Goal: Task Accomplishment & Management: Manage account settings

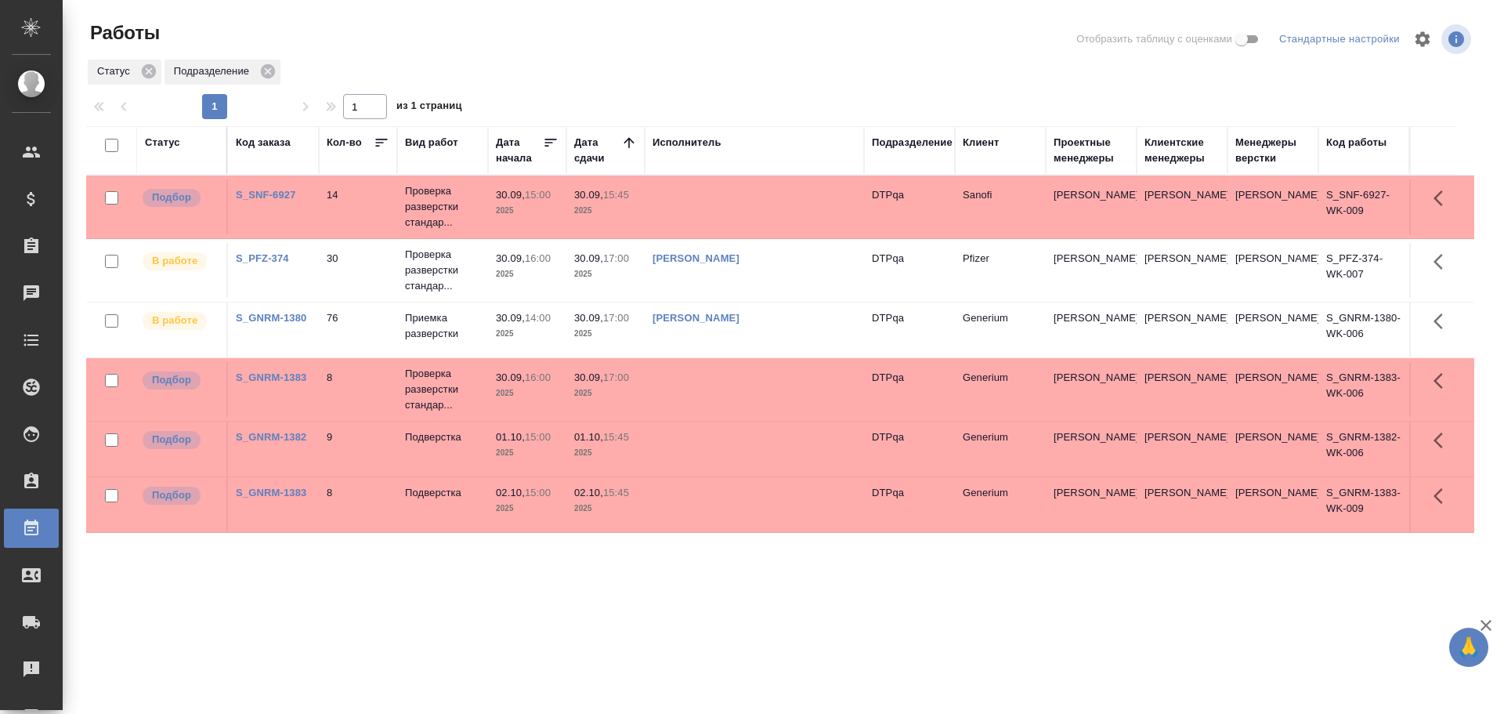
click at [798, 330] on td "Чулец Елена Сергеевна" at bounding box center [754, 329] width 219 height 55
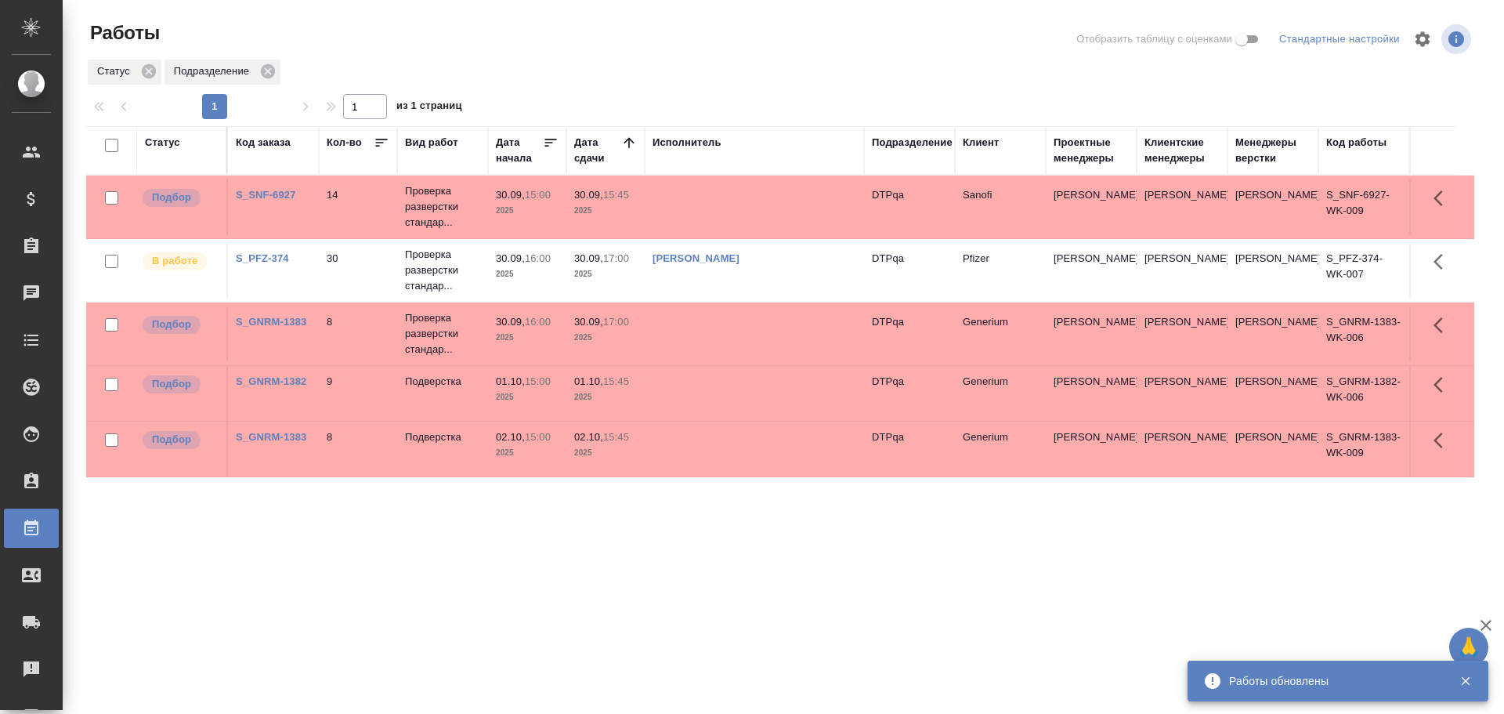
click at [682, 195] on td at bounding box center [754, 206] width 219 height 55
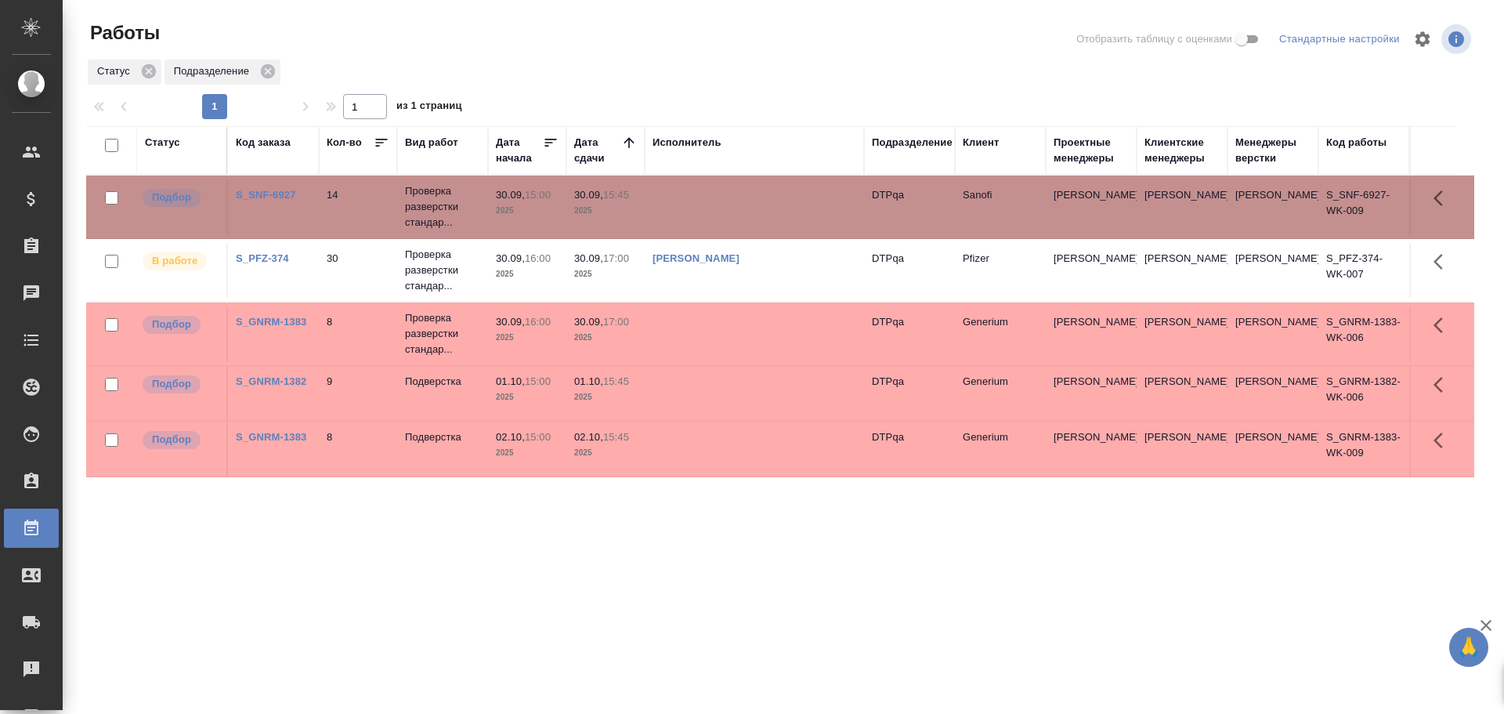
click at [682, 195] on td at bounding box center [754, 206] width 219 height 55
click at [702, 330] on td at bounding box center [754, 333] width 219 height 55
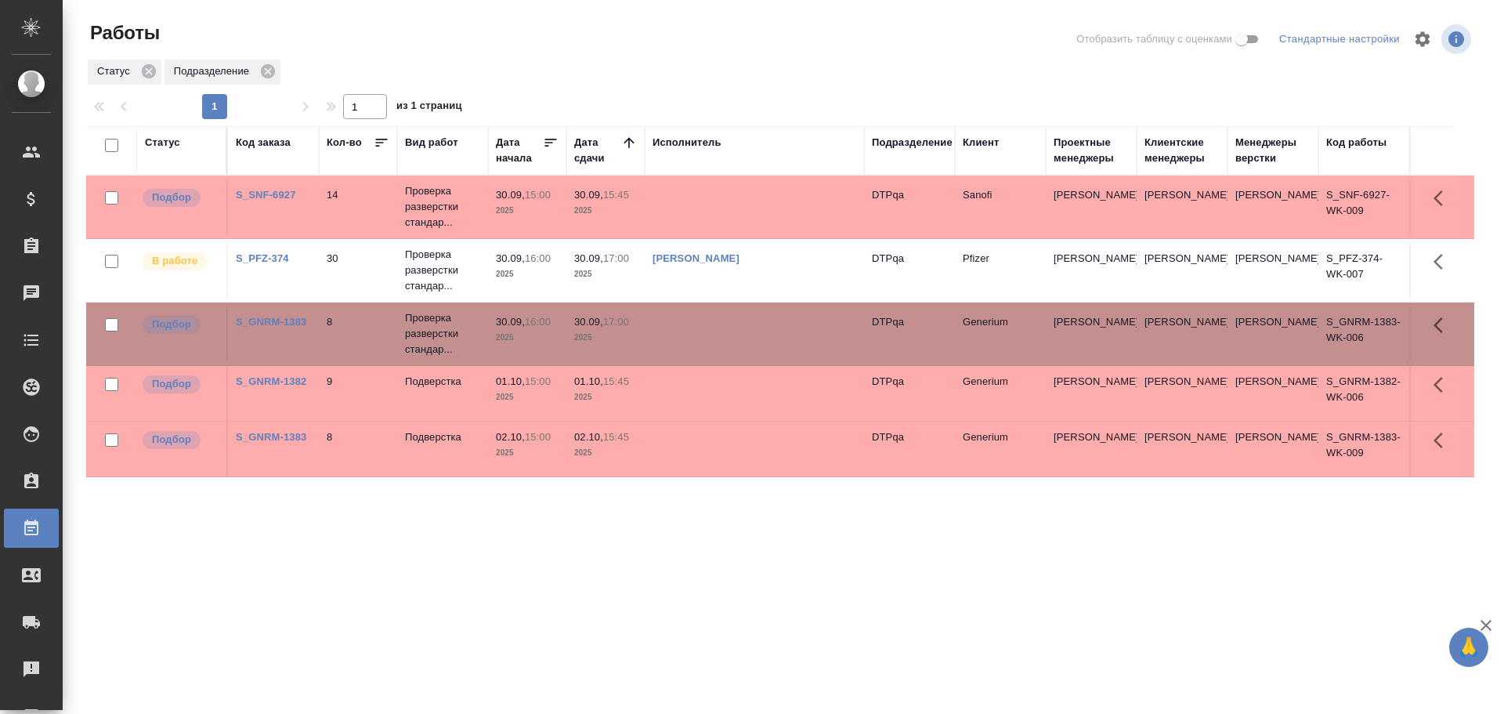
click at [702, 330] on td at bounding box center [754, 333] width 219 height 55
drag, startPoint x: 727, startPoint y: 675, endPoint x: 718, endPoint y: 673, distance: 8.9
click at [727, 675] on div "Статус Код заказа Кол-во Вид работ Дата начала Дата сдачи Исполнитель Подраздел…" at bounding box center [780, 408] width 1388 height 564
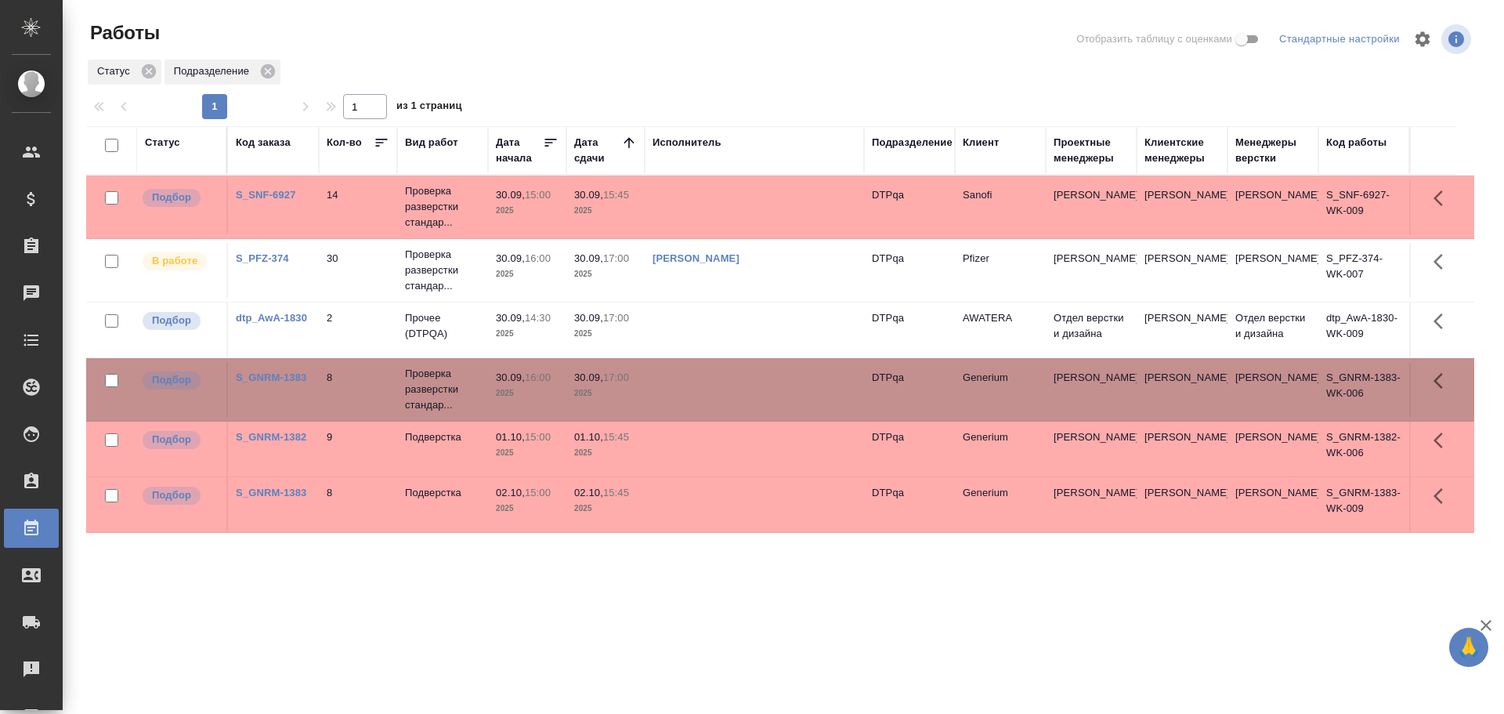
click at [733, 331] on td at bounding box center [754, 329] width 219 height 55
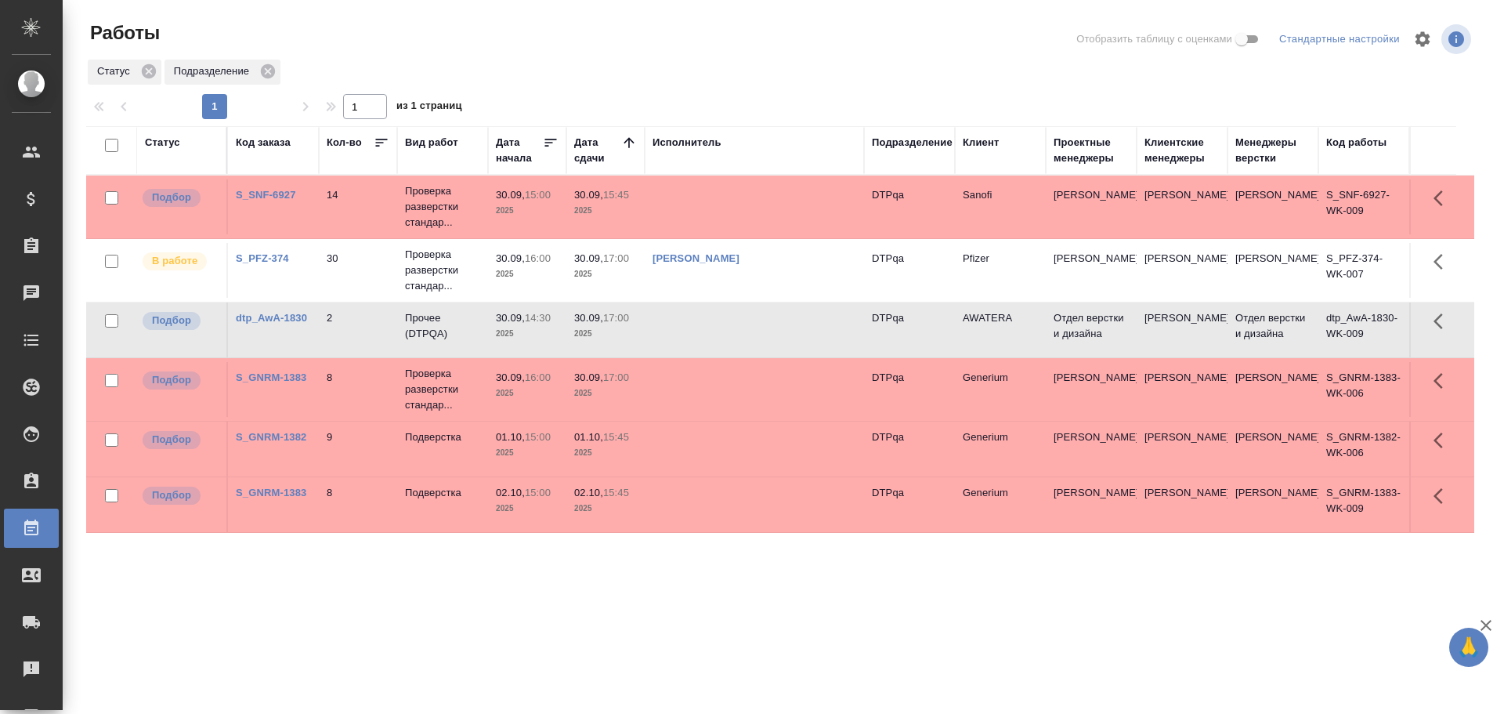
click at [733, 331] on td at bounding box center [754, 329] width 219 height 55
click at [691, 318] on td at bounding box center [754, 329] width 219 height 55
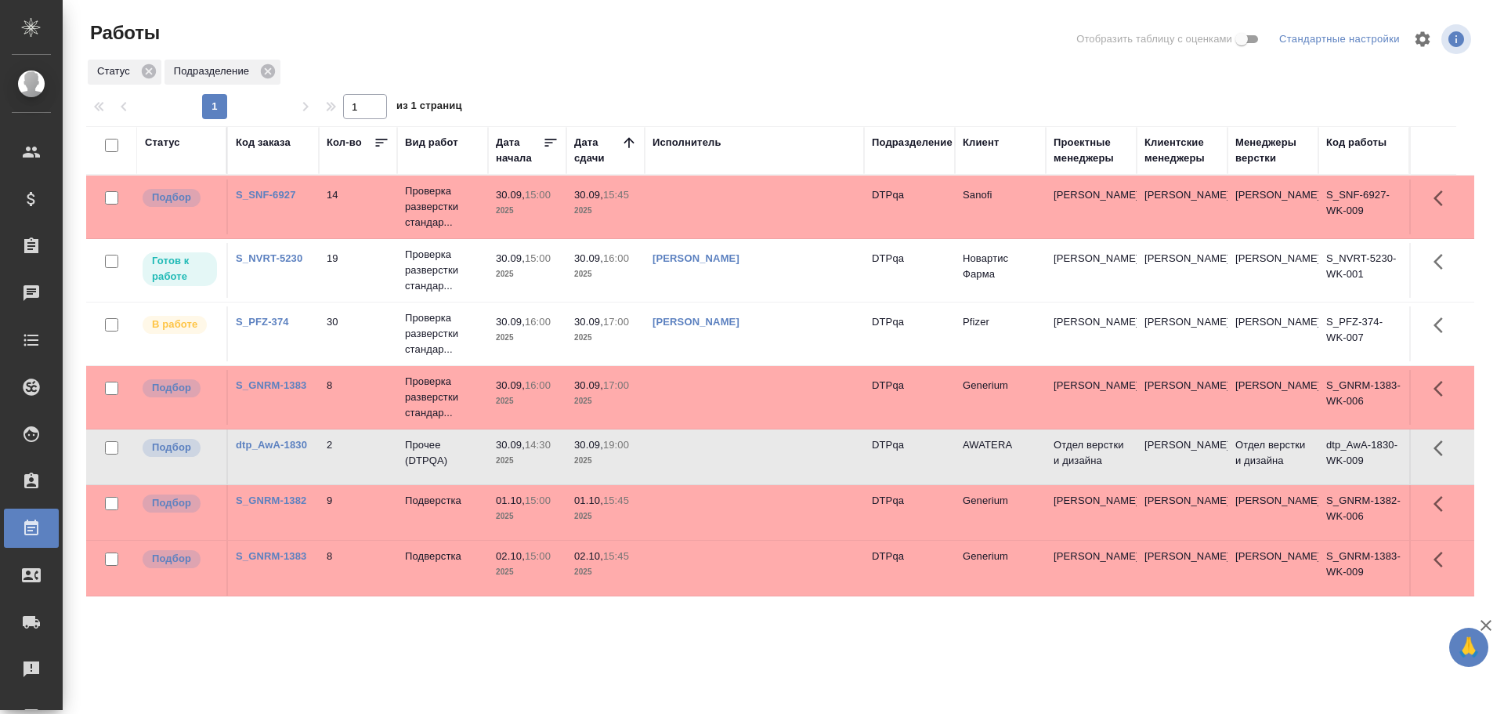
click at [707, 455] on td at bounding box center [754, 456] width 219 height 55
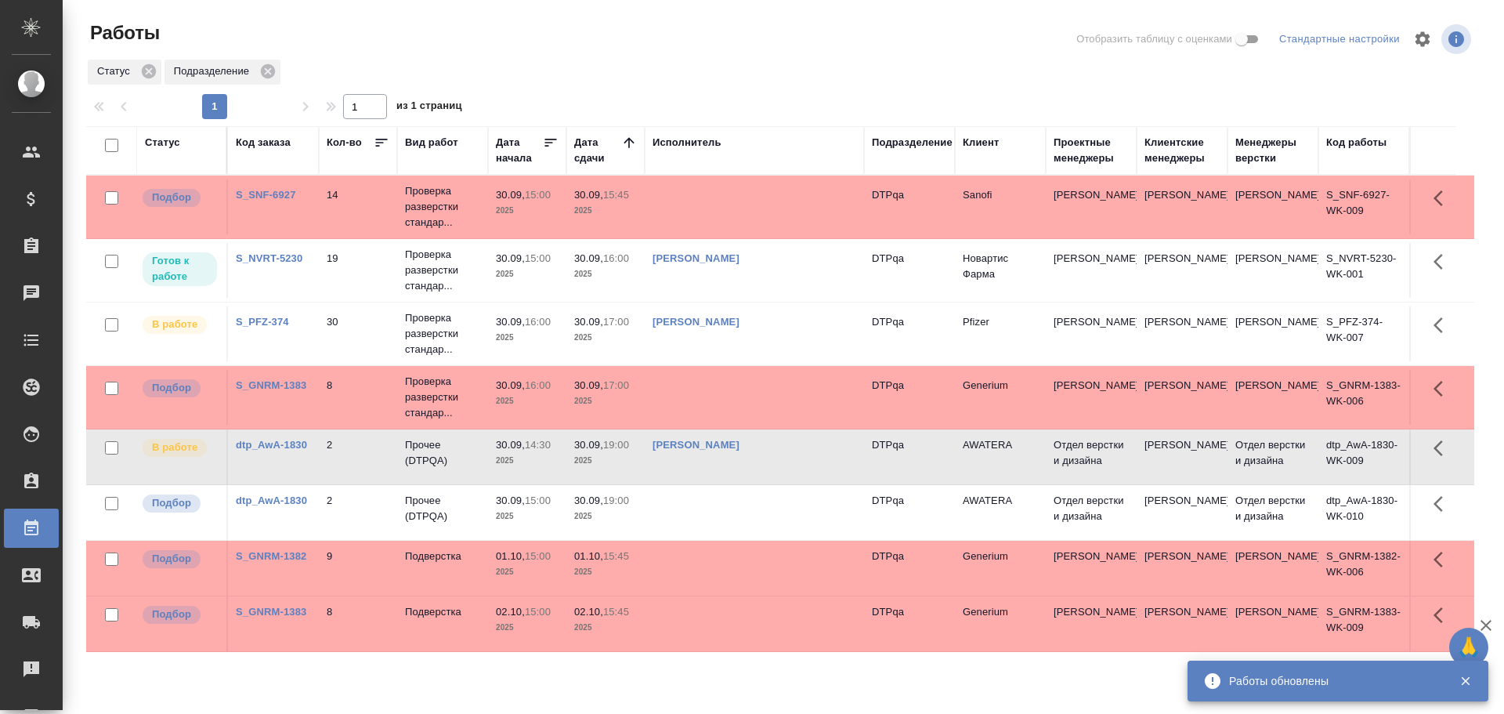
click at [800, 466] on td "[PERSON_NAME]" at bounding box center [754, 456] width 219 height 55
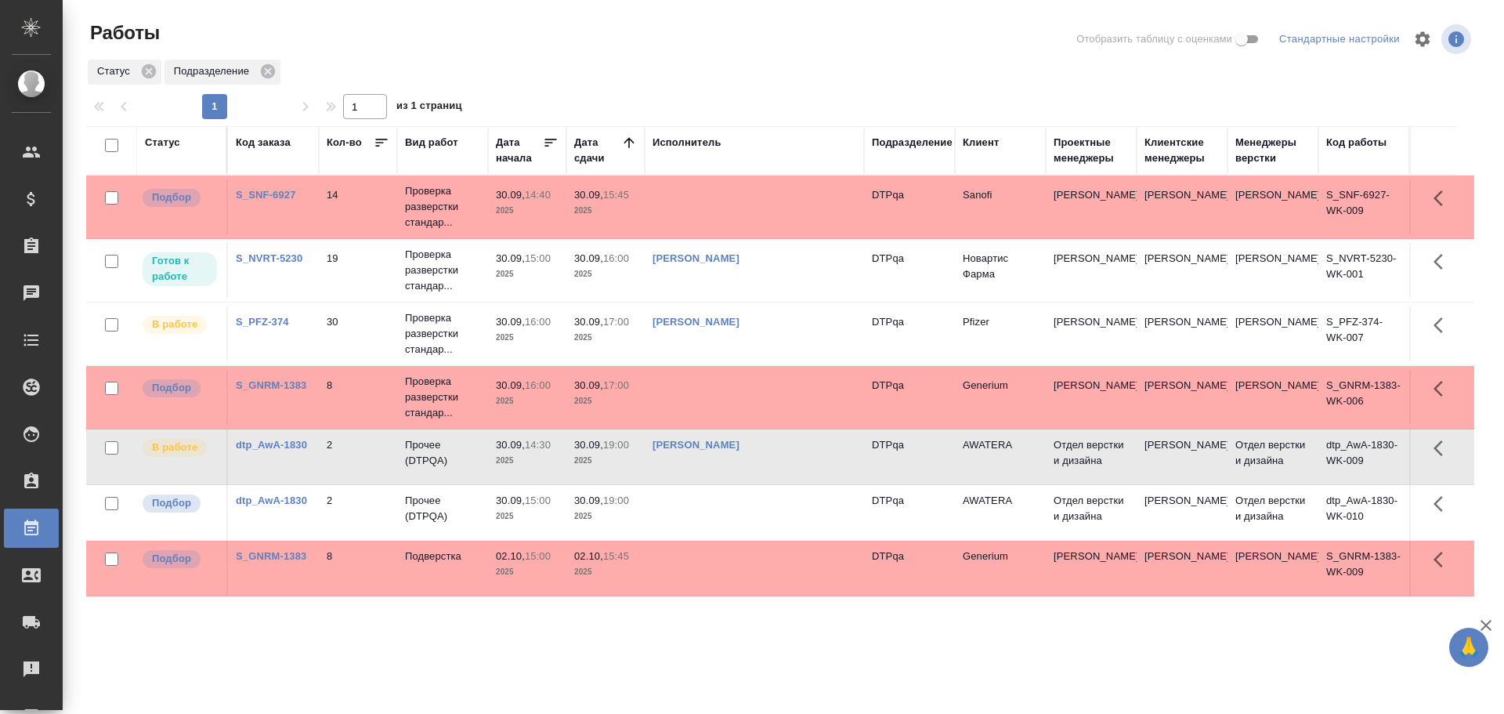
click at [718, 521] on td at bounding box center [754, 512] width 219 height 55
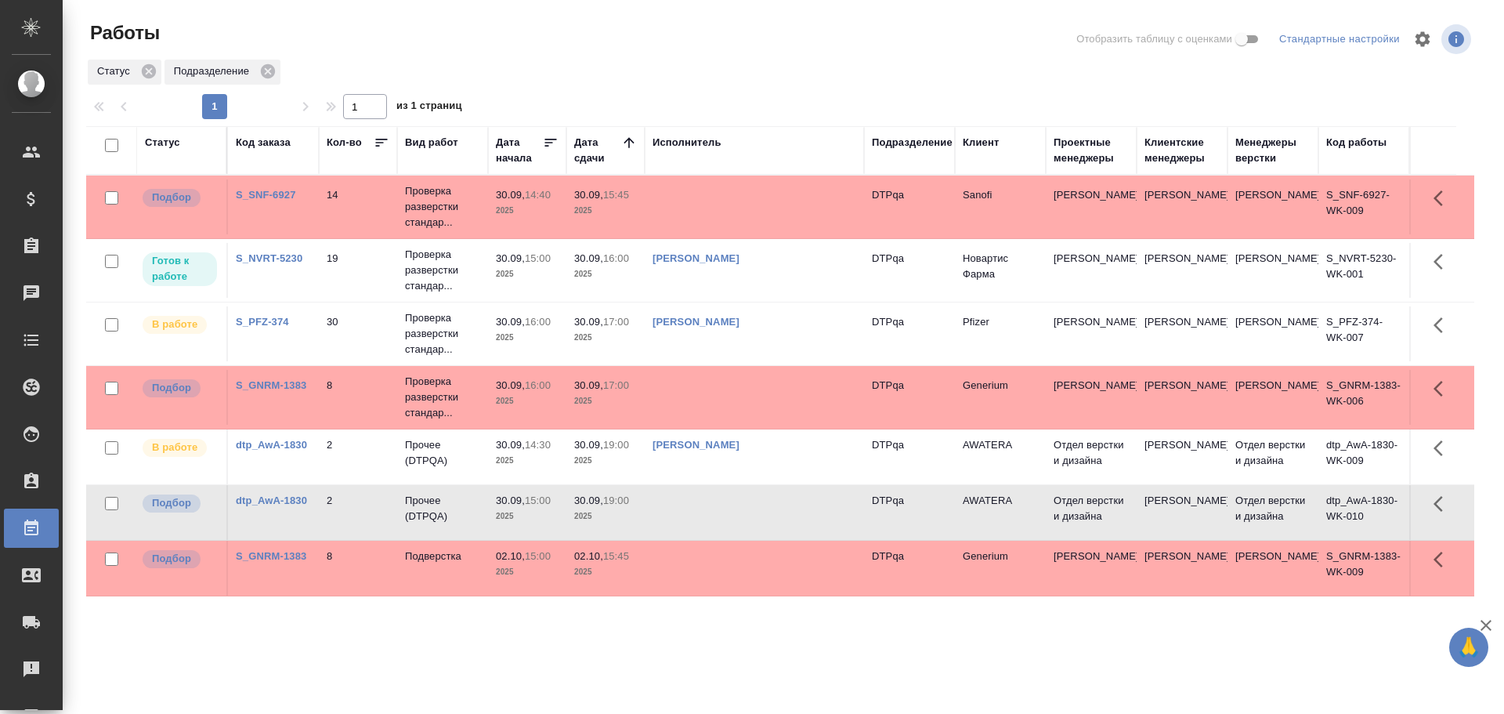
click at [697, 213] on td at bounding box center [754, 206] width 219 height 55
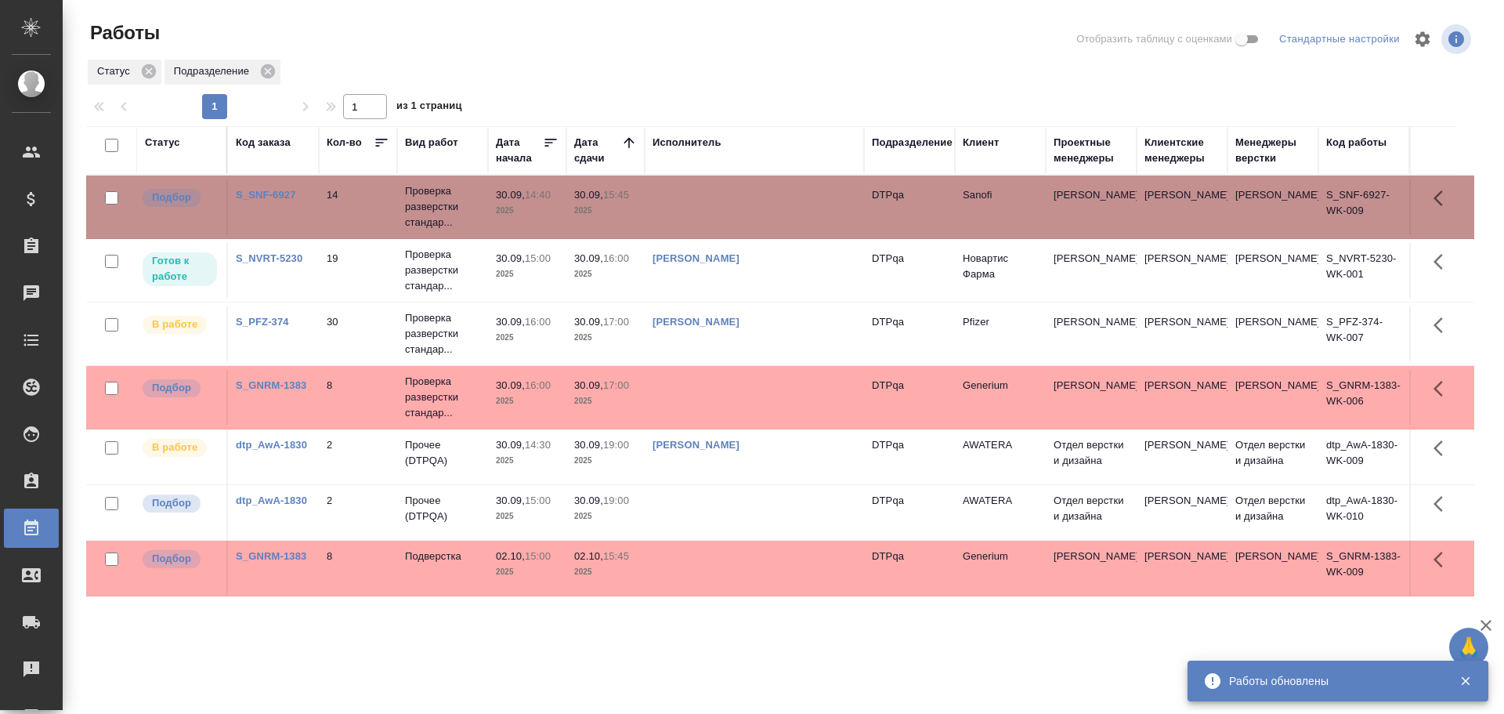
click at [166, 143] on div "Статус" at bounding box center [162, 143] width 35 height 16
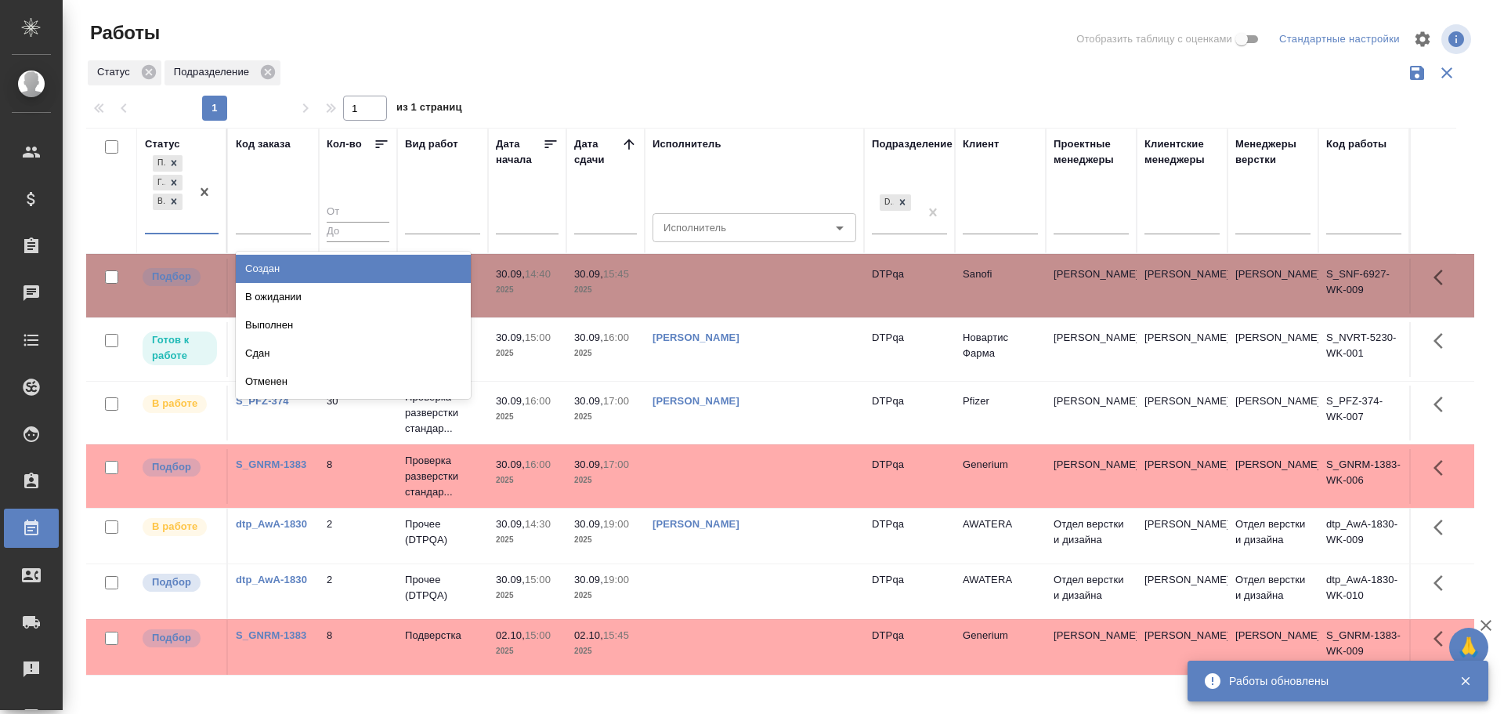
click at [164, 226] on div "Подбор Готов к работе В работе" at bounding box center [167, 192] width 45 height 81
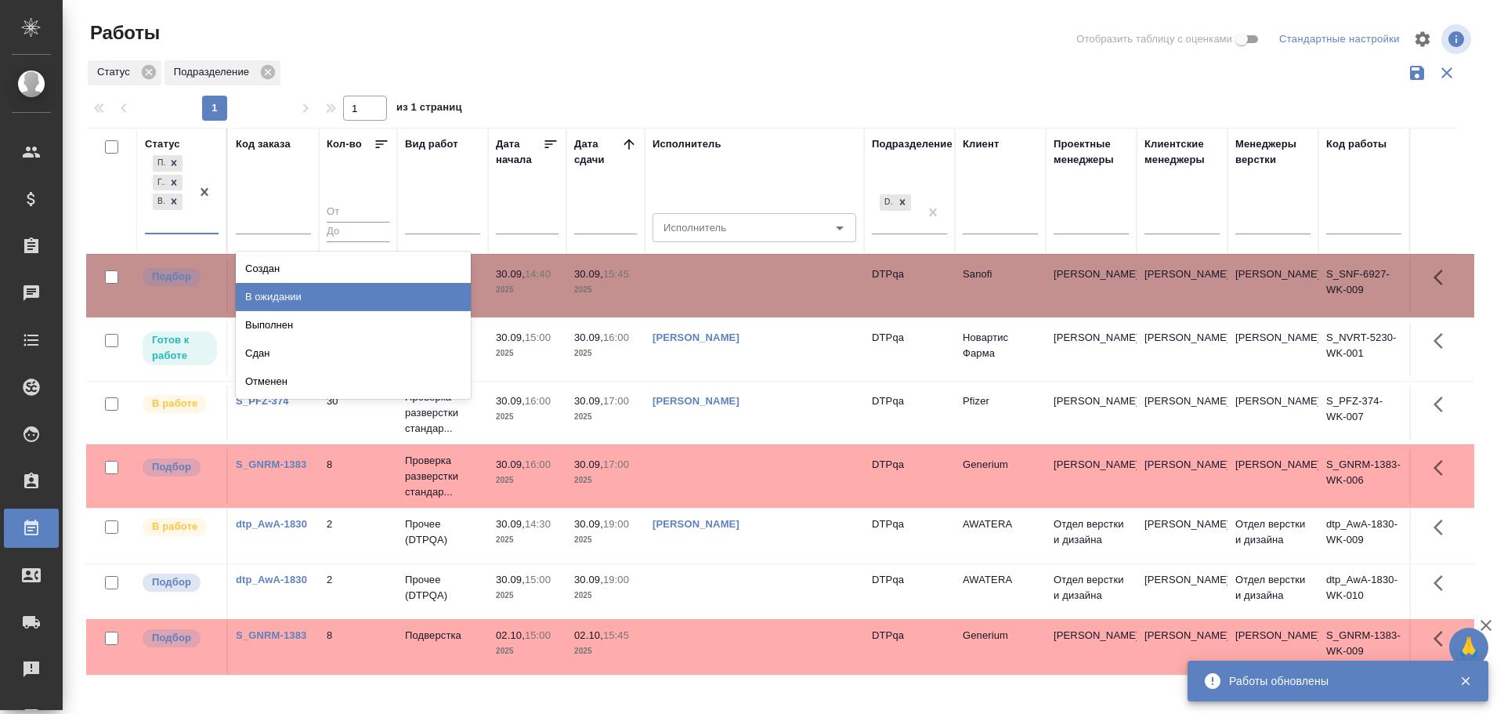
click at [270, 290] on div "В ожидании" at bounding box center [353, 297] width 235 height 28
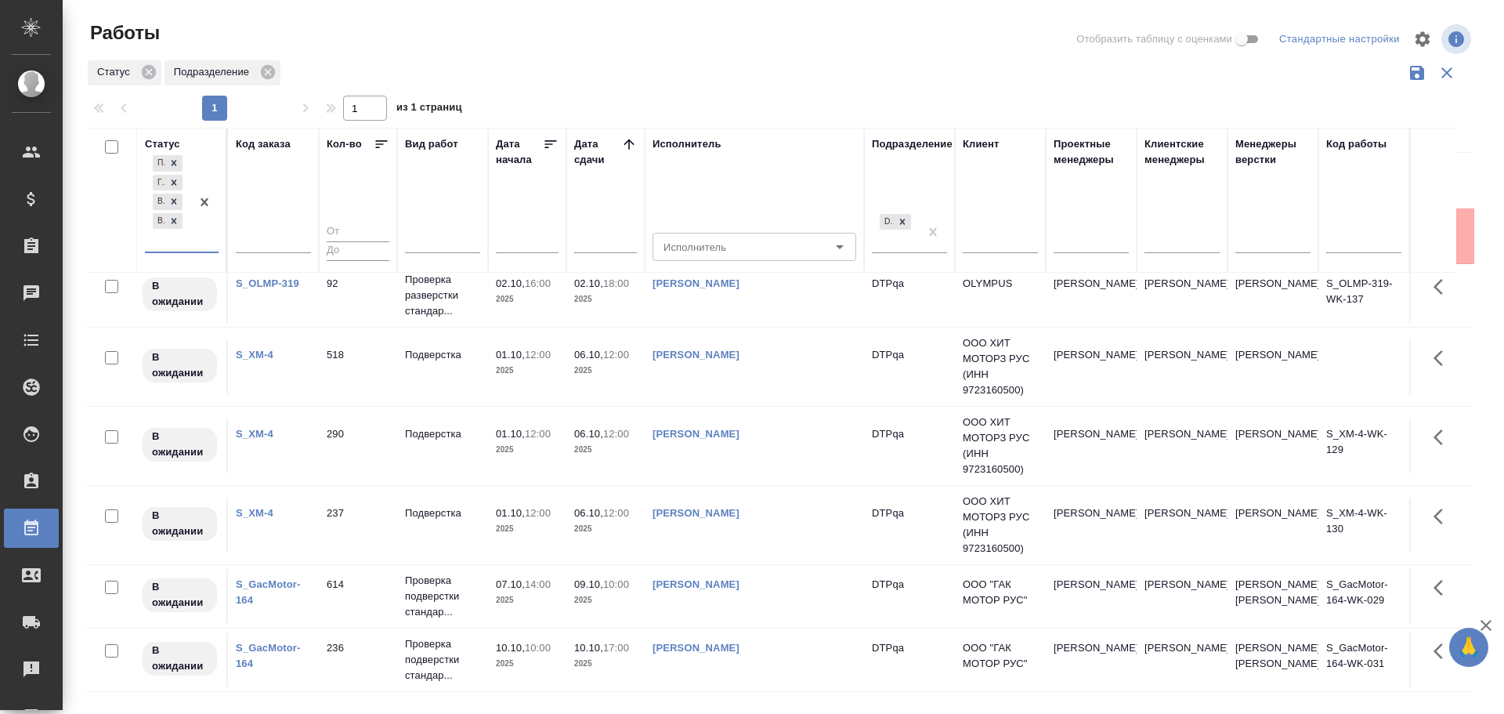
scroll to position [461, 0]
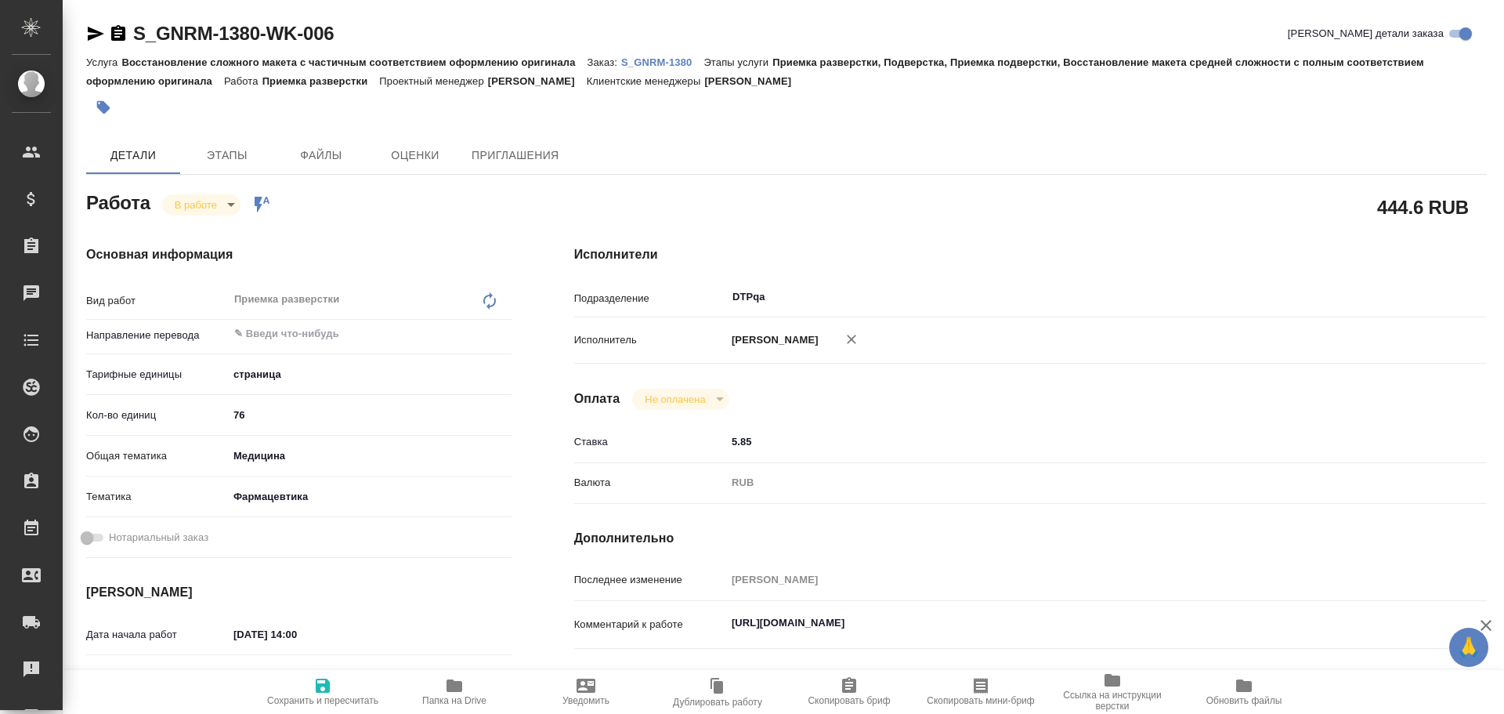
type textarea "x"
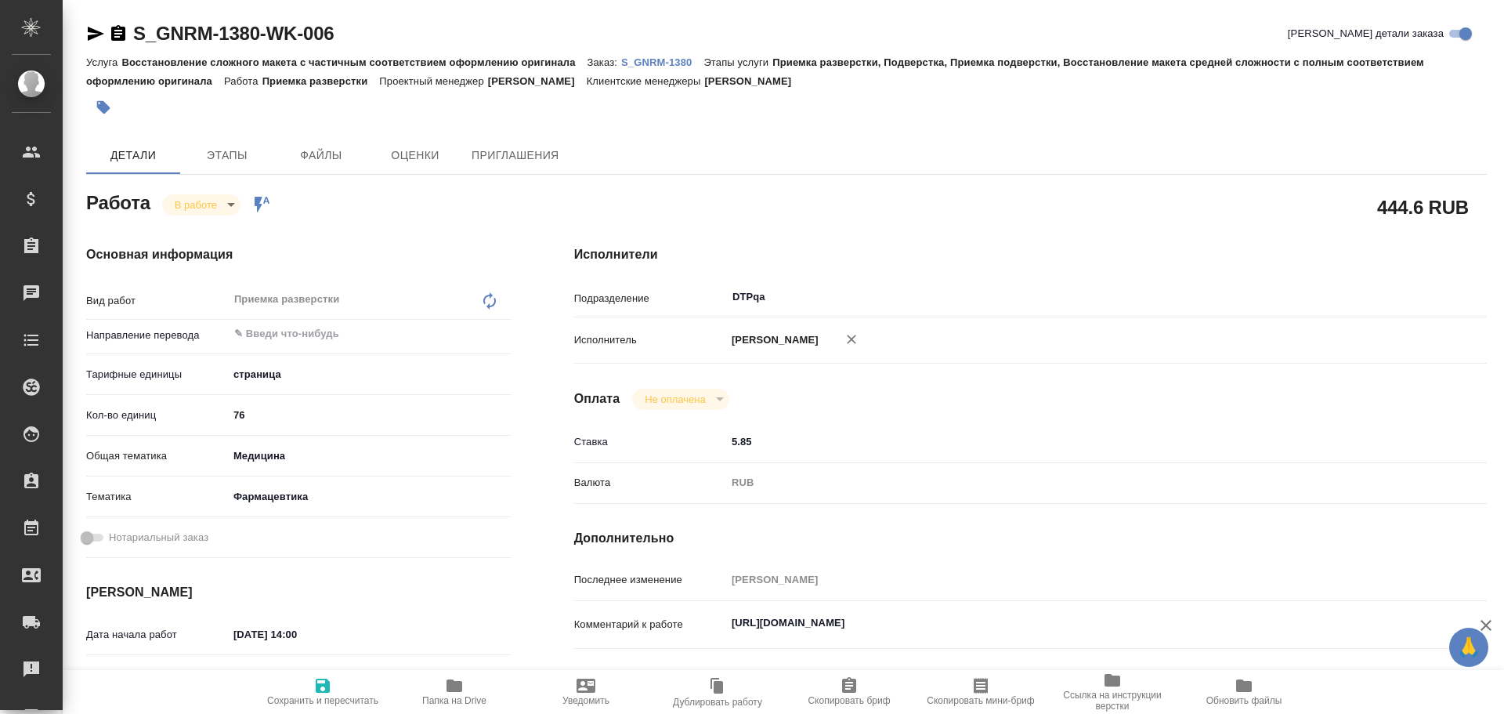
type textarea "x"
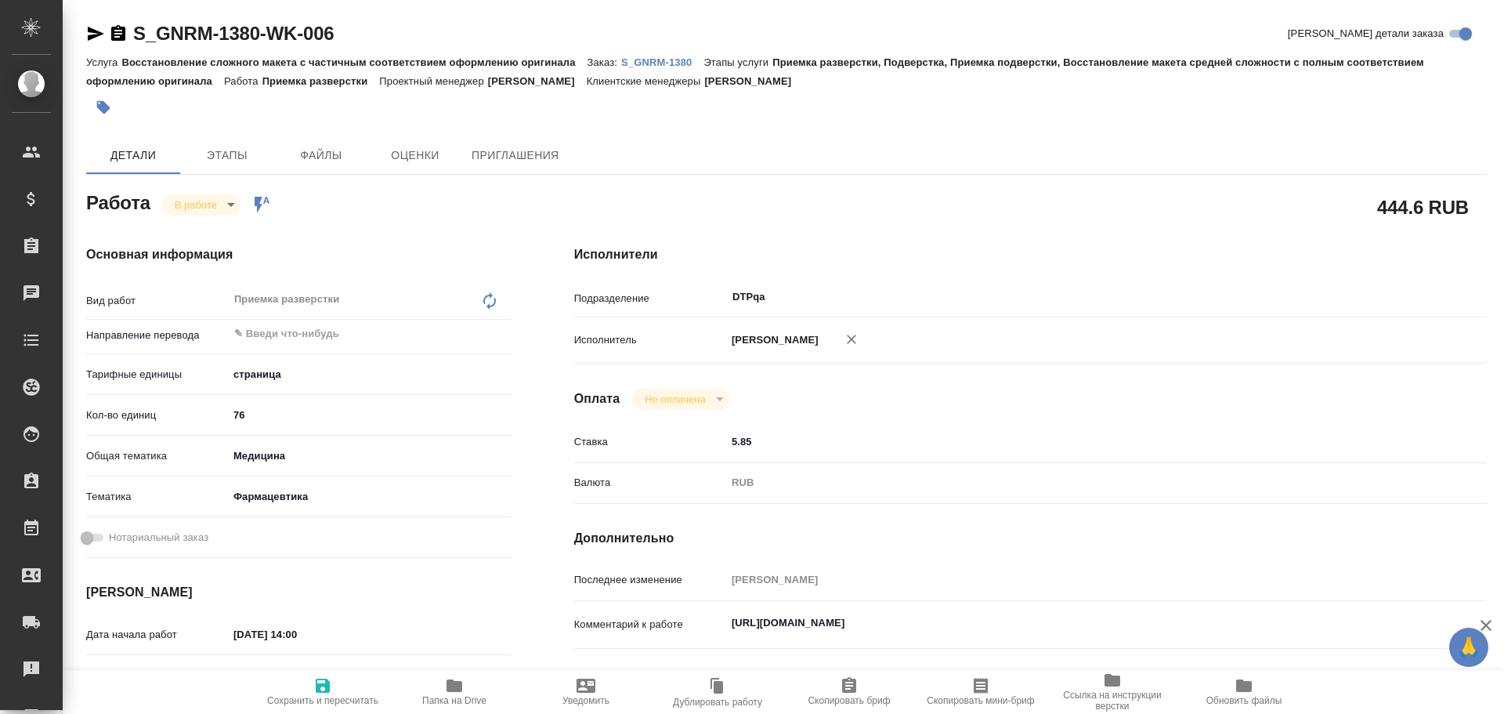
type textarea "x"
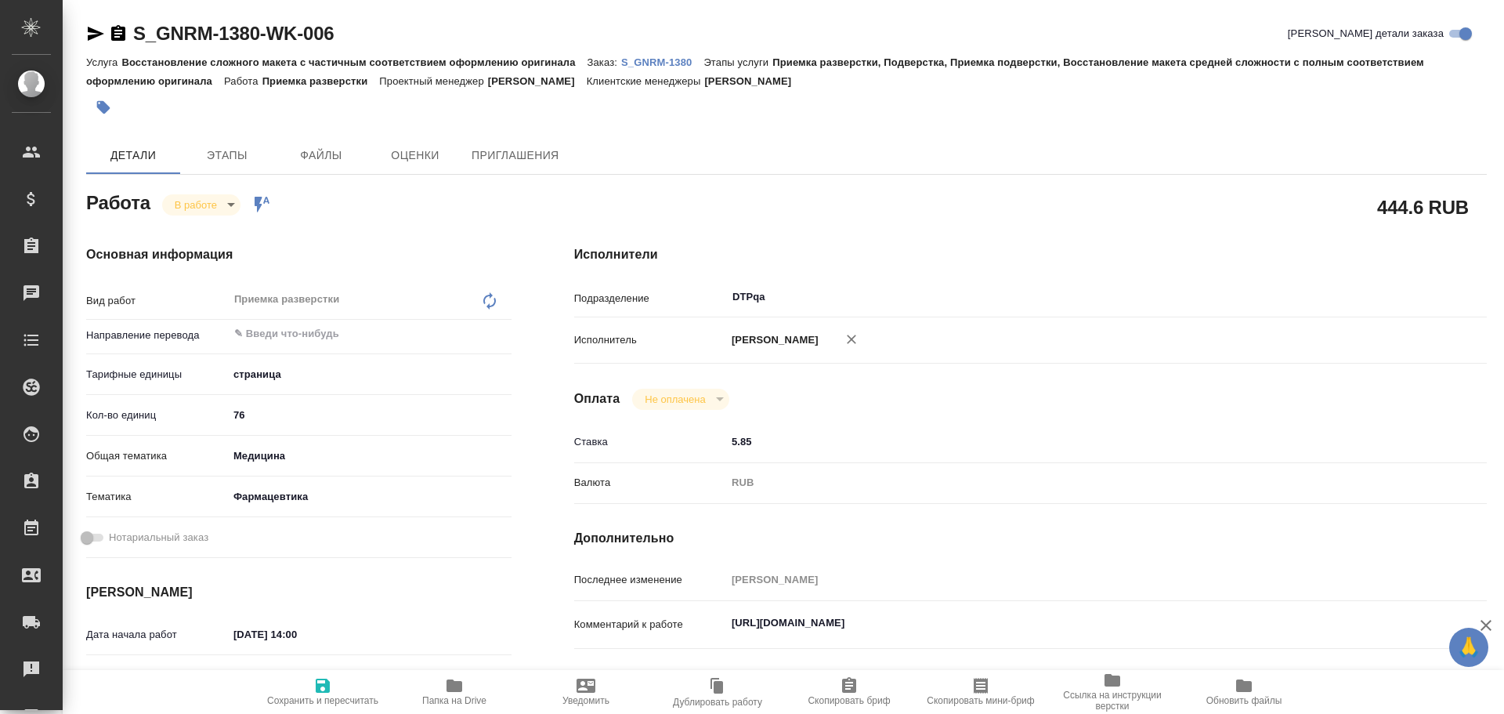
type textarea "x"
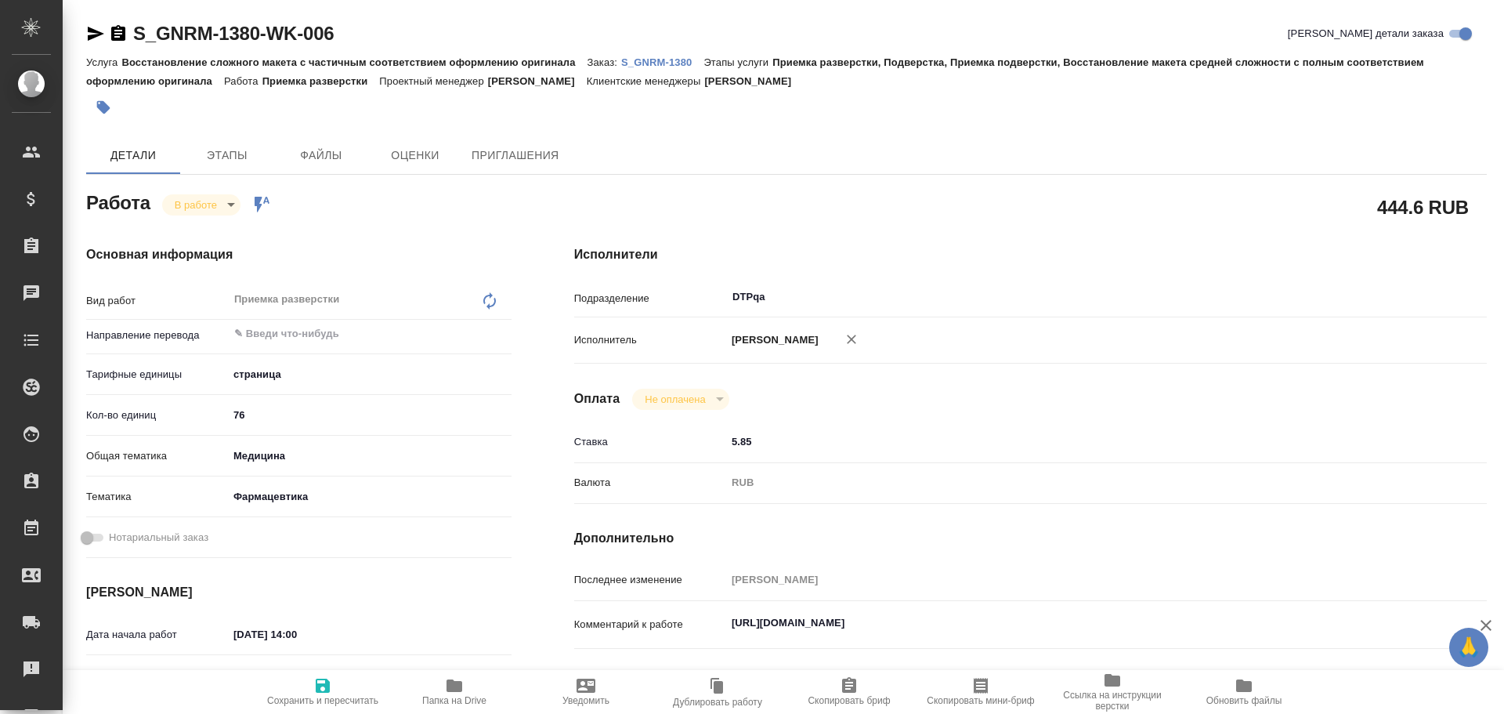
type textarea "x"
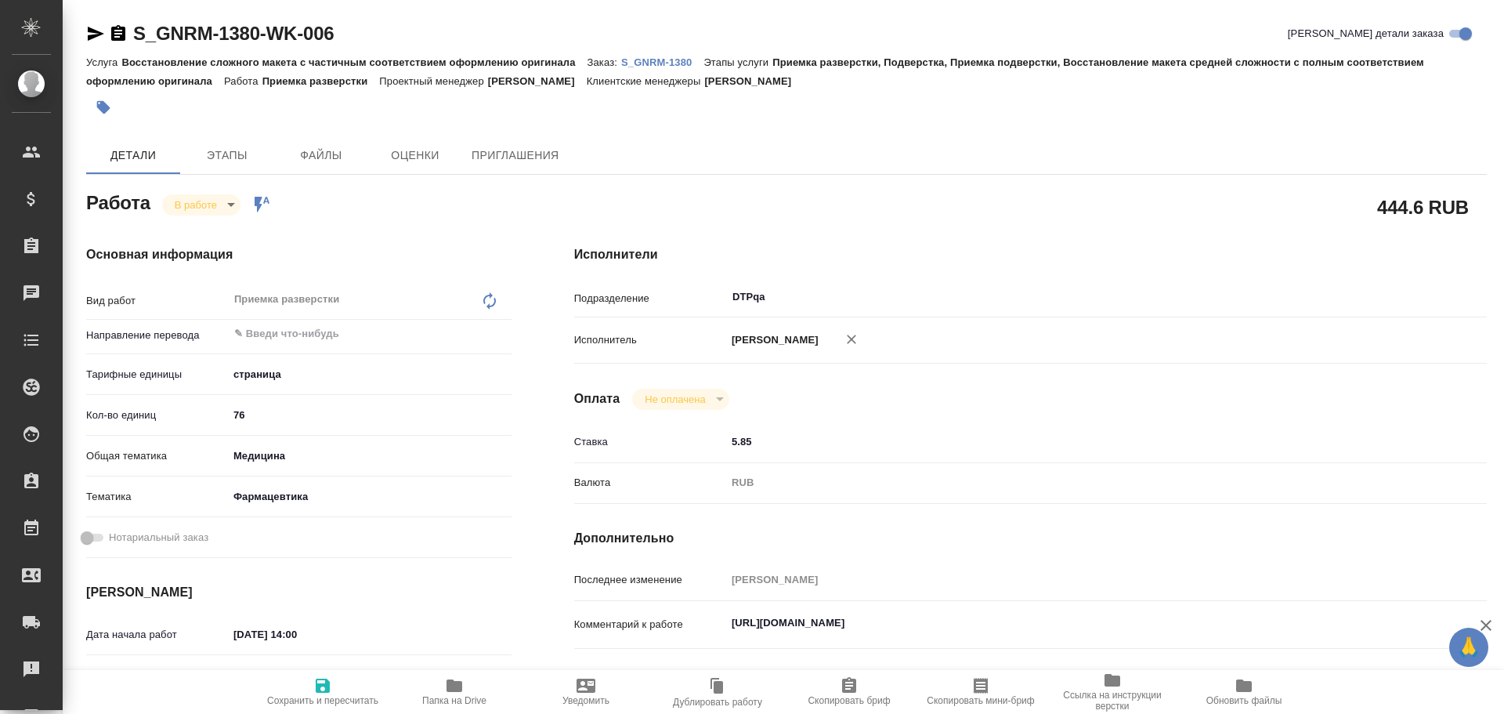
type textarea "x"
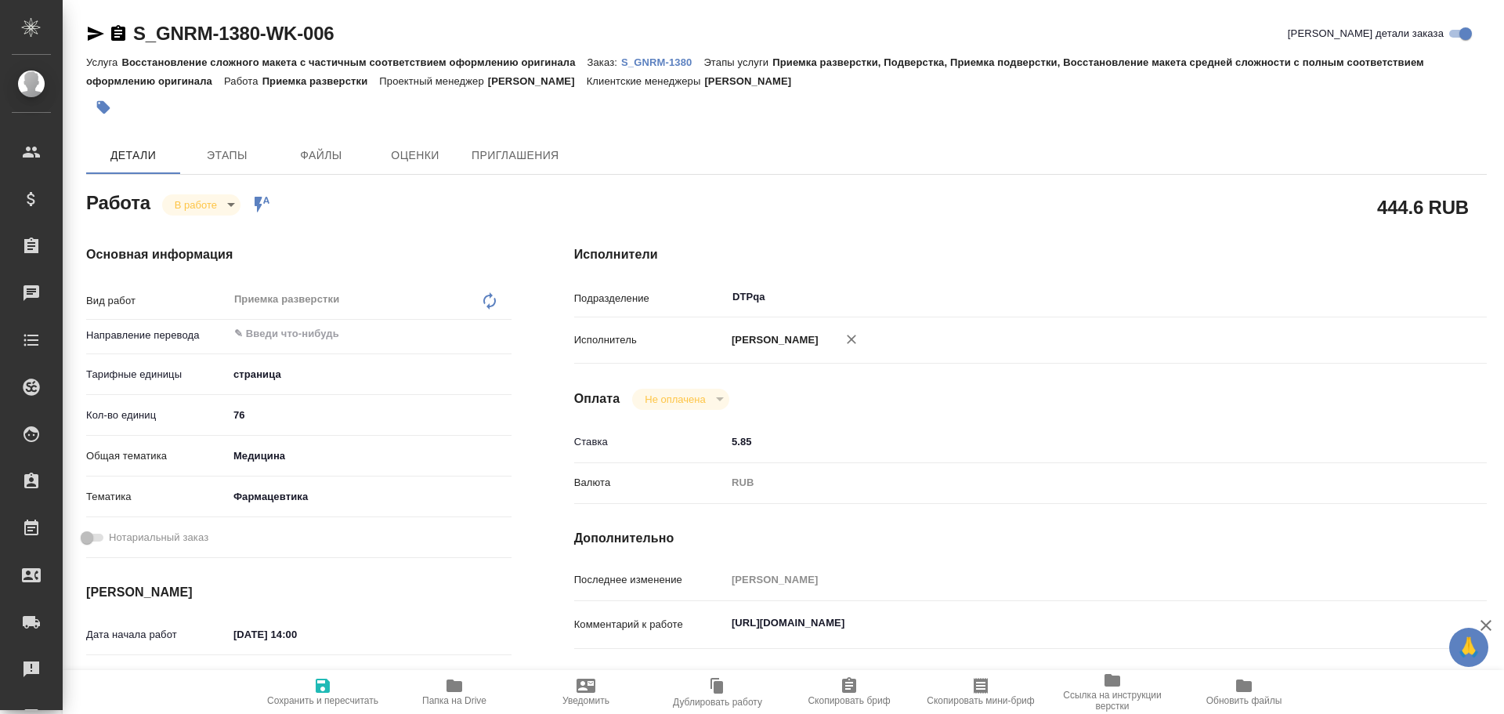
type textarea "x"
drag, startPoint x: 729, startPoint y: 624, endPoint x: 1062, endPoint y: 622, distance: 333.0
click at [1062, 622] on textarea "https://tera.awatera.com/Work/68d6bd589f73e1cd299aa11e/" at bounding box center [1068, 623] width 683 height 27
type textarea "x"
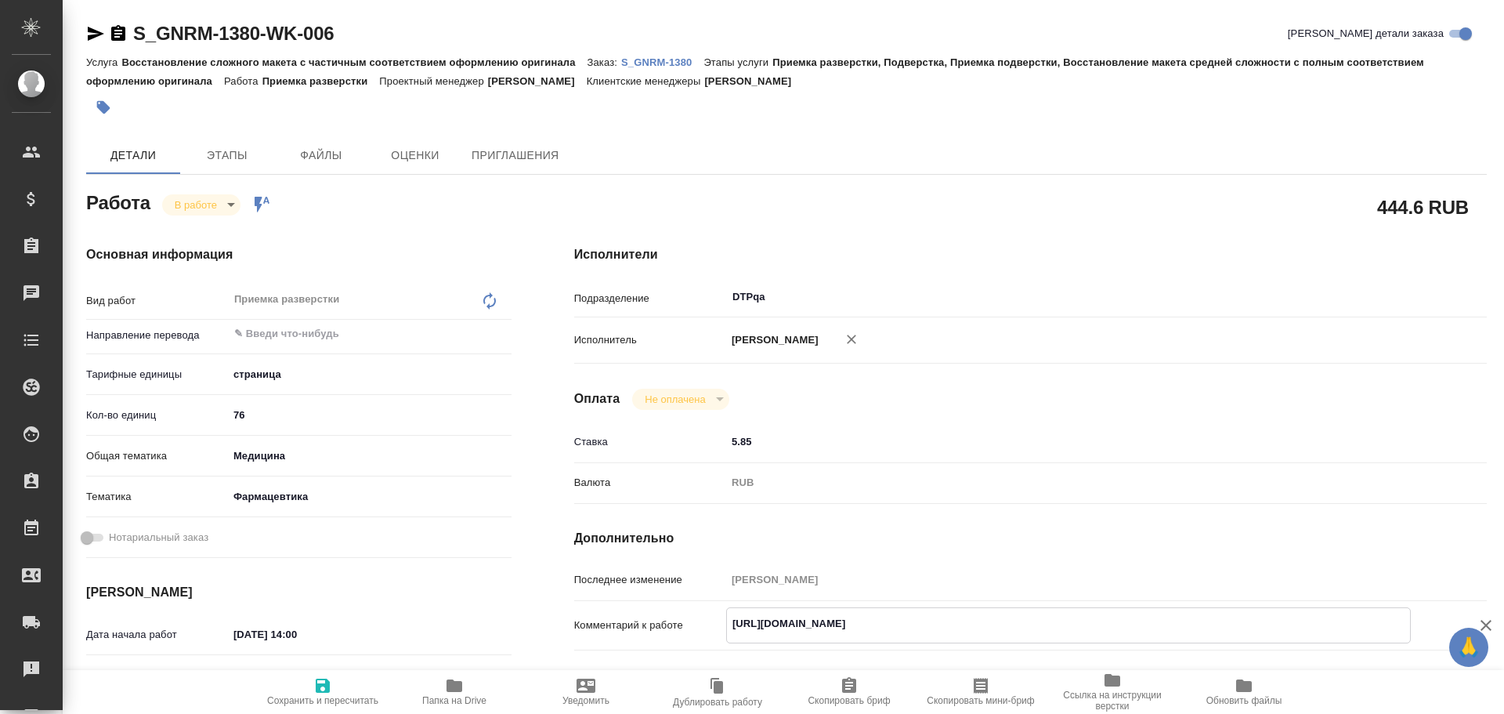
type textarea "x"
click at [90, 26] on icon "button" at bounding box center [95, 33] width 19 height 19
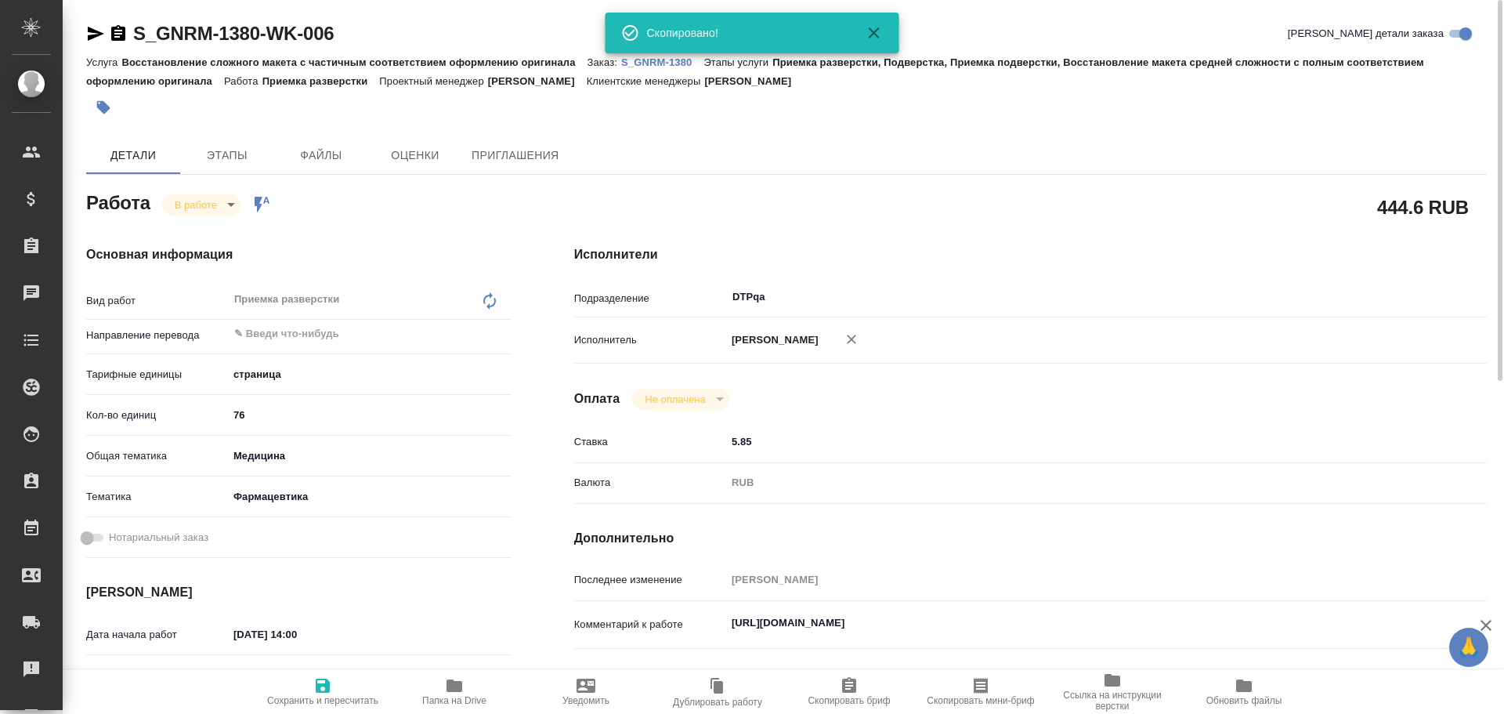
type textarea "x"
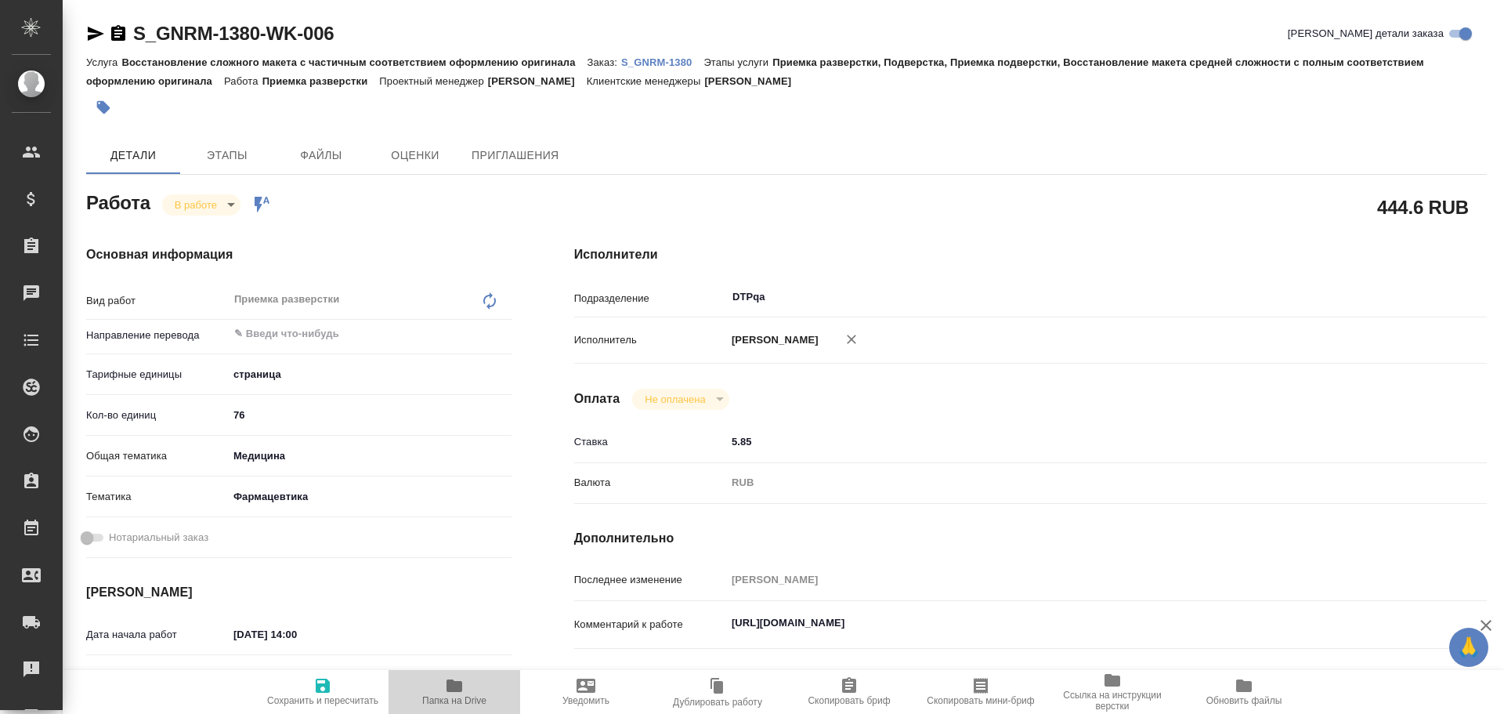
click at [467, 699] on span "Папка на Drive" at bounding box center [454, 700] width 64 height 11
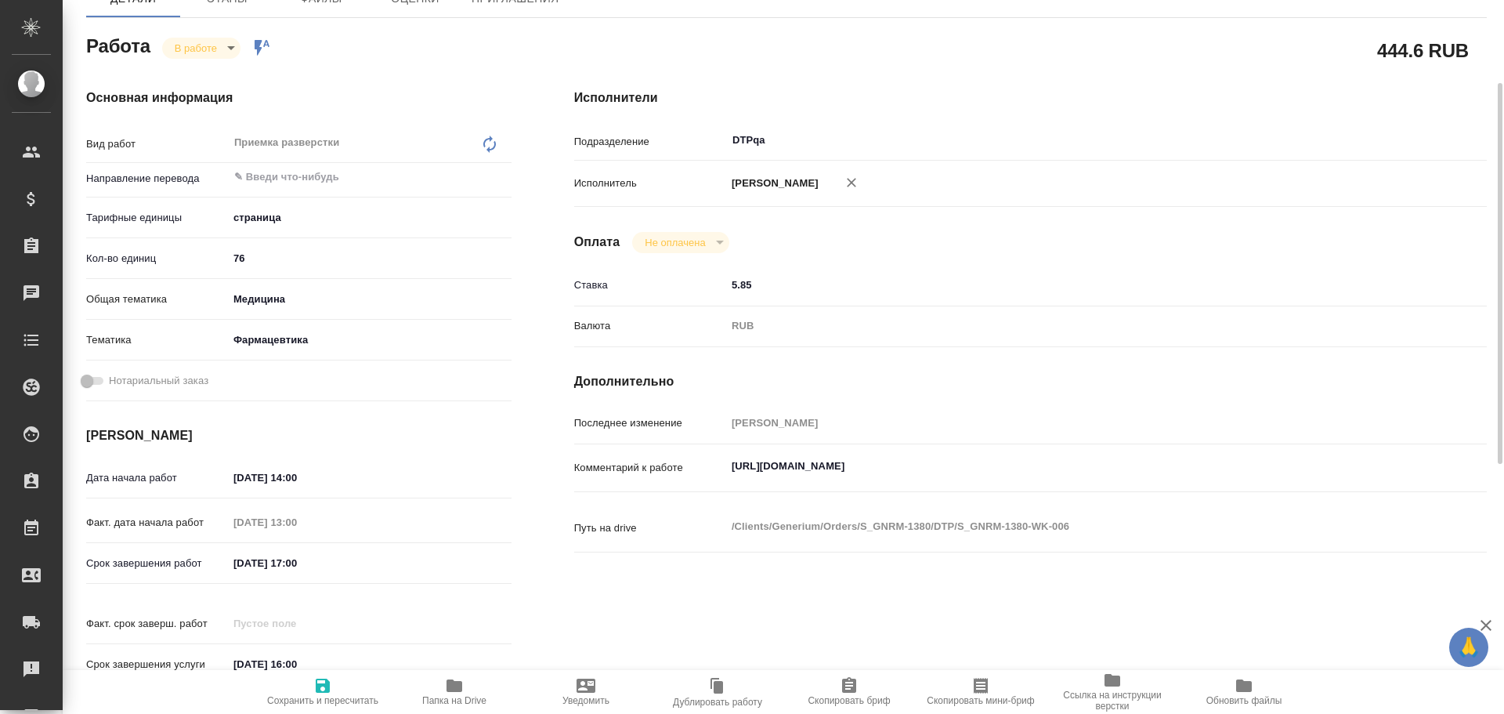
type textarea "x"
drag, startPoint x: 1042, startPoint y: 466, endPoint x: 1037, endPoint y: 483, distance: 17.3
click at [1041, 466] on textarea "https://tera.awatera.com/Work/68d6bd589f73e1cd299aa11e/" at bounding box center [1068, 466] width 685 height 27
type textarea "x"
type textarea "https://tera.awatera.com/Work/68d6bd589f73e1cd299aa11e/"
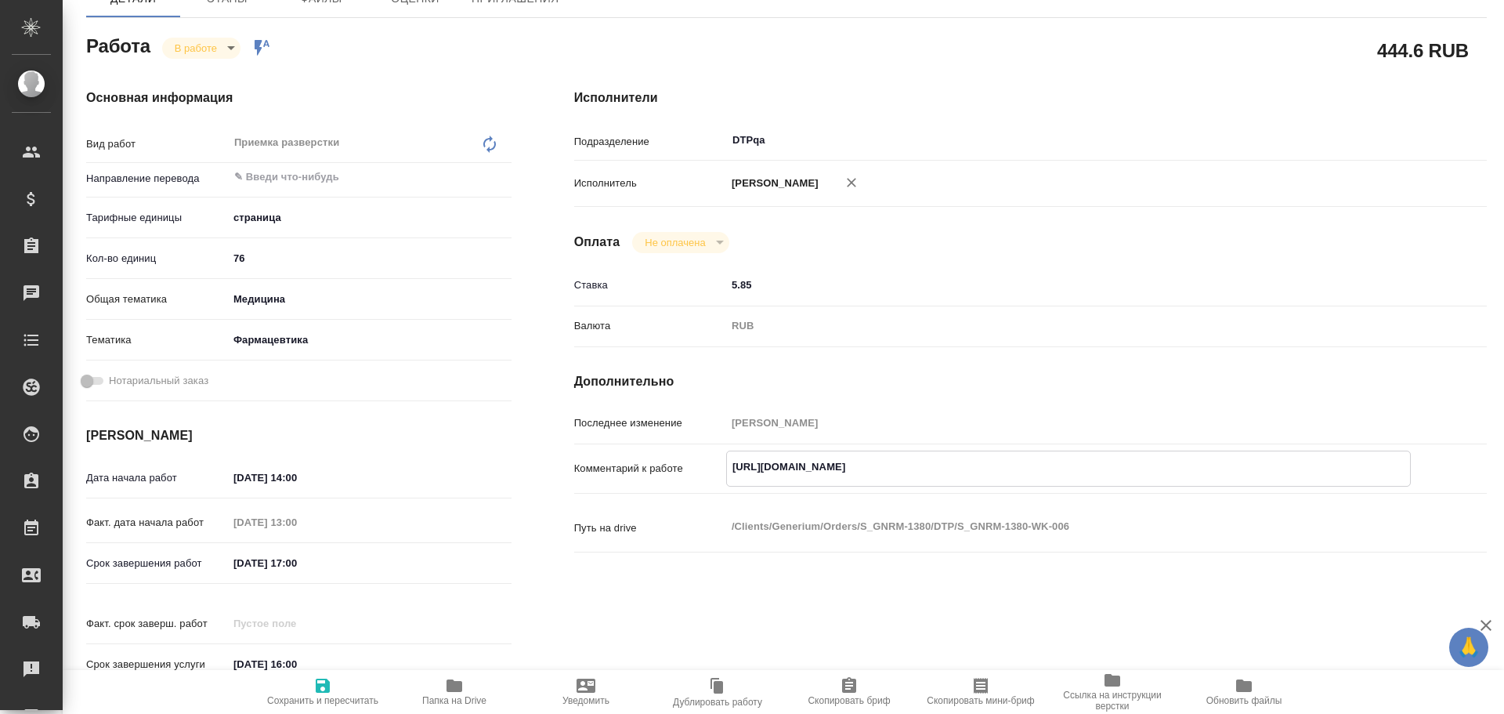
type textarea "x"
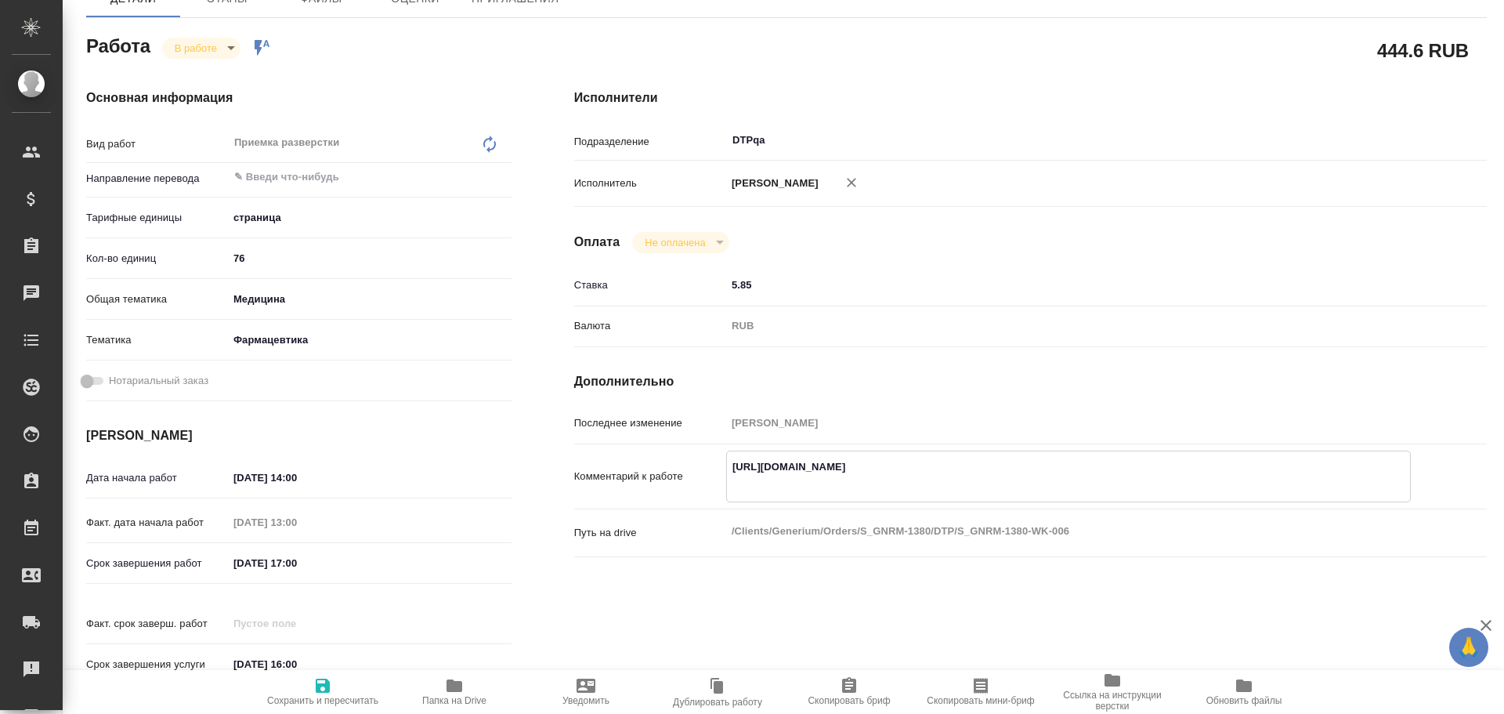
type textarea "https://tera.awatera.com/Work/68d6bd589f73e1cd299aa11e/ D"
type textarea "x"
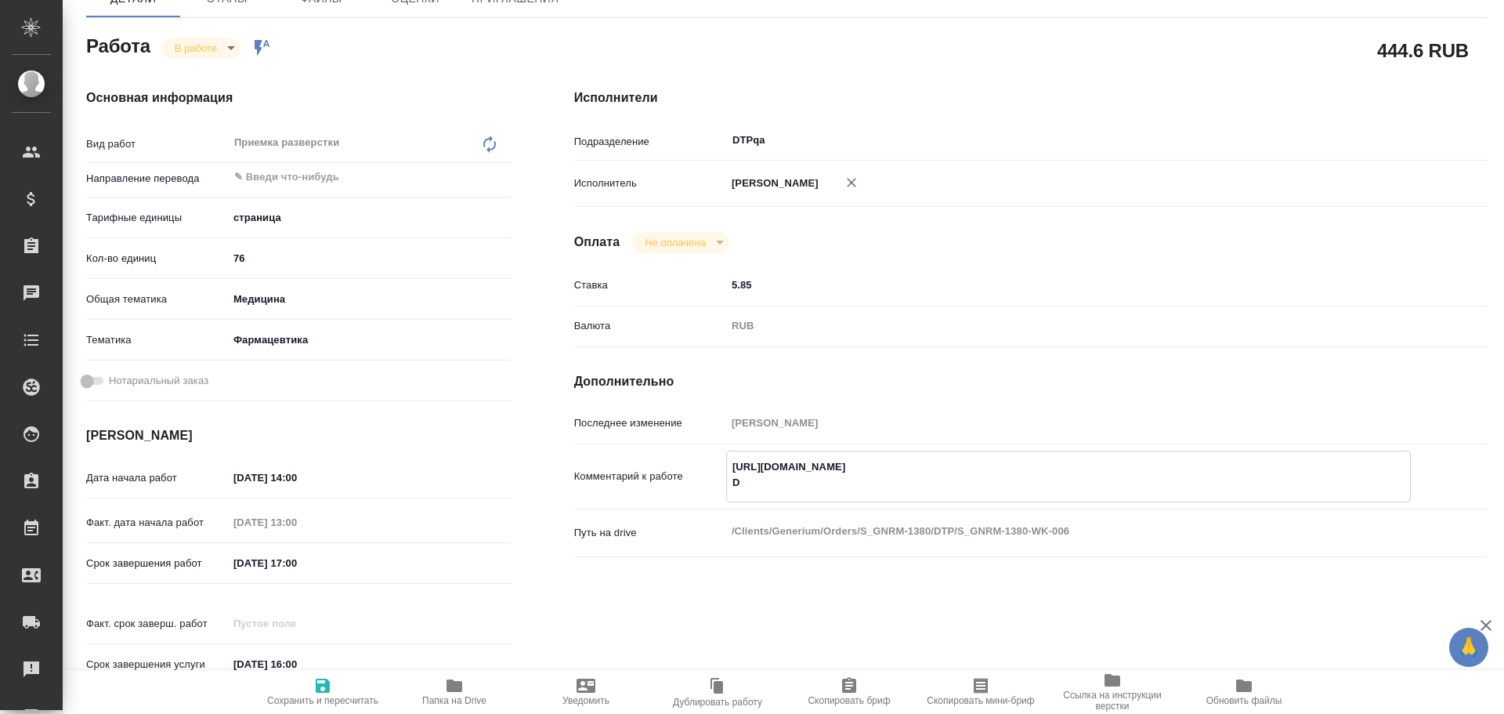
type textarea "x"
type textarea "https://tera.awatera.com/Work/68d6bd589f73e1cd299aa11e/ Dj"
type textarea "x"
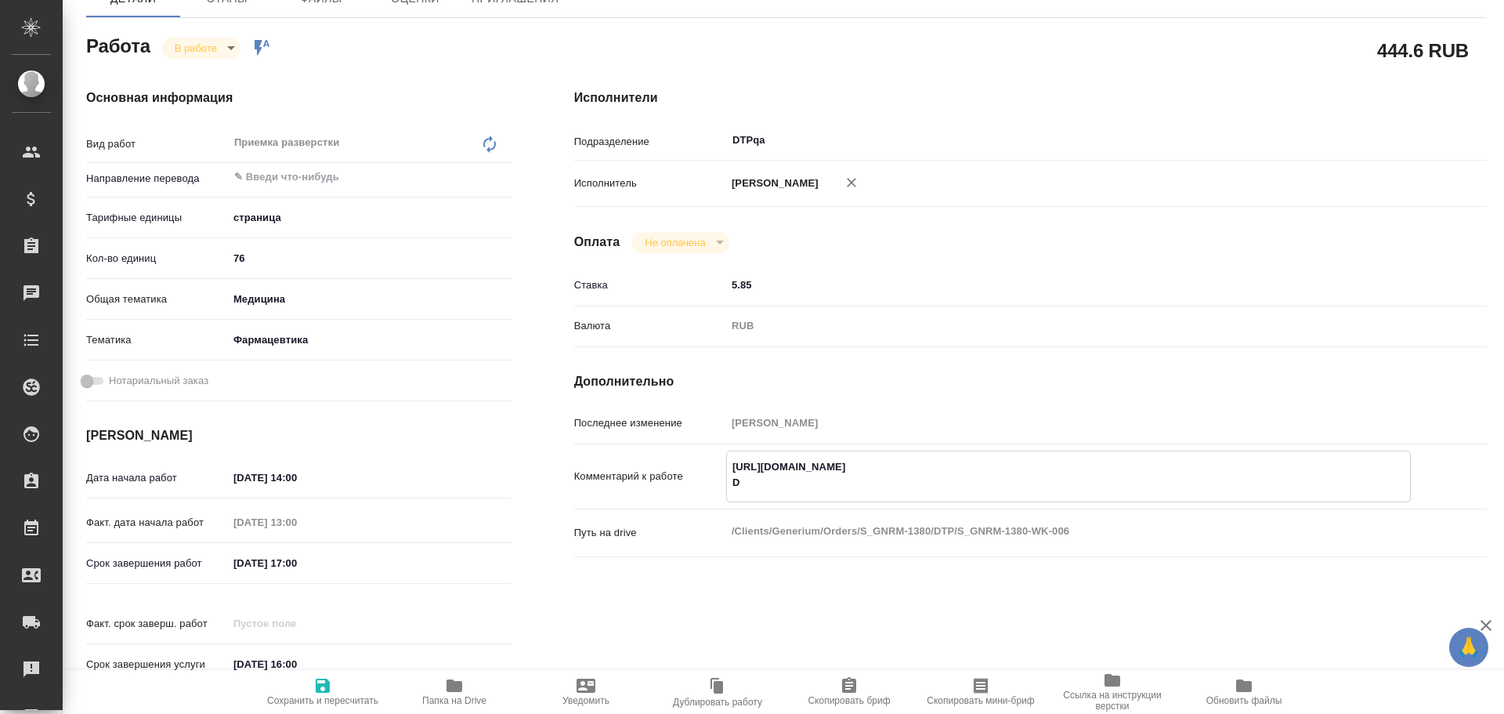
type textarea "x"
type textarea "https://tera.awatera.com/Work/68d6bd589f73e1cd299aa11e/ Djp"
type textarea "x"
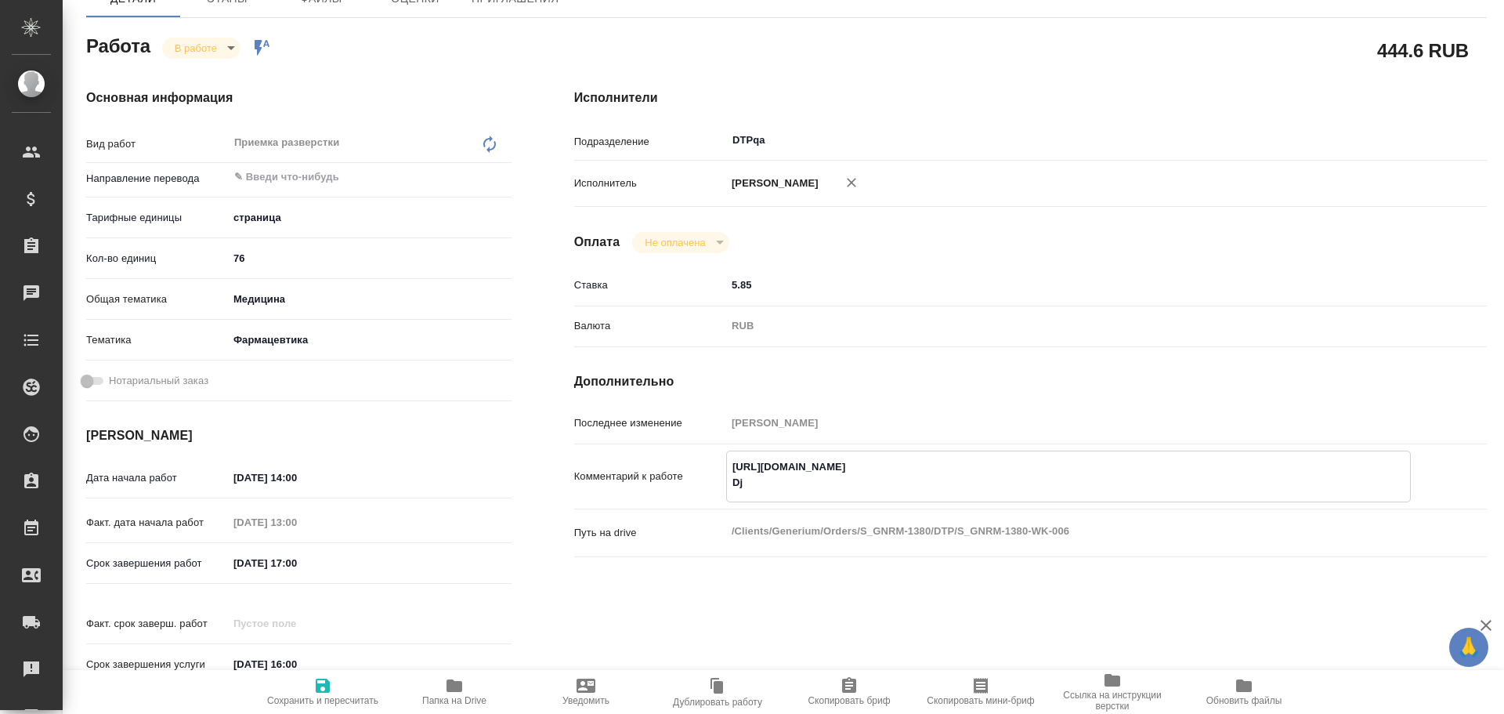
type textarea "x"
type textarea "https://tera.awatera.com/Work/68d6bd589f73e1cd299aa11e/ Djpd"
type textarea "x"
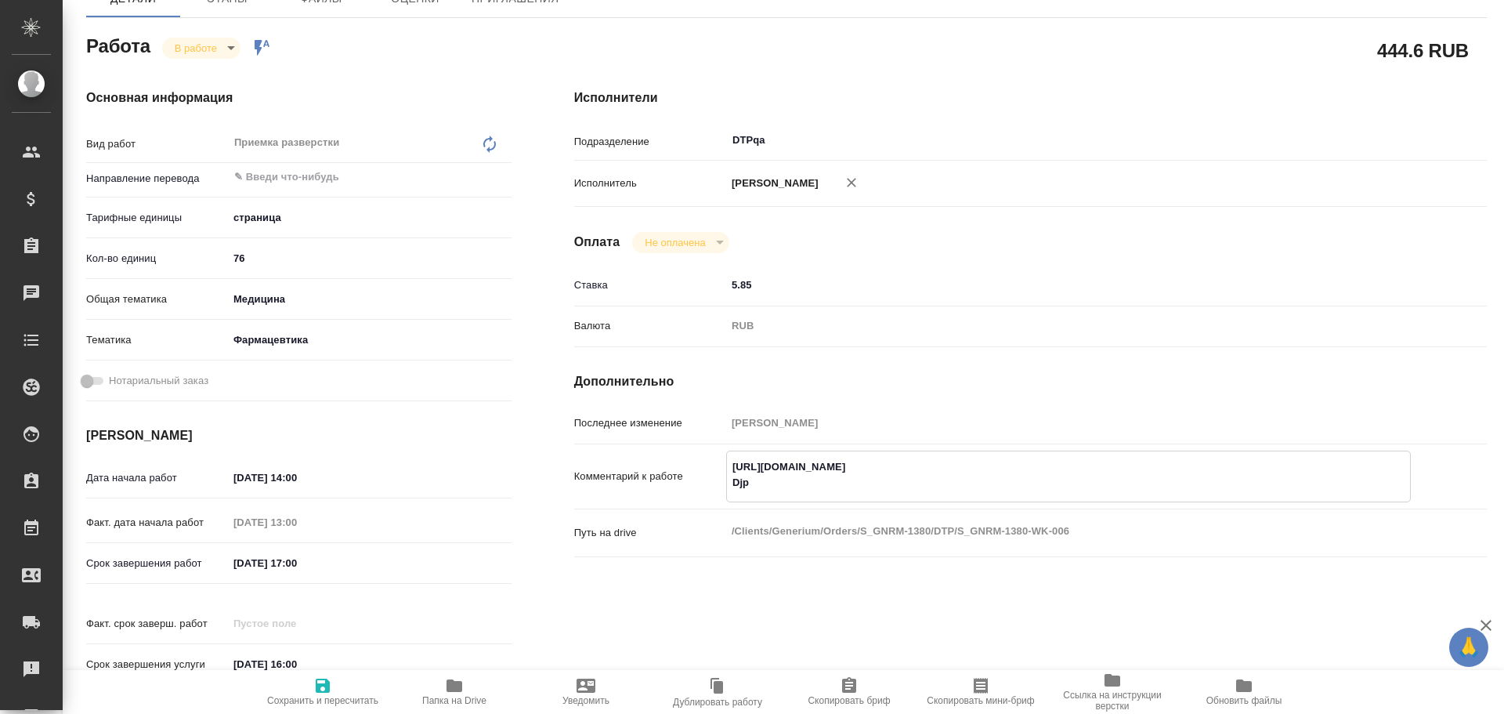
type textarea "x"
type textarea "https://tera.awatera.com/Work/68d6bd589f73e1cd299aa11e/ Djpdh"
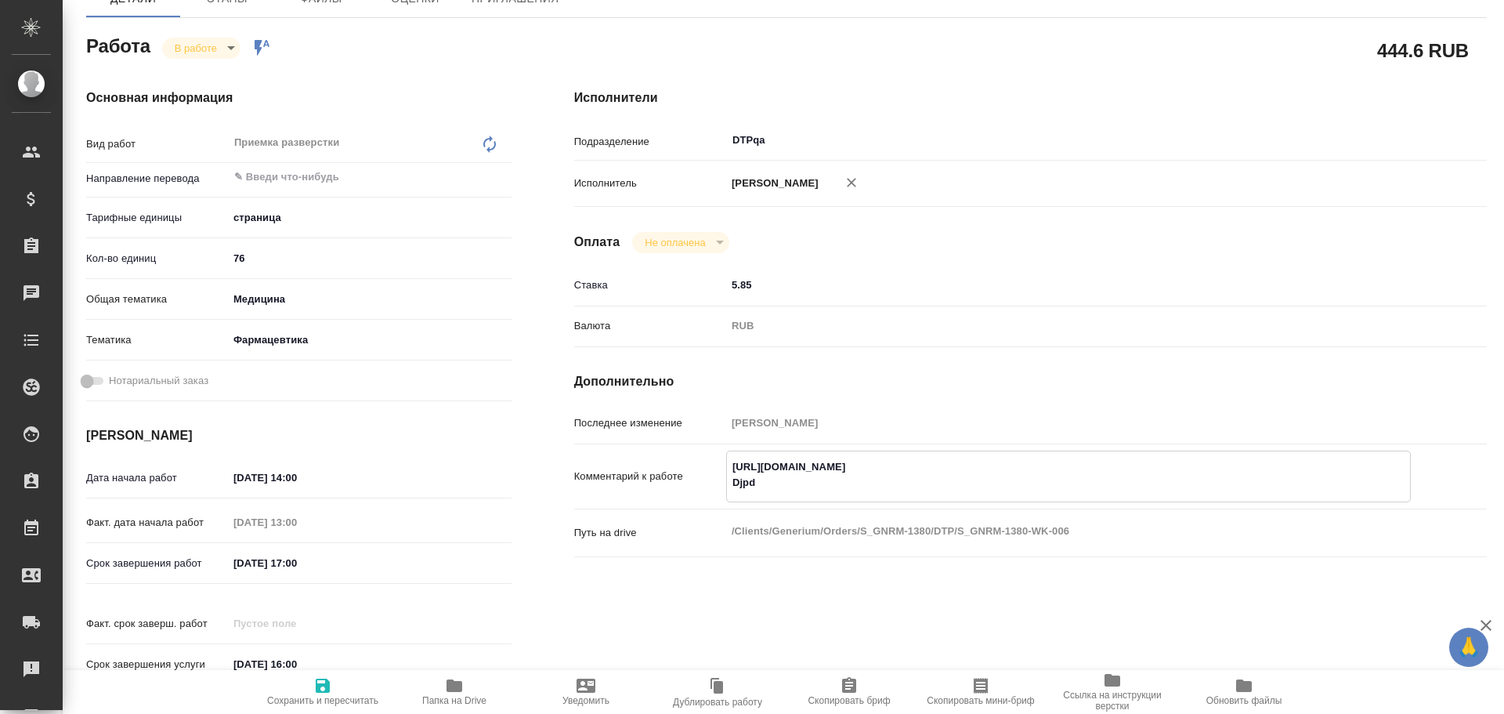
type textarea "x"
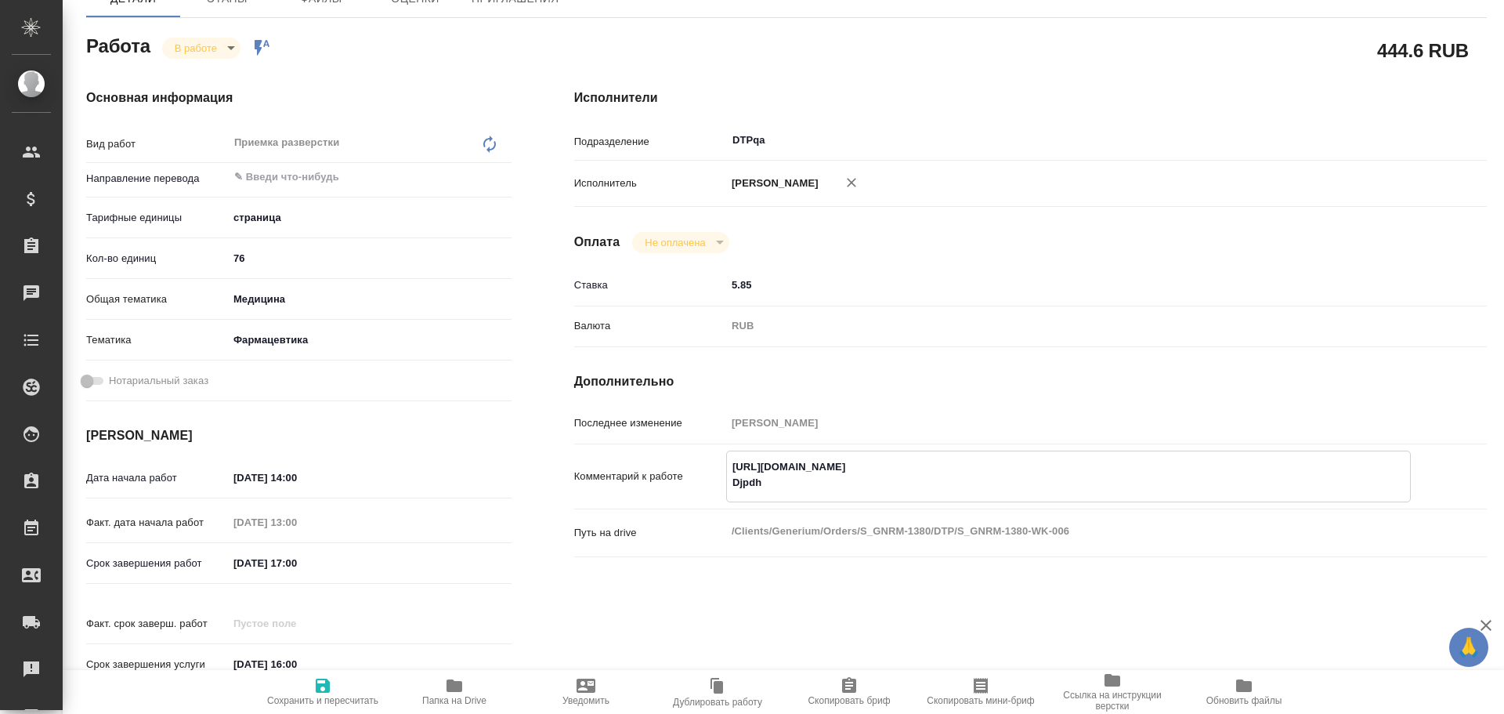
type textarea "https://tera.awatera.com/Work/68d6bd589f73e1cd299aa11e/ Djpdhf"
type textarea "x"
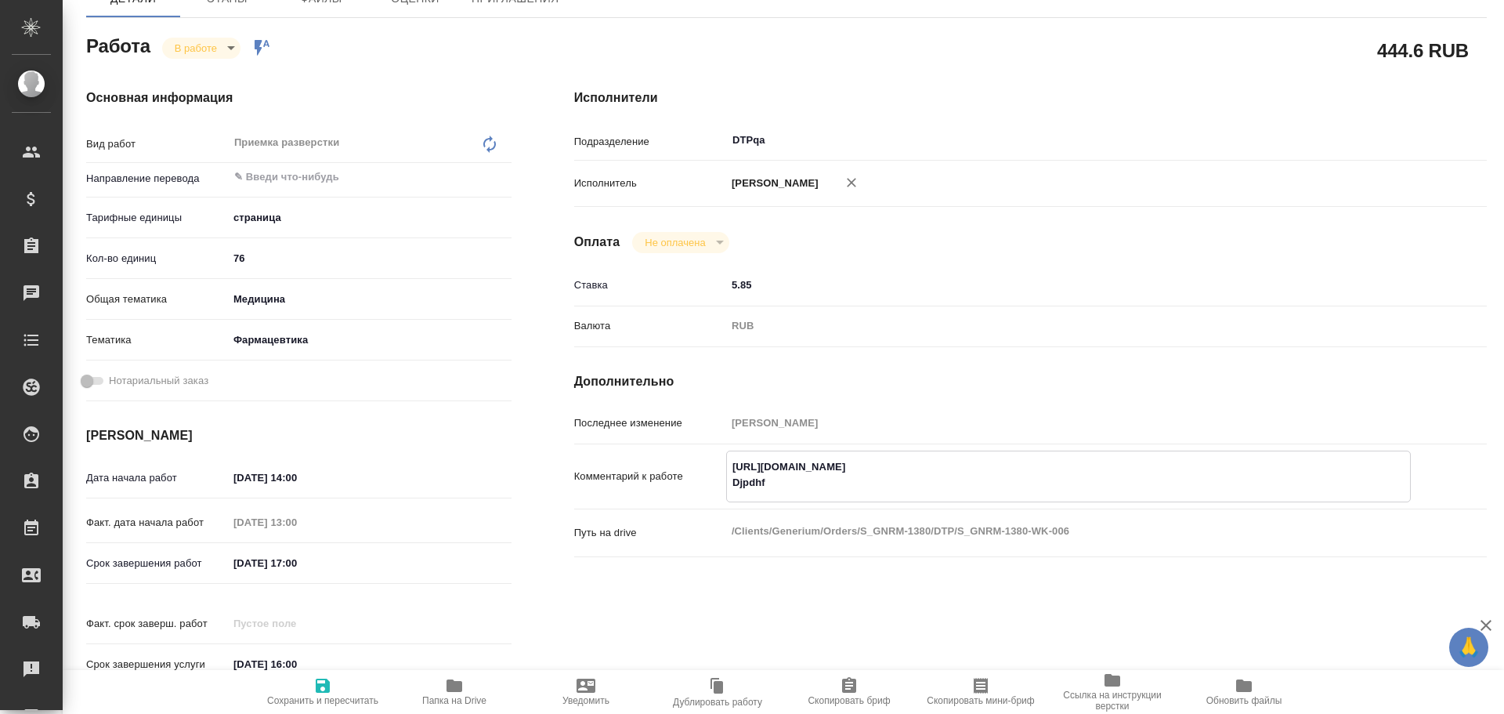
type textarea "x"
type textarea "https://tera.awatera.com/Work/68d6bd589f73e1cd299aa11e/ Djpdhfn"
type textarea "x"
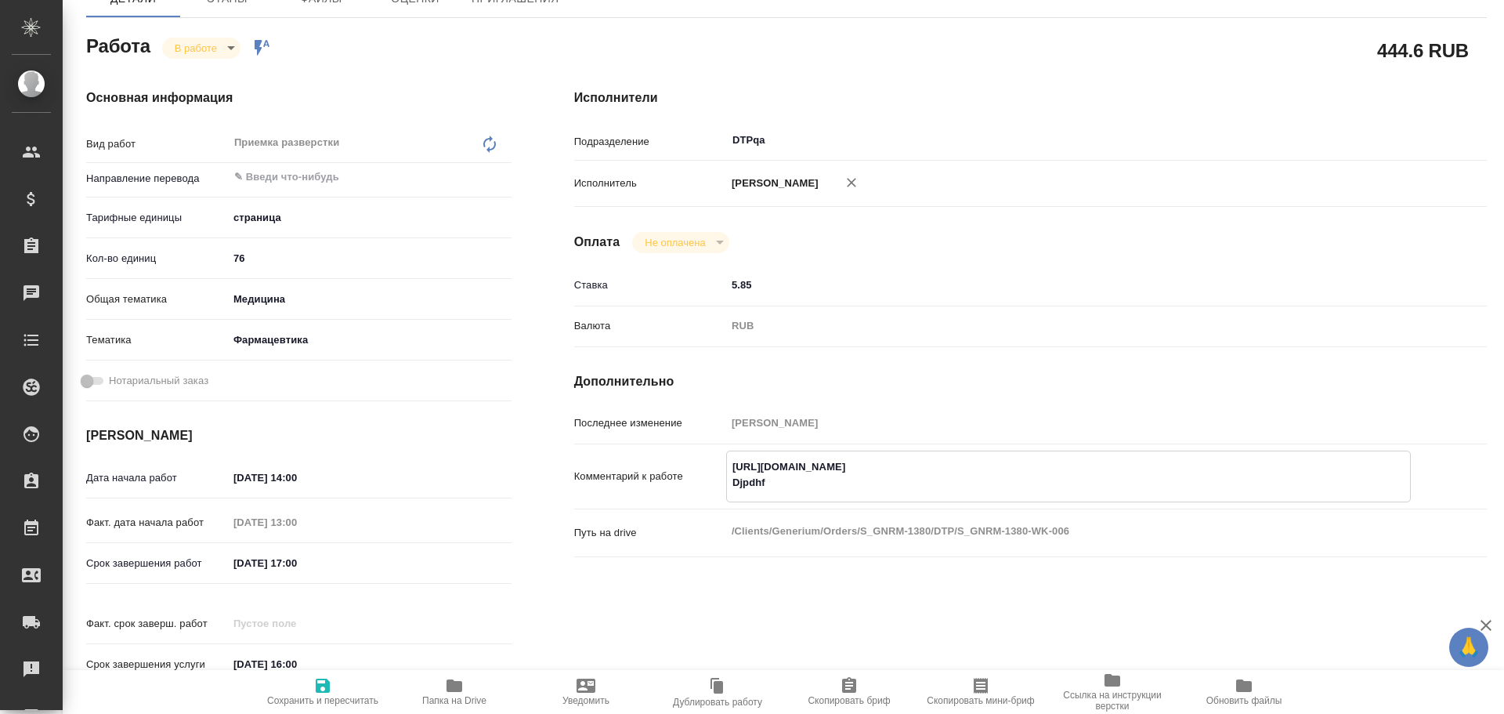
type textarea "x"
type textarea "https://tera.awatera.com/Work/68d6bd589f73e1cd299aa11e/ Djpdhfn"
type textarea "x"
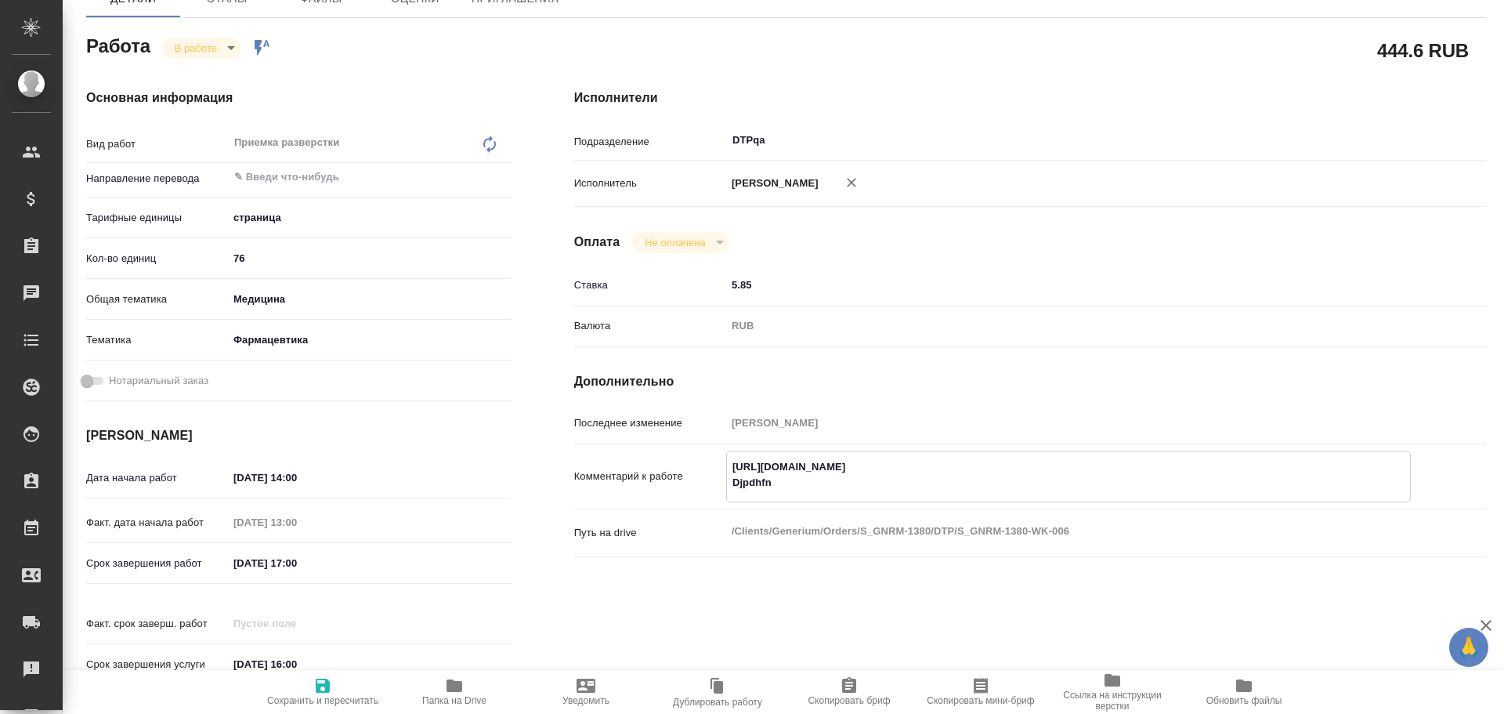
type textarea "x"
type textarea "https://tera.awatera.com/Work/68d6bd589f73e1cd299aa11e/ Djpdhfn y"
type textarea "x"
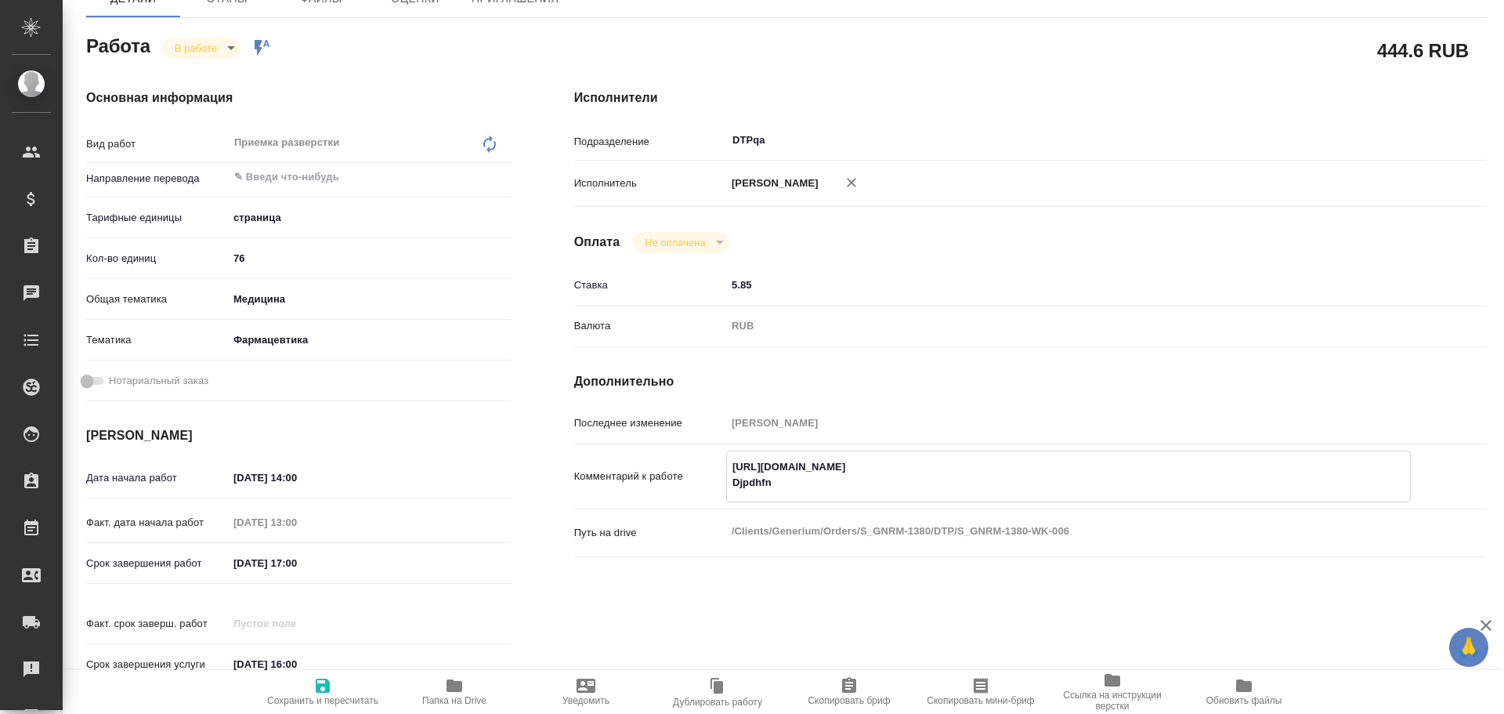
type textarea "x"
type textarea "https://tera.awatera.com/Work/68d6bd589f73e1cd299aa11e/ Djpdhfn yf"
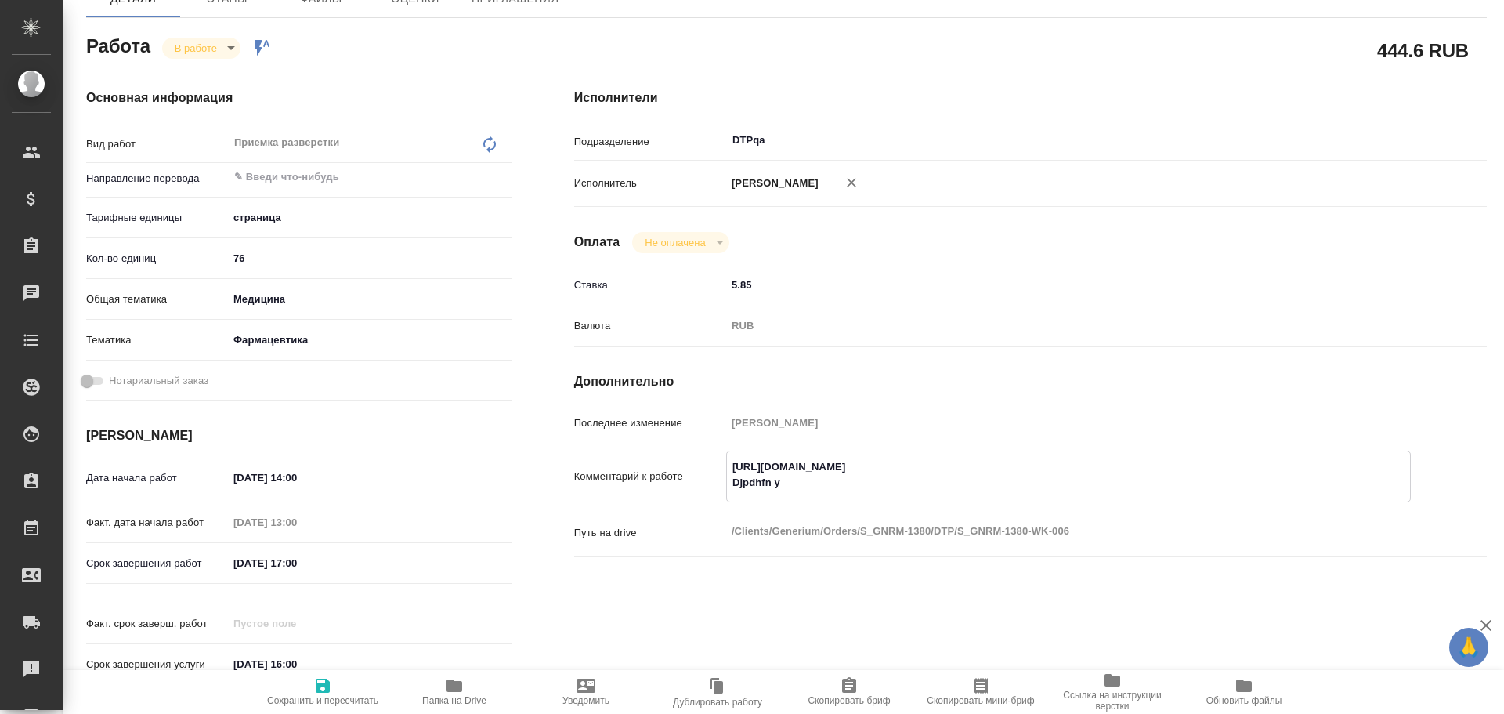
type textarea "x"
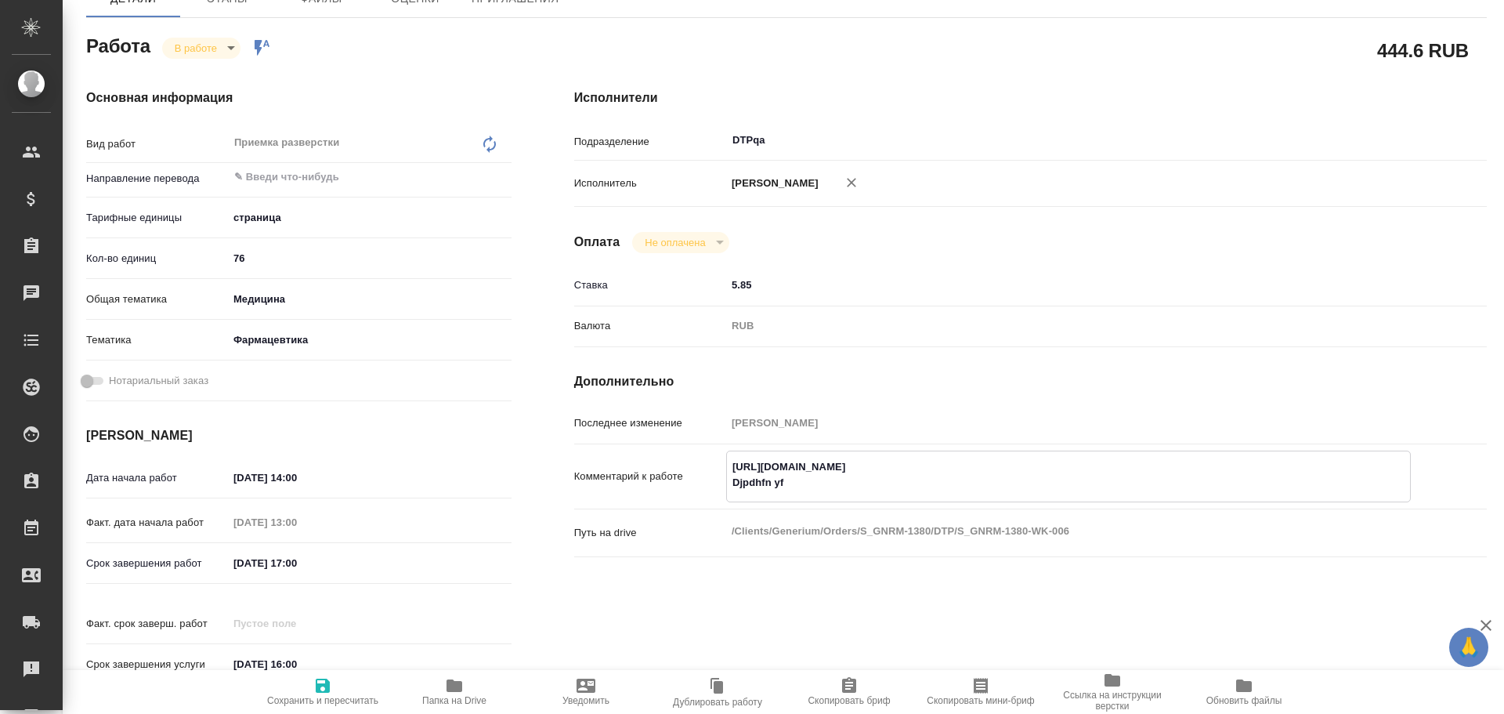
type textarea "https://tera.awatera.com/Work/68d6bd589f73e1cd299aa11e/ Djpdhfn yf"
type textarea "x"
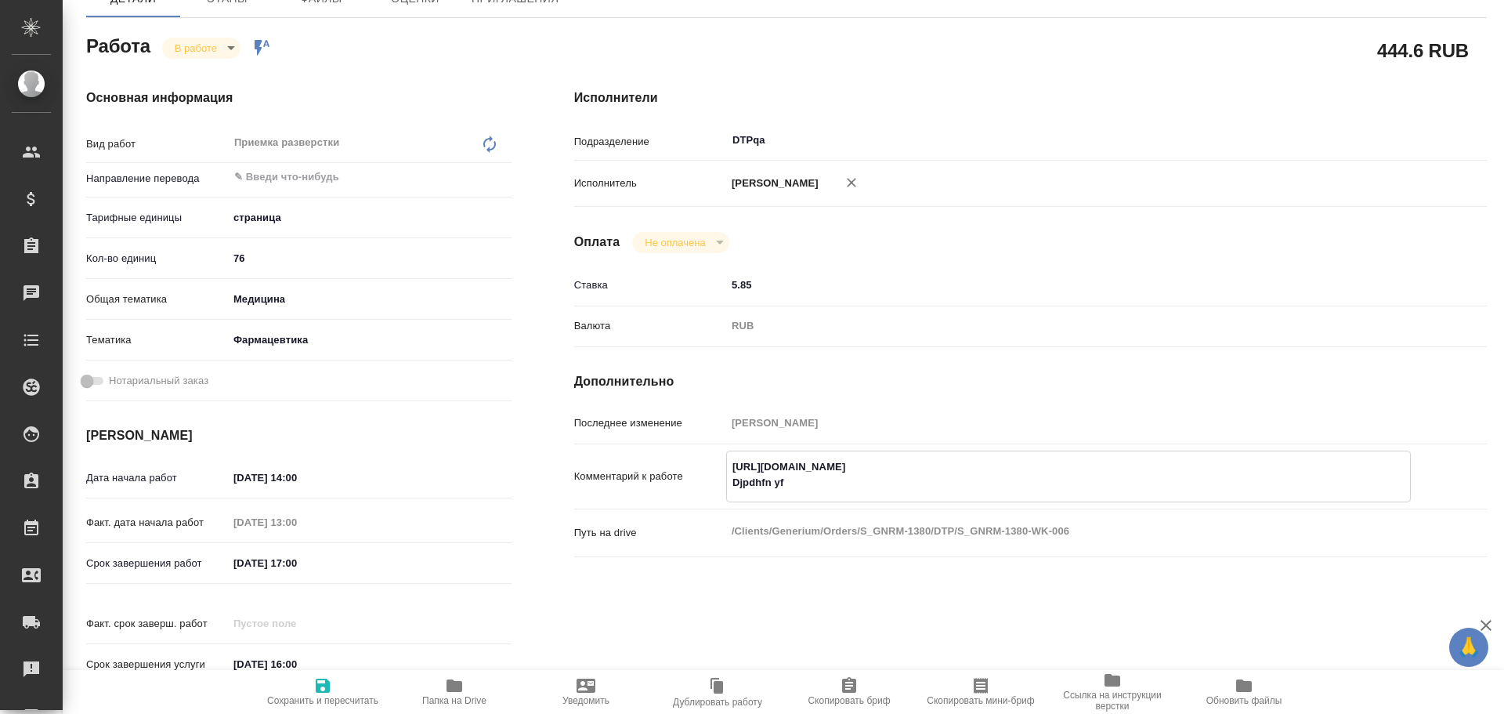
type textarea "x"
type textarea "https://tera.awatera.com/Work/68d6bd589f73e1cd299aa11e/ Djpdhfn yf l"
type textarea "x"
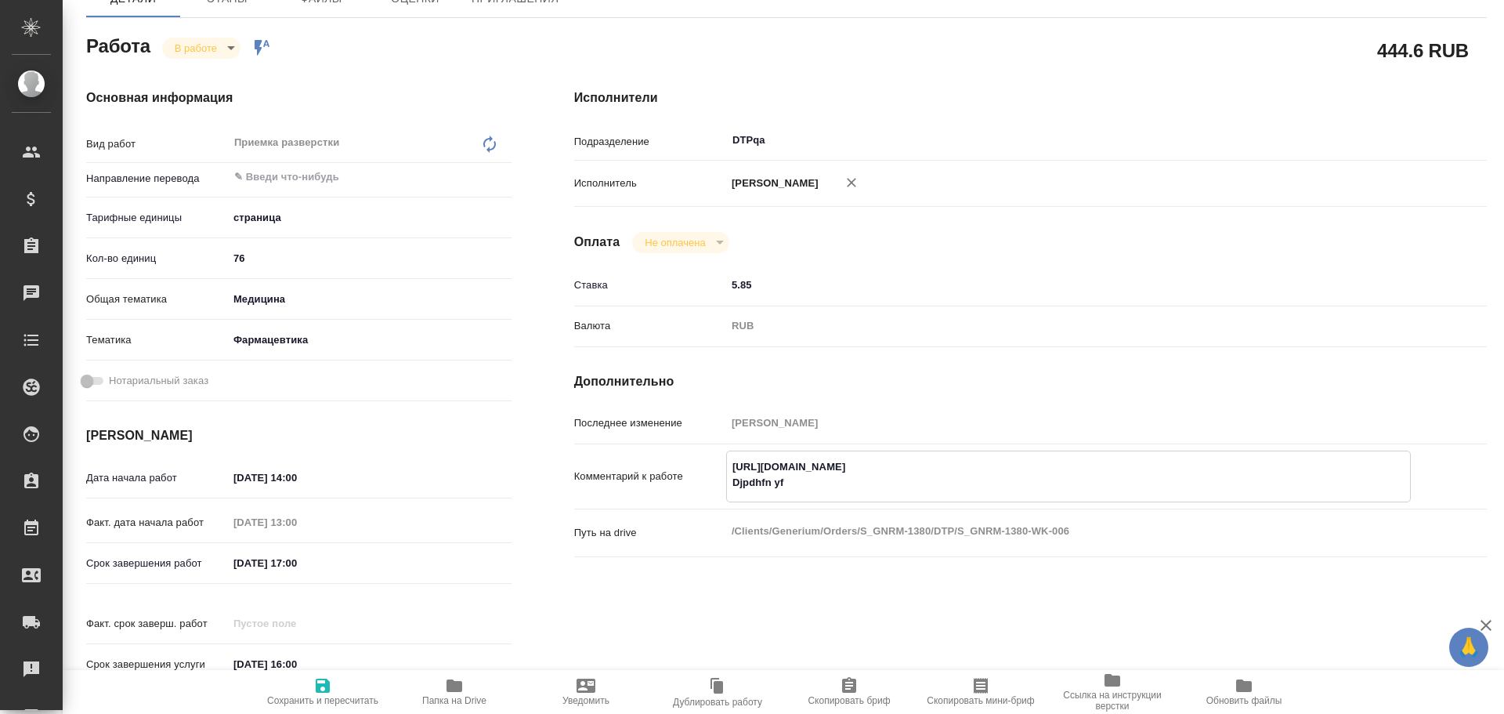
type textarea "x"
type textarea "https://tera.awatera.com/Work/68d6bd589f73e1cd299aa11e/ Djpdhfn yf lj"
type textarea "x"
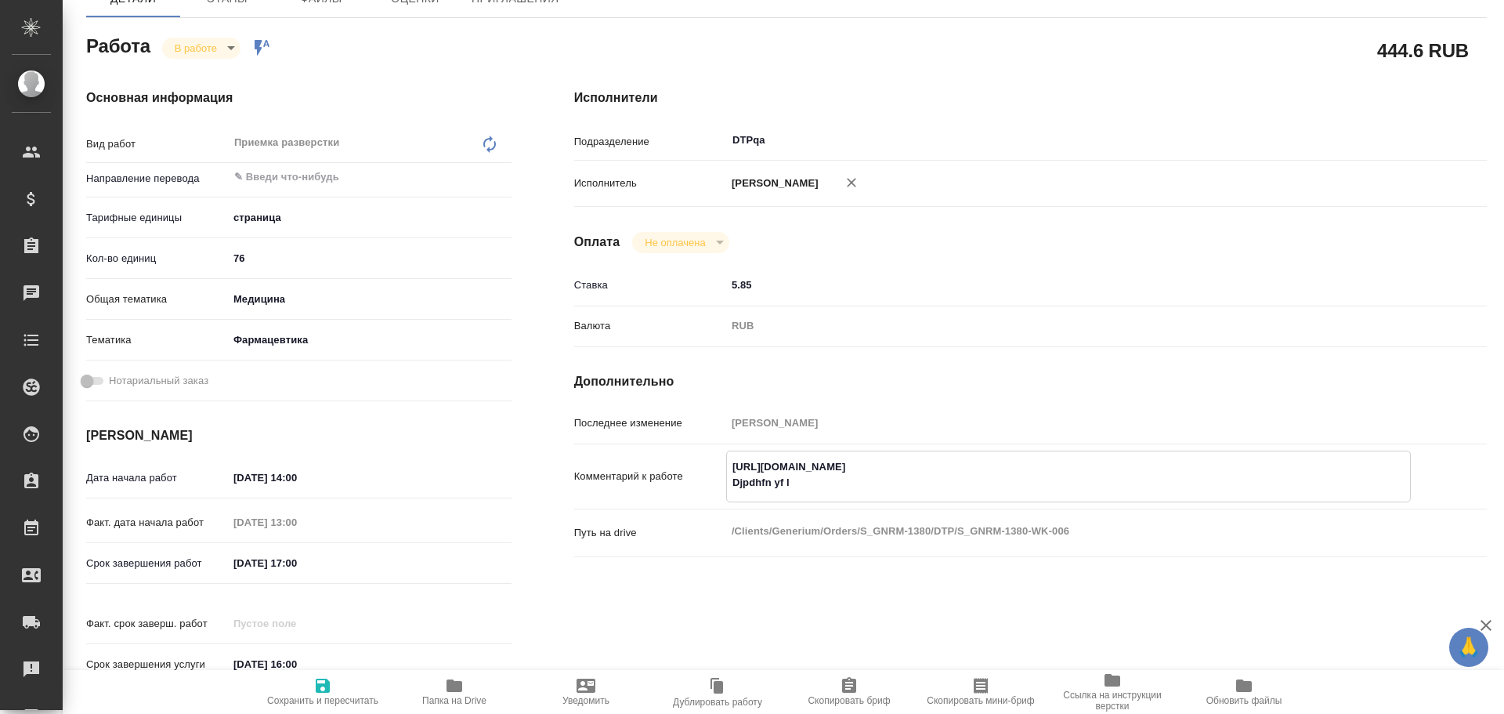
type textarea "x"
type textarea "https://tera.awatera.com/Work/68d6bd589f73e1cd299aa11e/ Djpdhfn yf ljh"
type textarea "x"
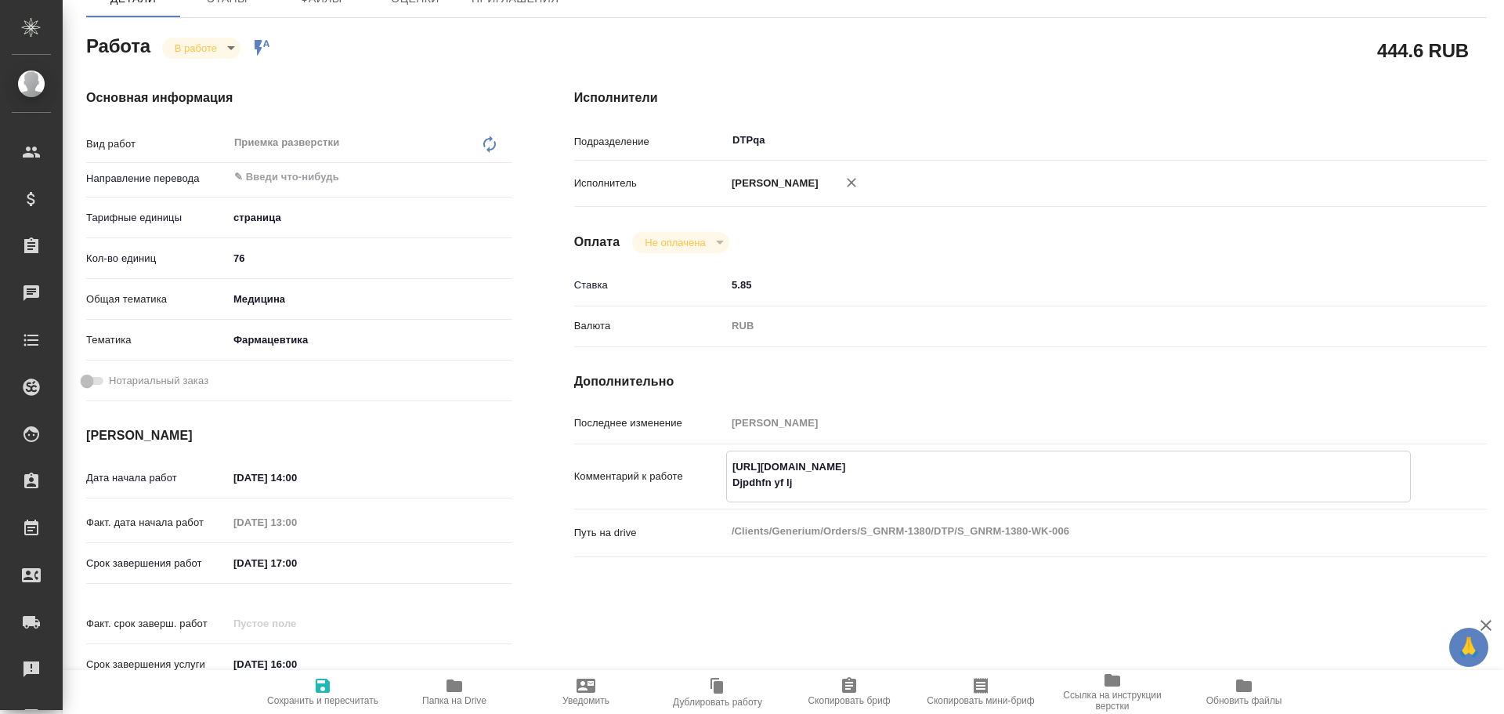
type textarea "x"
type textarea "https://tera.awatera.com/Work/68d6bd589f73e1cd299aa11e/ Djpdhfn yf ljhf"
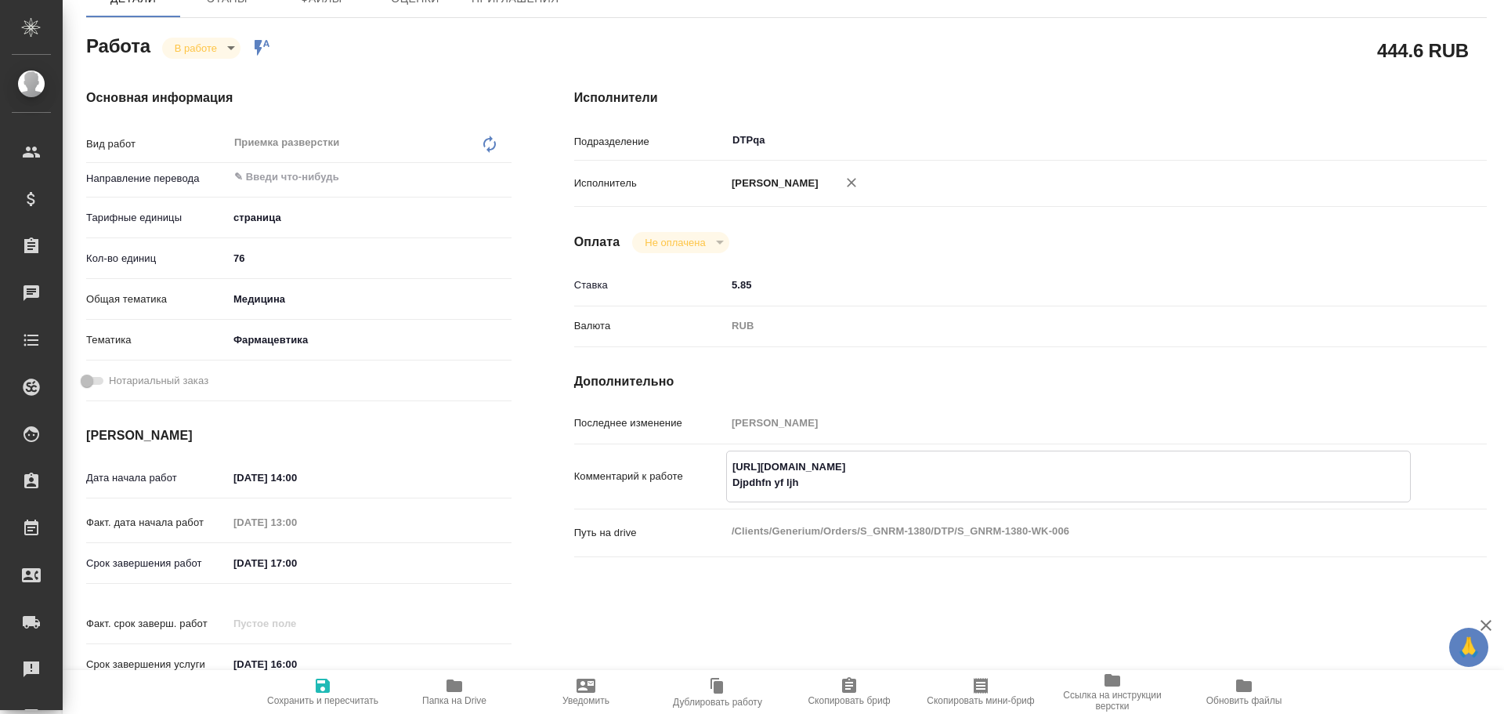
type textarea "x"
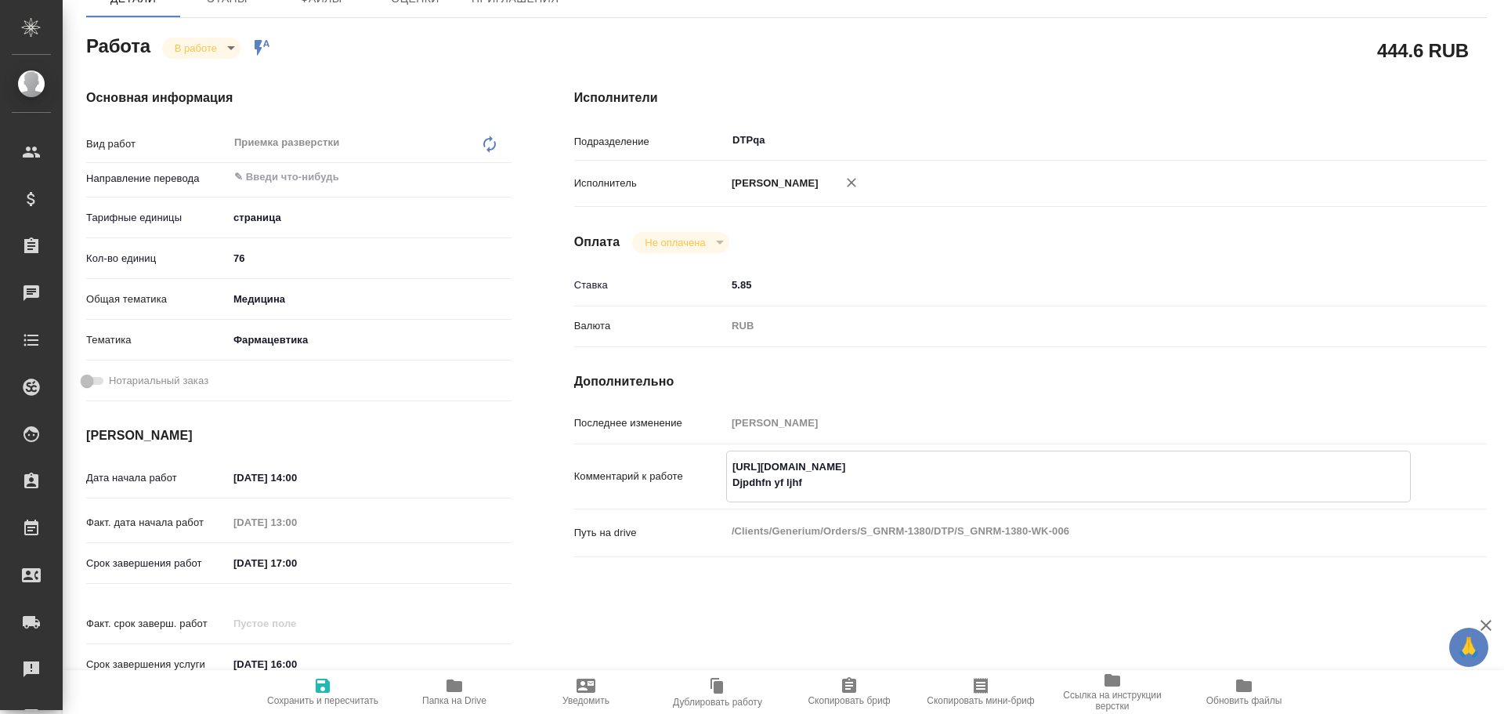
type textarea "https://tera.awatera.com/Work/68d6bd589f73e1cd299aa11e/ Djpdhfn yf ljhf,"
type textarea "x"
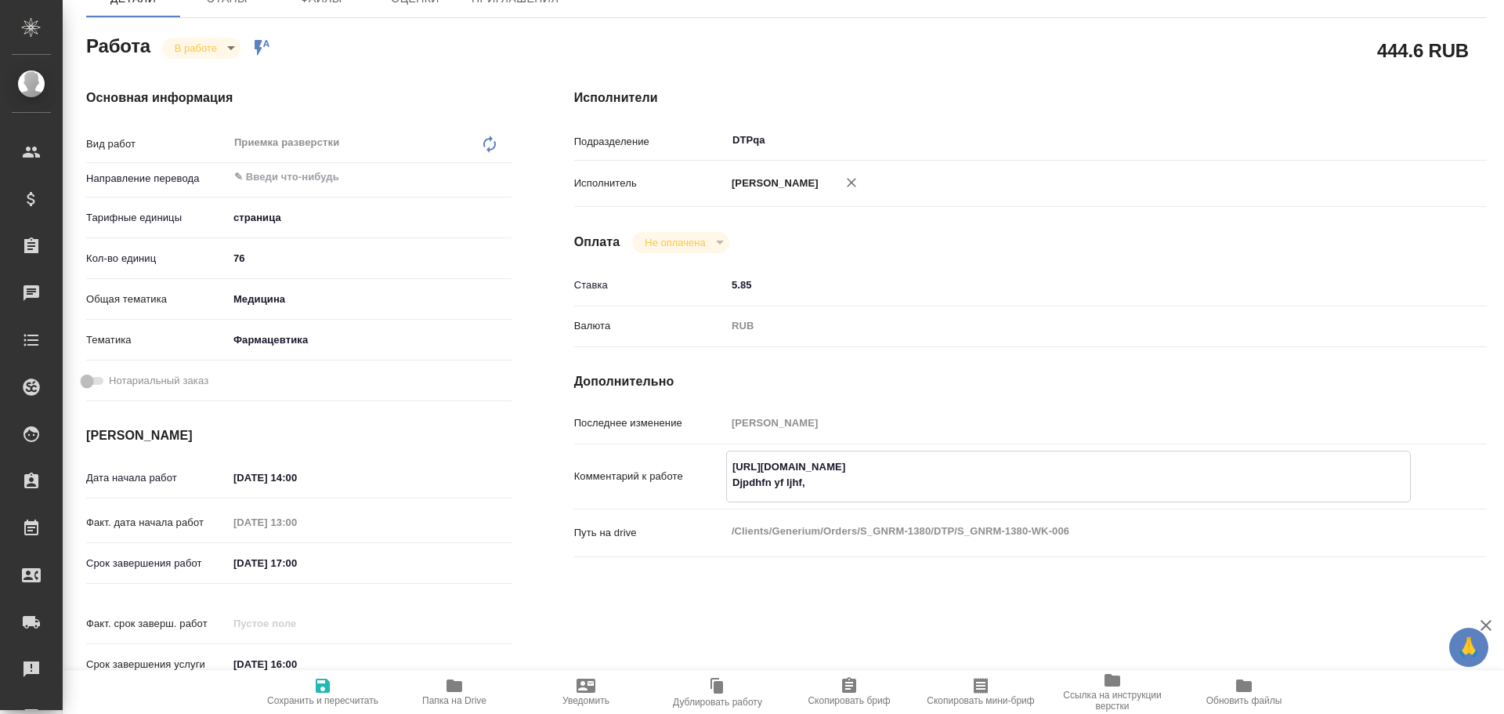
type textarea "x"
type textarea "https://tera.awatera.com/Work/68d6bd589f73e1cd299aa11e/ Djpdhfn yf ljhf,j"
type textarea "x"
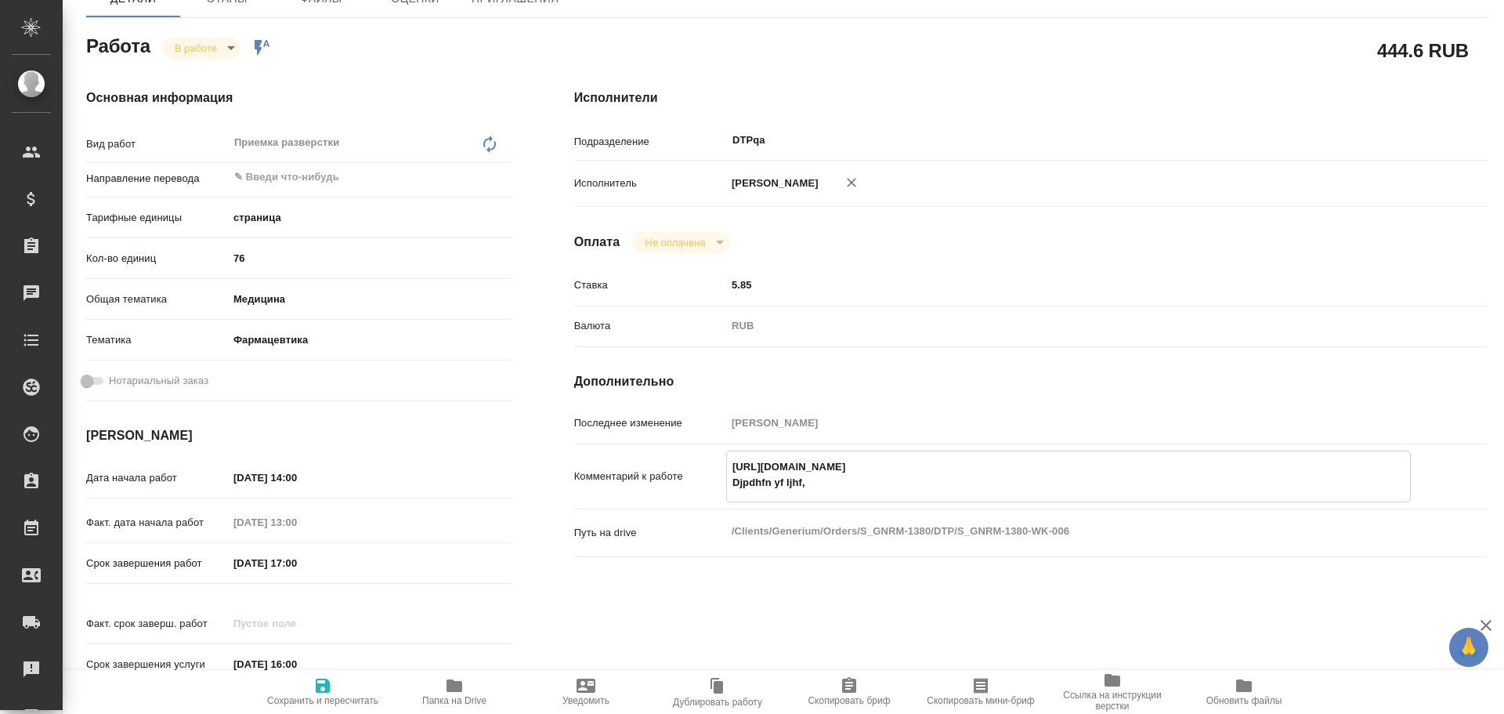
type textarea "x"
type textarea "https://tera.awatera.com/Work/68d6bd589f73e1cd299aa11e/ Djpdhfn yf ljhf,jn"
type textarea "x"
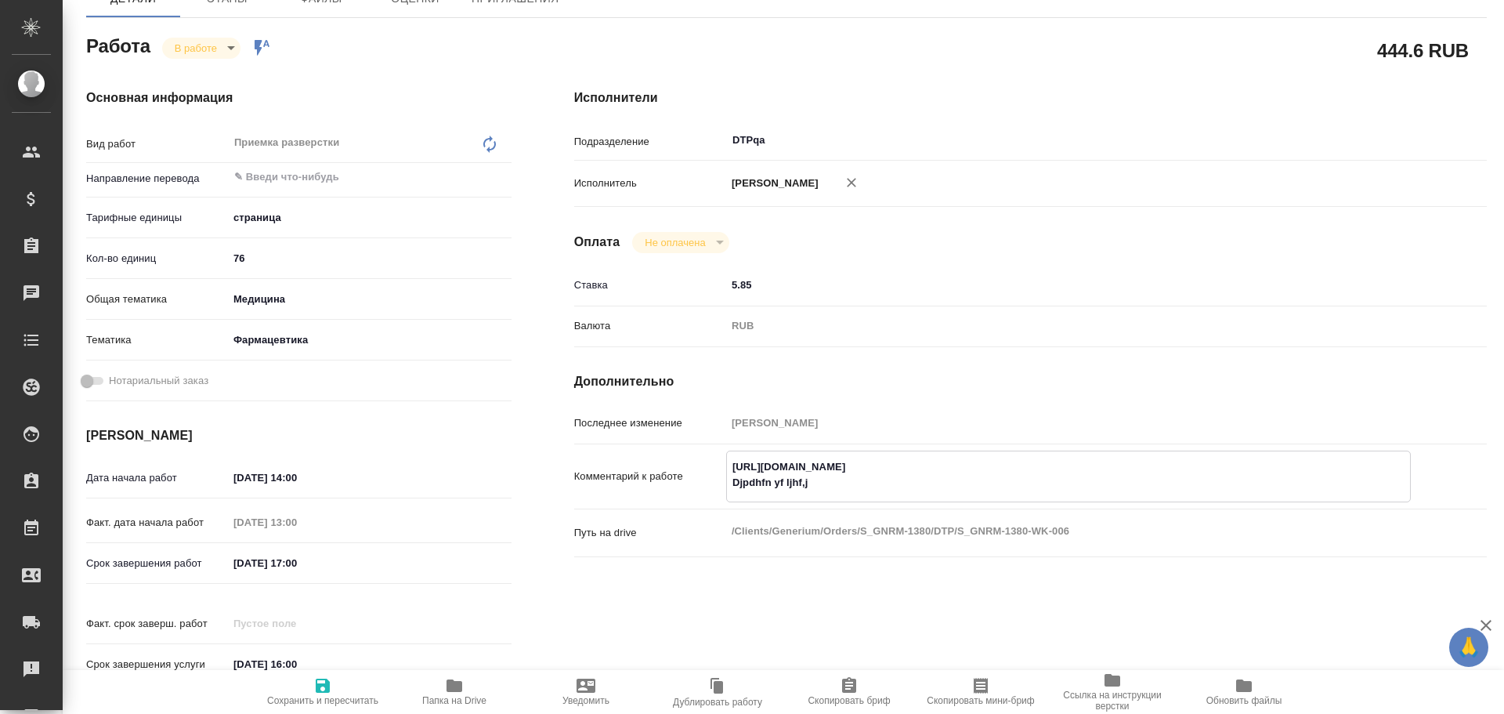
type textarea "x"
type textarea "https://tera.awatera.com/Work/68d6bd589f73e1cd299aa11e/ Djpdhfn yf ljhf,jnr"
type textarea "x"
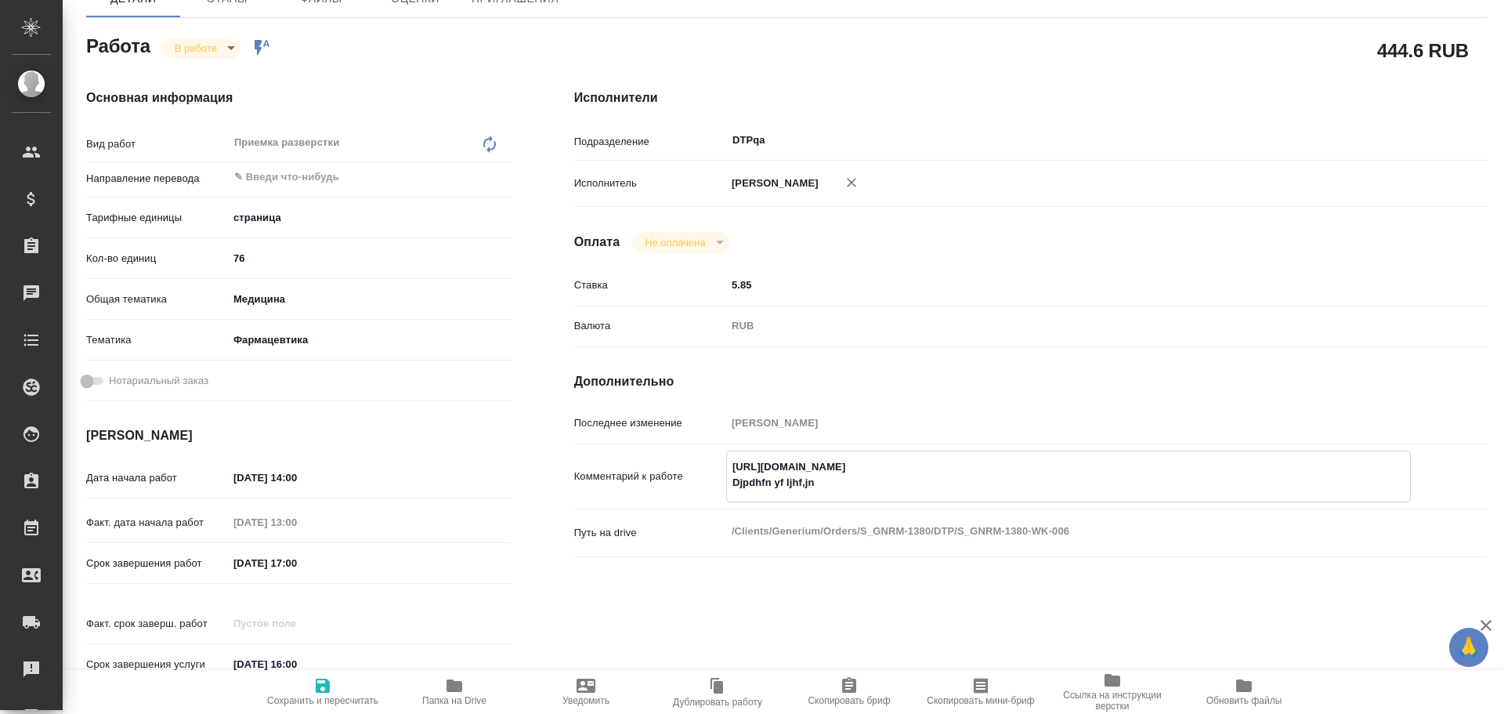
type textarea "x"
type textarea "https://tera.awatera.com/Work/68d6bd589f73e1cd299aa11e/ Djpdhfn yf ljhf,jnre"
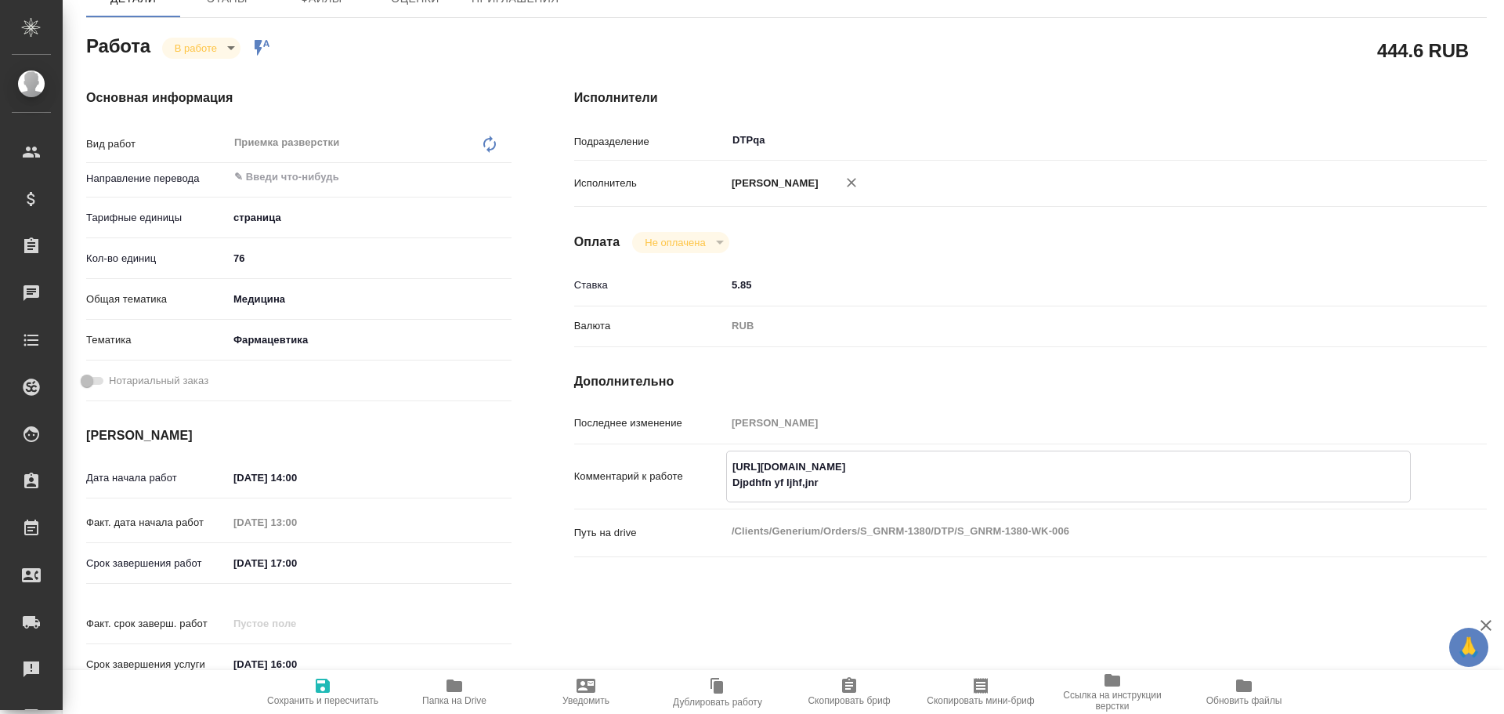
type textarea "x"
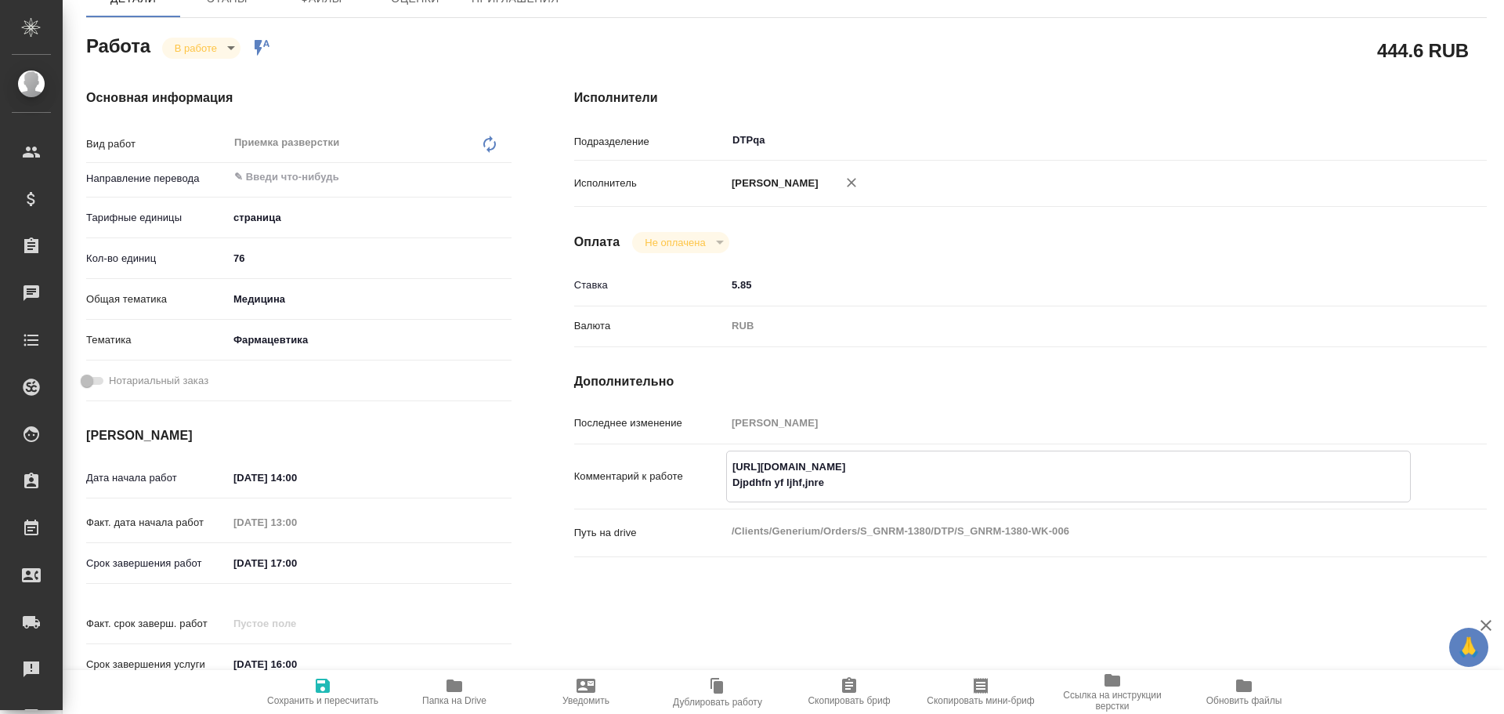
type textarea "https://tera.awatera.com/Work/68d6bd589f73e1cd299aa11e/ Djpdhfn yf ljhf,jnr"
type textarea "x"
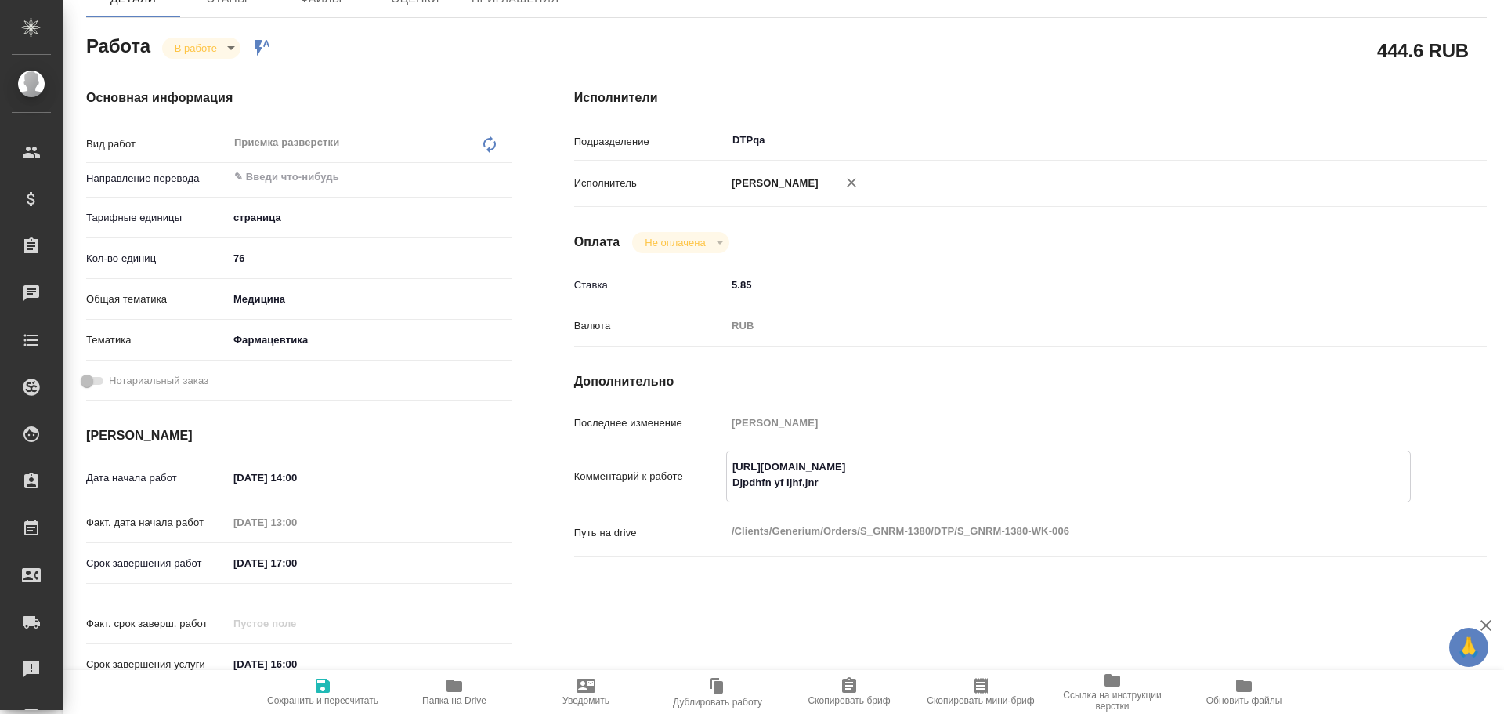
type textarea "x"
type textarea "https://tera.awatera.com/Work/68d6bd589f73e1cd299aa11e/ Djpdhfn yf ljhf,jn"
type textarea "x"
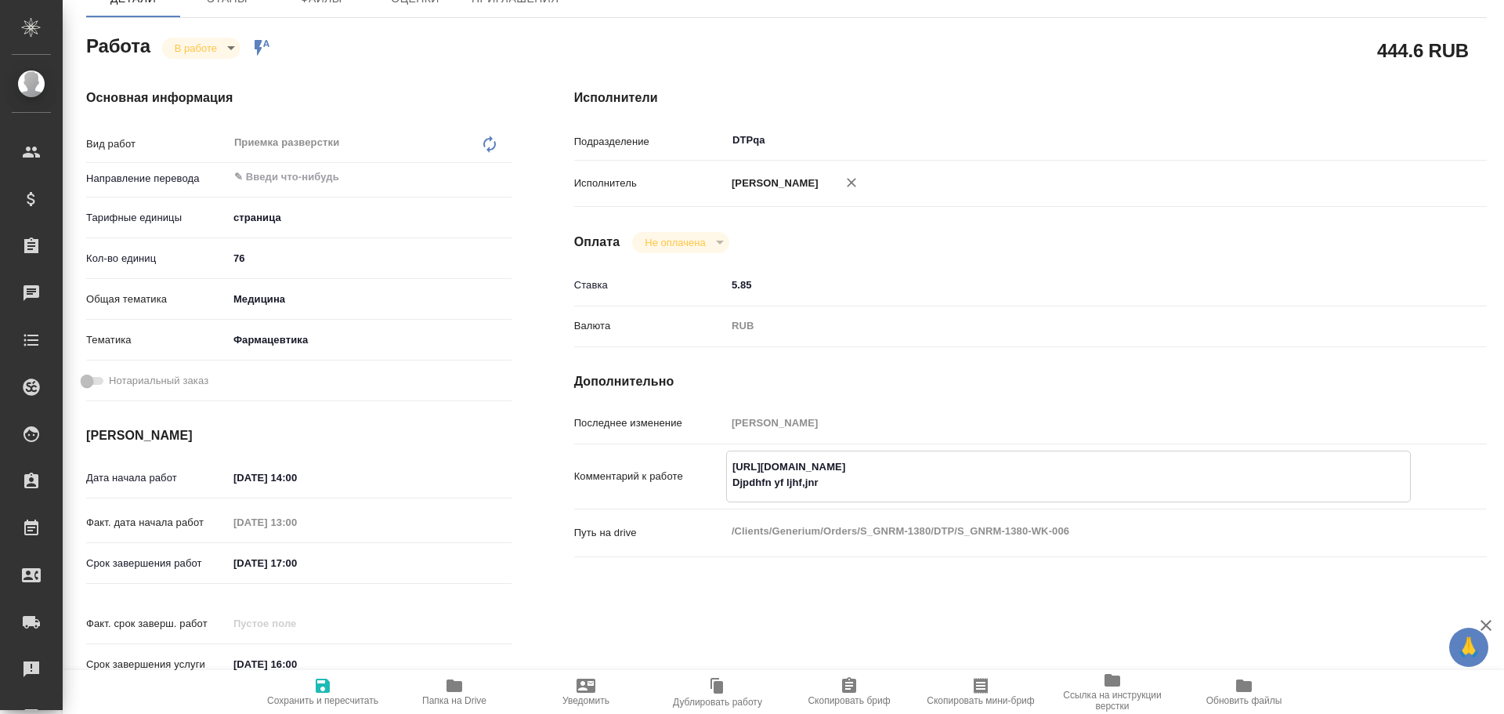
type textarea "x"
type textarea "https://tera.awatera.com/Work/68d6bd589f73e1cd299aa11e/ Djpdhfn yf ljhf,j"
type textarea "x"
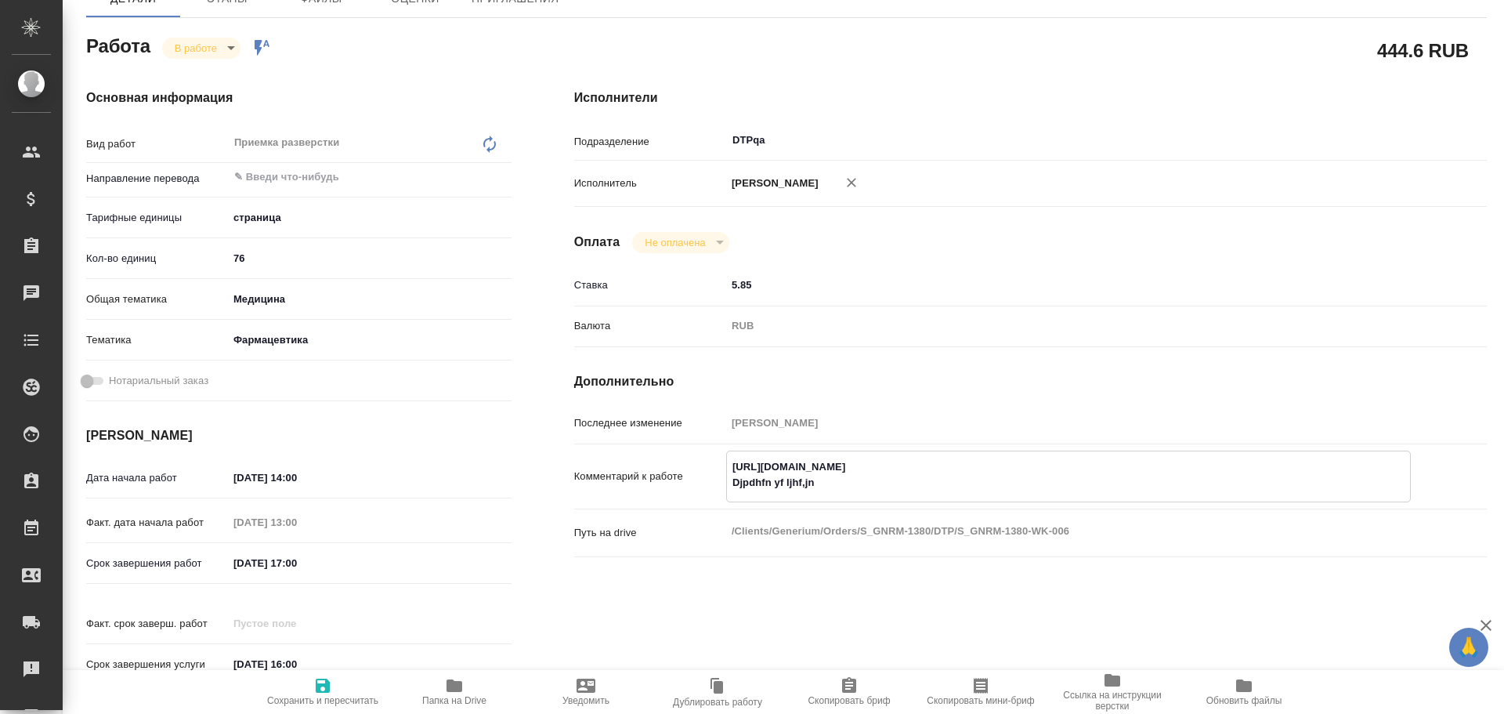
type textarea "x"
type textarea "https://tera.awatera.com/Work/68d6bd589f73e1cd299aa11e/ Djpdhfn yf ljhf,"
type textarea "x"
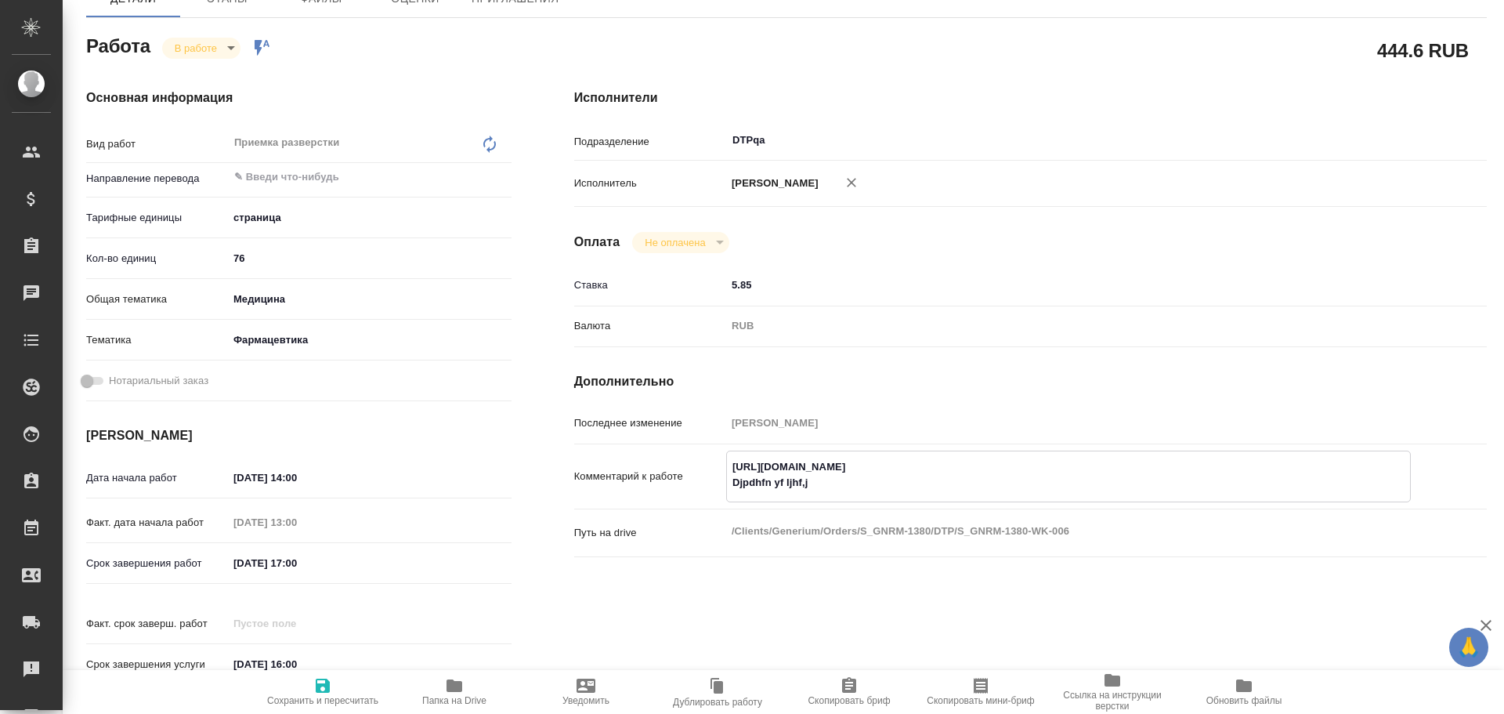
type textarea "x"
type textarea "https://tera.awatera.com/Work/68d6bd589f73e1cd299aa11e/ Djpdhfn yf ljhf"
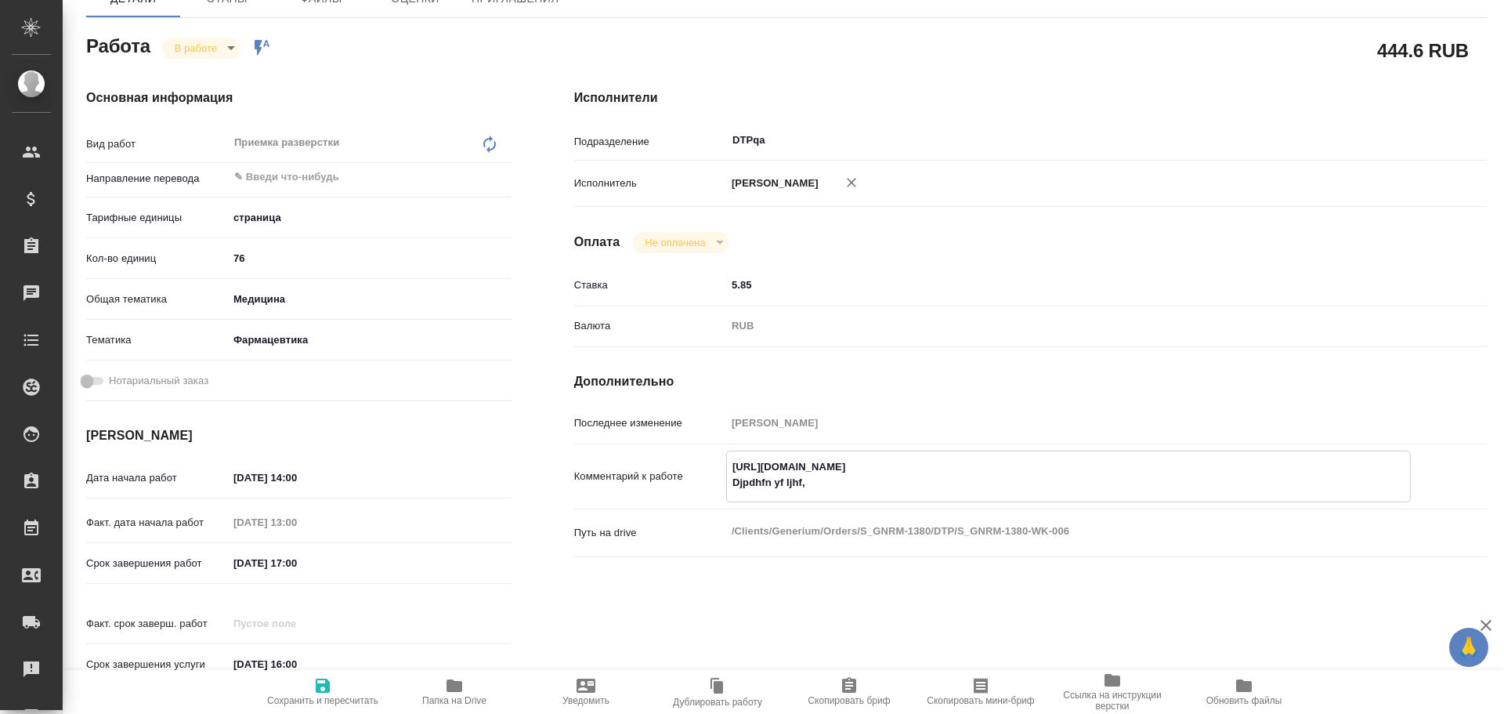
type textarea "x"
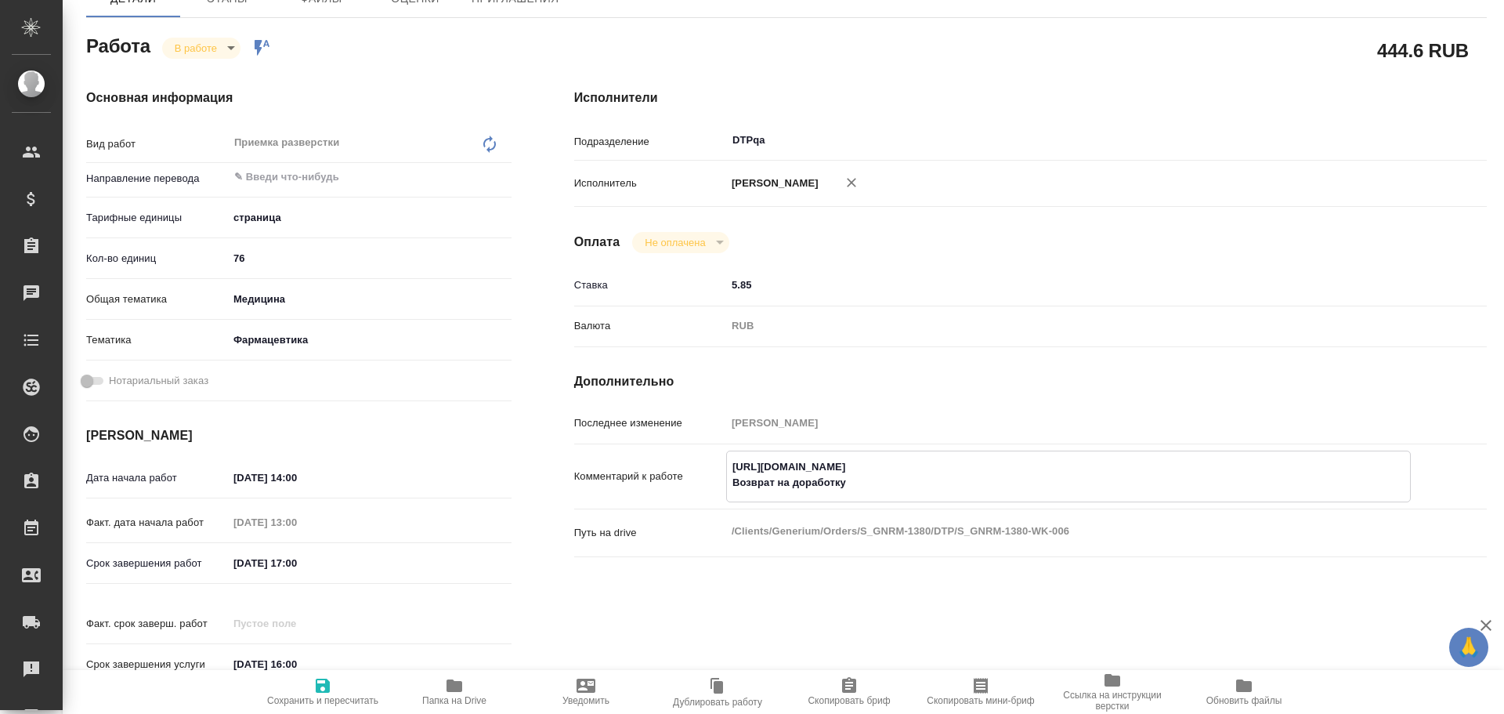
paste textarea "https://drive.awatera.com/f/10550393"
click at [345, 688] on span "Сохранить и пересчитать" at bounding box center [322, 691] width 113 height 30
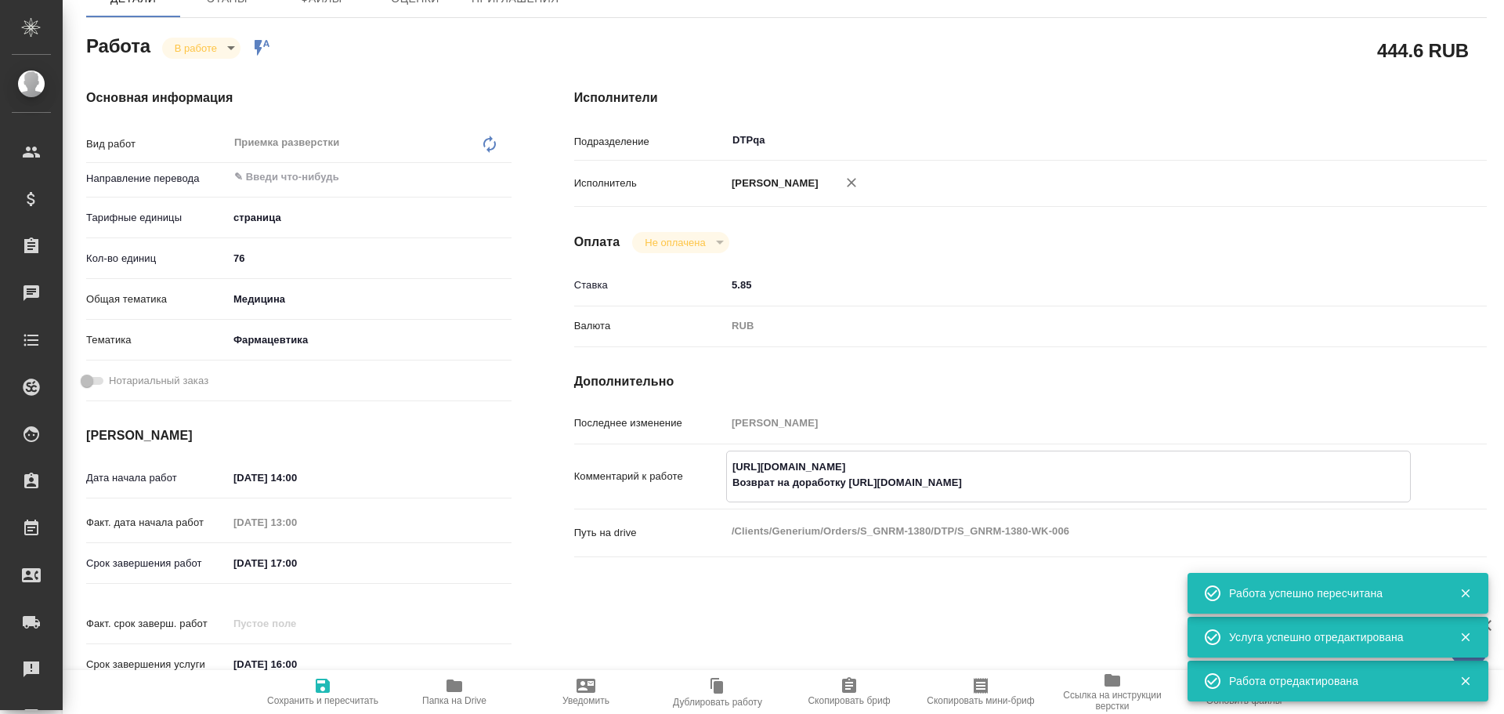
drag, startPoint x: 724, startPoint y: 465, endPoint x: 1029, endPoint y: 463, distance: 304.8
click at [1029, 463] on textarea "https://tera.awatera.com/Work/68d6bd589f73e1cd299aa11e/ Возврат на доработку ht…" at bounding box center [1068, 475] width 683 height 42
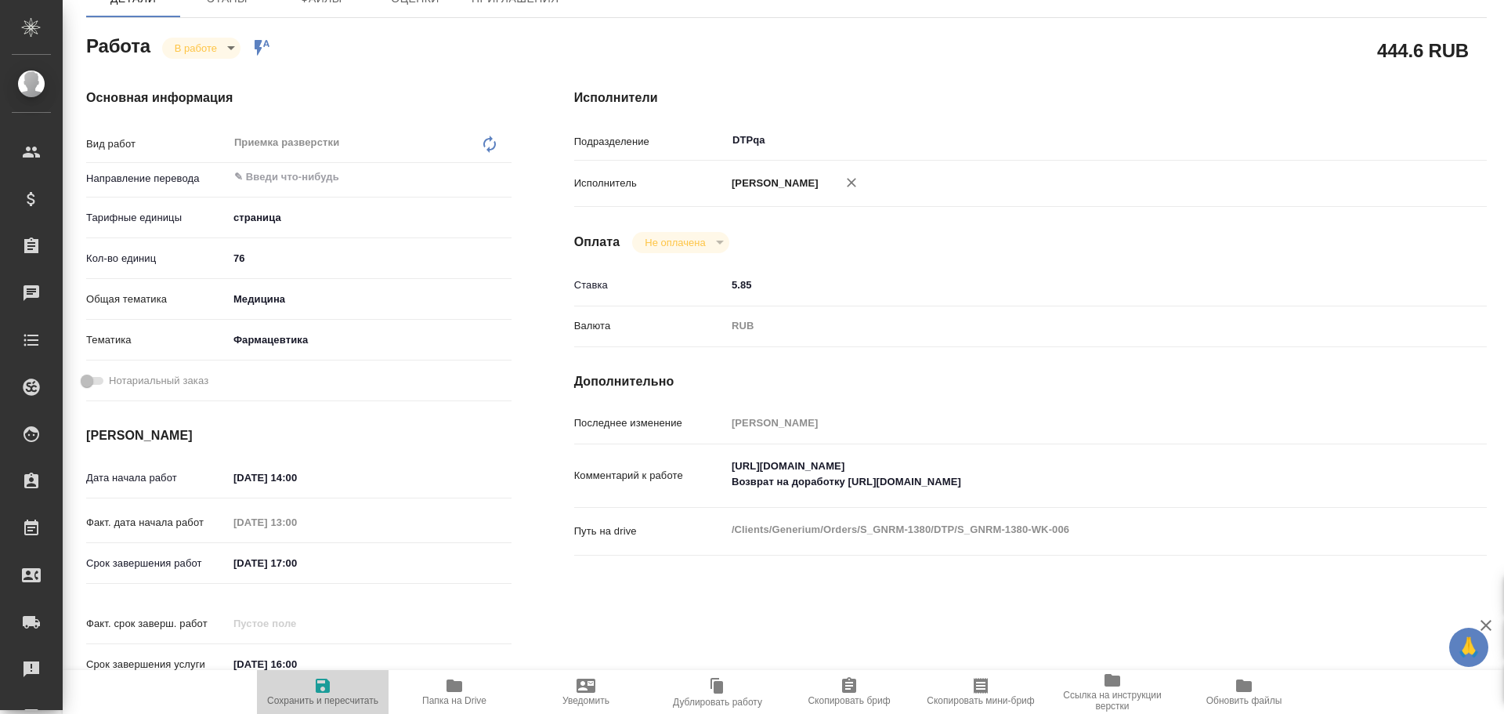
click at [327, 696] on span "Сохранить и пересчитать" at bounding box center [322, 700] width 111 height 11
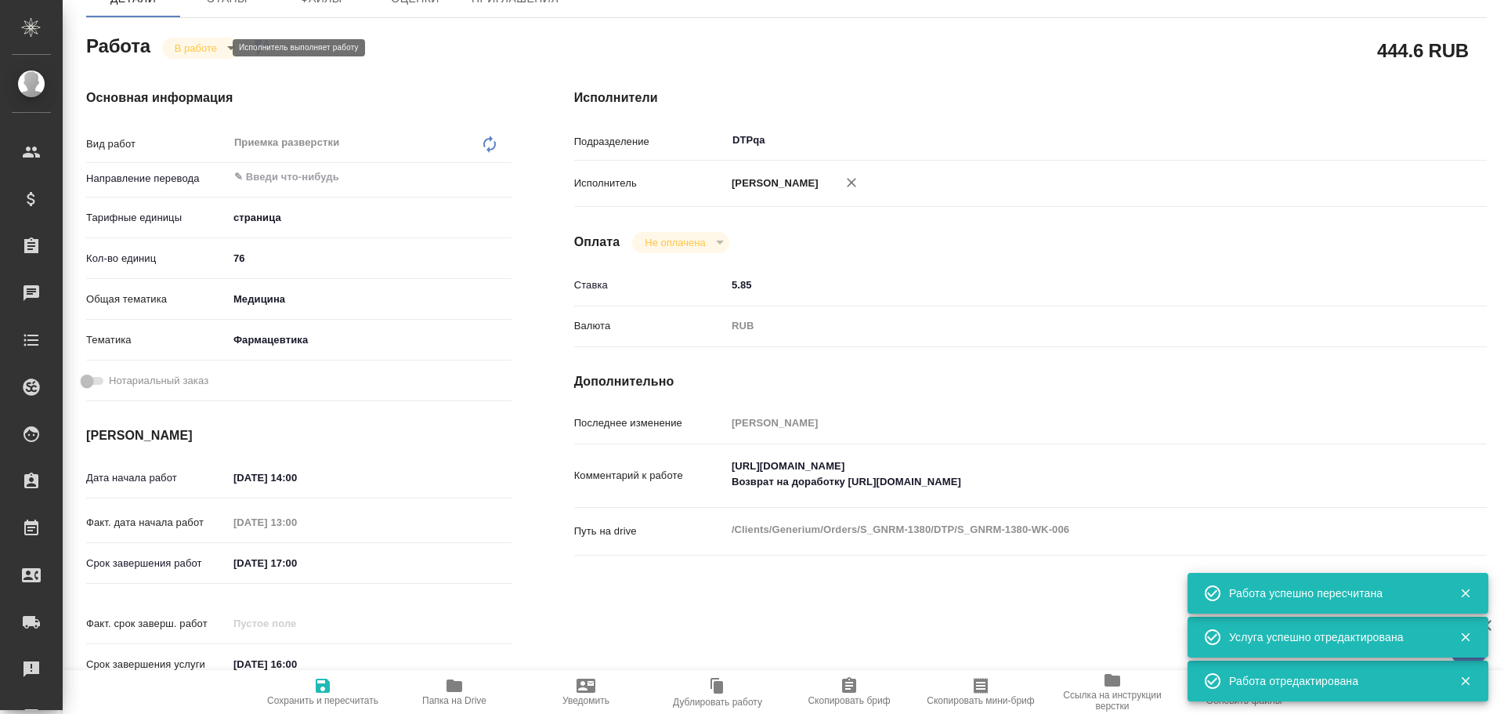
click at [199, 48] on body "🙏 .cls-1 fill:#fff; AWATERA Chulets Elena Клиенты Спецификации Заказы 0 Чаты To…" at bounding box center [752, 357] width 1504 height 714
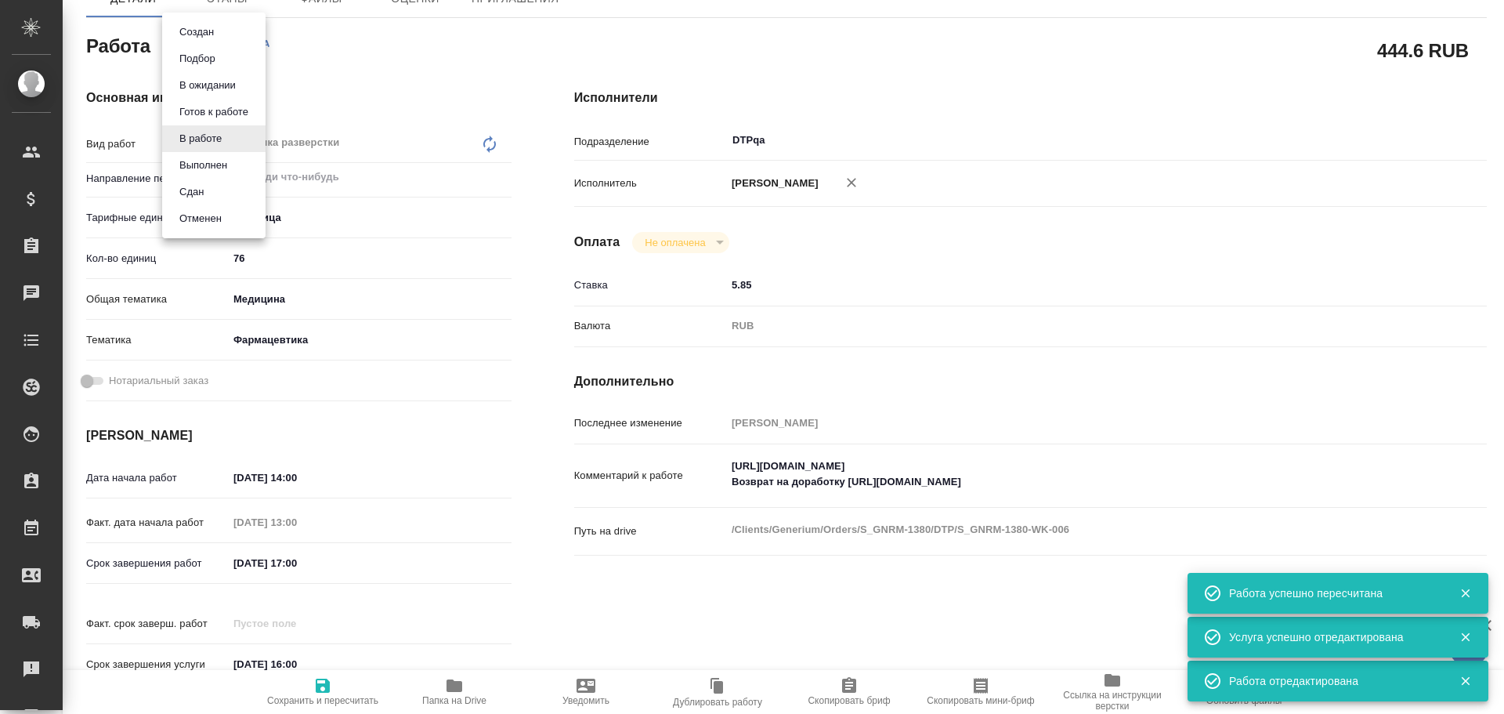
click at [201, 165] on button "Выполнен" at bounding box center [203, 165] width 57 height 17
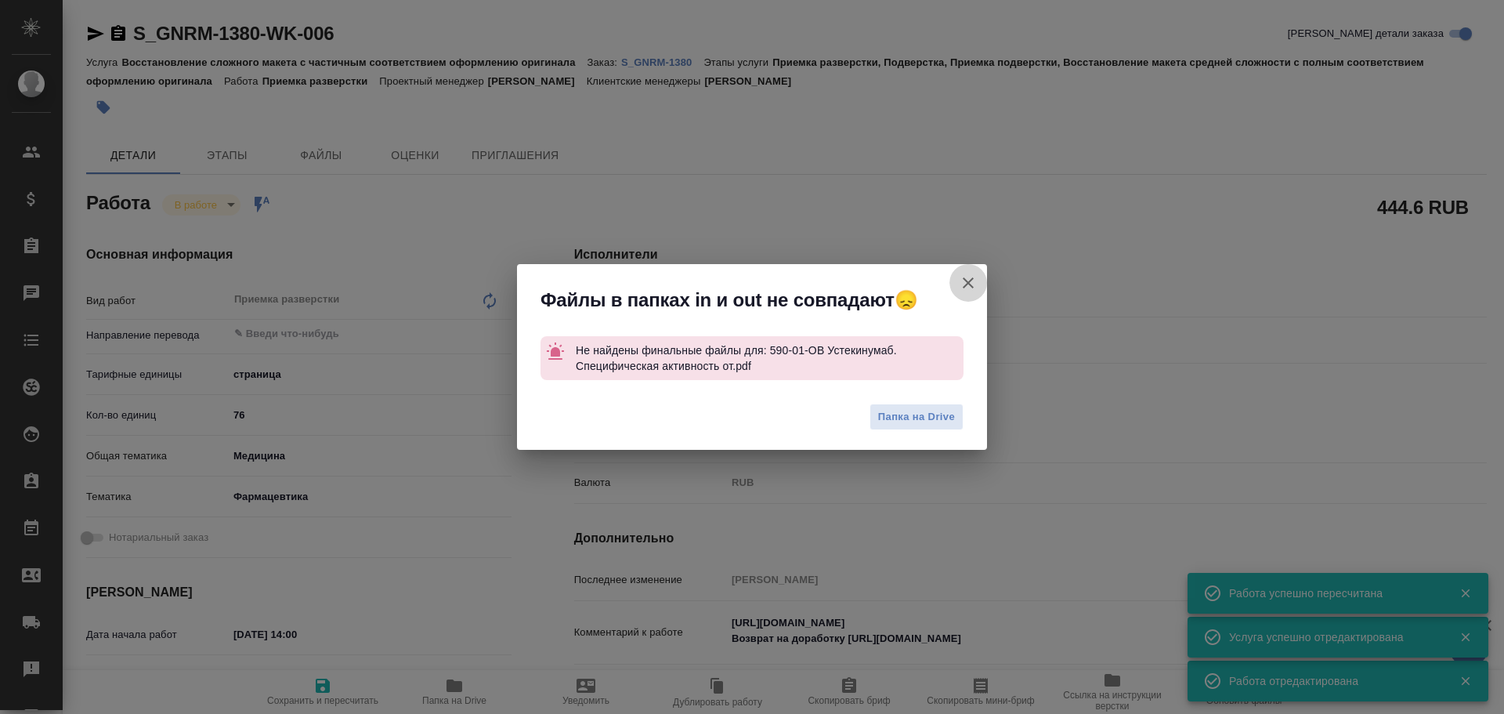
click at [970, 281] on icon "button" at bounding box center [968, 282] width 11 height 11
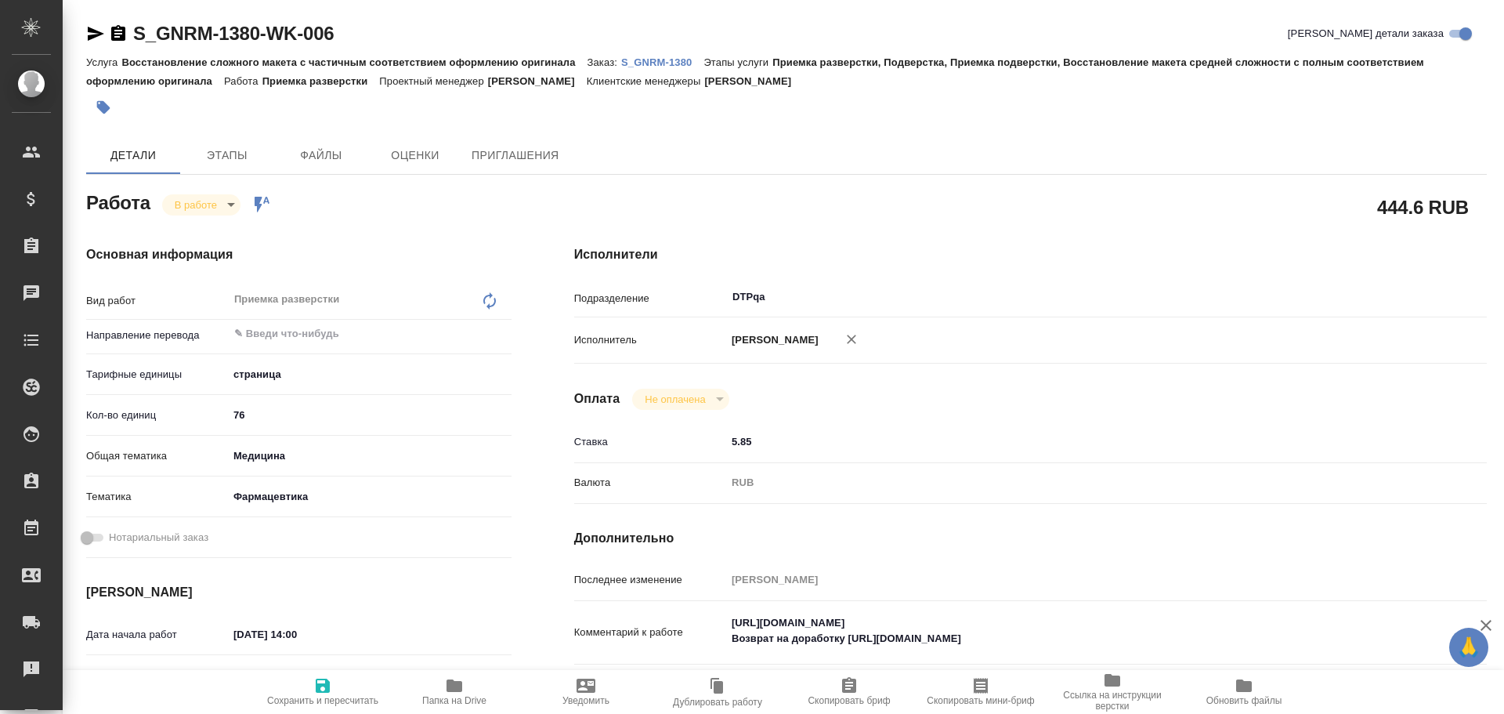
click at [668, 65] on p "S_GNRM-1380" at bounding box center [662, 62] width 82 height 12
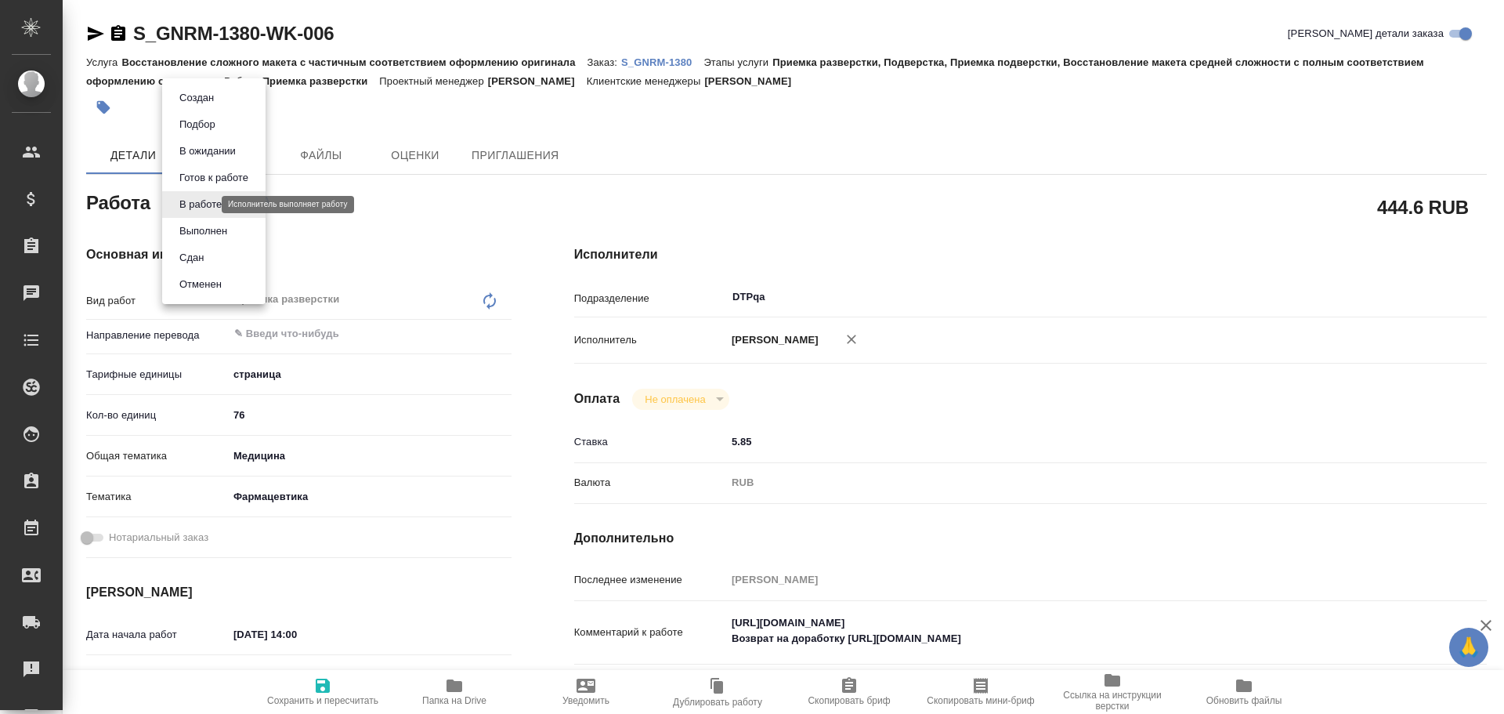
click at [194, 209] on body "🙏 .cls-1 fill:#fff; AWATERA Chulets Elena Клиенты Спецификации Заказы 0 Чаты To…" at bounding box center [752, 357] width 1504 height 714
click at [197, 229] on button "Выполнен" at bounding box center [203, 231] width 57 height 17
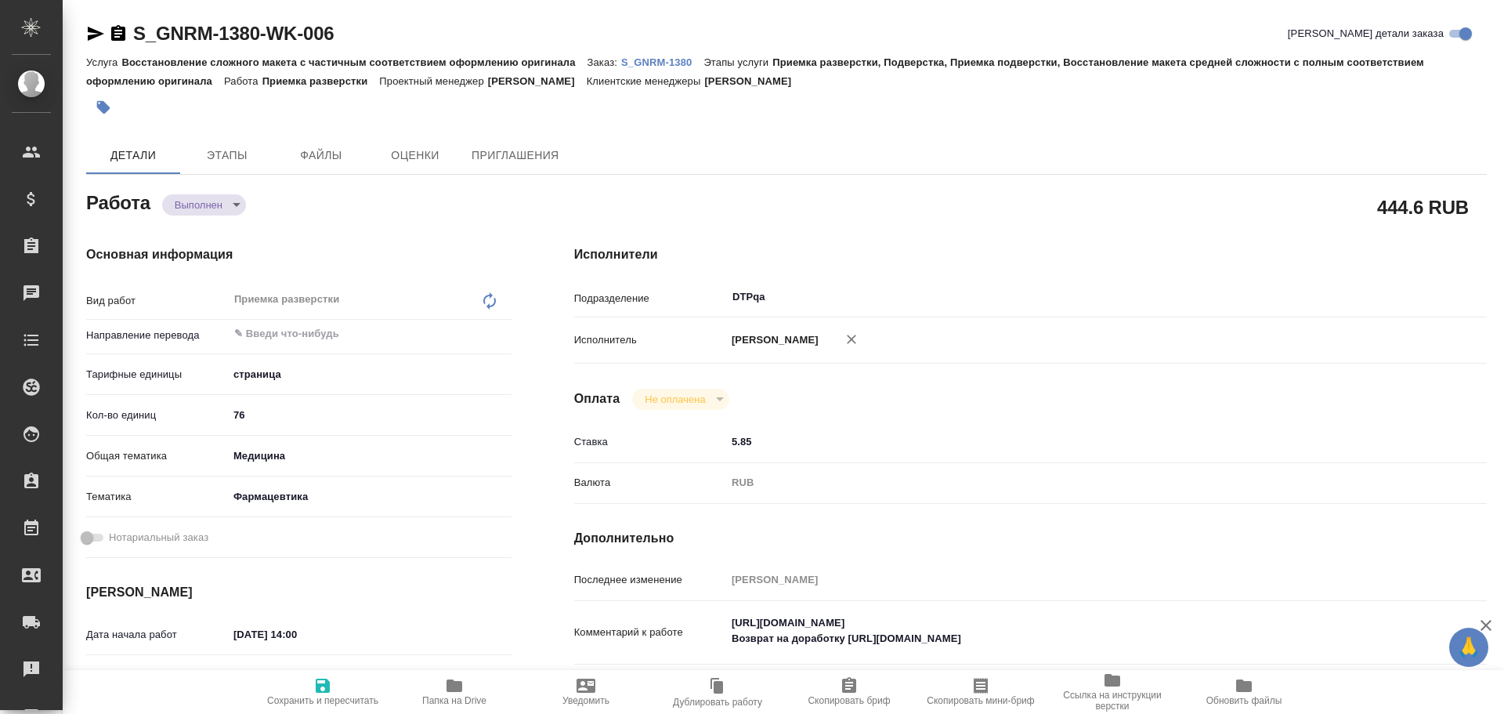
click at [329, 700] on span "Сохранить и пересчитать" at bounding box center [322, 700] width 111 height 11
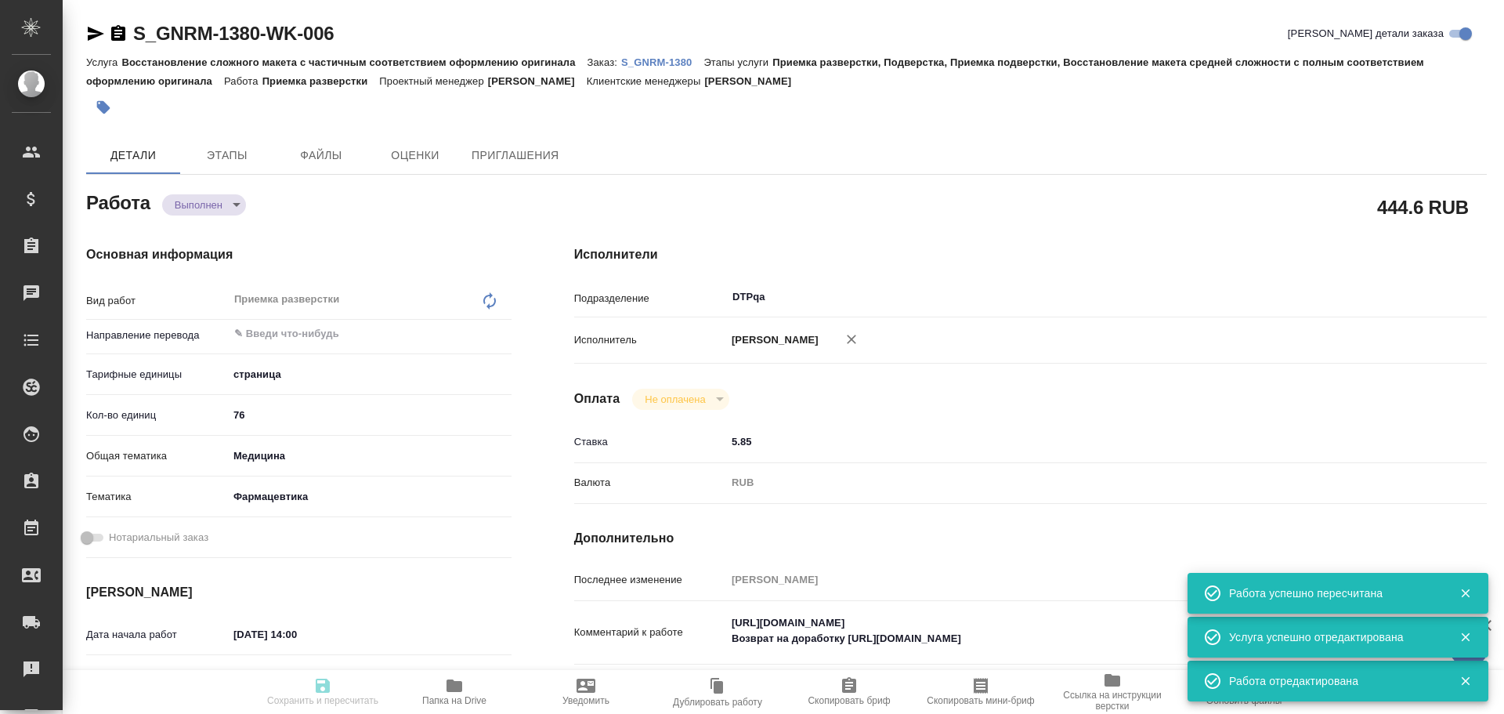
click at [649, 59] on p "S_GNRM-1380" at bounding box center [662, 62] width 82 height 12
click at [321, 696] on span "Сохранить и пересчитать" at bounding box center [322, 700] width 111 height 11
click at [313, 689] on span "Сохранить и пересчитать" at bounding box center [322, 691] width 113 height 30
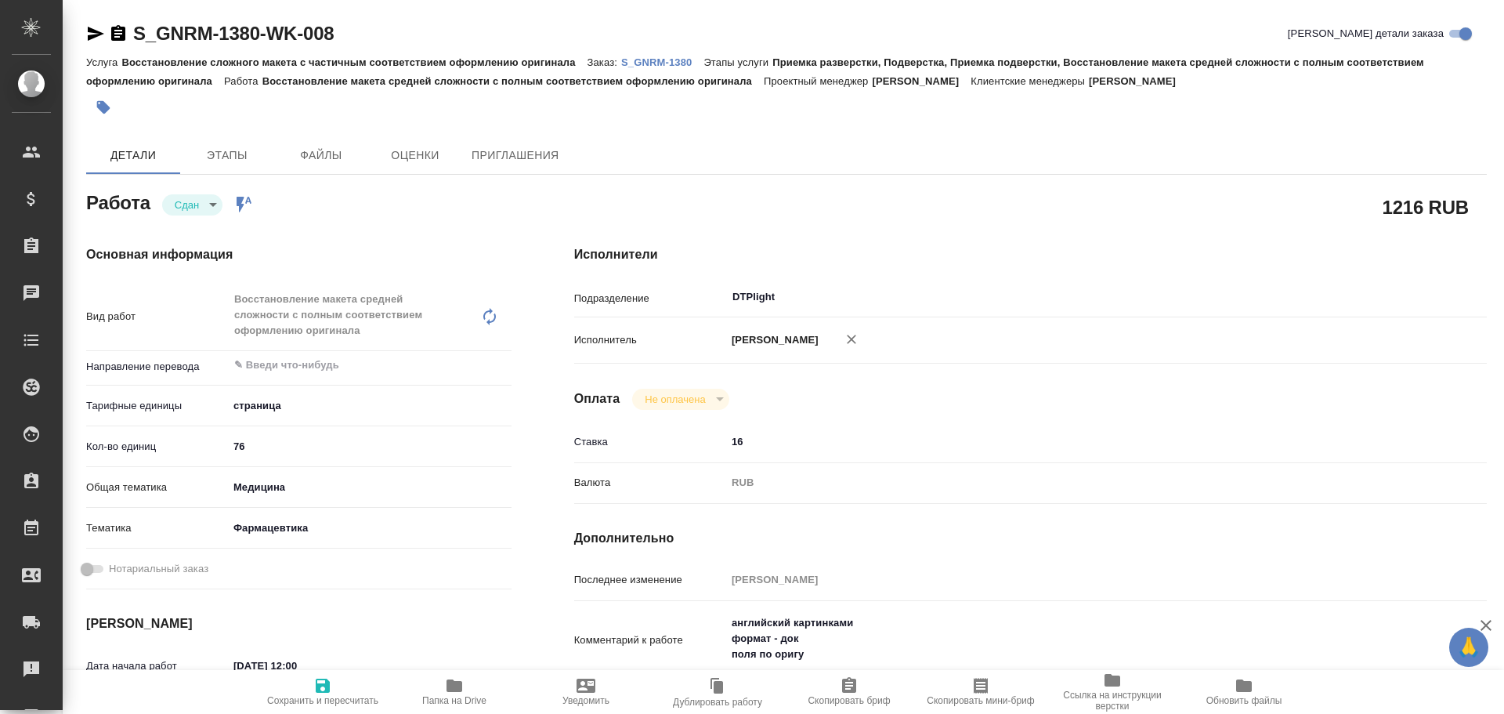
type textarea "x"
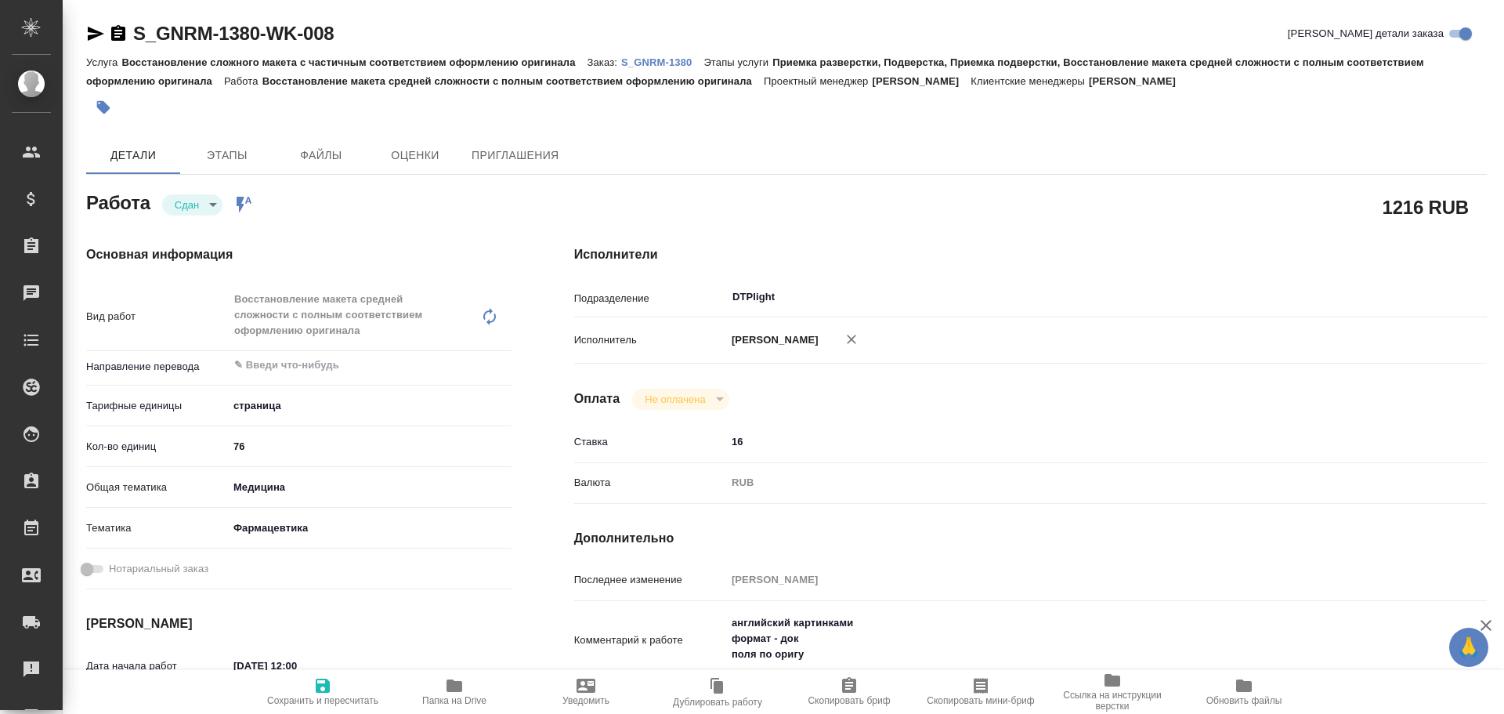
type textarea "x"
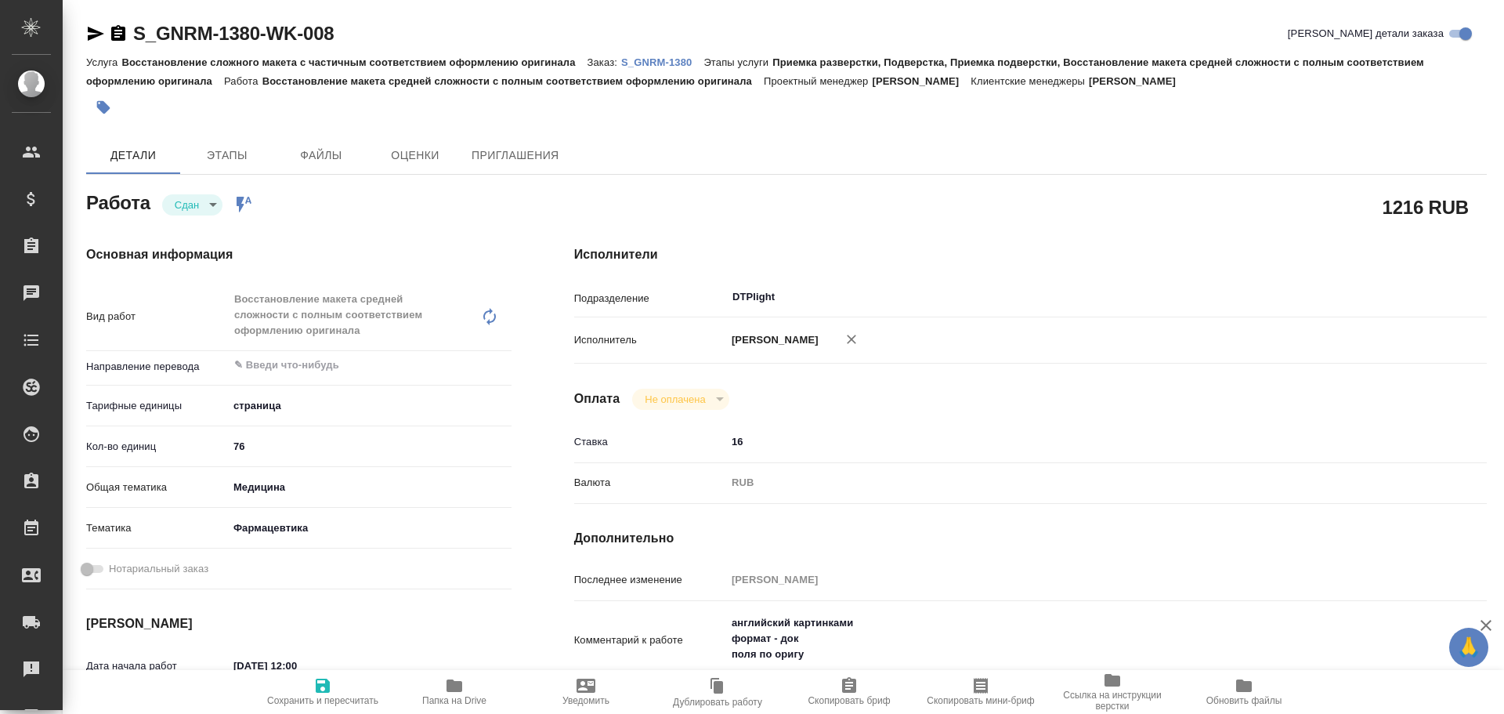
type textarea "x"
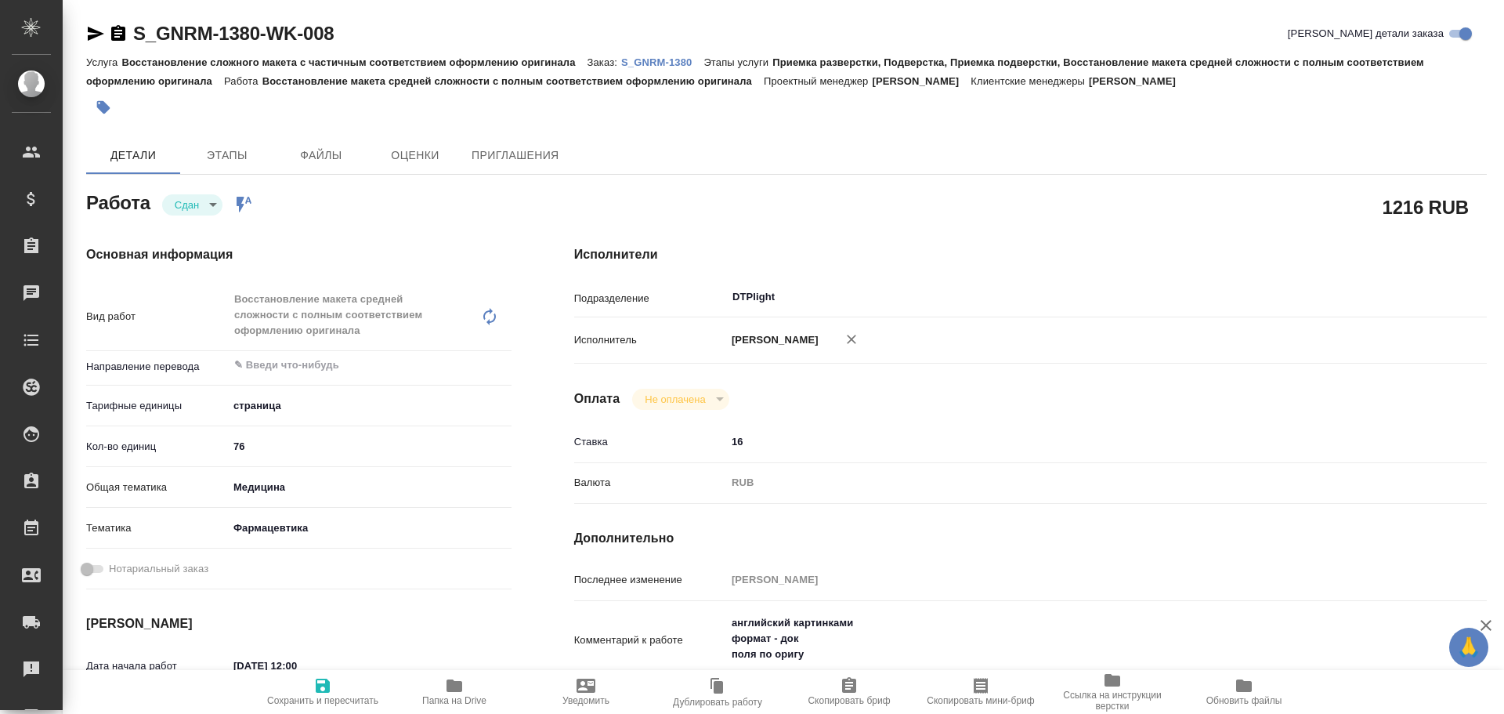
type textarea "x"
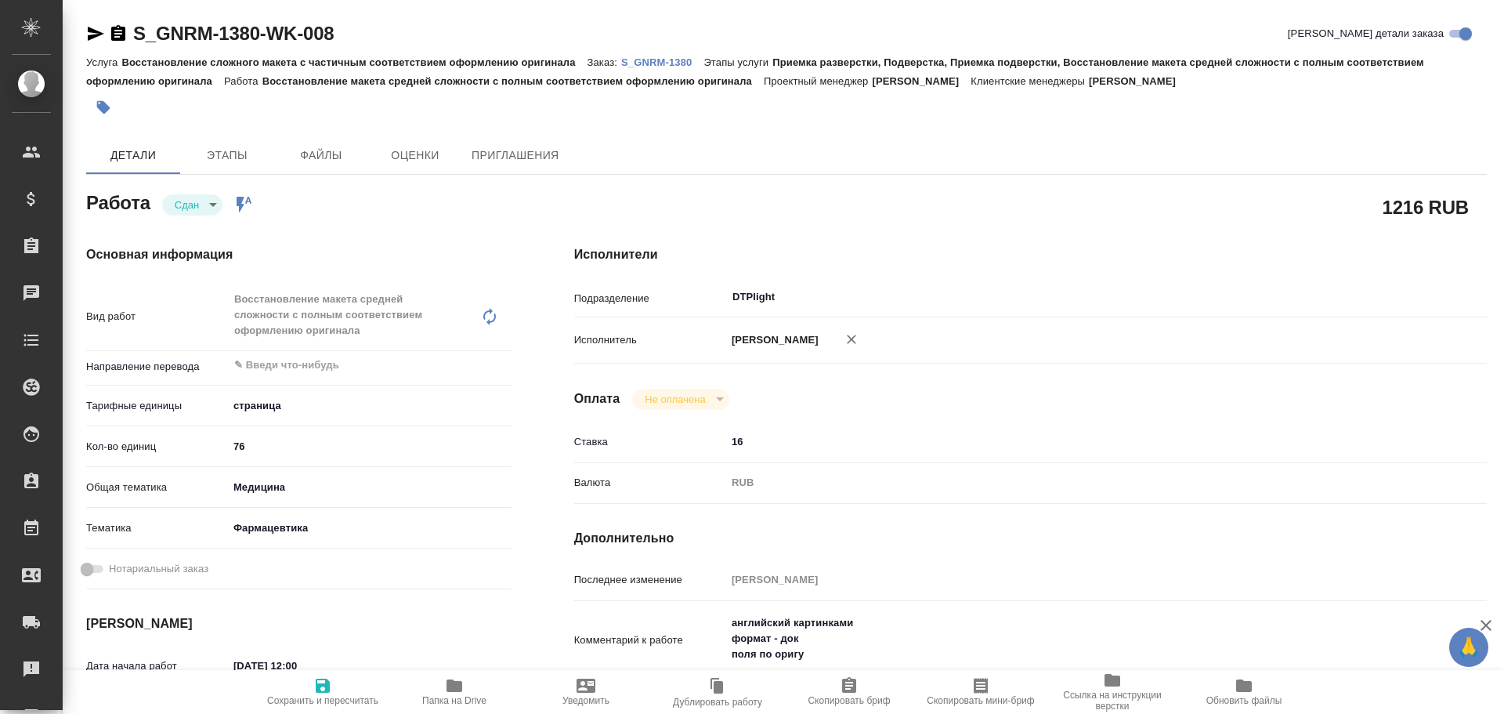
type textarea "x"
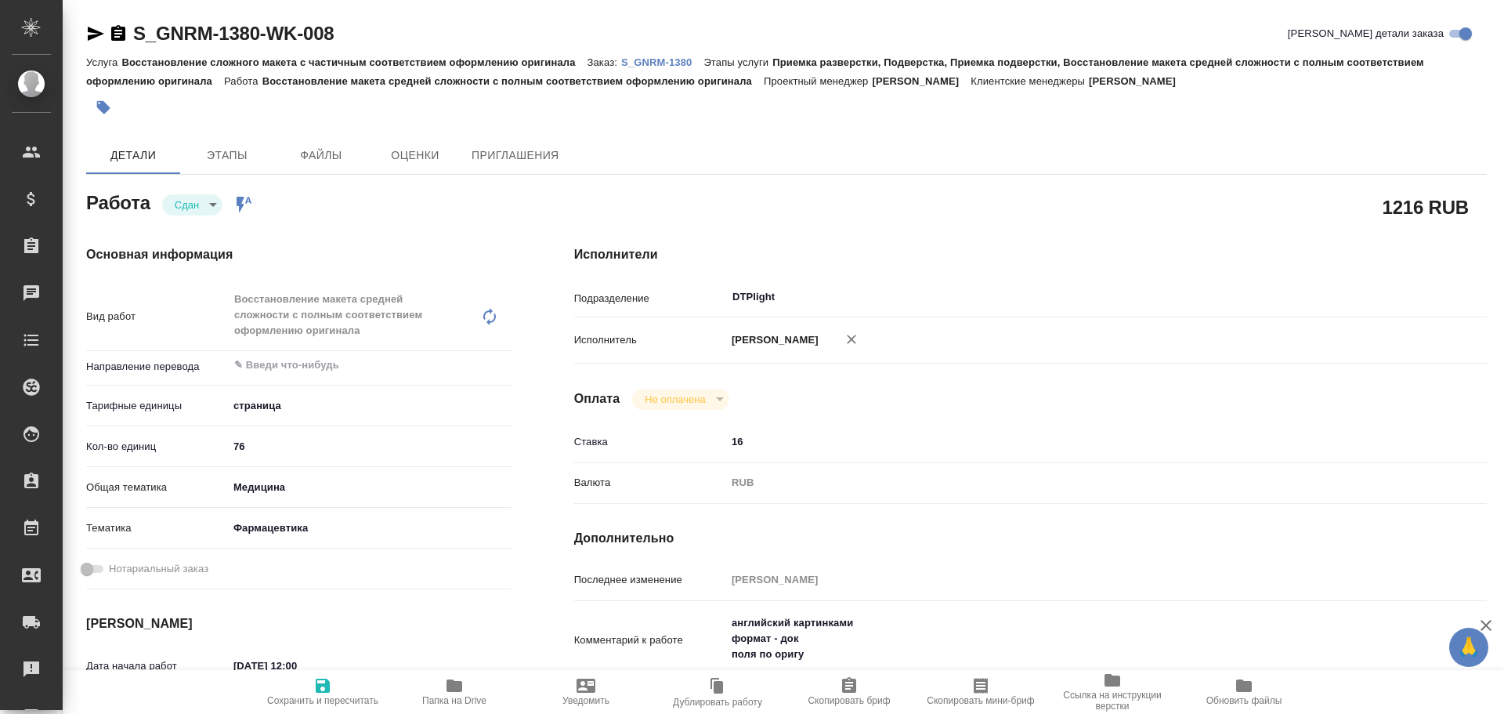
click at [90, 36] on icon "button" at bounding box center [96, 34] width 16 height 14
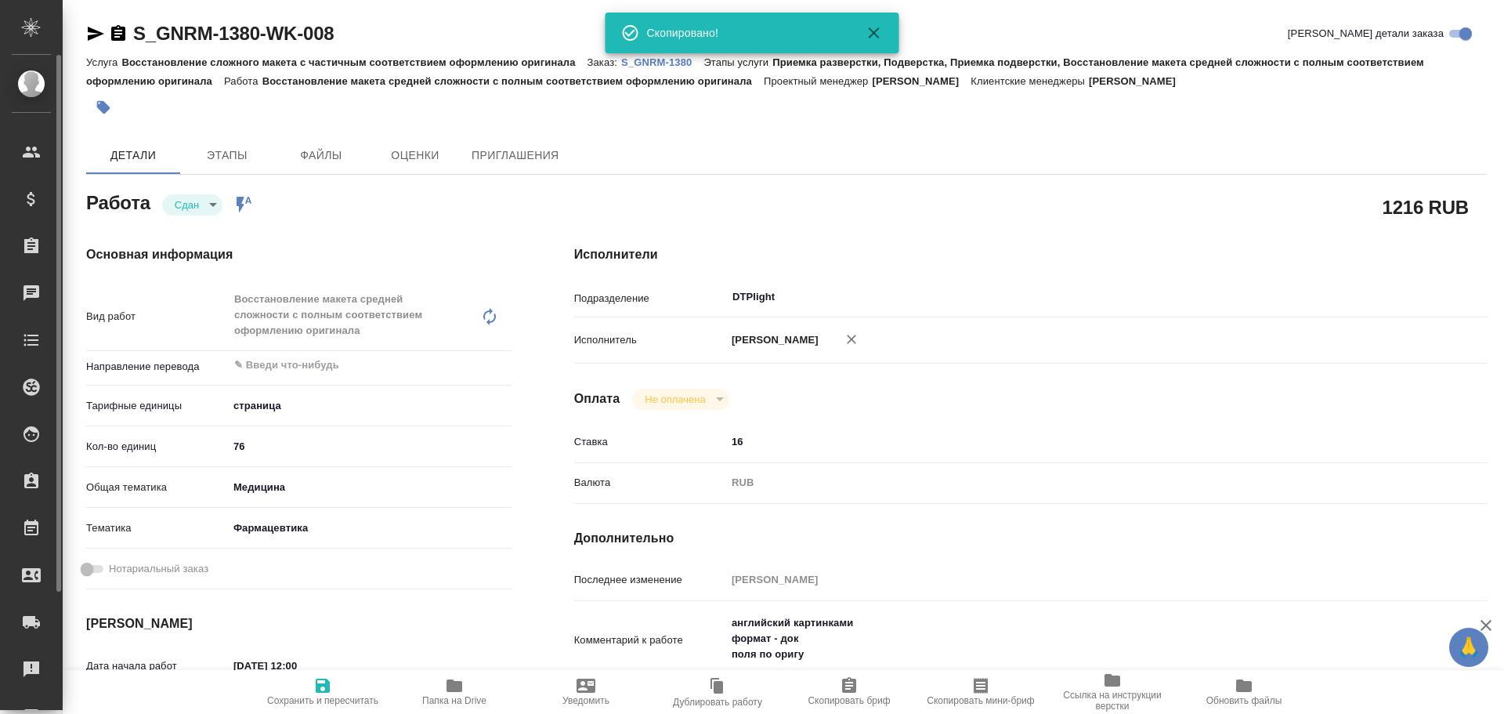
type textarea "x"
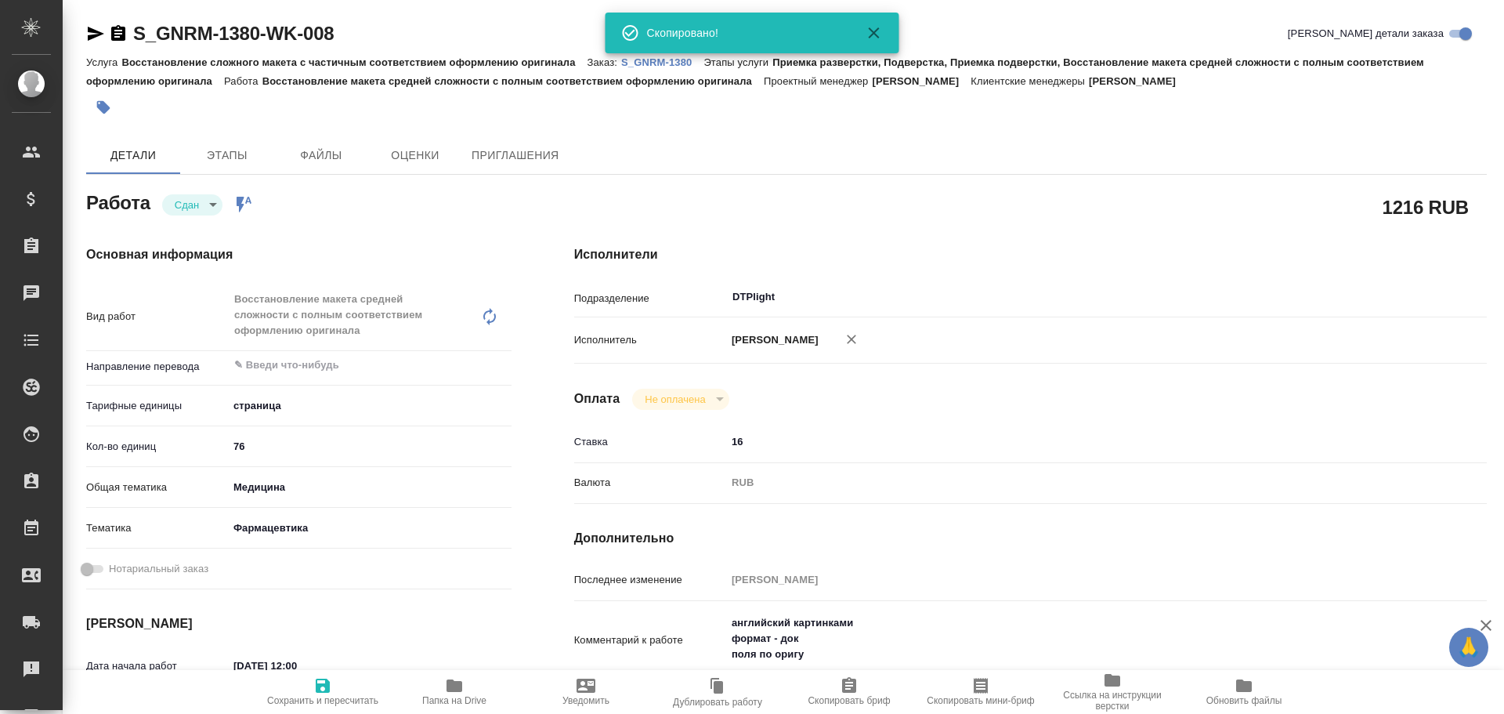
type textarea "x"
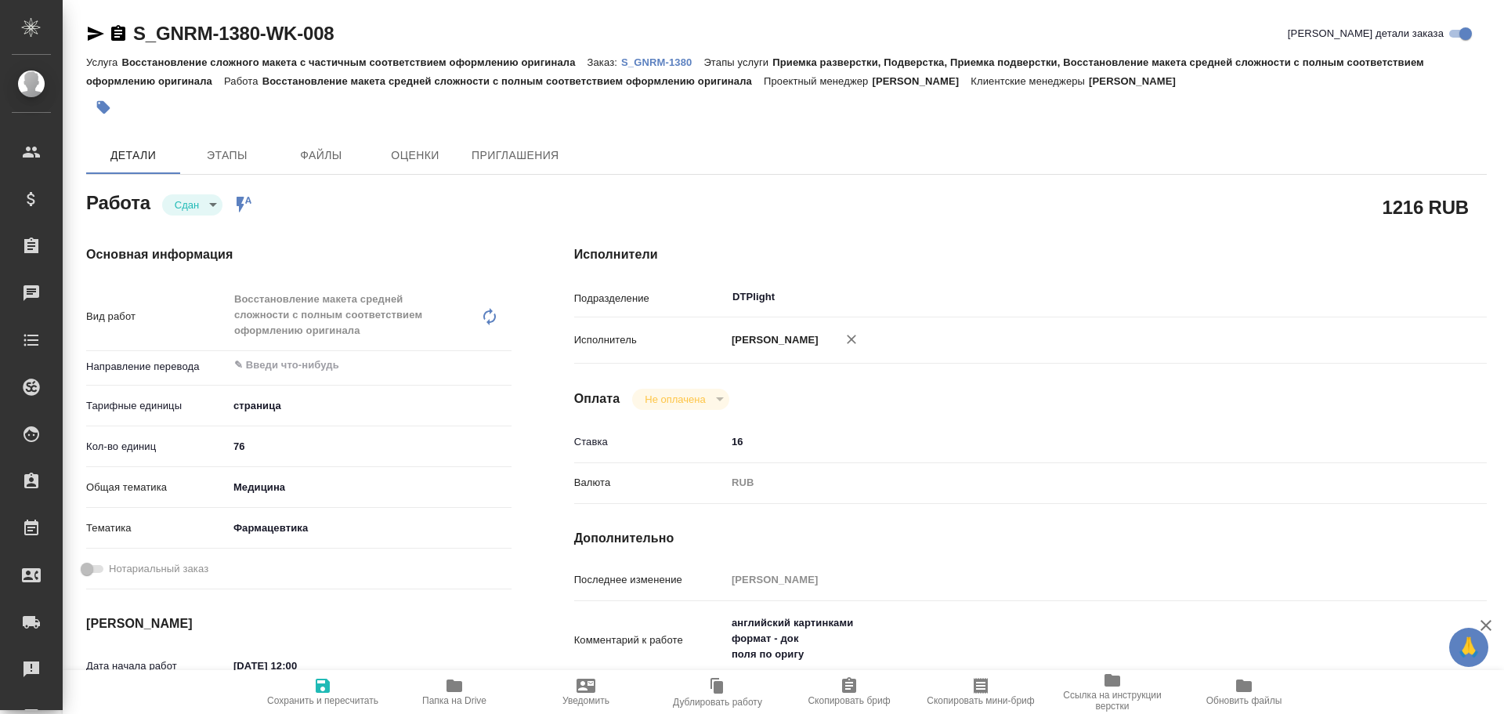
type textarea "x"
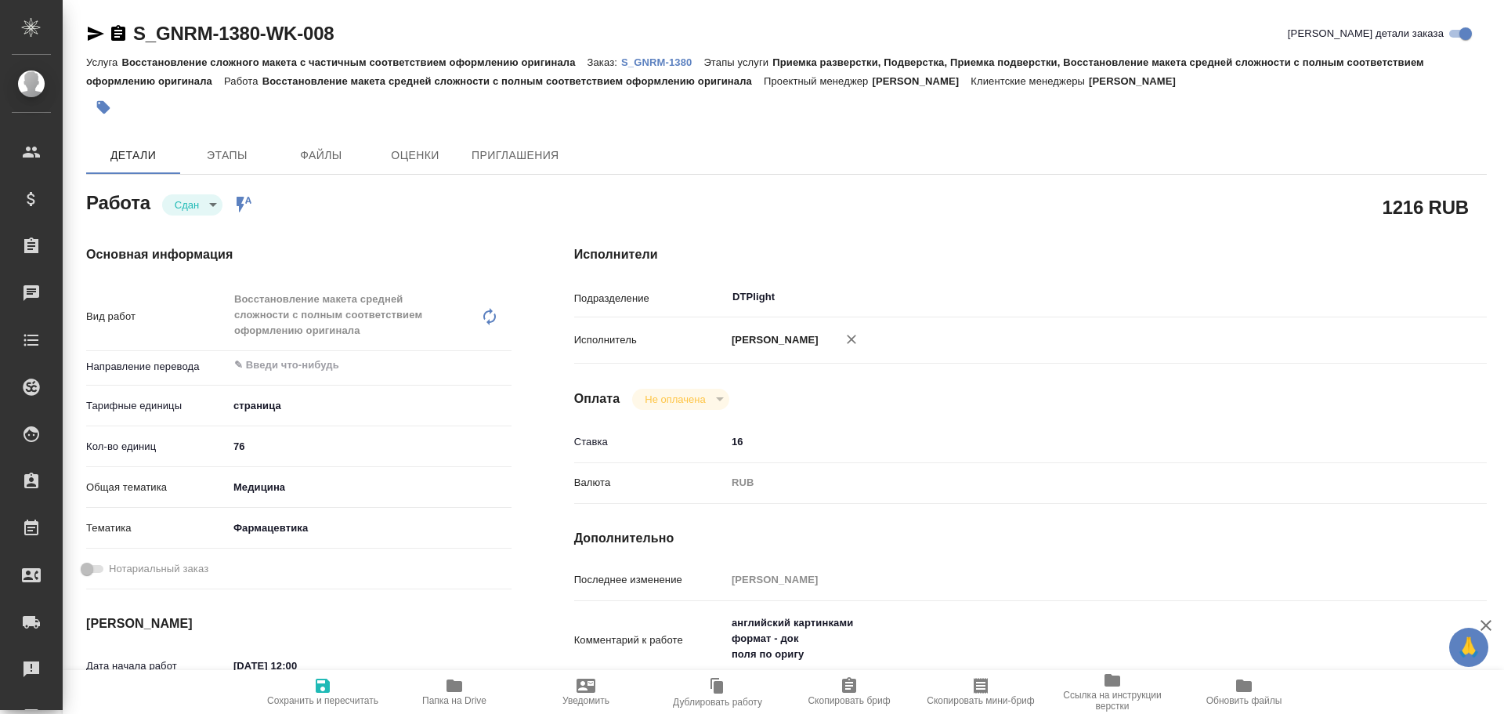
type textarea "x"
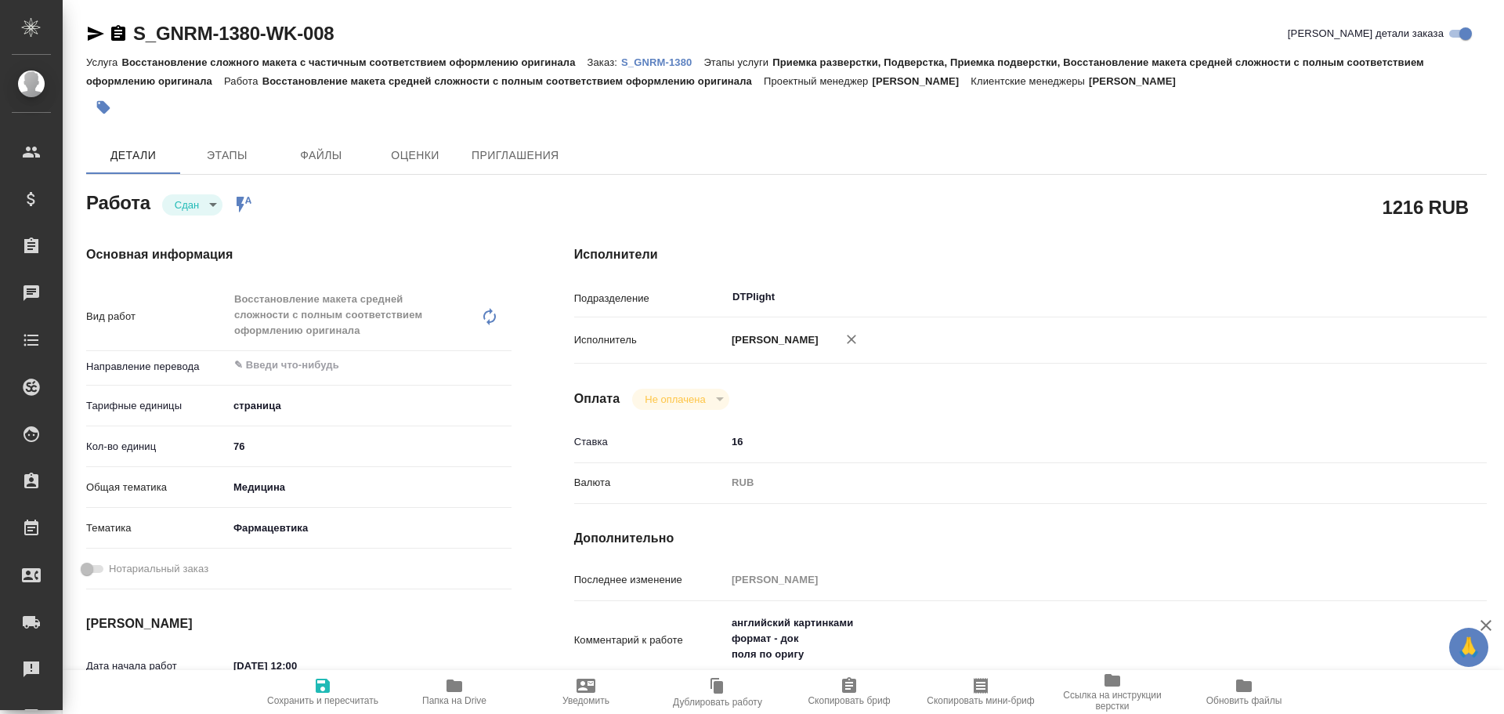
type textarea "x"
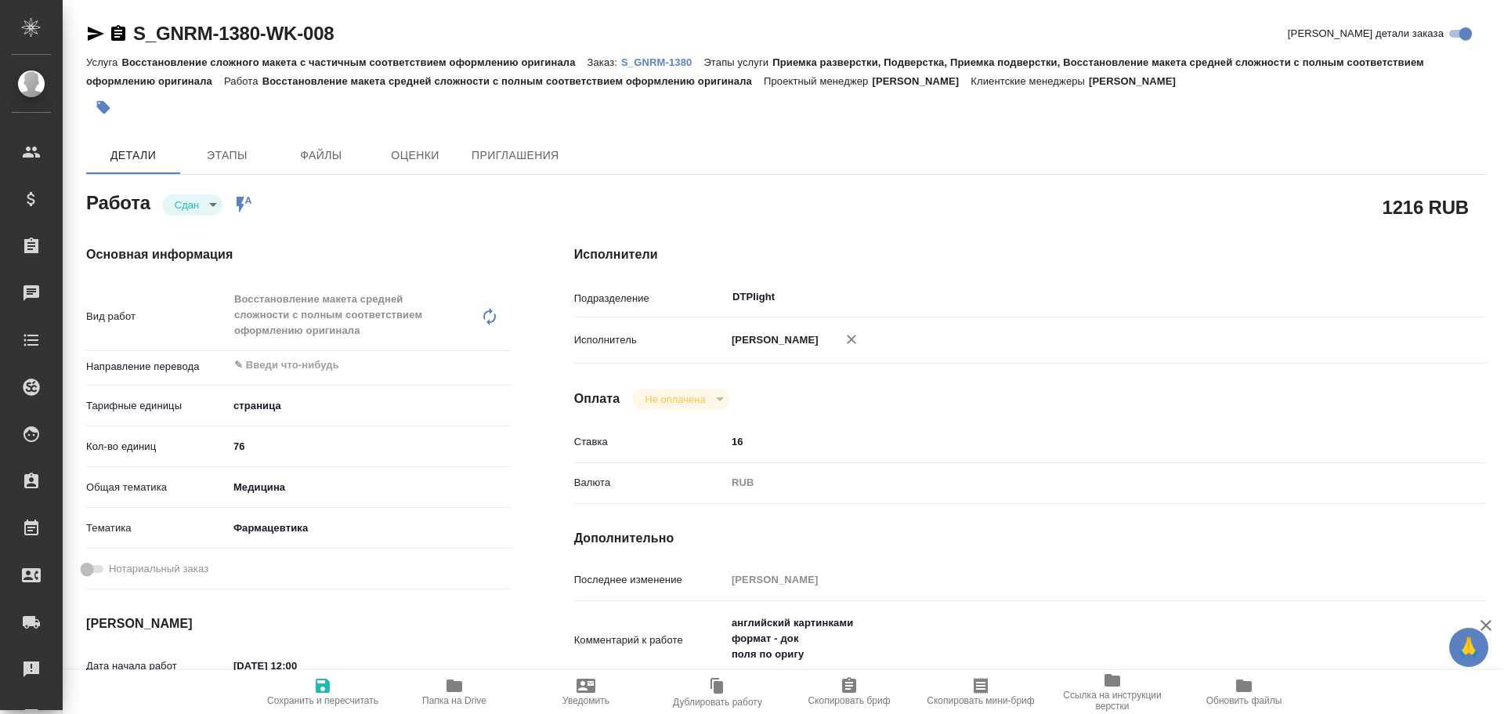
type textarea "x"
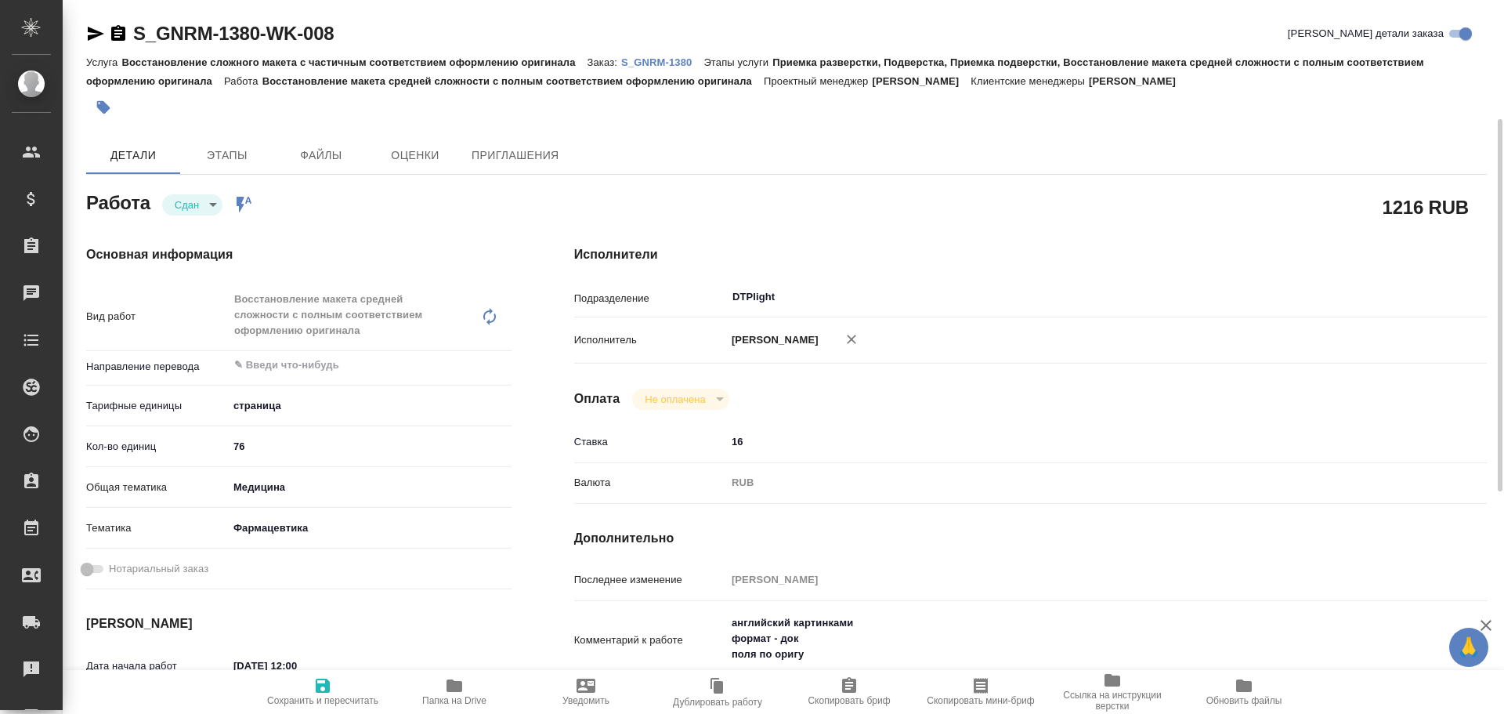
scroll to position [78, 0]
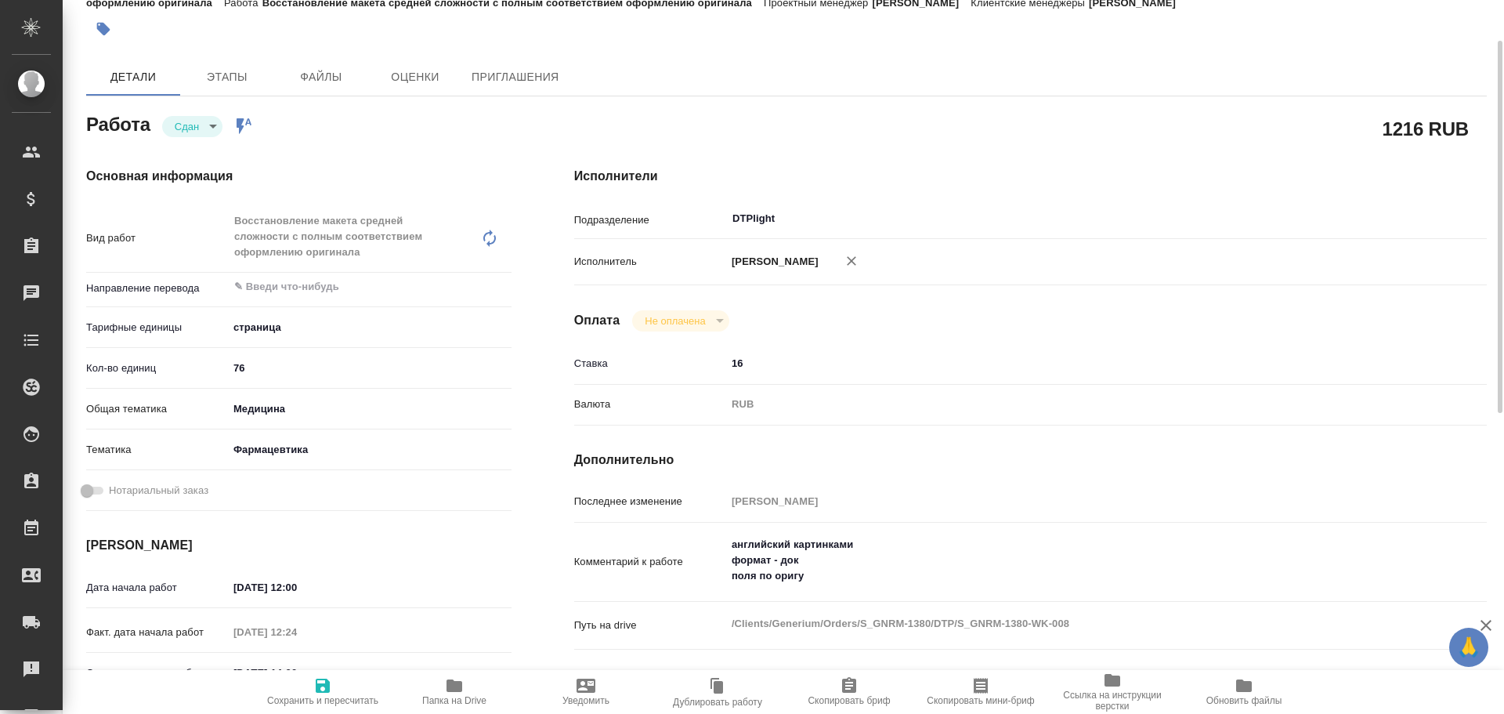
type textarea "x"
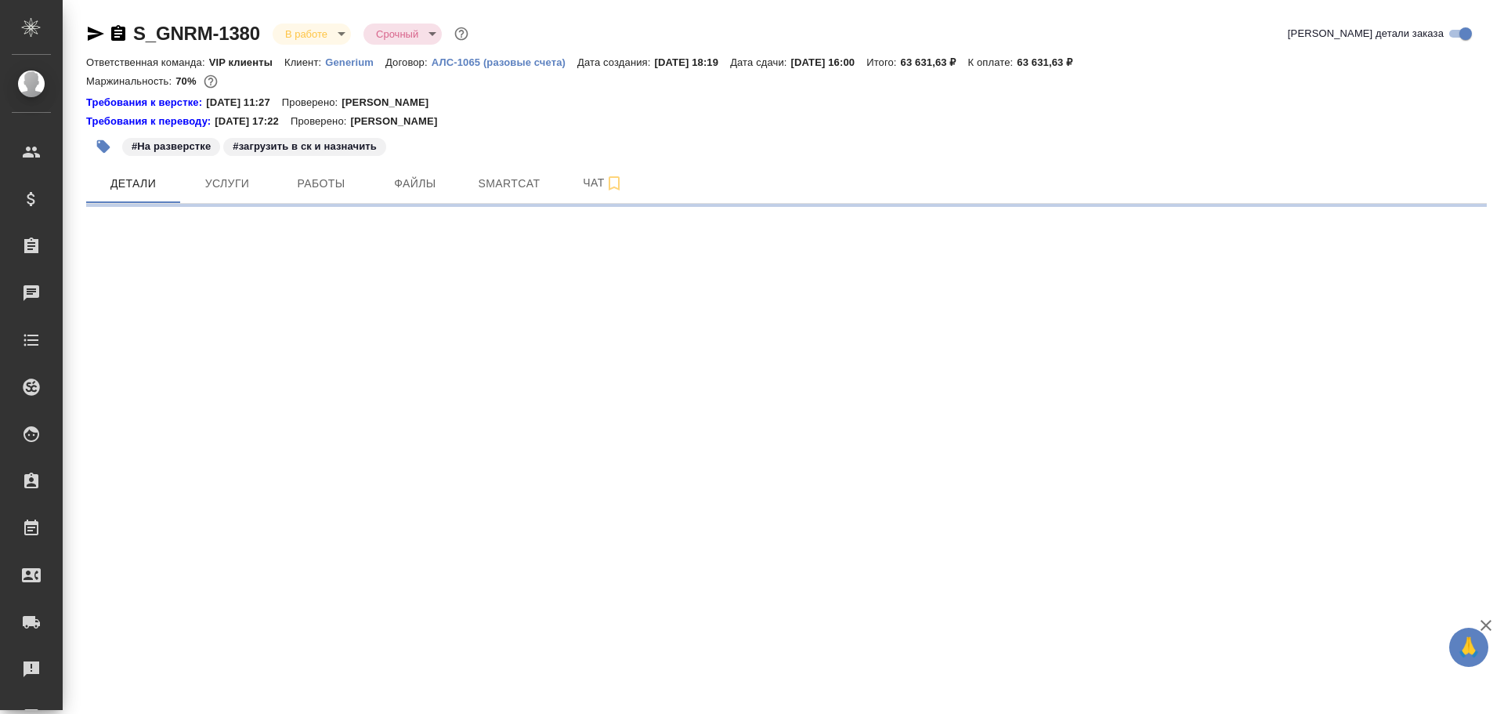
select select "RU"
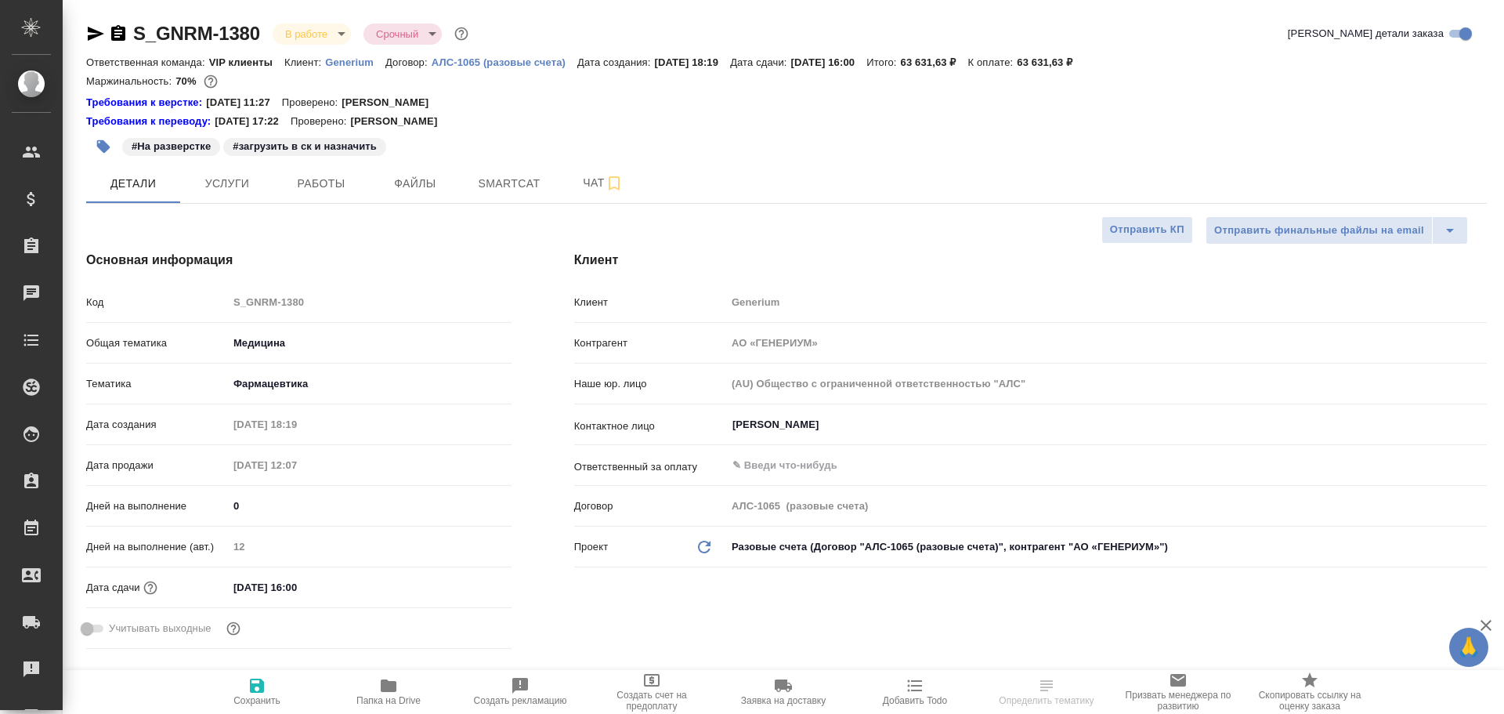
type textarea "x"
type input "[PERSON_NAME]"
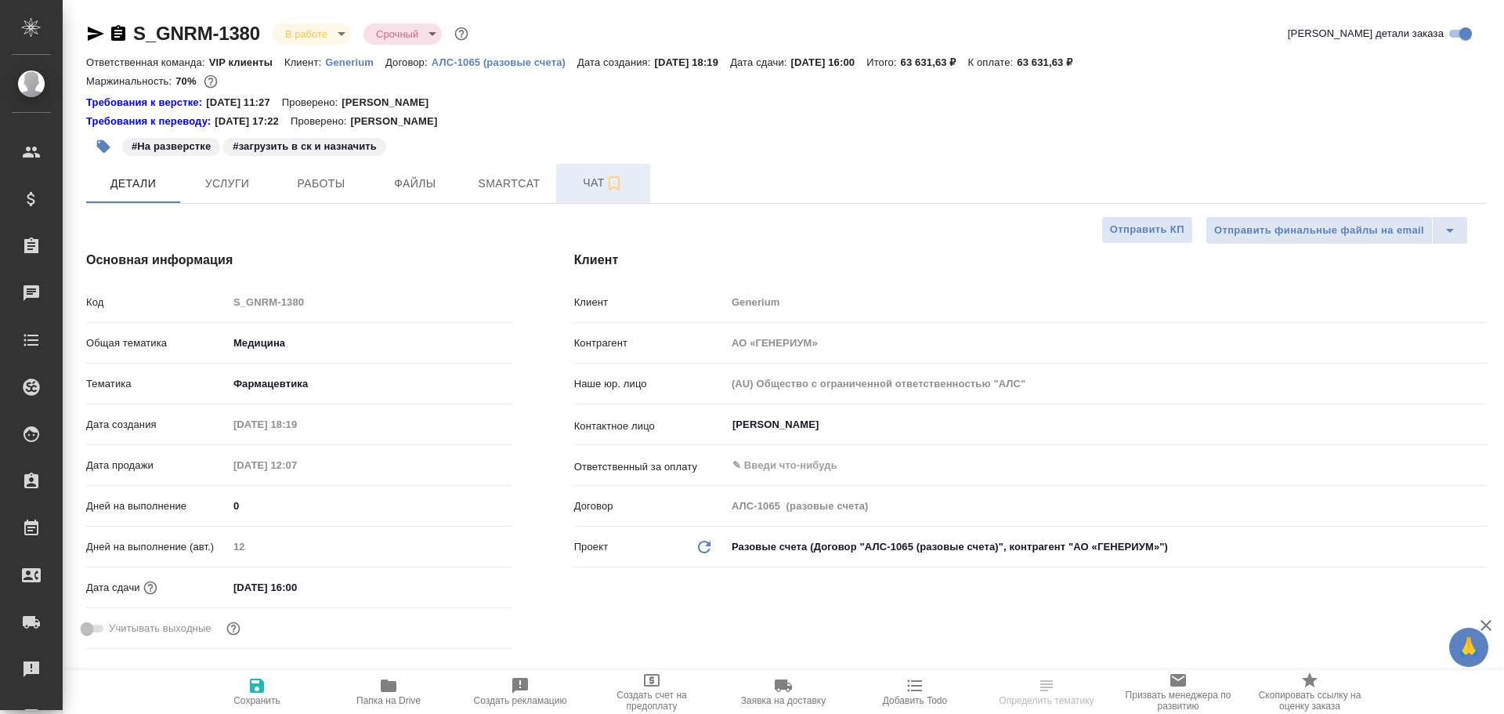
type textarea "x"
click at [315, 191] on span "Работы" at bounding box center [321, 184] width 75 height 20
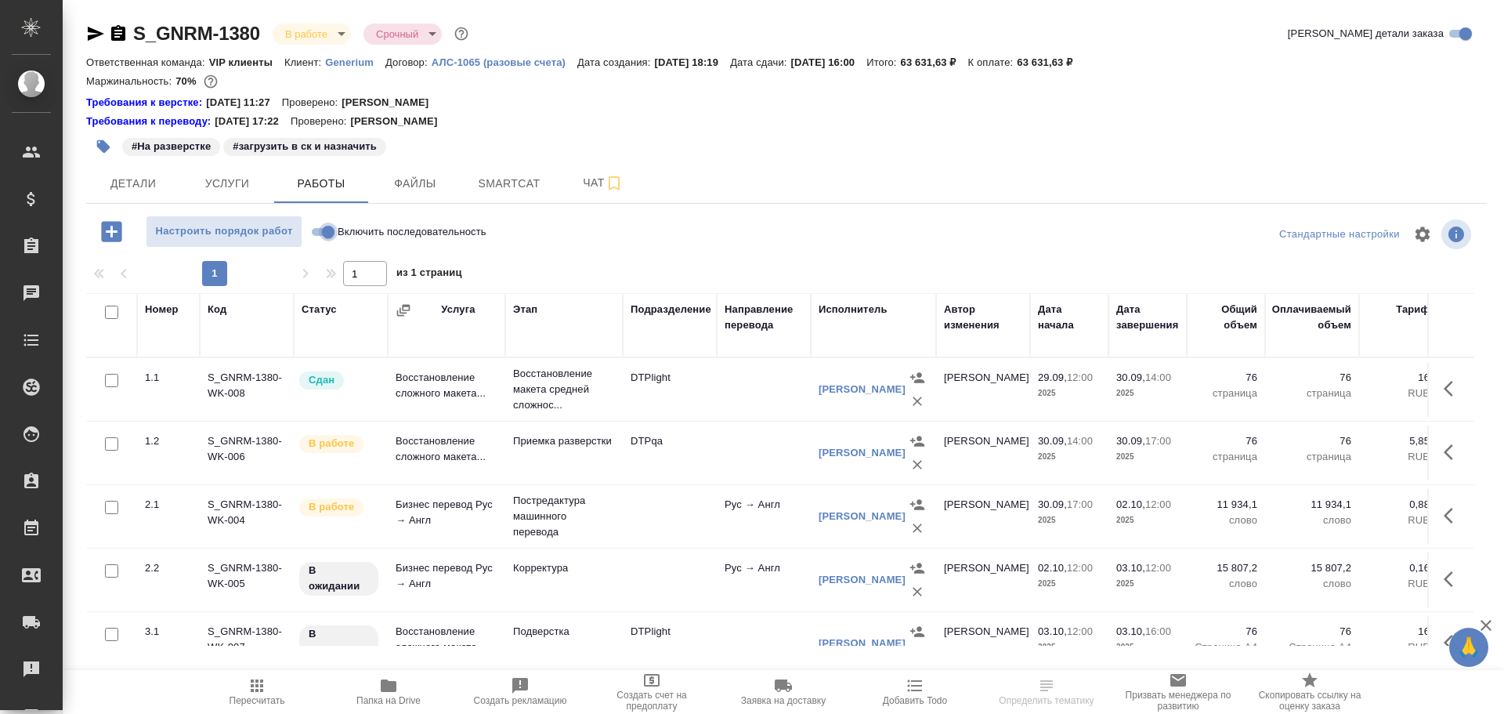
click at [317, 226] on input "Включить последовательность" at bounding box center [328, 232] width 56 height 19
checkbox input "true"
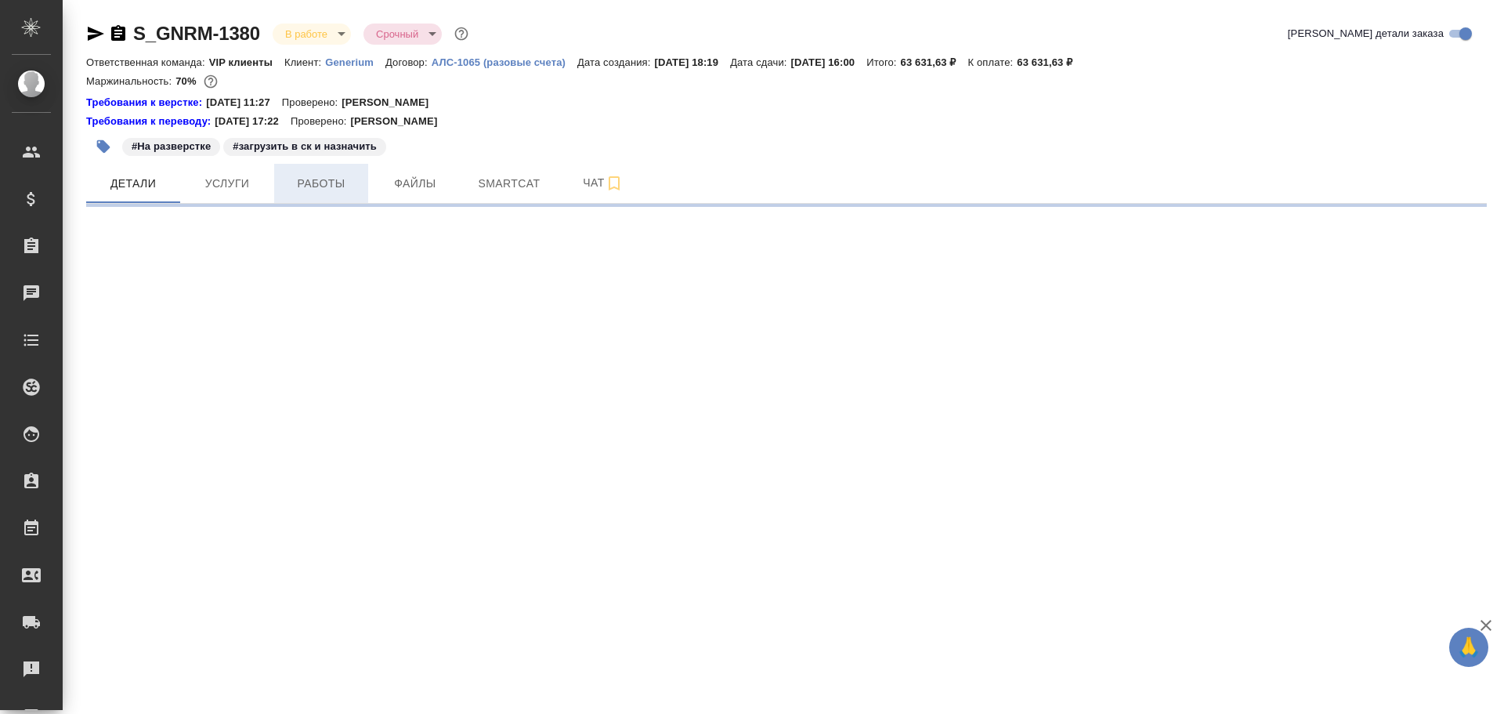
select select "RU"
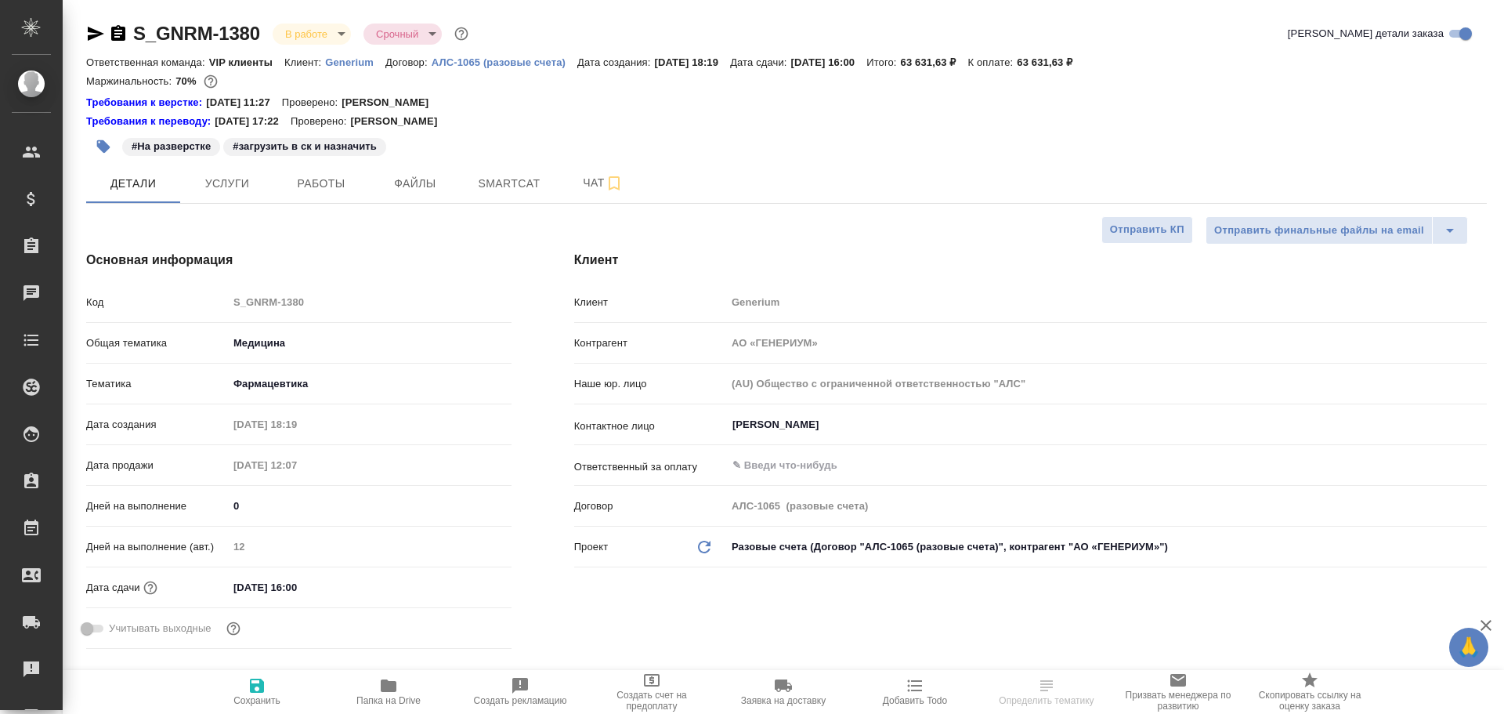
type textarea "x"
click at [317, 190] on span "Работы" at bounding box center [321, 184] width 75 height 20
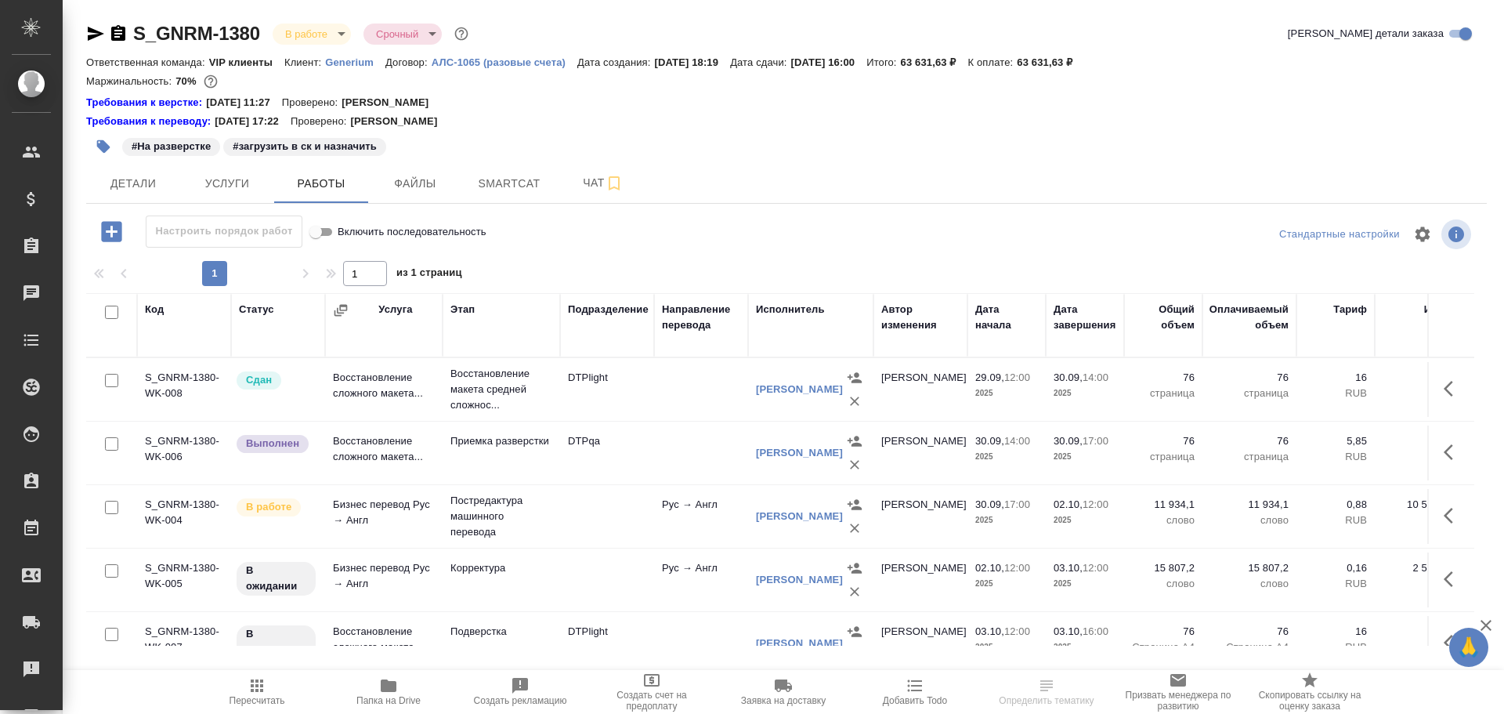
click at [329, 232] on input "Включить последовательность" at bounding box center [316, 232] width 56 height 19
checkbox input "false"
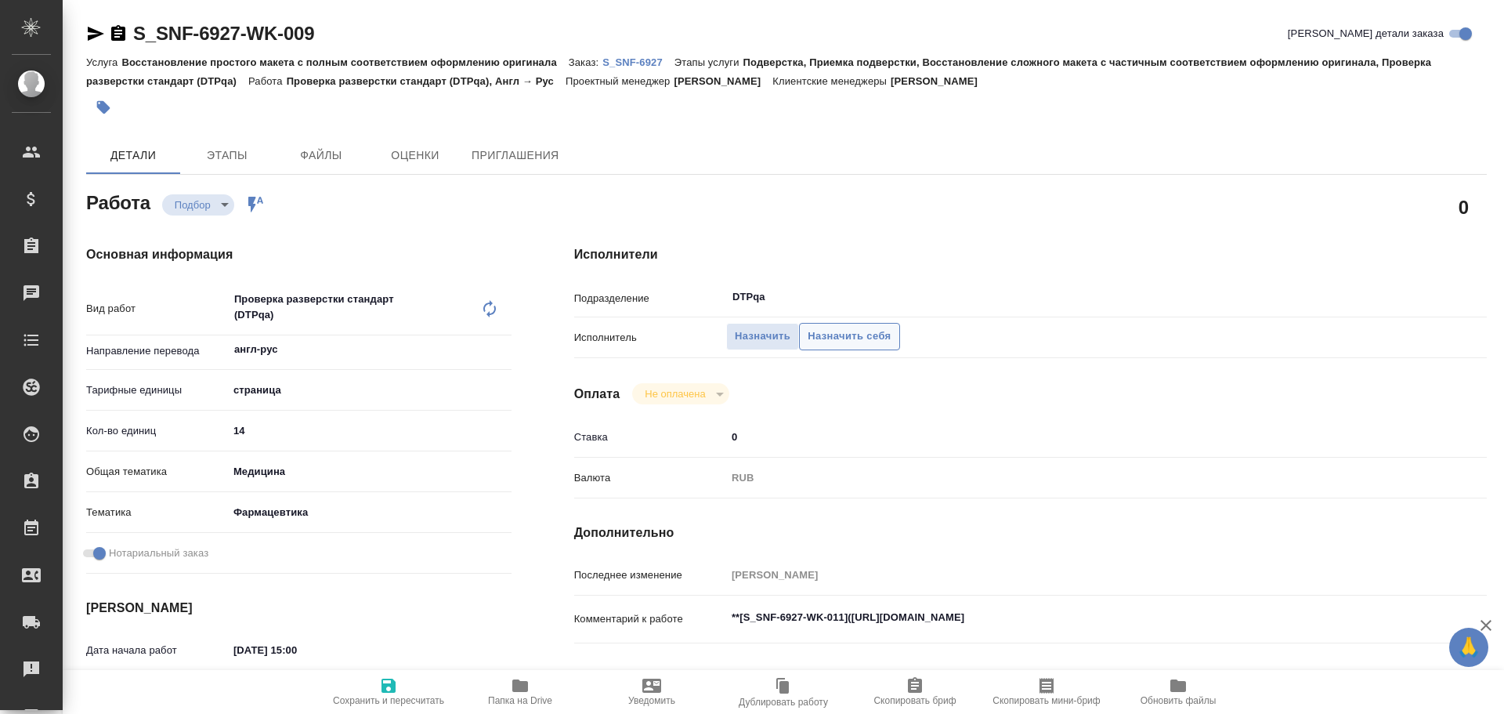
type textarea "x"
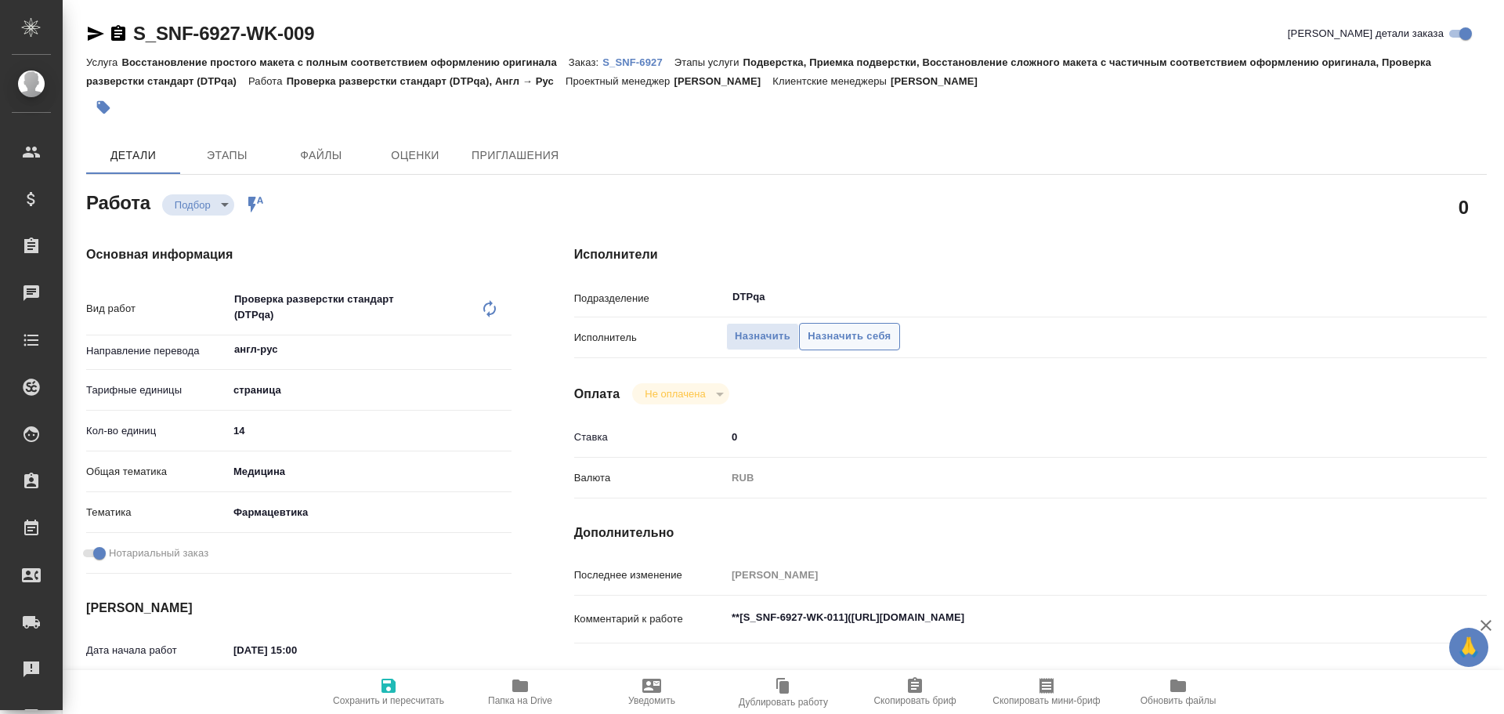
type textarea "x"
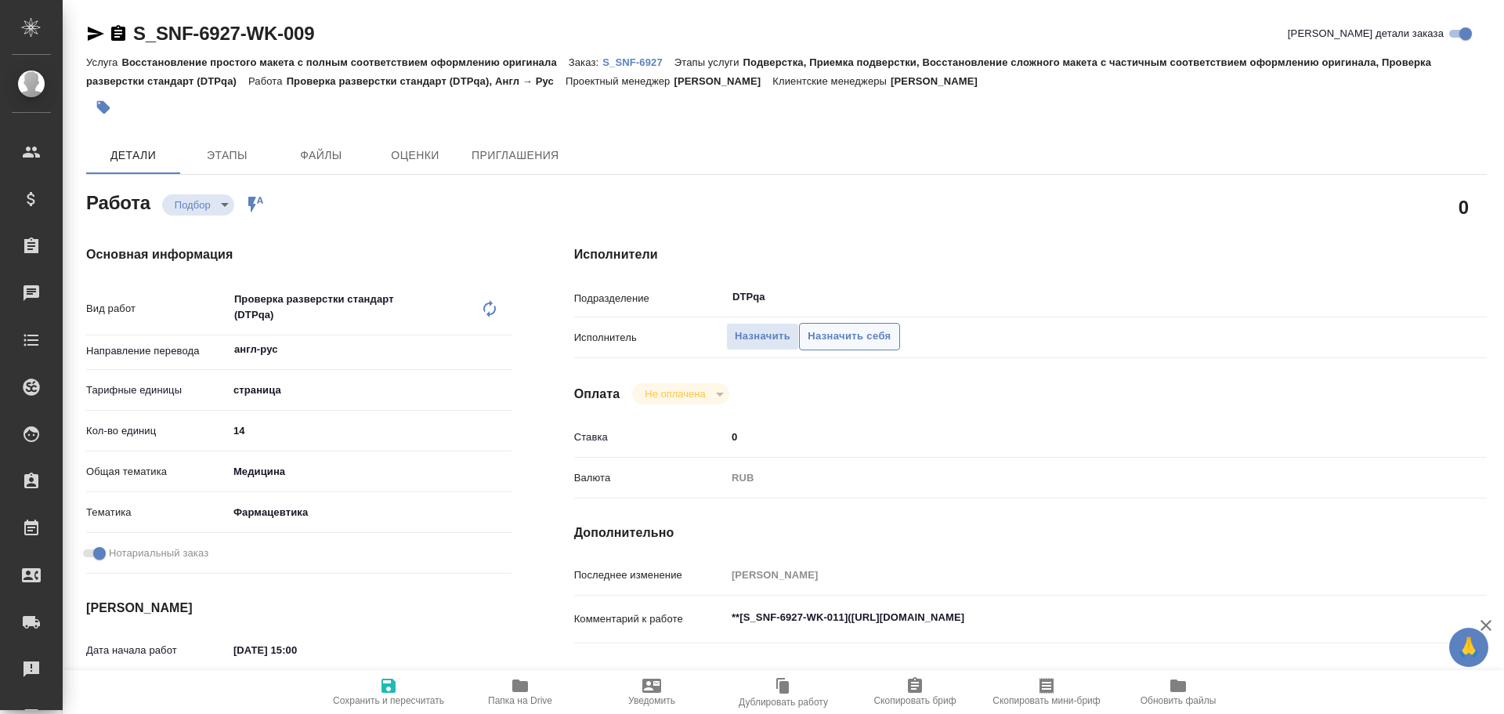
type textarea "x"
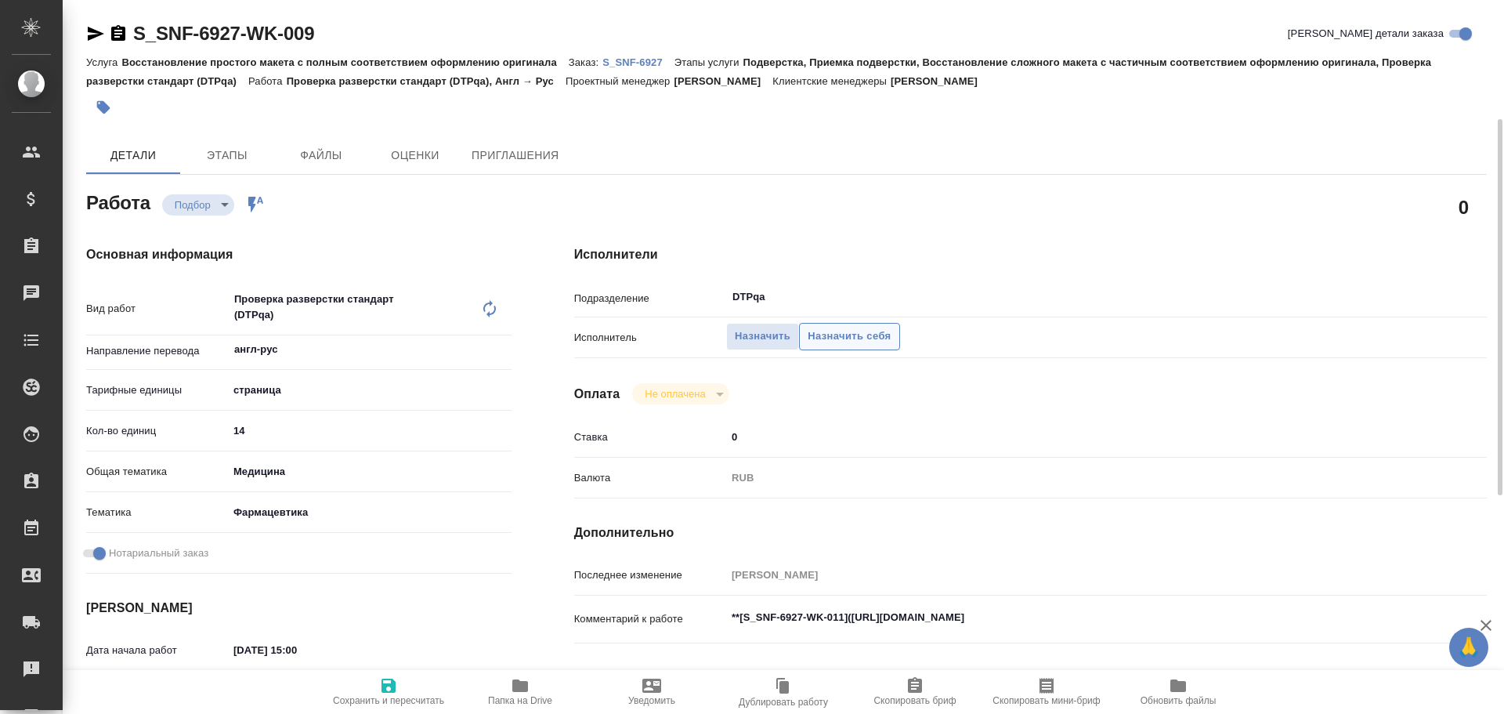
scroll to position [78, 0]
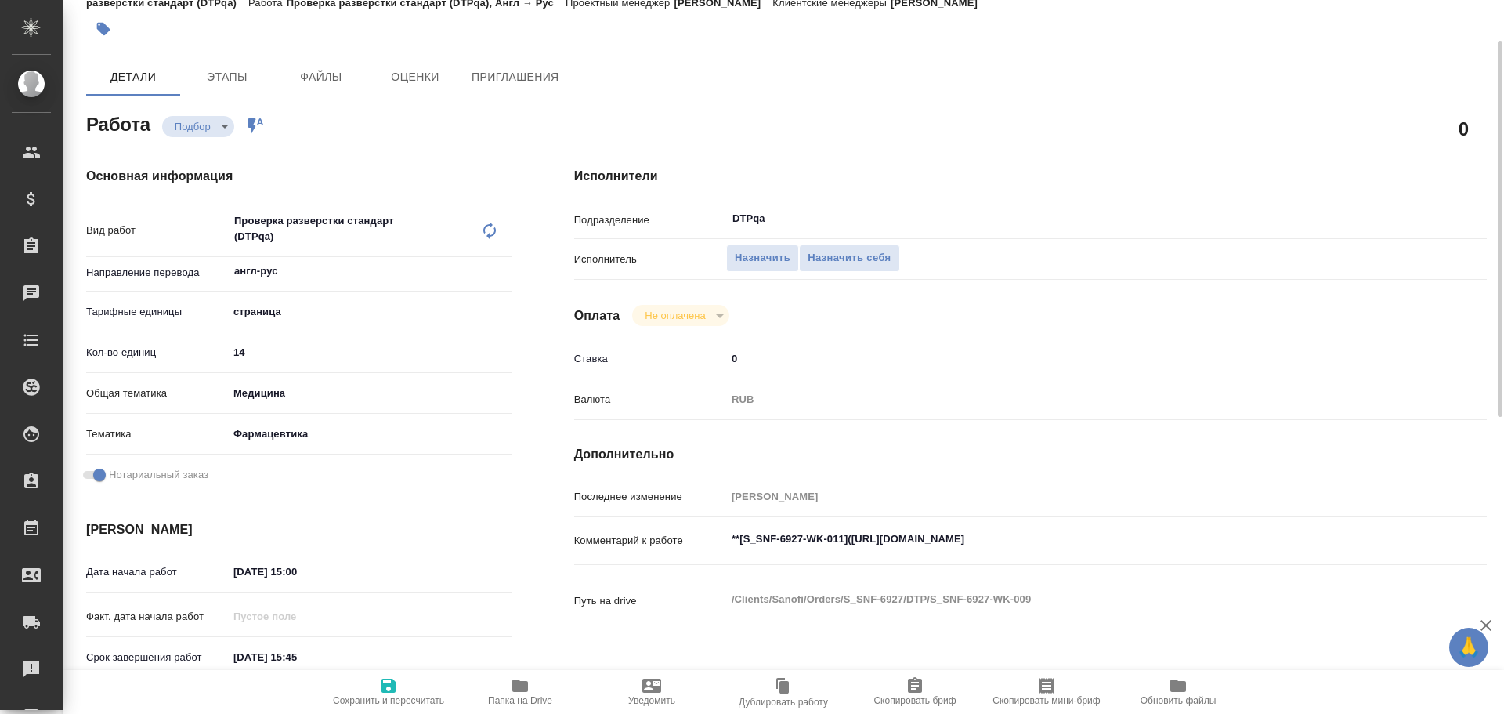
type textarea "x"
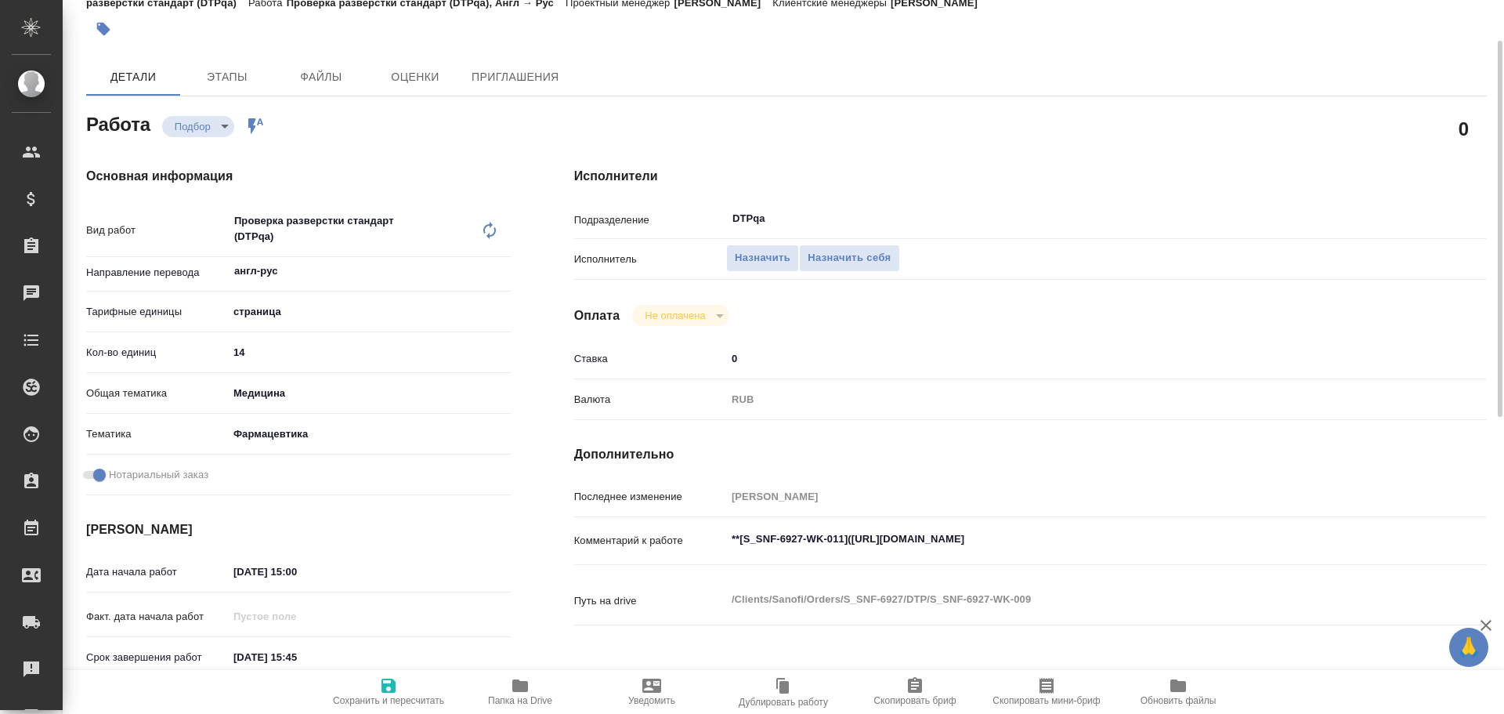
type textarea "x"
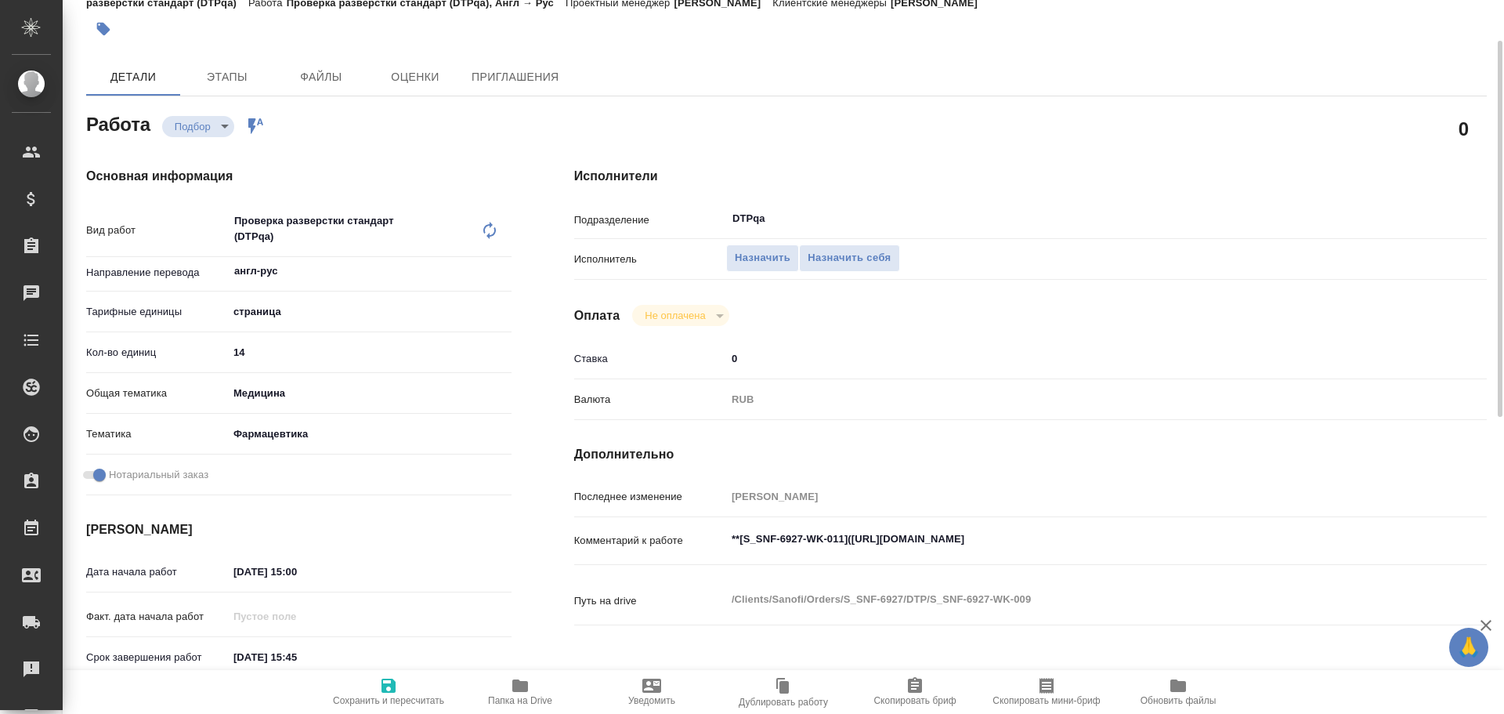
type textarea "x"
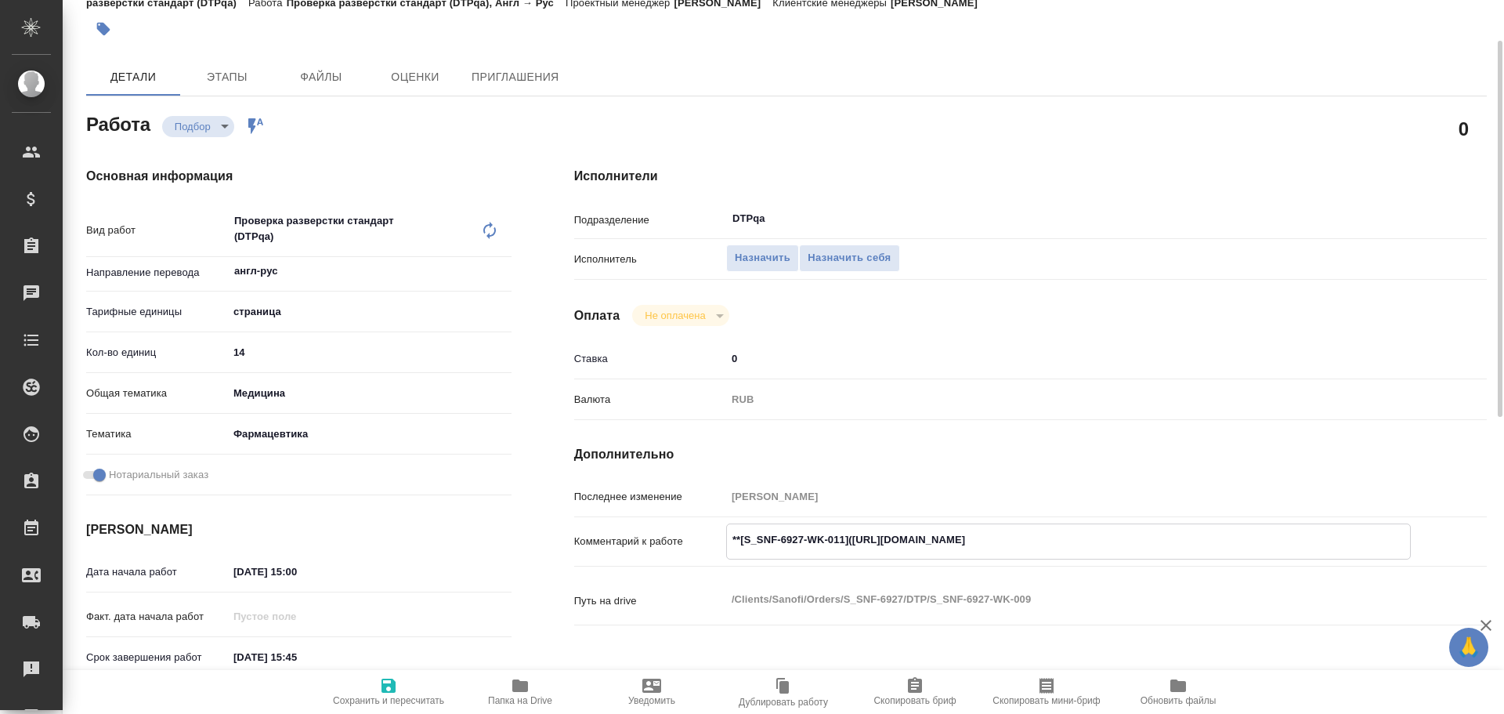
type textarea "x"
drag, startPoint x: 851, startPoint y: 540, endPoint x: 1143, endPoint y: 542, distance: 292.3
click at [1143, 542] on textarea "**[S_SNF-6927-WK-011](https://tera.awatera.com/Work/68db9634e030799b5eca4bf0/)**" at bounding box center [1068, 540] width 683 height 27
type textarea "x"
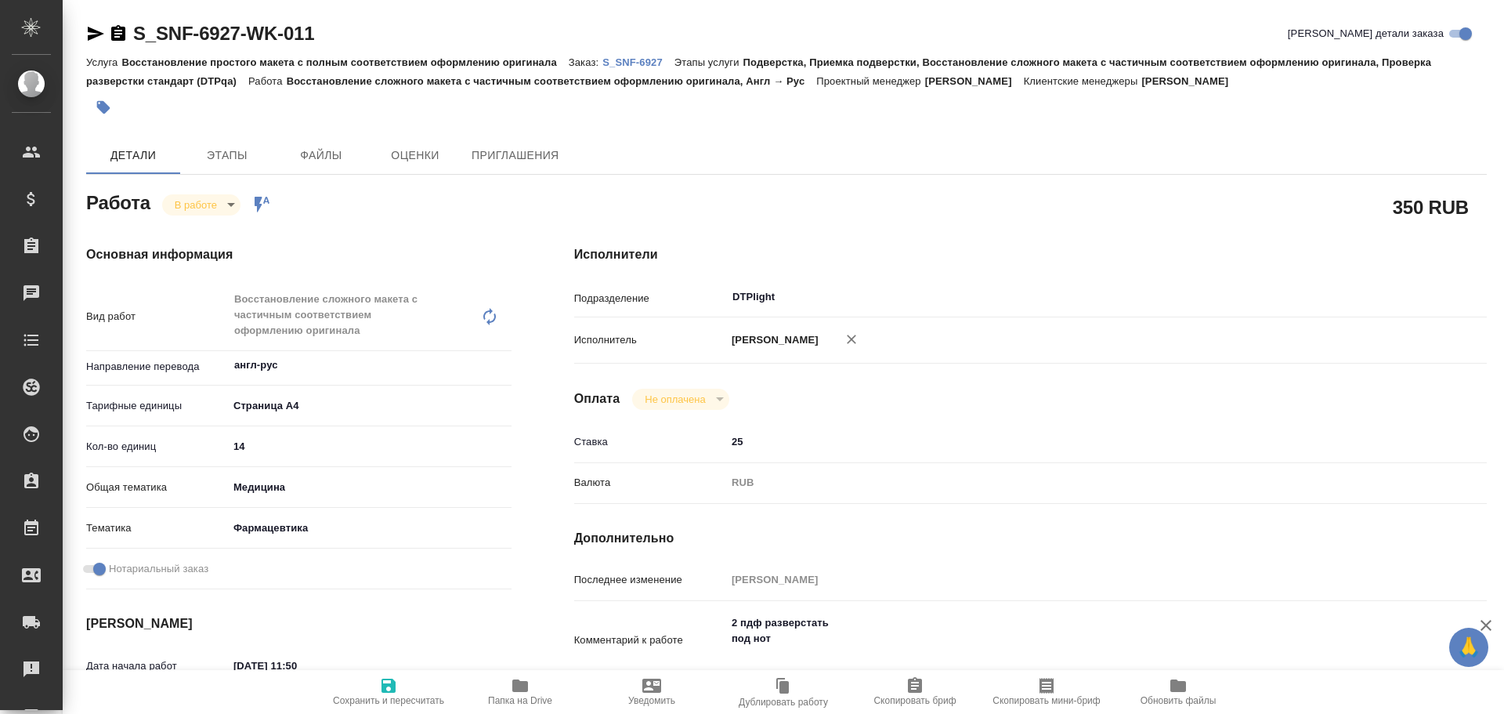
type textarea "x"
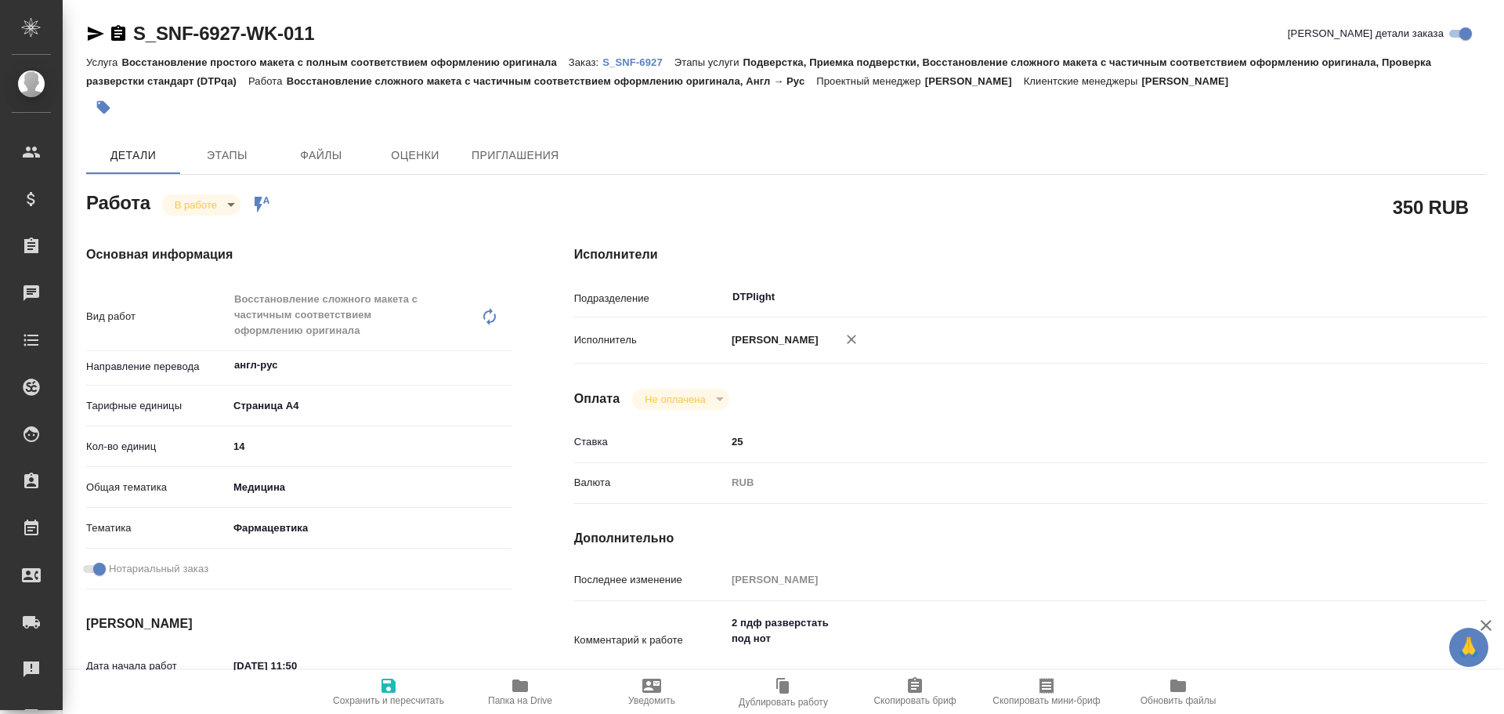
type textarea "x"
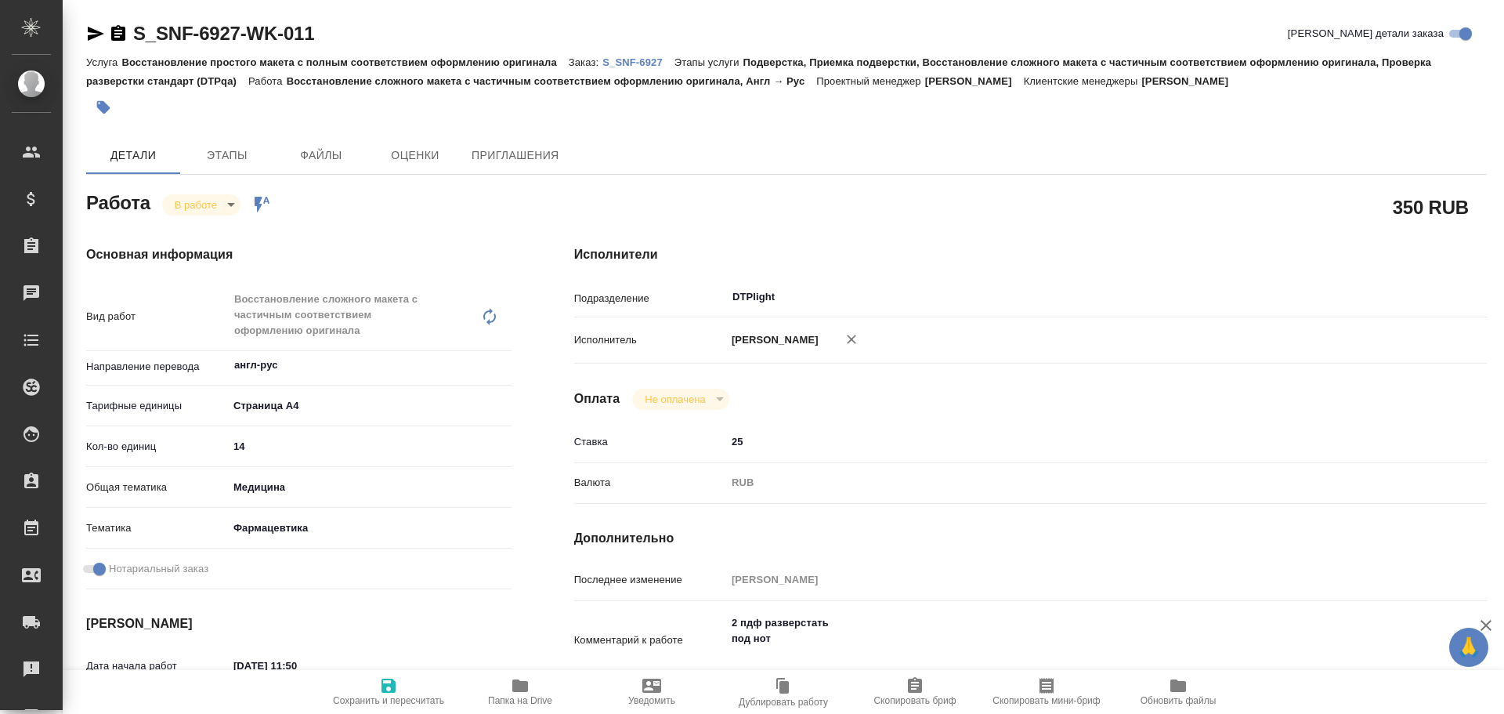
type textarea "x"
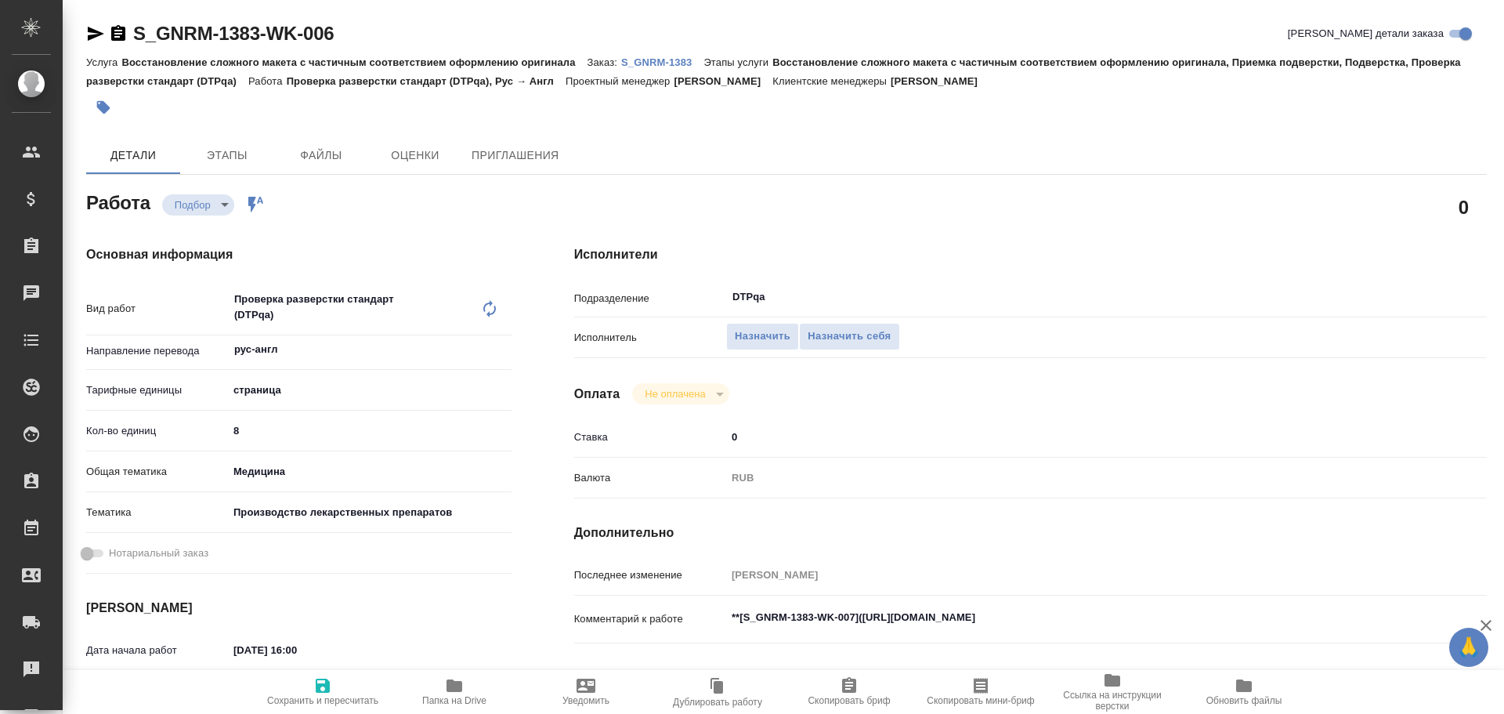
type textarea "x"
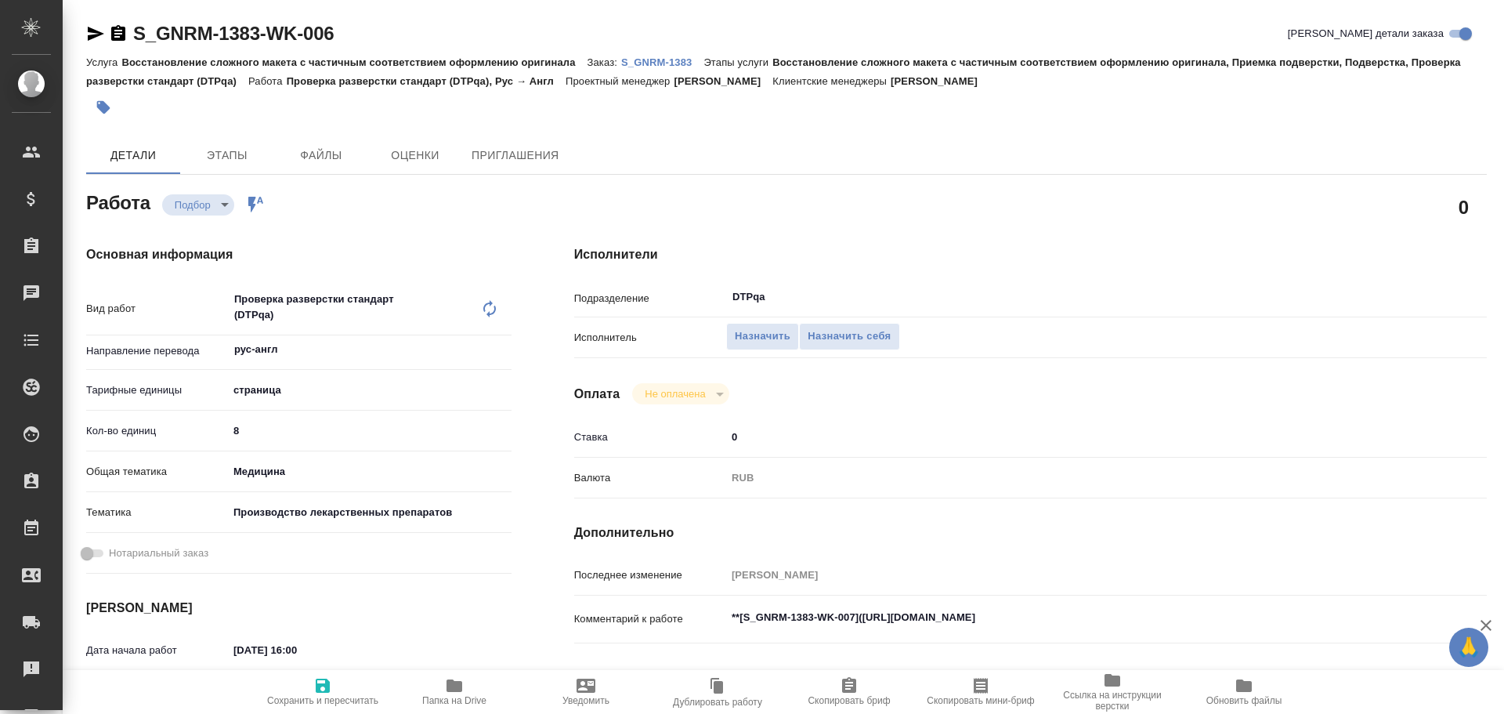
type textarea "x"
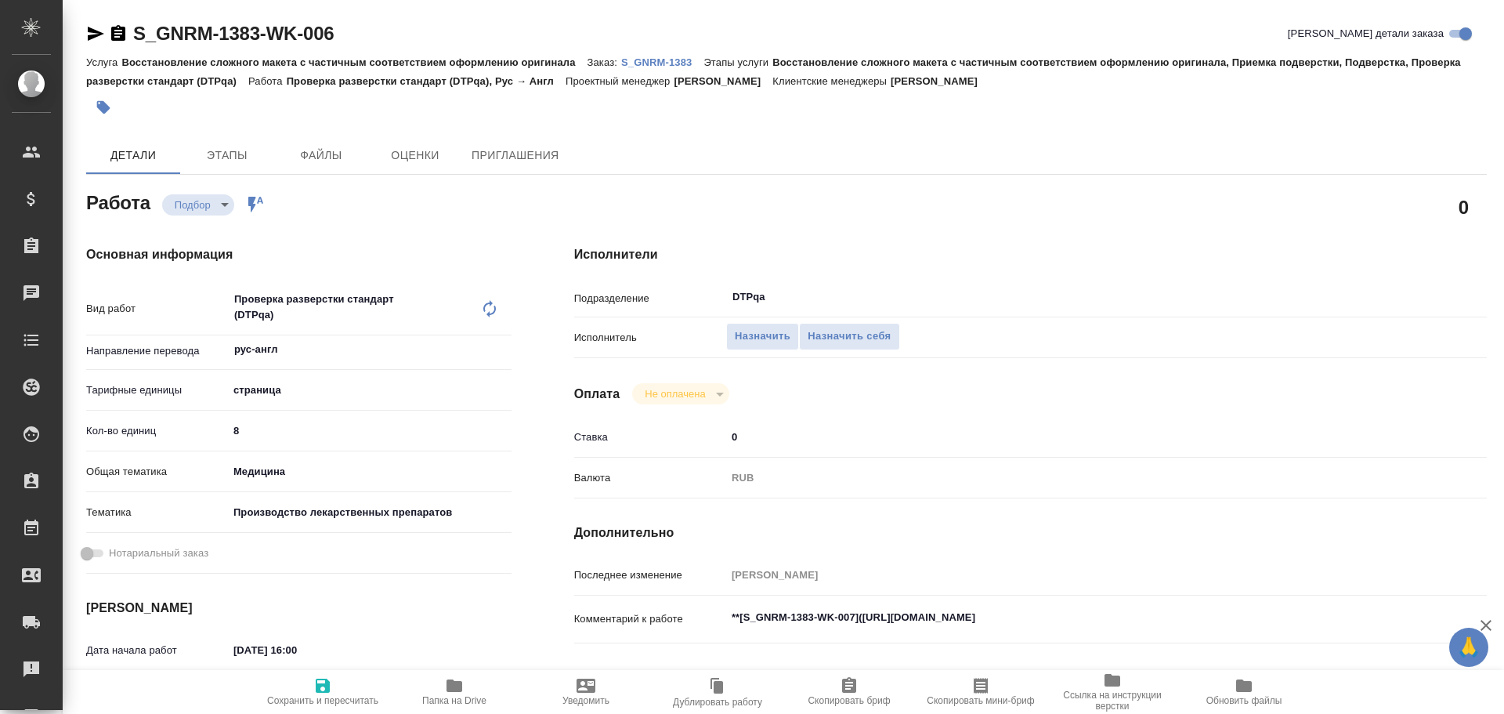
type textarea "x"
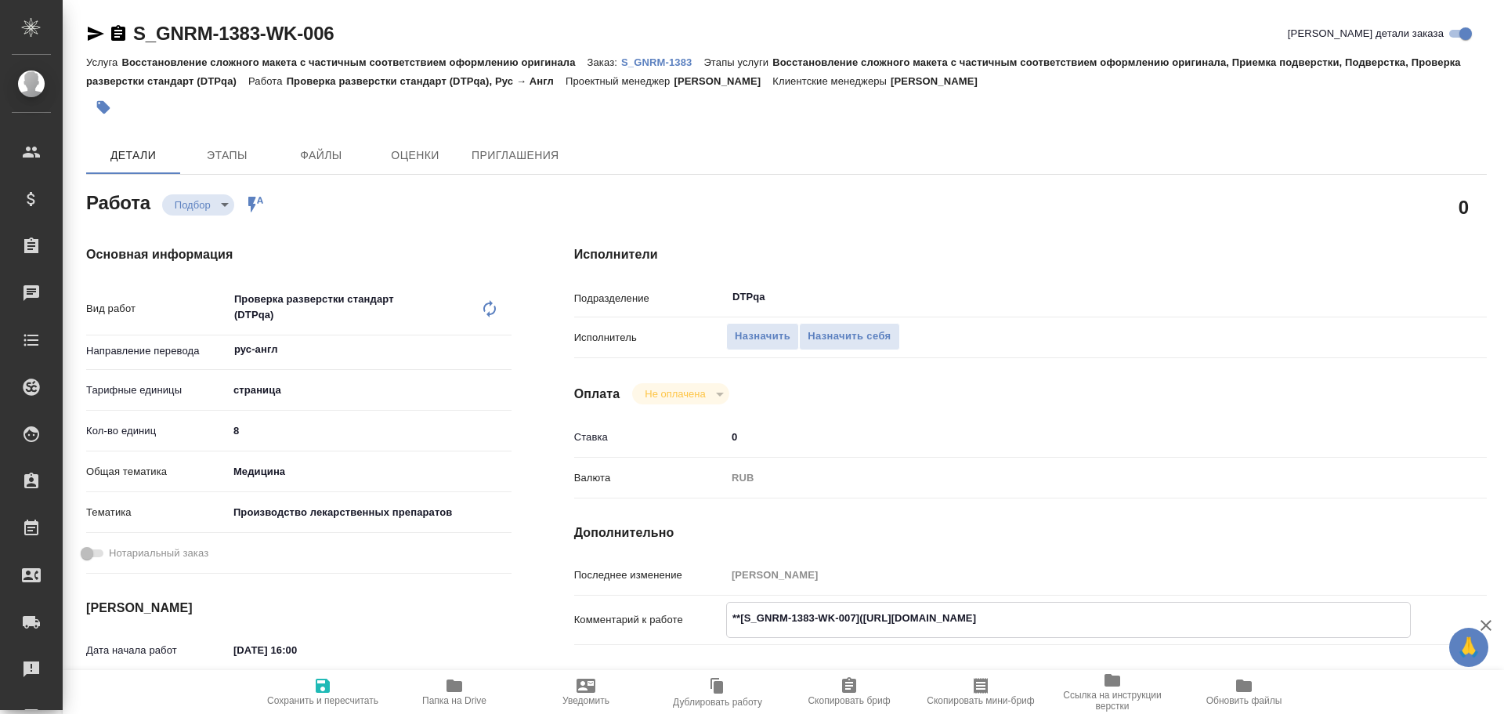
type textarea "x"
drag, startPoint x: 865, startPoint y: 617, endPoint x: 1150, endPoint y: 623, distance: 285.3
click at [1150, 623] on textarea "**[S_GNRM-1383-WK-007](https://tera.awatera.com/Work/68dba9a556fac8f6d1f08551/)…" at bounding box center [1068, 618] width 683 height 27
type textarea "x"
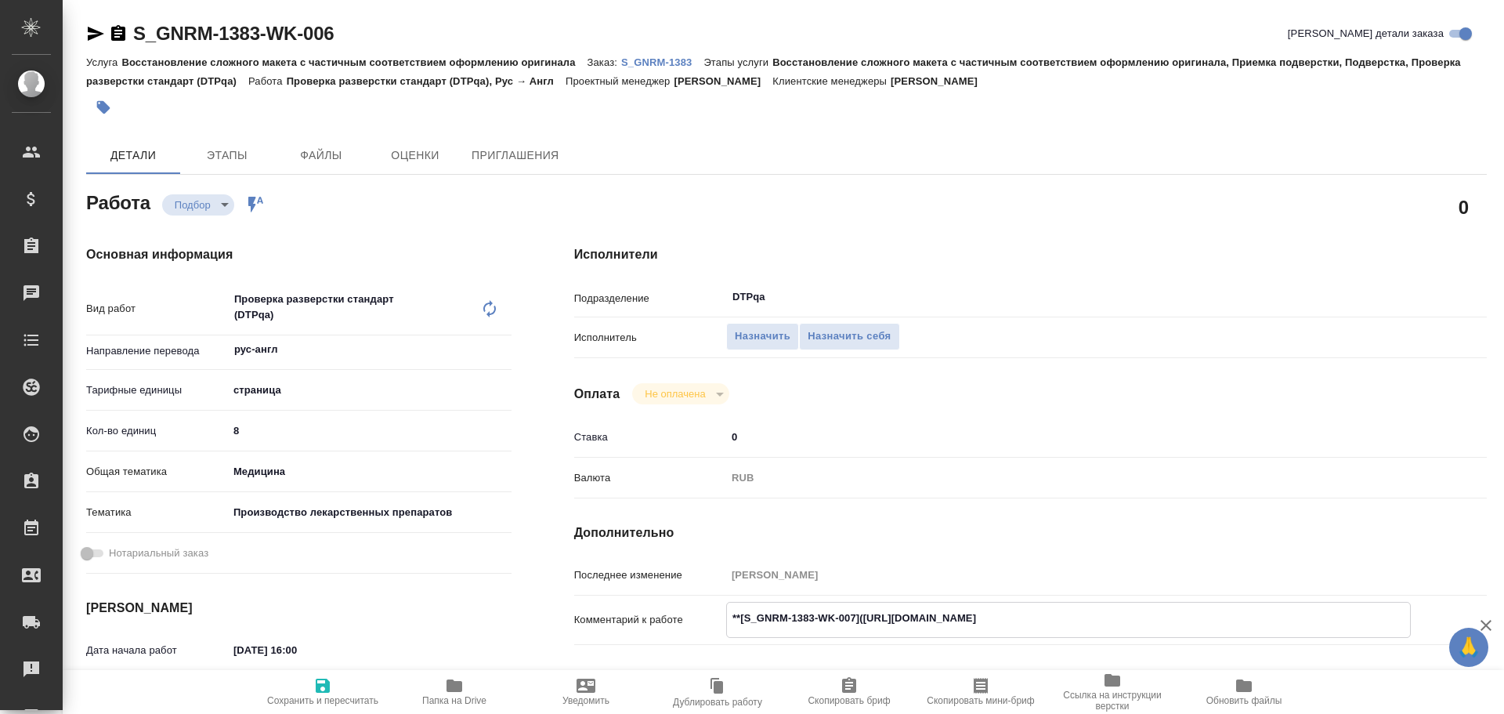
type textarea "x"
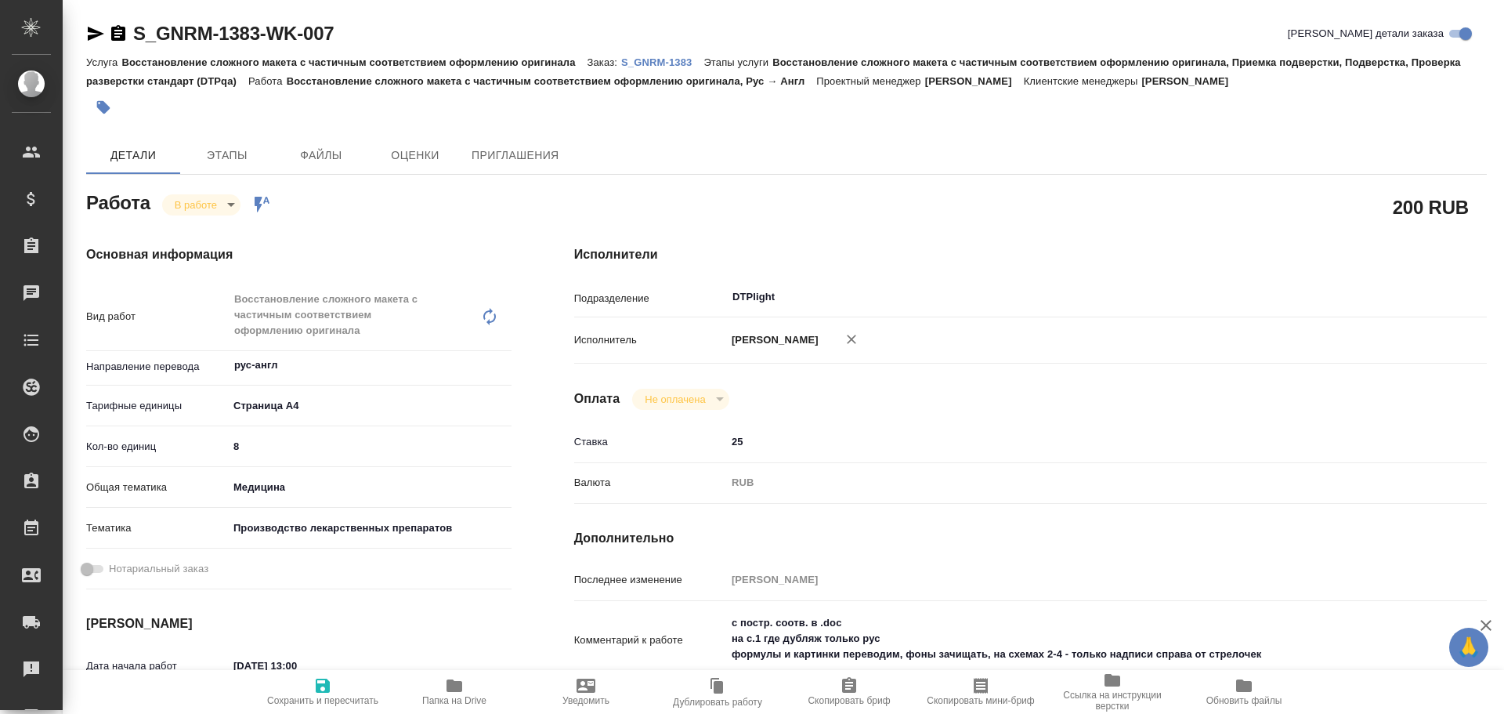
type textarea "x"
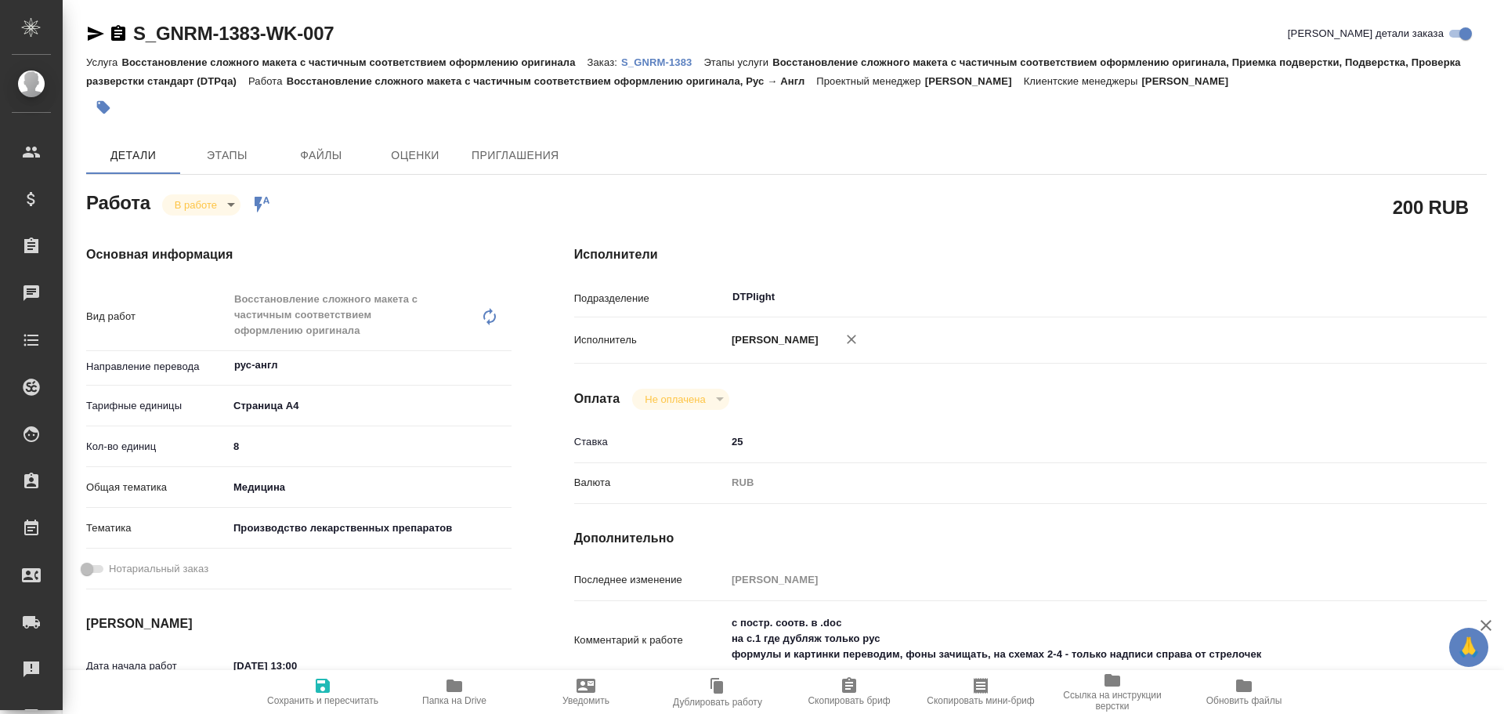
type textarea "x"
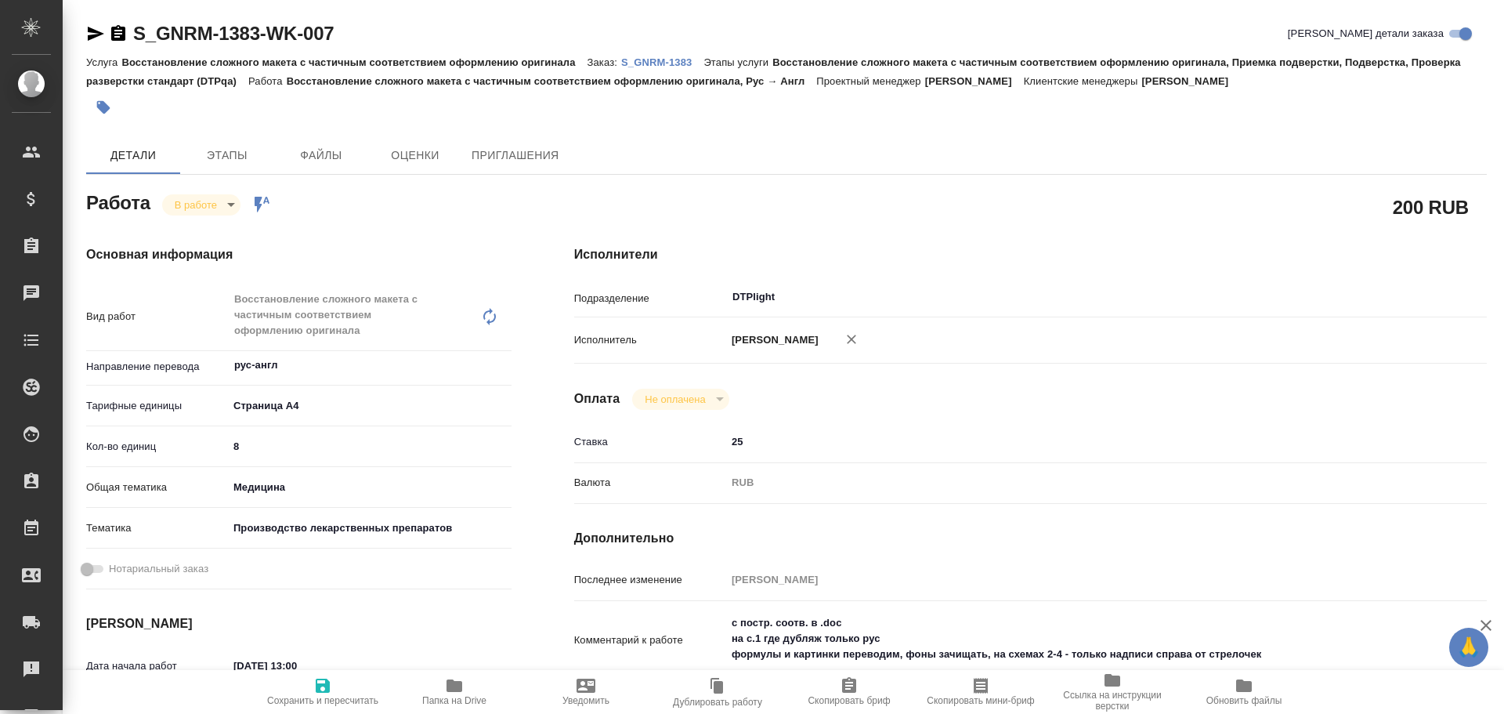
type textarea "x"
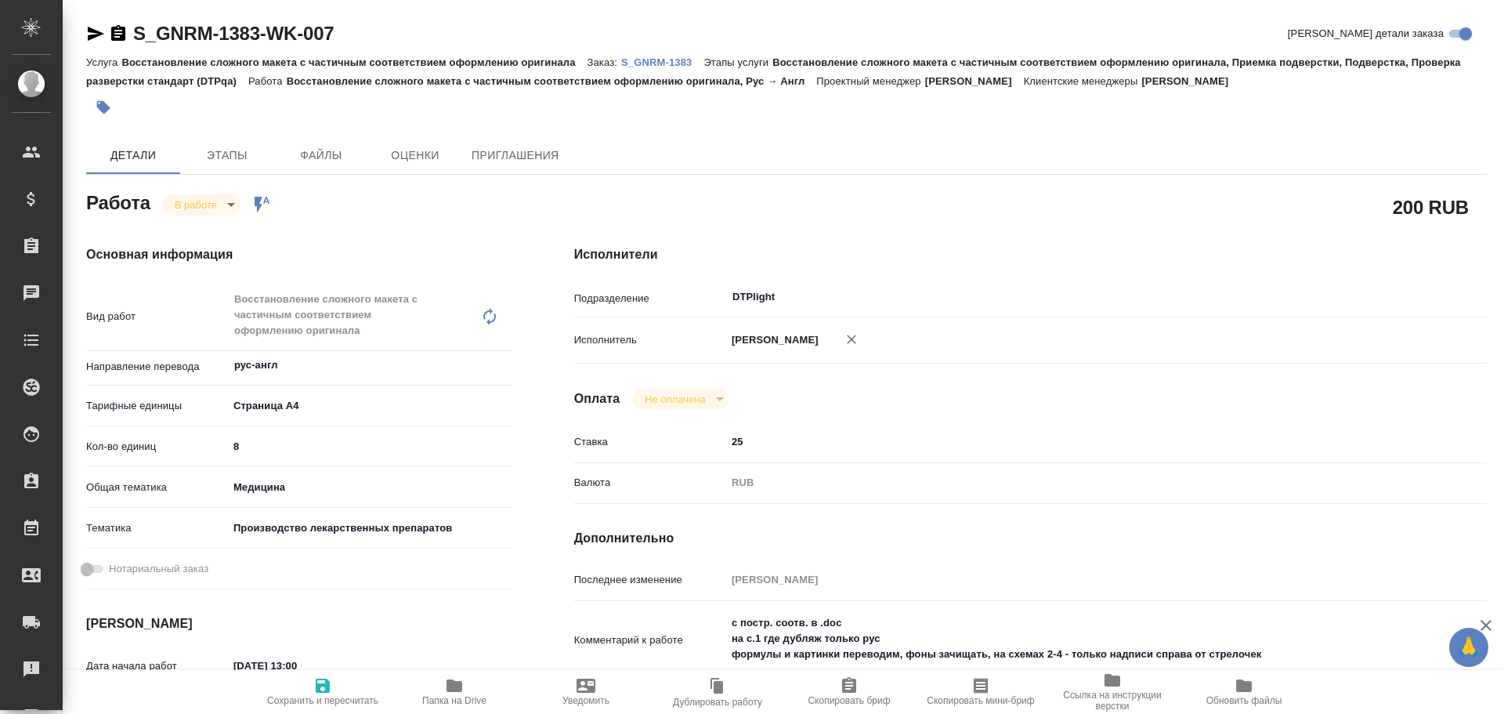
type textarea "x"
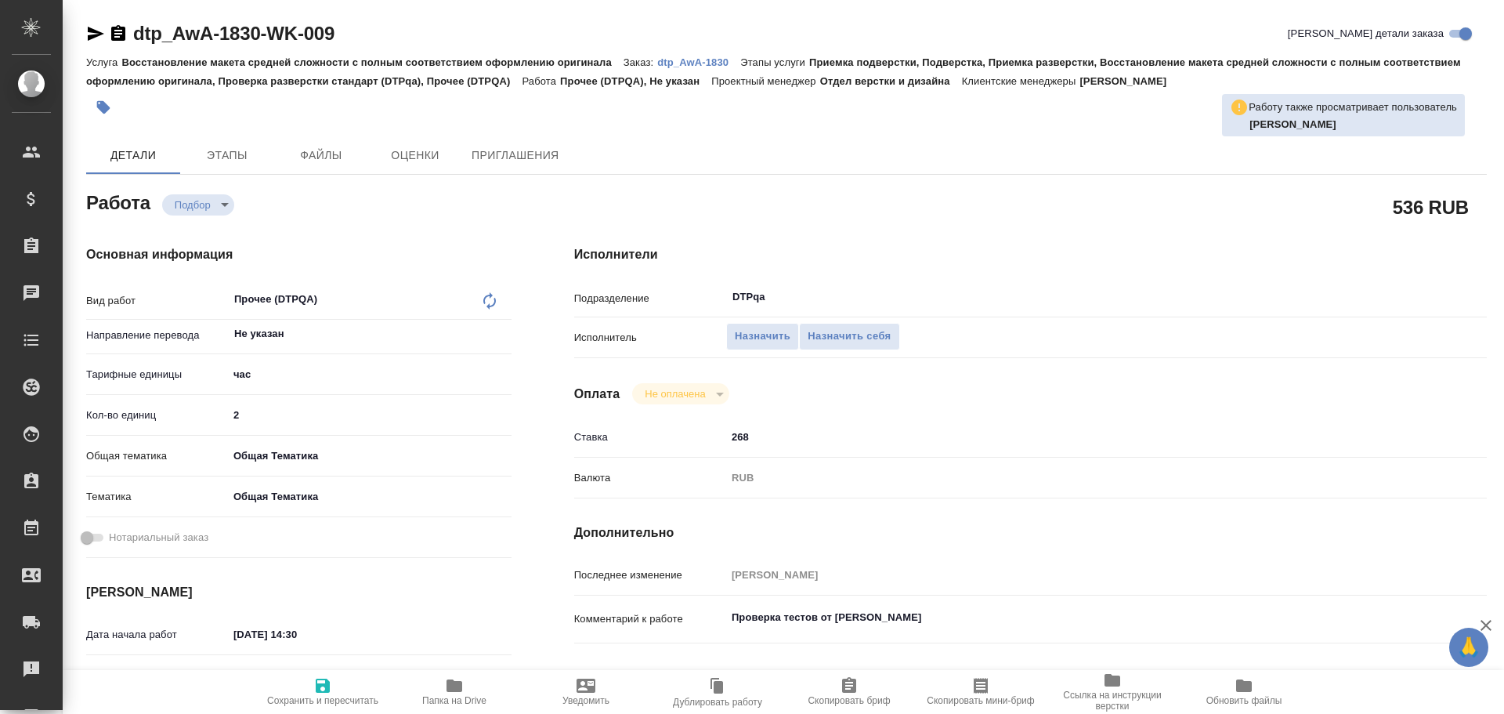
type textarea "x"
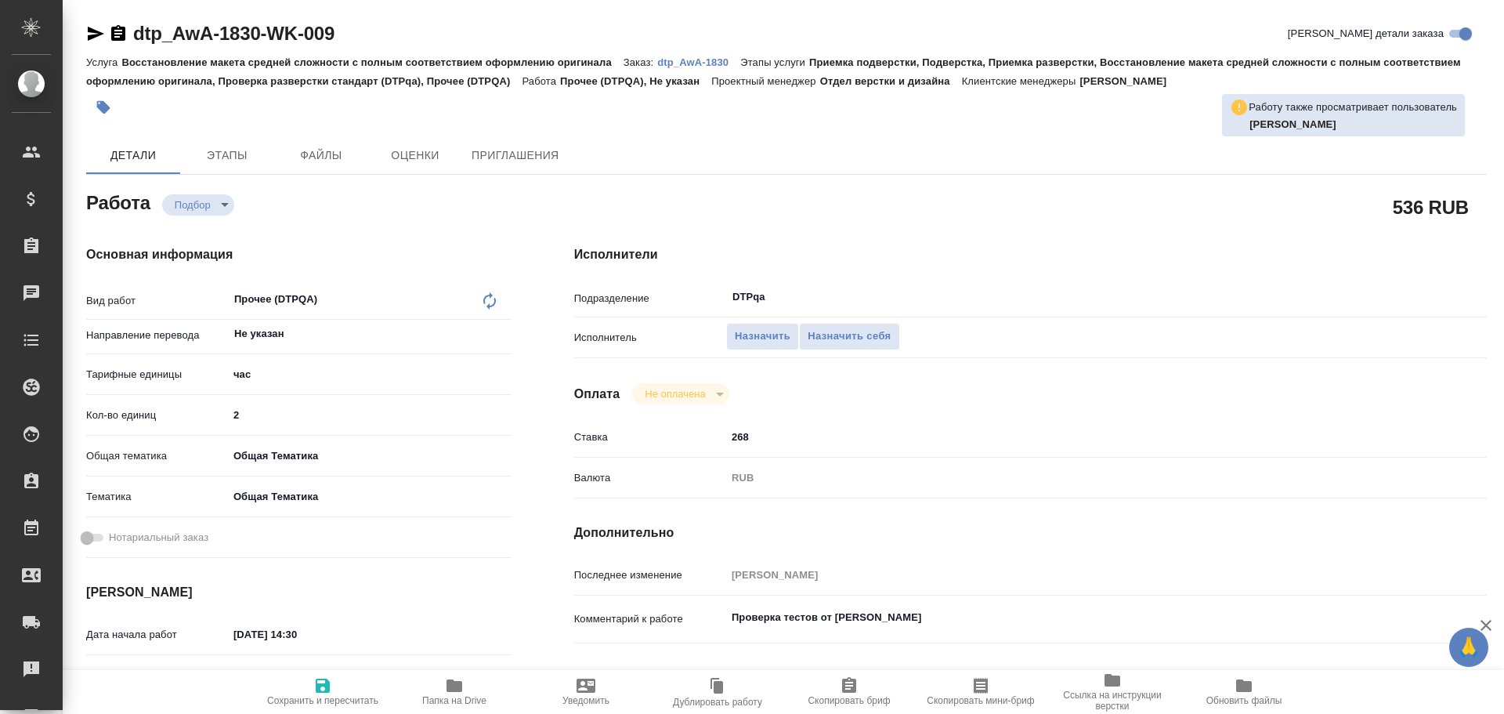
type textarea "x"
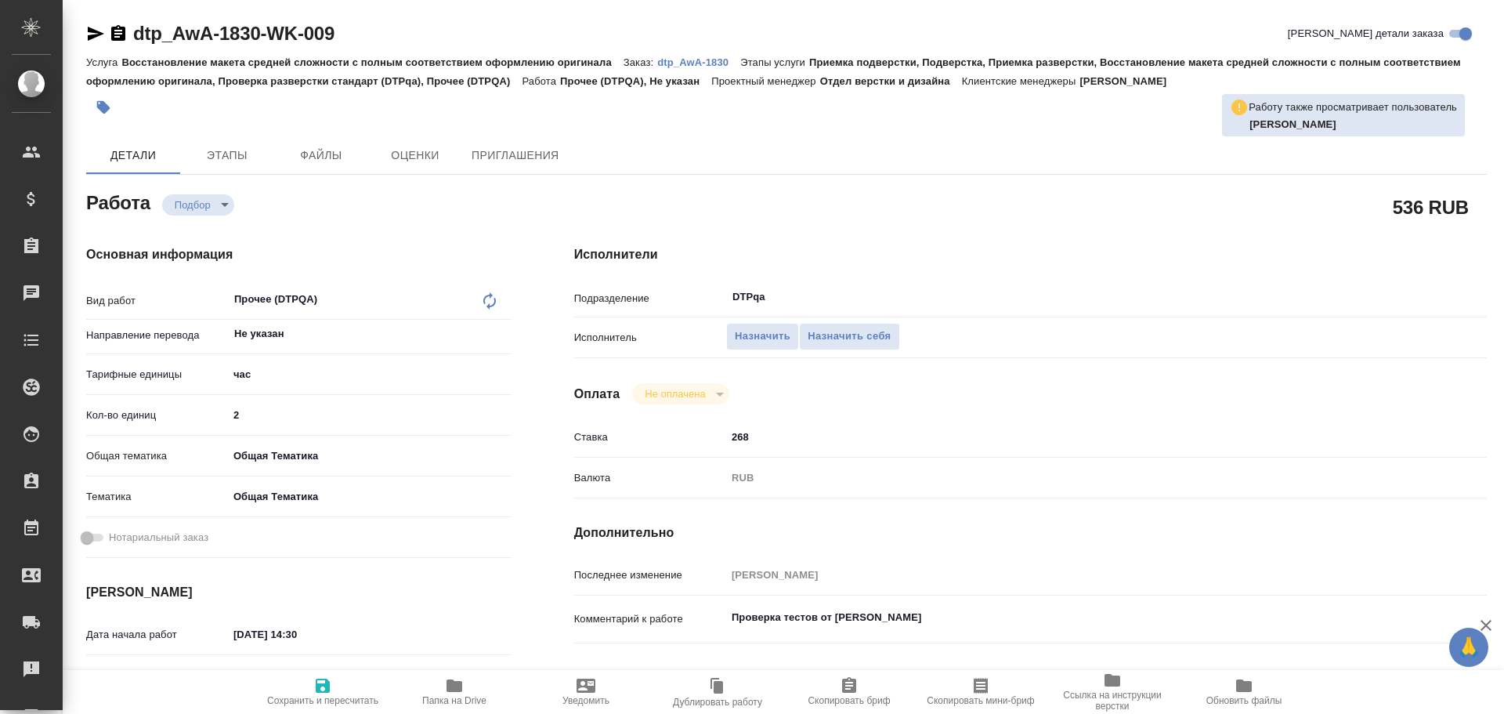
type textarea "x"
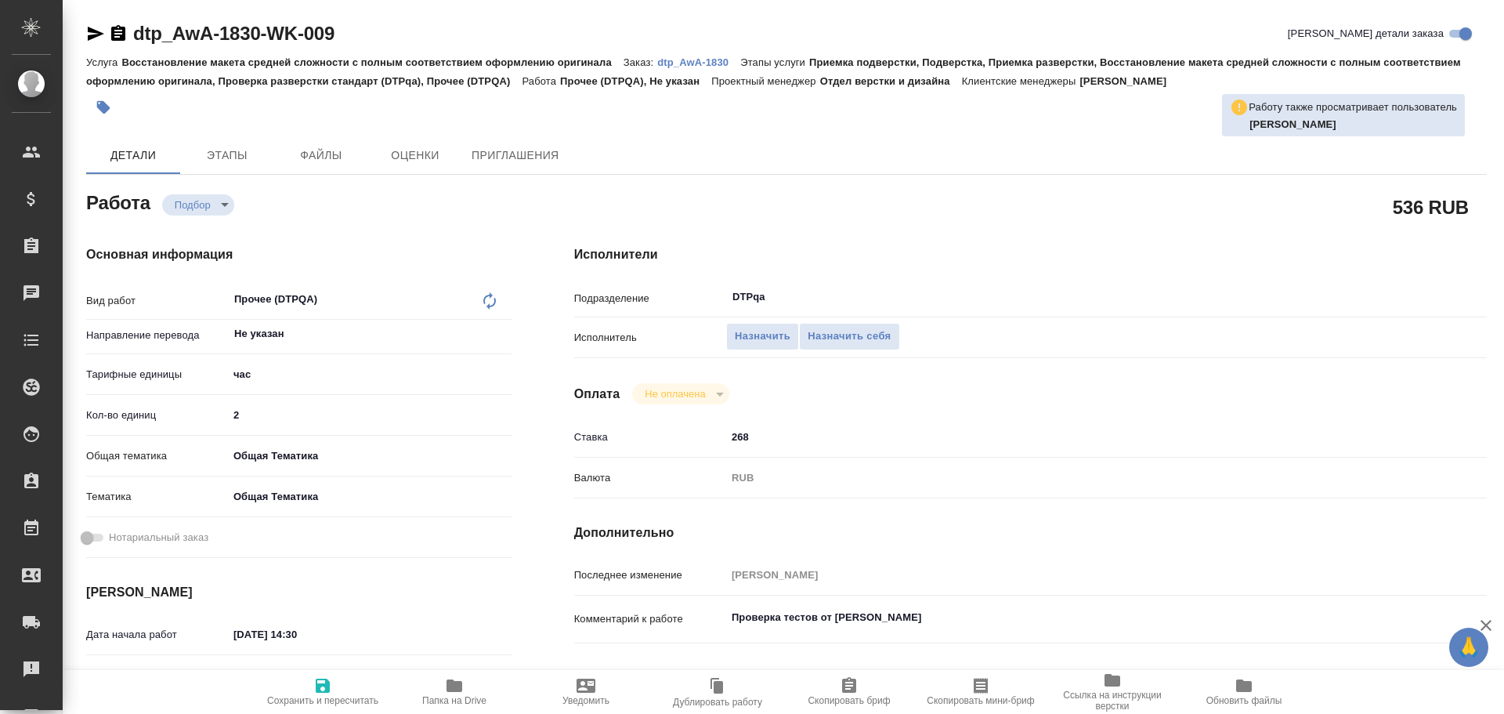
scroll to position [78, 0]
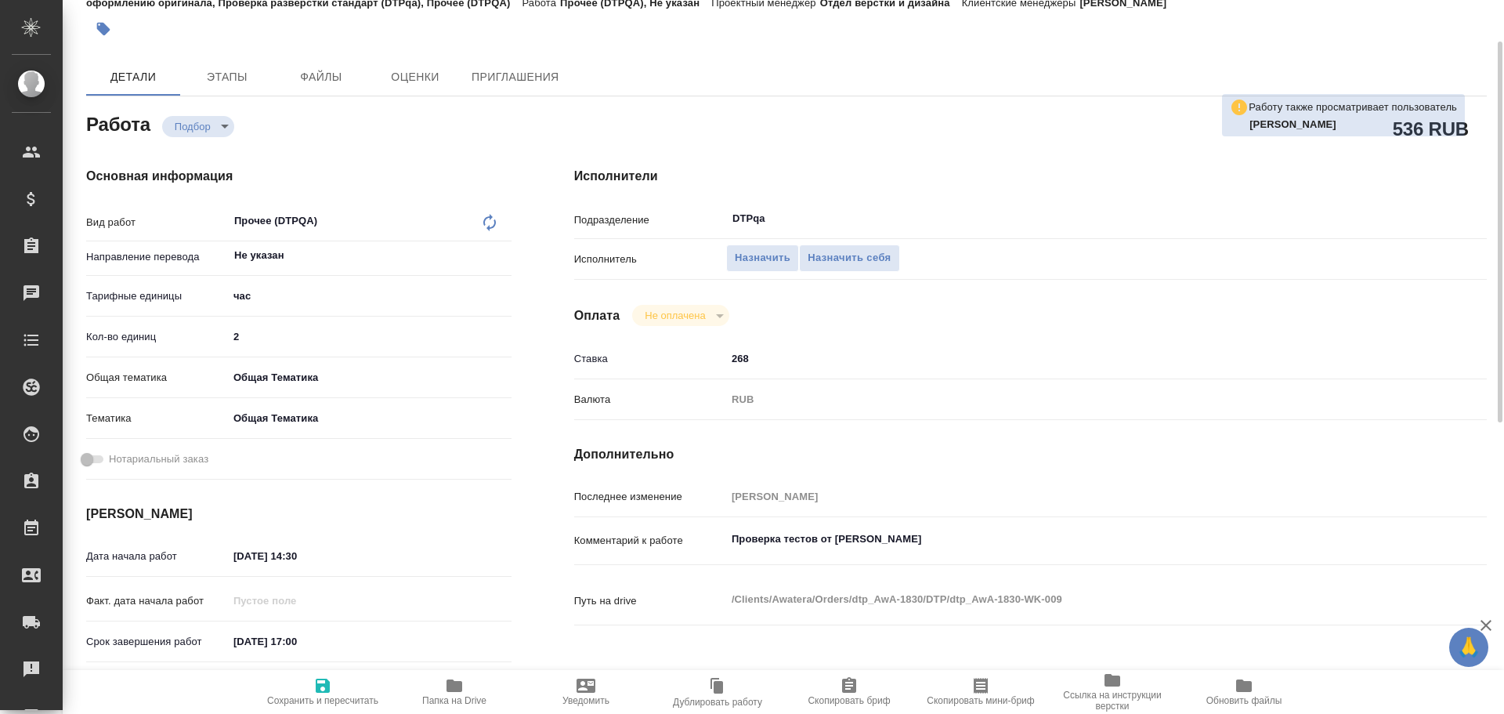
type textarea "x"
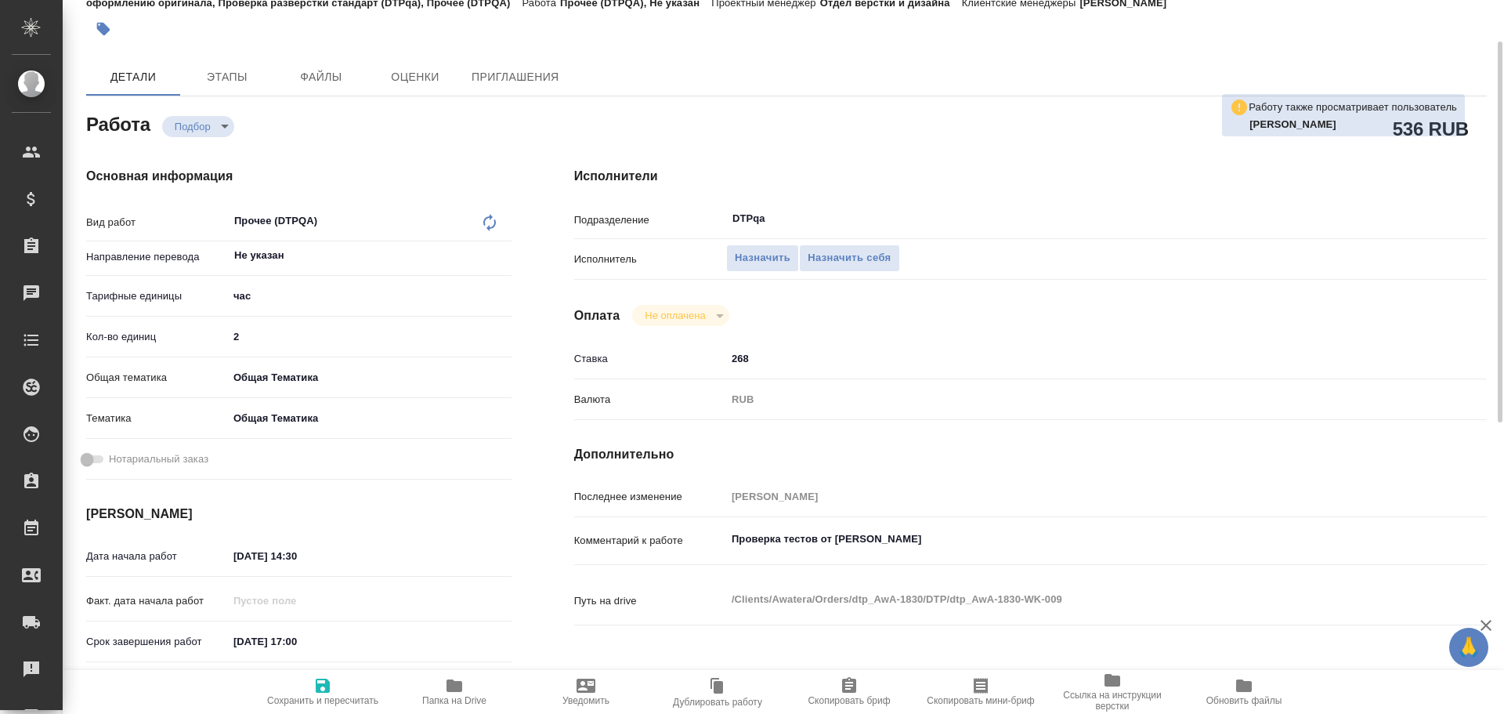
type textarea "x"
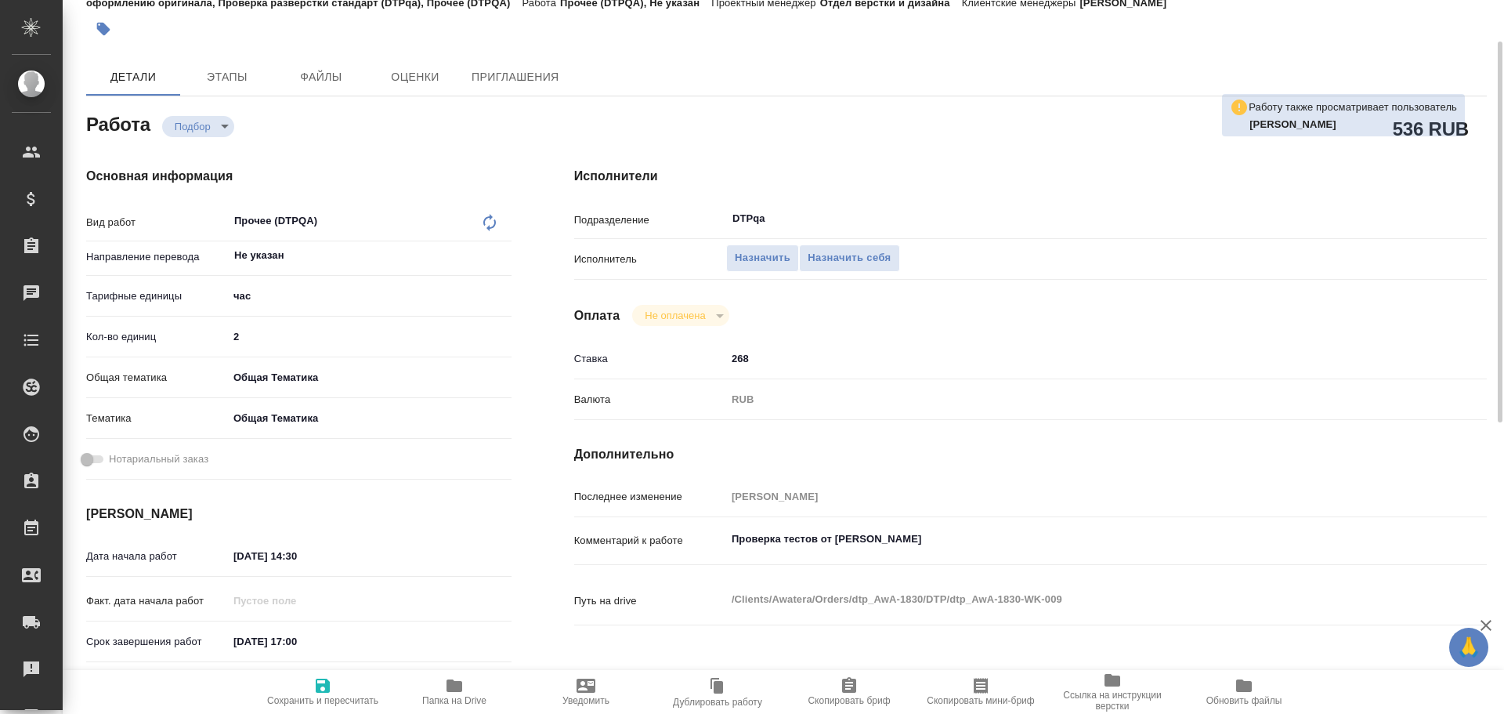
click at [461, 686] on icon "button" at bounding box center [455, 685] width 16 height 13
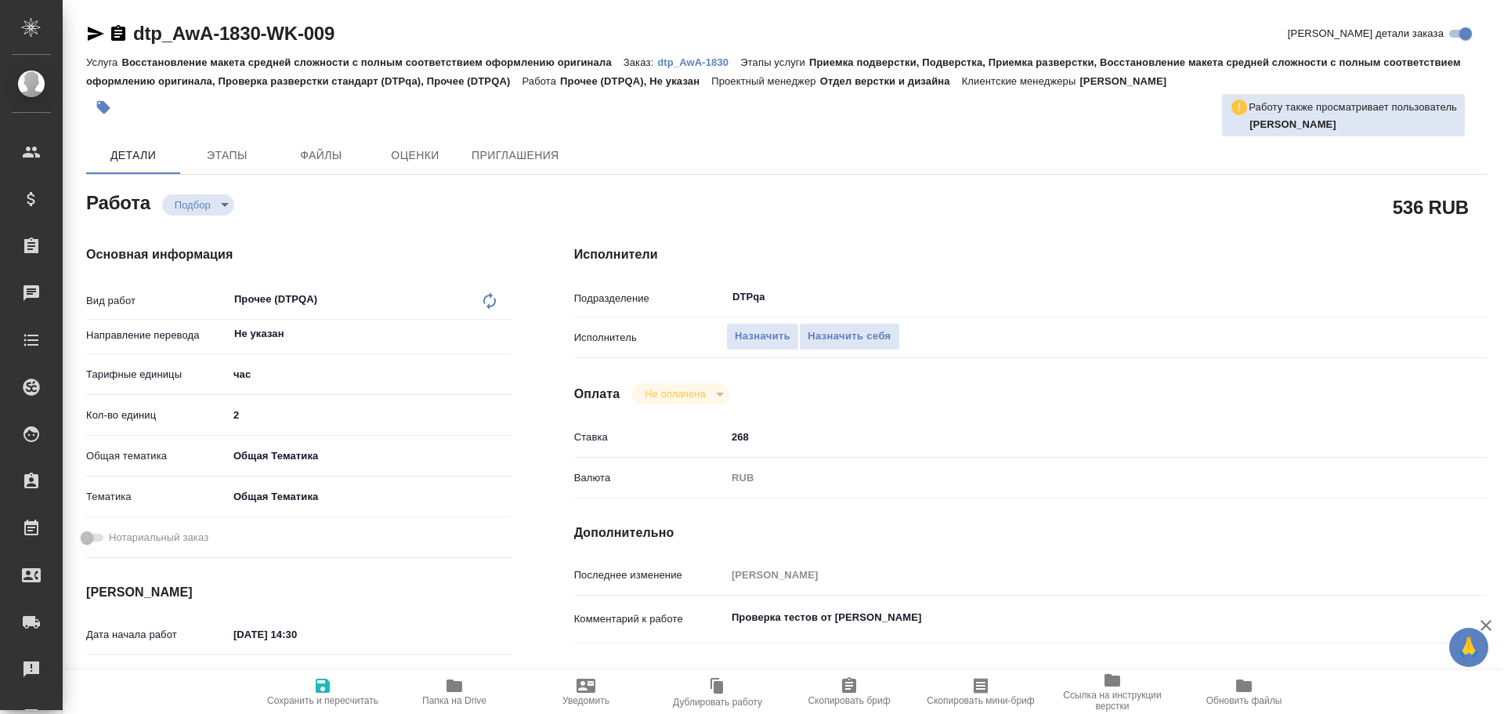
type textarea "x"
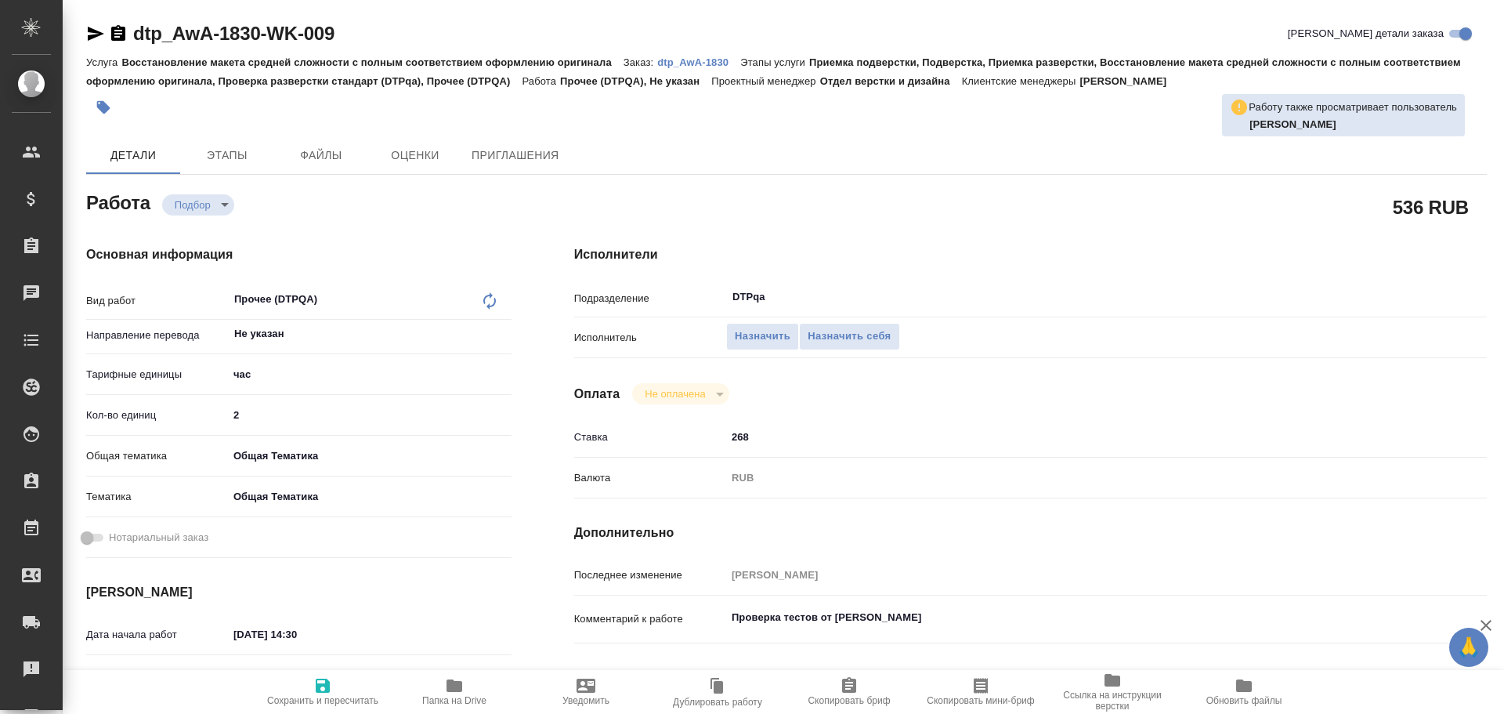
type textarea "x"
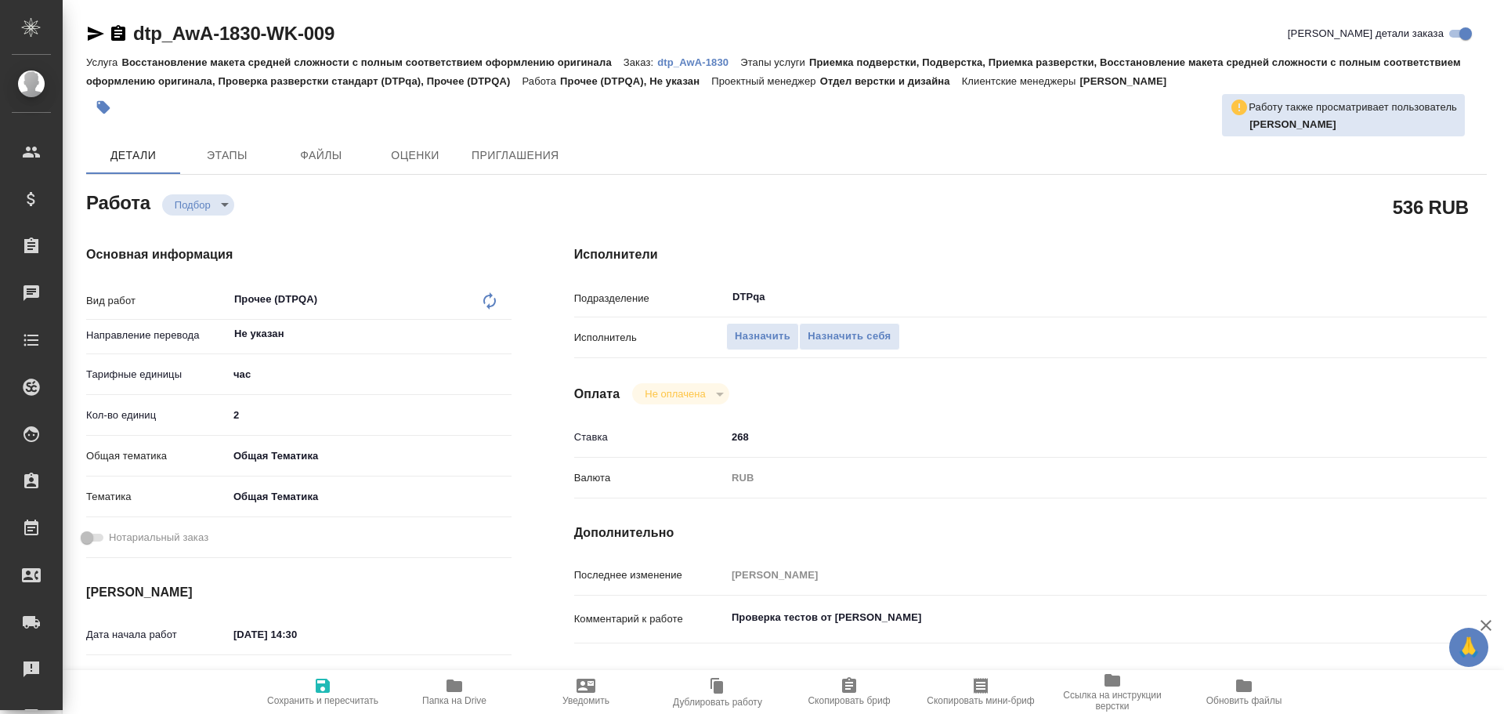
type textarea "x"
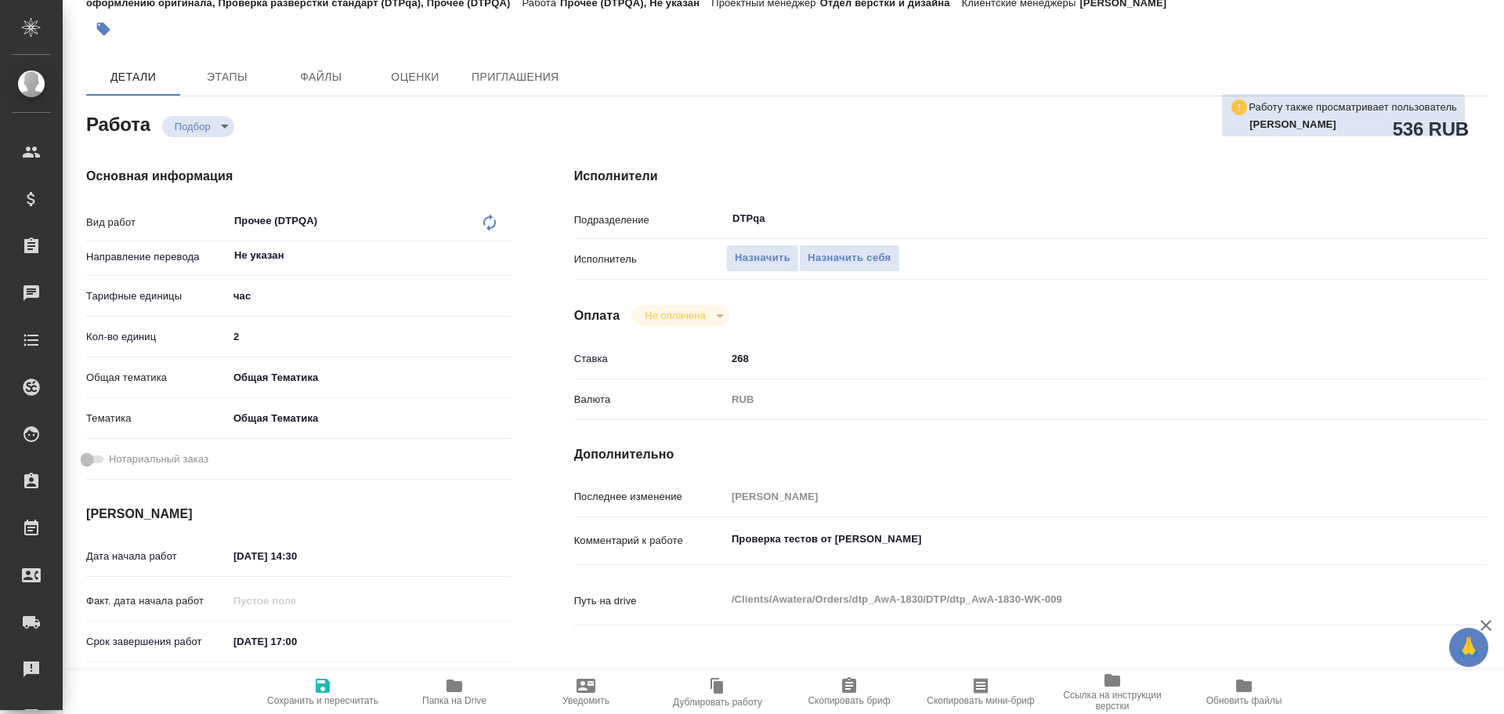
type textarea "x"
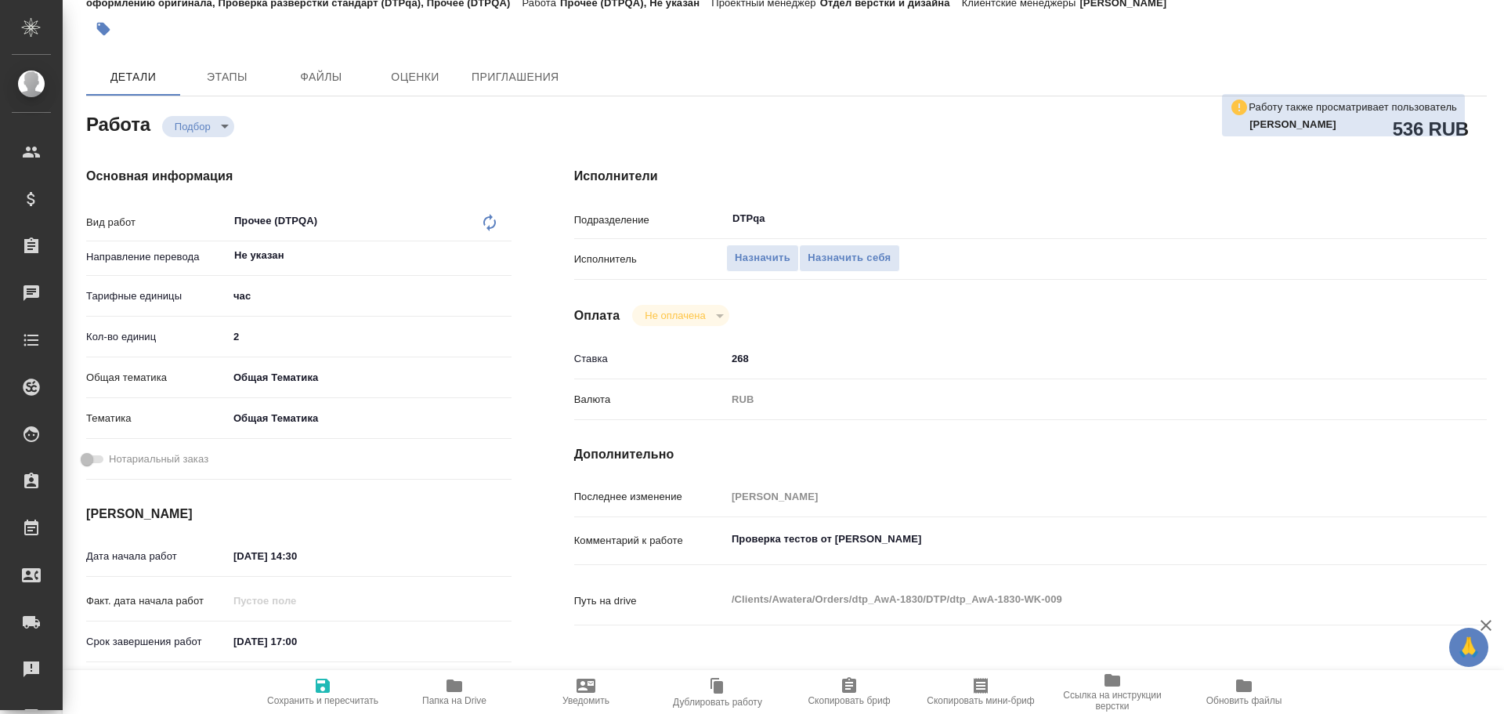
scroll to position [157, 0]
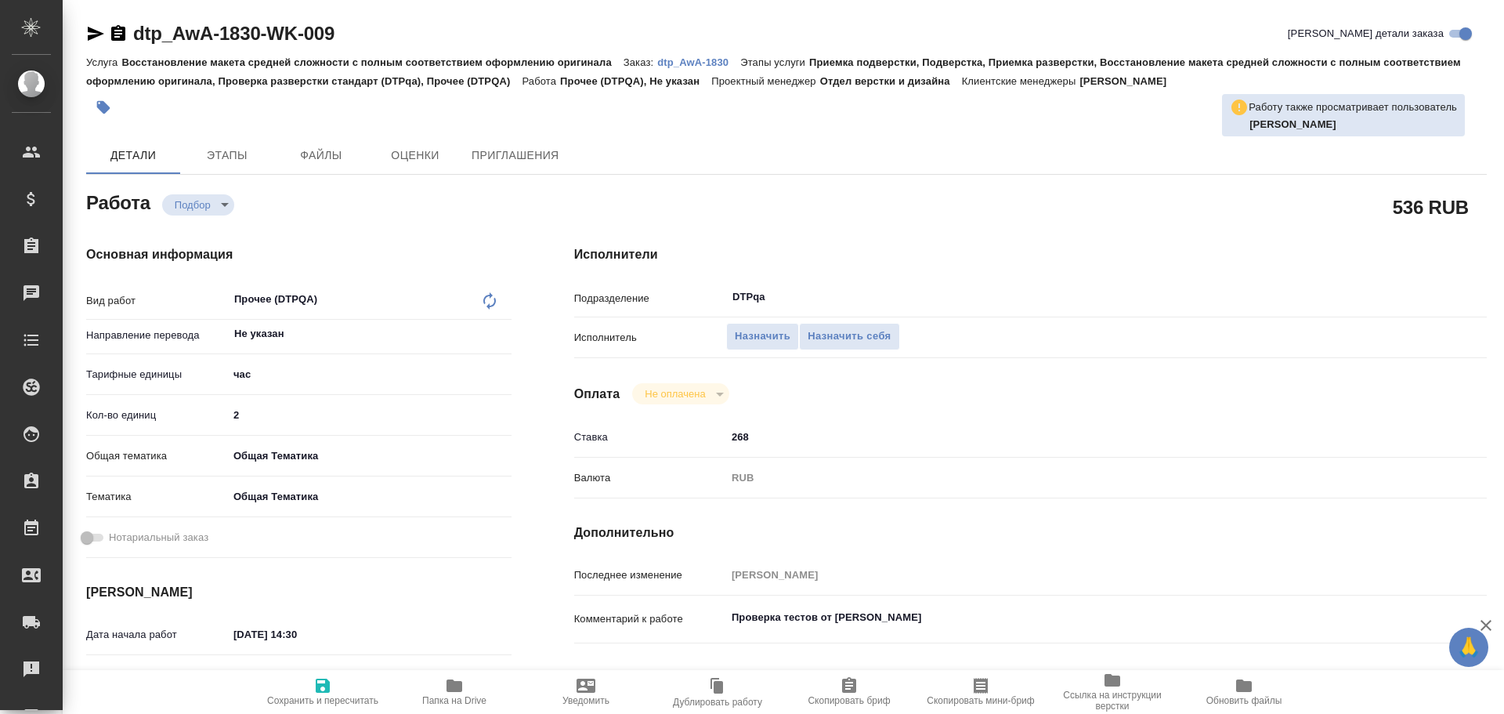
type textarea "x"
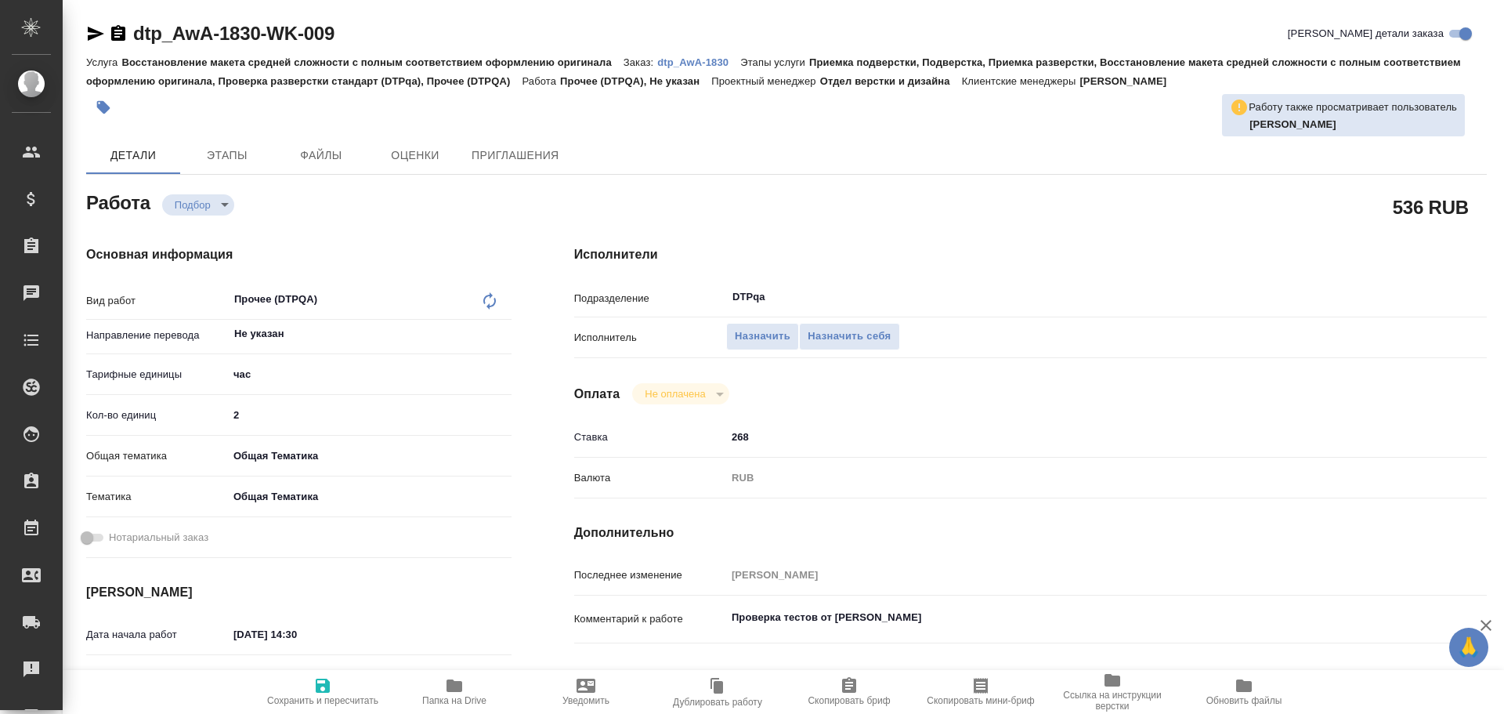
scroll to position [78, 0]
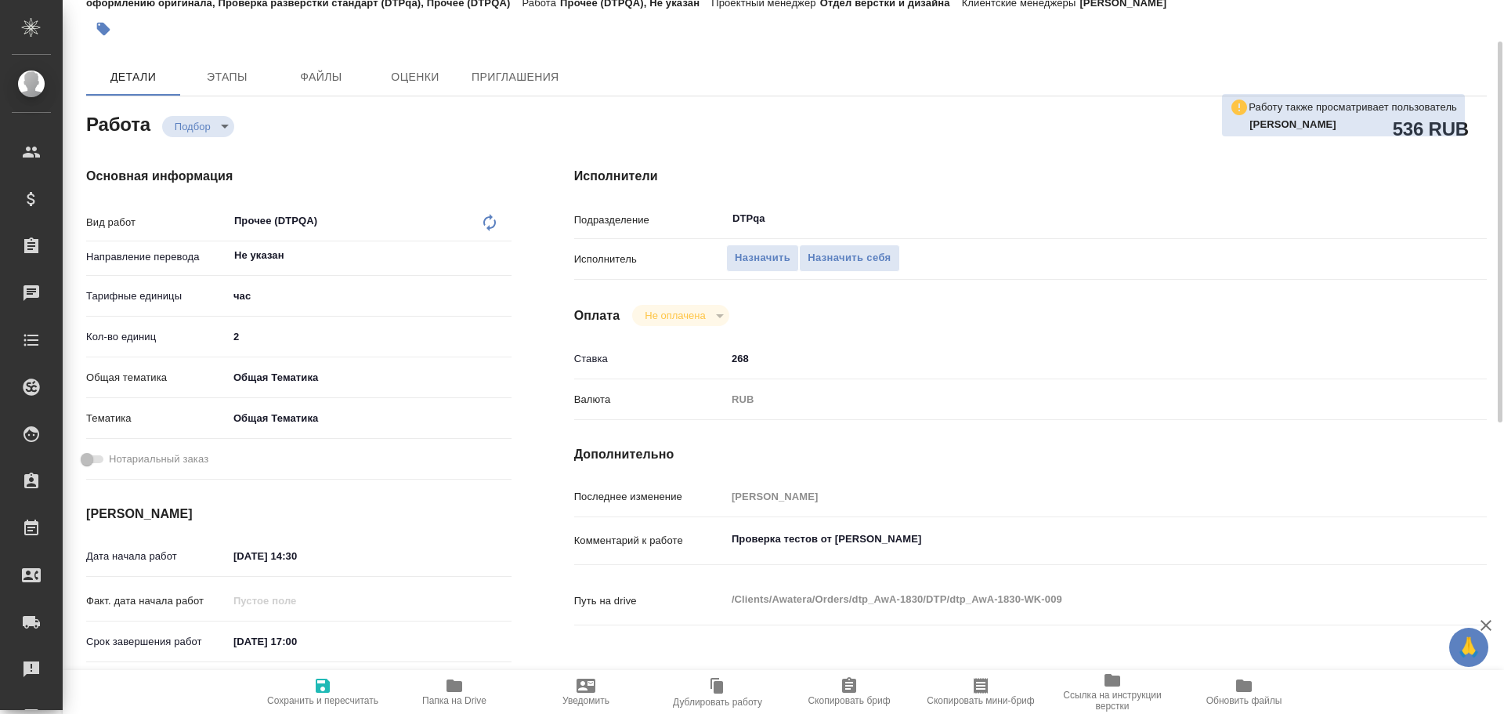
type textarea "x"
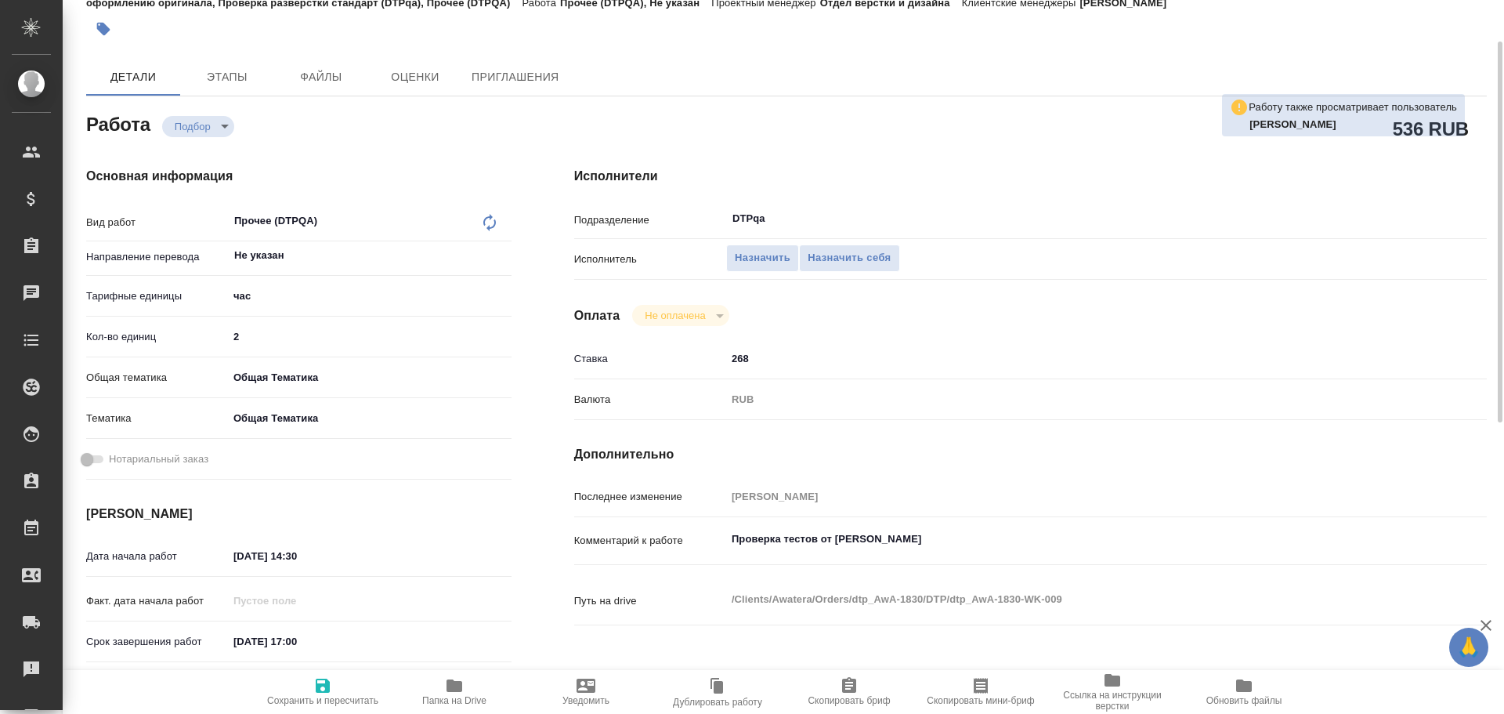
click at [469, 682] on span "Папка на Drive" at bounding box center [454, 691] width 113 height 30
type textarea "x"
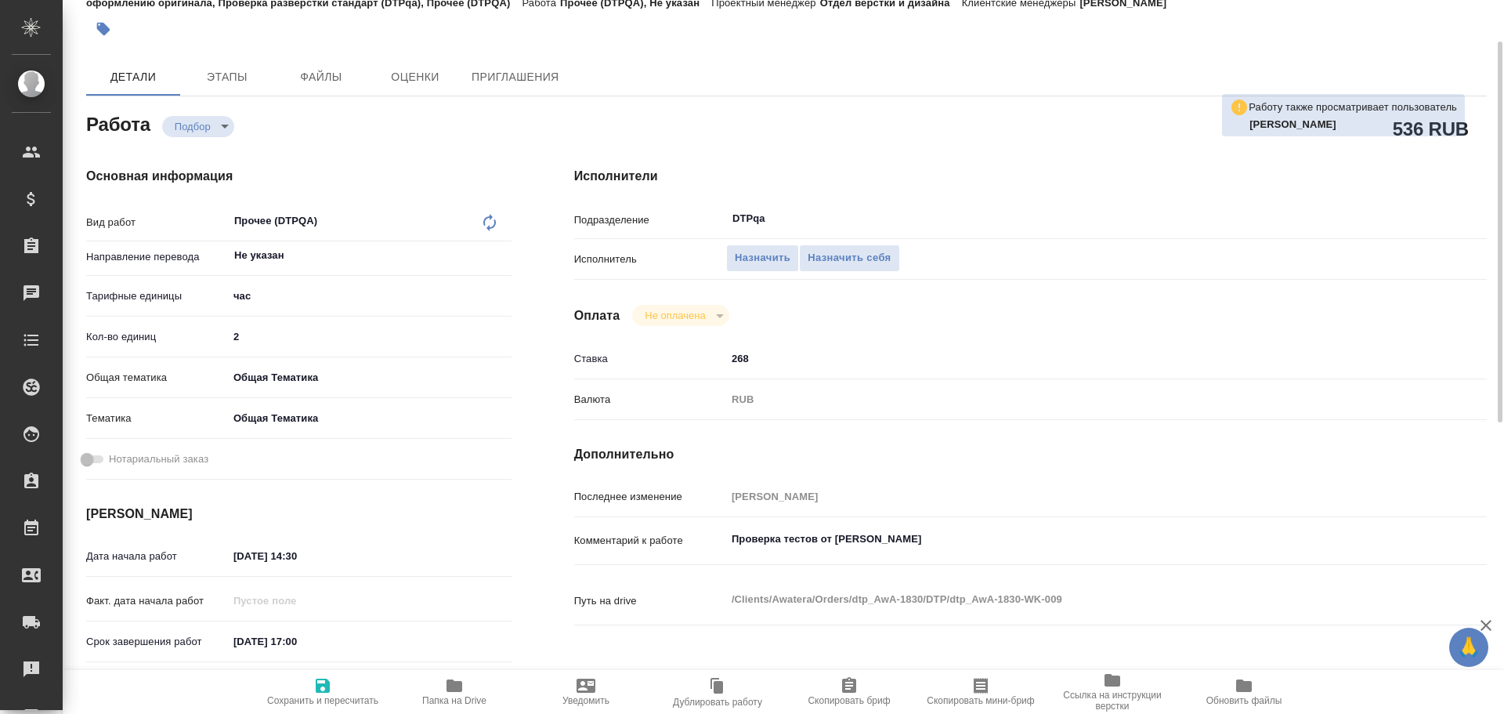
type textarea "x"
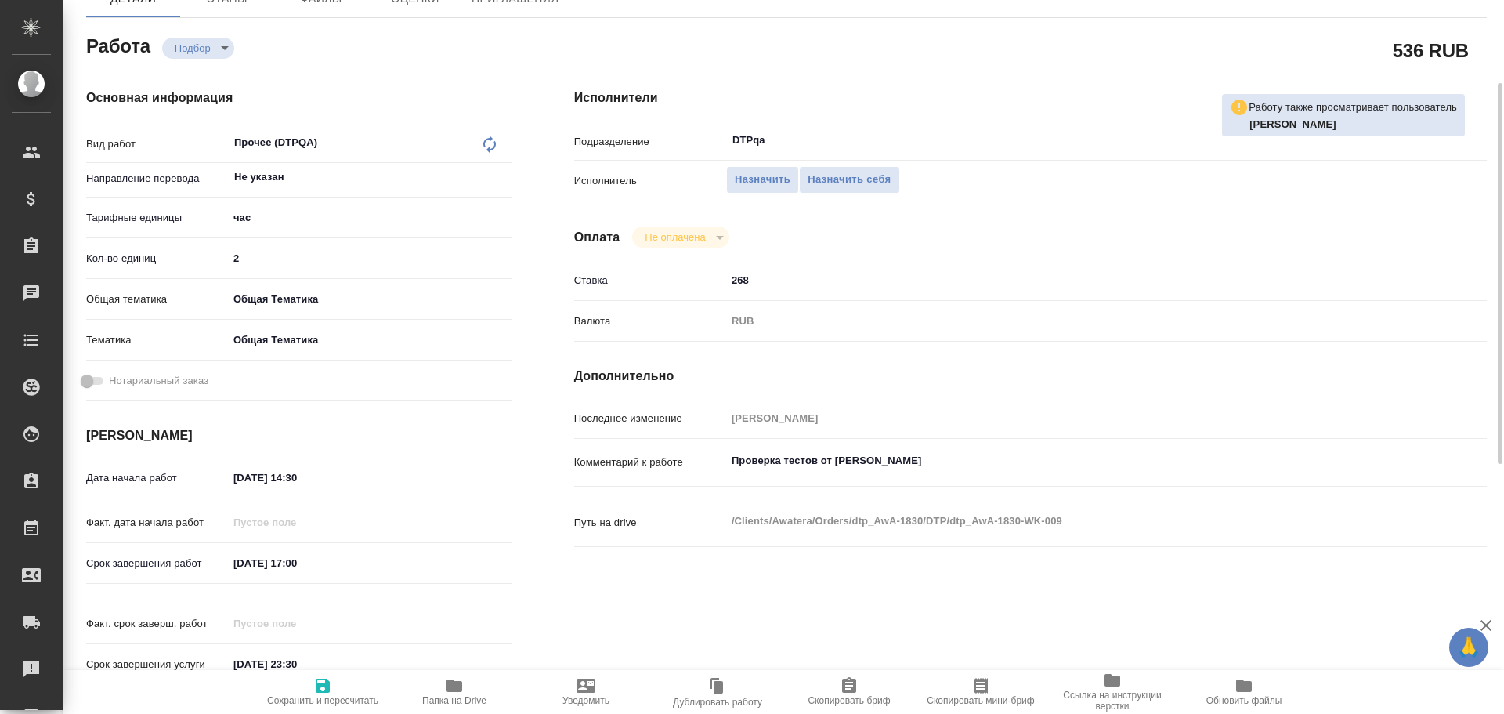
type textarea "x"
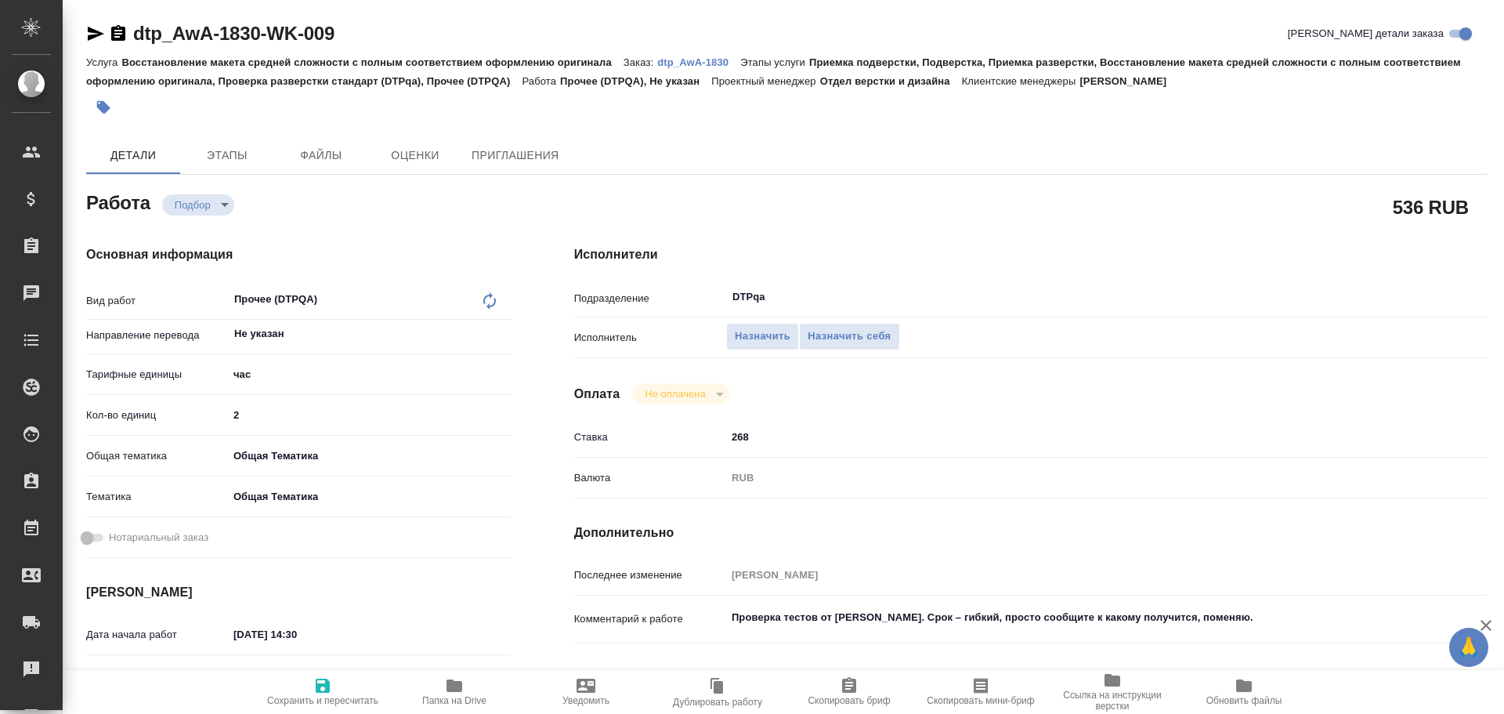
type textarea "x"
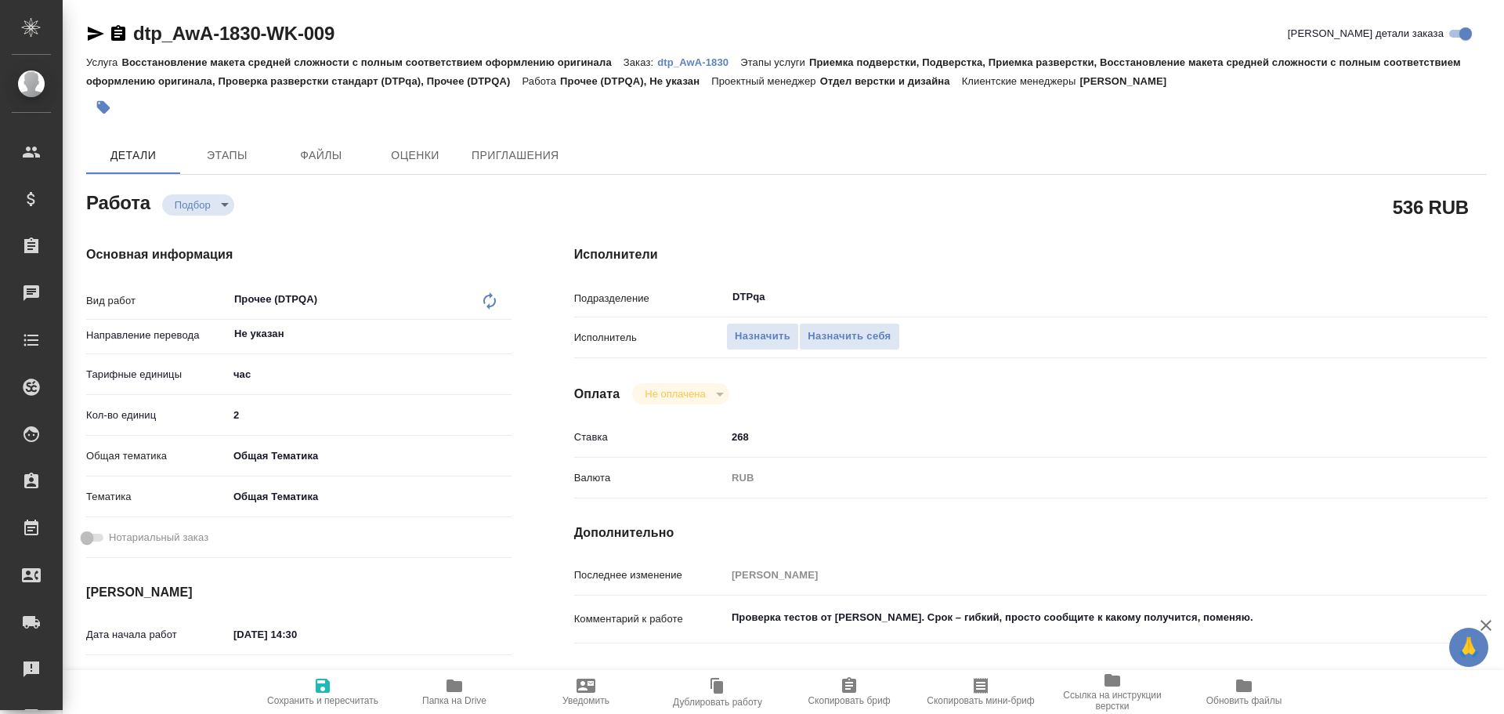
type textarea "x"
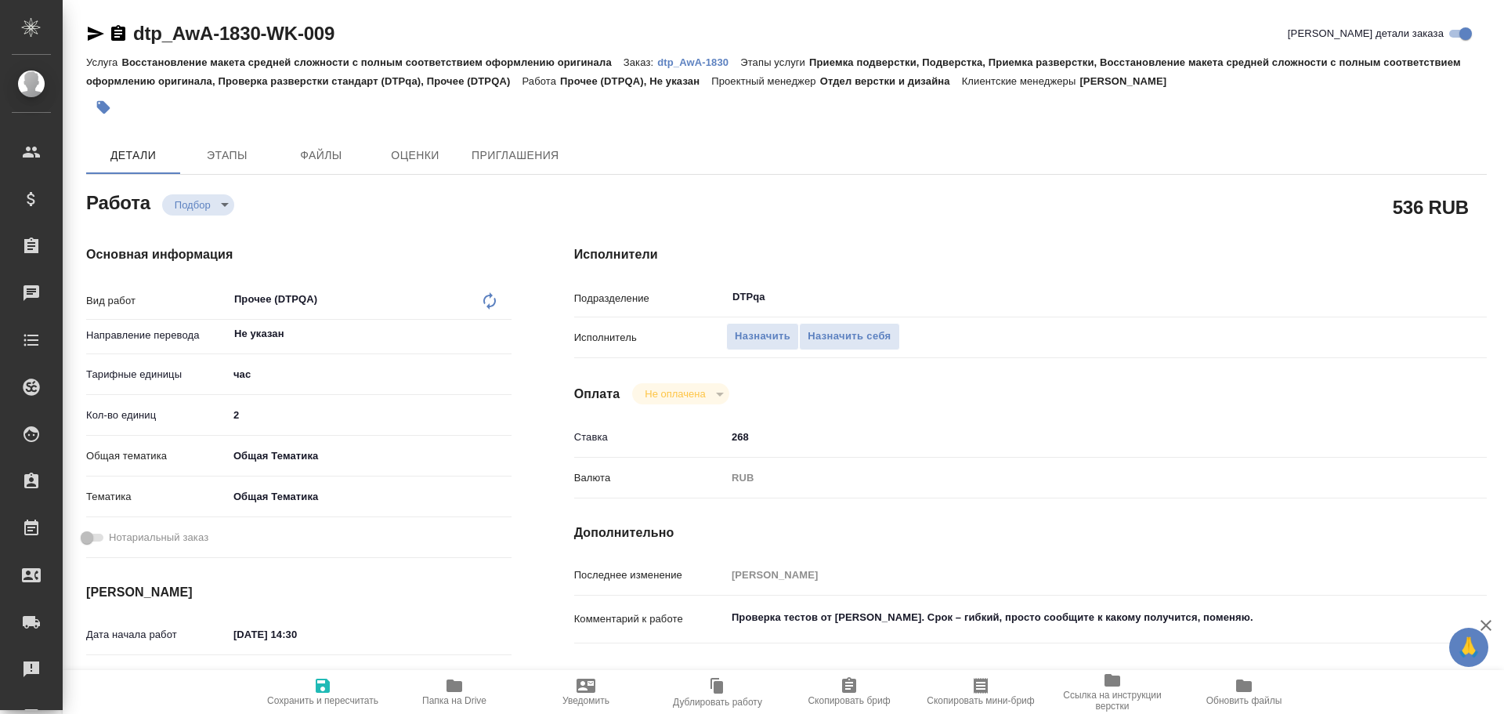
type textarea "x"
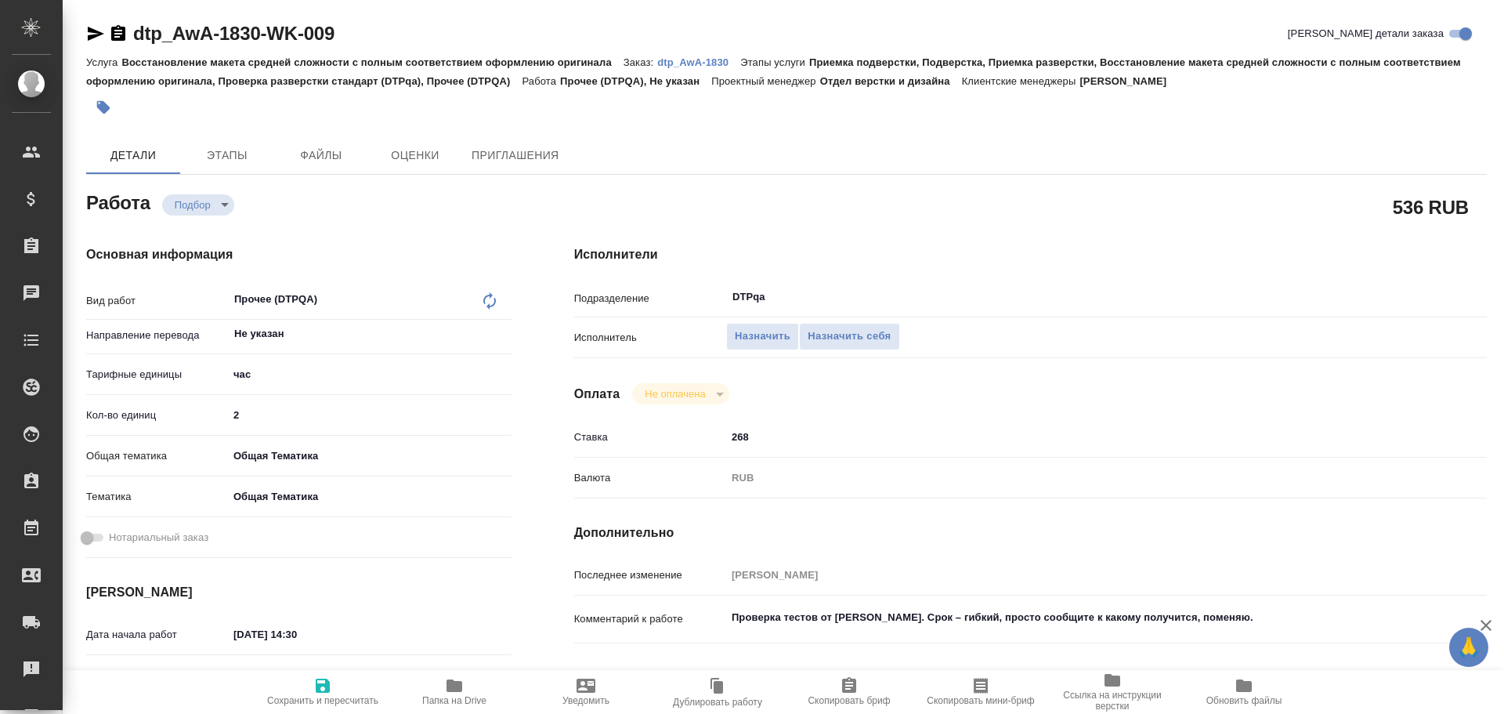
scroll to position [78, 0]
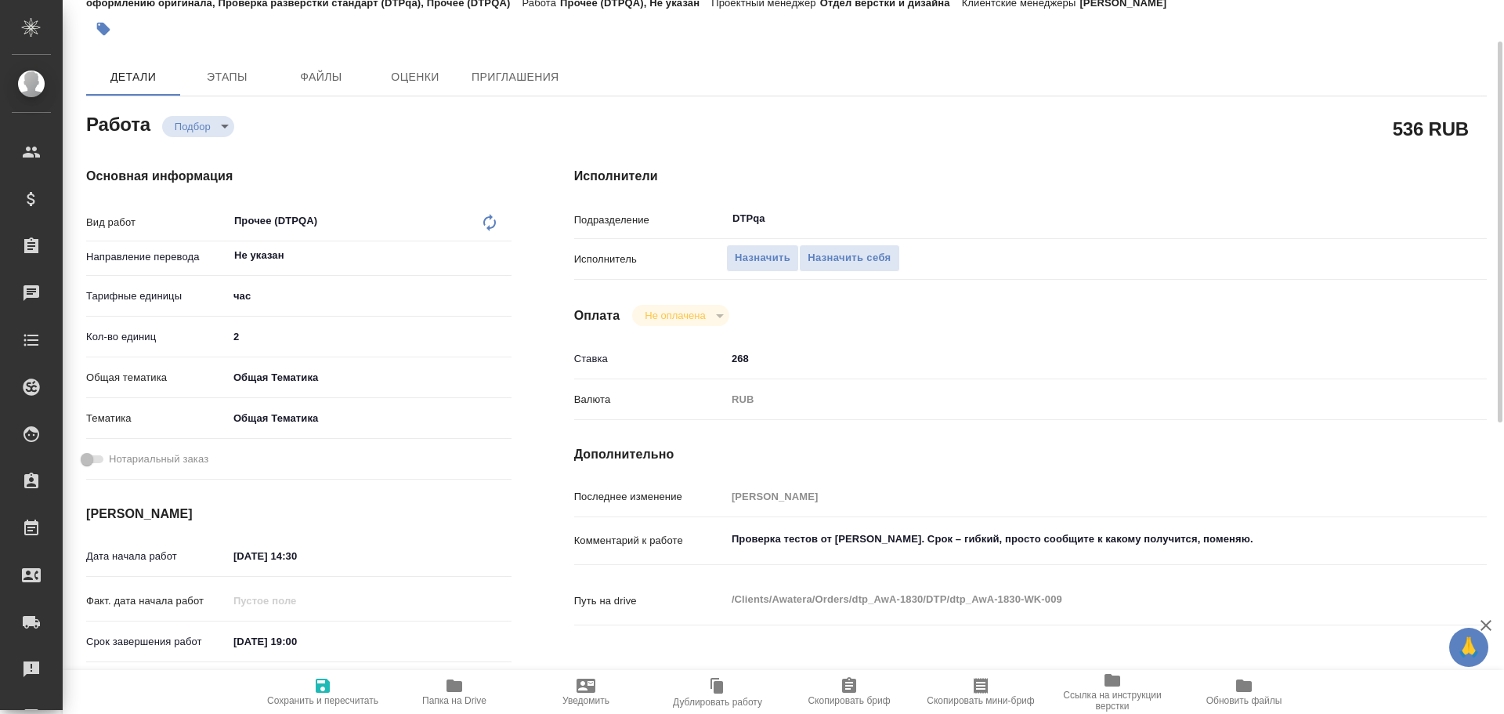
type textarea "x"
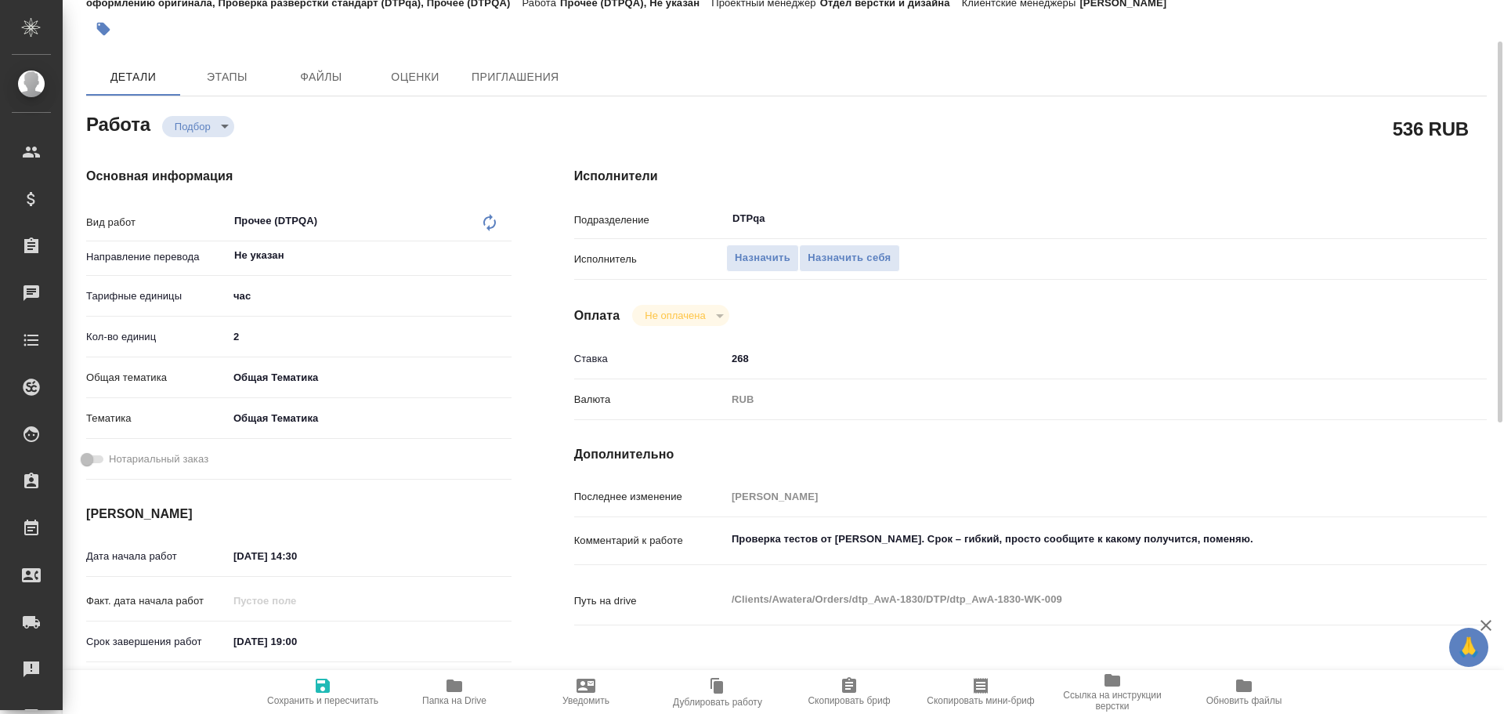
type textarea "x"
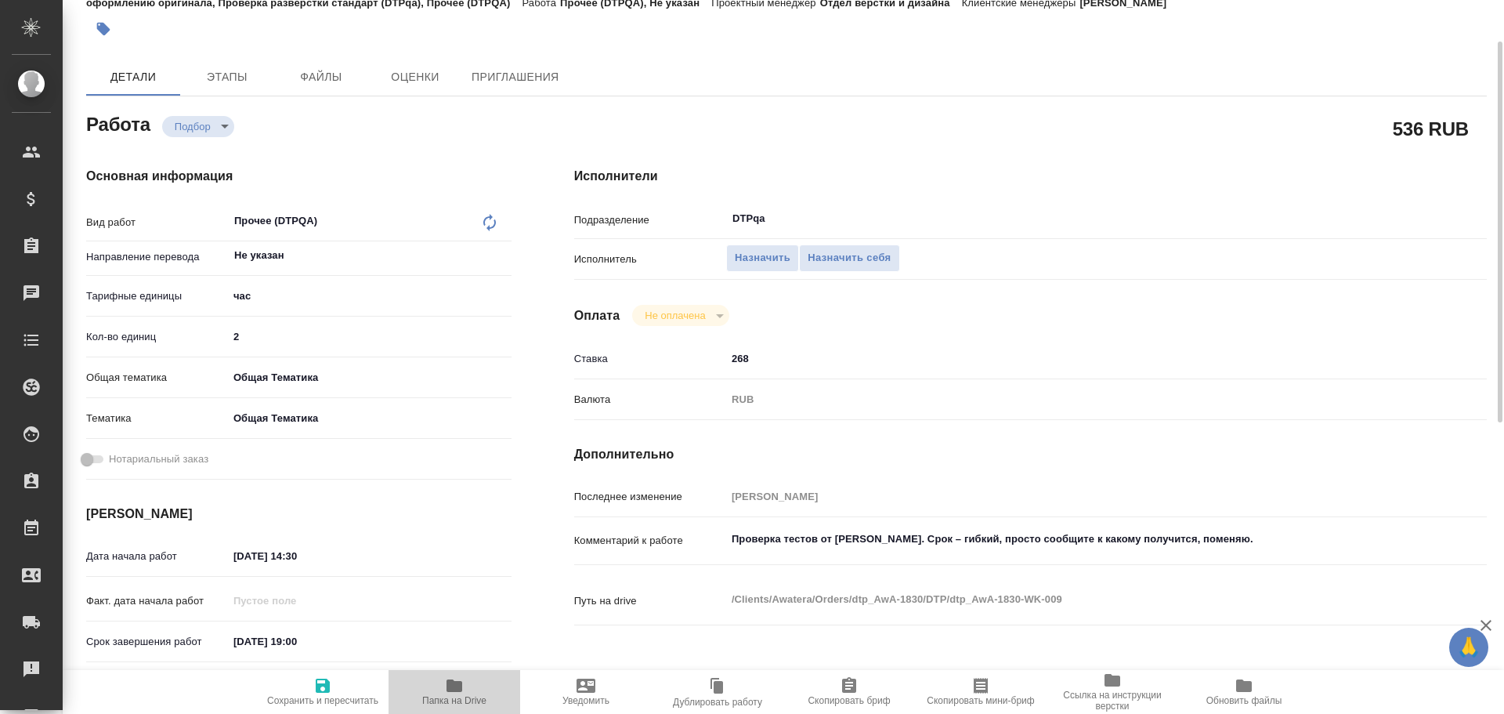
click at [466, 683] on span "Папка на Drive" at bounding box center [454, 691] width 113 height 30
click at [858, 263] on span "Назначить себя" at bounding box center [849, 258] width 83 height 18
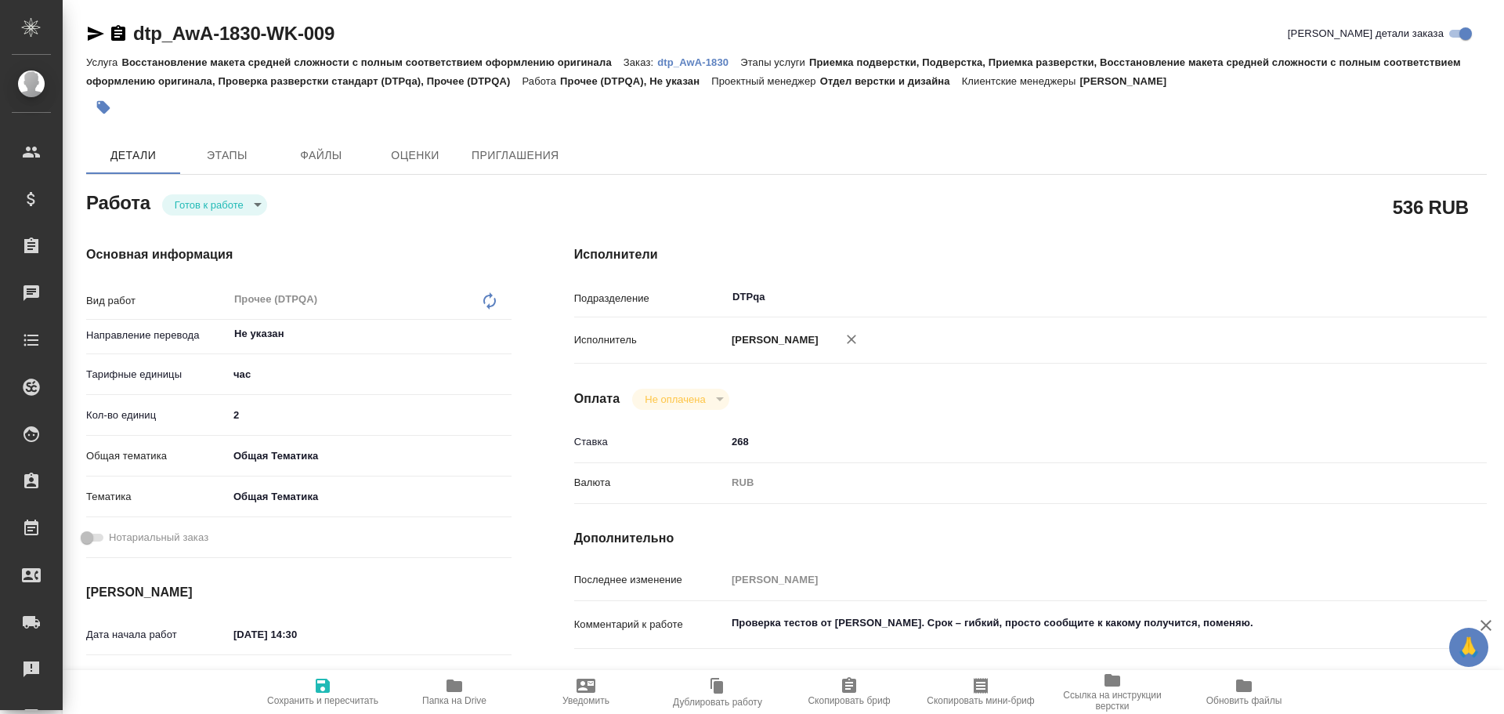
type textarea "x"
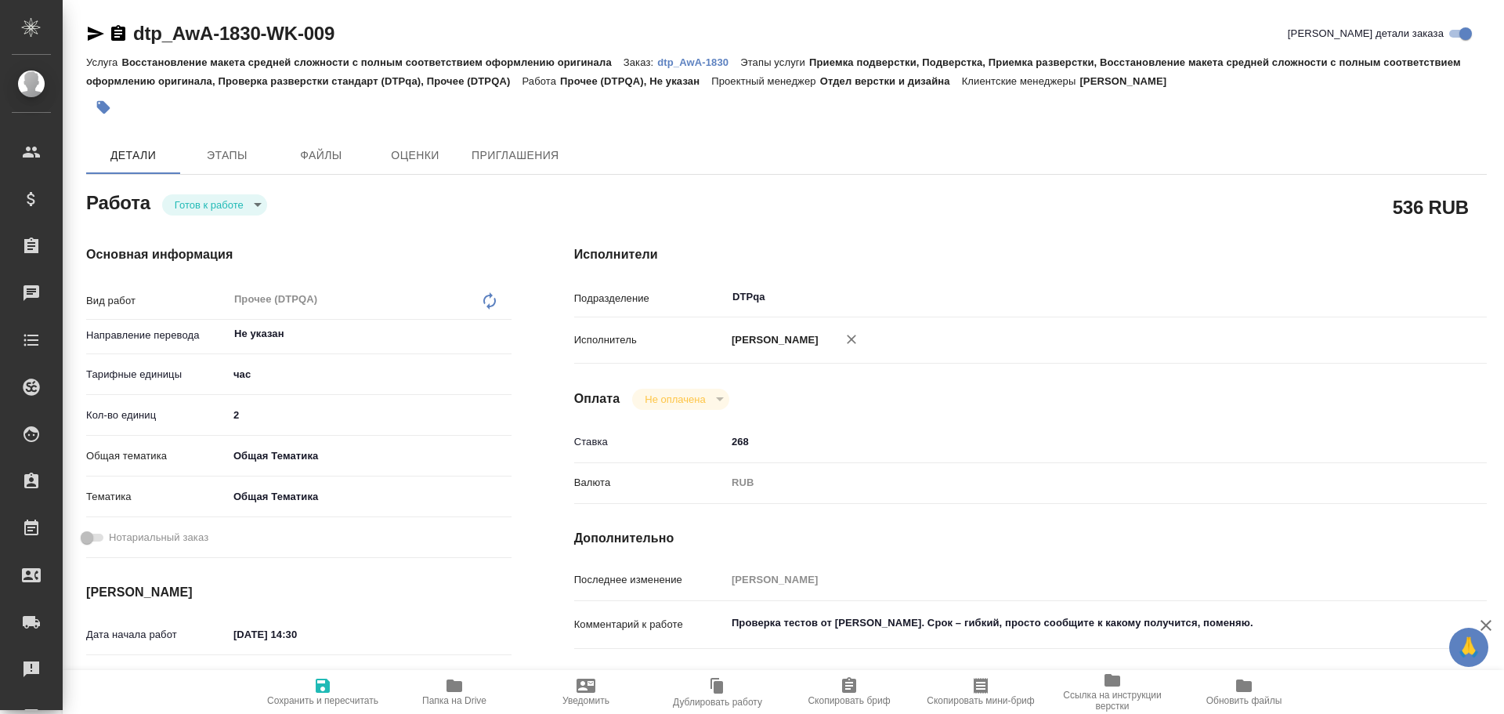
type textarea "x"
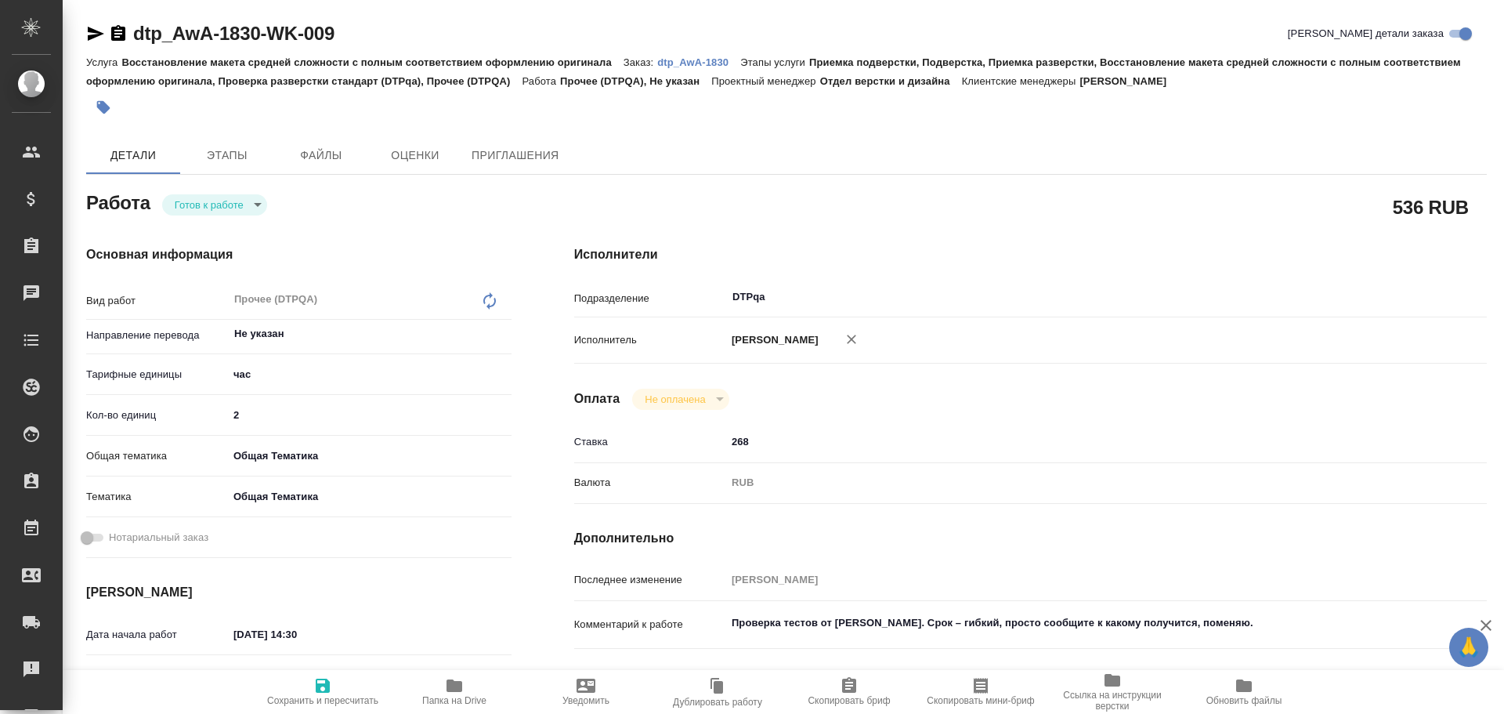
type textarea "x"
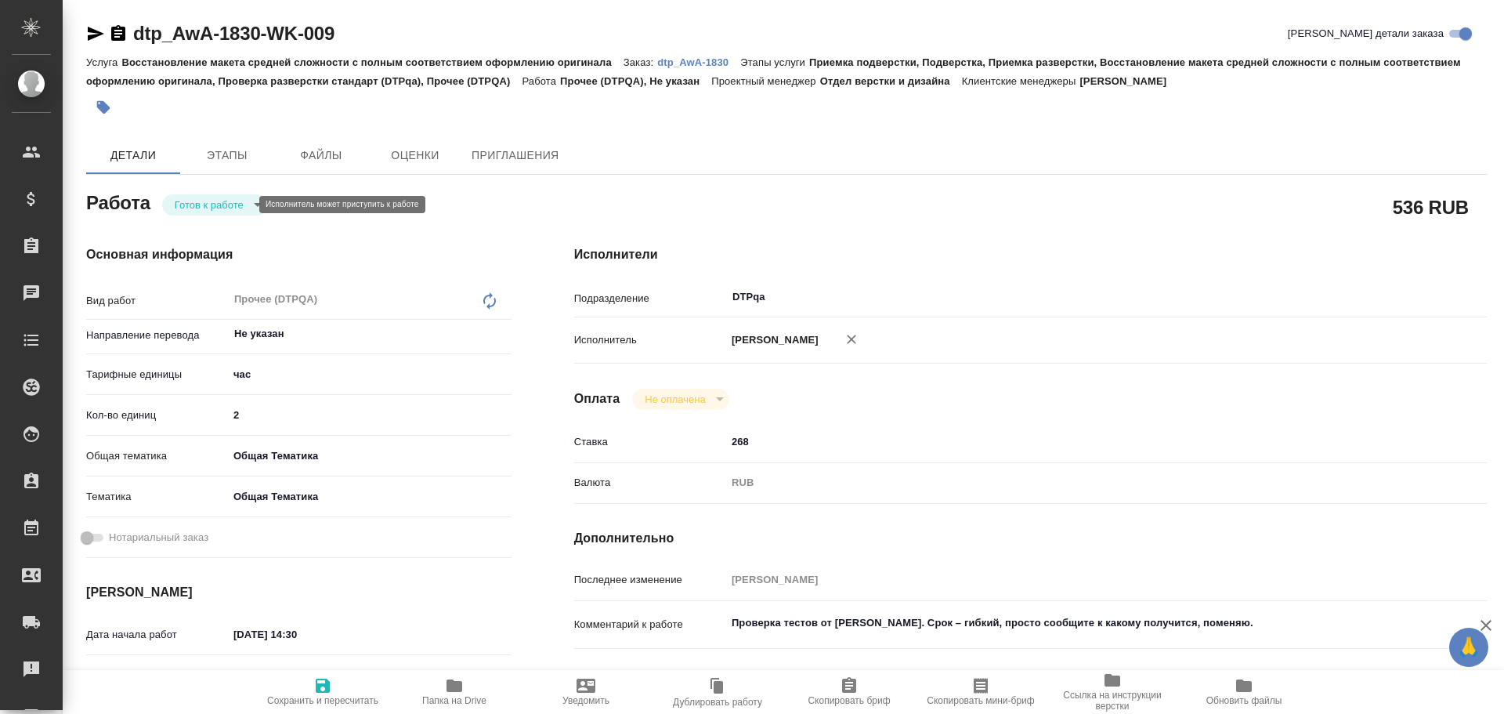
click at [215, 204] on body "🙏 .cls-1 fill:#fff; AWATERA Chulets Elena Клиенты Спецификации Заказы Чаты Todo…" at bounding box center [752, 357] width 1504 height 714
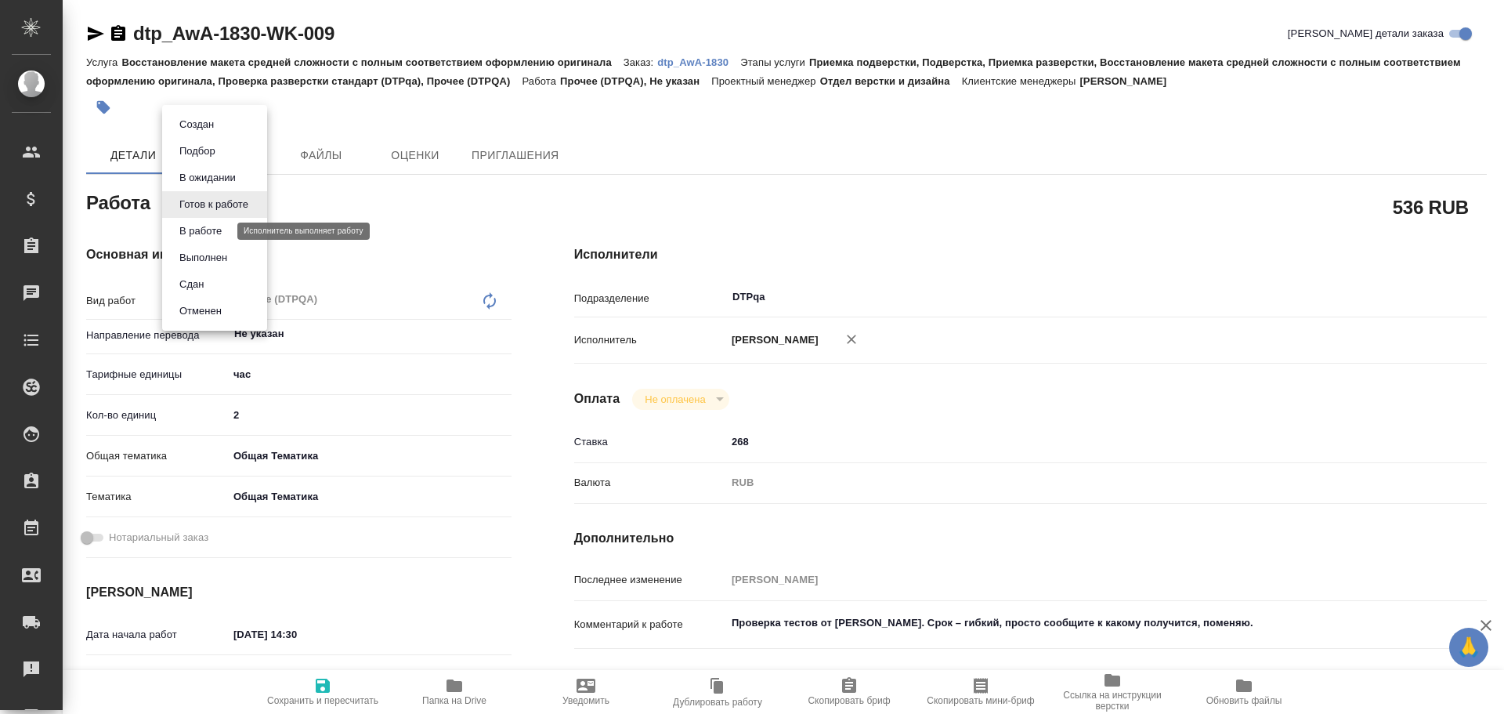
click at [207, 230] on button "В работе" at bounding box center [201, 231] width 52 height 17
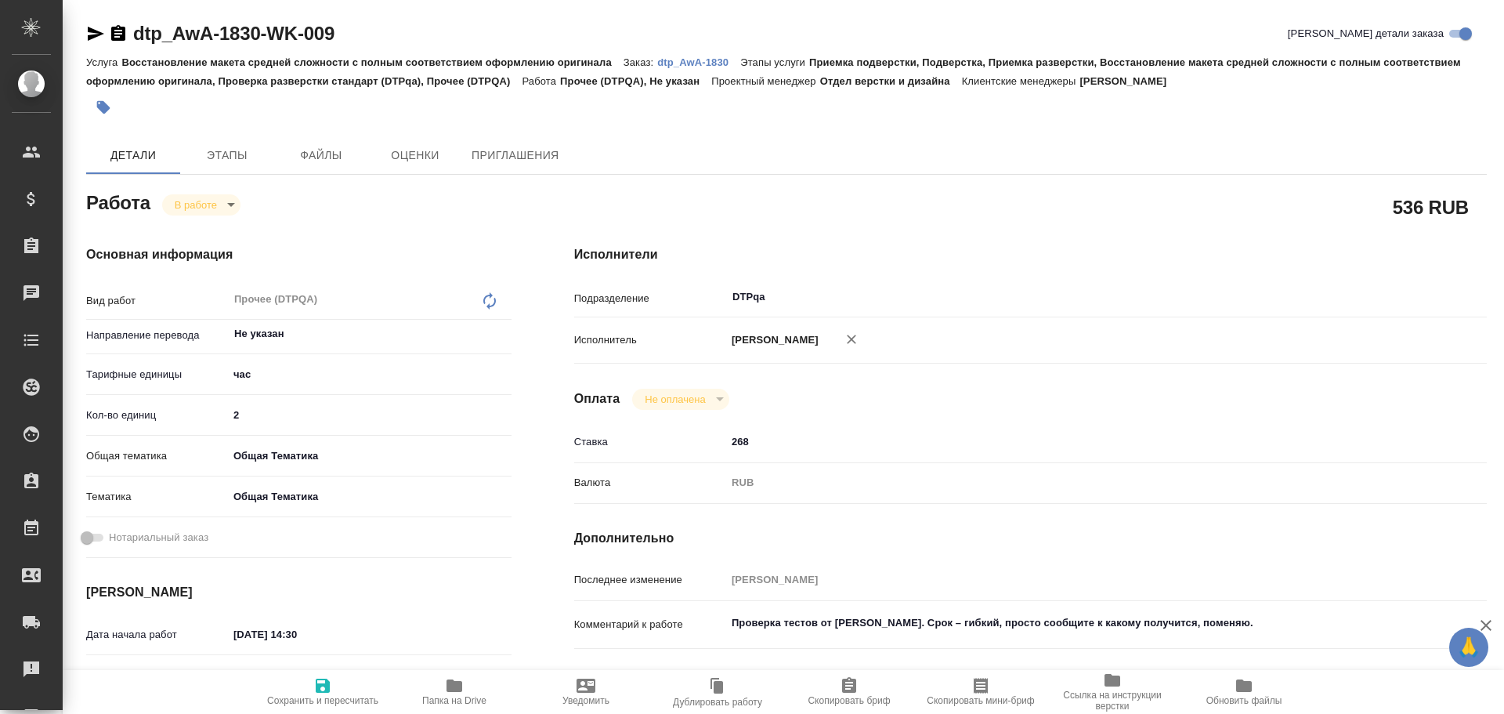
type textarea "x"
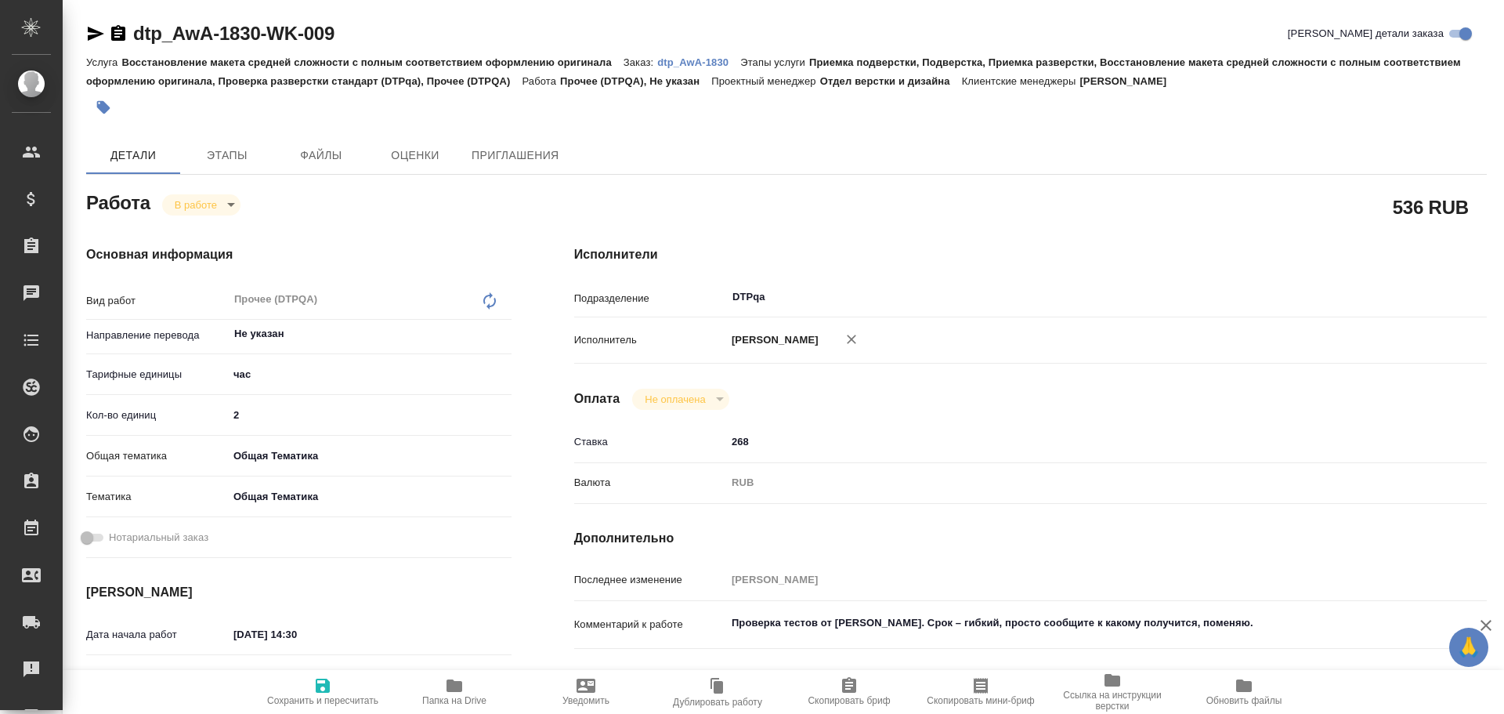
click at [324, 693] on icon "button" at bounding box center [322, 685] width 19 height 19
type textarea "x"
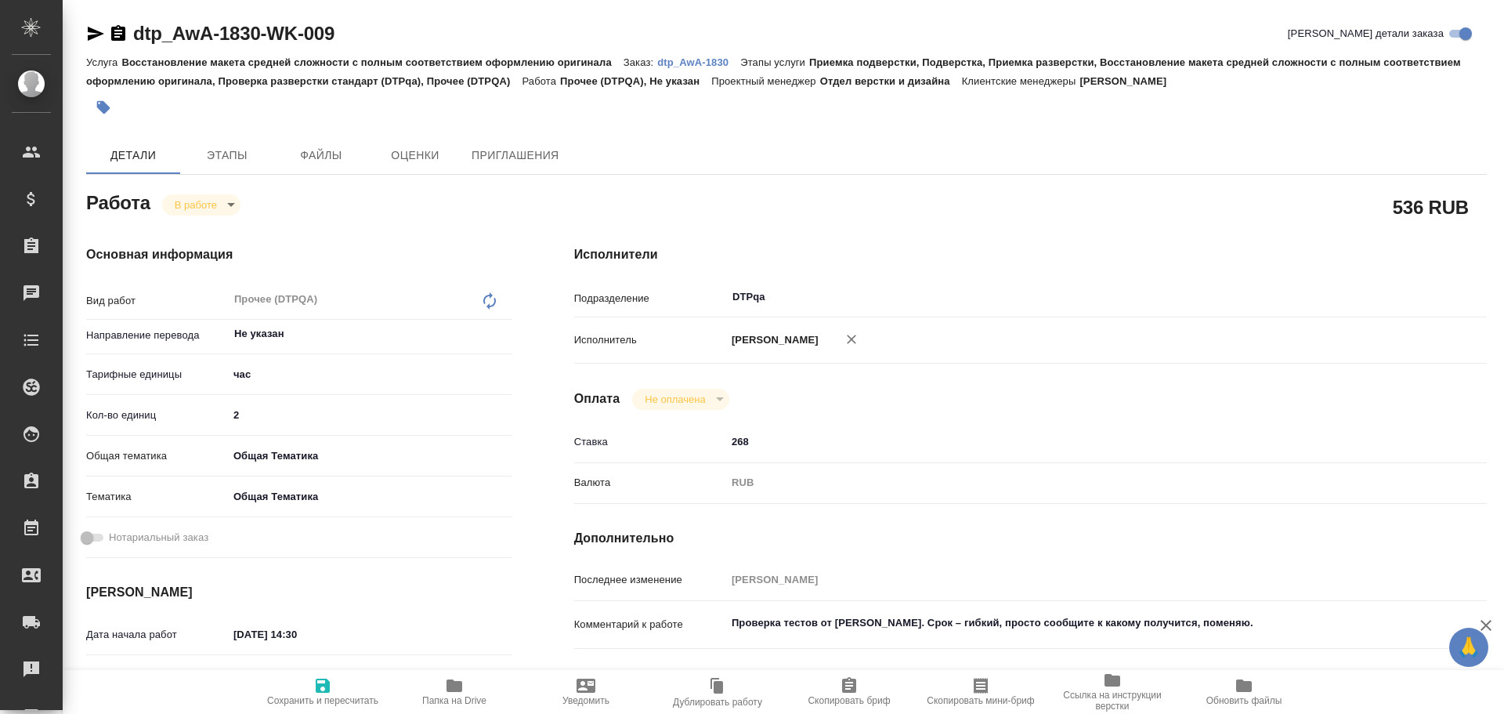
type textarea "x"
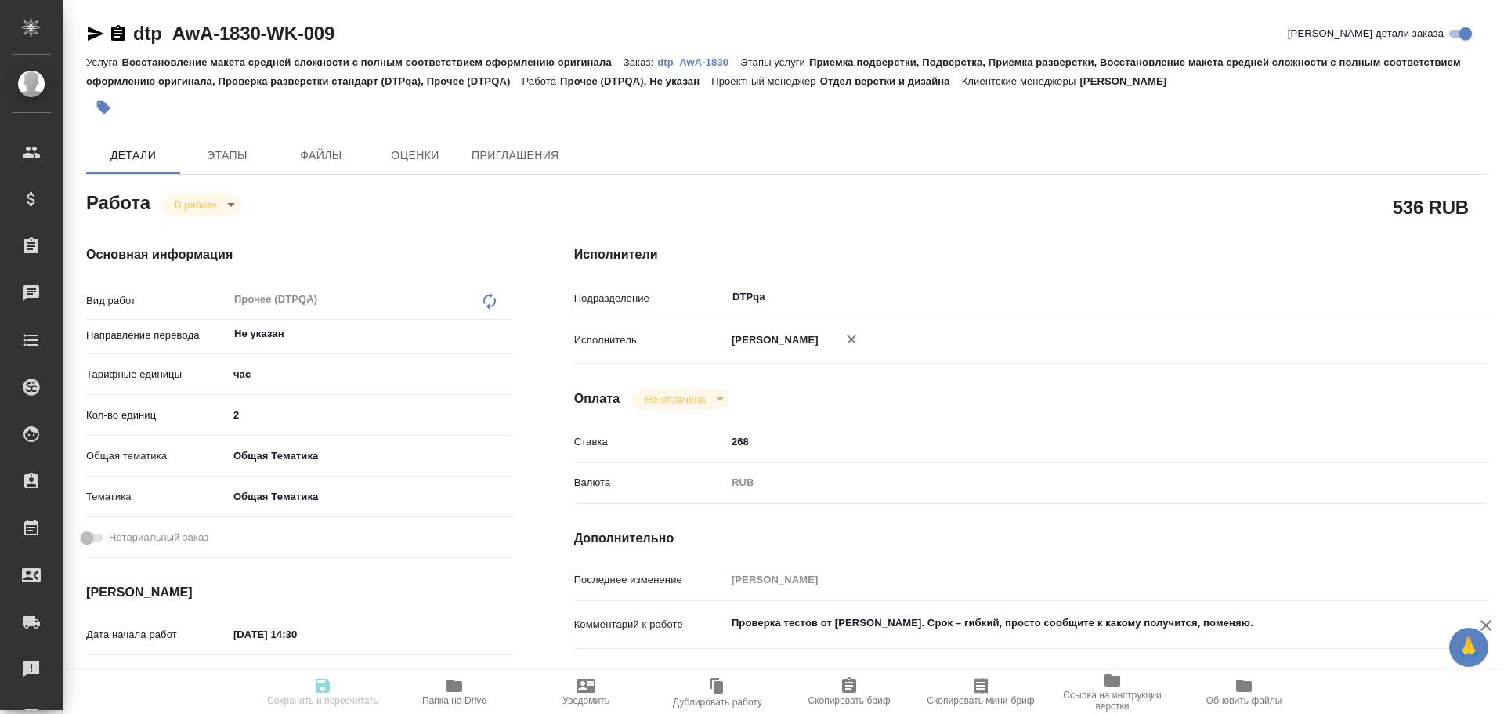
type textarea "x"
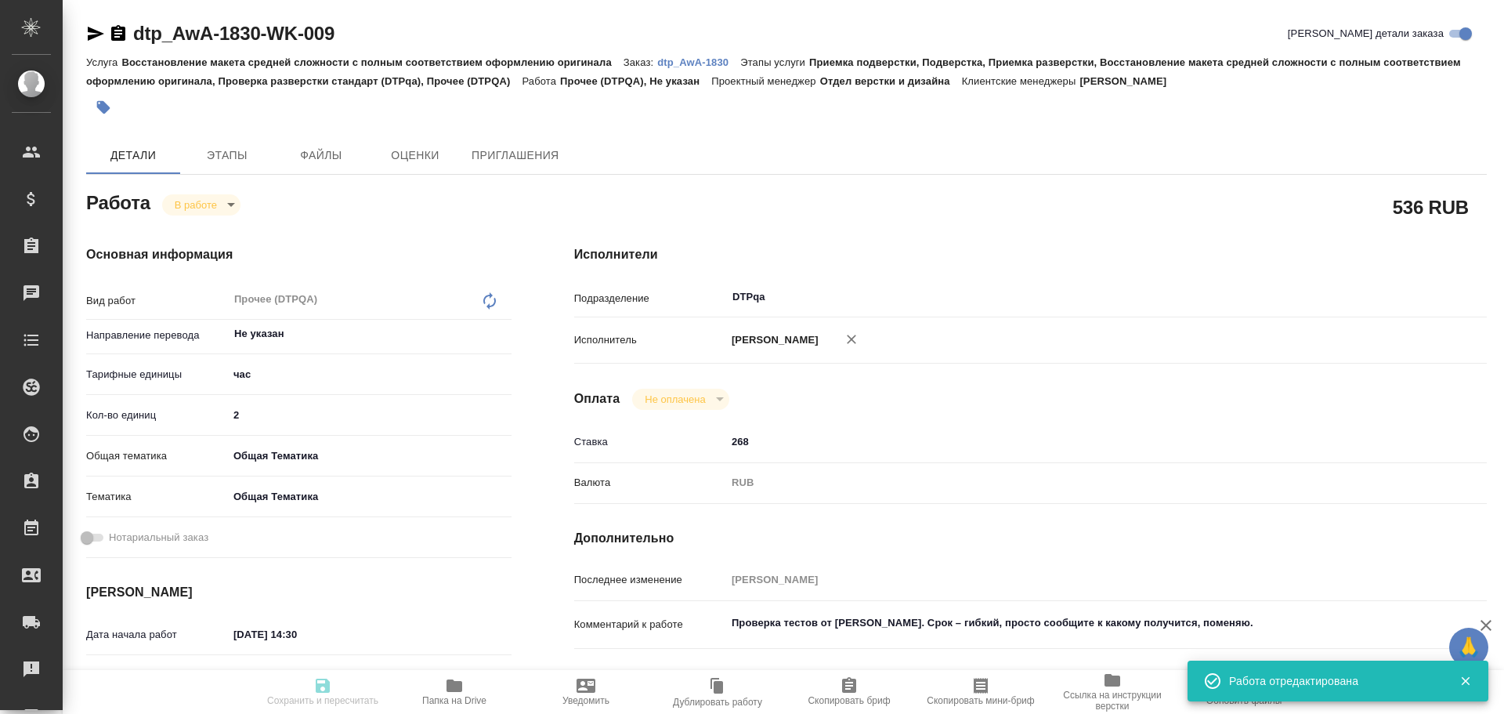
type textarea "x"
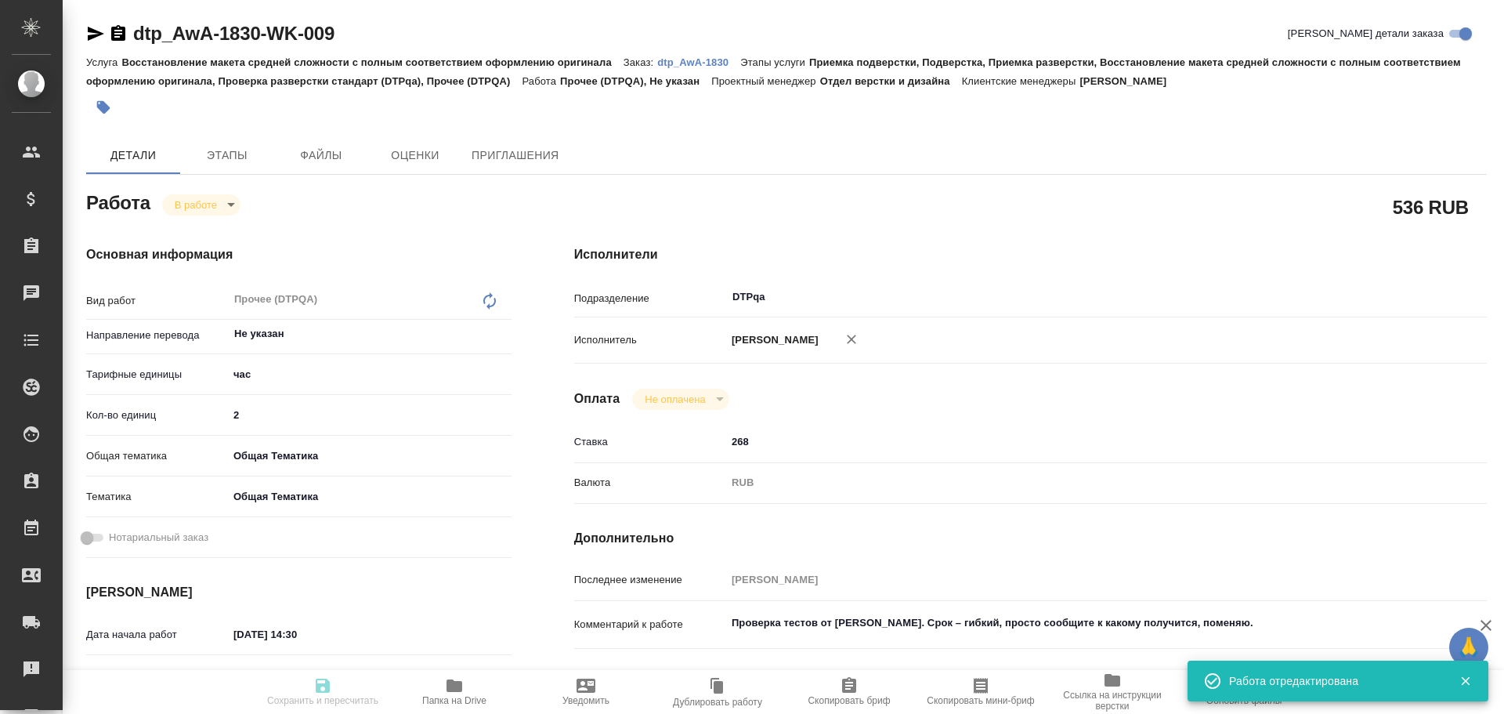
type textarea "x"
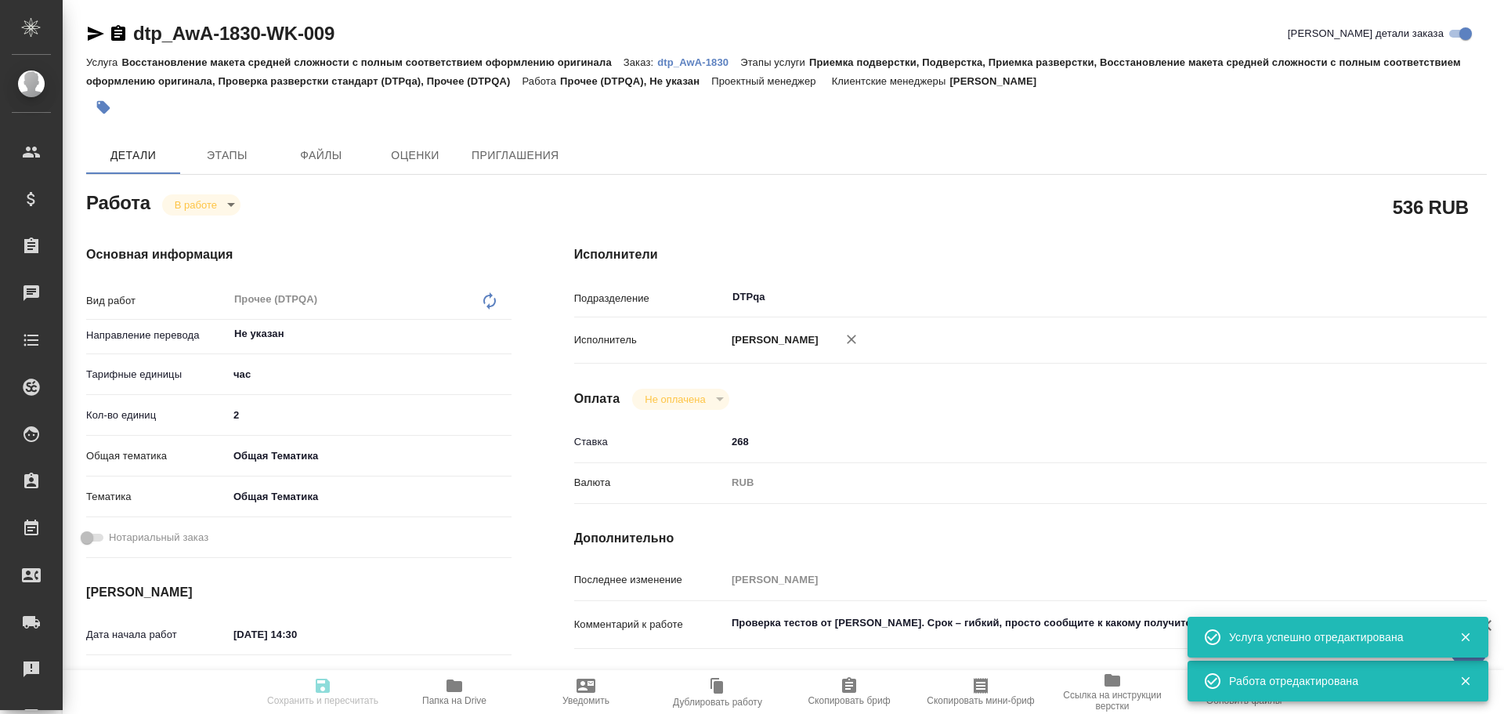
type input "inProgress"
type textarea "Прочее (DTPQA)"
type textarea "x"
type input "Не указан"
type input "5a8b1489cc6b4906c91bfd93"
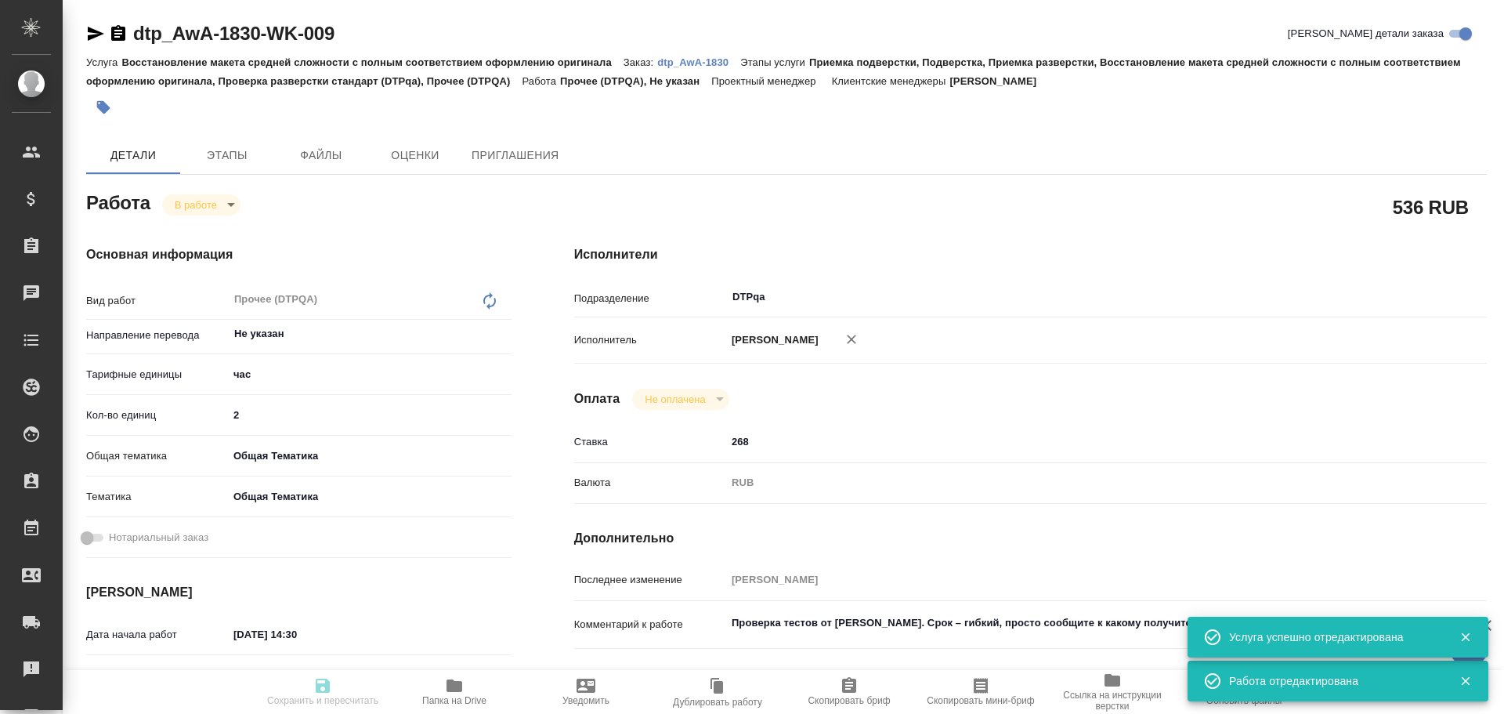
type input "2"
type input "obtem"
type input "6012b1ca196b0e5c9229a120"
type input "30.09.2025 14:30"
type input "30.09.2025 14:36"
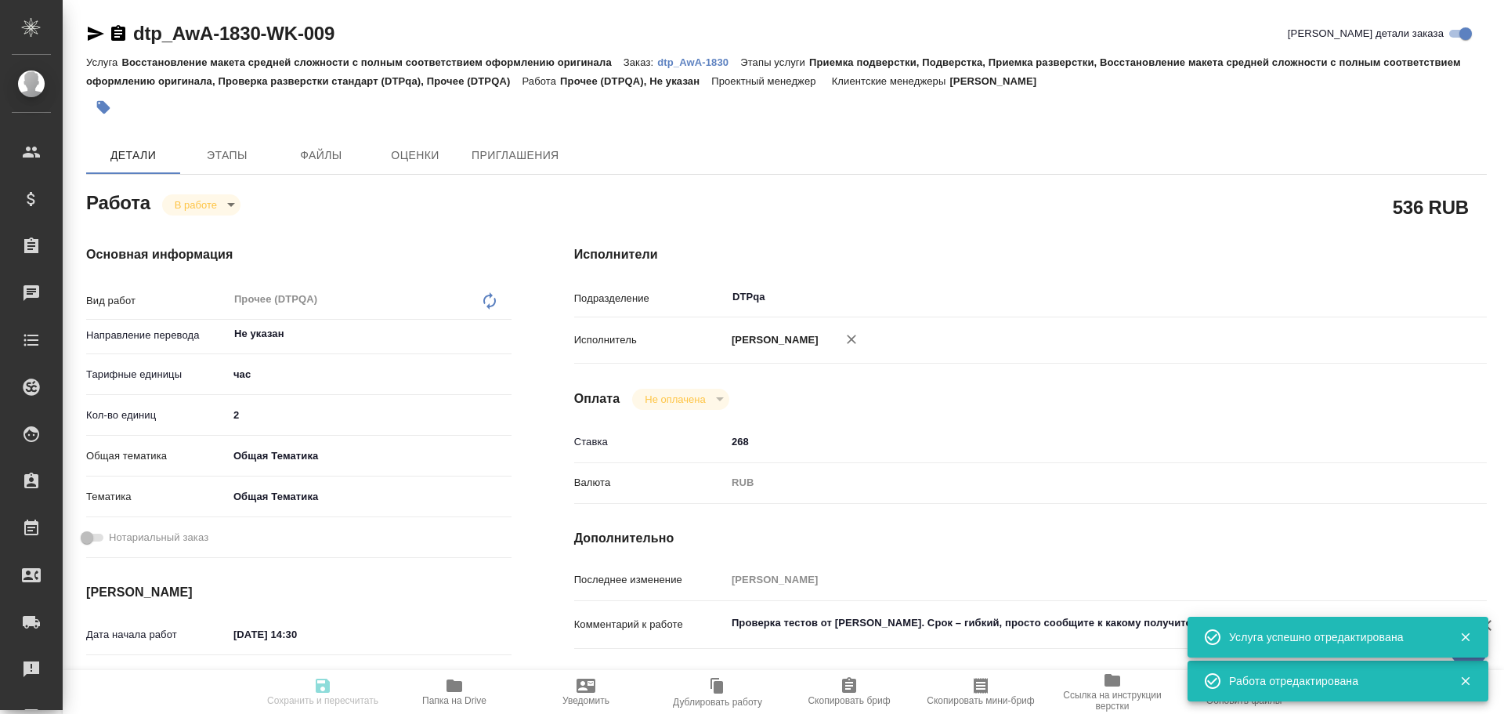
type input "[DATE] 19:00"
type input "[DATE] 23:30"
type input "DTPqa"
type input "notPayed"
type input "268"
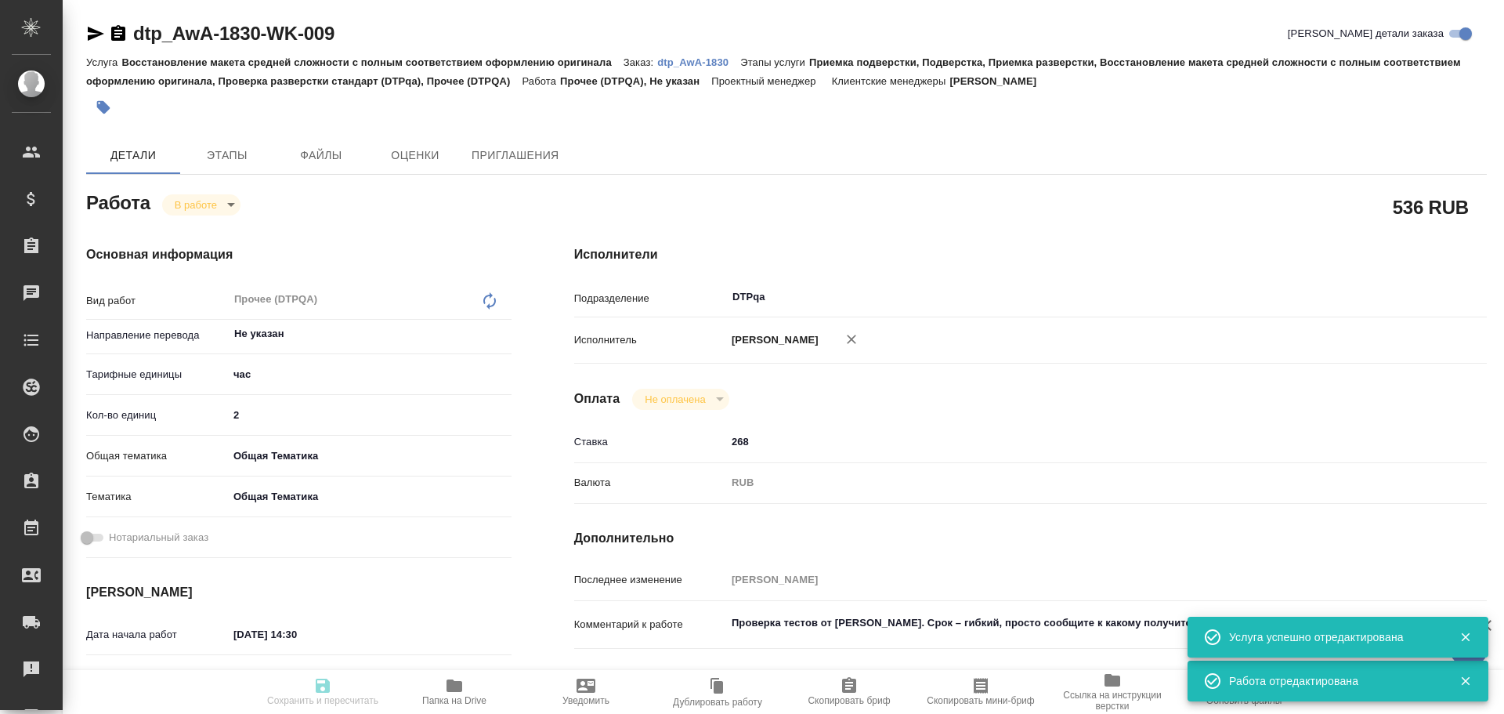
type input "RUB"
type input "Чулец Елена"
type textarea "Проверка тестов от Ларцевой Татьяны. Срок – гибкий, просто сообщите к какому по…"
type textarea "x"
type textarea "/Clients/Awatera/Orders/dtp_AwA-1830/DTP/dtp_AwA-1830-WK-009"
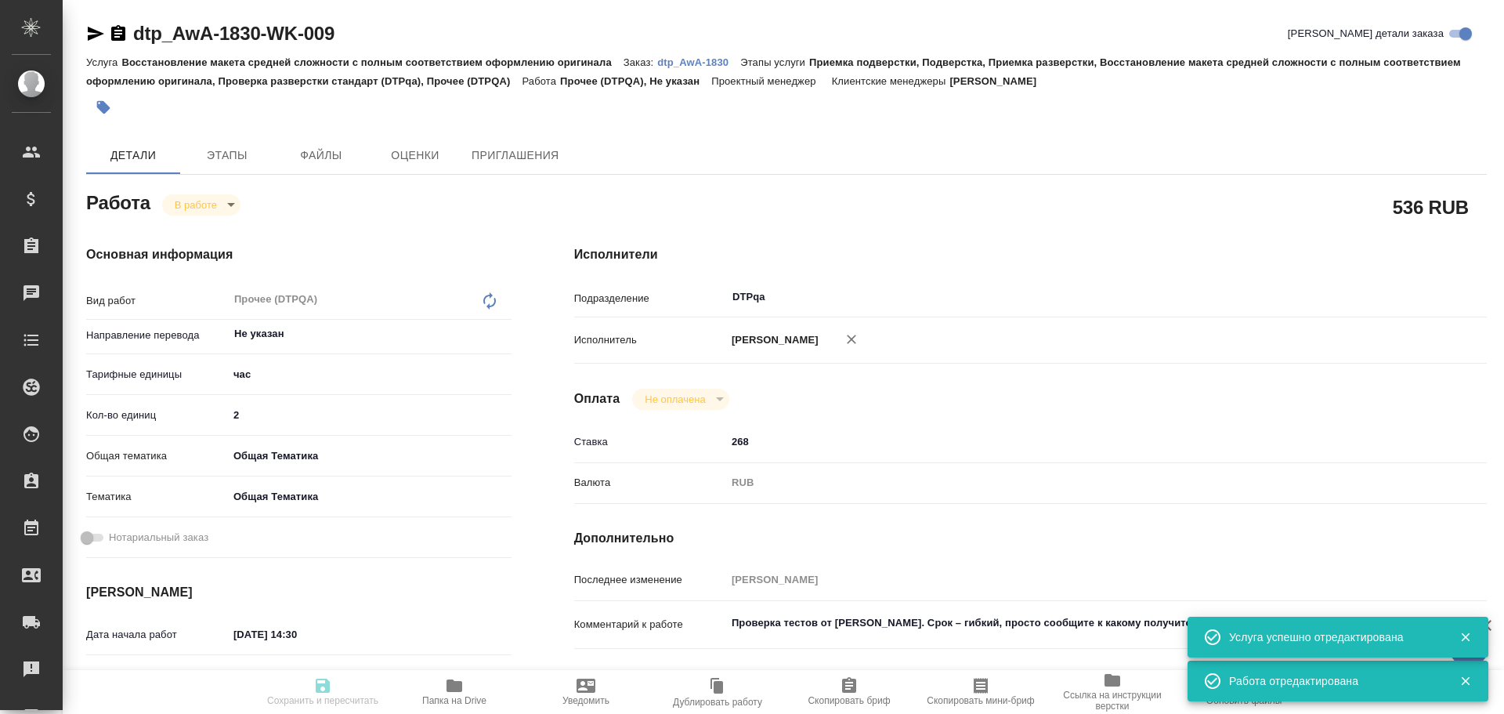
type textarea "x"
type input "dtp_AwA-1830"
type input "Восстановление макета средней сложности с полным соответствием оформлению ориги…"
type input "Приемка подверстки, Подверстка, Приемка разверстки, Восстановление макета средн…"
type input "[PERSON_NAME]"
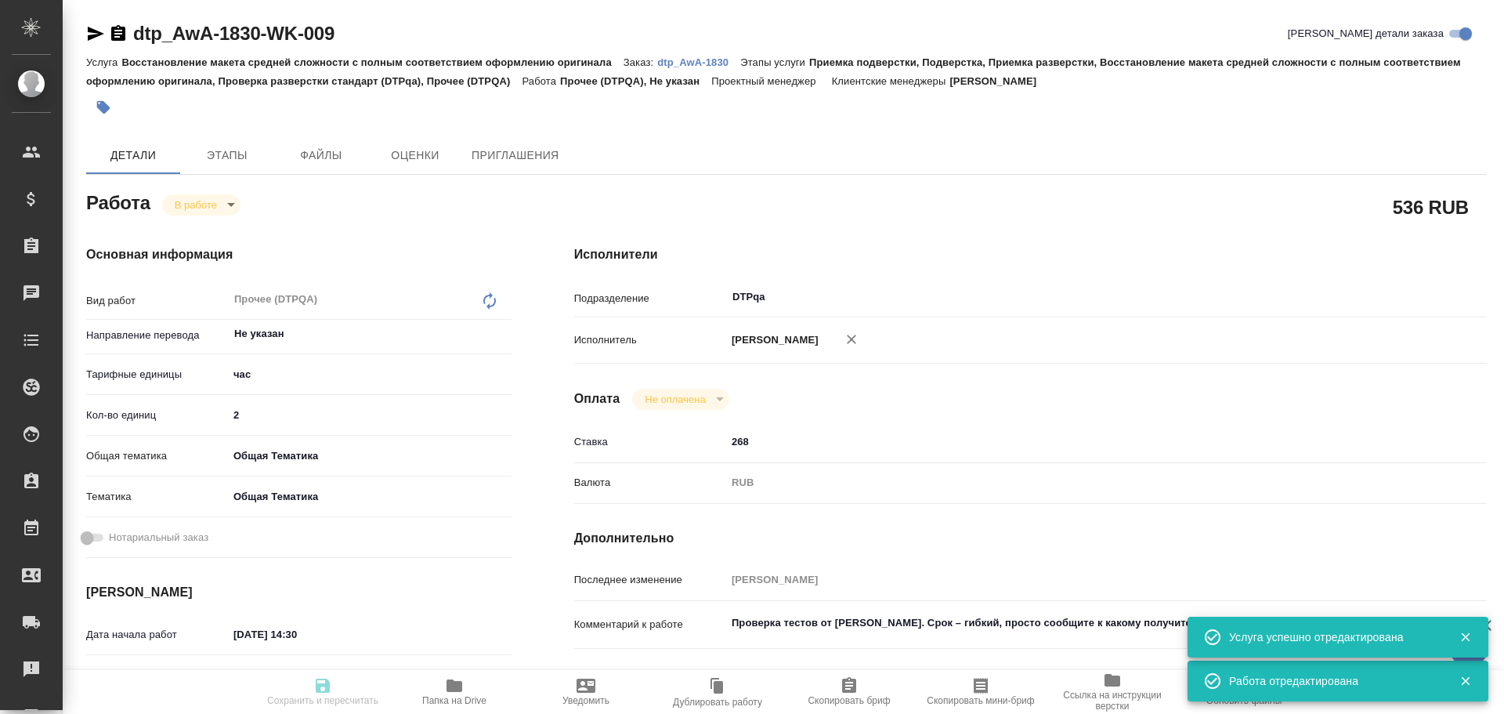
type input "Отдел верстки и дизайна"
type input "/Clients/Awatera/Orders/dtp_AwA-1830"
type textarea "x"
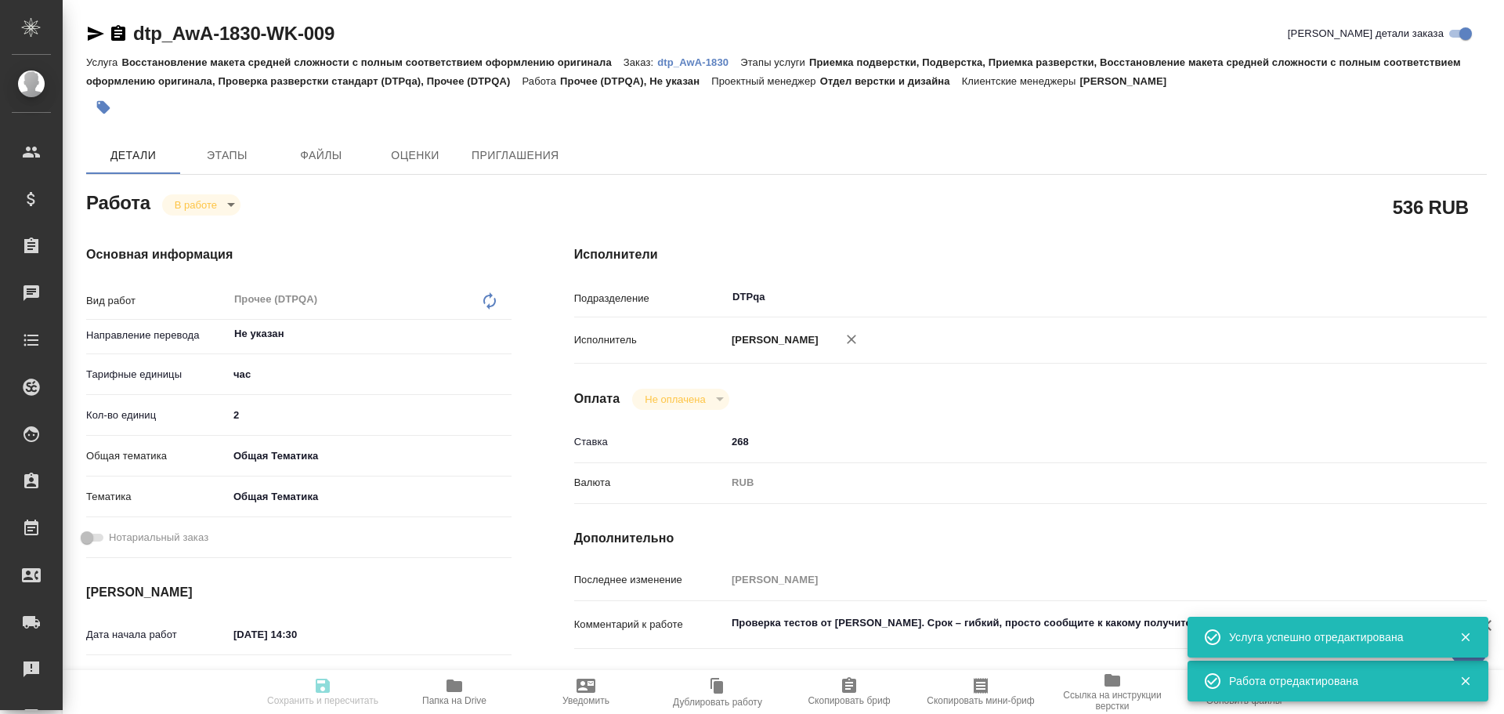
type textarea "x"
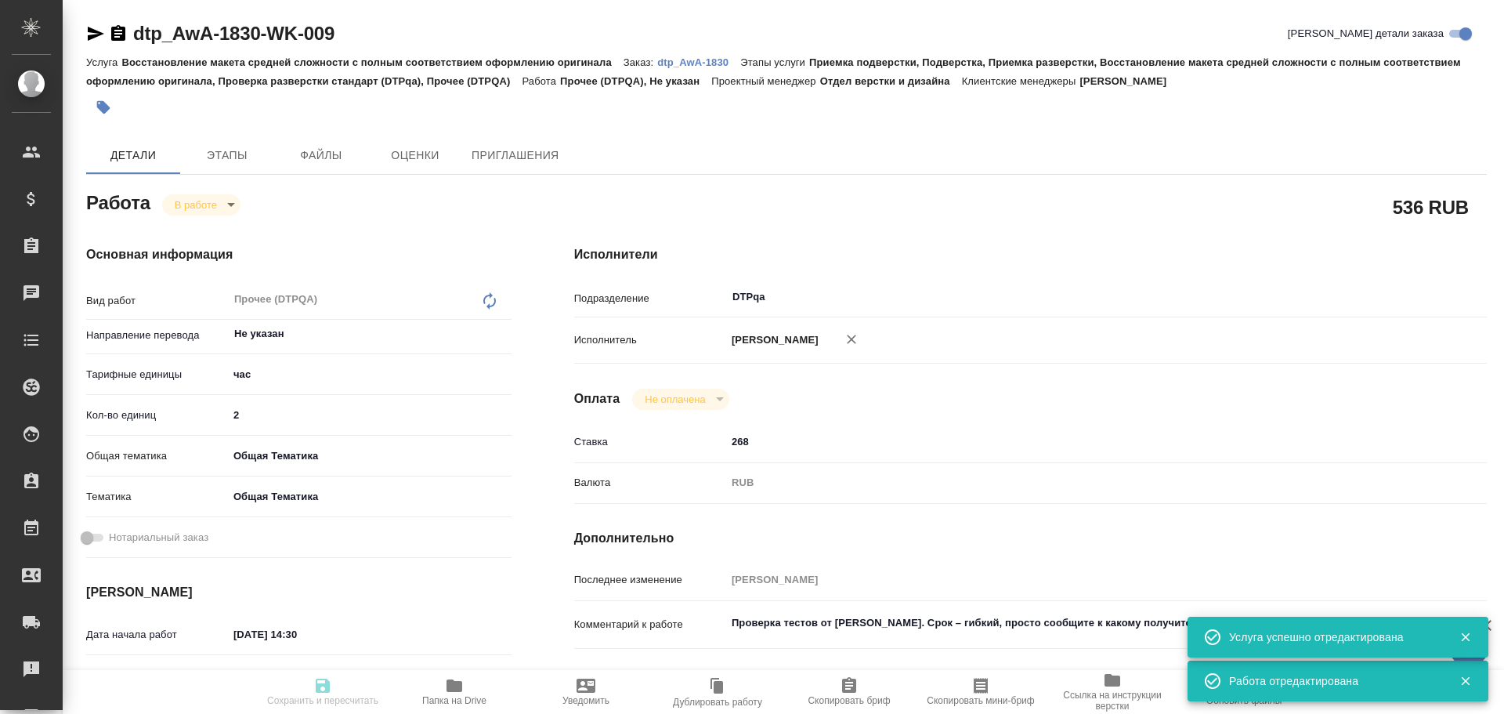
type textarea "x"
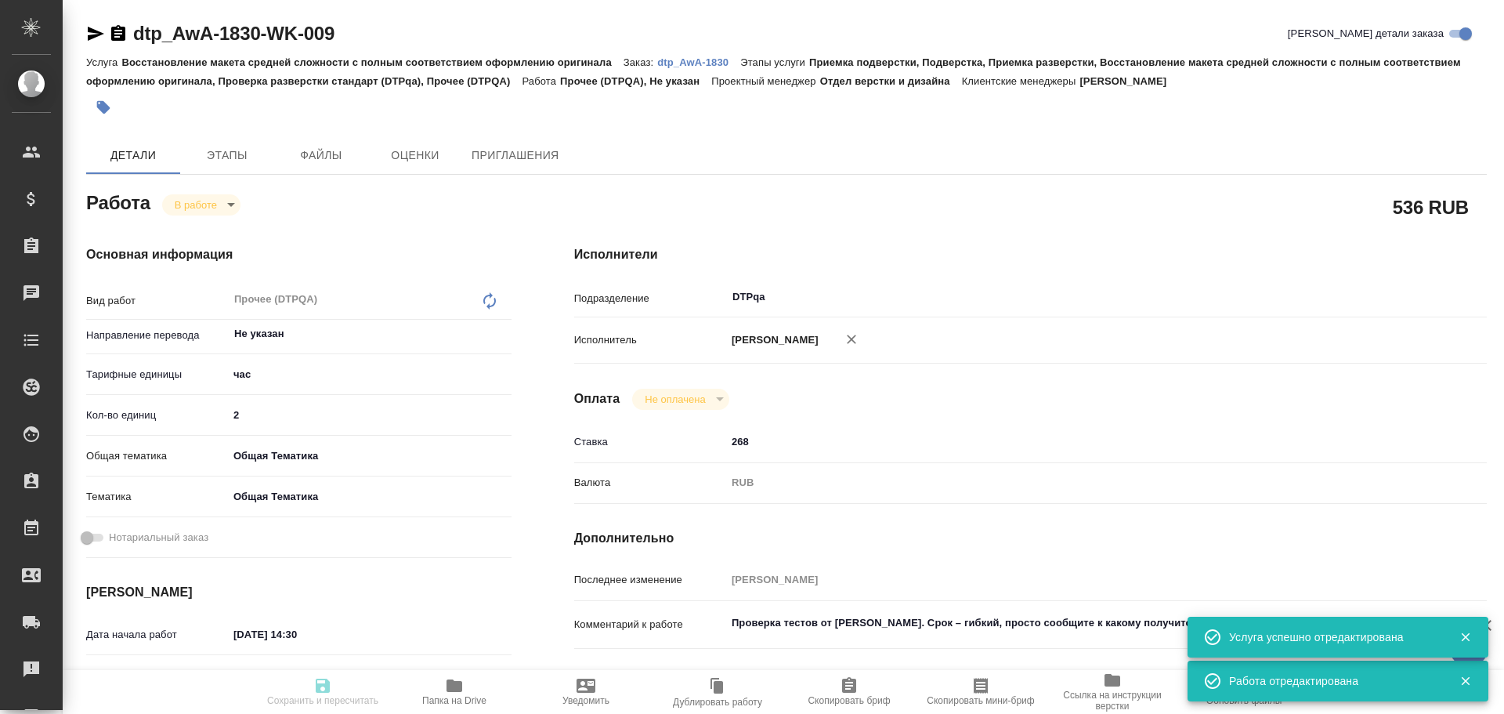
type textarea "x"
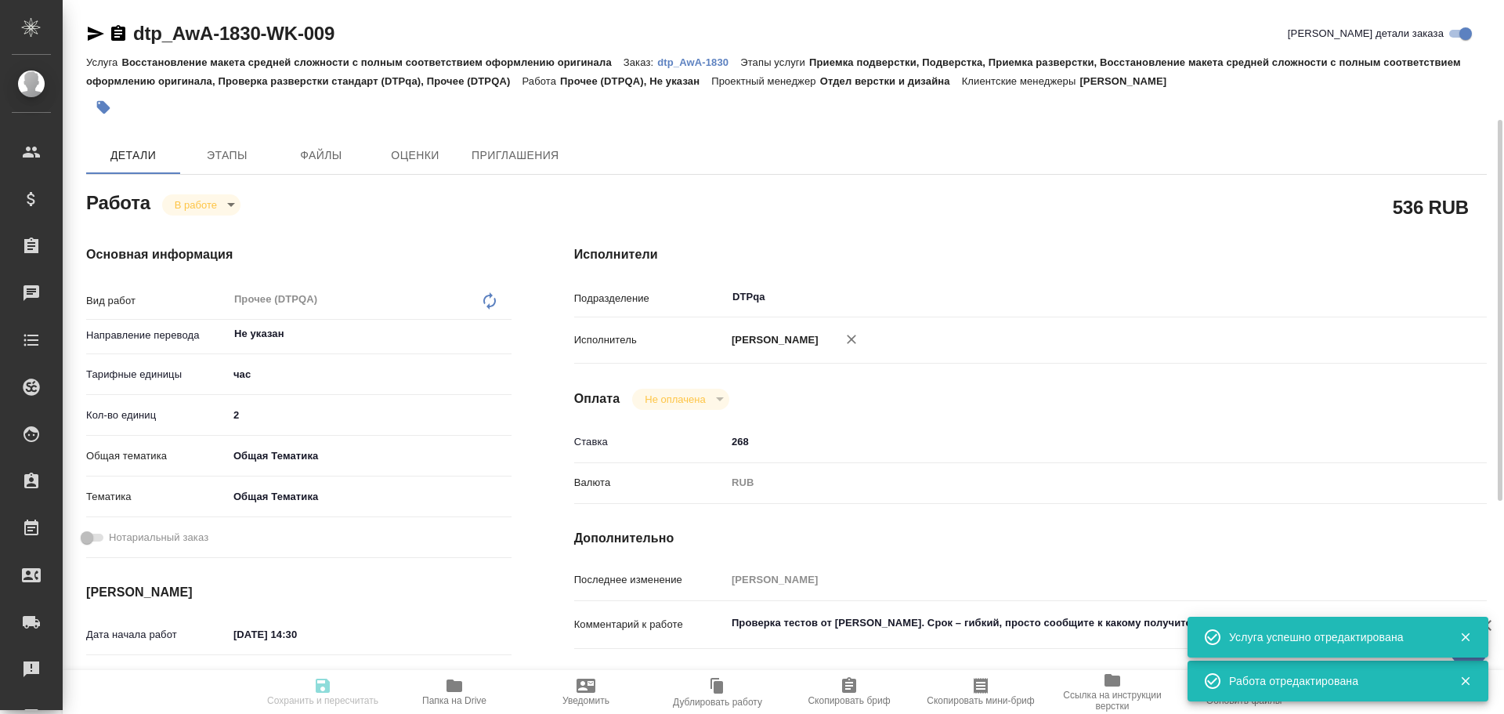
type textarea "x"
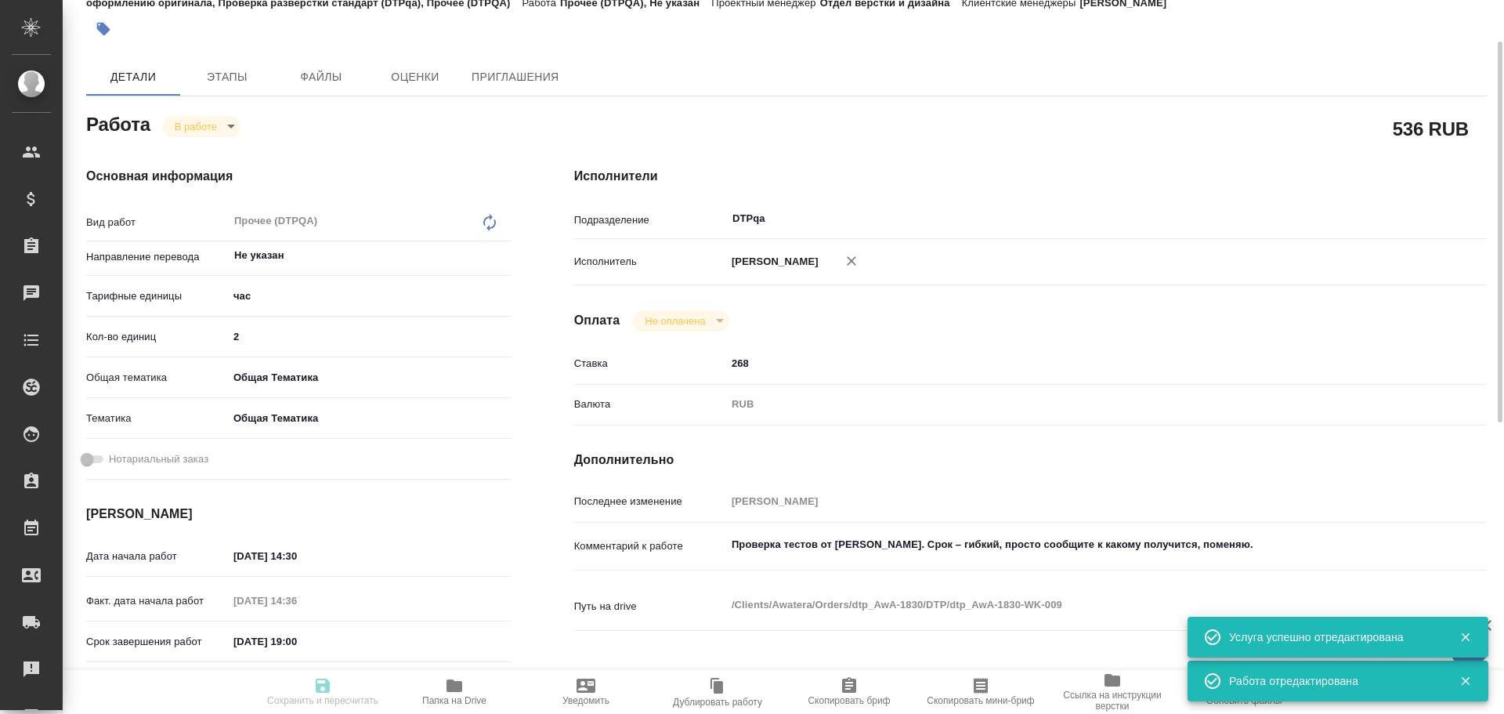
type input "inProgress"
type textarea "Прочее (DTPQA)"
type textarea "x"
type input "Не указан"
type input "5a8b1489cc6b4906c91bfd93"
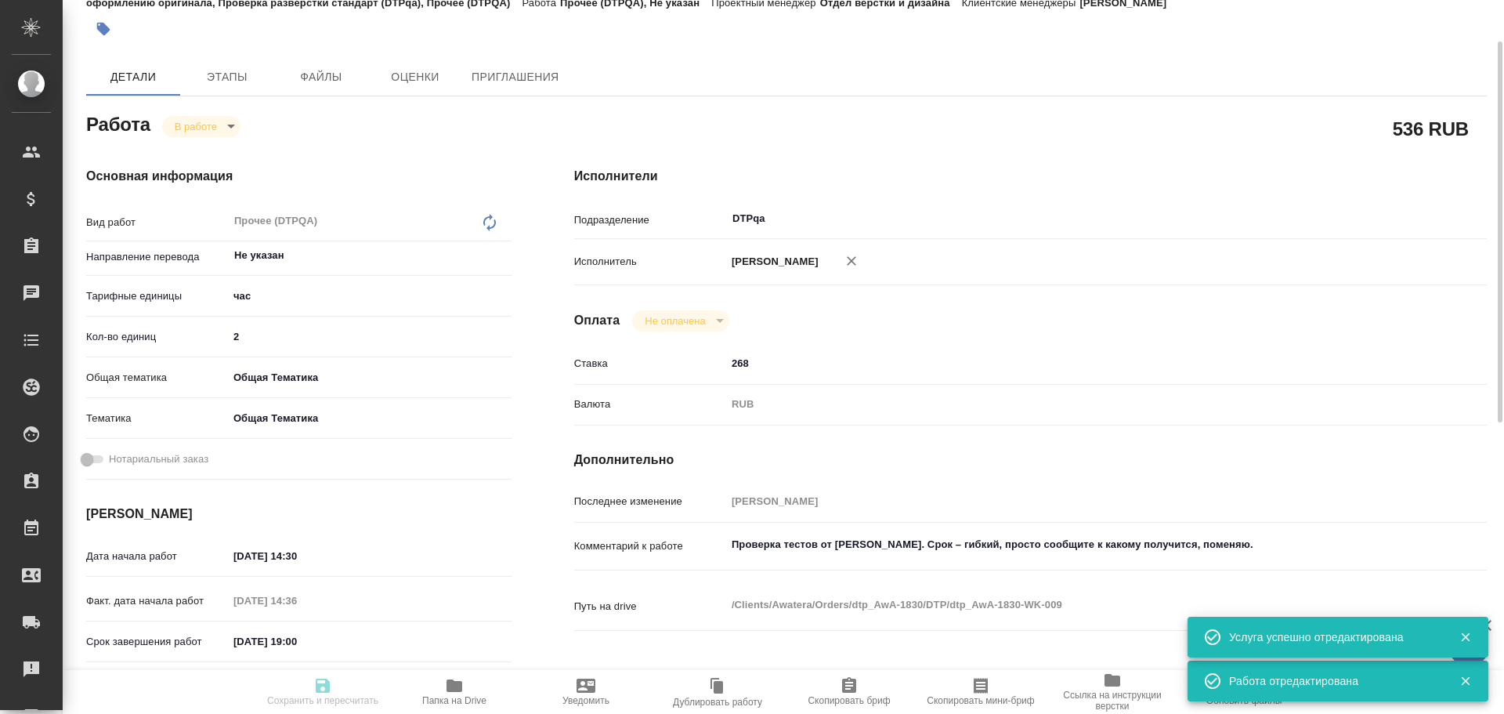
type input "2"
type input "obtem"
type input "6012b1ca196b0e5c9229a120"
type input "30.09.2025 14:30"
type input "30.09.2025 14:36"
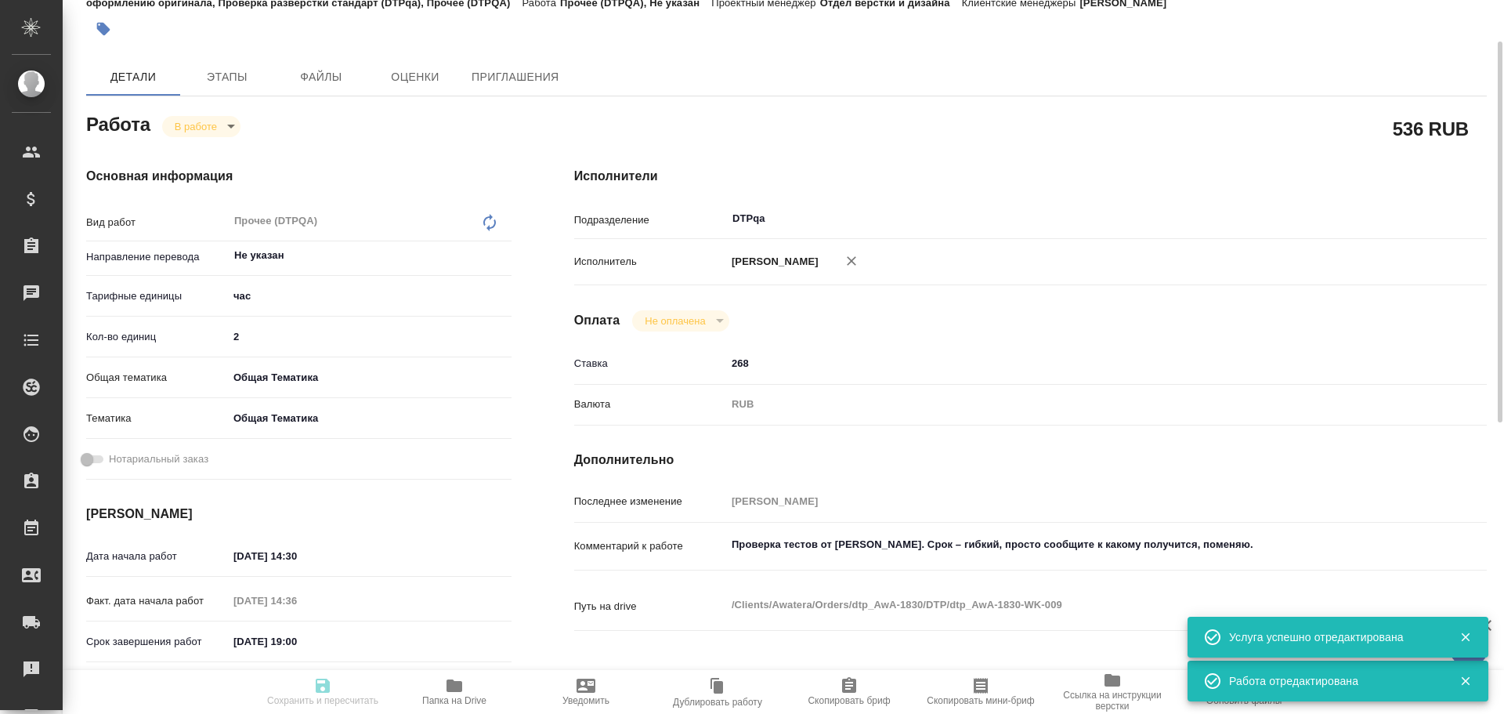
type input "[DATE] 19:00"
type input "[DATE] 23:30"
type input "DTPqa"
type input "notPayed"
type input "268"
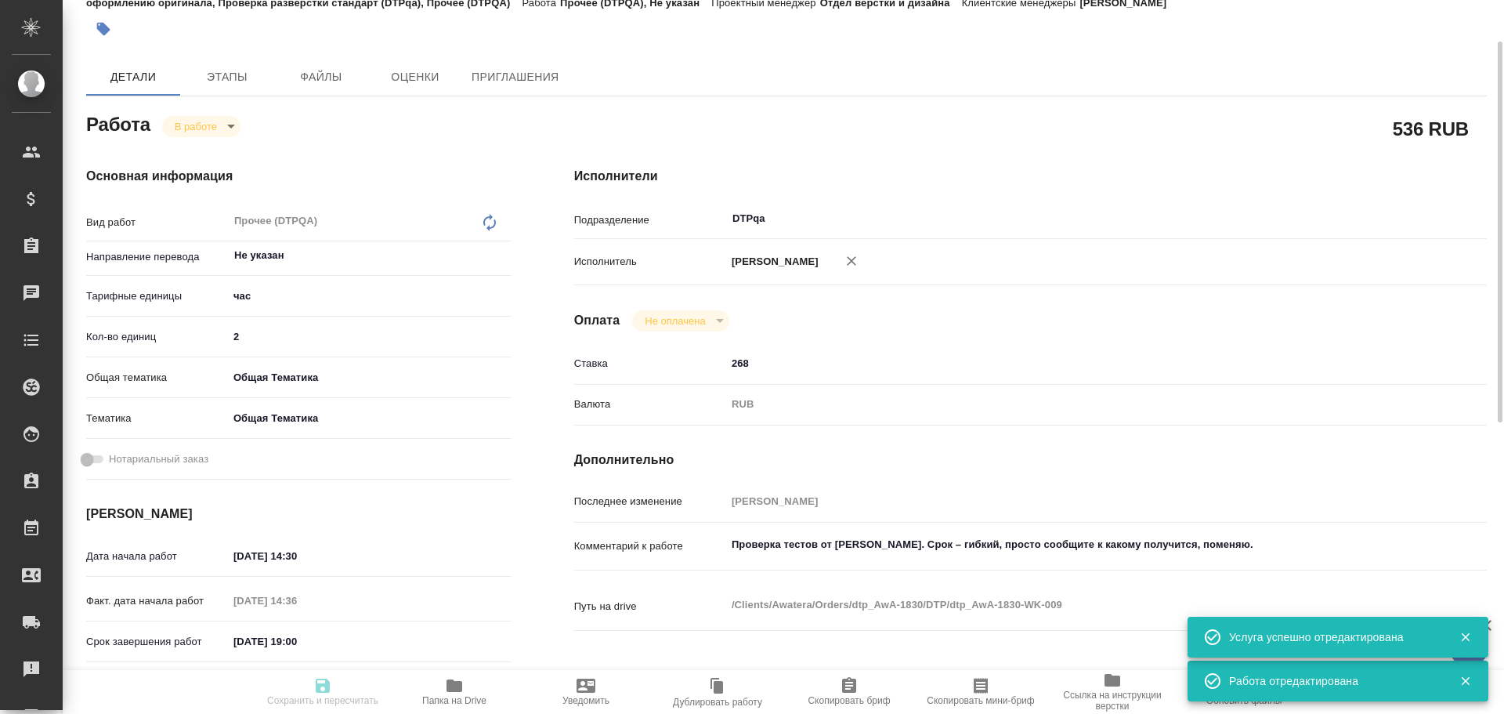
type input "RUB"
type input "Чулец Елена"
type textarea "Проверка тестов от Ларцевой Татьяны. Срок – гибкий, просто сообщите к какому по…"
type textarea "x"
type textarea "/Clients/Awatera/Orders/dtp_AwA-1830/DTP/dtp_AwA-1830-WK-009"
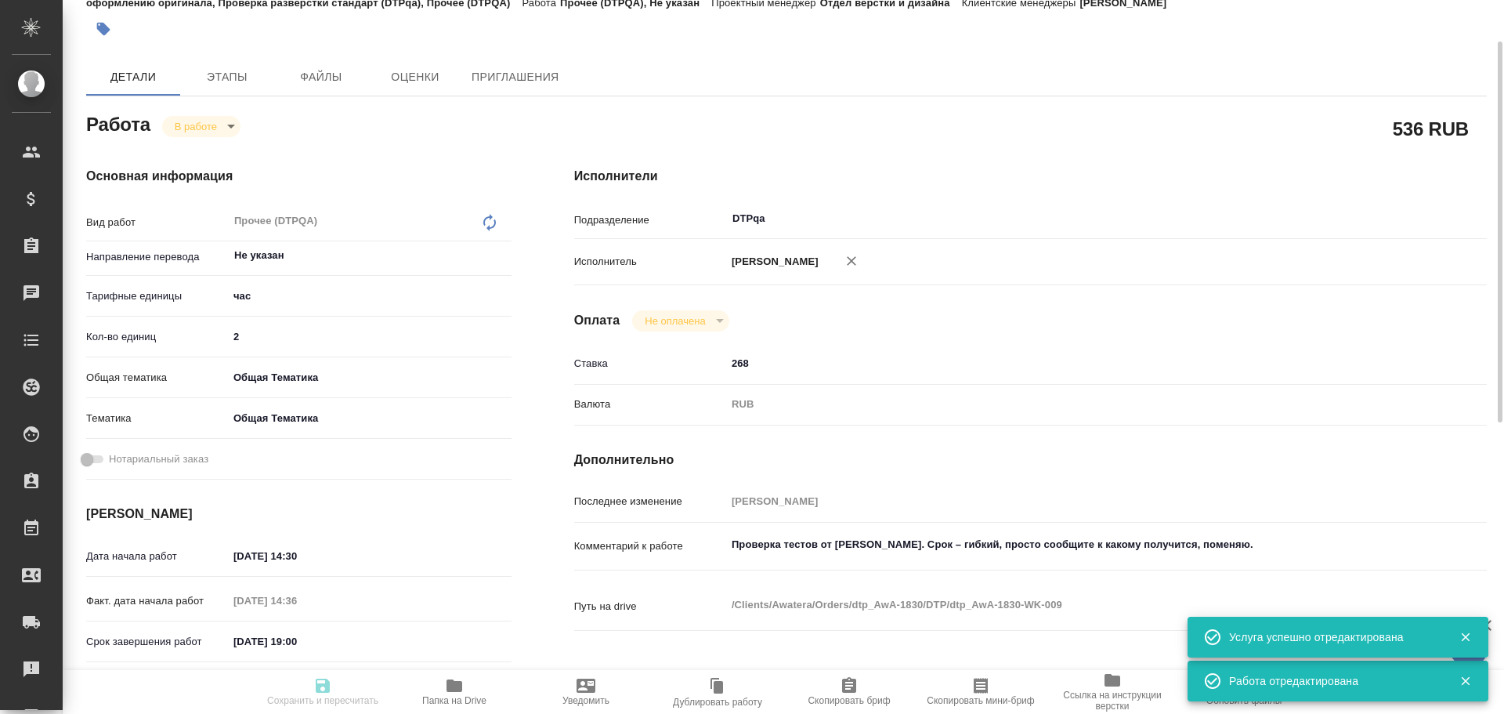
type textarea "x"
type input "dtp_AwA-1830"
type input "Восстановление макета средней сложности с полным соответствием оформлению ориги…"
type input "Приемка подверстки, Подверстка, Приемка разверстки, Восстановление макета средн…"
type input "[PERSON_NAME]"
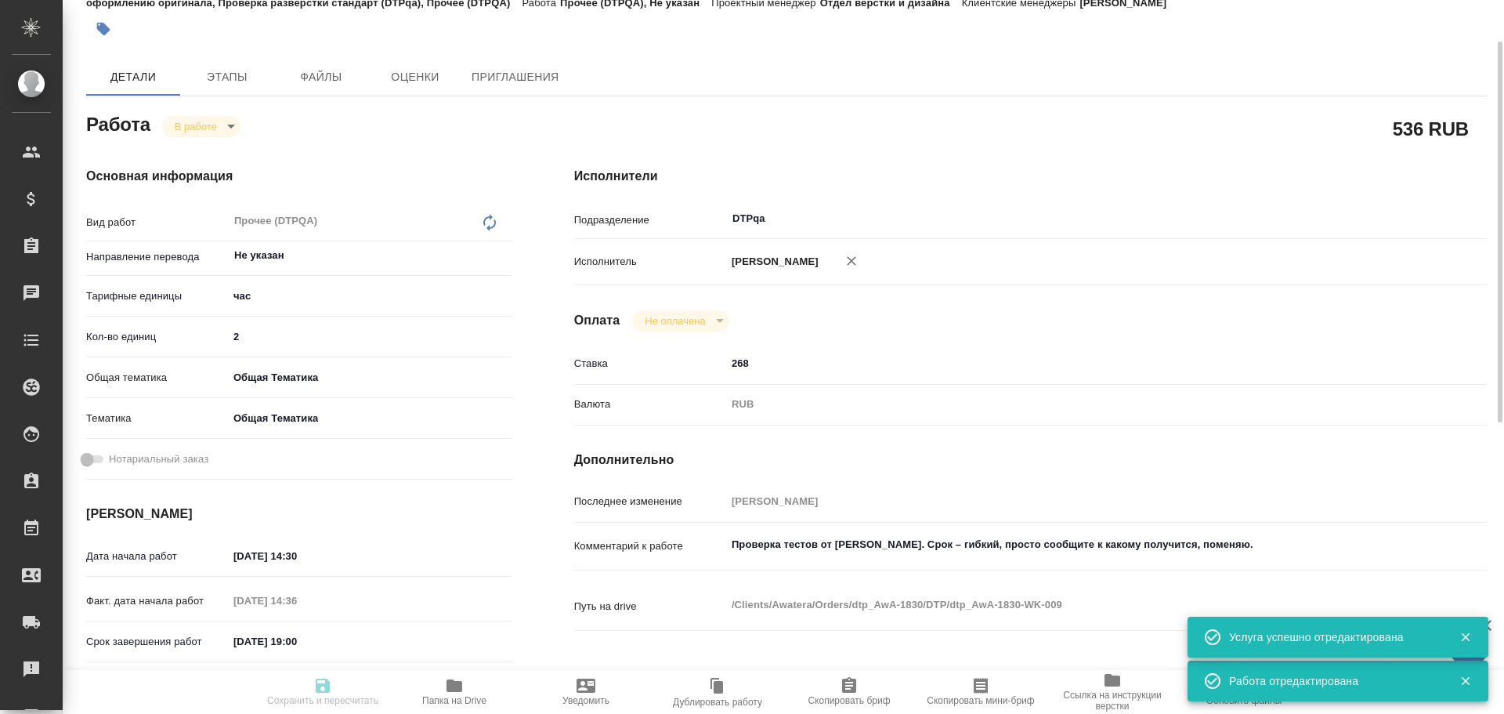
type input "Отдел верстки и дизайна"
type input "/Clients/Awatera/Orders/dtp_AwA-1830"
type textarea "x"
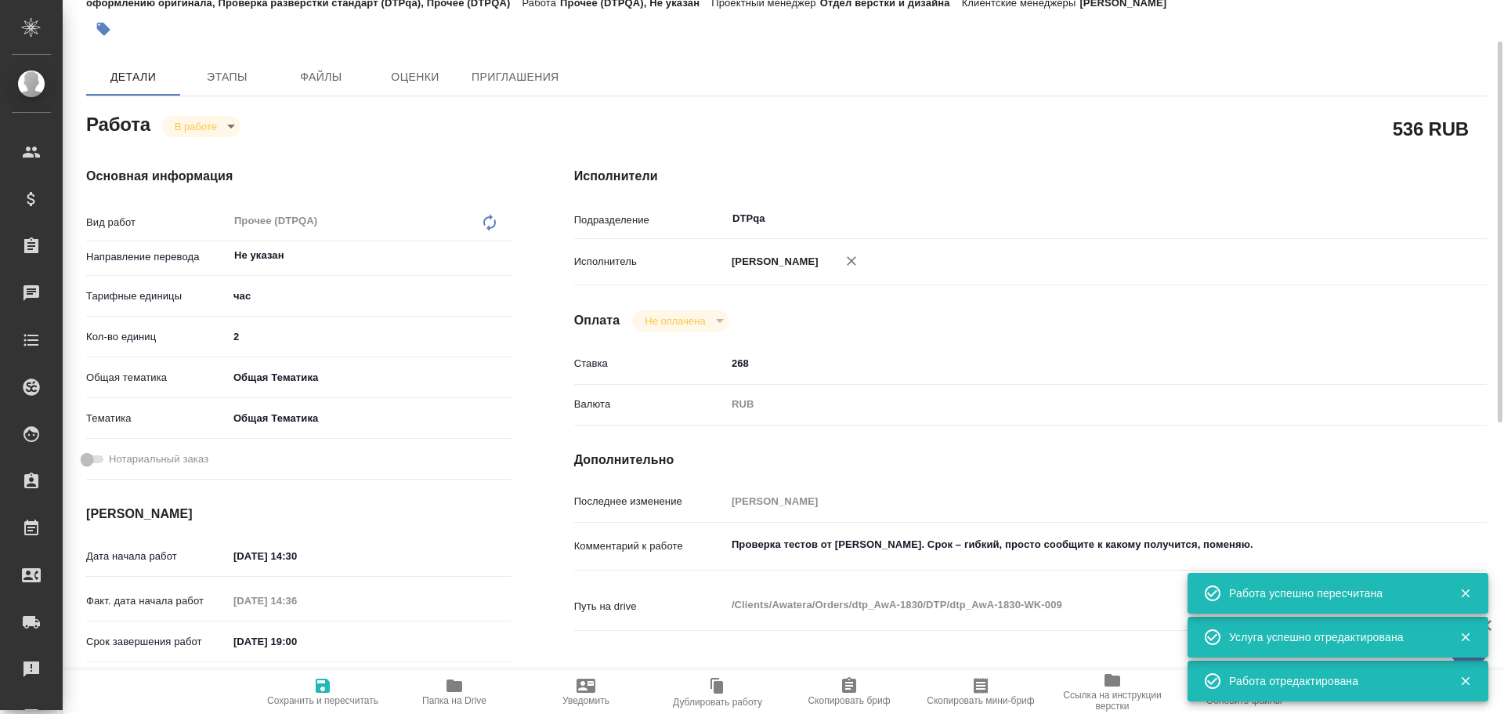
type textarea "x"
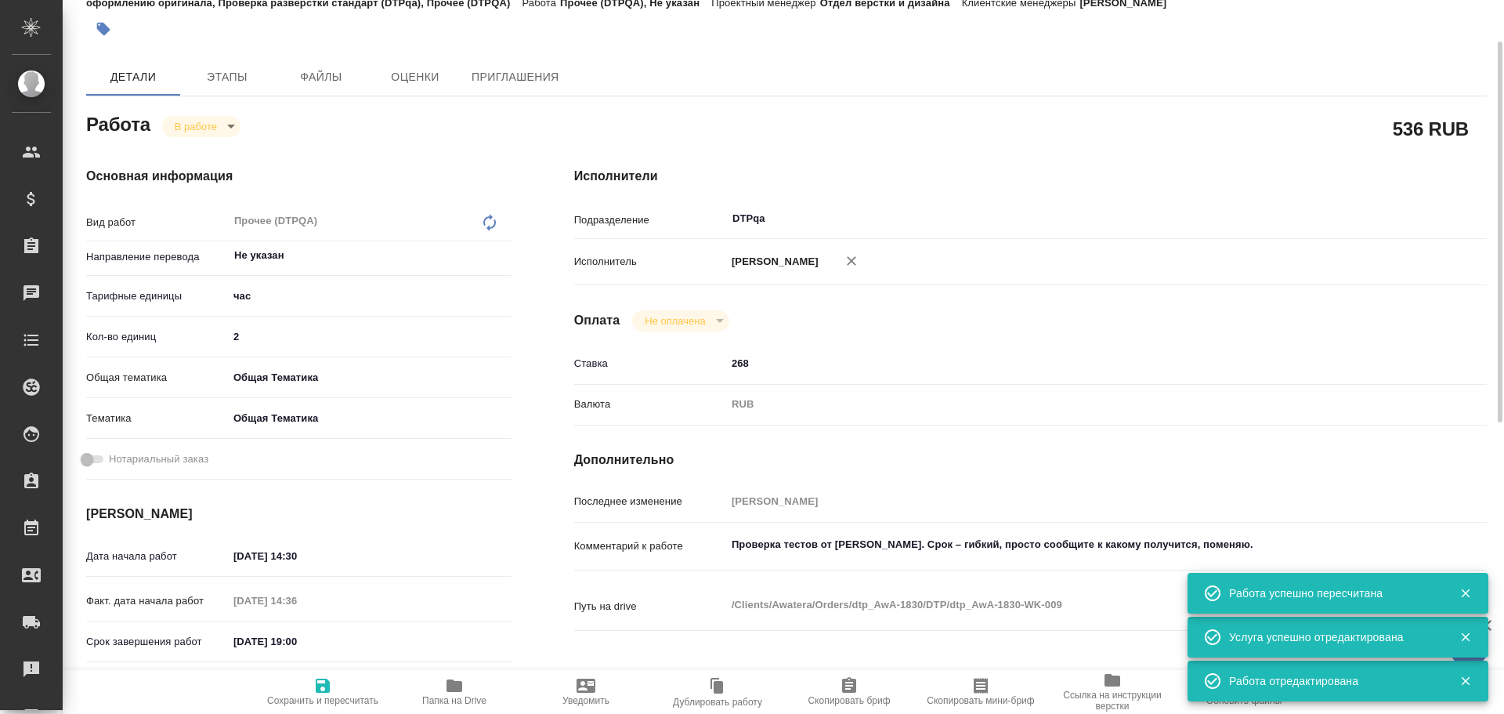
type textarea "x"
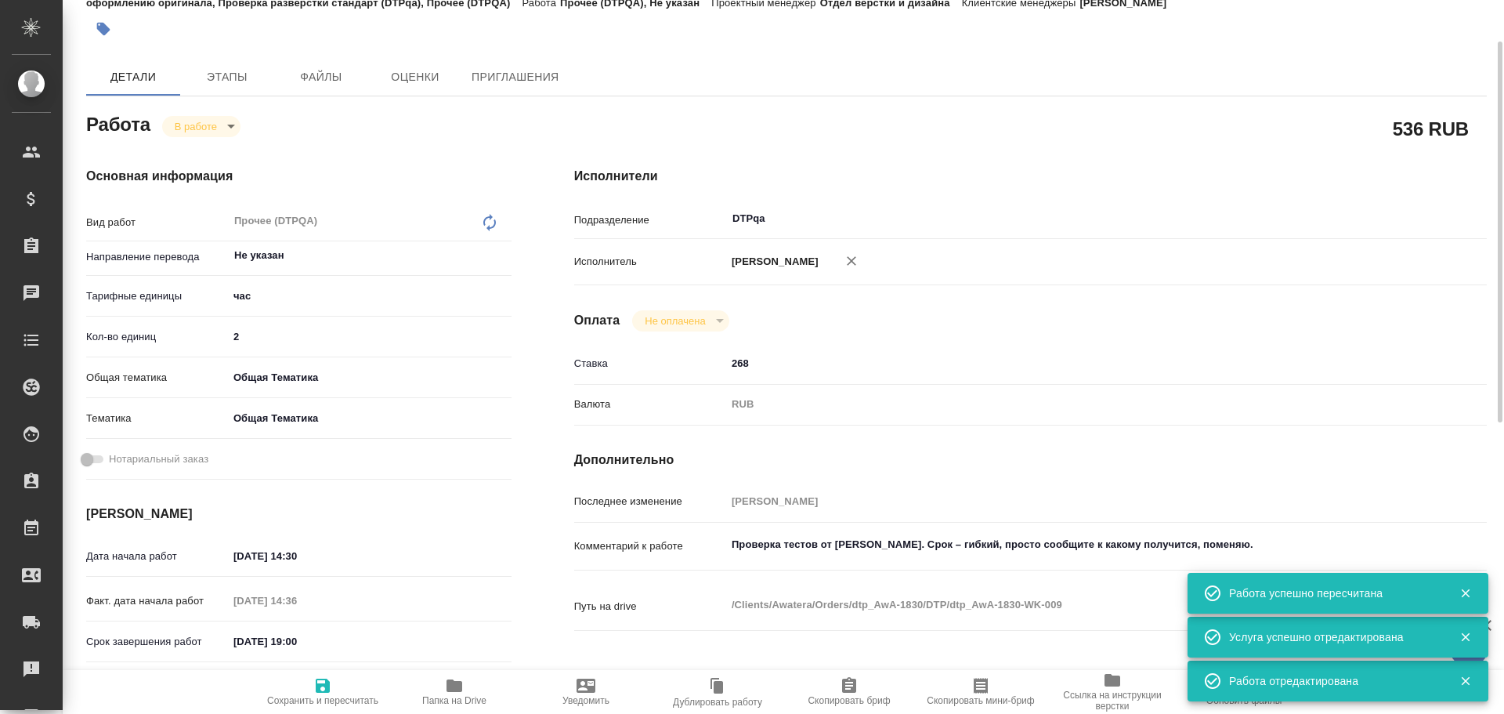
type textarea "x"
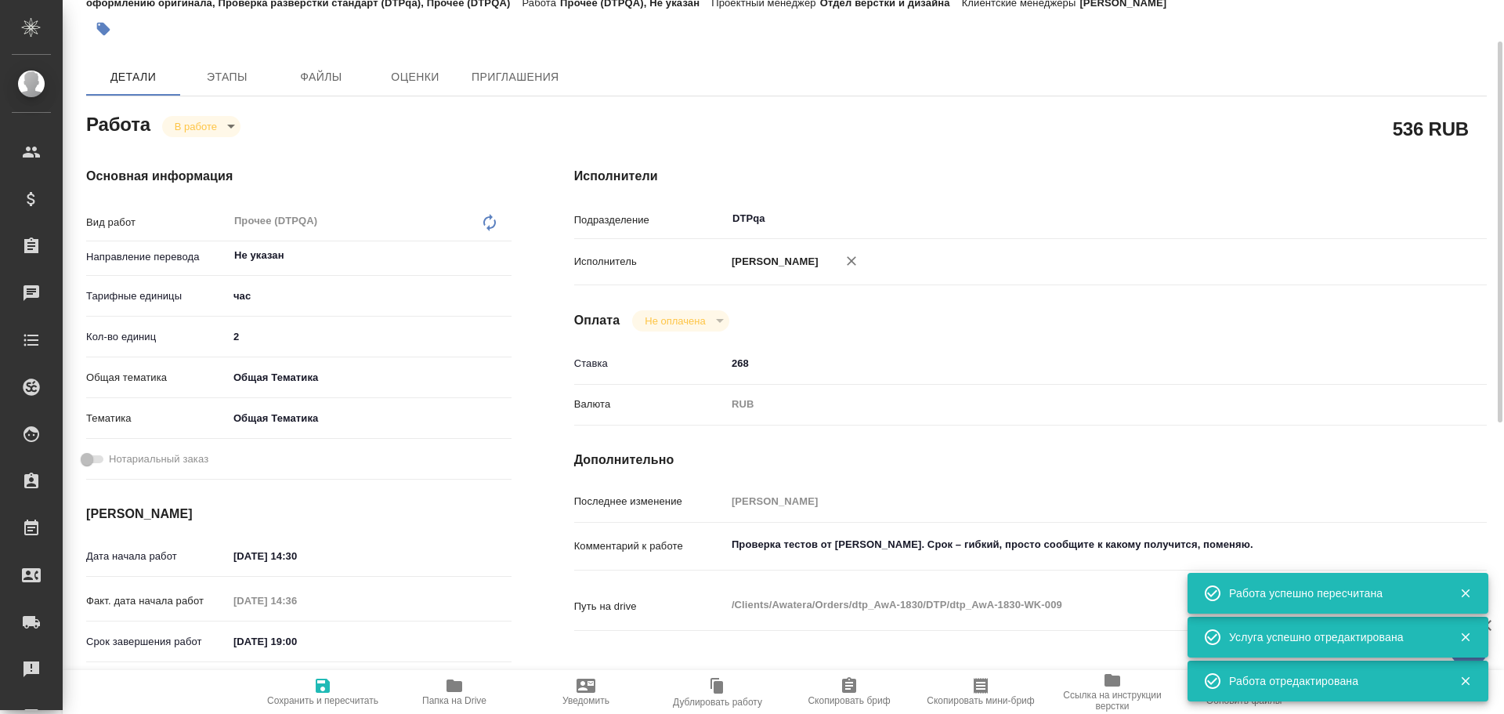
type textarea "x"
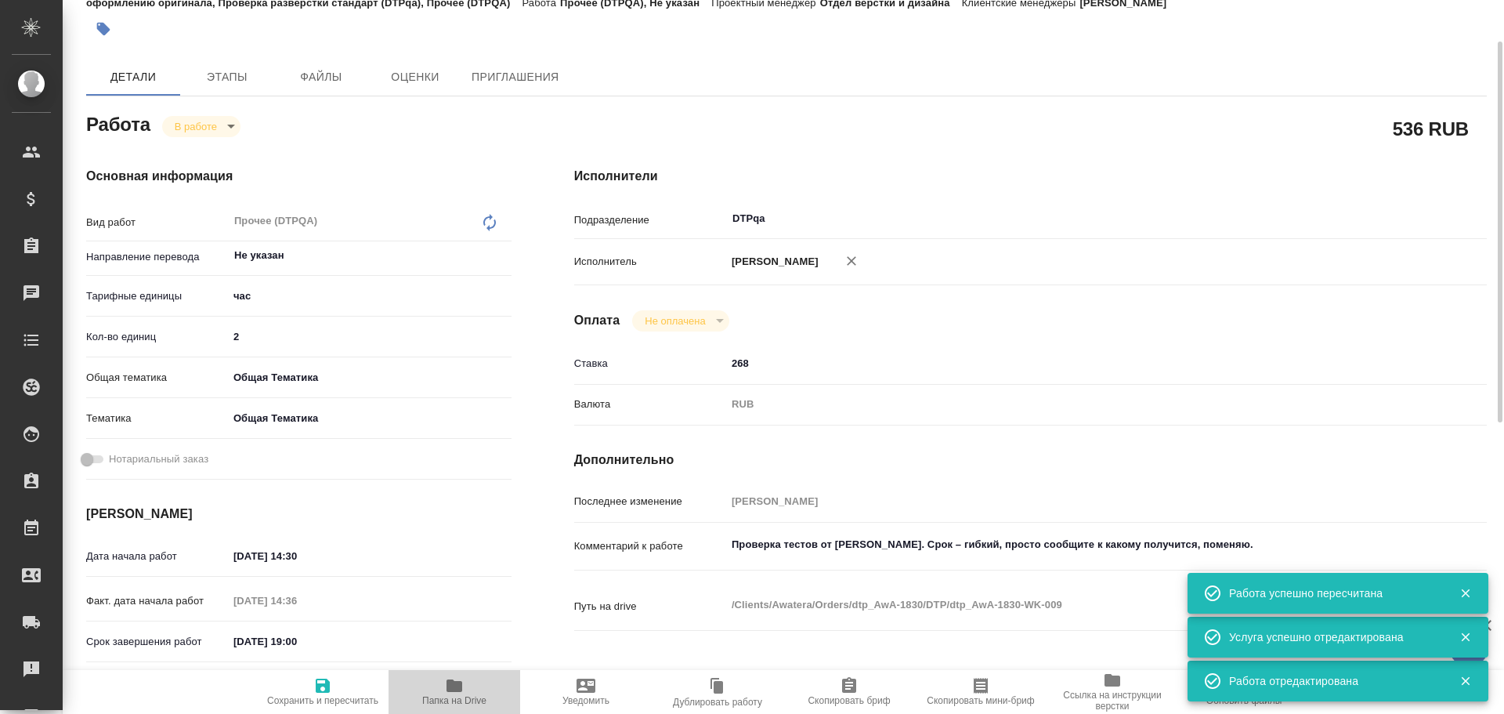
click at [452, 700] on span "Папка на Drive" at bounding box center [454, 700] width 64 height 11
type textarea "x"
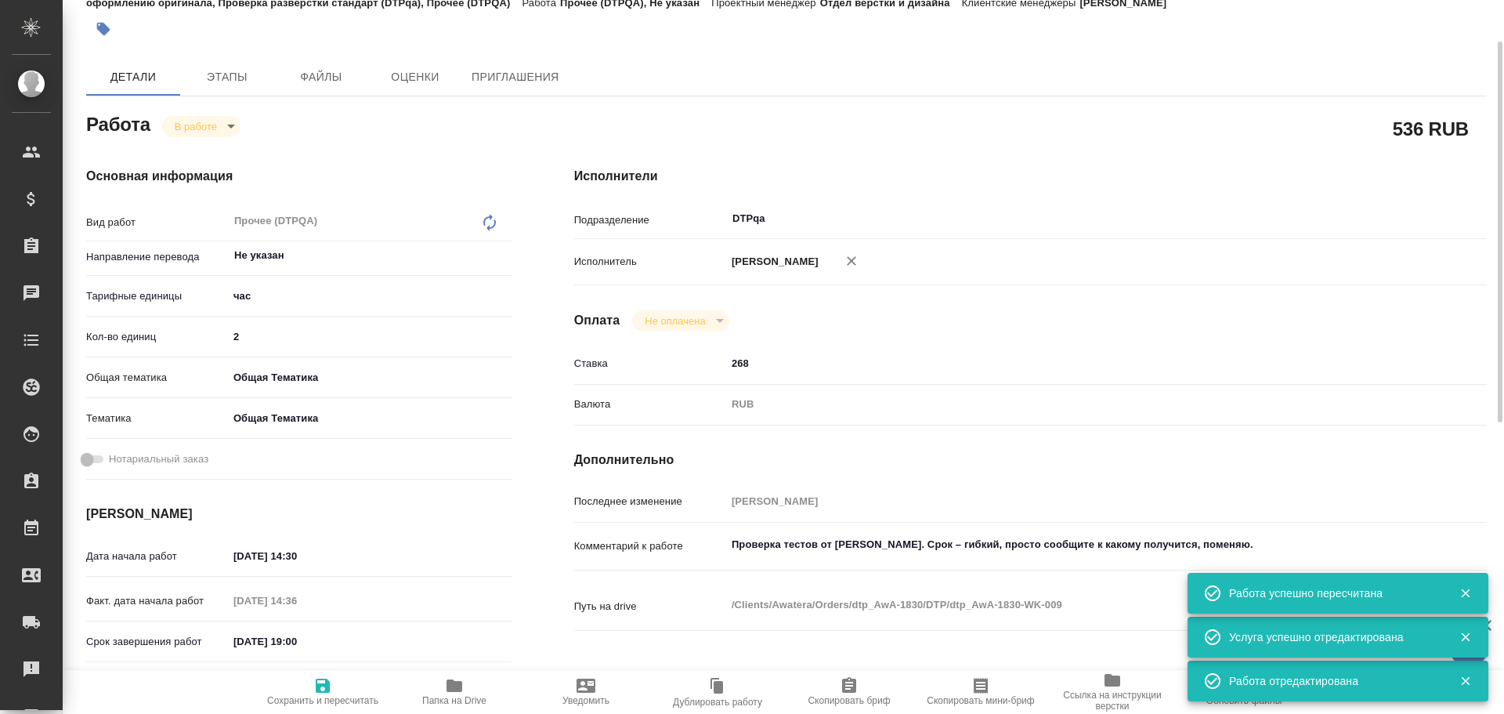
type textarea "x"
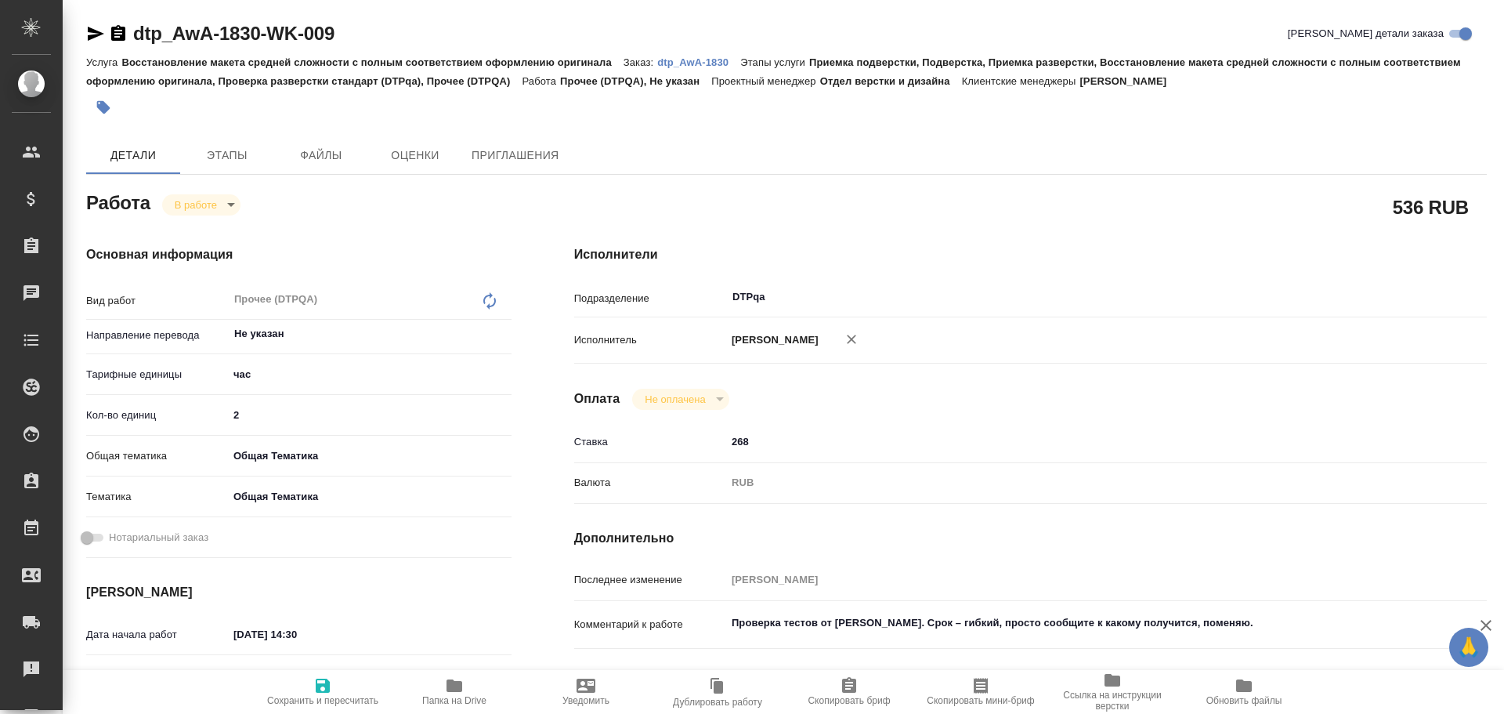
type textarea "x"
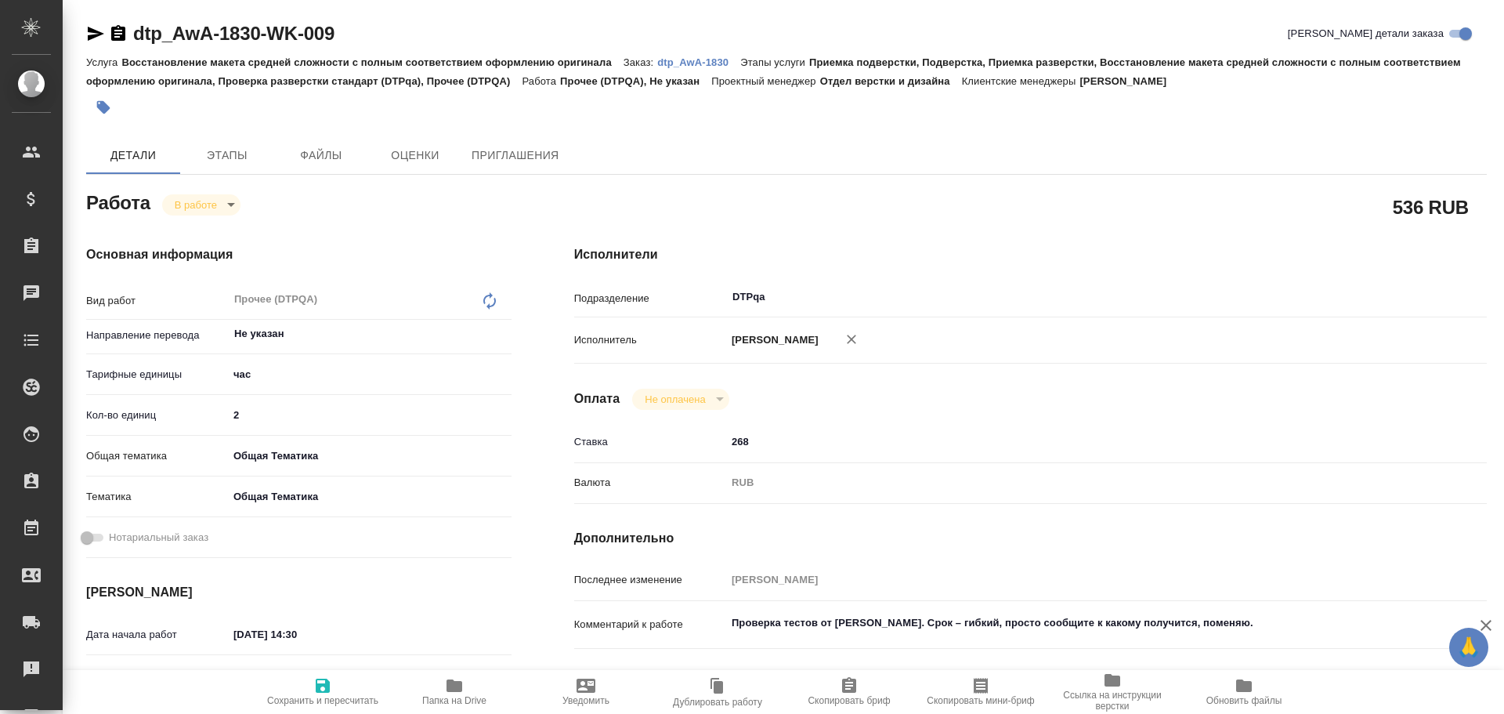
type textarea "x"
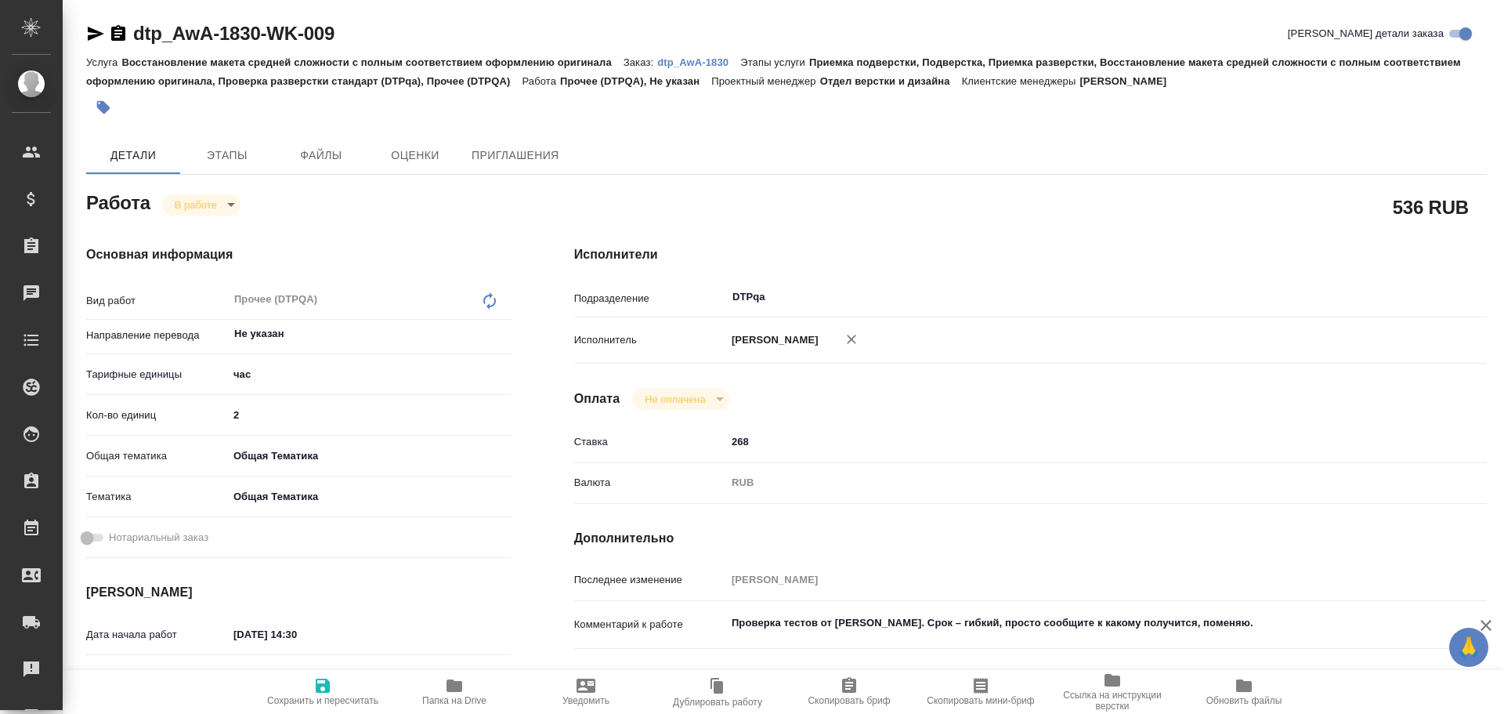
type textarea "x"
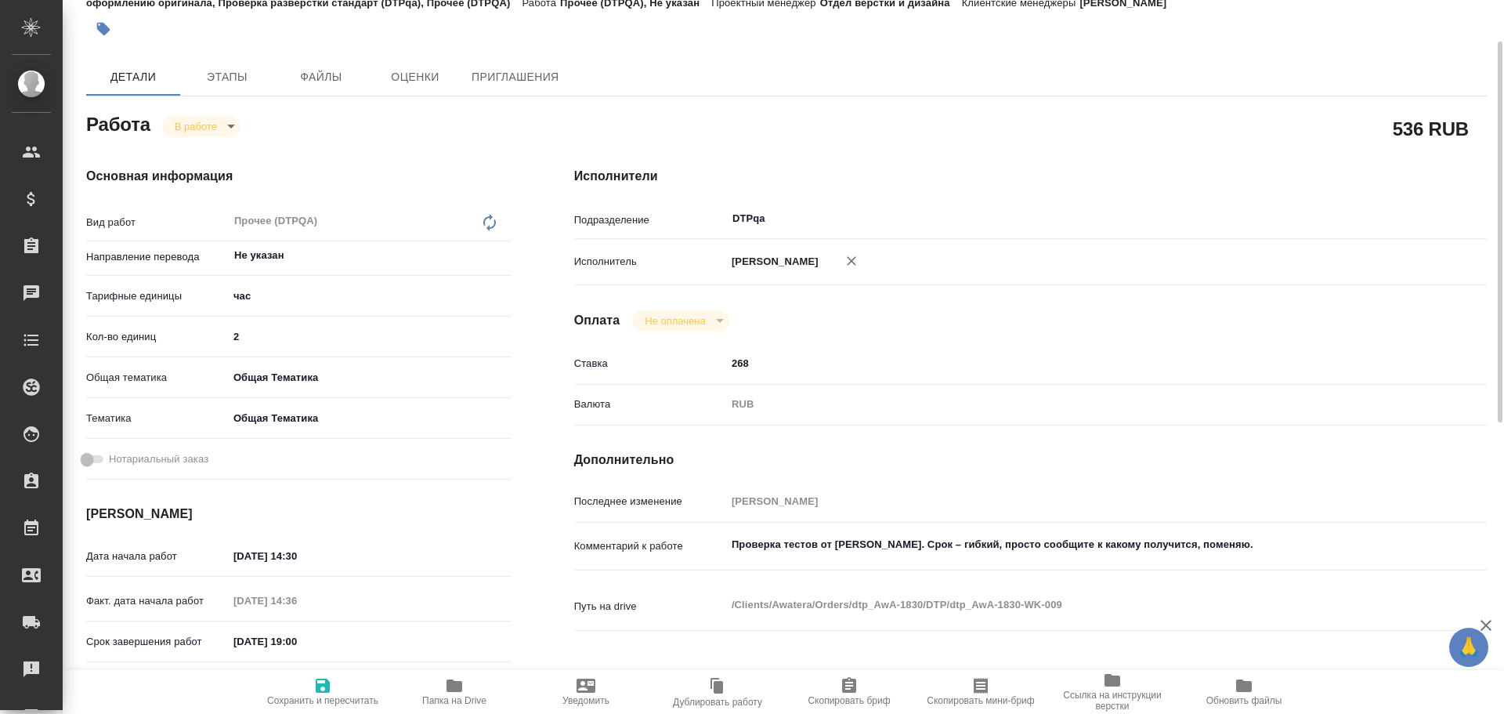
type textarea "x"
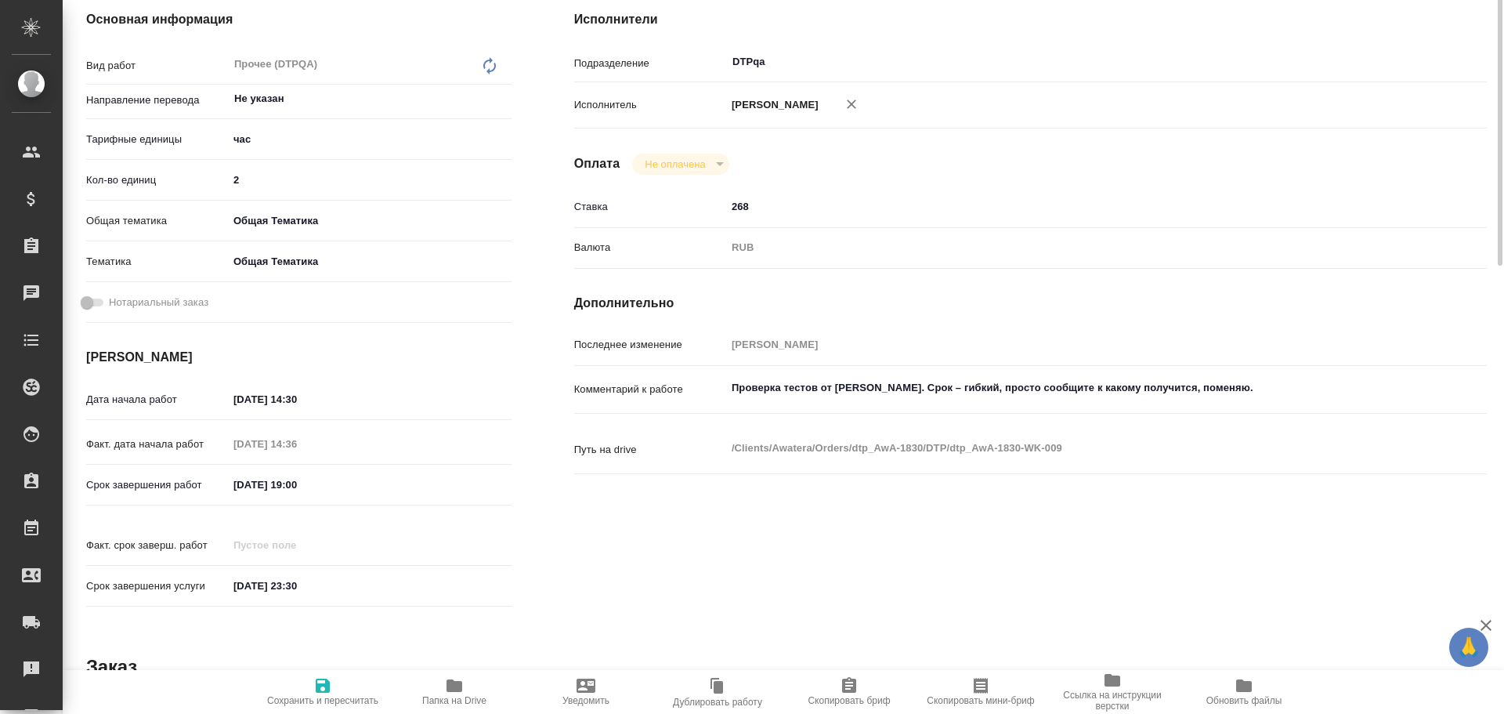
scroll to position [313, 0]
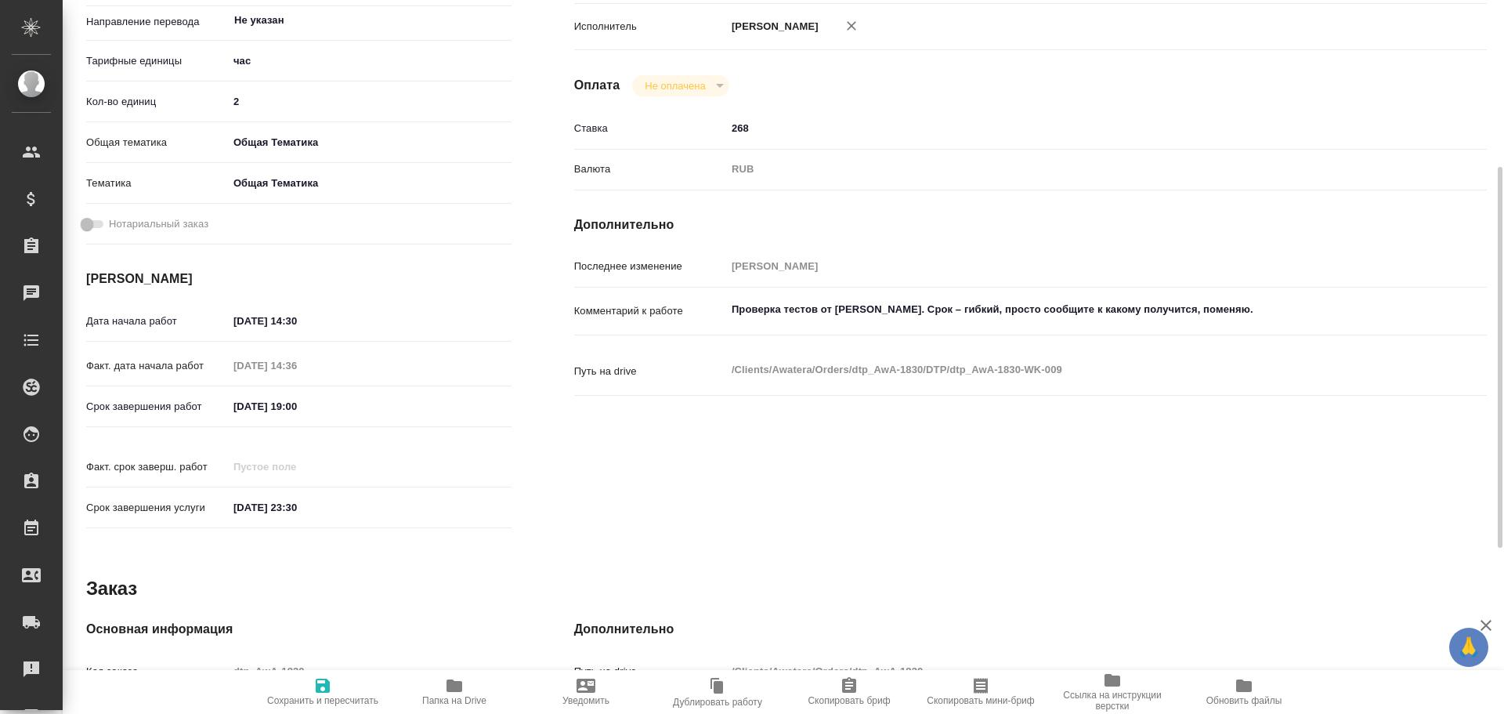
type textarea "x"
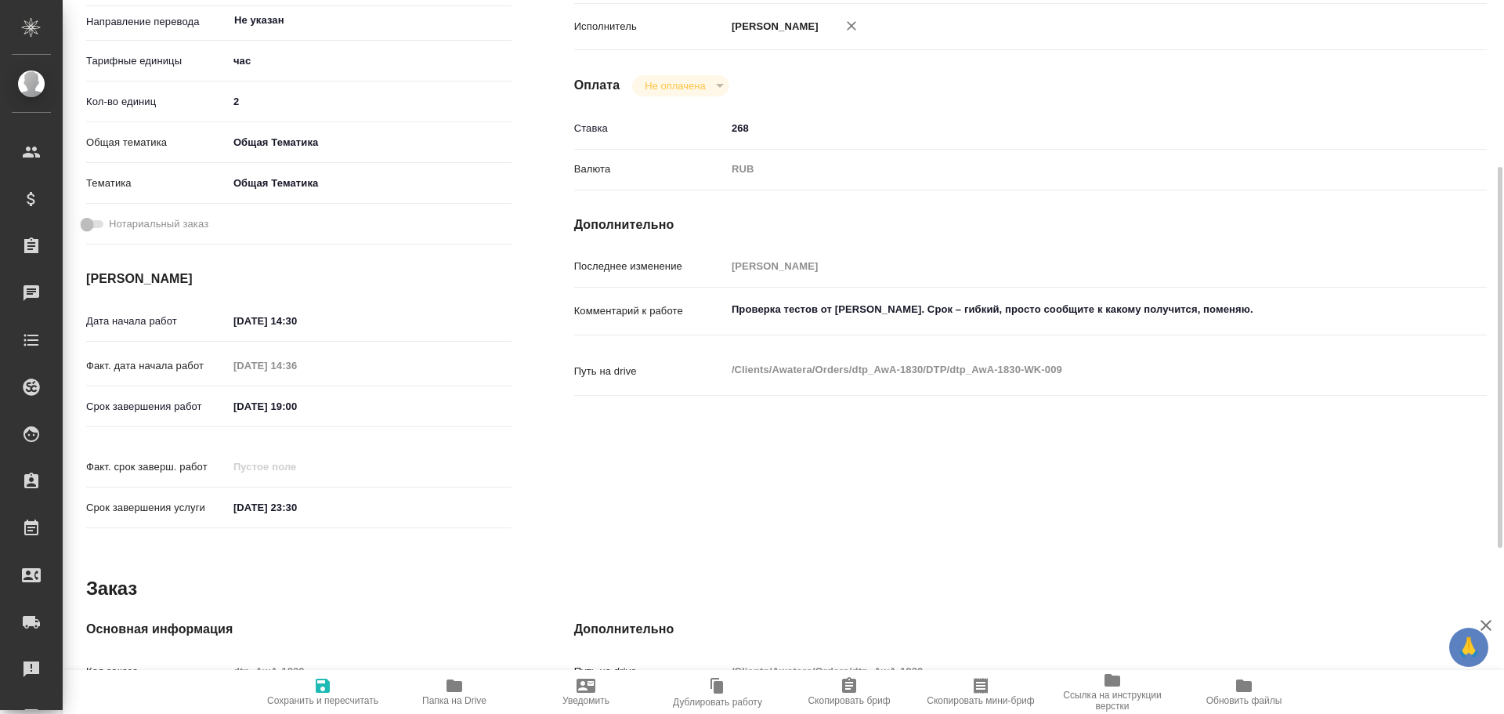
drag, startPoint x: 453, startPoint y: 704, endPoint x: 596, endPoint y: 669, distance: 147.5
click at [453, 703] on span "Папка на Drive" at bounding box center [454, 700] width 64 height 11
type textarea "x"
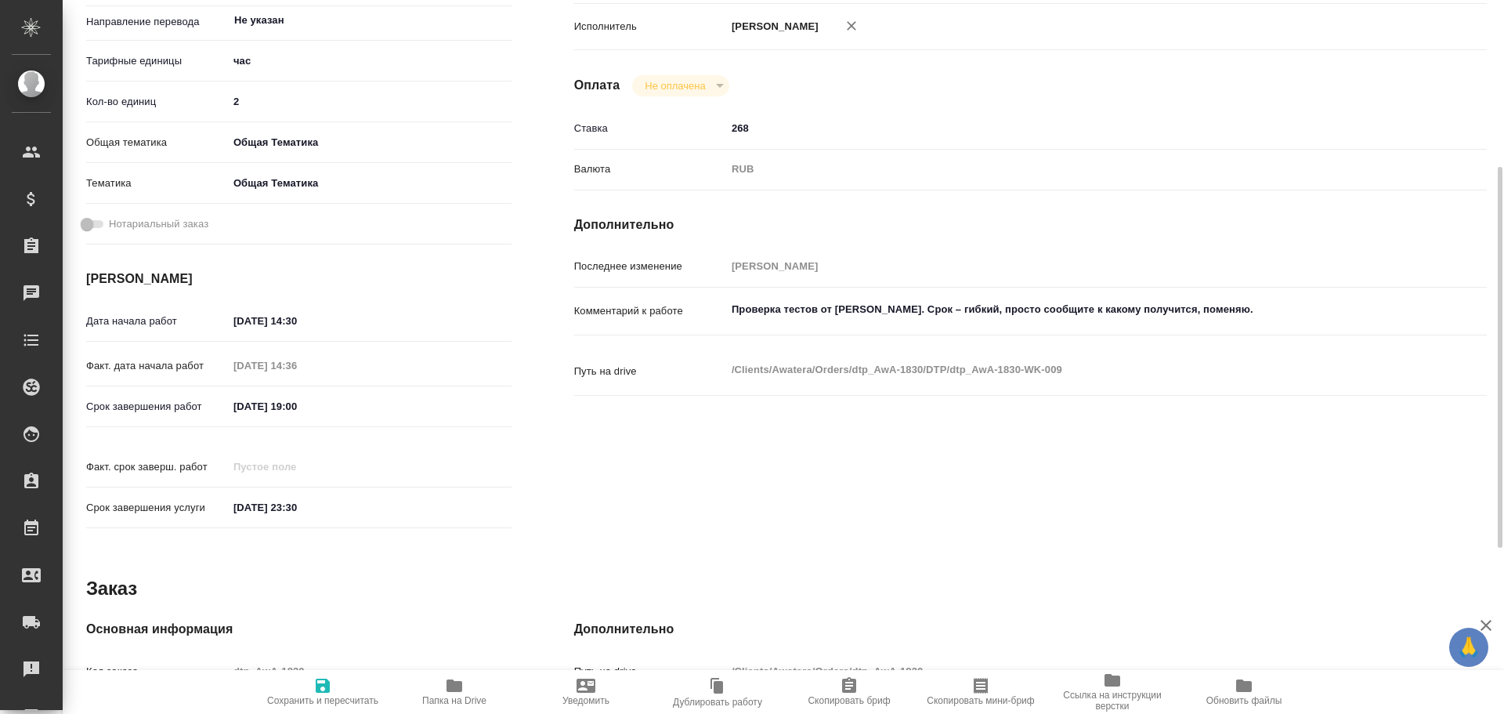
type textarea "x"
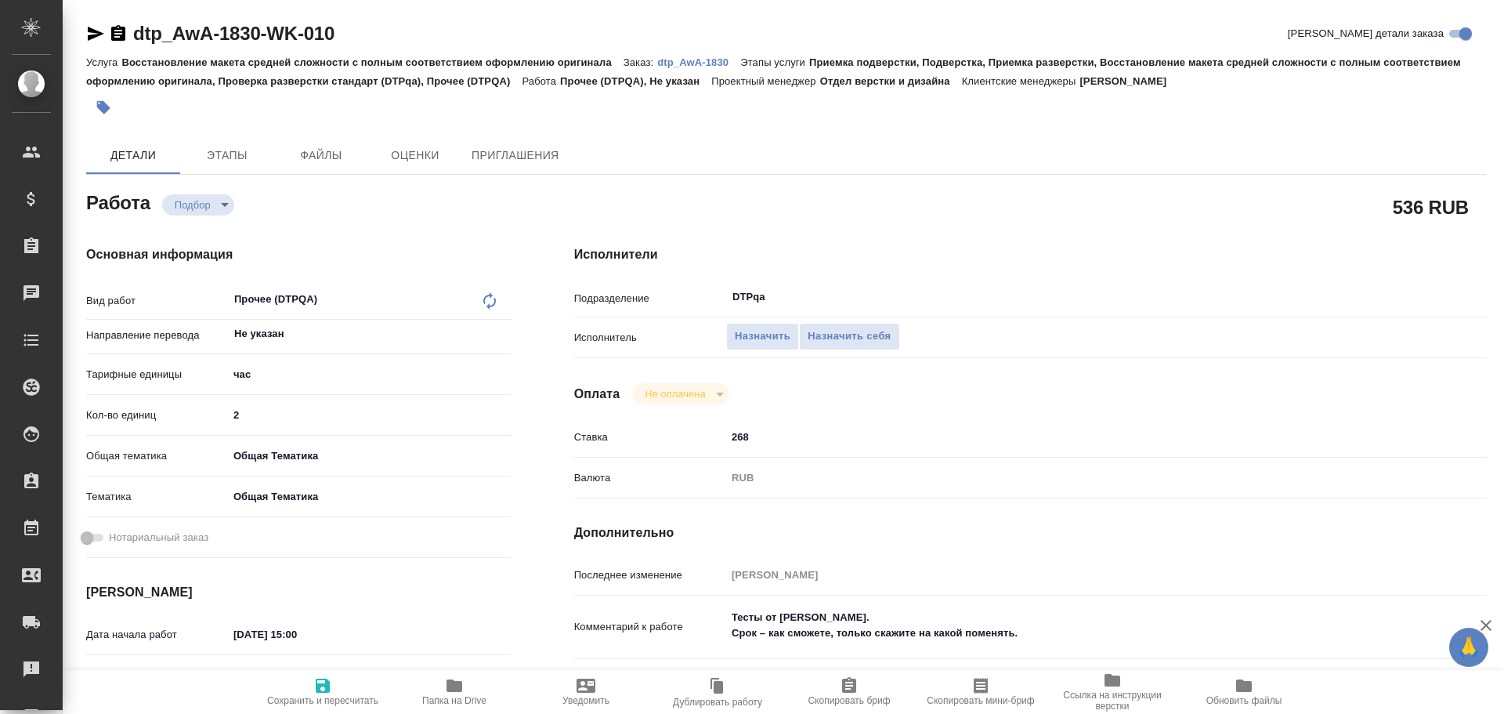
type textarea "x"
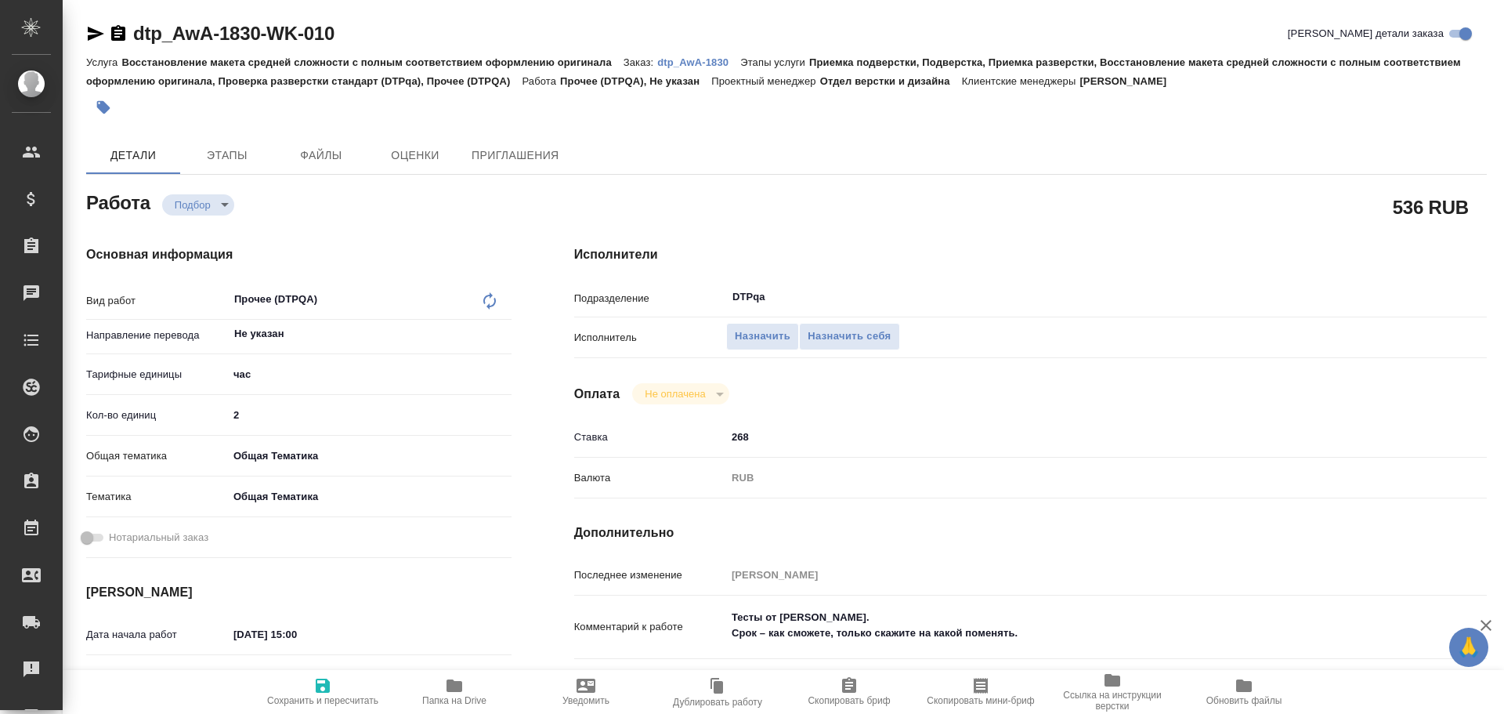
type textarea "x"
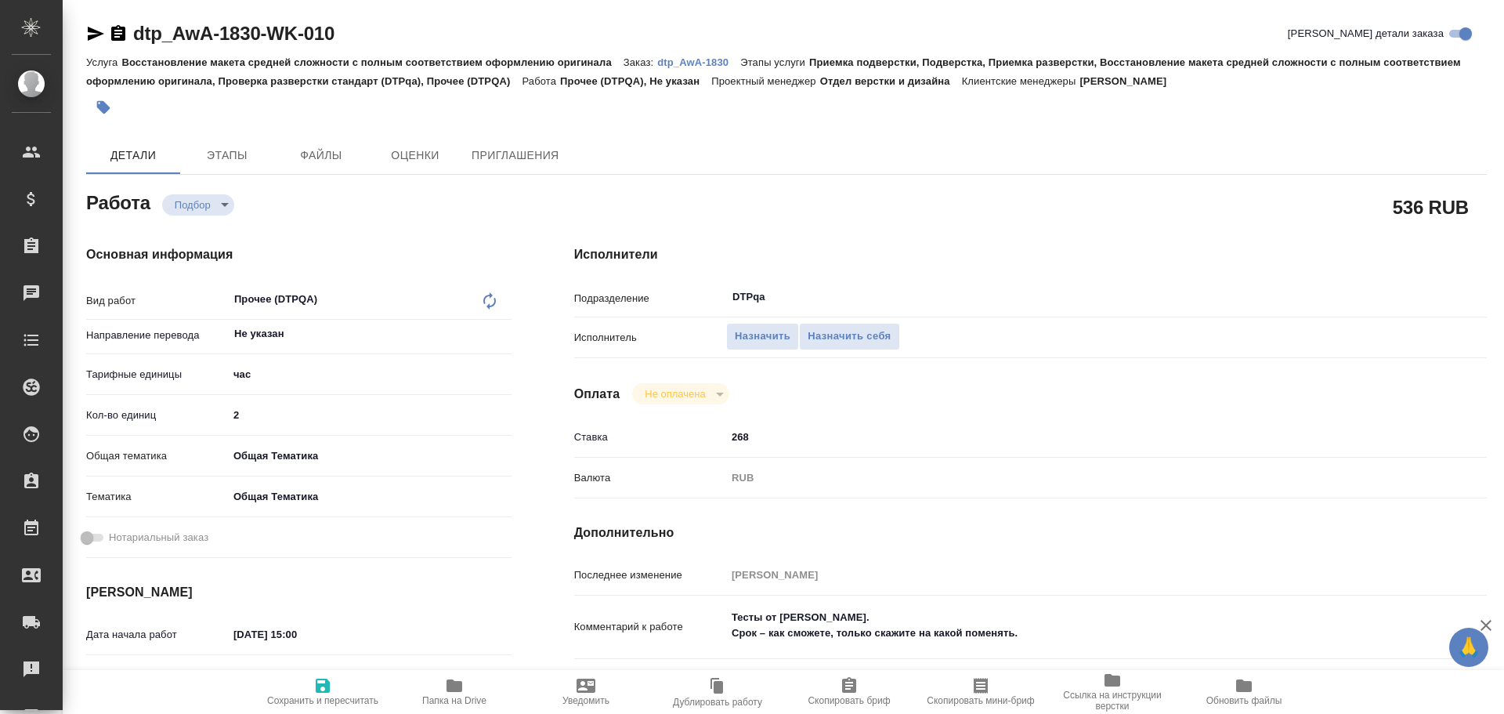
type textarea "x"
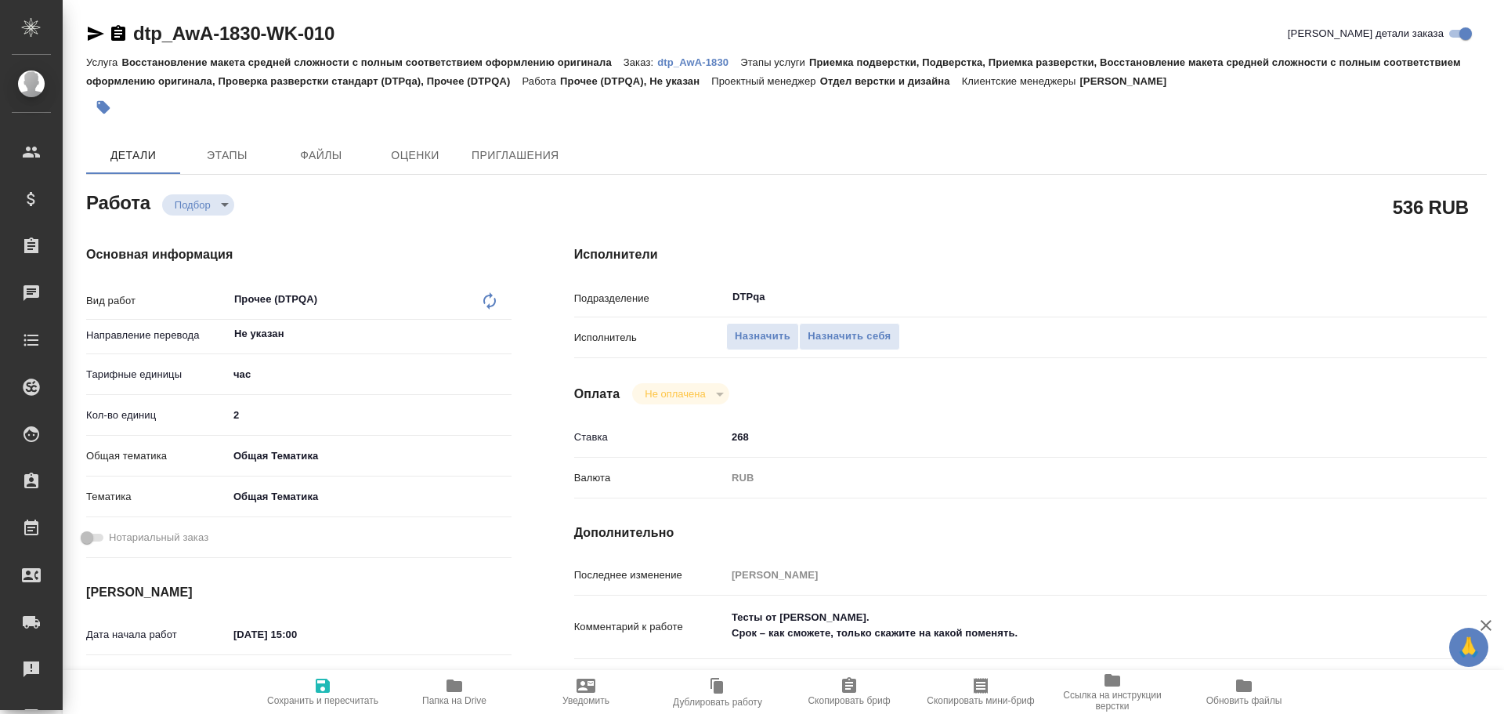
type textarea "x"
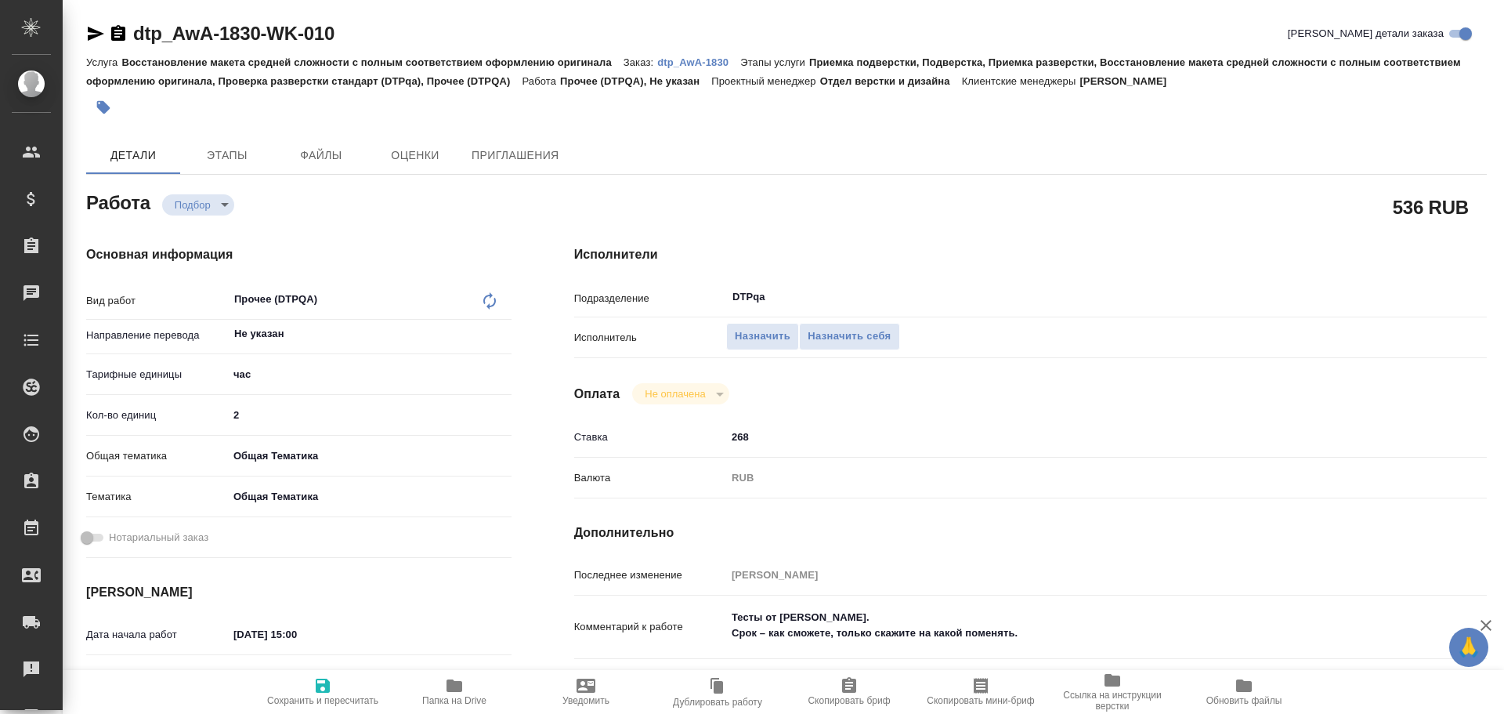
type textarea "x"
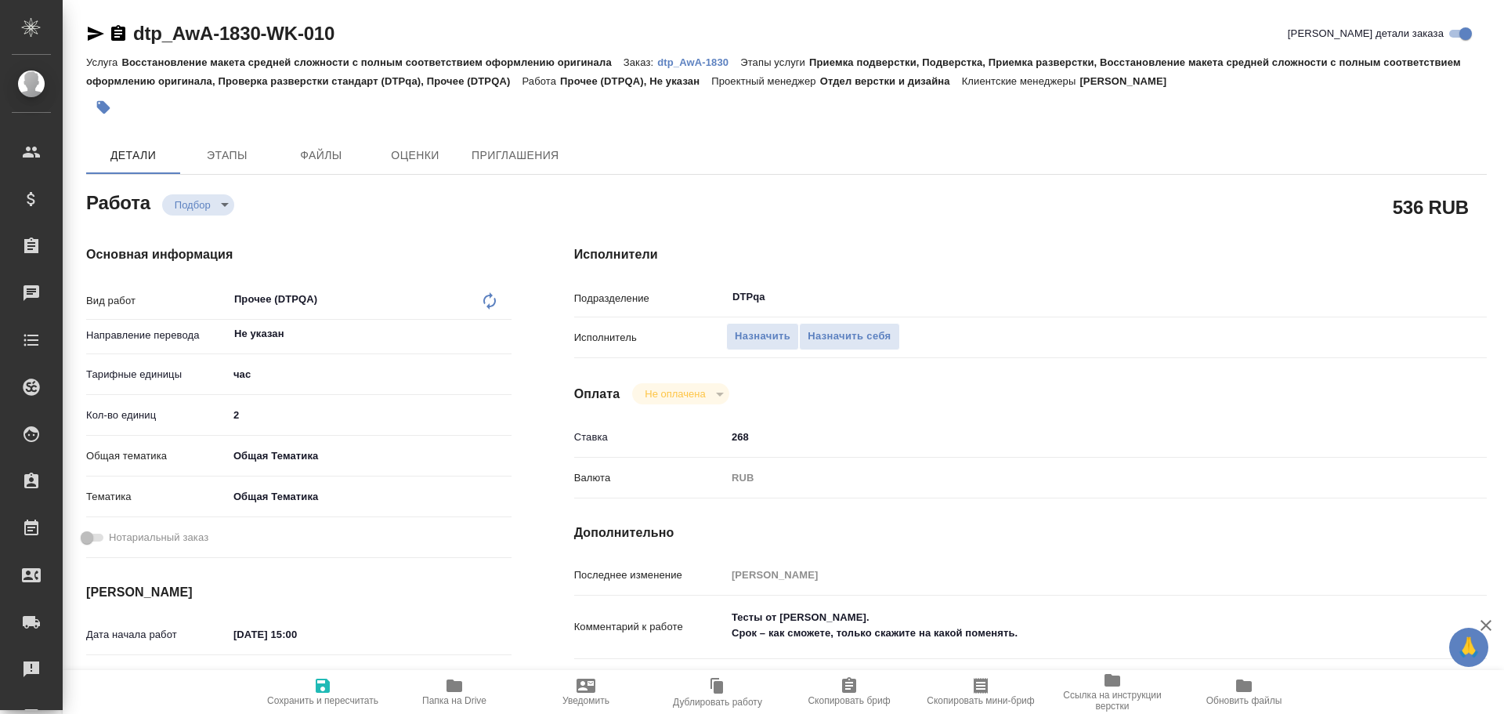
type textarea "x"
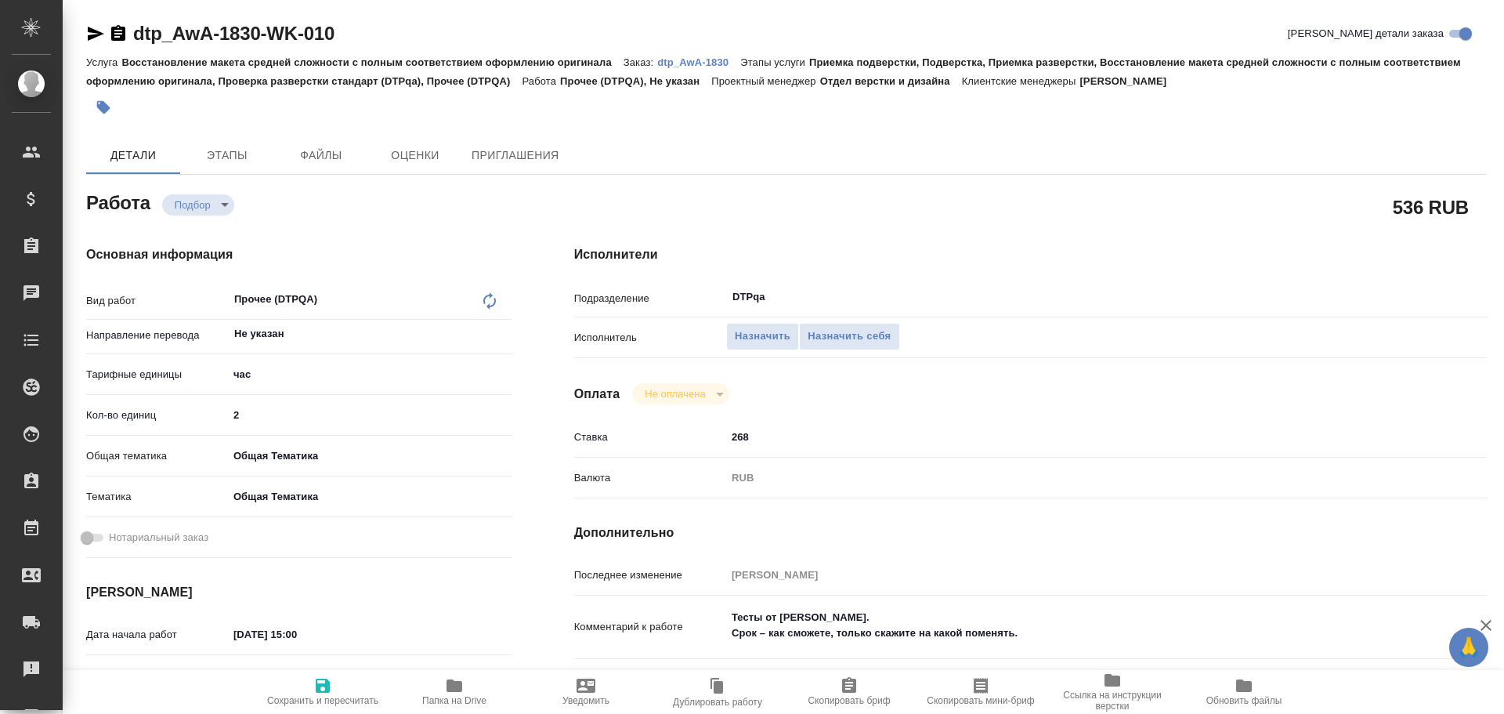
type textarea "x"
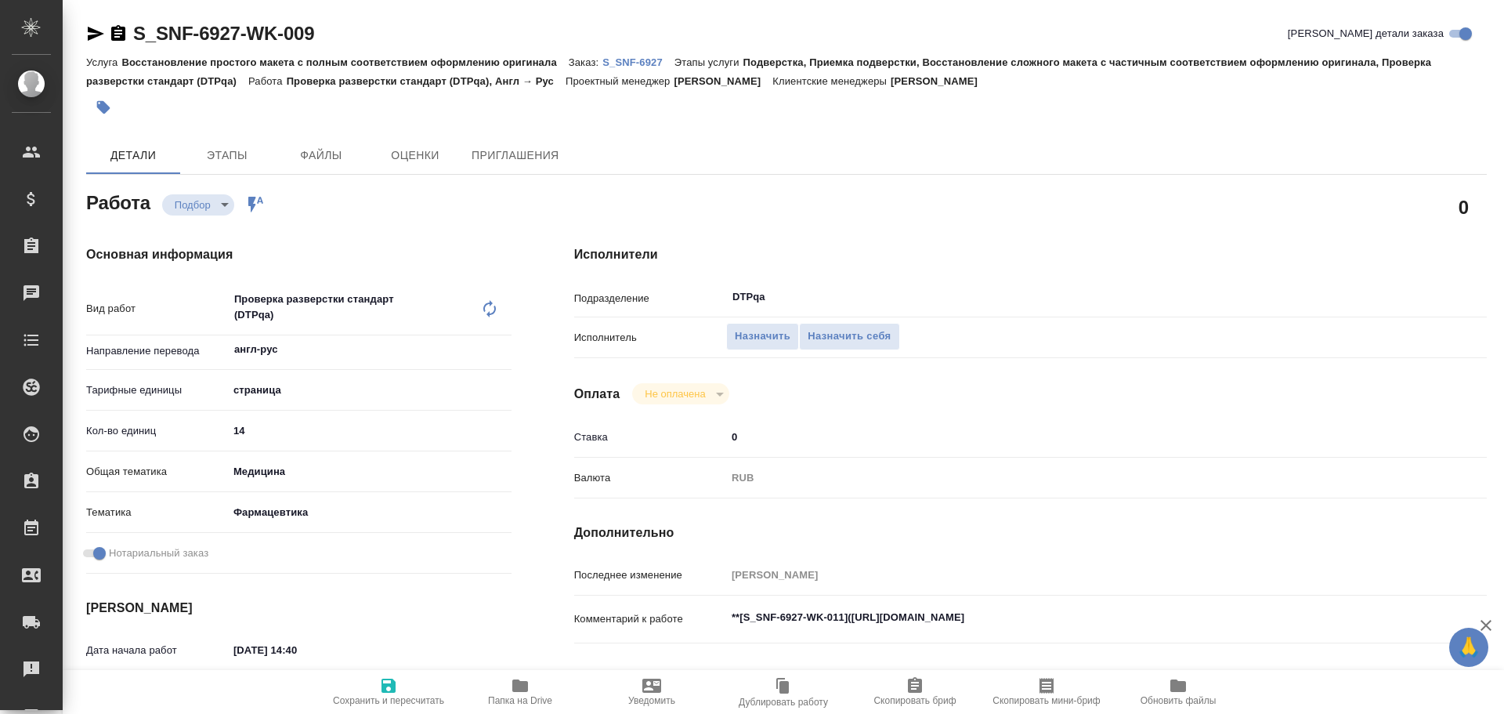
type textarea "x"
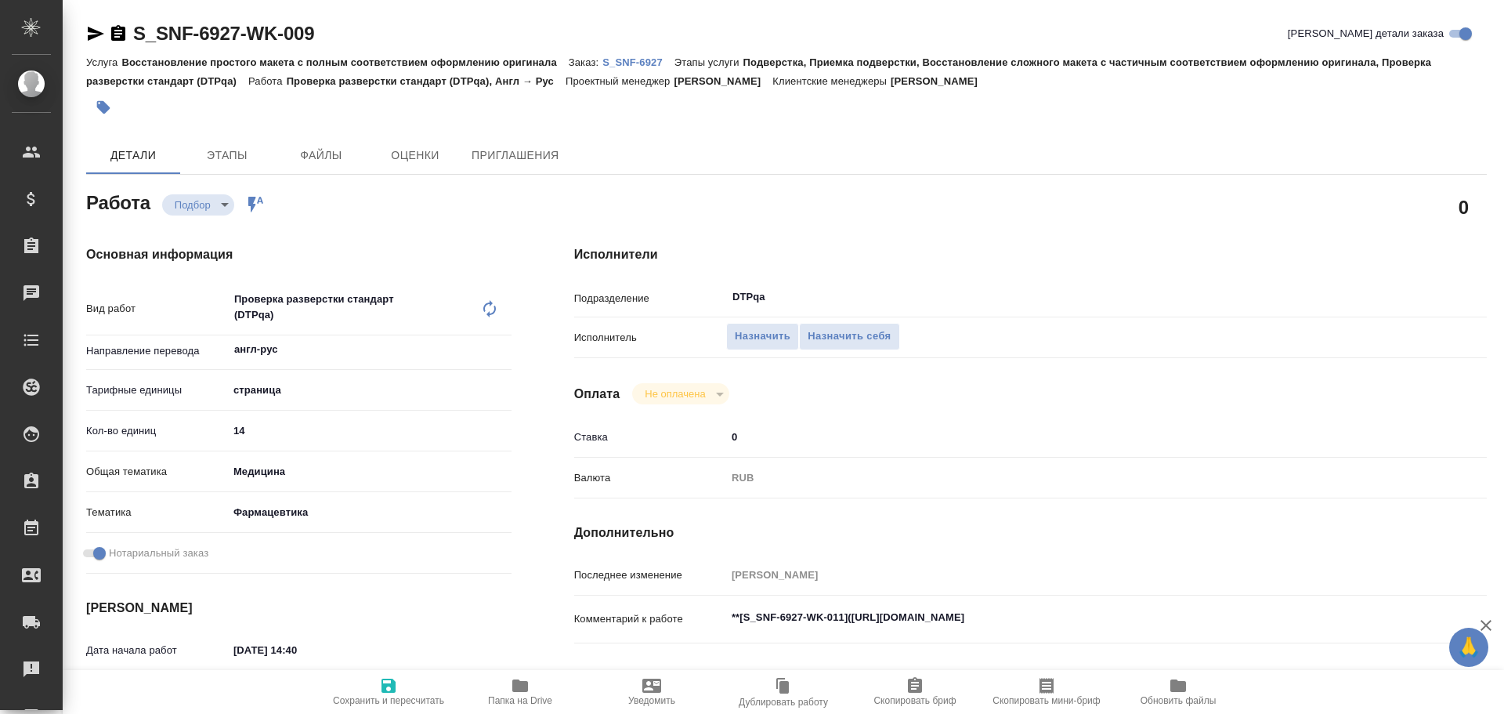
type textarea "x"
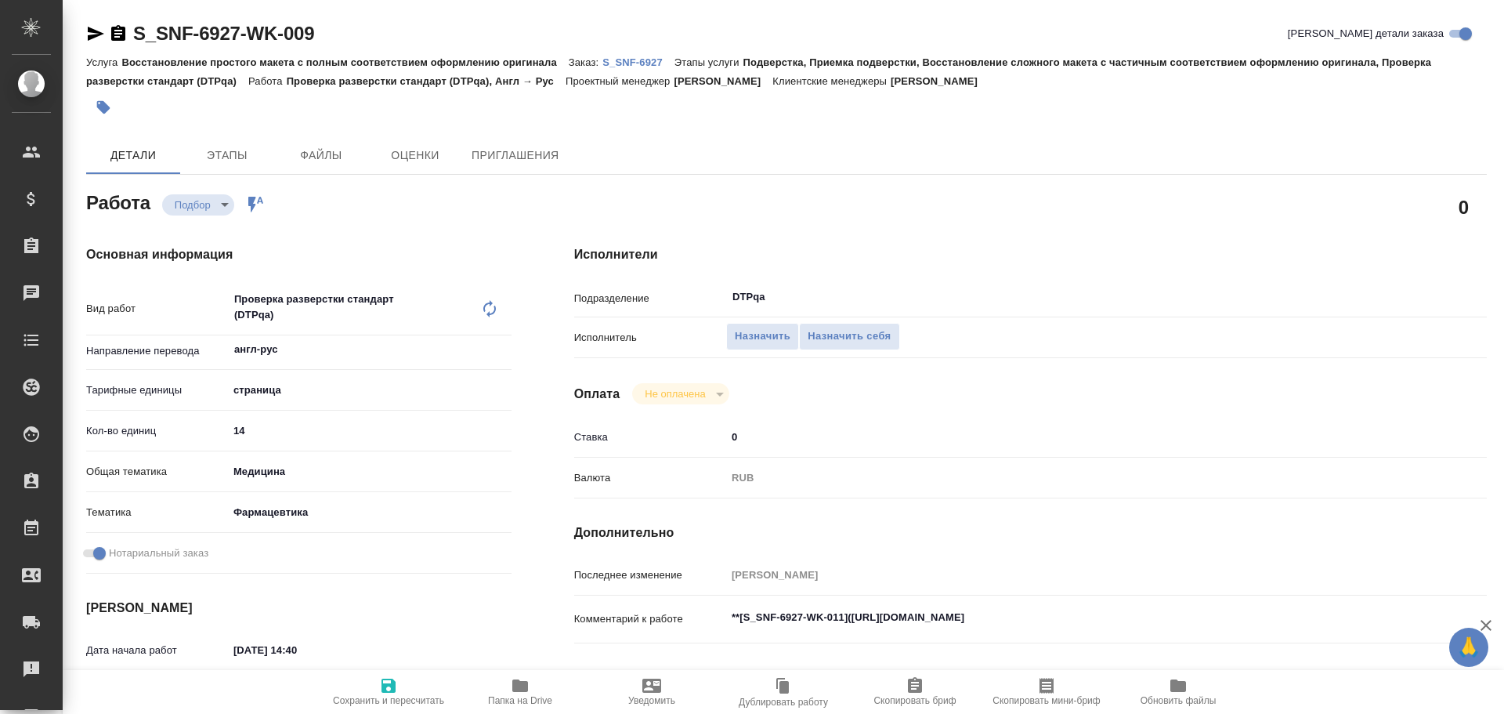
type textarea "x"
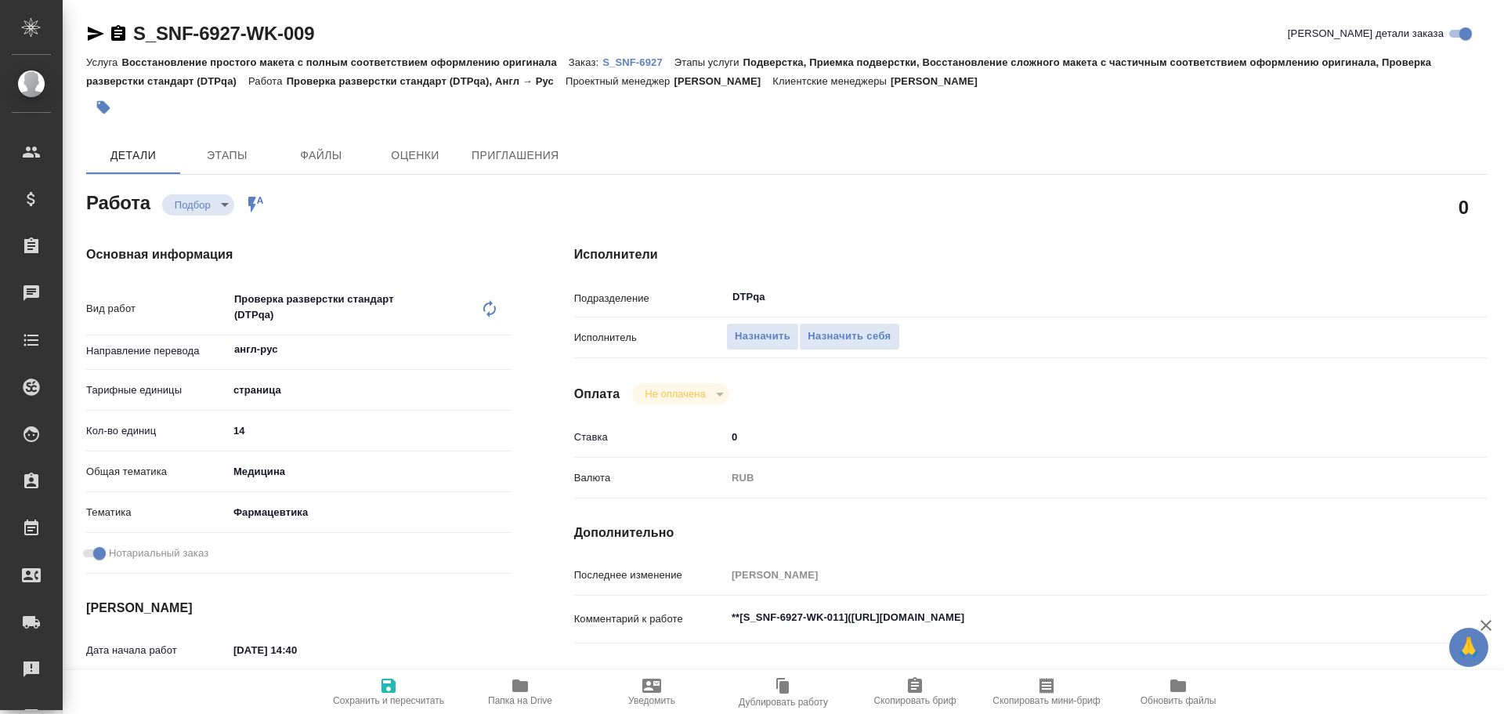
type textarea "x"
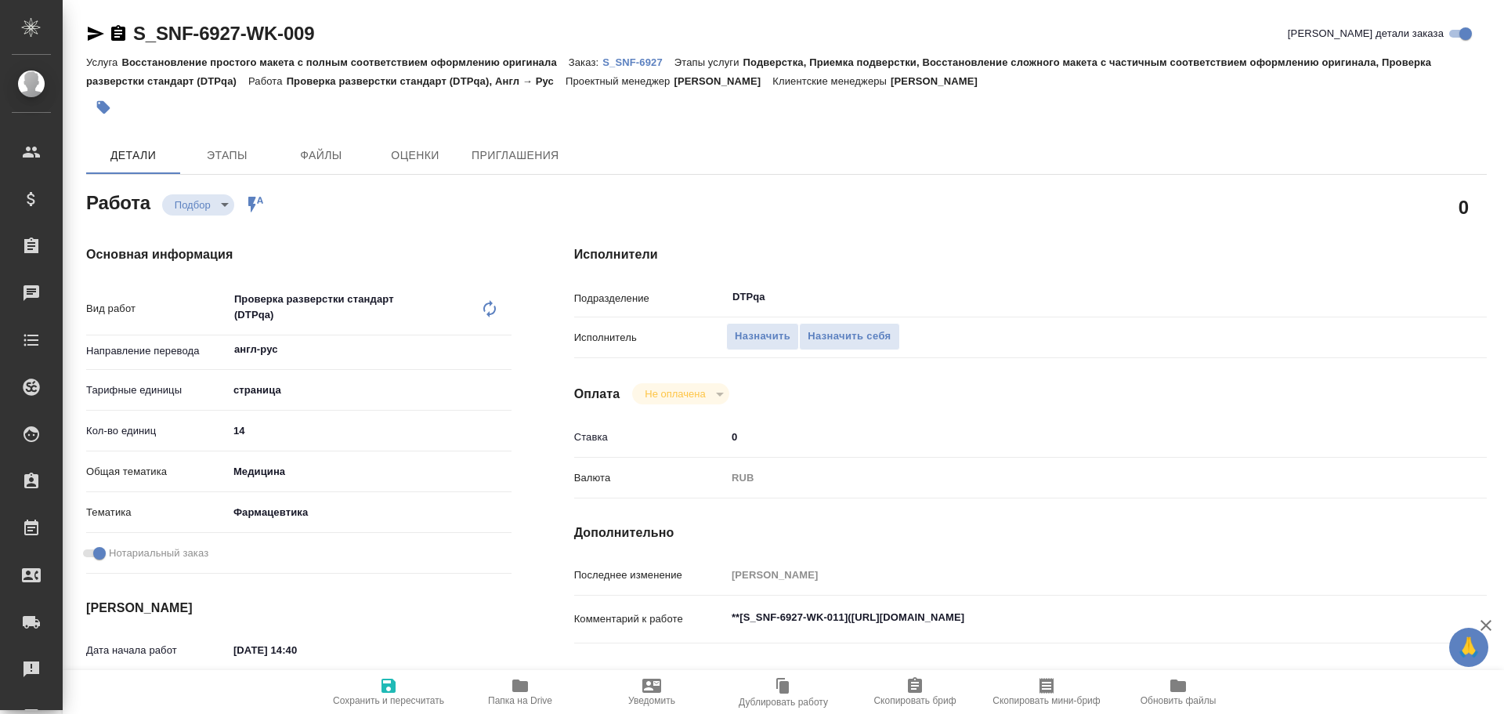
type textarea "x"
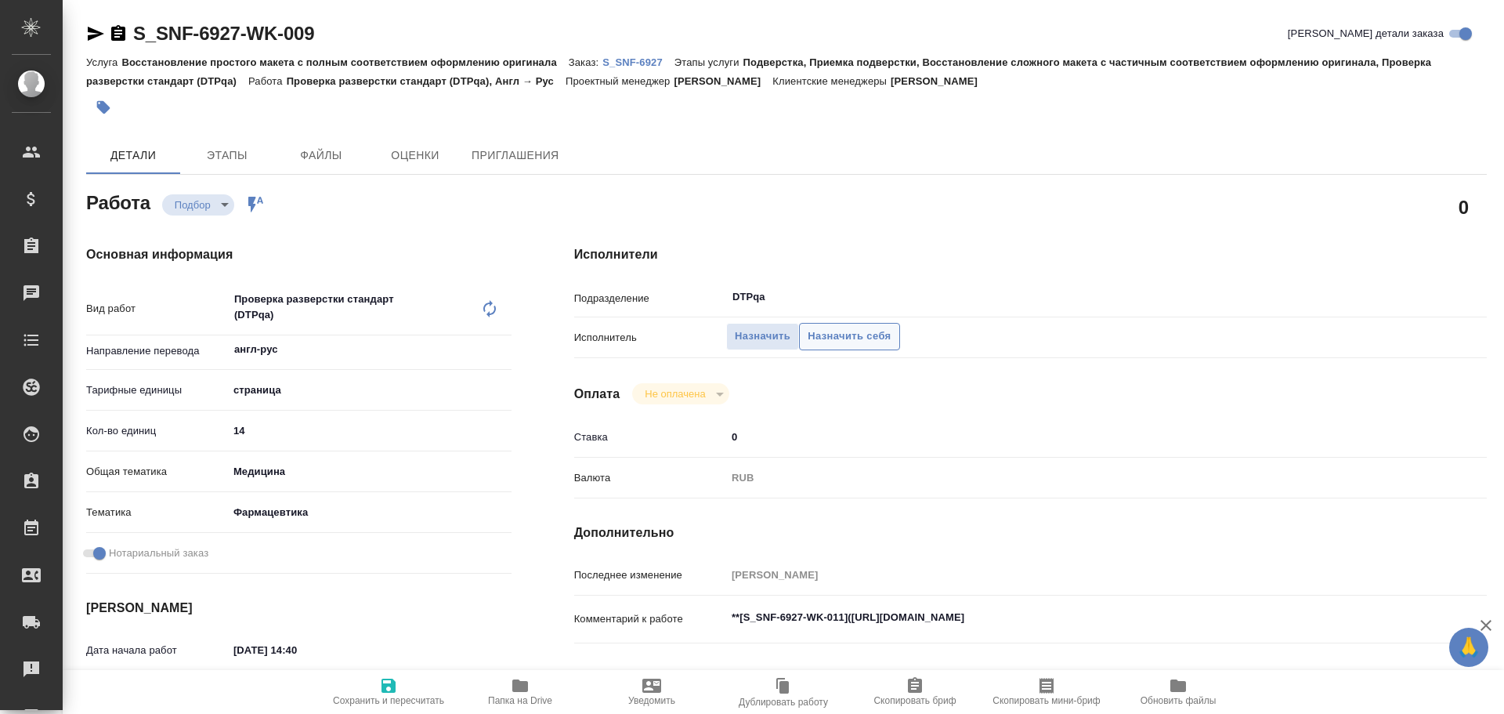
click at [858, 328] on span "Назначить себя" at bounding box center [849, 337] width 83 height 18
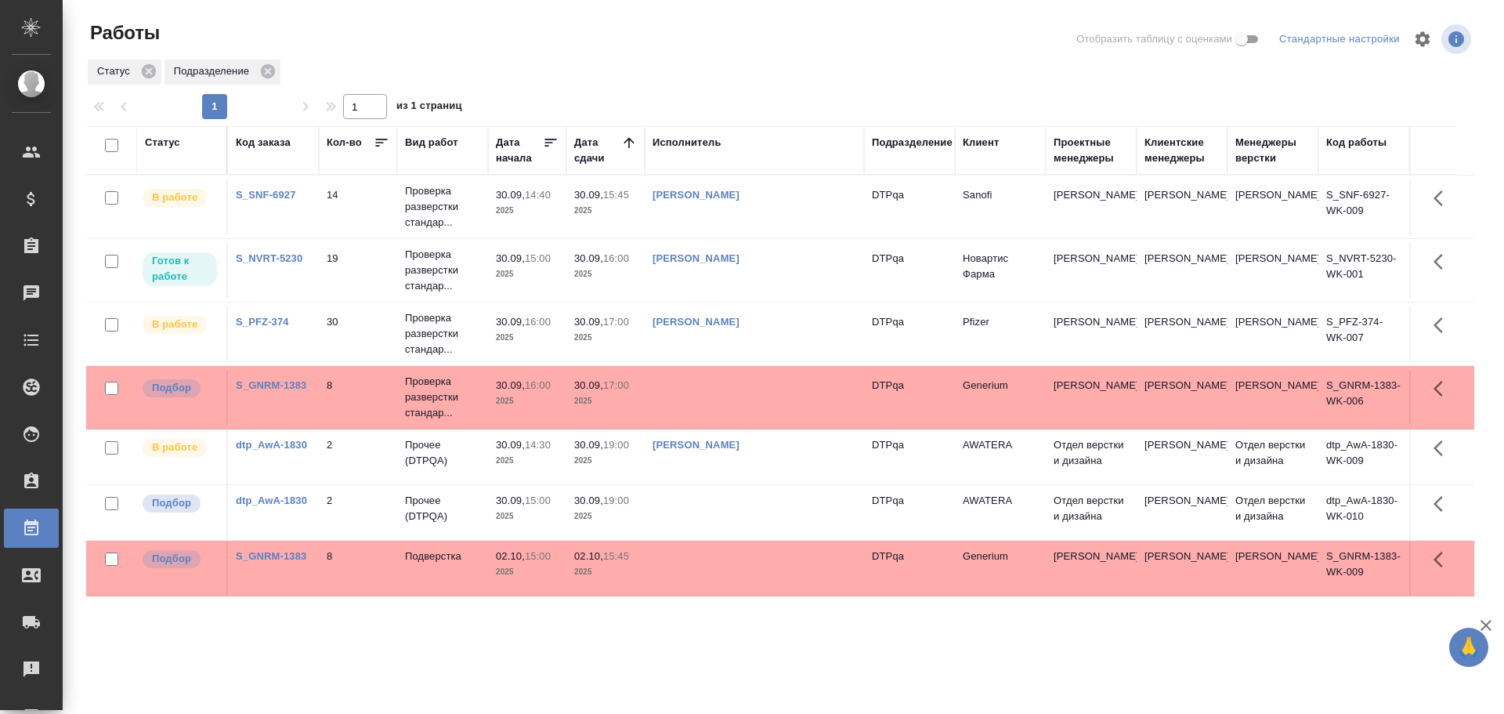
click at [657, 502] on td at bounding box center [754, 512] width 219 height 55
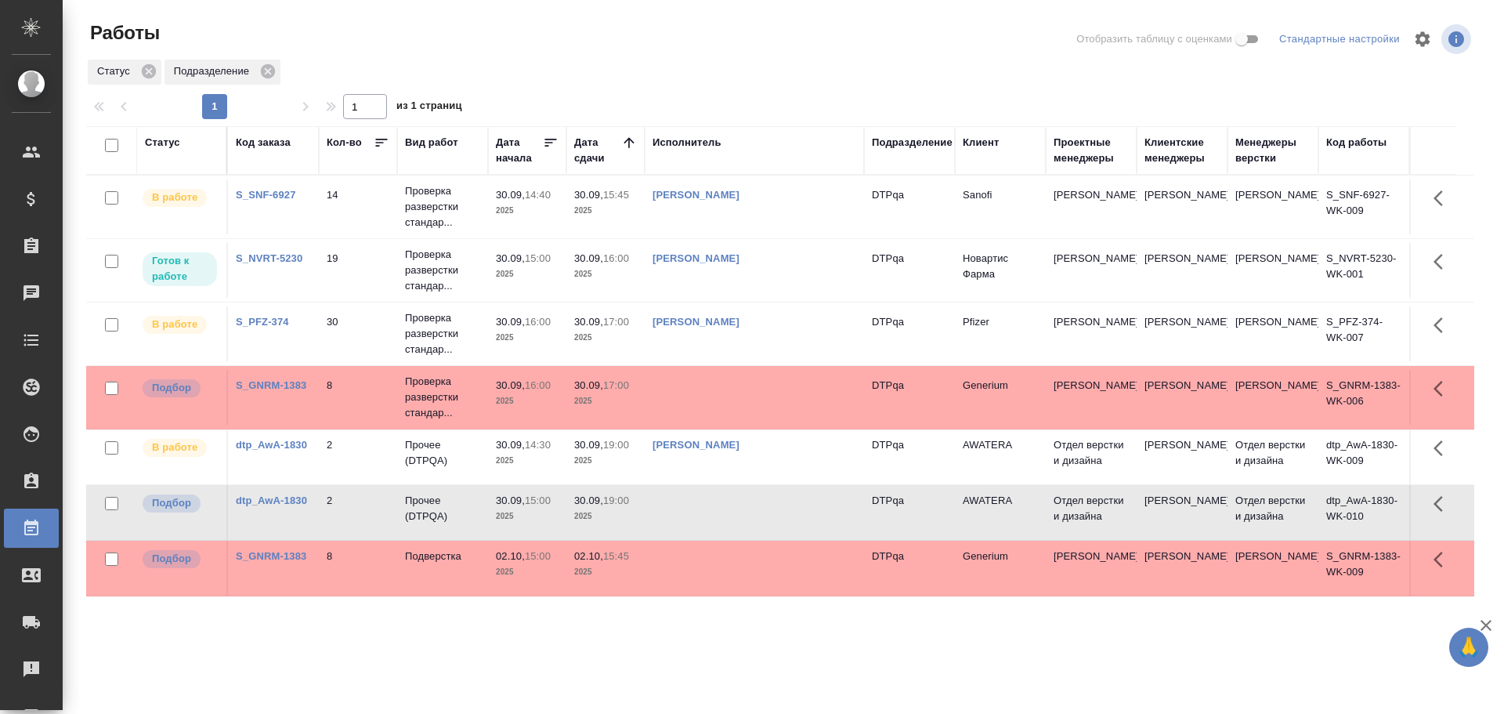
click at [657, 502] on td at bounding box center [754, 512] width 219 height 55
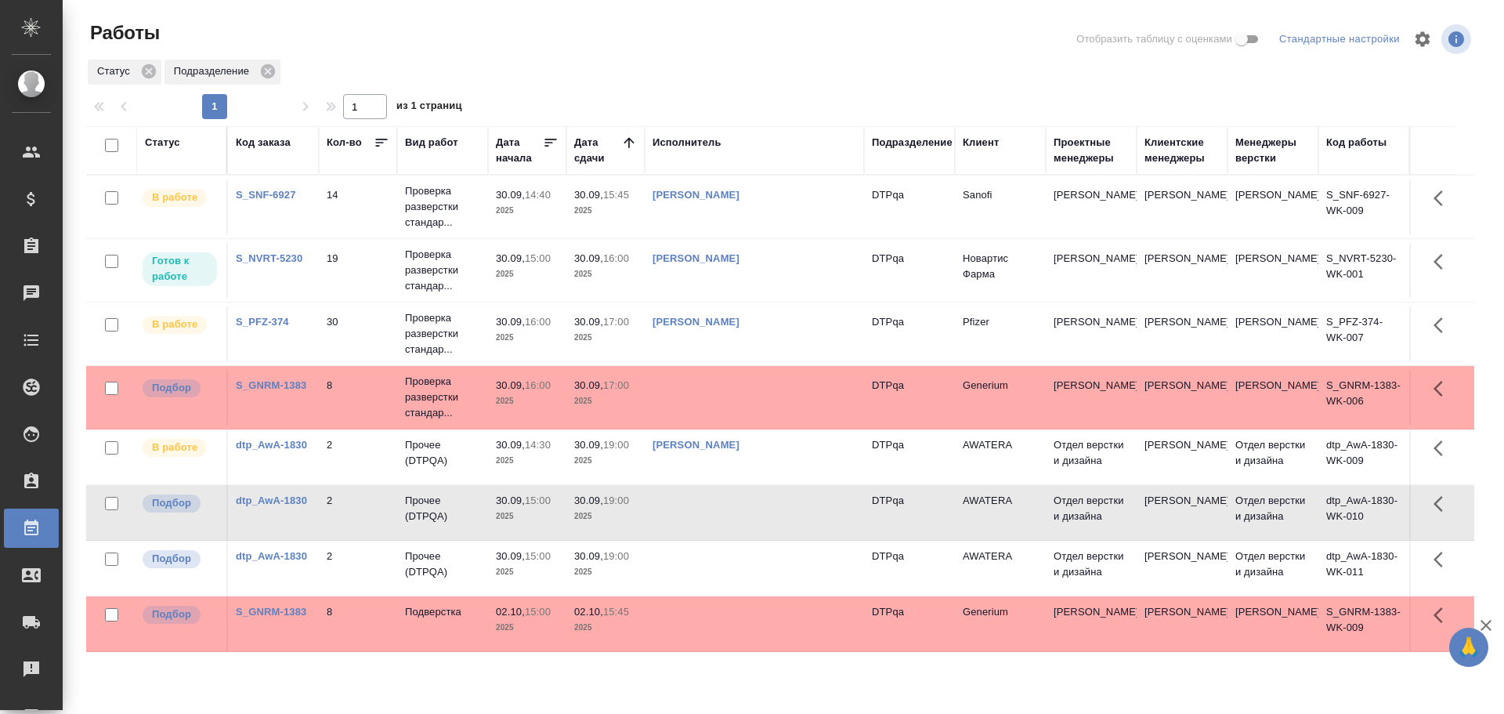
click at [685, 578] on td at bounding box center [754, 568] width 219 height 55
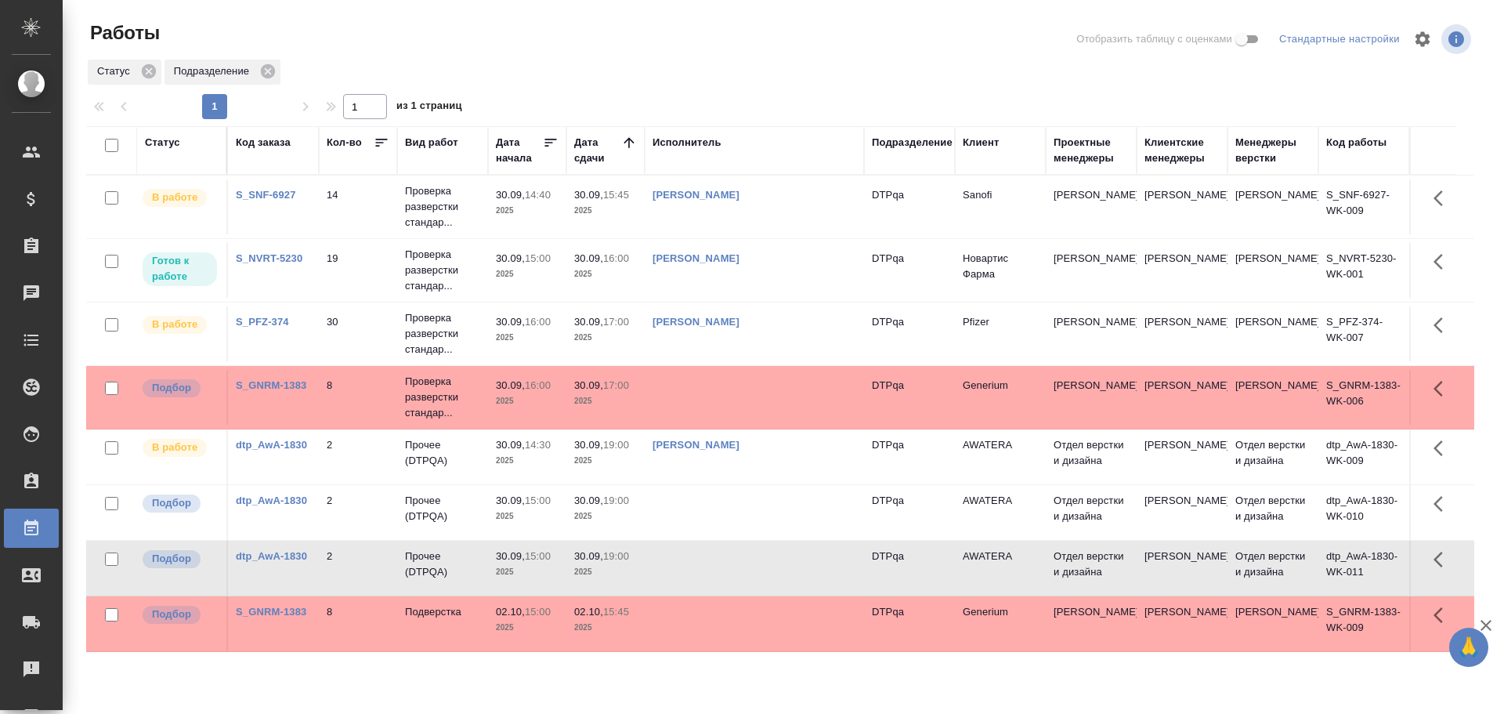
click at [685, 578] on td at bounding box center [754, 568] width 219 height 55
click at [705, 518] on td at bounding box center [754, 512] width 219 height 55
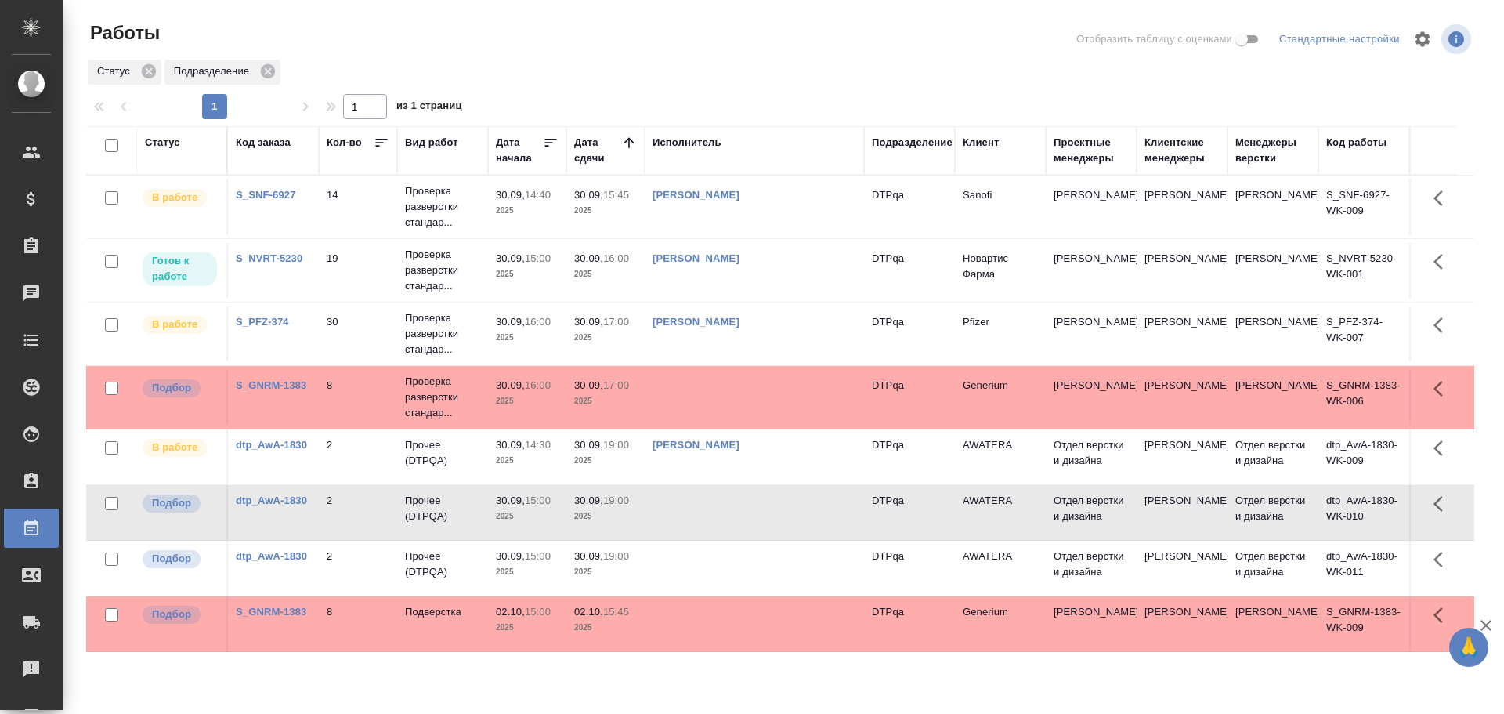
click at [704, 518] on td at bounding box center [754, 512] width 219 height 55
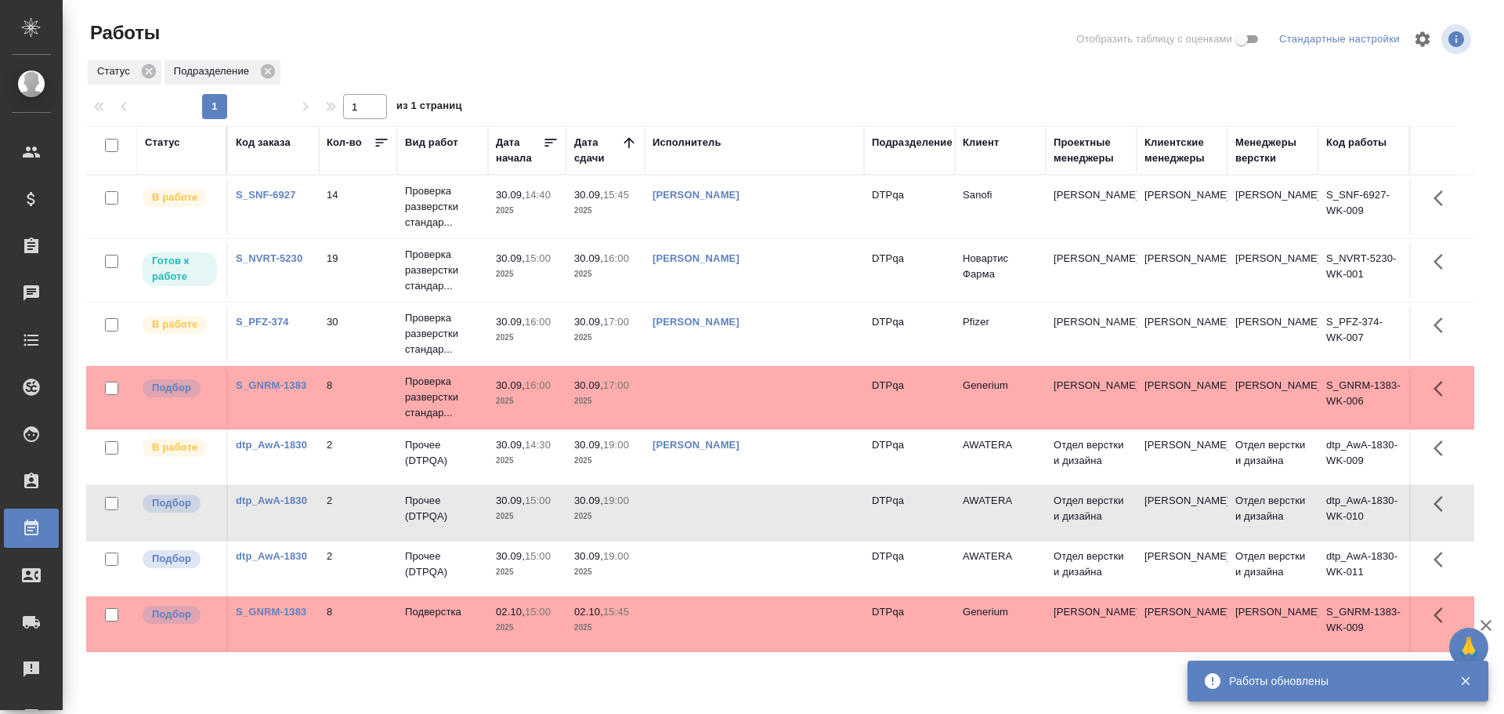
click at [683, 561] on td at bounding box center [754, 568] width 219 height 55
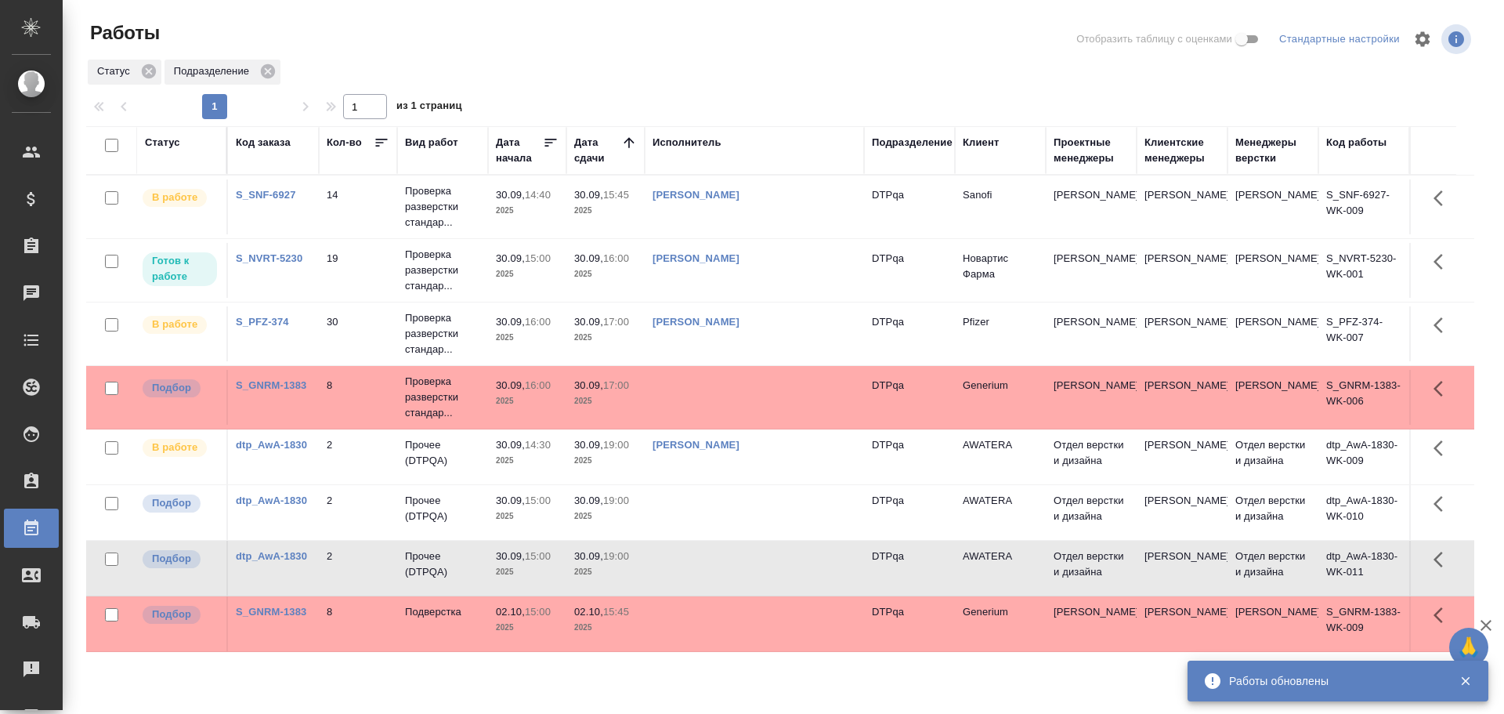
click at [683, 561] on td at bounding box center [754, 568] width 219 height 55
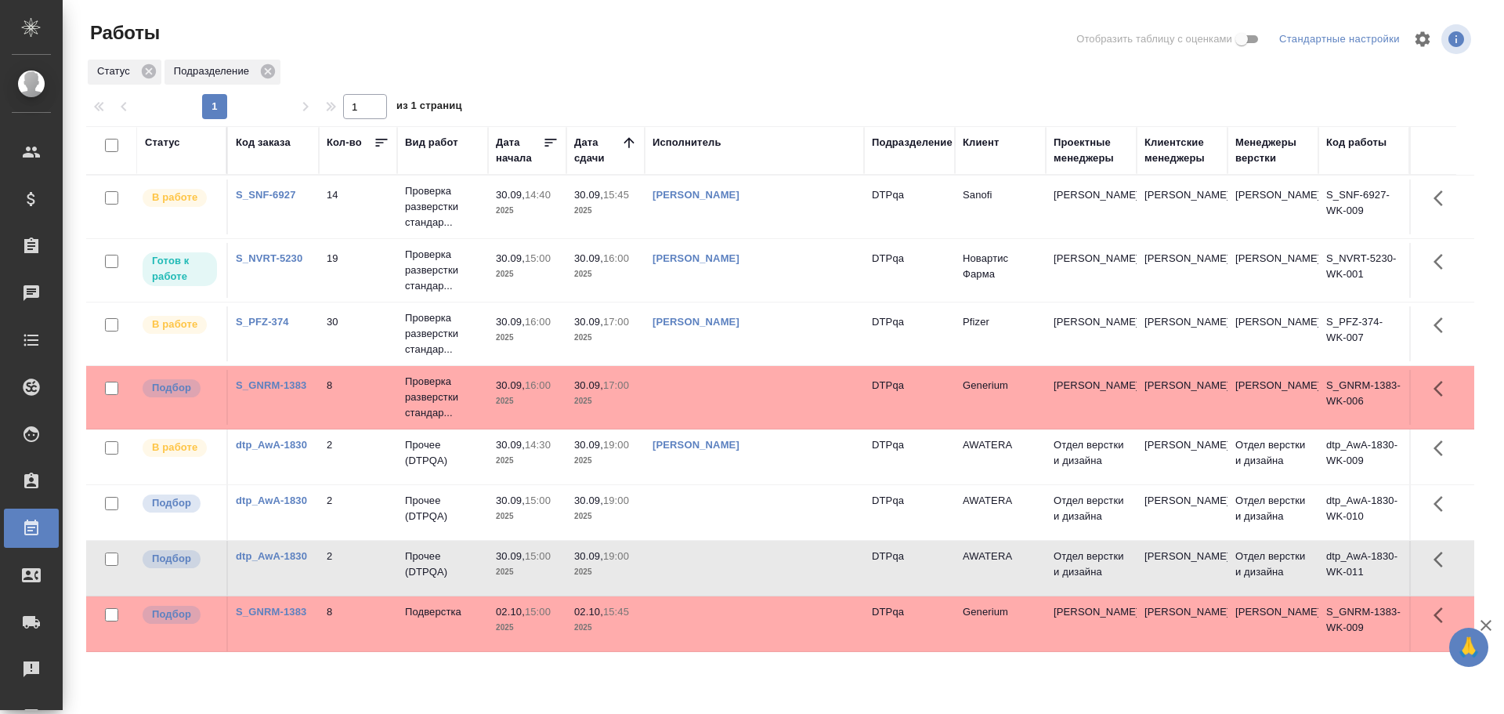
click at [787, 202] on div "[PERSON_NAME]" at bounding box center [755, 195] width 204 height 16
click at [788, 201] on div "[PERSON_NAME]" at bounding box center [755, 195] width 204 height 16
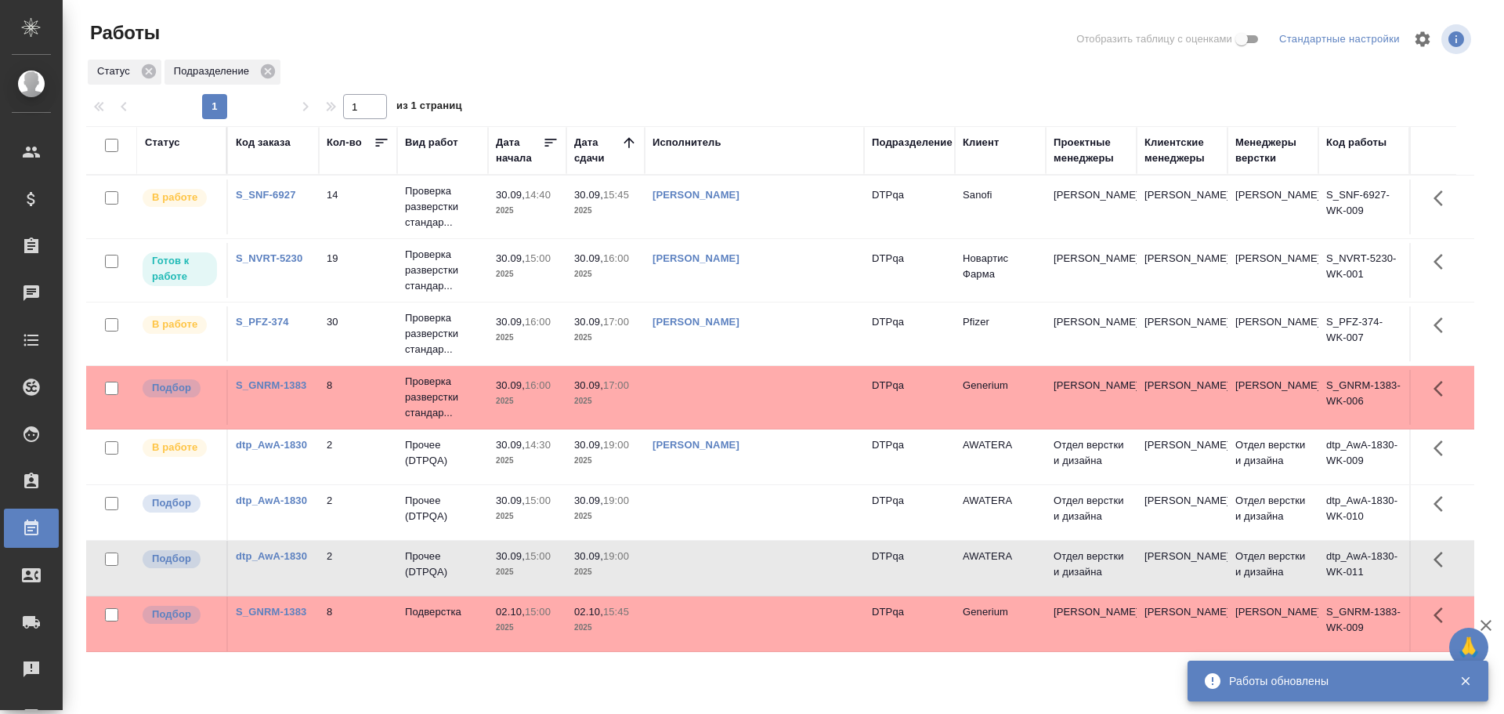
click at [800, 219] on td "[PERSON_NAME]" at bounding box center [754, 206] width 219 height 55
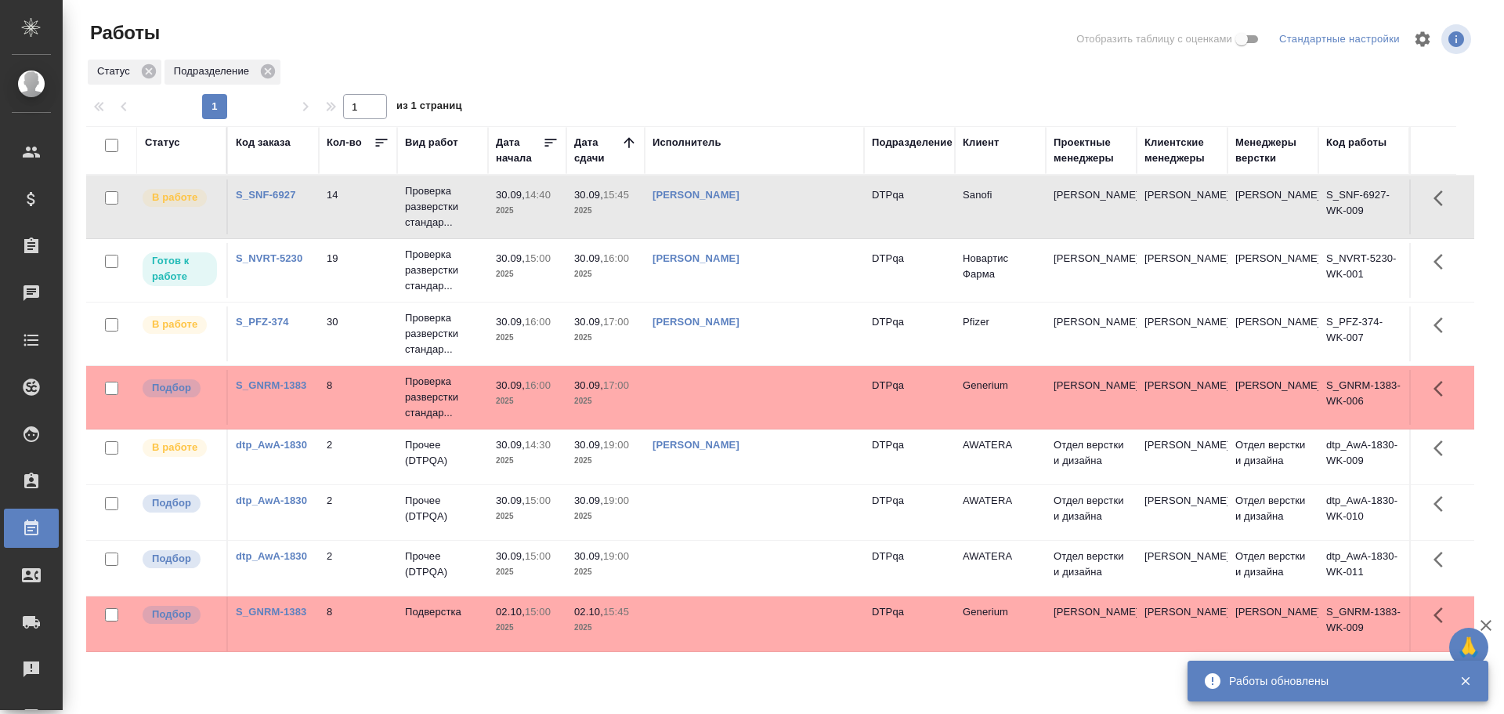
click at [800, 219] on td "[PERSON_NAME]" at bounding box center [754, 206] width 219 height 55
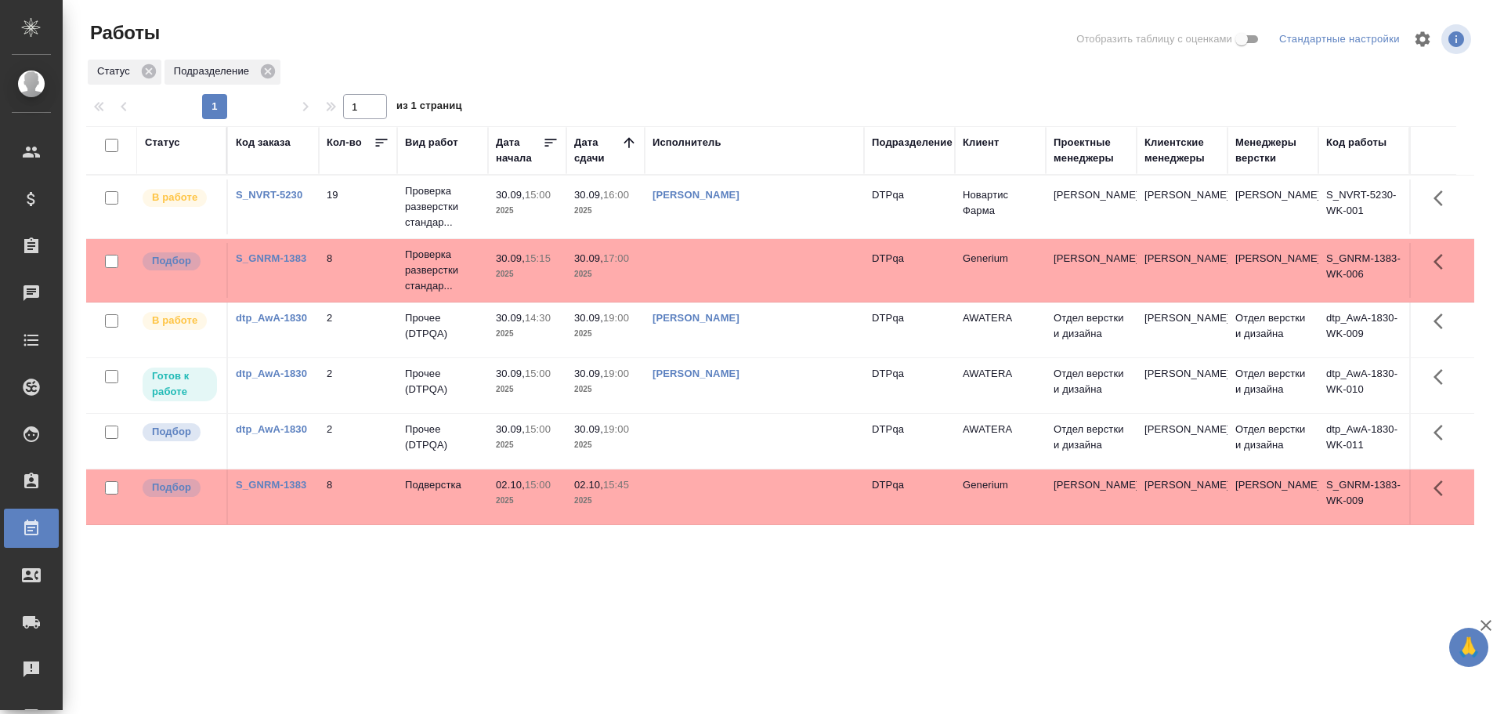
click at [793, 331] on td "[PERSON_NAME]" at bounding box center [754, 329] width 219 height 55
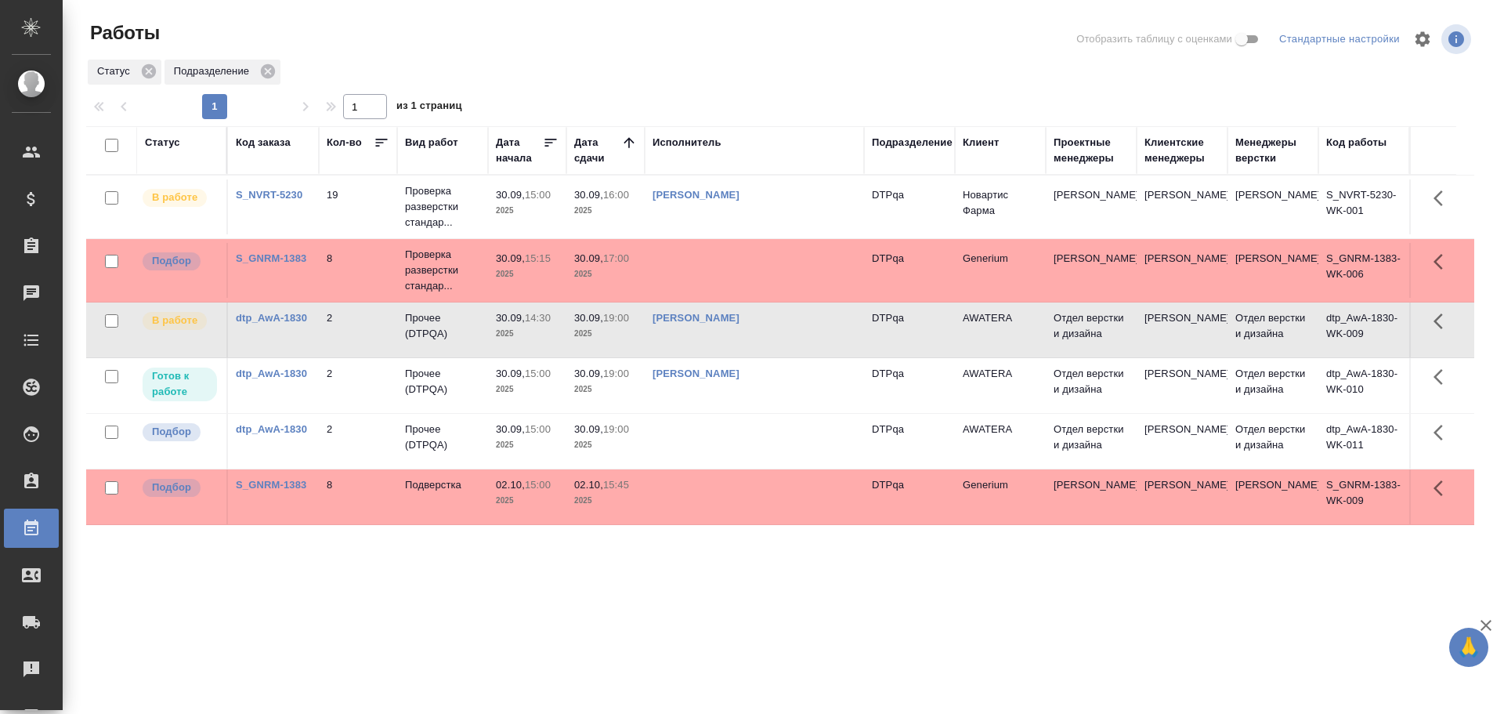
click at [793, 331] on td "[PERSON_NAME]" at bounding box center [754, 329] width 219 height 55
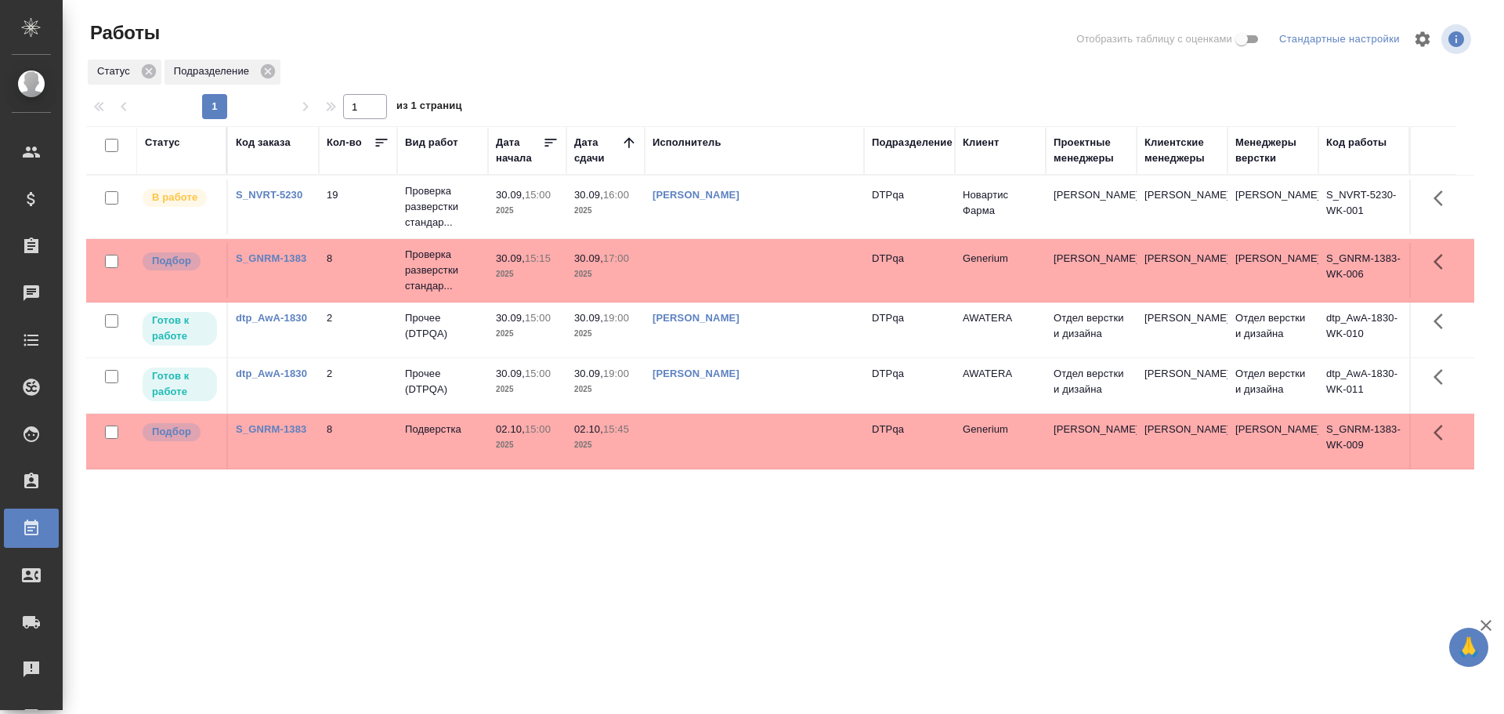
click at [746, 270] on td at bounding box center [754, 270] width 219 height 55
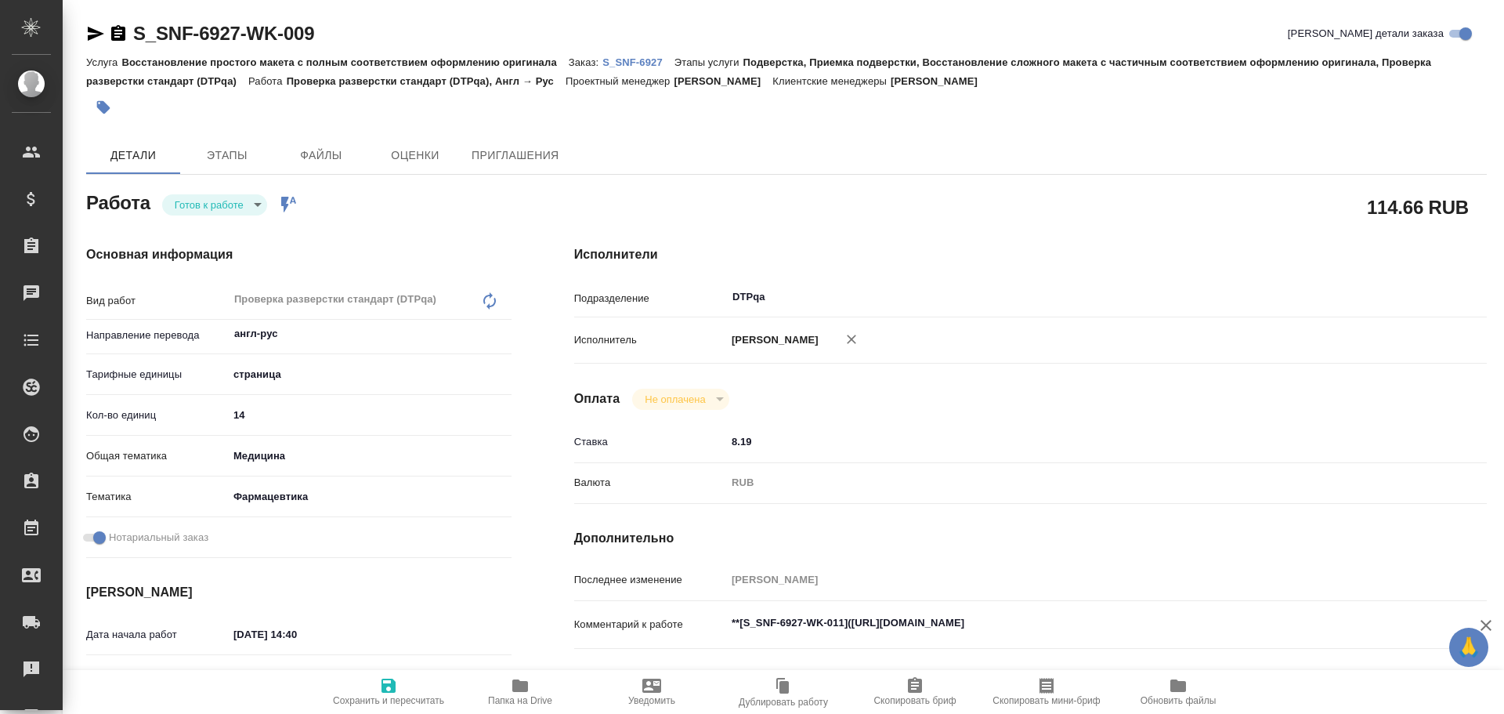
type textarea "x"
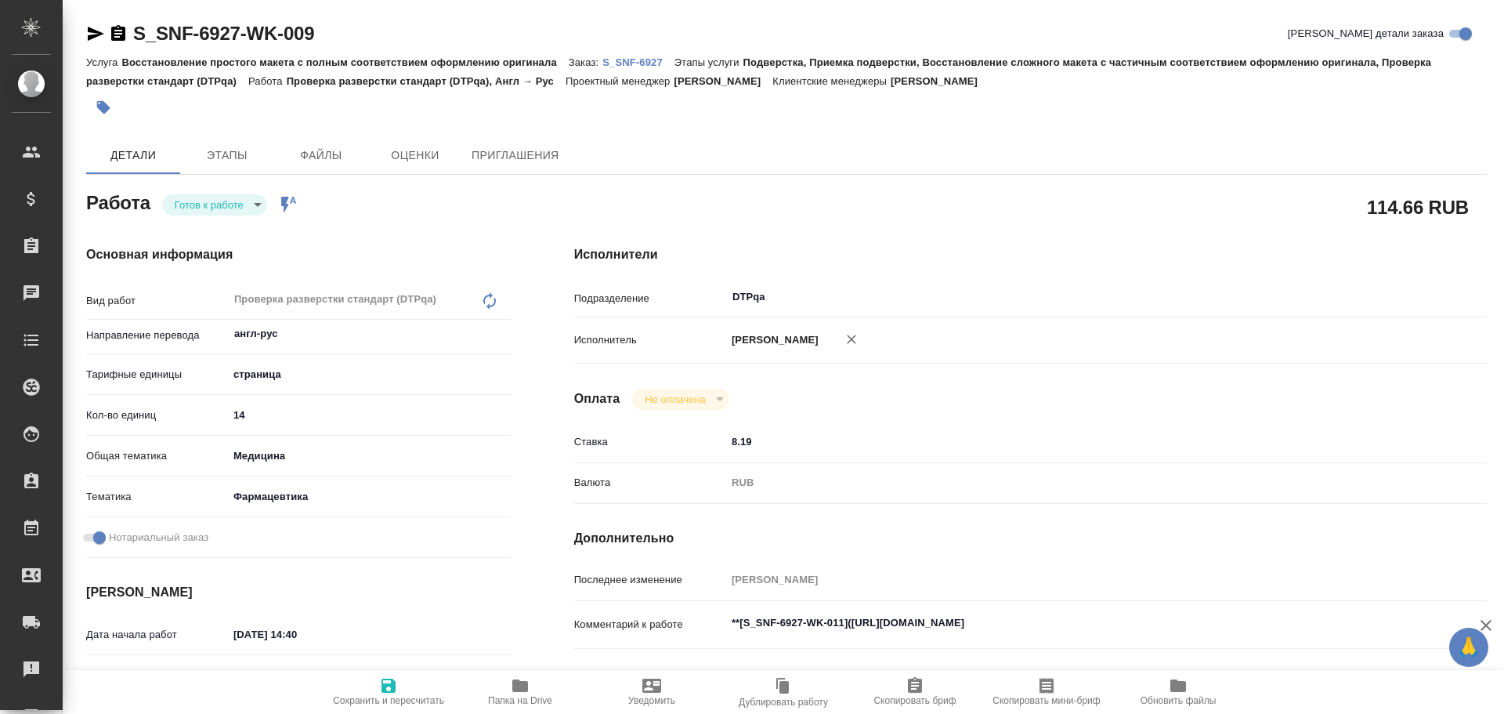
type textarea "x"
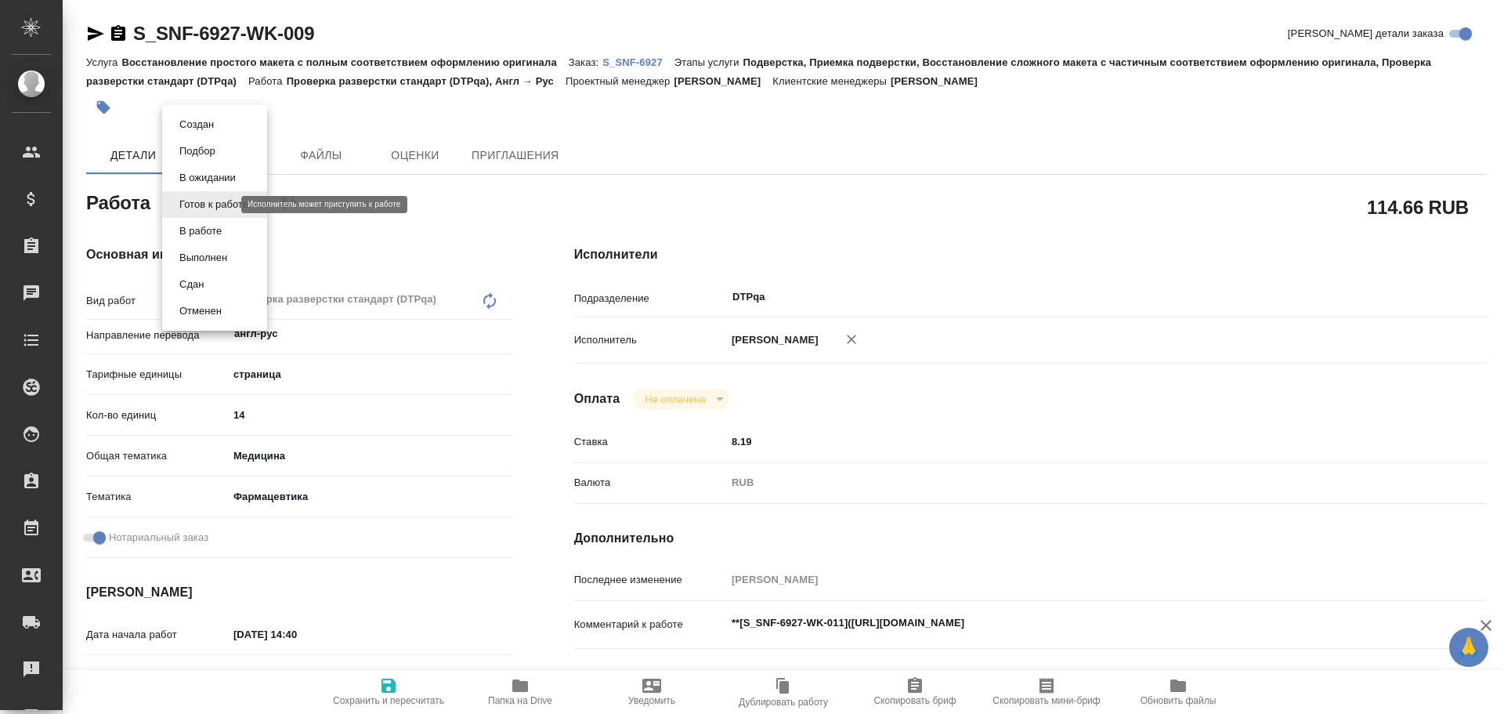
click at [214, 208] on body "🙏 .cls-1 fill:#fff; AWATERA Chulets [PERSON_NAME] Спецификации Заказы Чаты Todo…" at bounding box center [752, 357] width 1504 height 714
click at [212, 230] on button "В работе" at bounding box center [201, 231] width 52 height 17
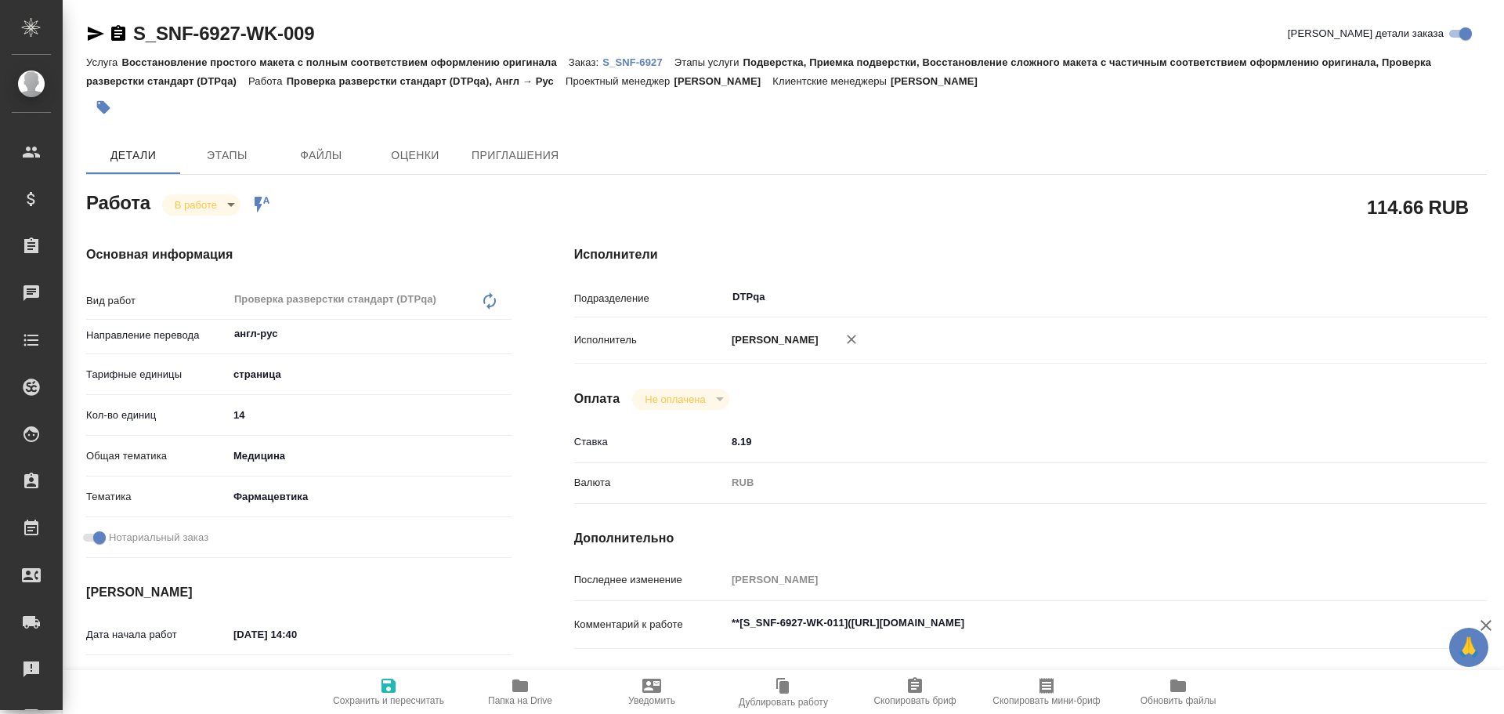
click at [393, 695] on span "Сохранить и пересчитать" at bounding box center [388, 700] width 111 height 11
type textarea "x"
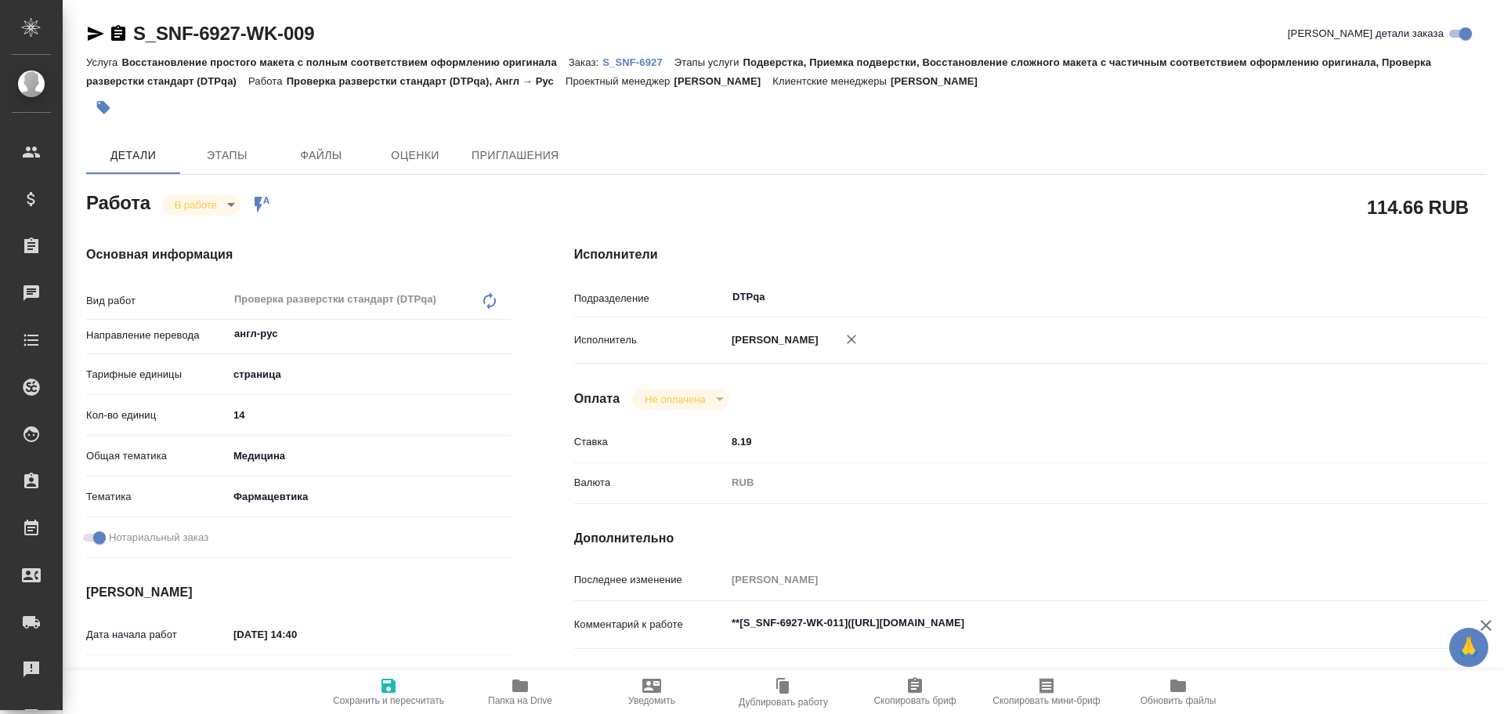
type textarea "x"
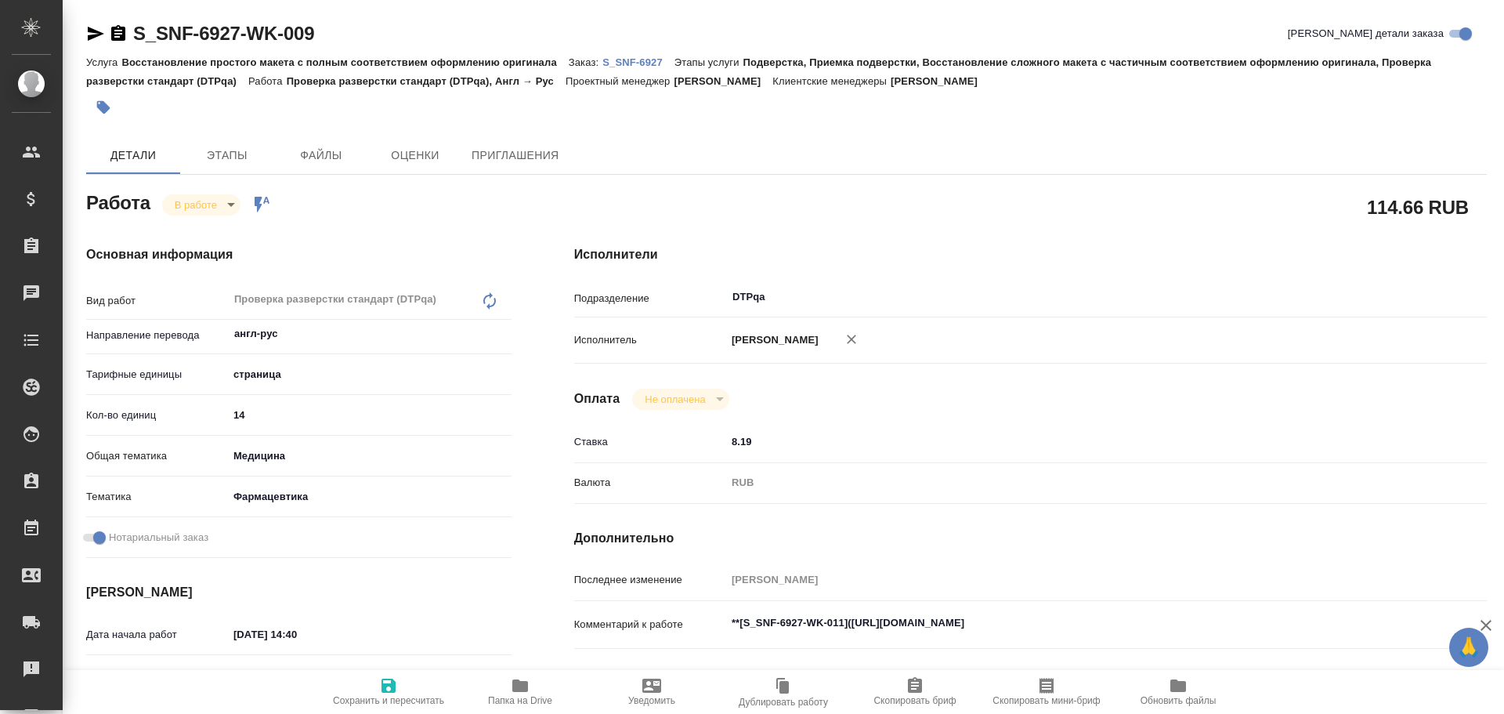
type textarea "x"
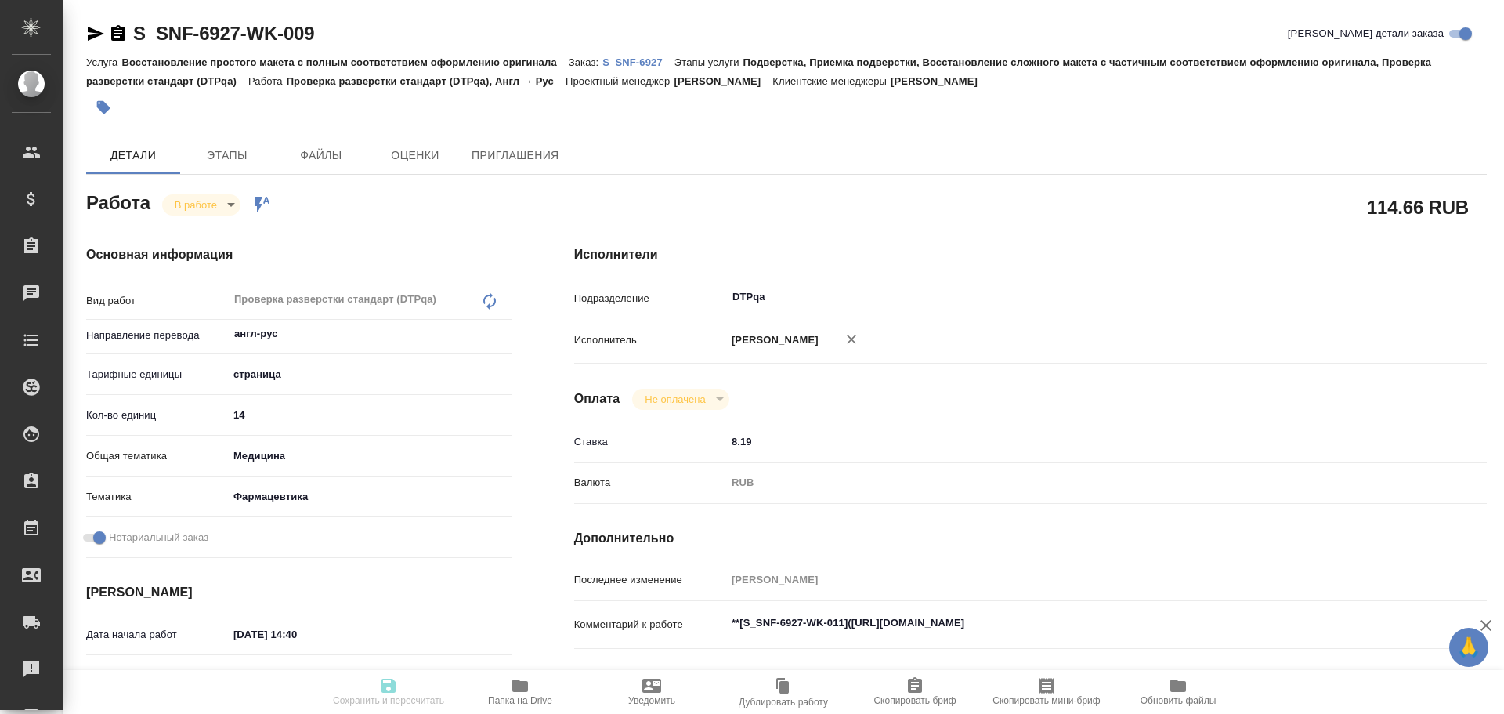
type textarea "x"
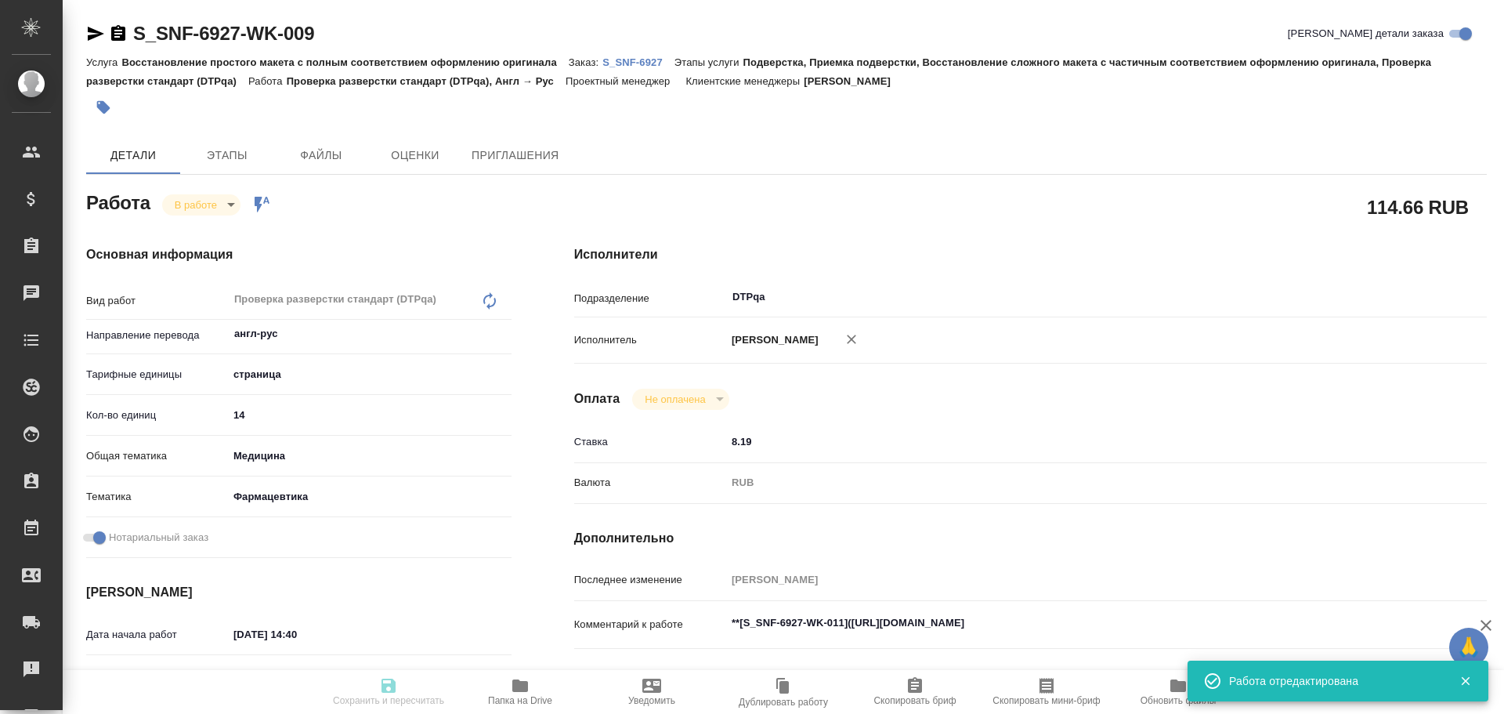
type input "inProgress"
type textarea "Проверка разверстки стандарт (DTPqa)"
type textarea "x"
type input "англ-рус"
type input "5a8b1489cc6b4906c91bfdb2"
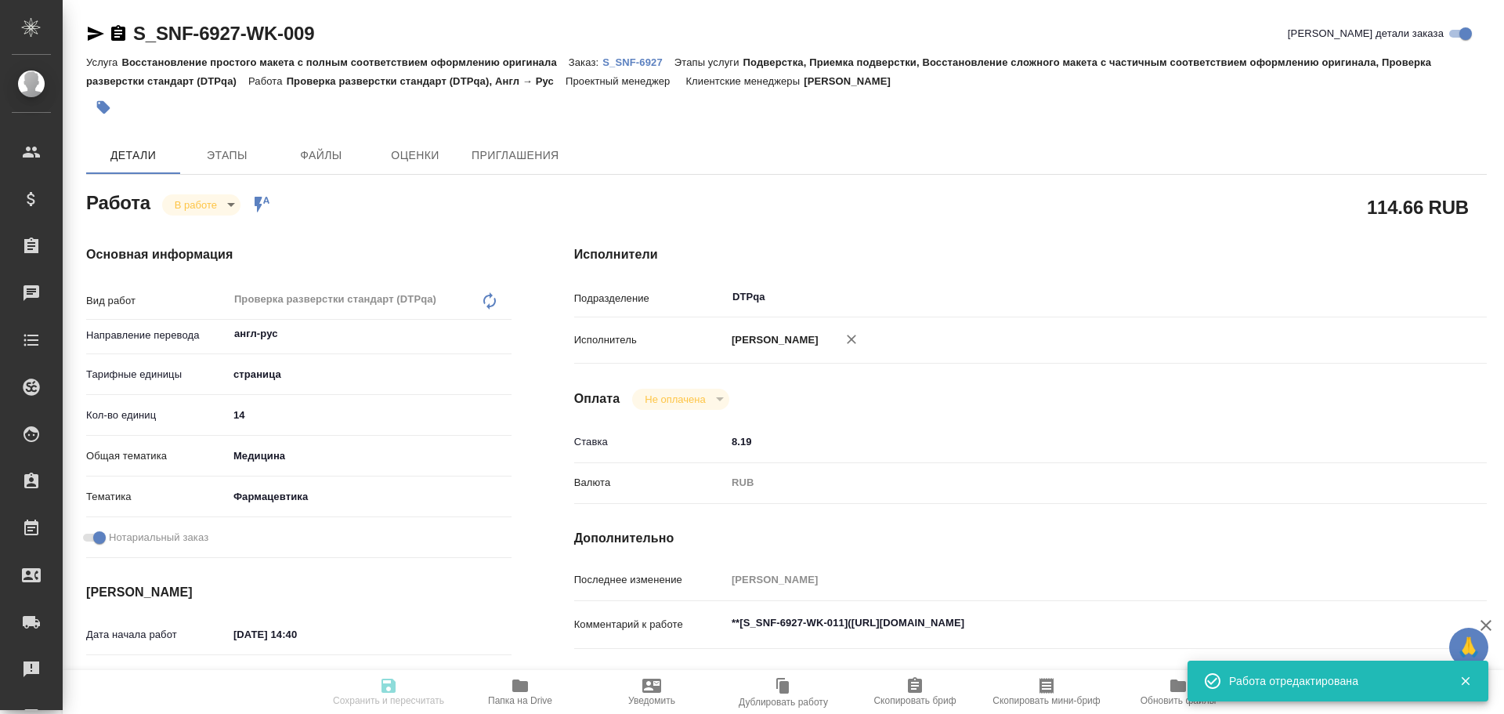
type input "14"
type input "med"
type input "6149832f2b7be24903fd7a82"
checkbox input "true"
type input "30.09.2025 14:40"
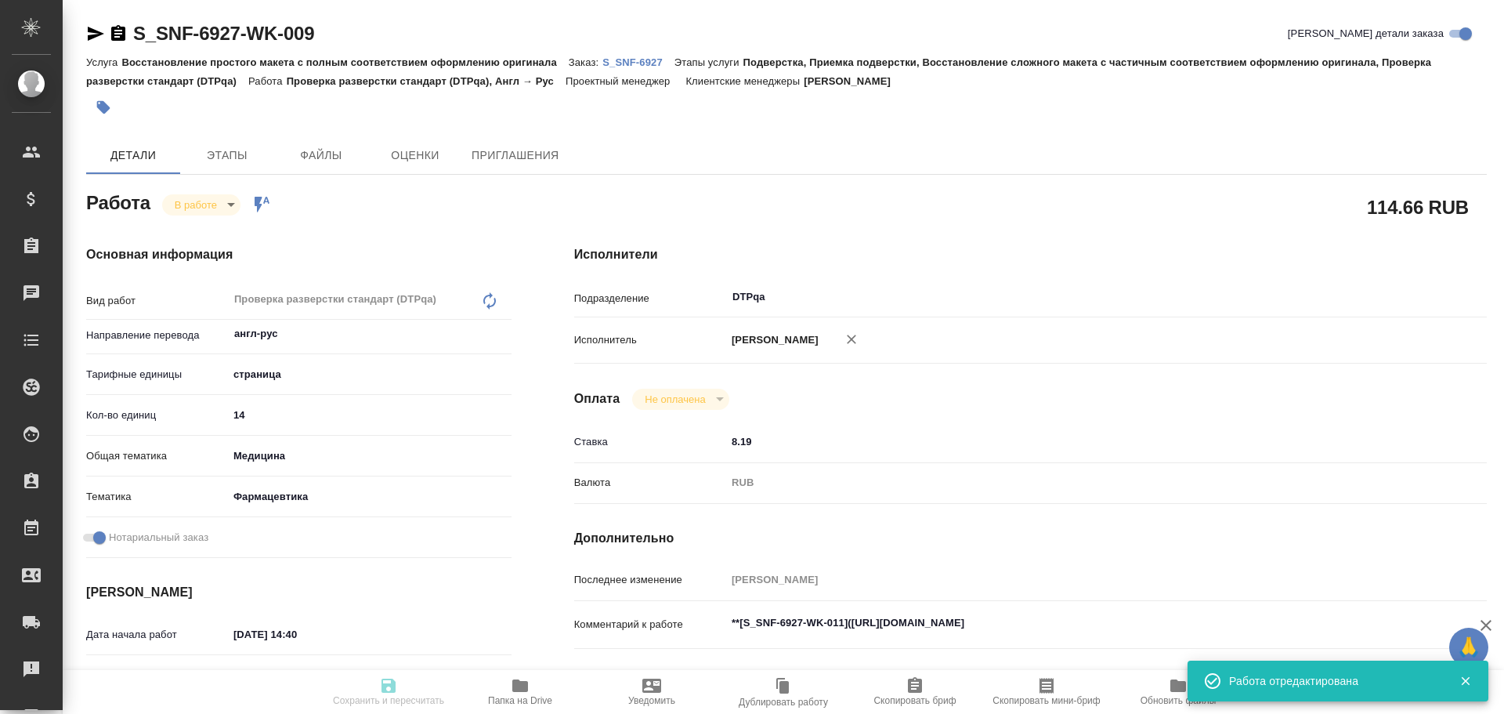
type input "30.09.2025 14:50"
type input "30.09.2025 15:45"
type input "[DATE] 13:00"
type input "DTPqa"
type input "notPayed"
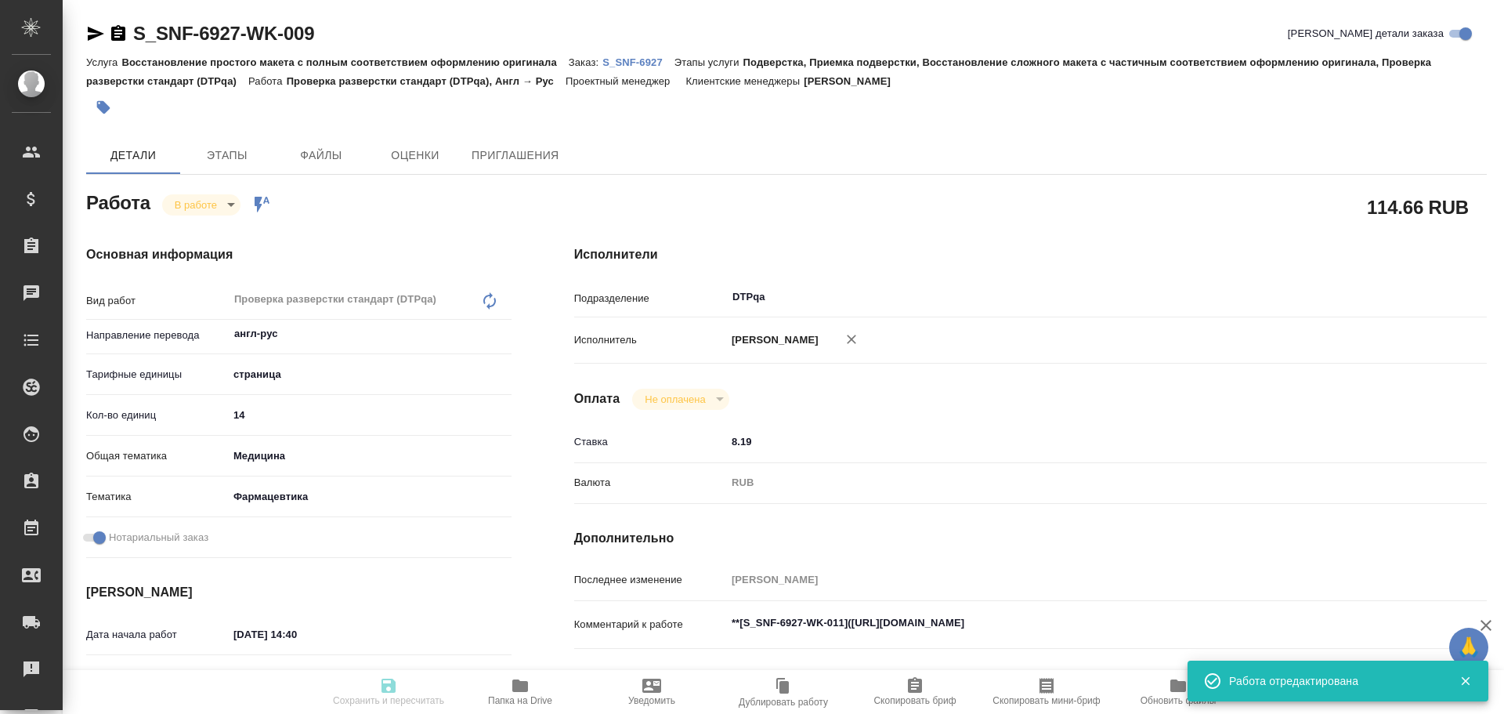
type input "8.19"
type input "RUB"
type input "Чулец Елена"
type textarea "**[S_SNF-6927-WK-011](https://tera.awatera.com/Work/68db9634e030799b5eca4bf0/)**"
type textarea "x"
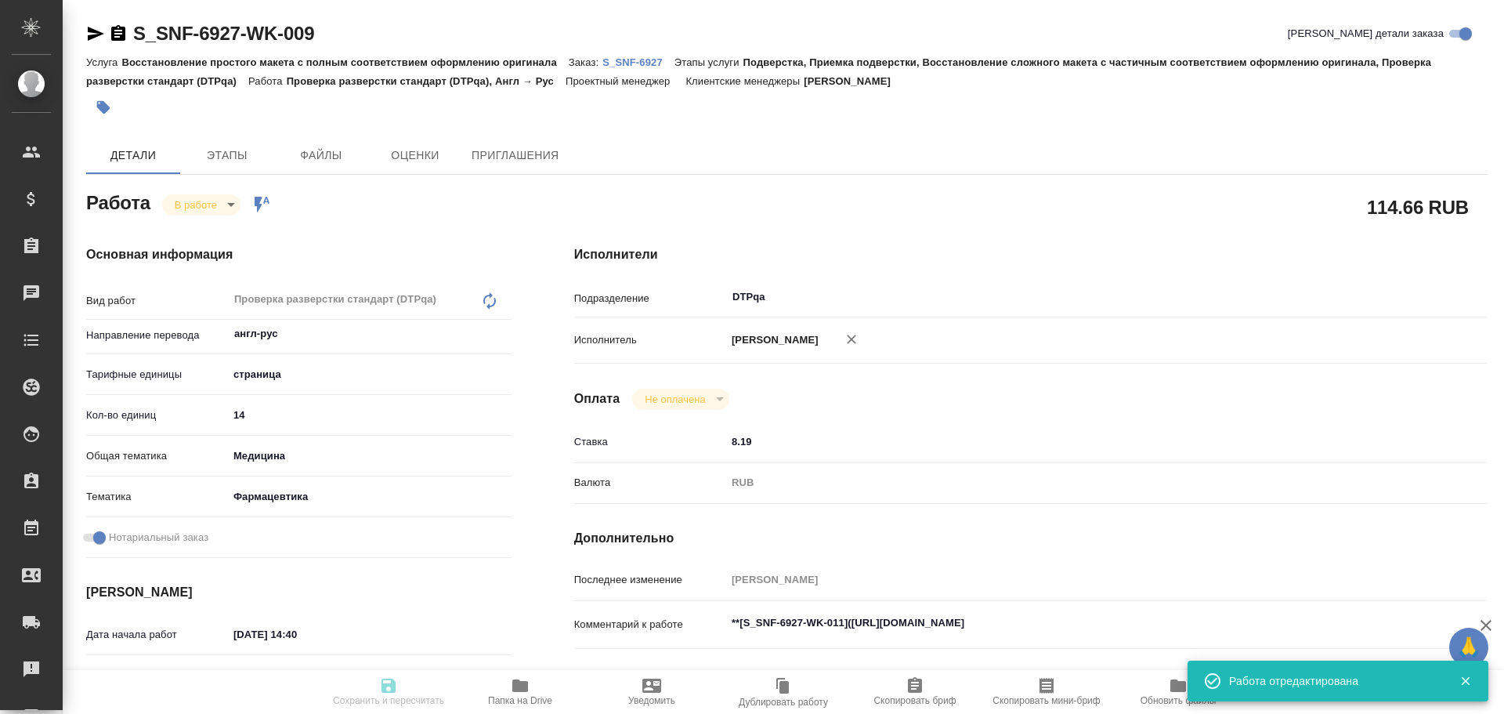
type textarea "/Clients/Sanofi/Orders/S_SNF-6927/DTP/S_SNF-6927-WK-009"
type textarea "x"
type input "S_SNF-6927"
type input "E005878979"
type input "Восстановление простого макета с полным соответствием оформлению оригинала"
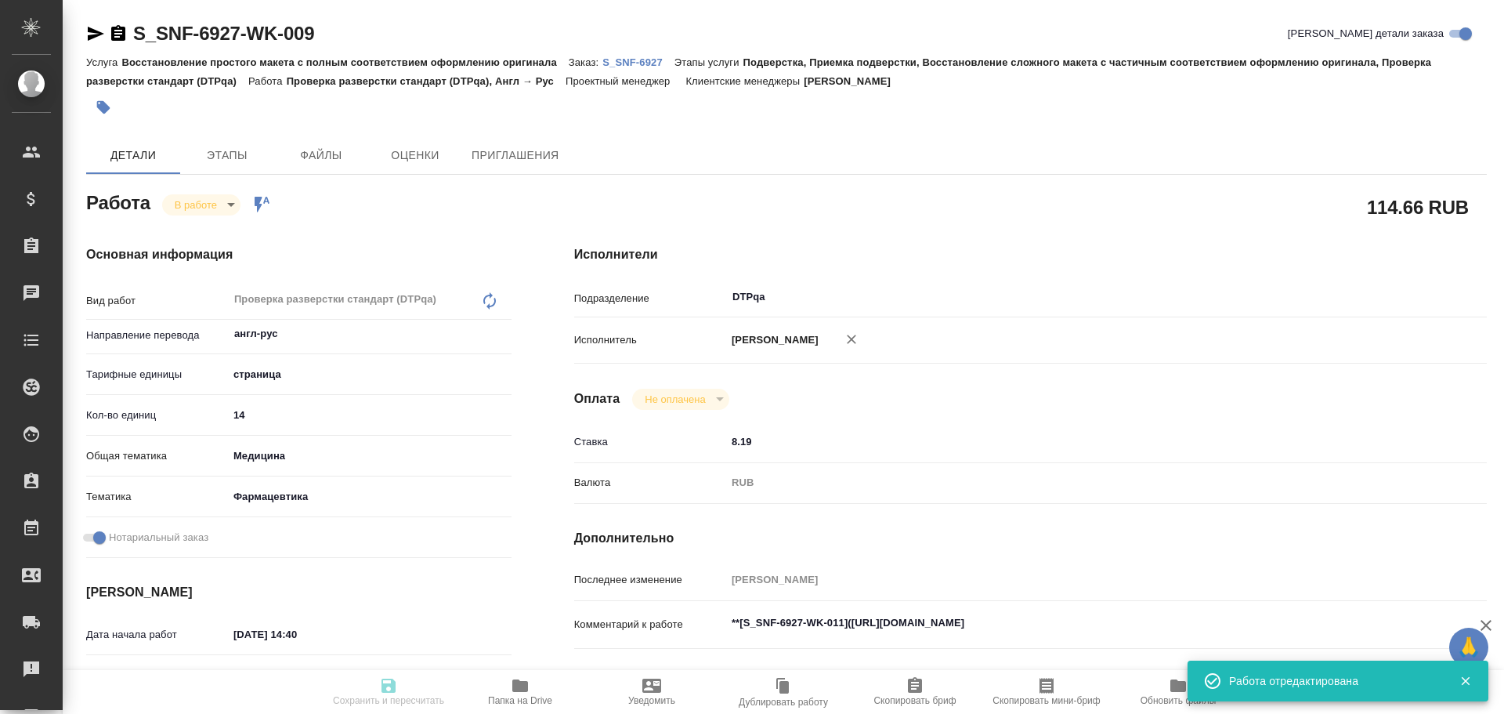
type input "Подверстка, Приемка подверстки, Восстановление сложного макета с частичным соот…"
type input "Сайдашева Диляра"
type input "Петрова Валерия"
type input "/Clients/Sanofi/Orders/S_SNF-6927"
type textarea "x"
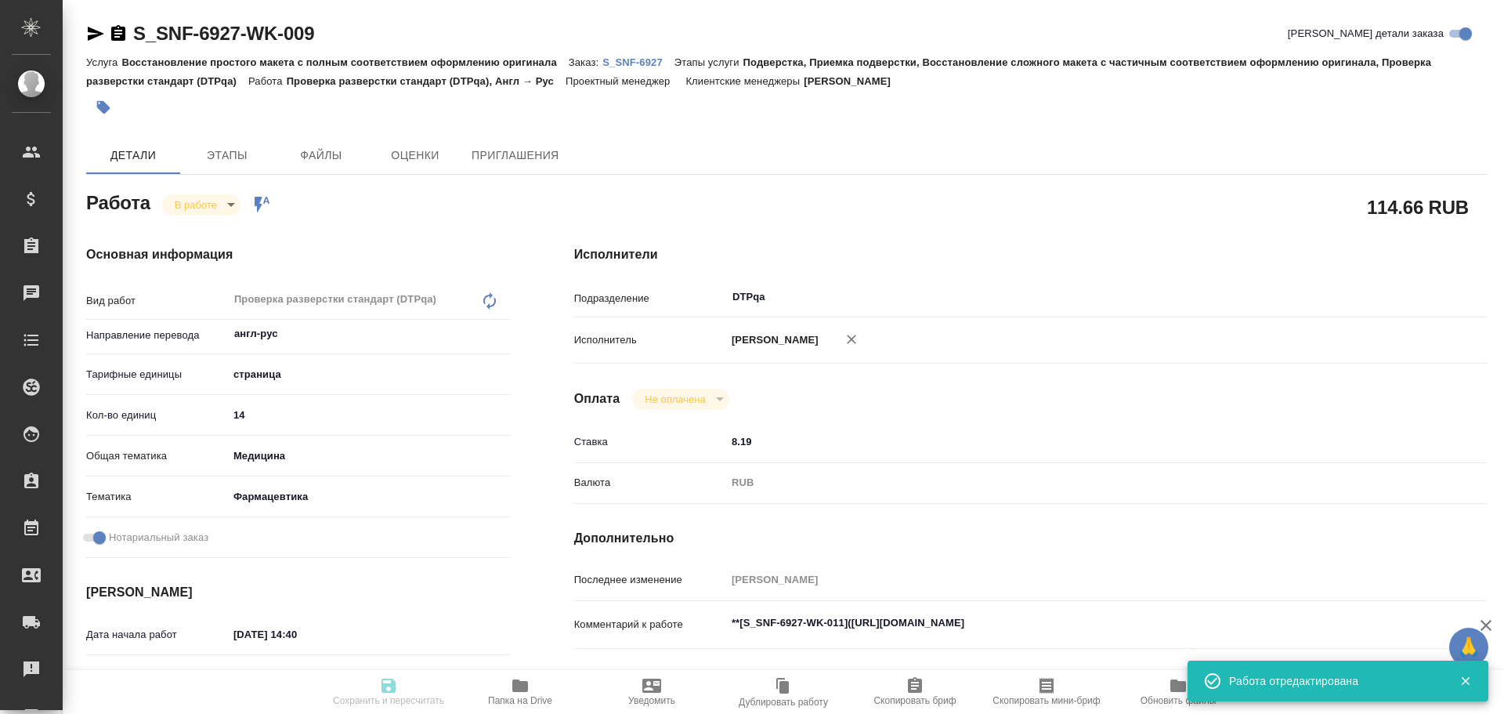
type textarea "x"
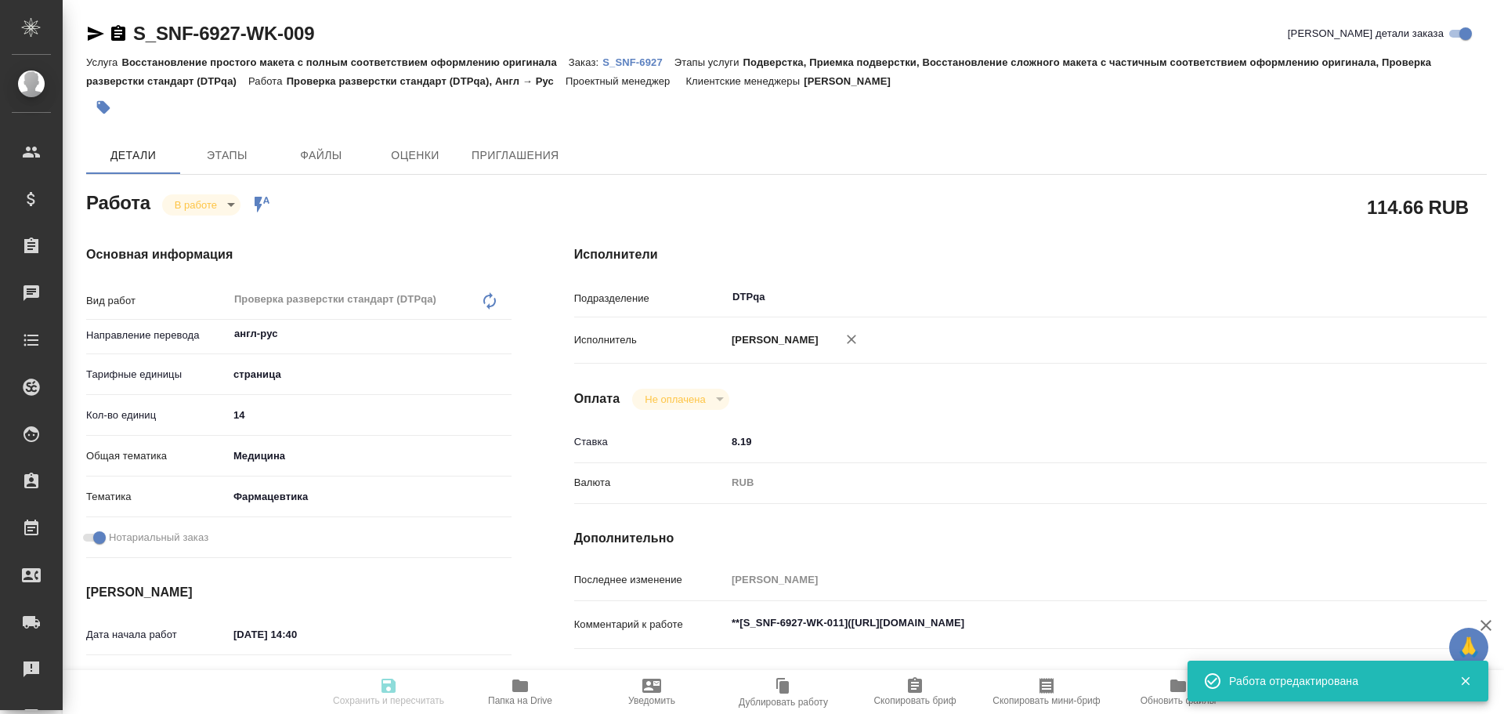
type textarea "x"
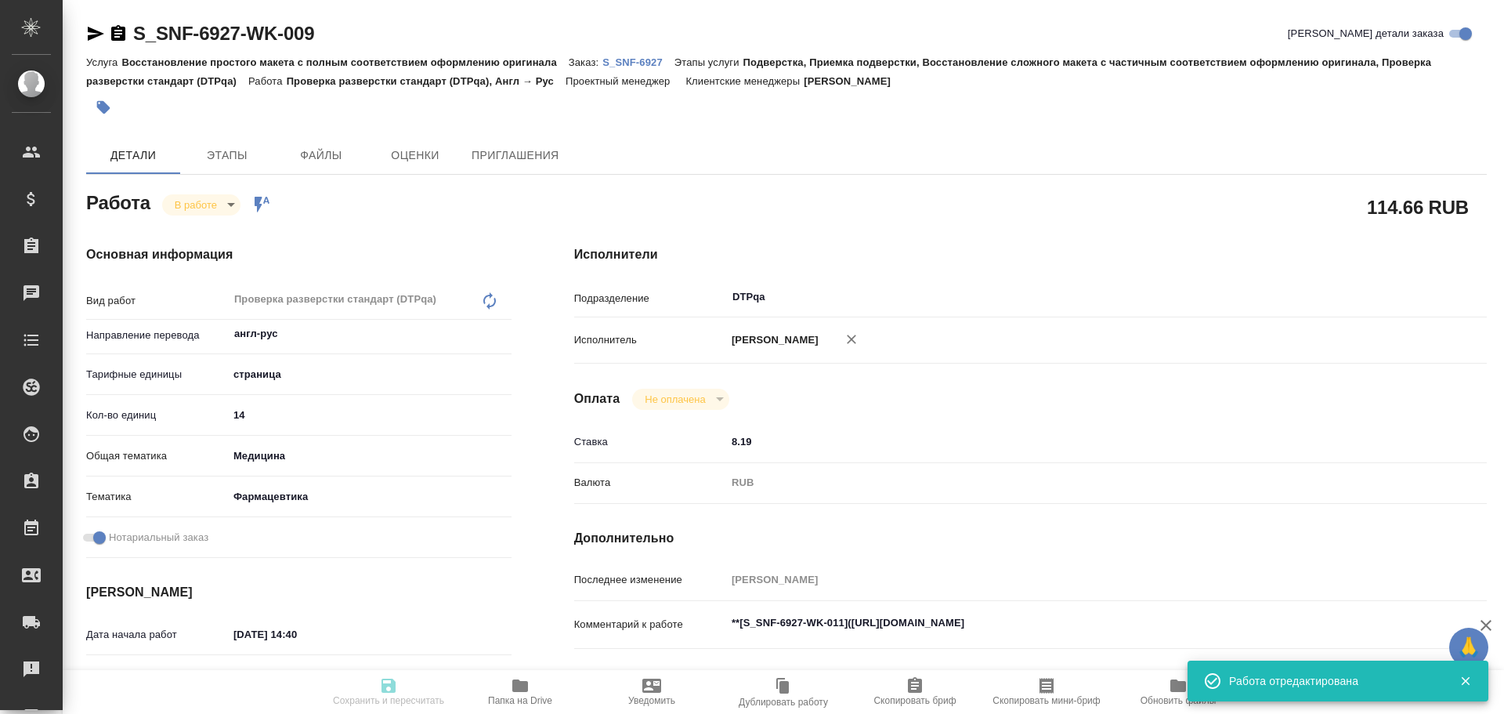
type textarea "x"
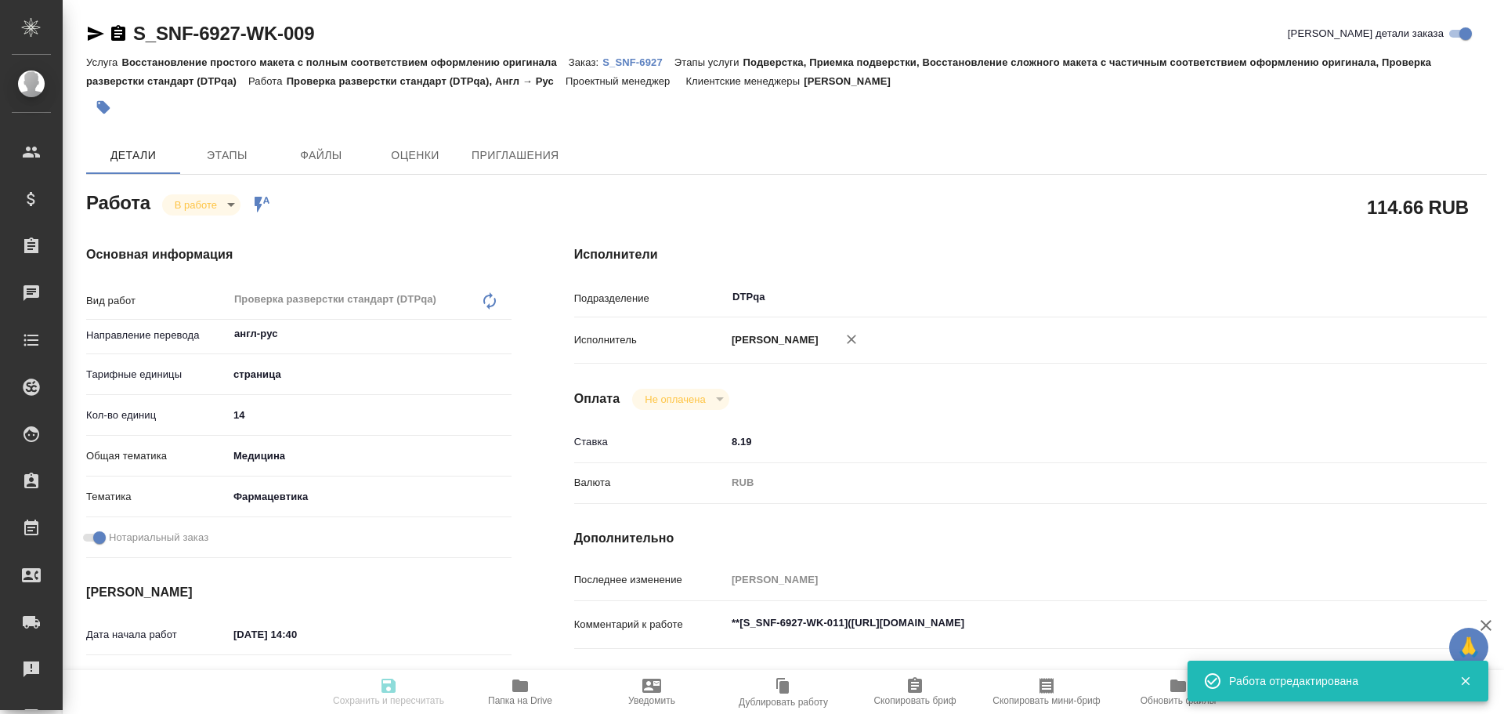
type textarea "x"
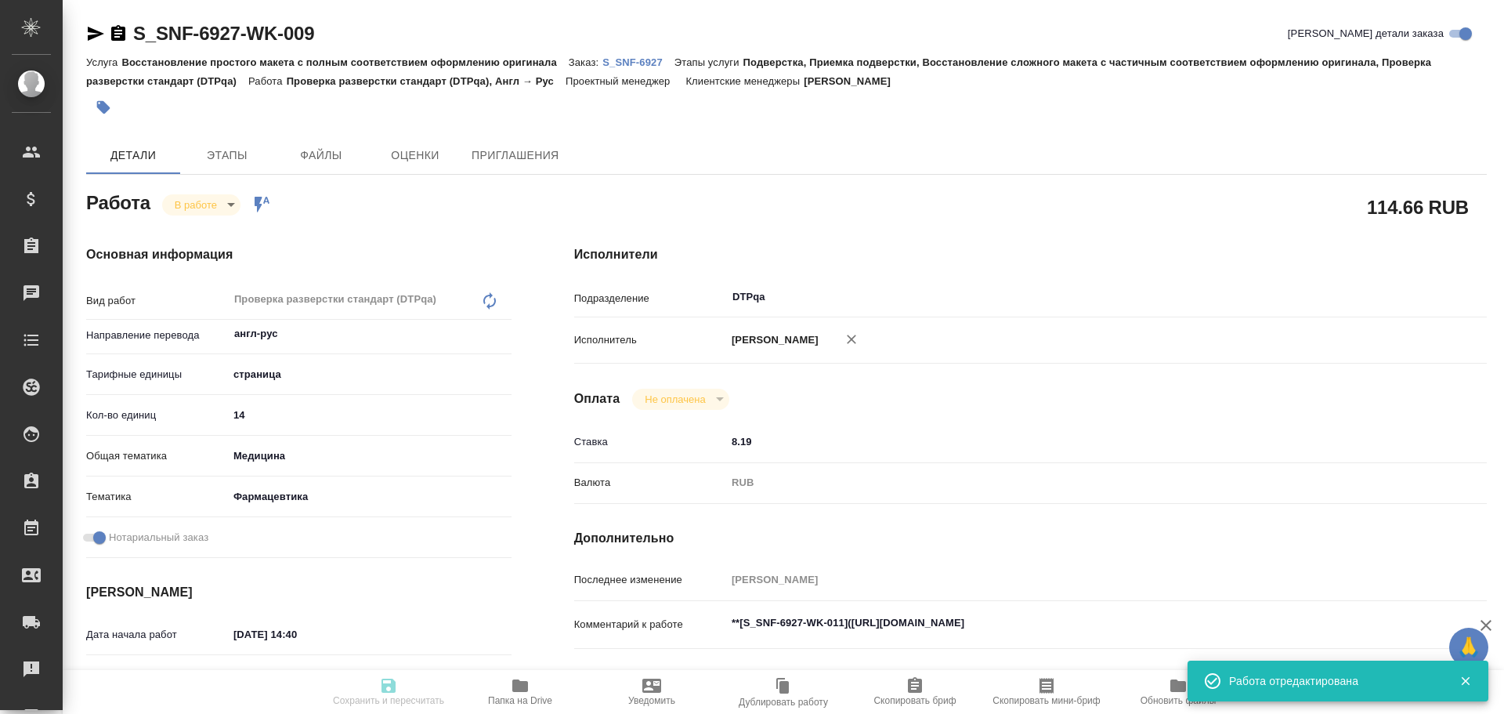
type textarea "x"
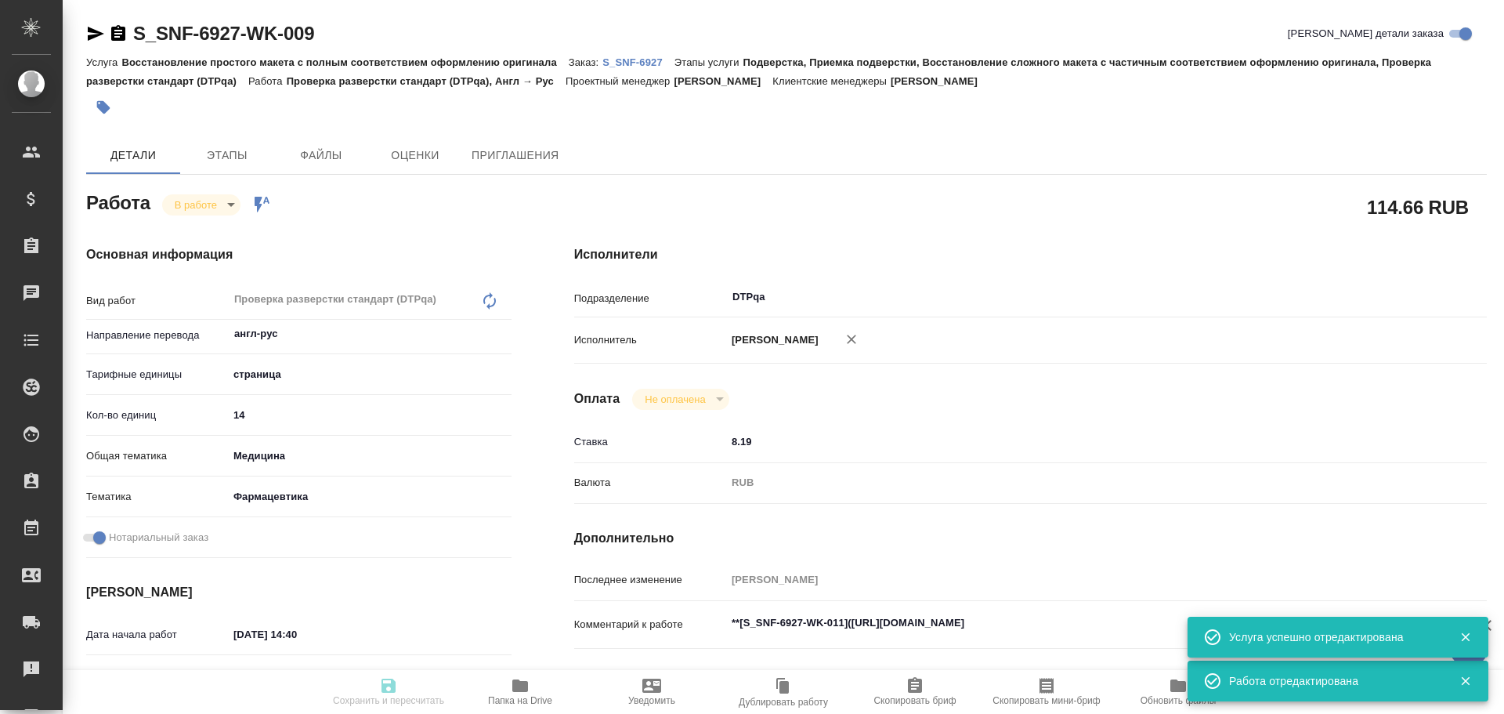
type textarea "x"
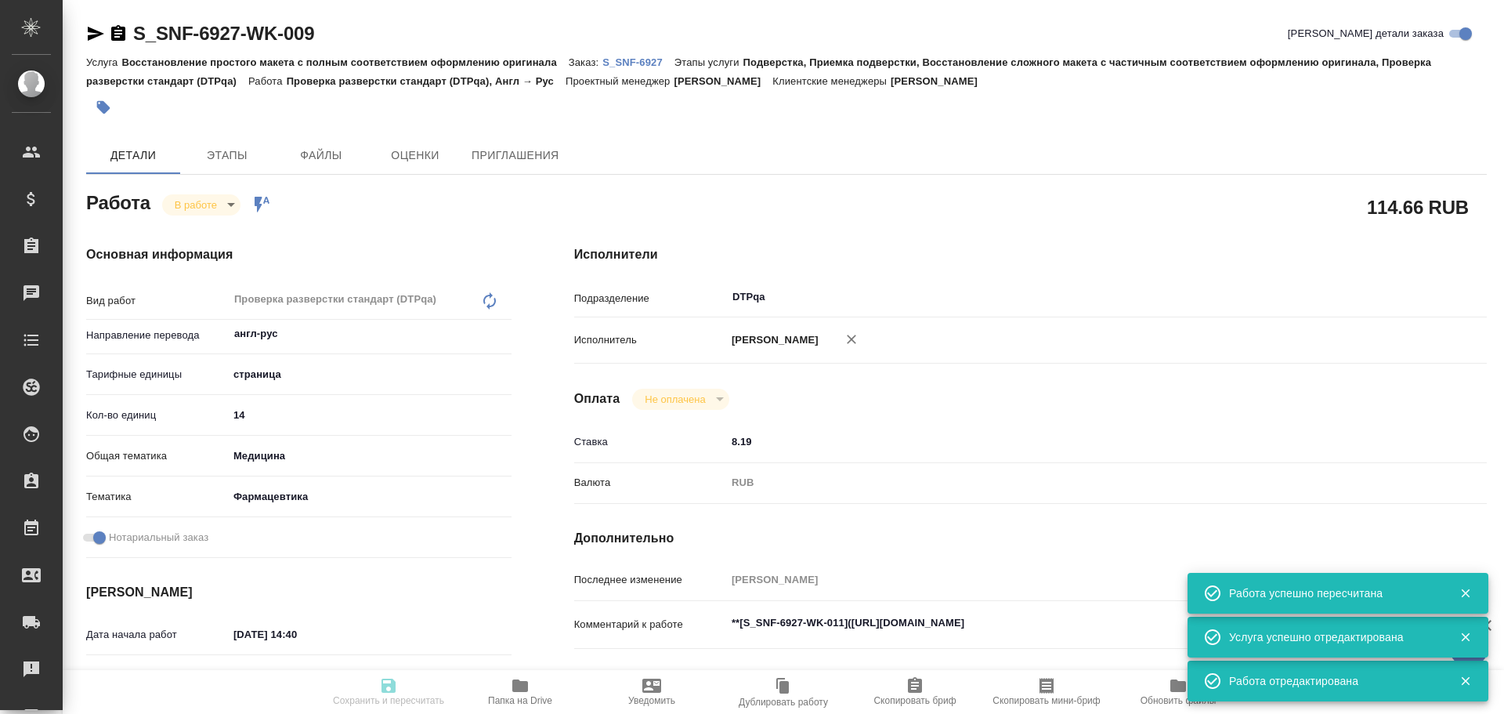
type input "inProgress"
type textarea "Проверка разверстки стандарт (DTPqa)"
type textarea "x"
type input "англ-рус"
type input "5a8b1489cc6b4906c91bfdb2"
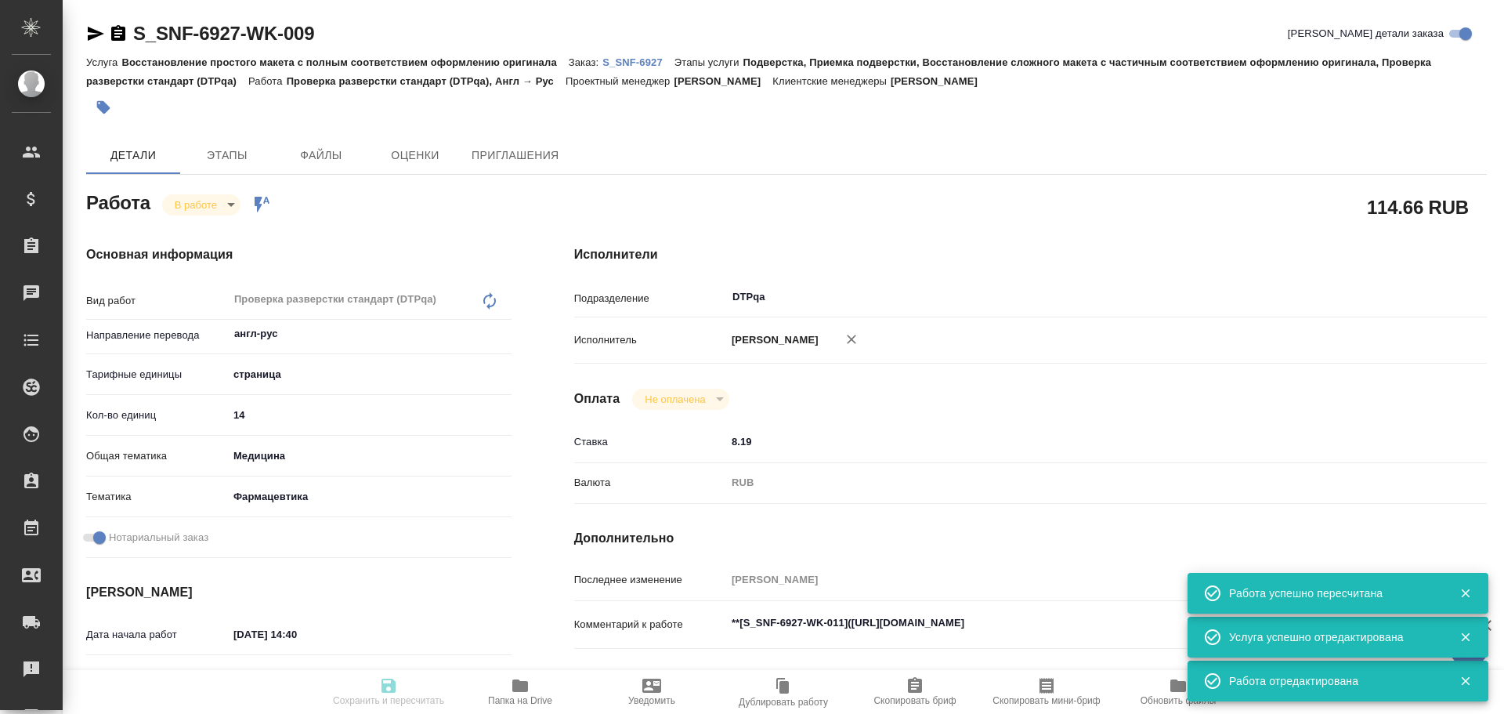
type input "14"
type input "med"
type input "6149832f2b7be24903fd7a82"
checkbox input "true"
type input "30.09.2025 14:40"
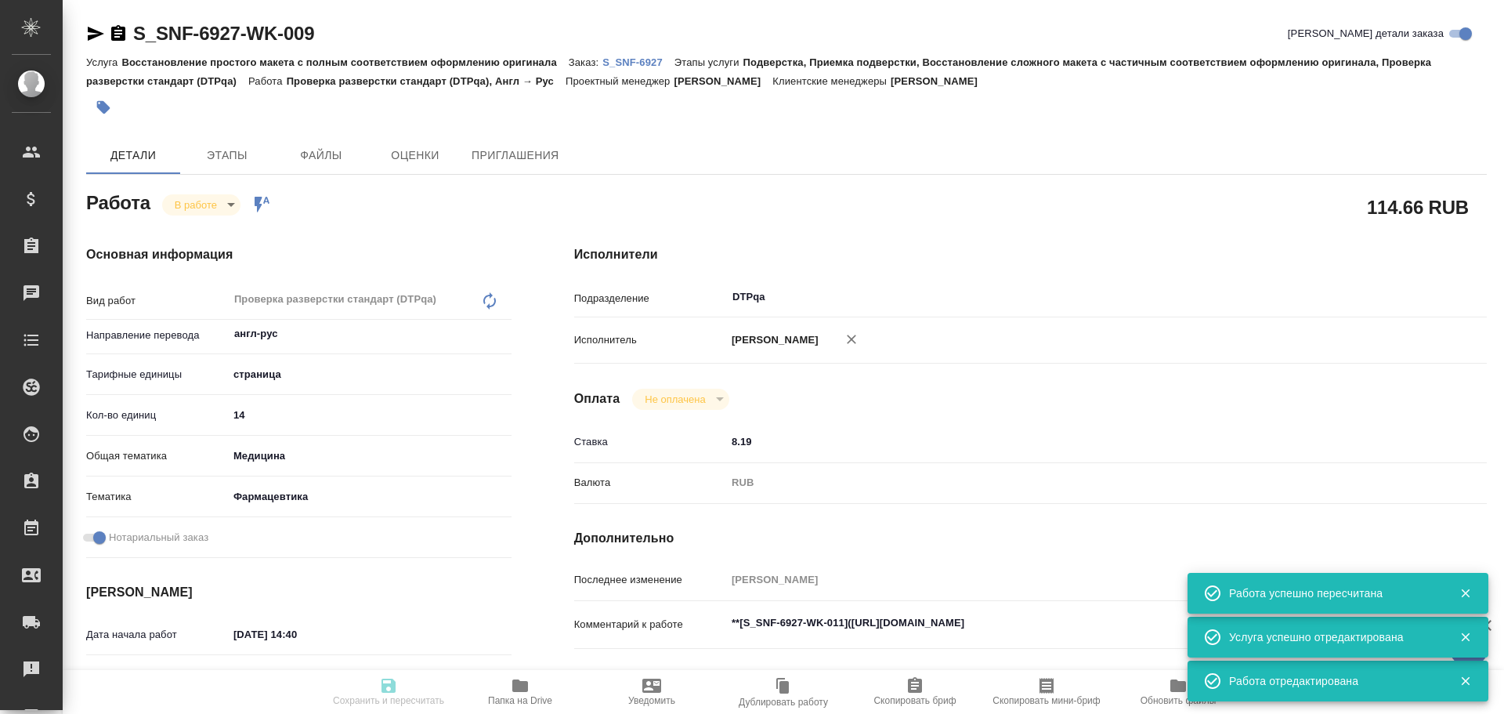
type input "30.09.2025 14:50"
type input "30.09.2025 15:45"
type input "02.10.2025 13:00"
type input "DTPqa"
type input "notPayed"
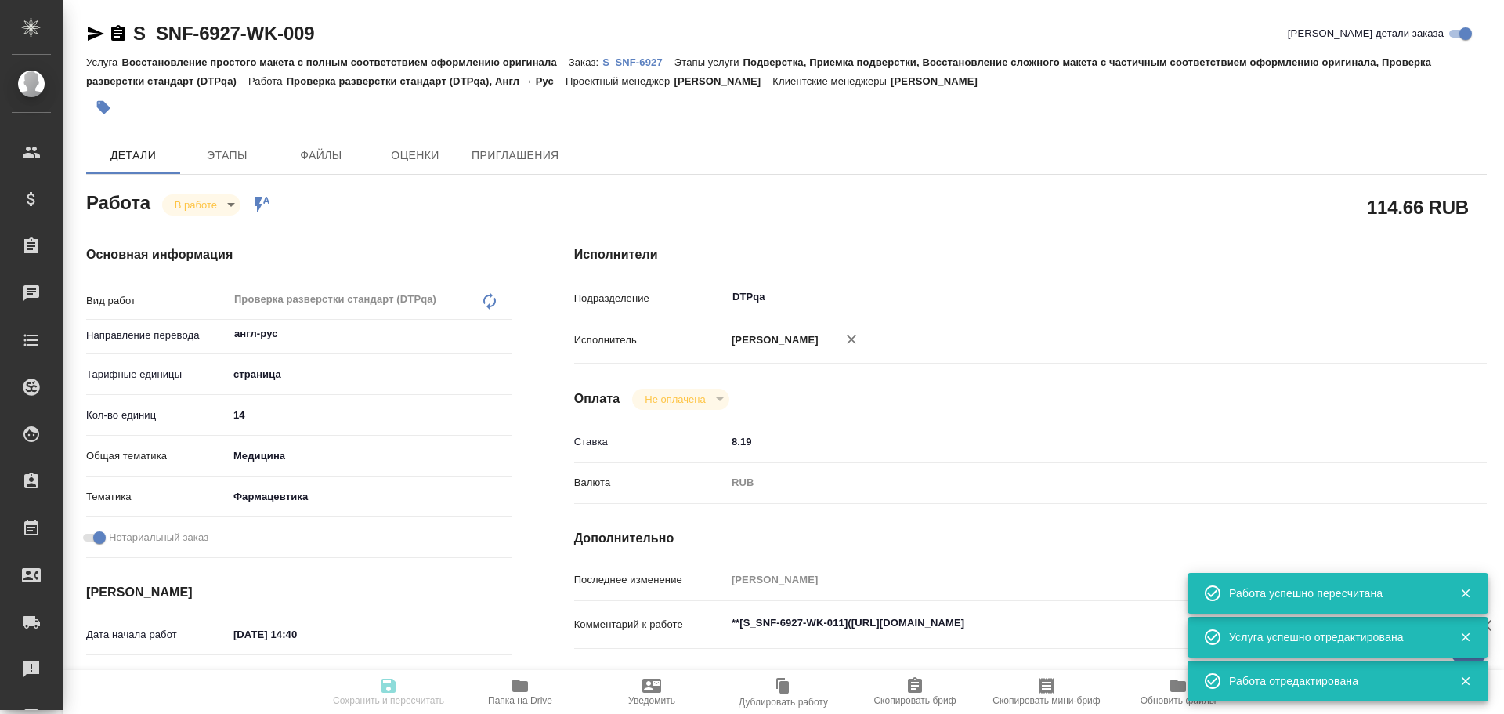
type input "8.19"
type input "RUB"
type input "Чулец Елена"
type textarea "**[S_SNF-6927-WK-011](https://tera.awatera.com/Work/68db9634e030799b5eca4bf0/)**"
type textarea "x"
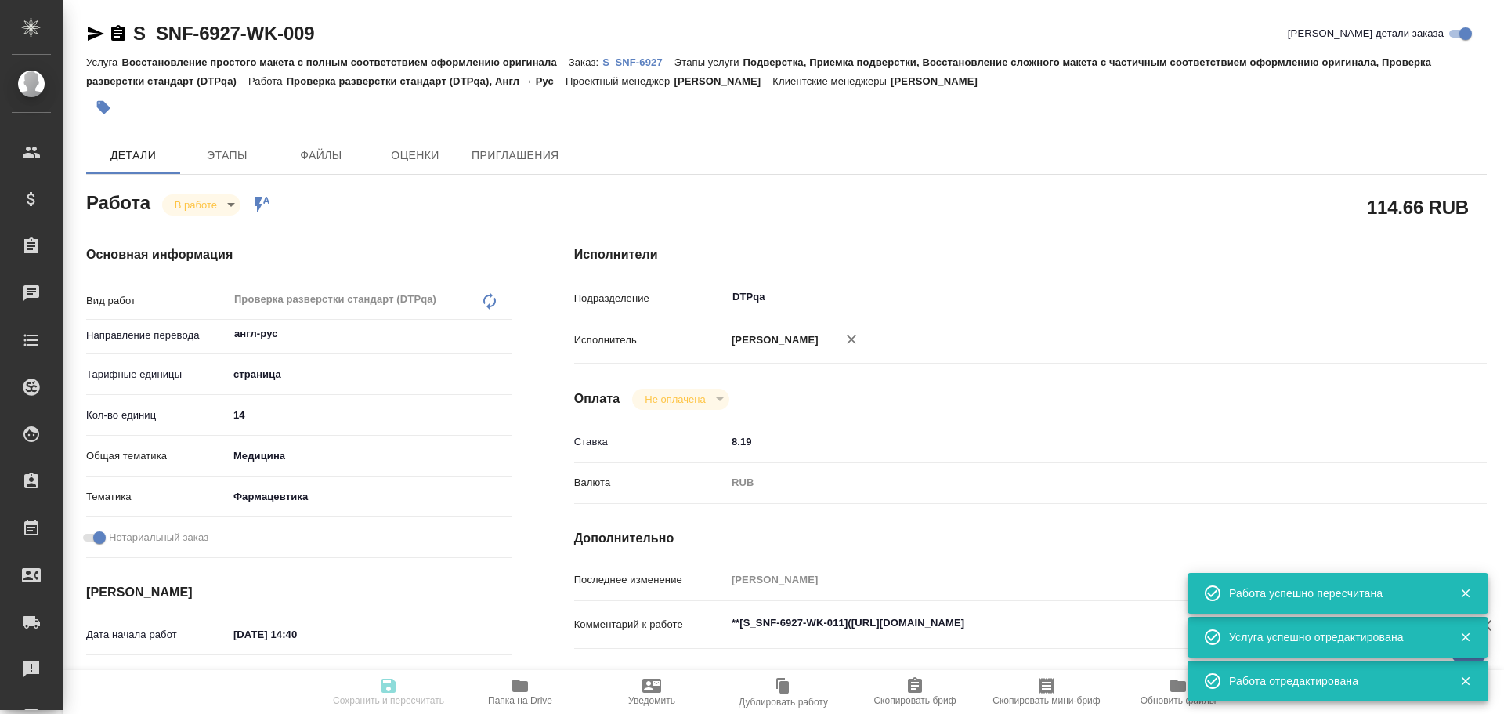
type textarea "/Clients/Sanofi/Orders/S_SNF-6927/DTP/S_SNF-6927-WK-009"
type textarea "x"
type input "S_SNF-6927"
type input "E005878979"
type input "Восстановление простого макета с полным соответствием оформлению оригинала"
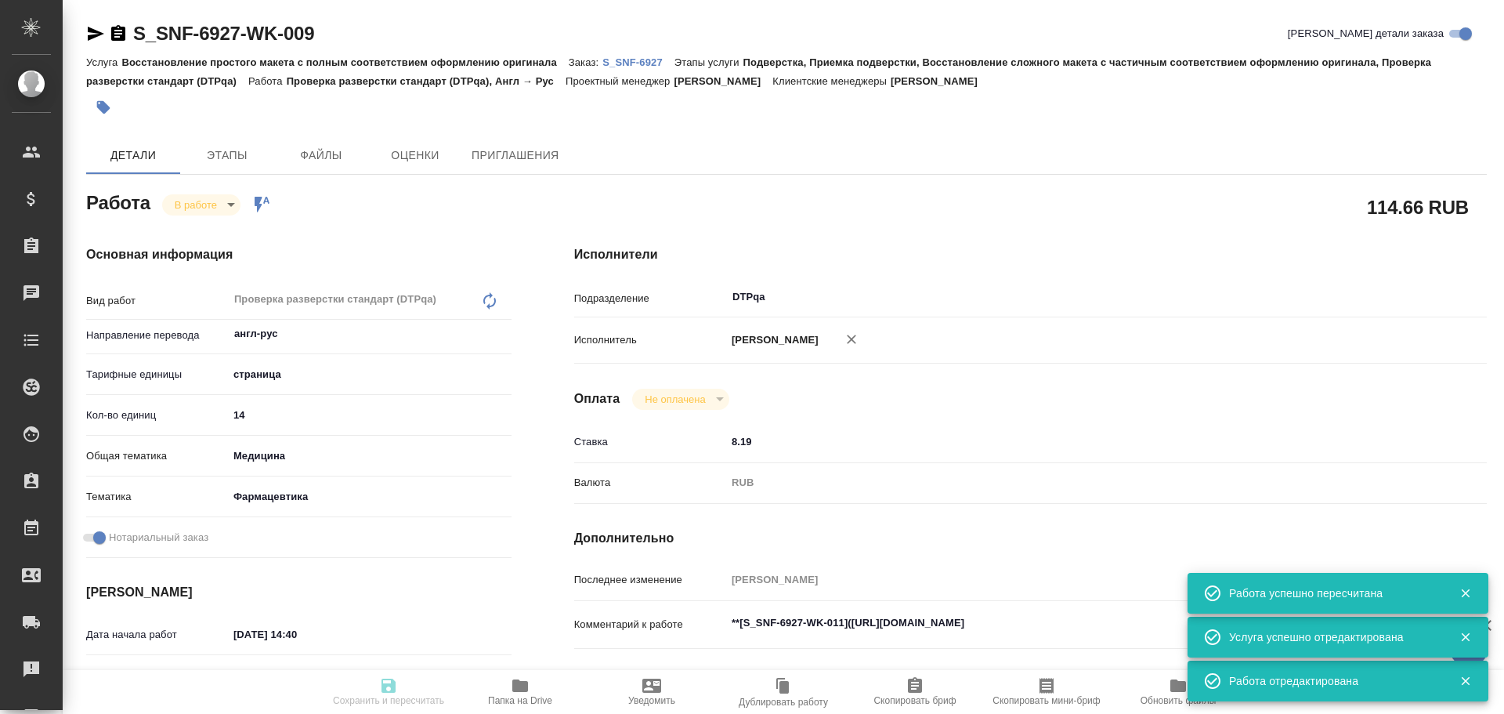
type input "Подверстка, Приемка подверстки, Восстановление сложного макета с частичным соот…"
type input "Сайдашева Диляра"
type input "Петрова Валерия"
type input "/Clients/Sanofi/Orders/S_SNF-6927"
type textarea "x"
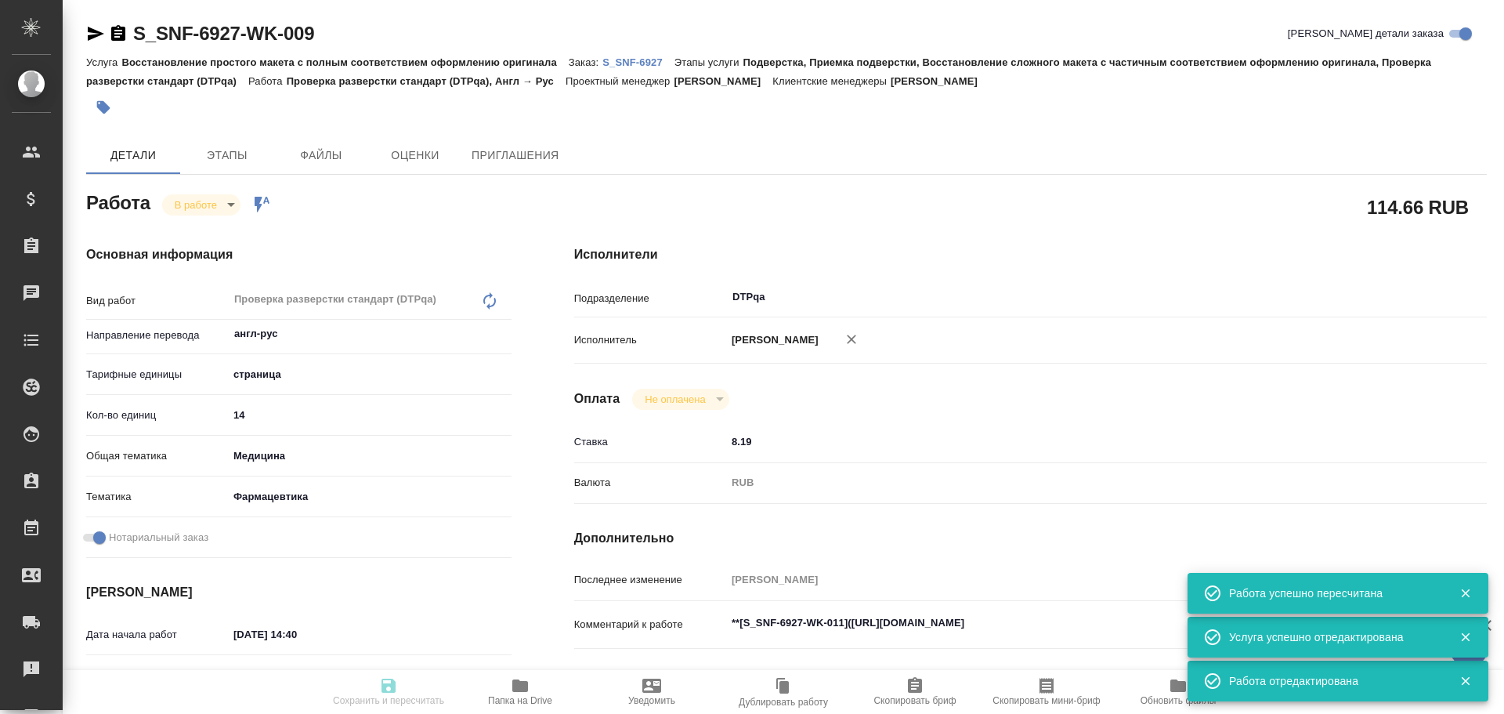
type textarea "x"
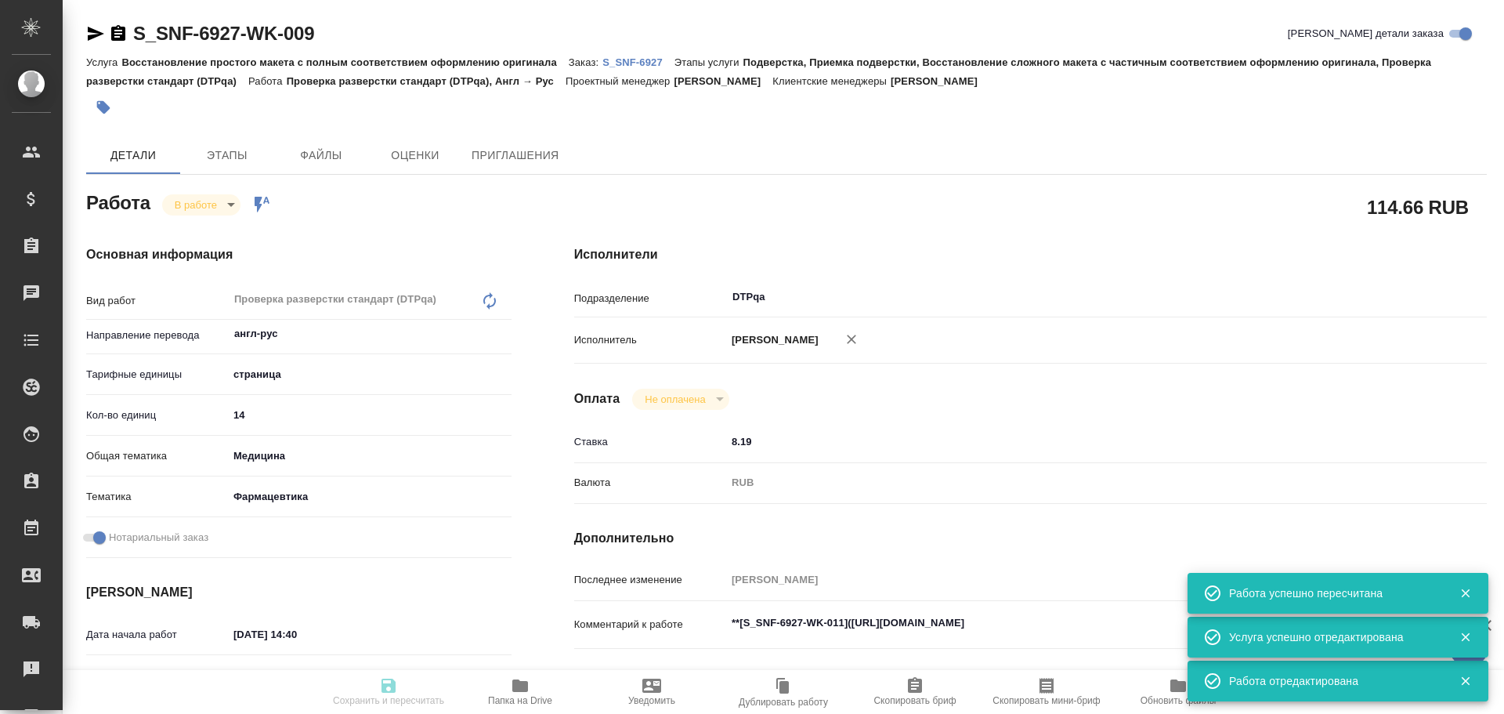
type textarea "x"
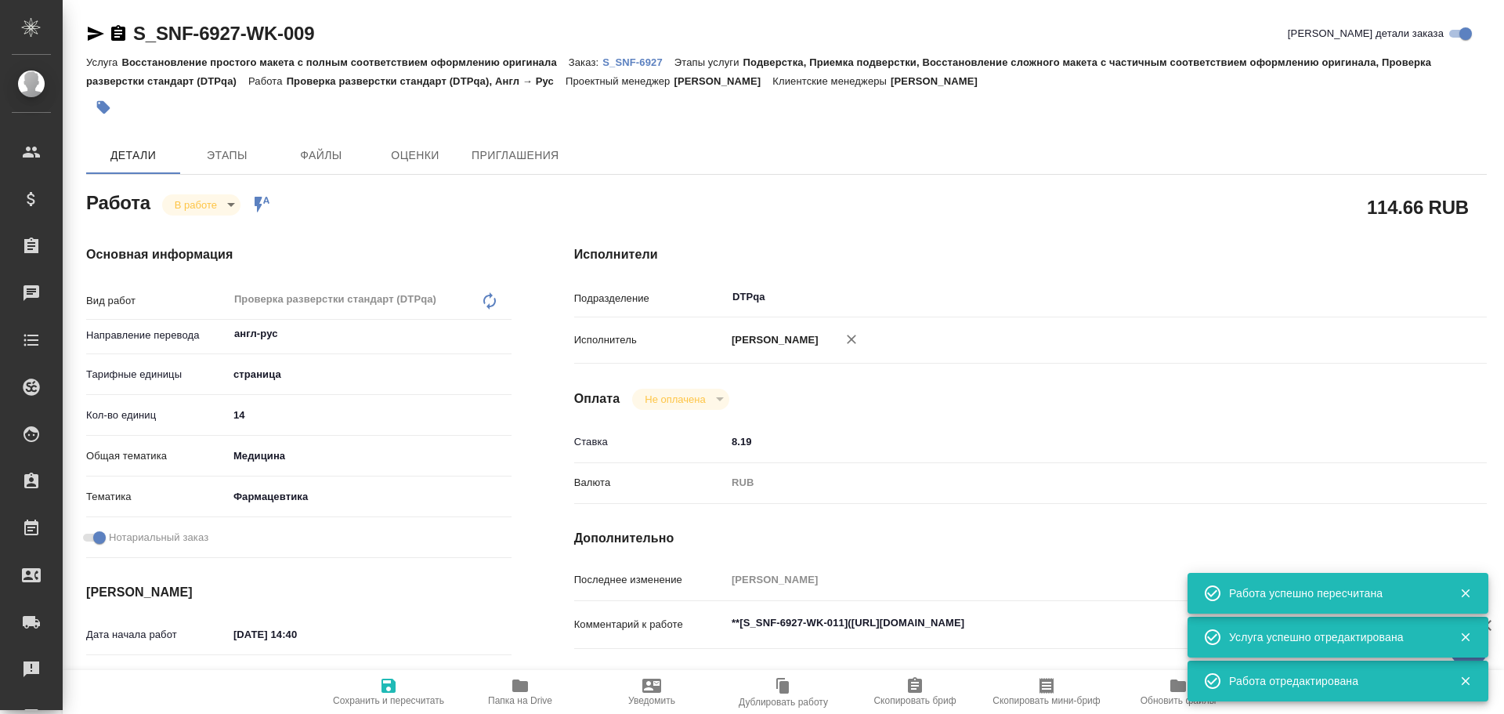
type textarea "x"
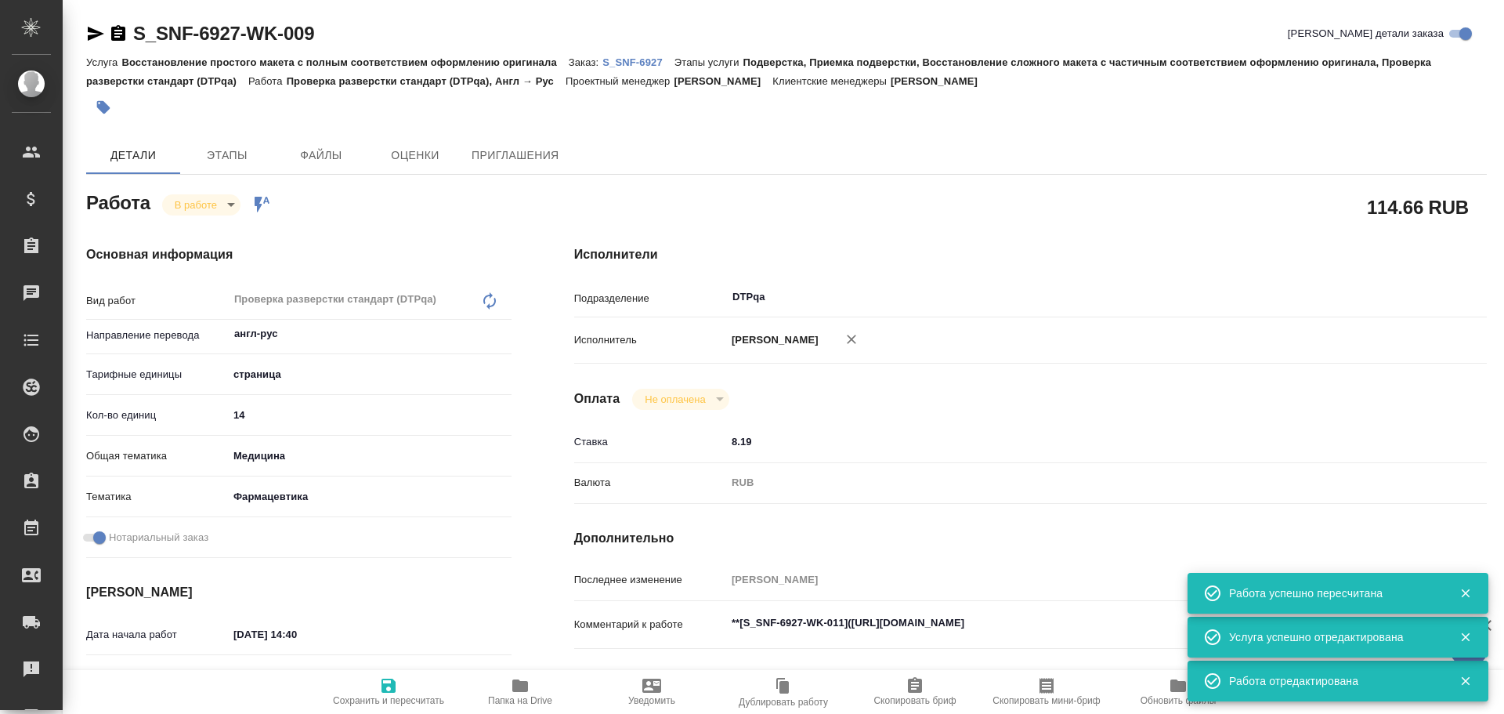
type textarea "x"
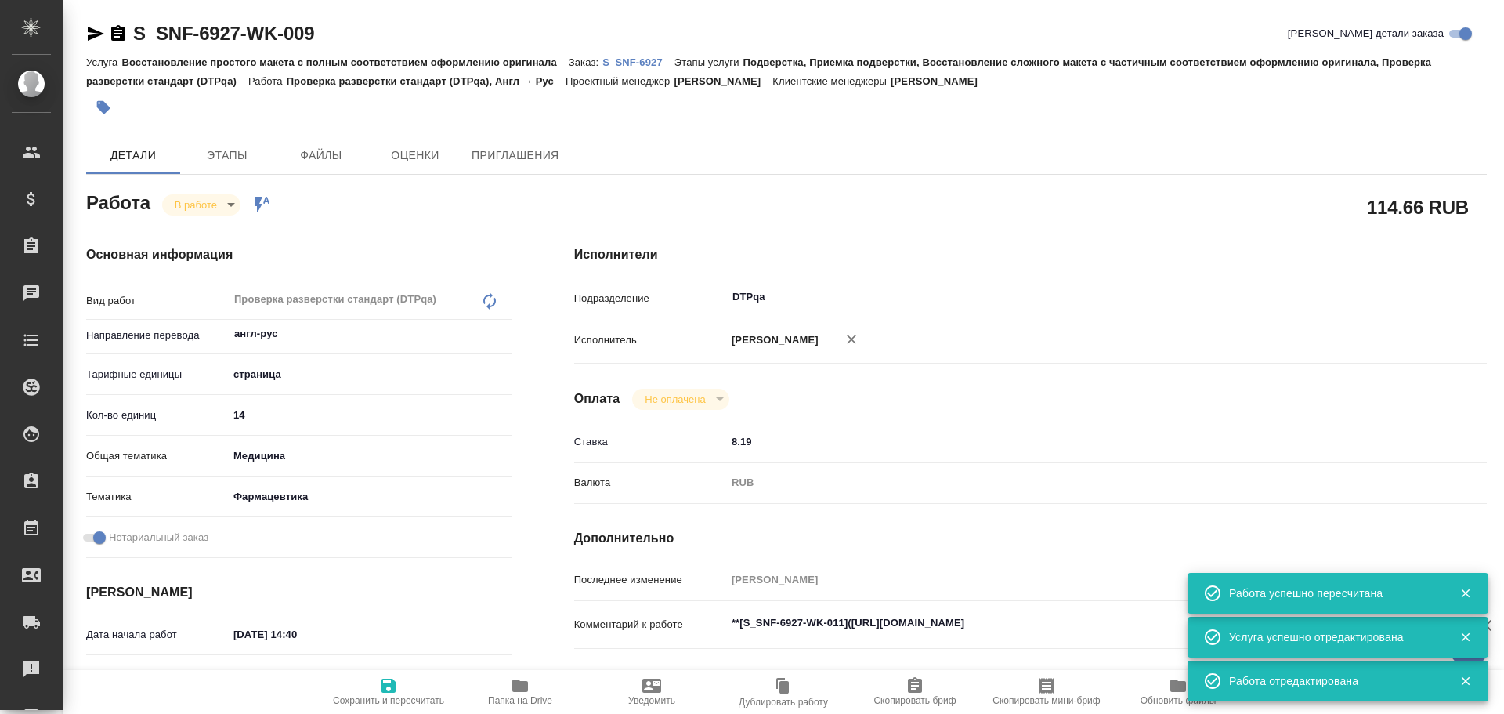
type textarea "x"
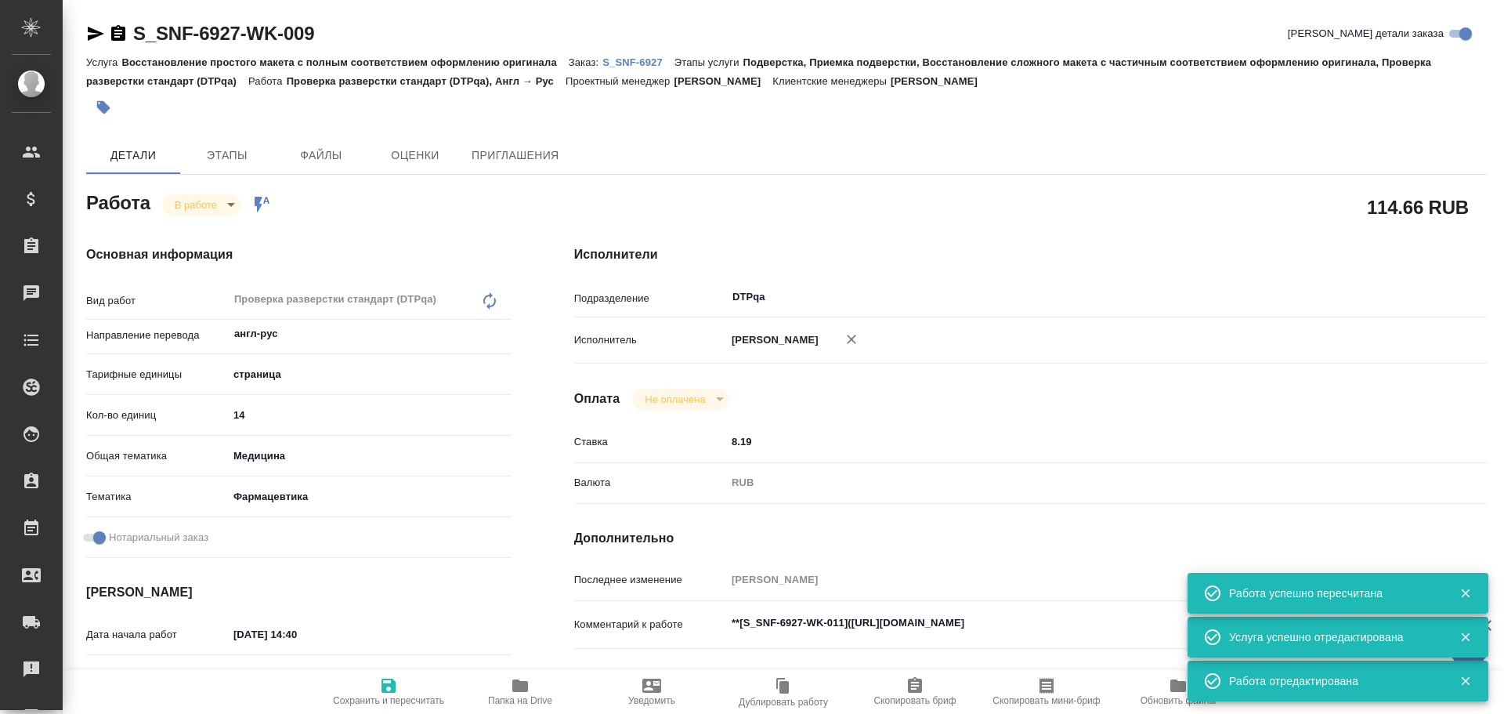
type textarea "x"
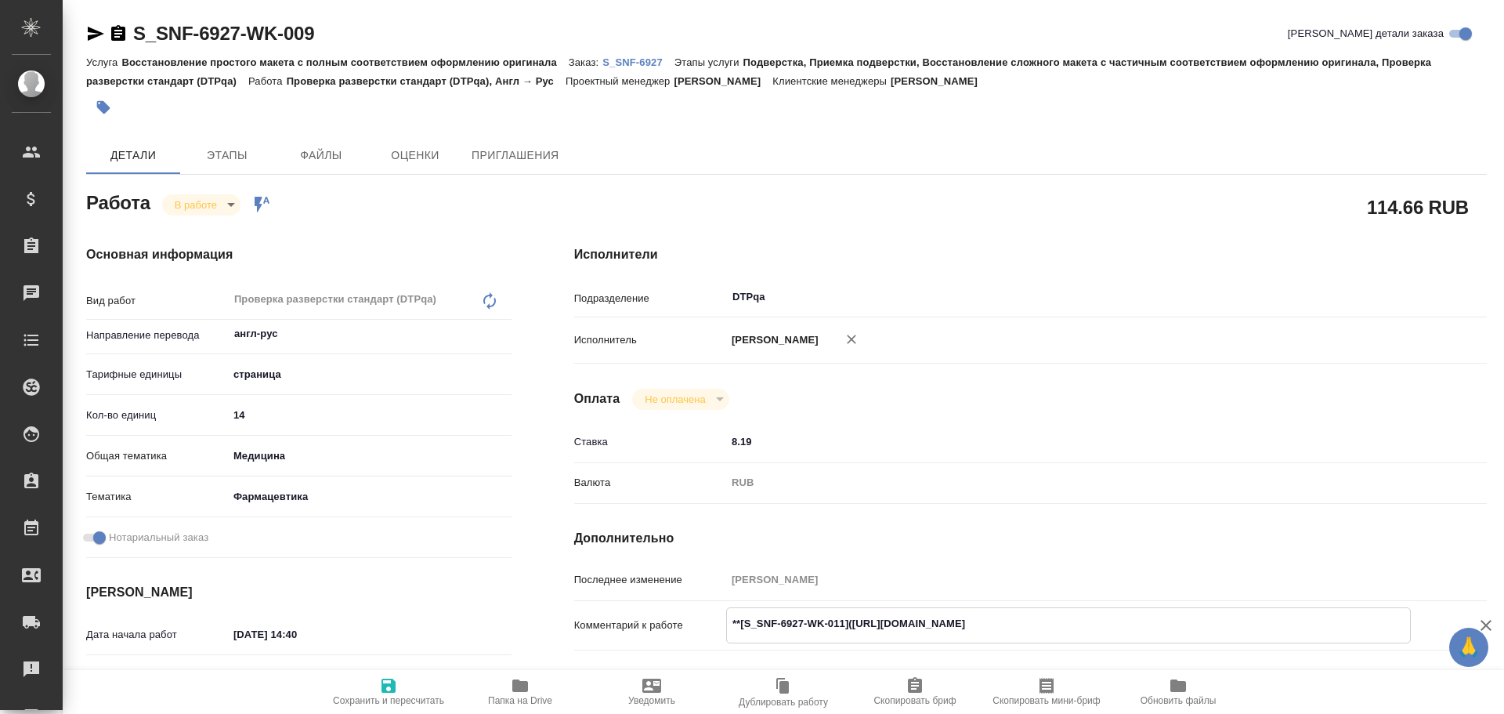
drag, startPoint x: 852, startPoint y: 625, endPoint x: 1145, endPoint y: 632, distance: 293.9
click at [1145, 632] on textarea "**[S_SNF-6927-WK-011](https://tera.awatera.com/Work/68db9634e030799b5eca4bf0/)**" at bounding box center [1068, 623] width 683 height 27
type textarea "x"
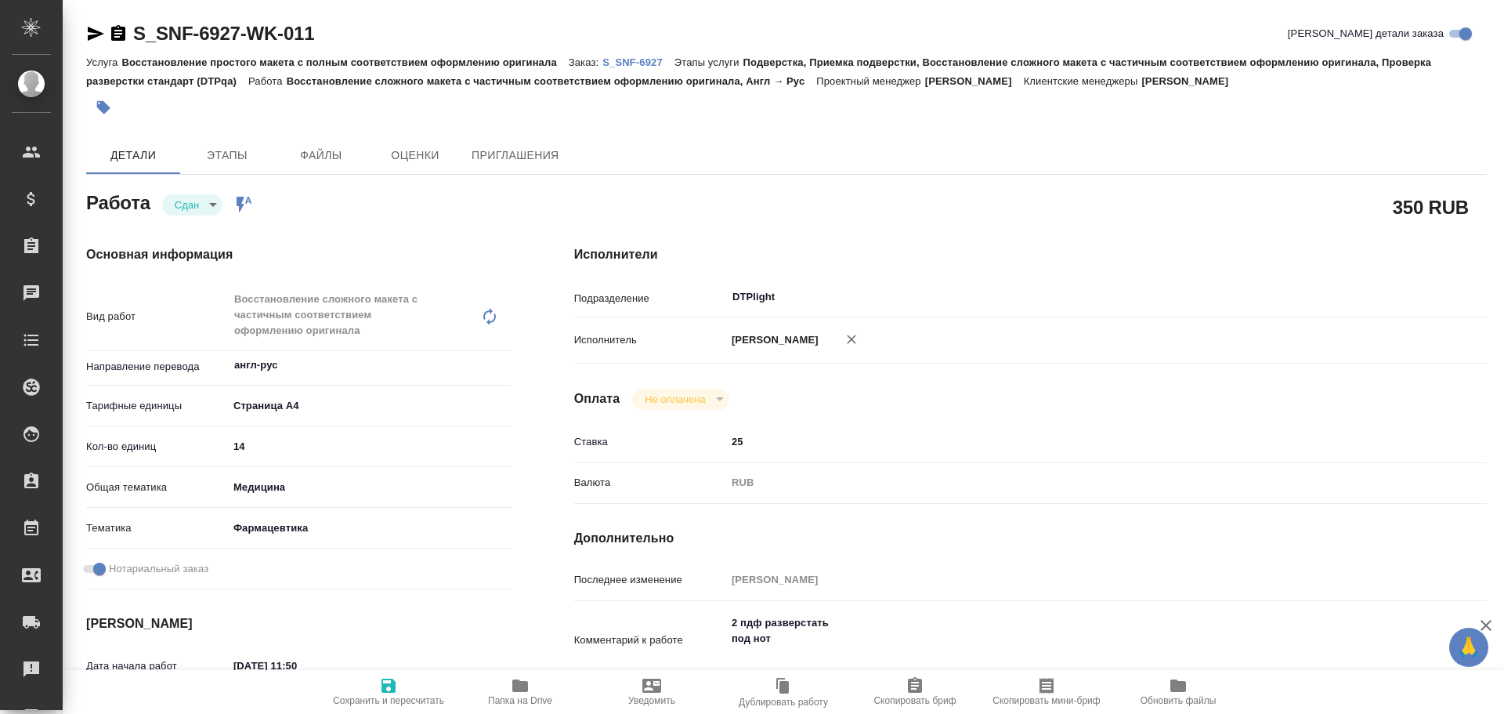
type textarea "x"
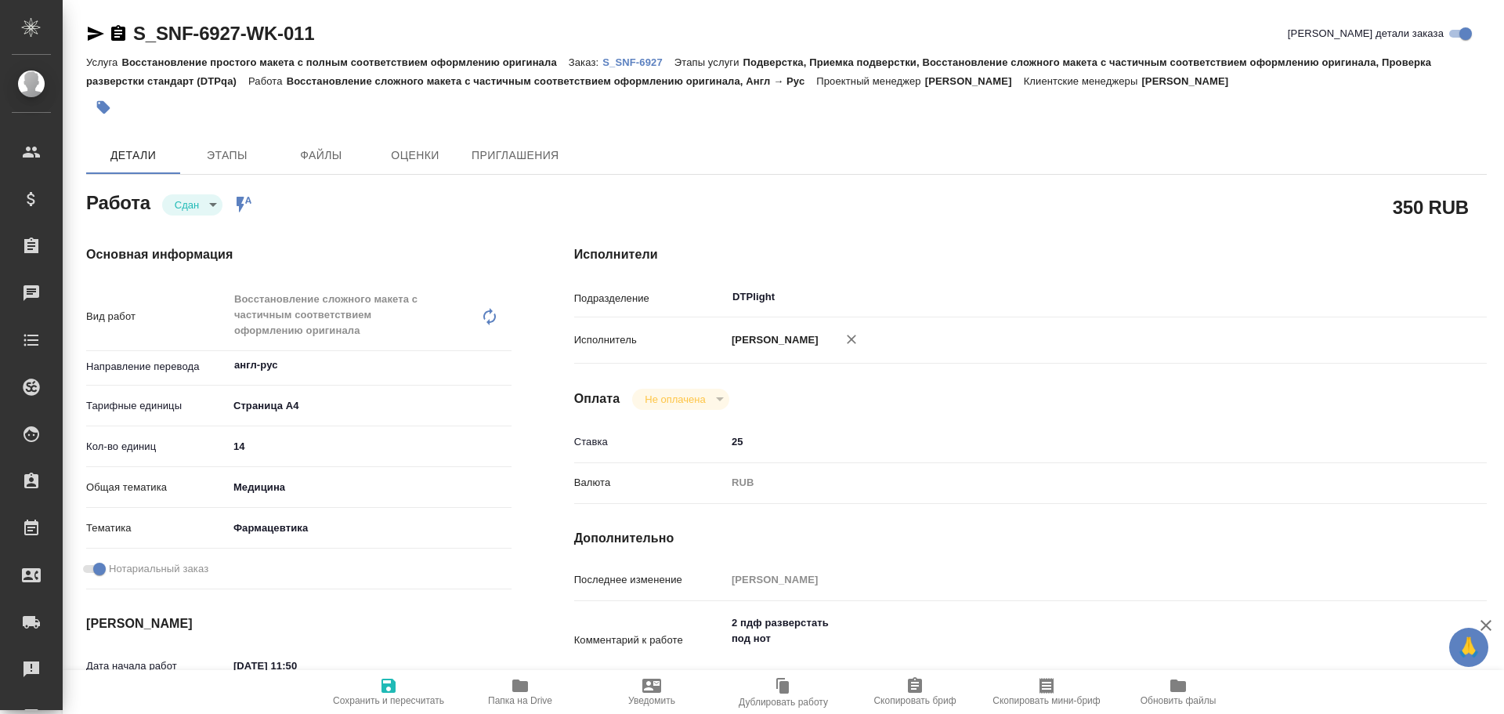
scroll to position [157, 0]
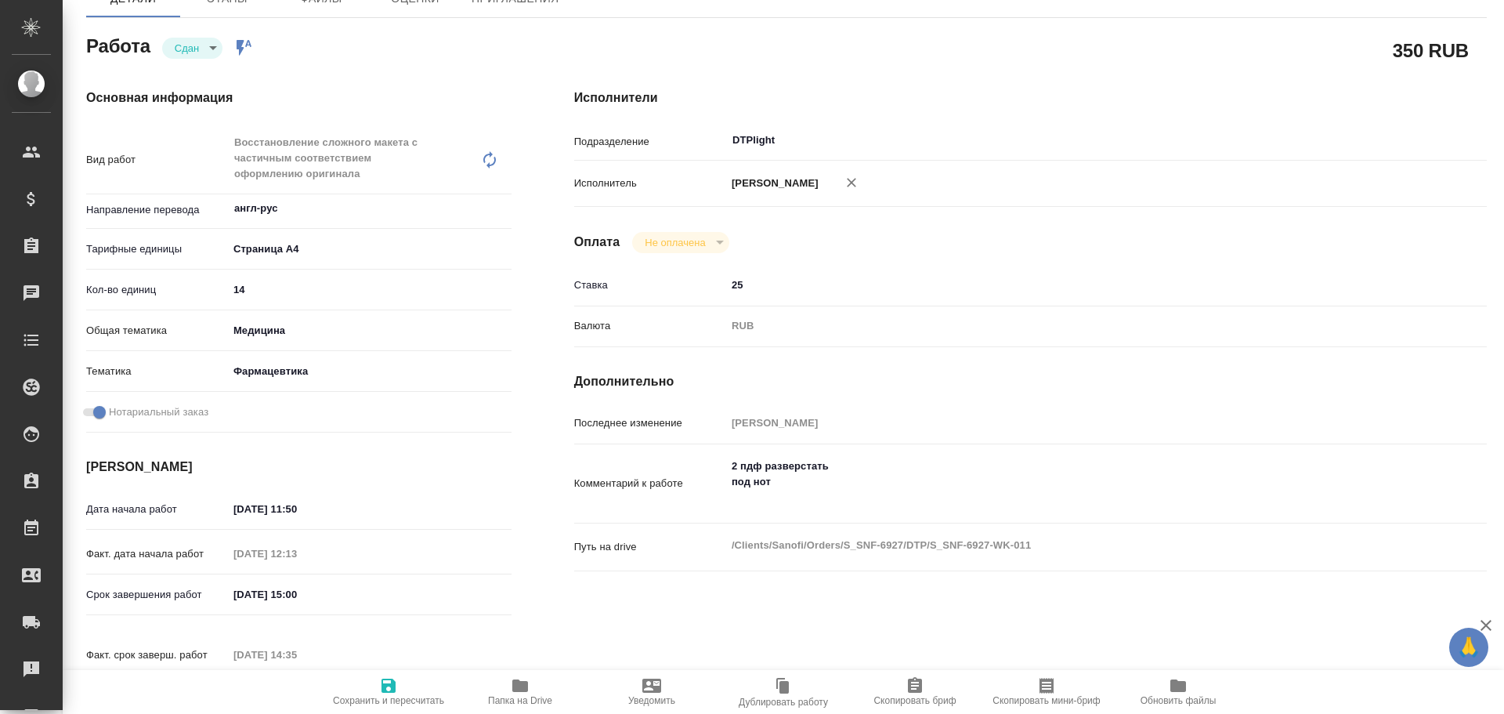
type textarea "x"
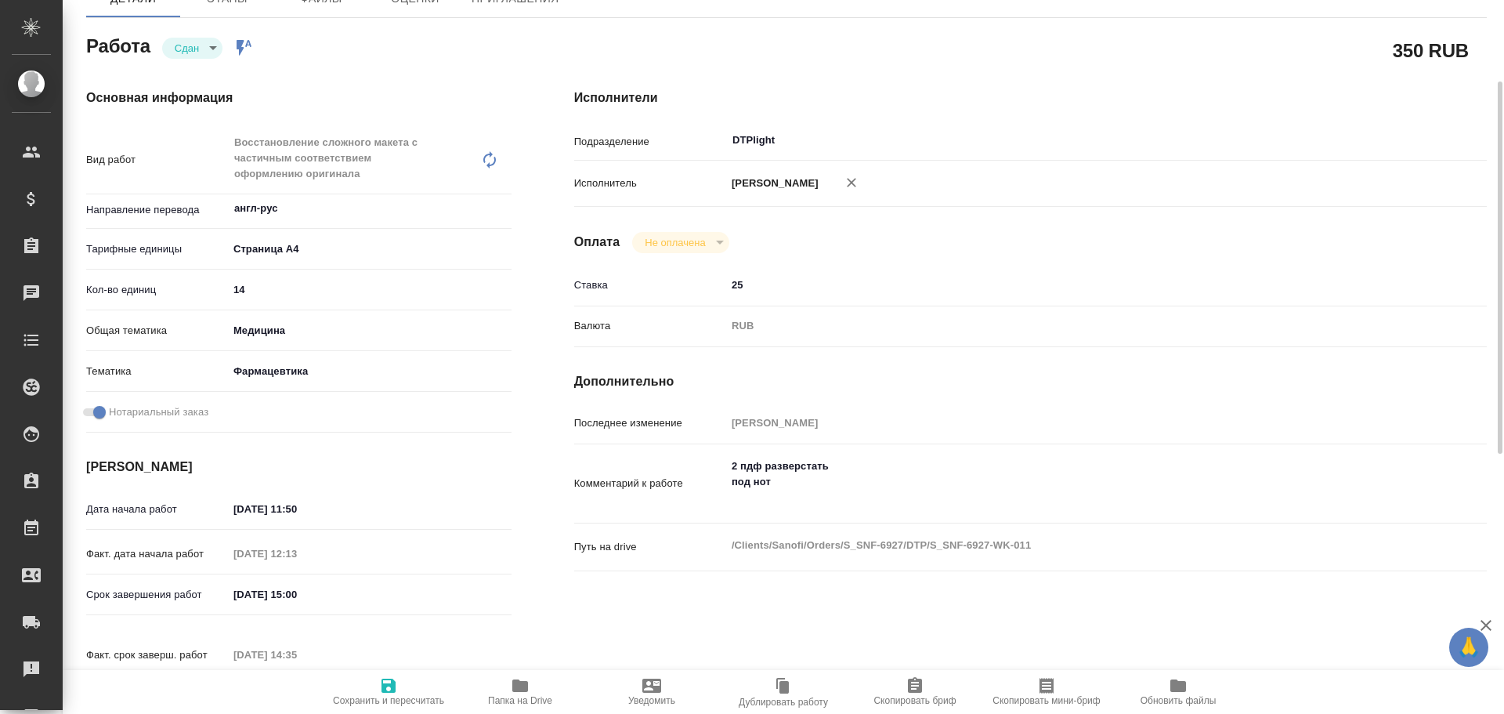
type textarea "x"
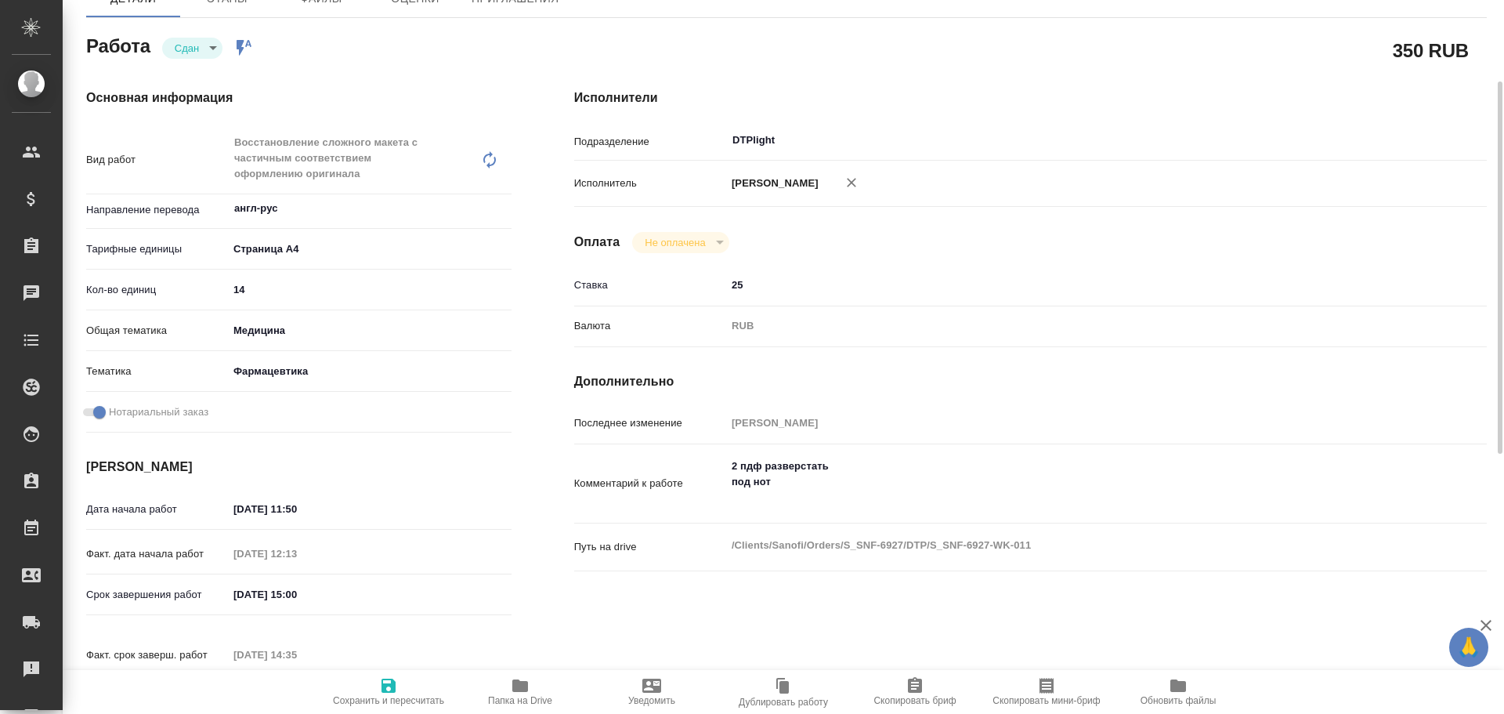
type textarea "x"
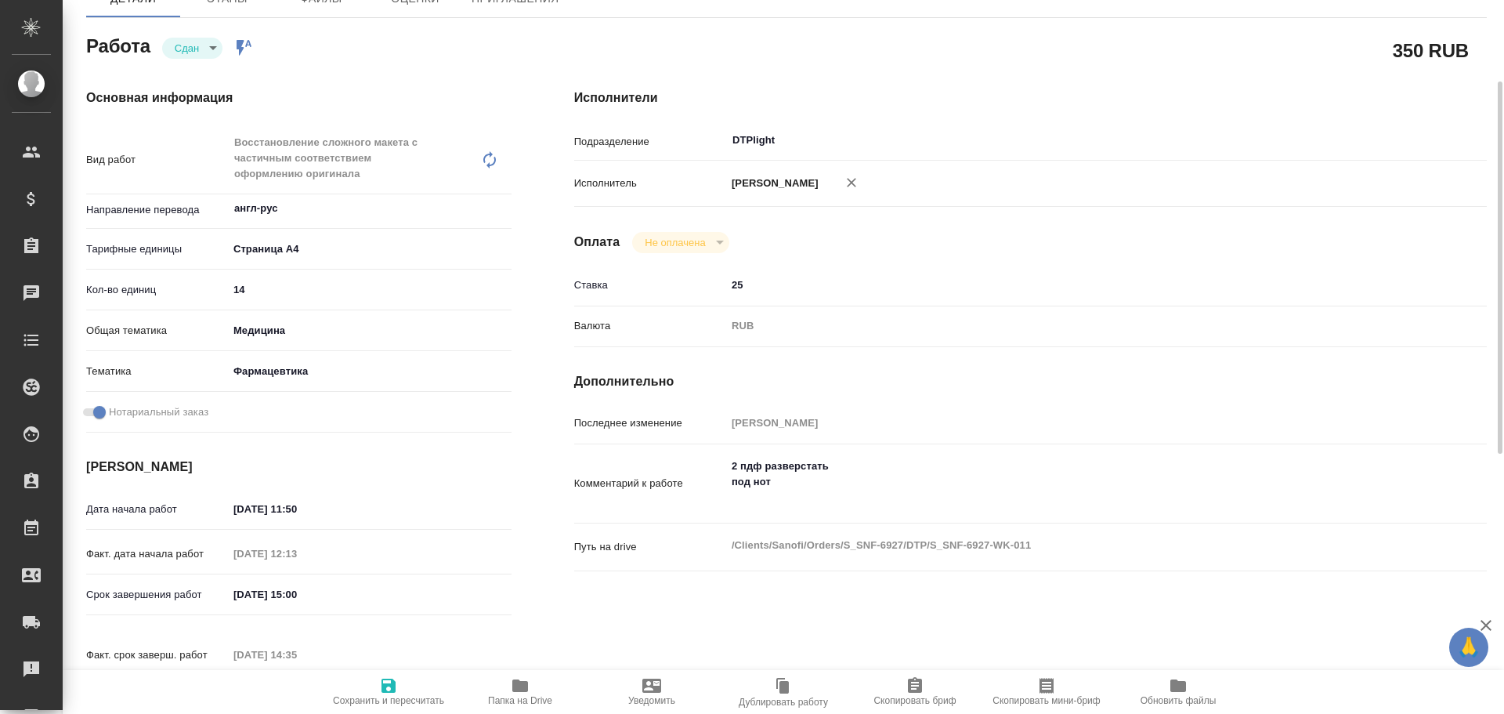
type textarea "x"
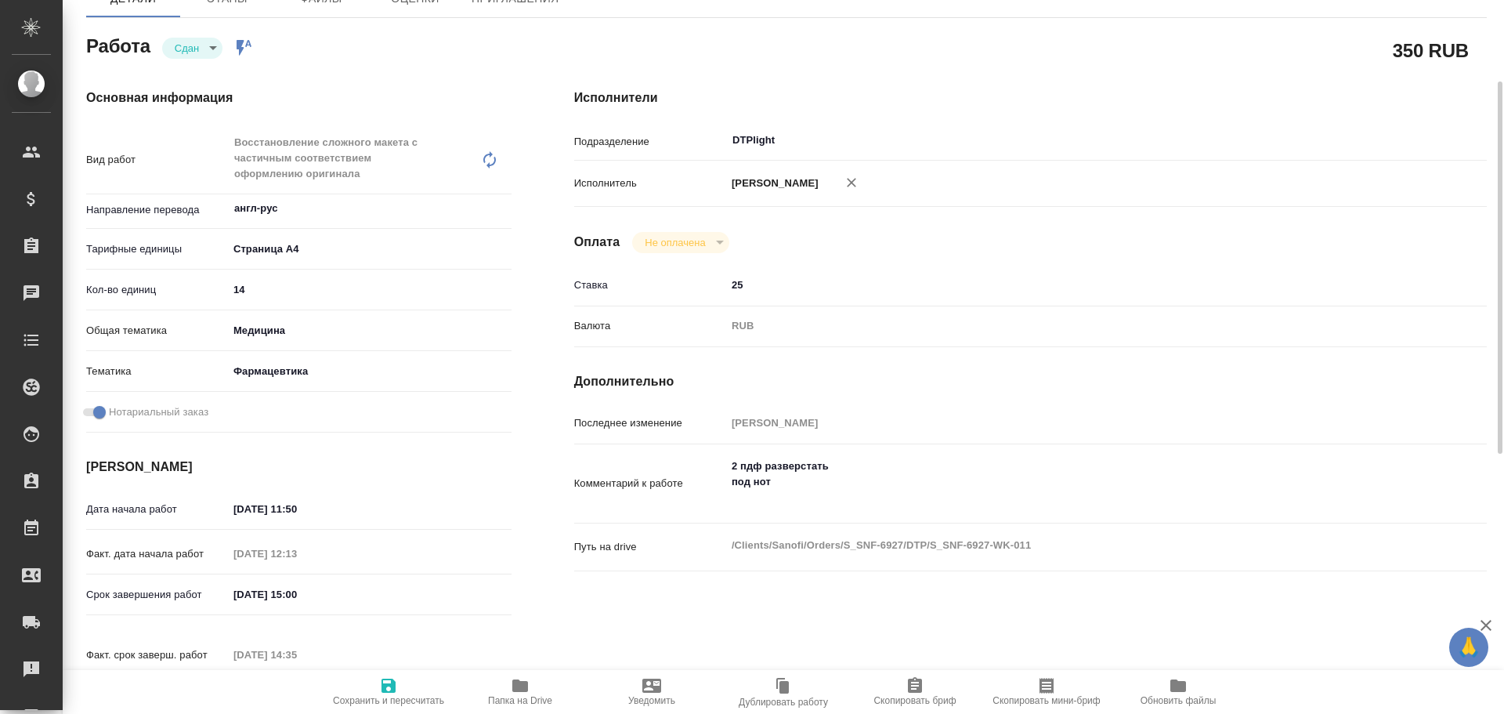
type textarea "x"
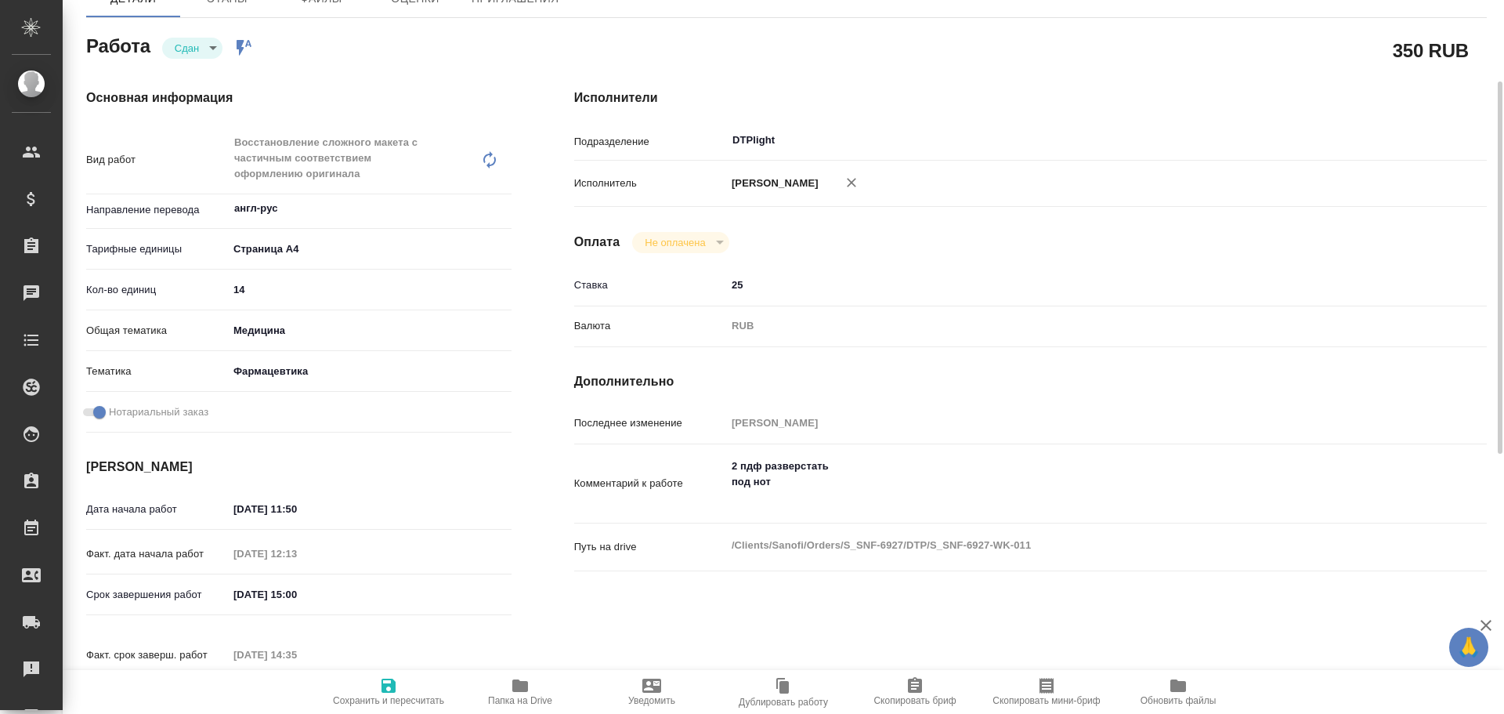
click at [516, 695] on span "Папка на Drive" at bounding box center [520, 700] width 64 height 11
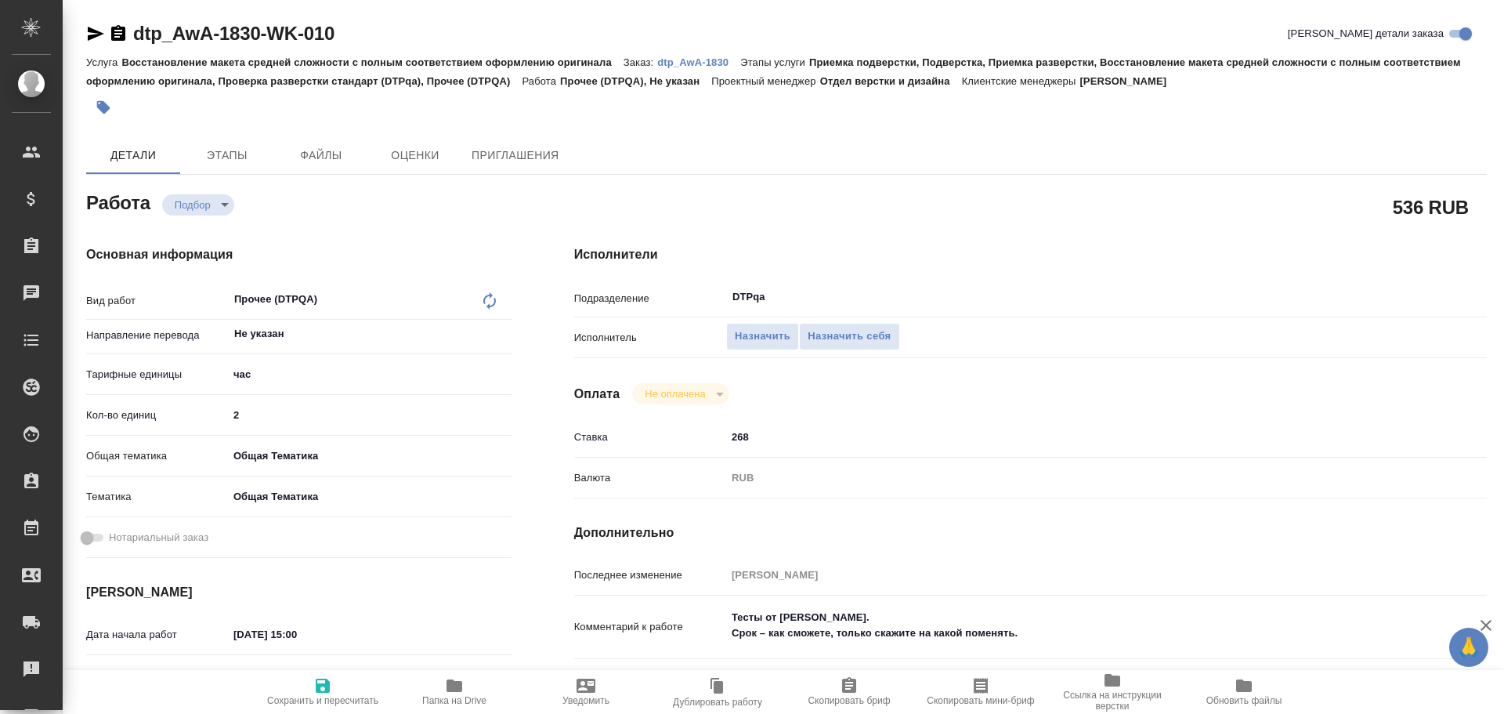
type textarea "x"
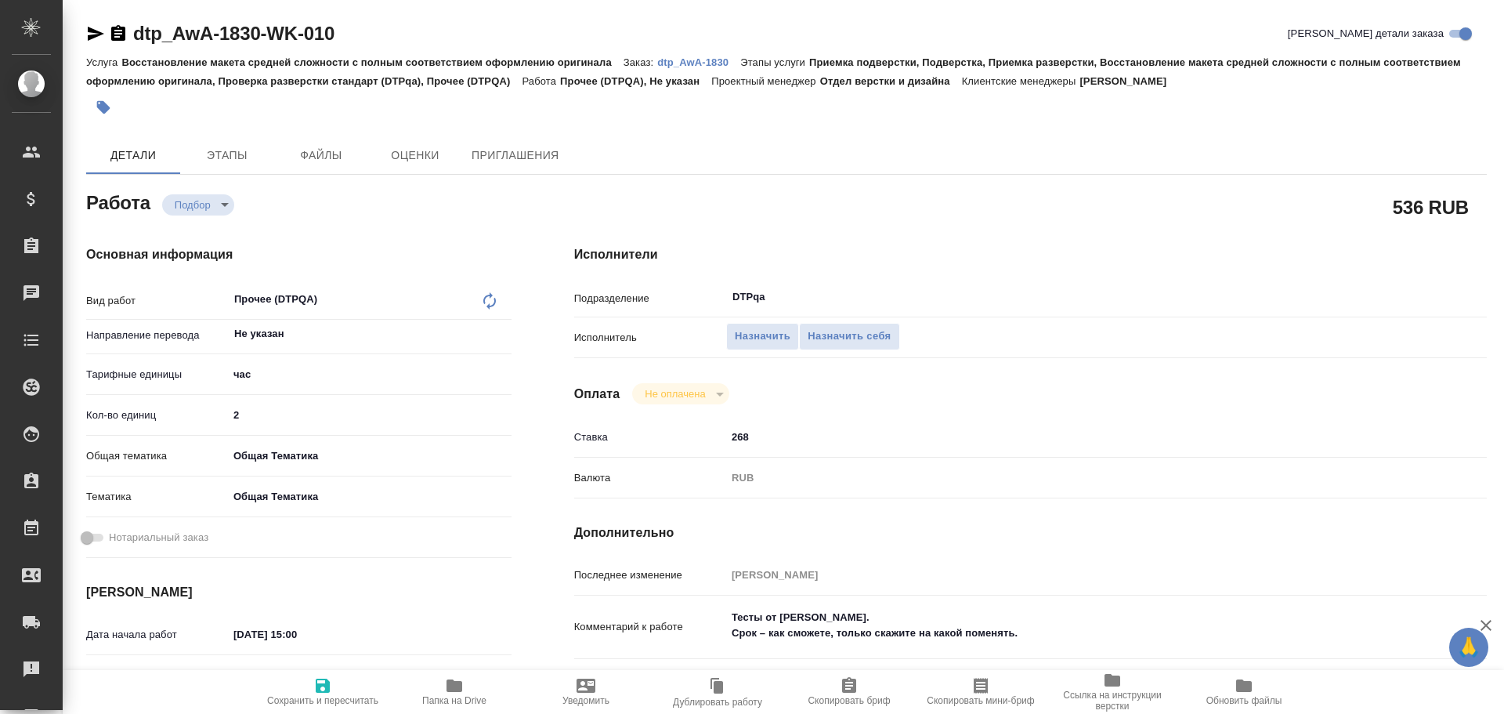
type textarea "x"
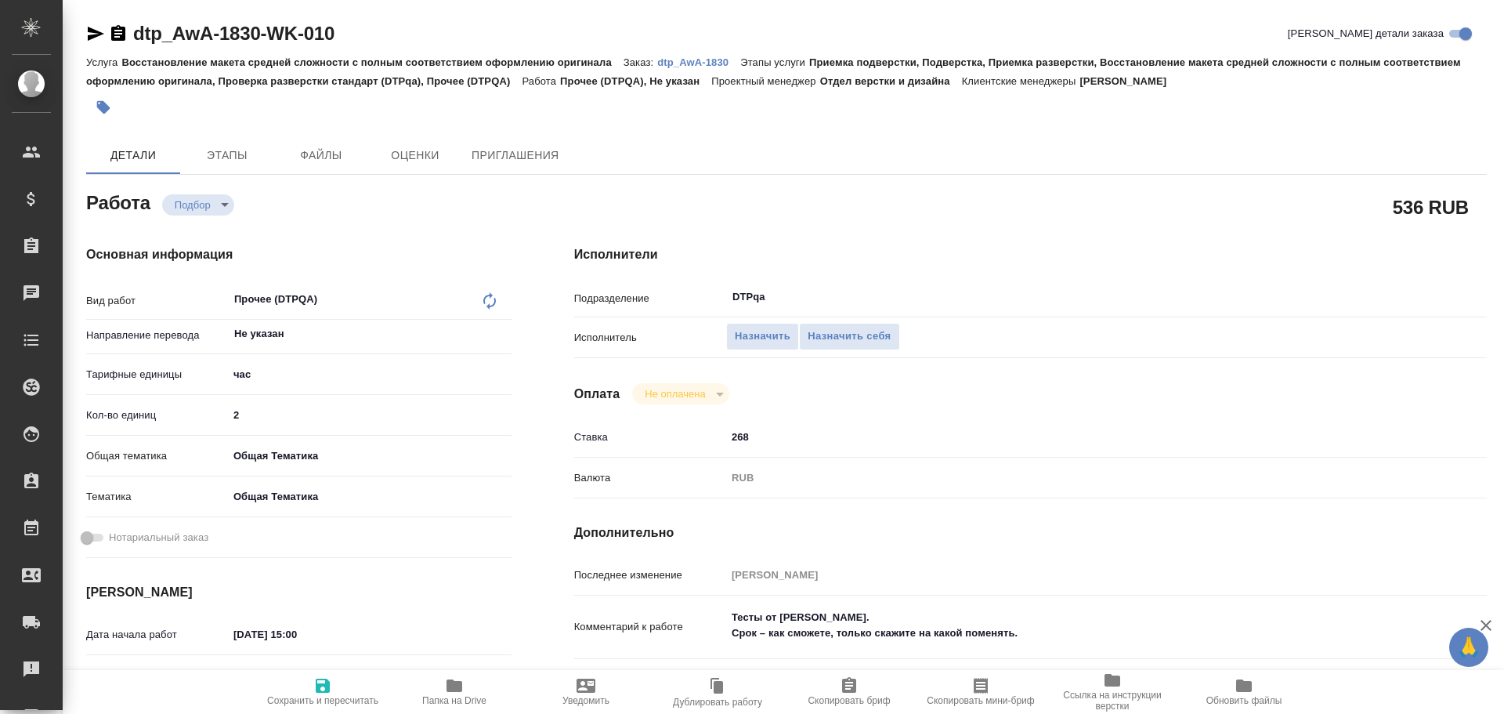
type textarea "x"
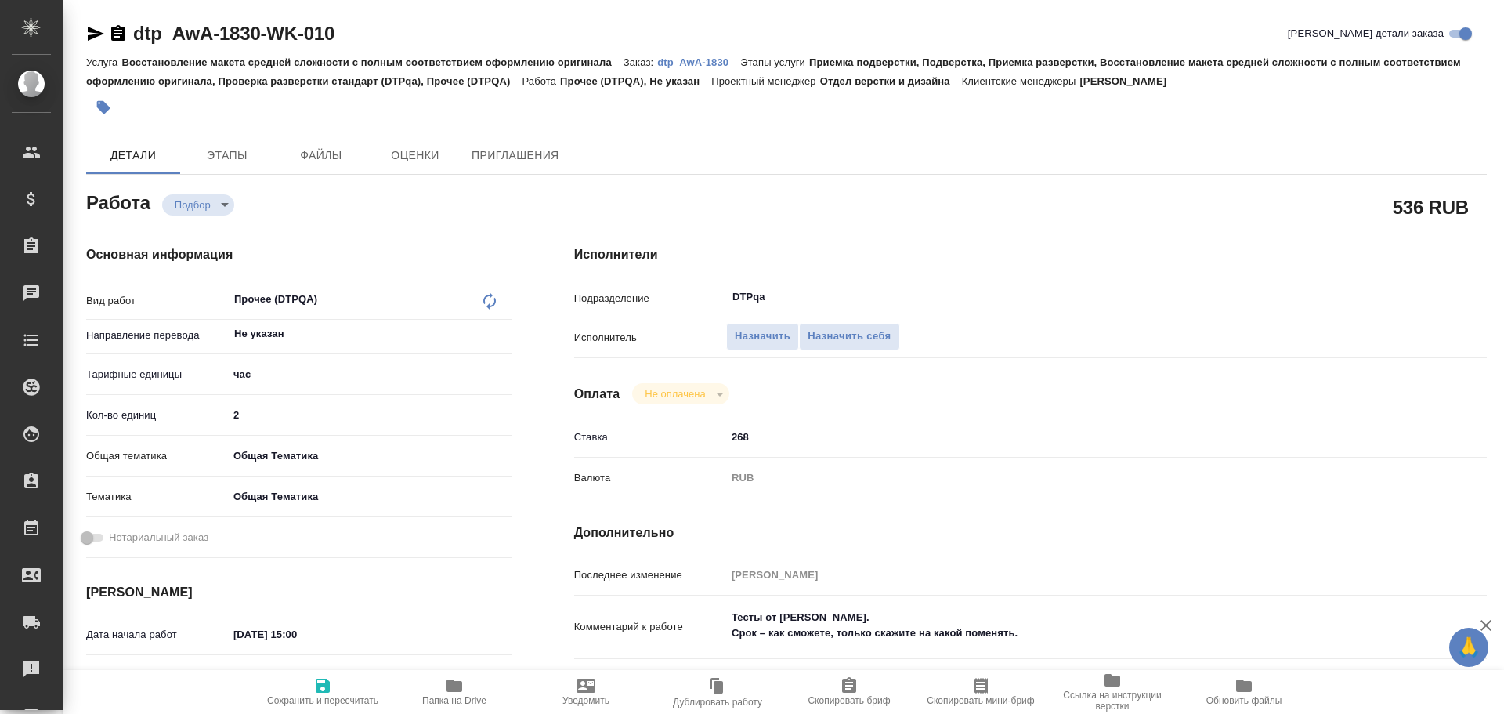
type textarea "x"
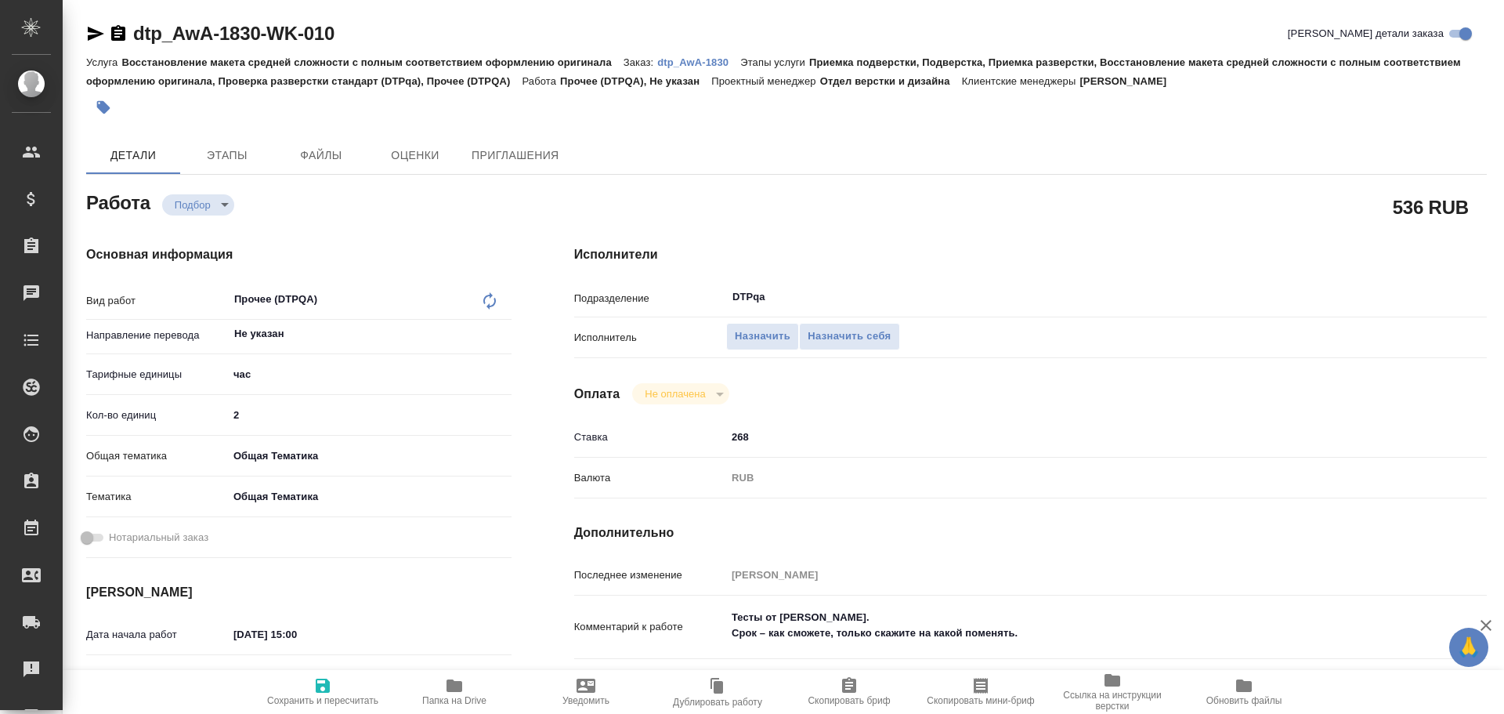
scroll to position [78, 0]
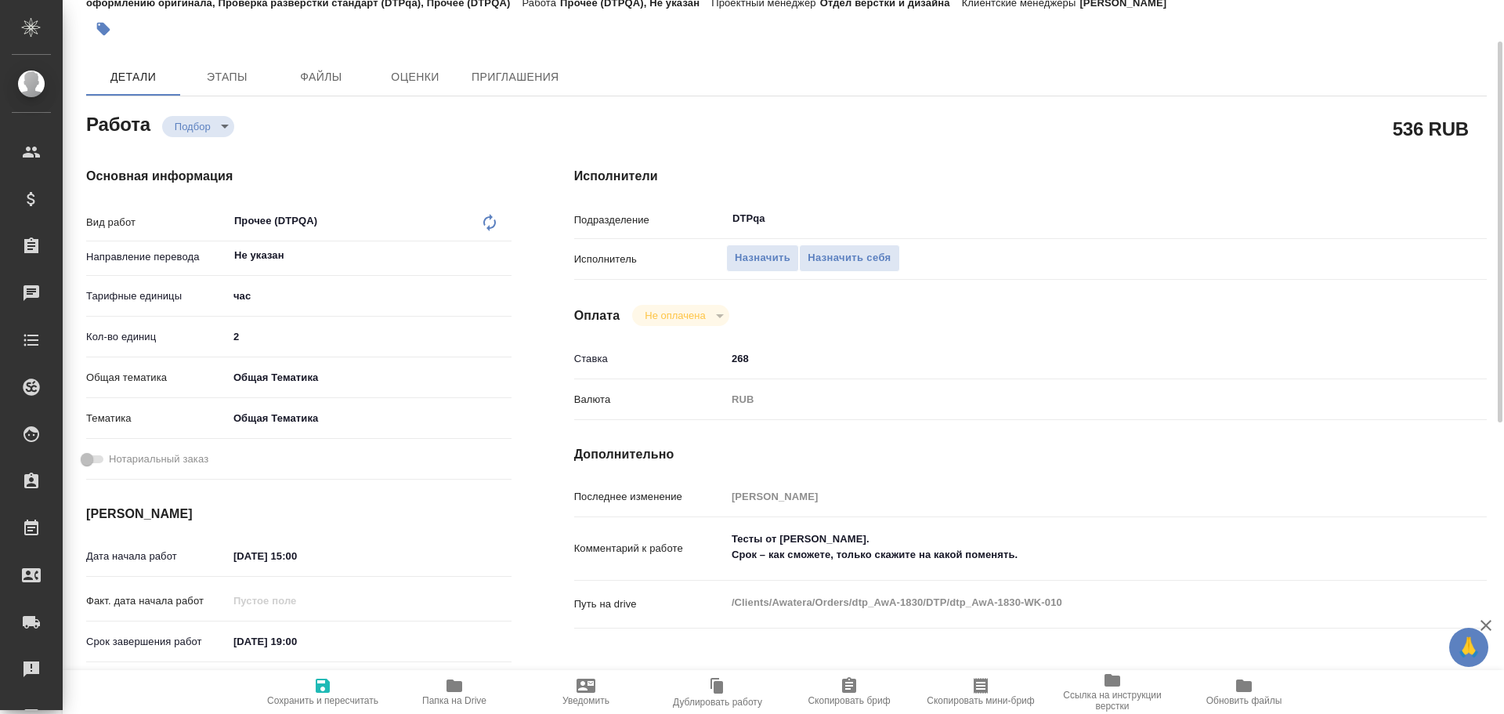
type textarea "x"
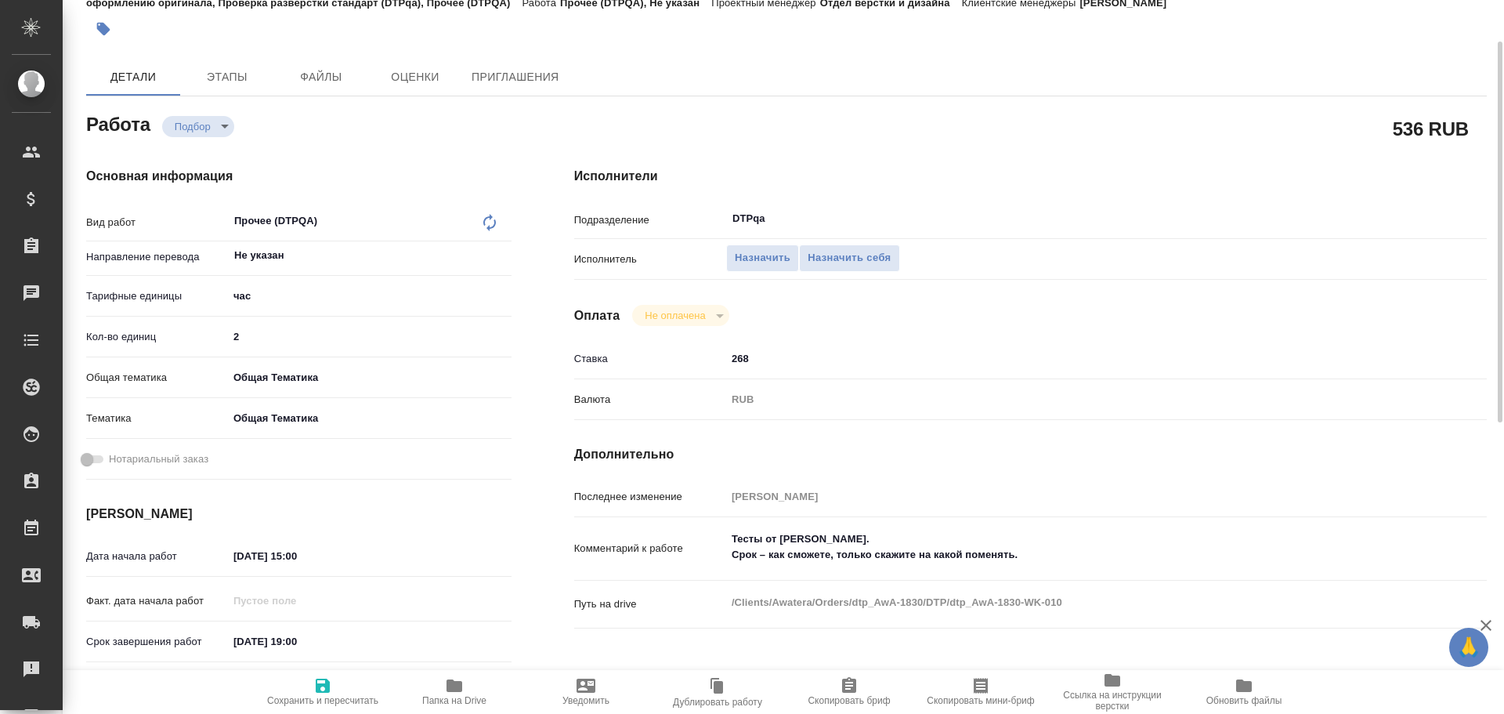
click at [454, 682] on icon "button" at bounding box center [455, 685] width 16 height 13
type textarea "x"
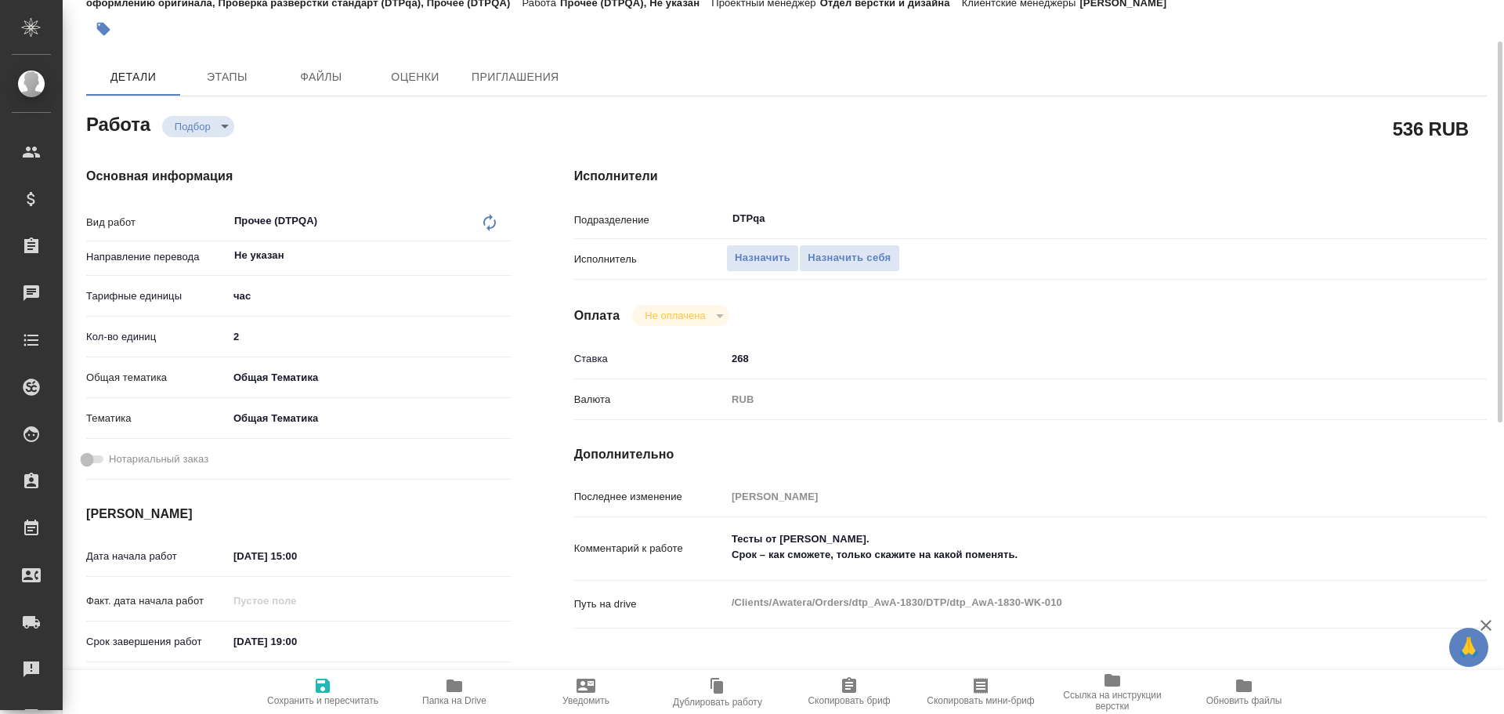
type textarea "x"
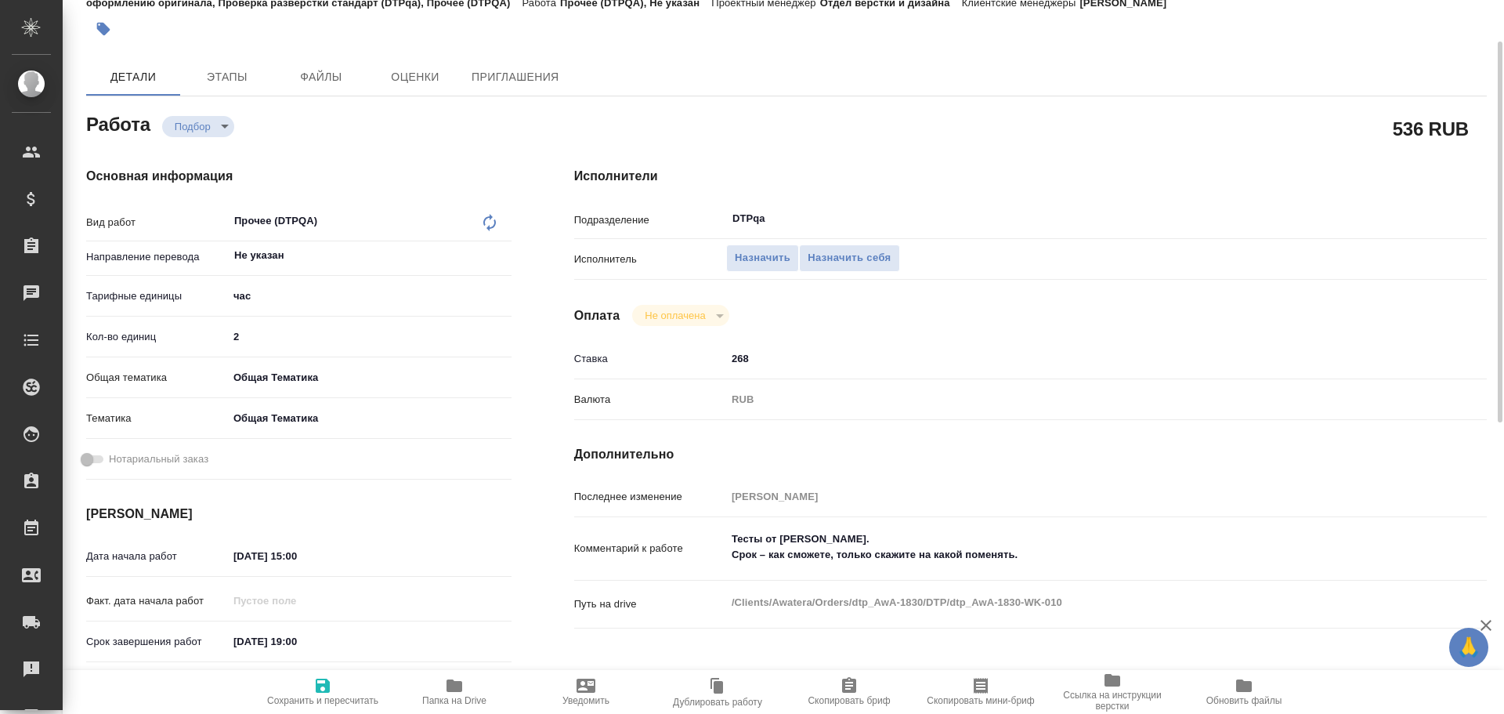
type textarea "x"
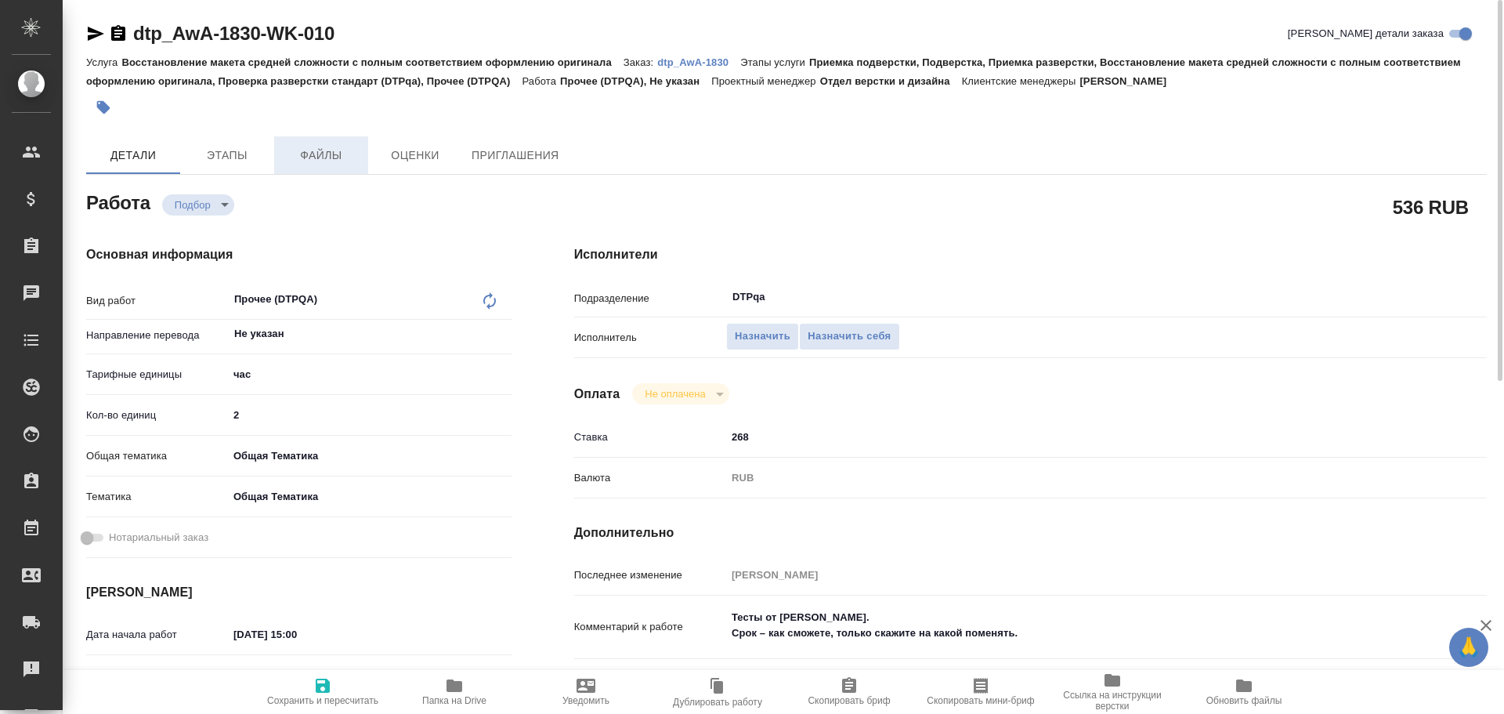
click at [317, 156] on span "Файлы" at bounding box center [321, 156] width 75 height 20
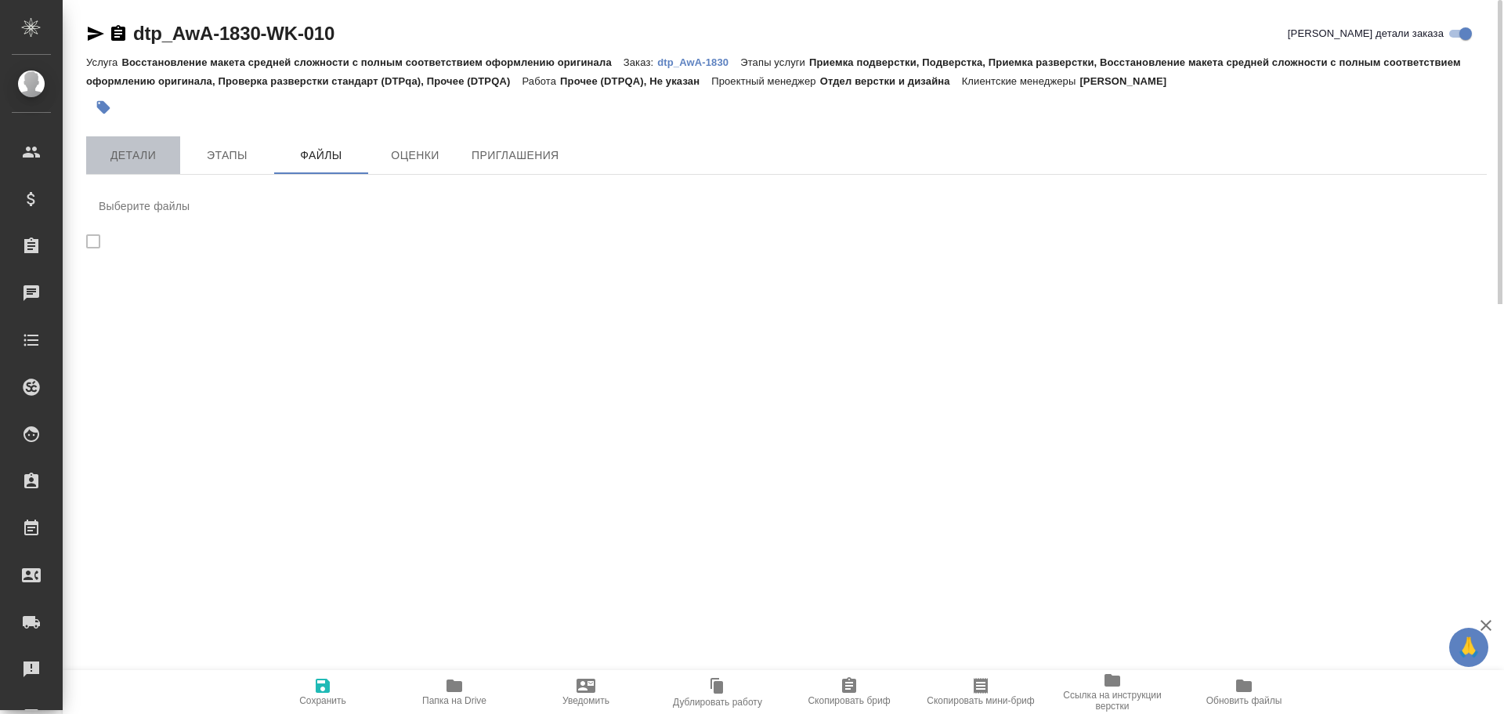
click at [139, 160] on span "Детали" at bounding box center [133, 156] width 75 height 20
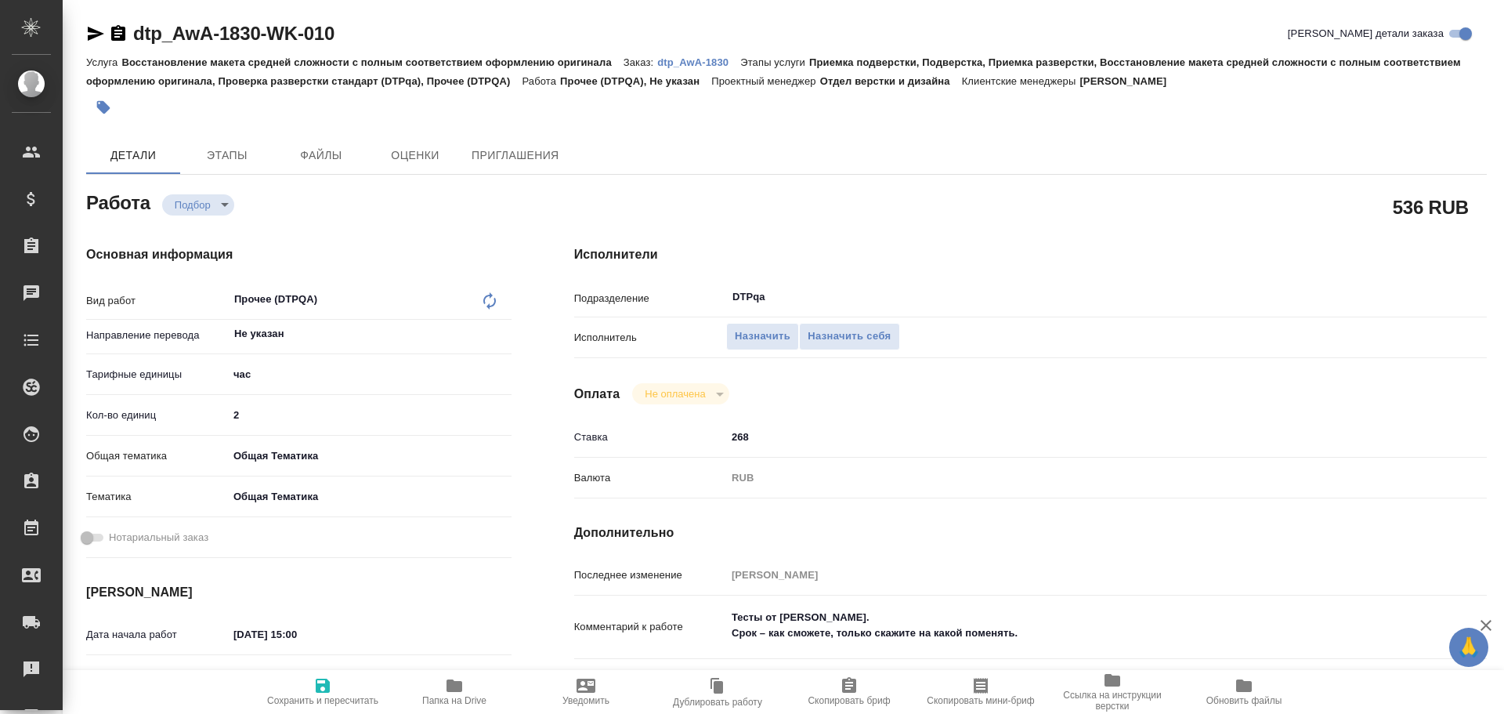
type textarea "x"
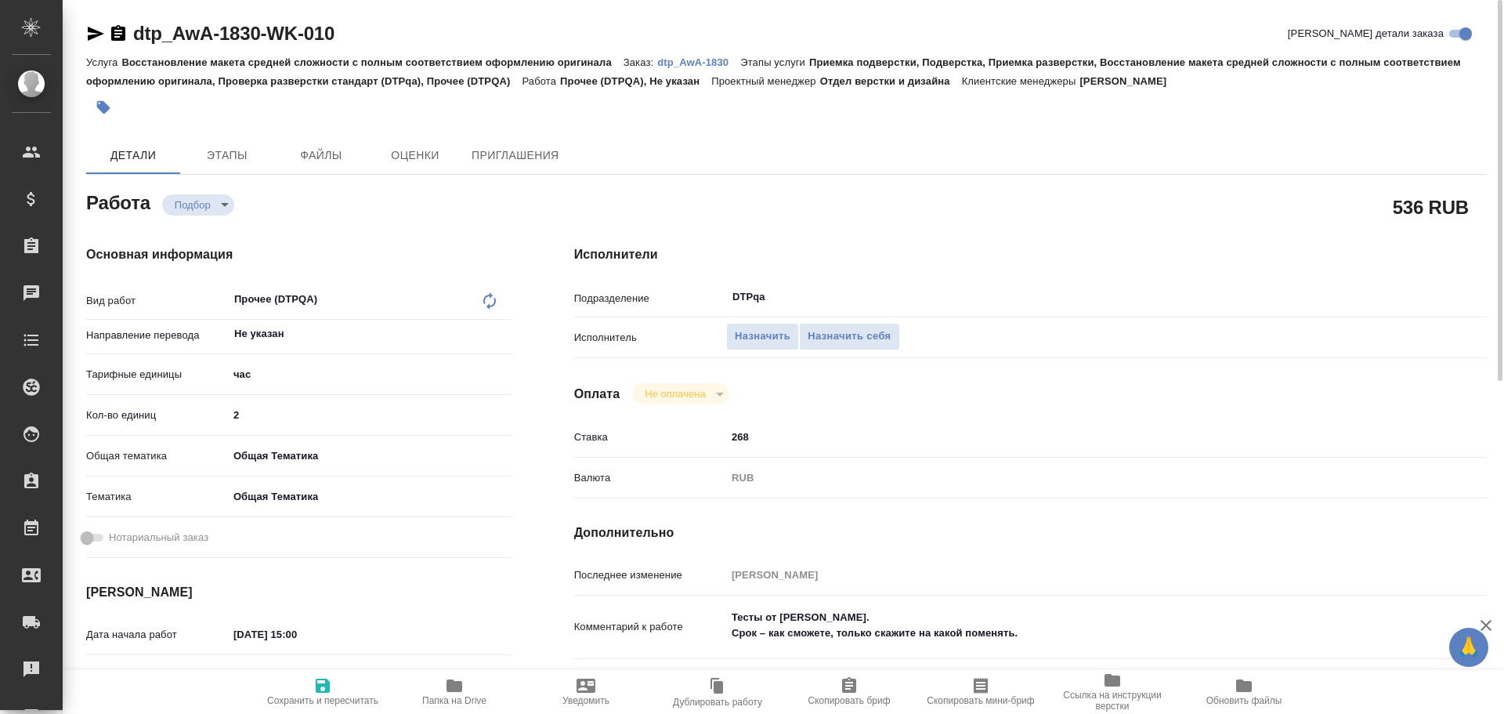
type textarea "x"
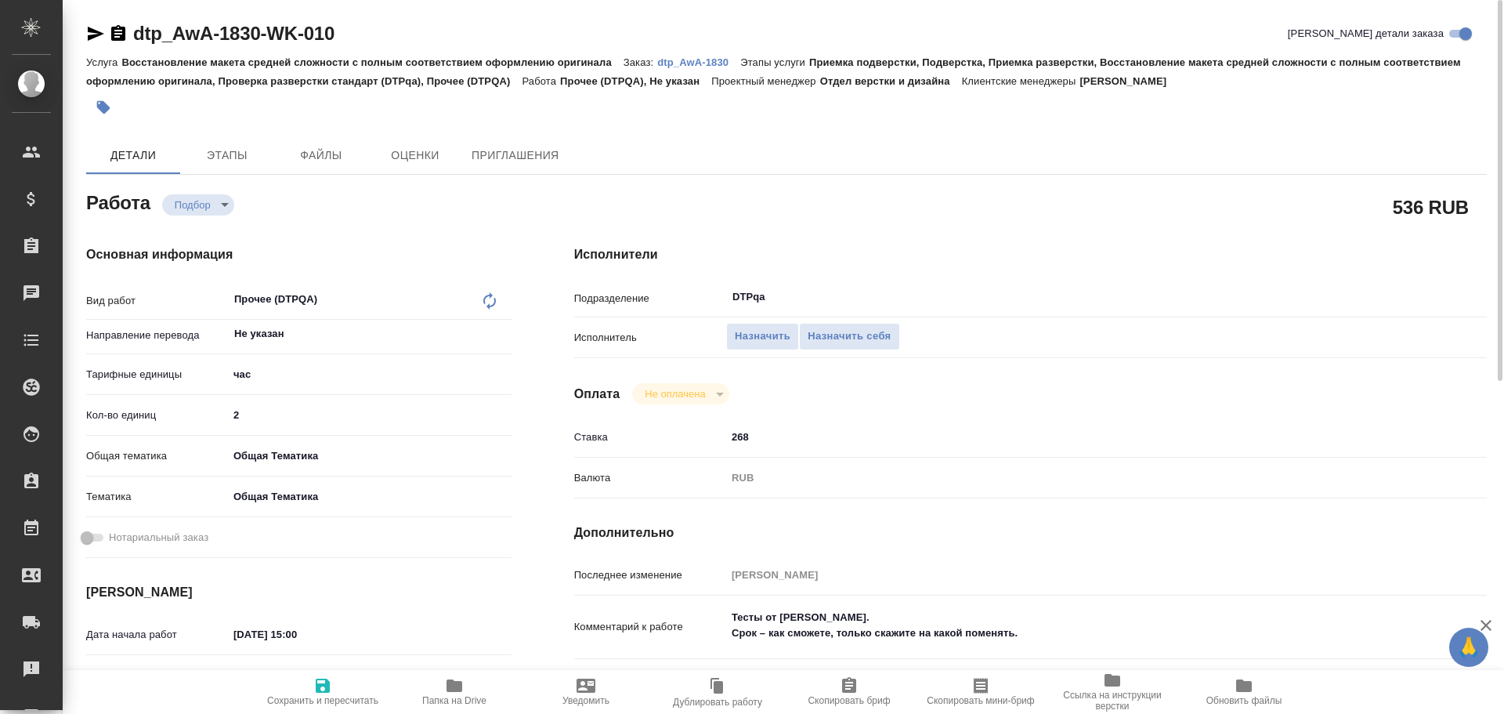
type textarea "x"
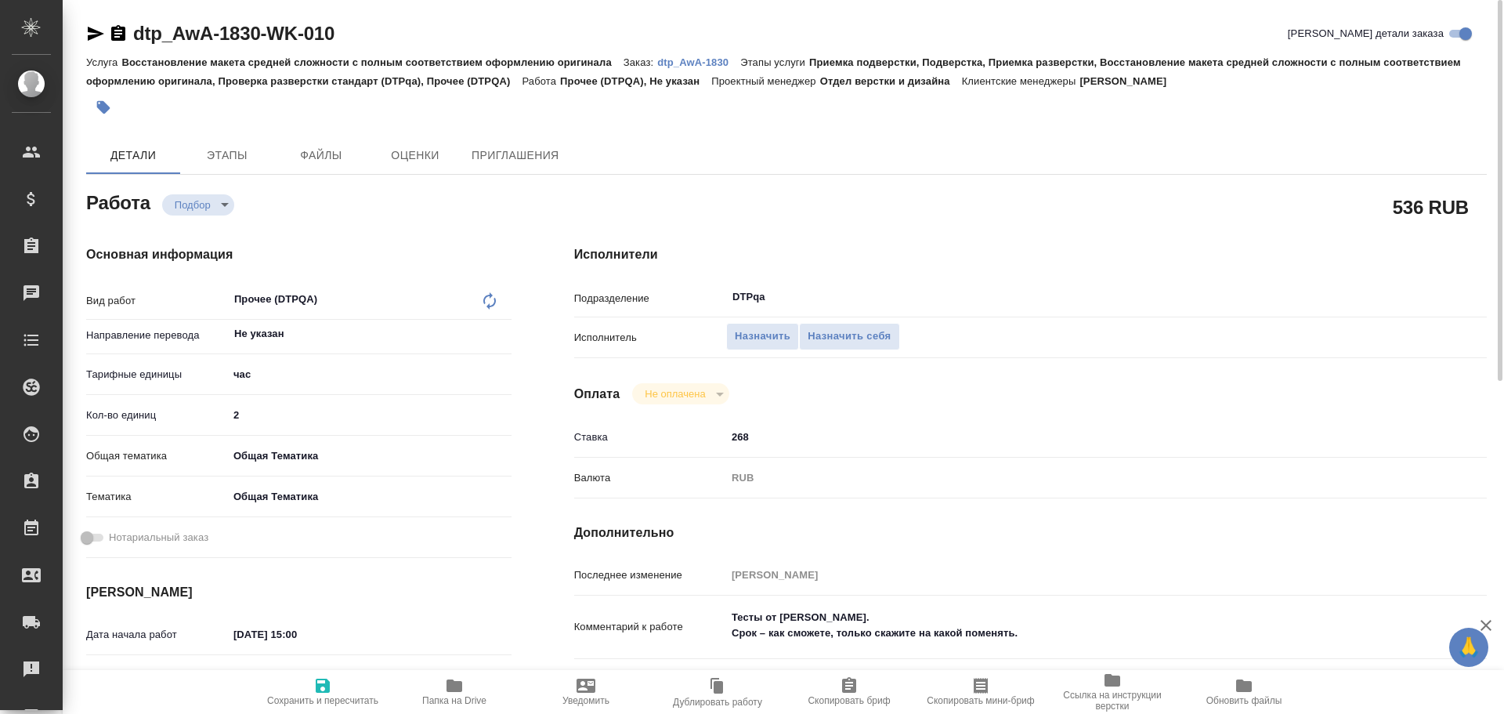
type textarea "x"
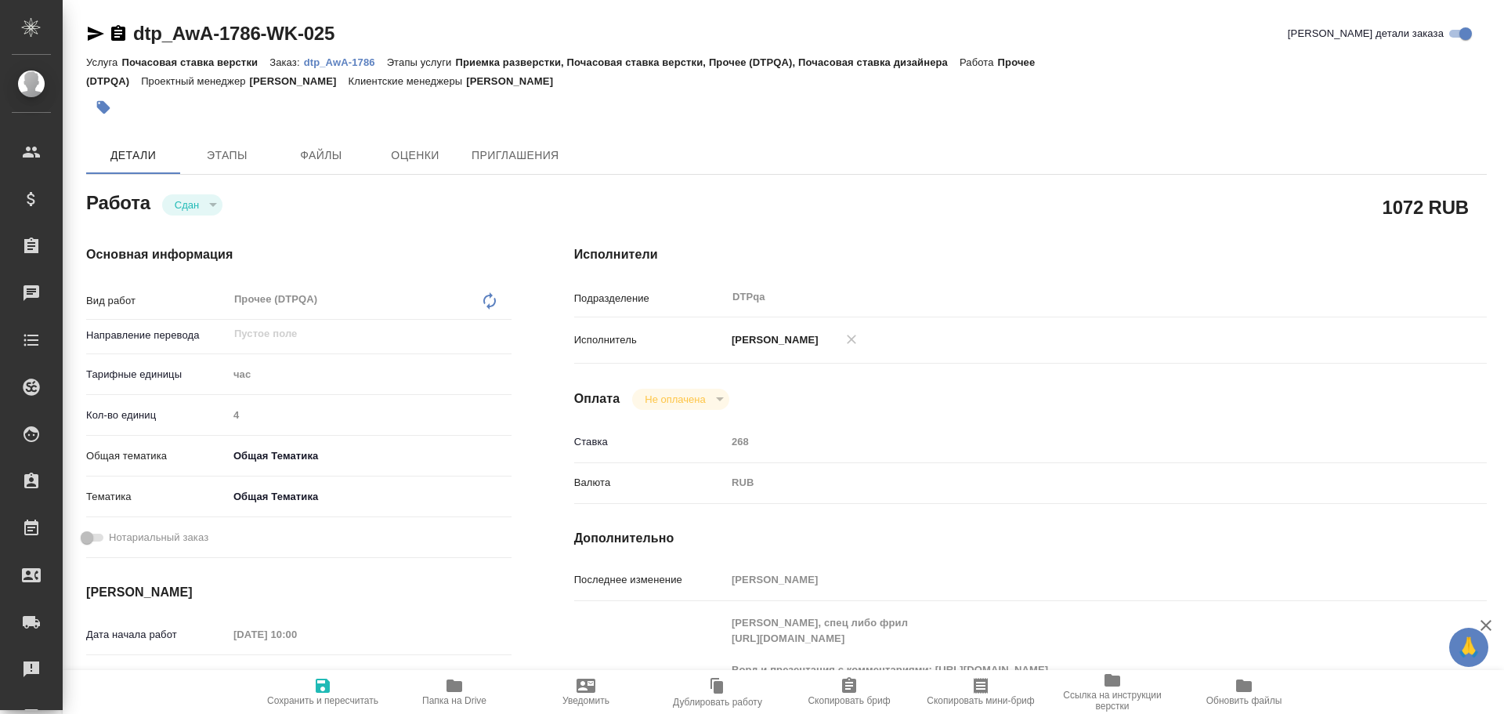
type textarea "x"
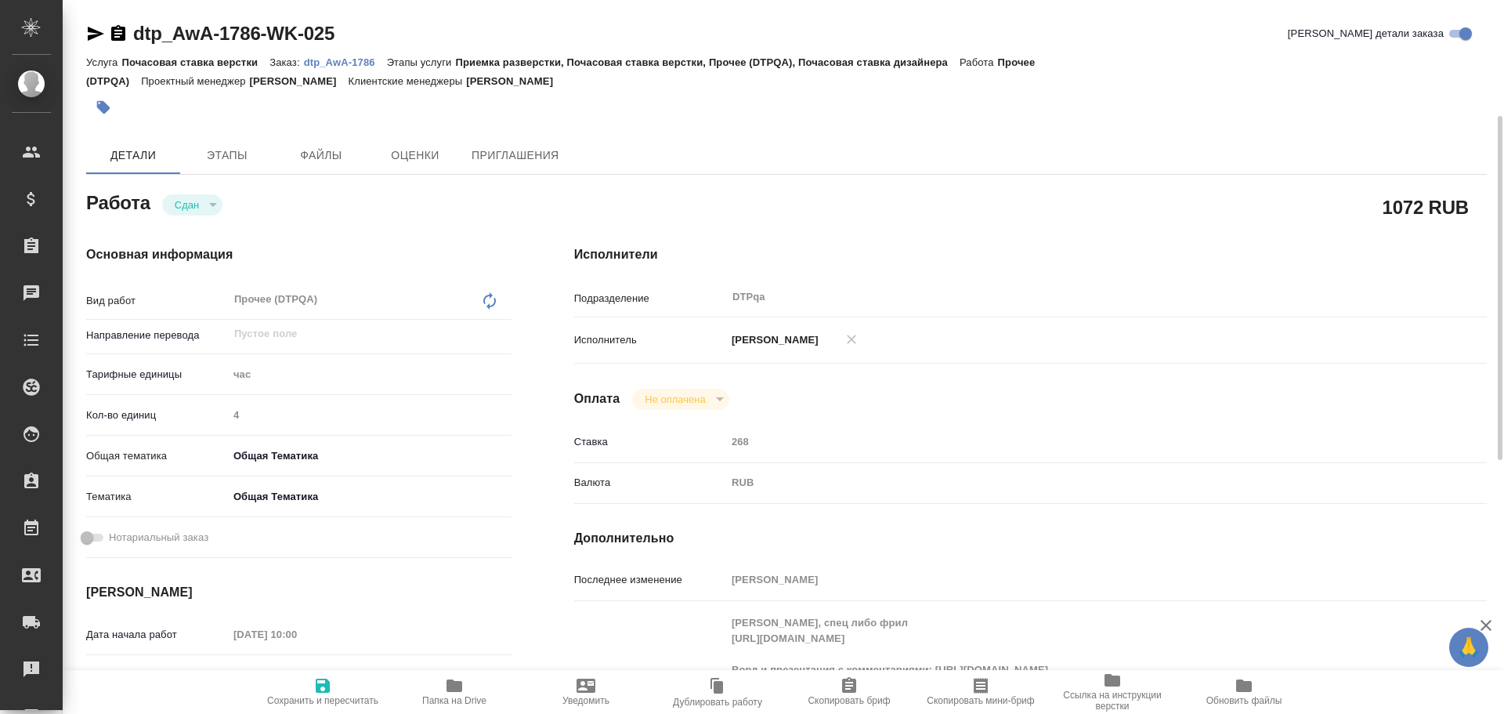
scroll to position [78, 0]
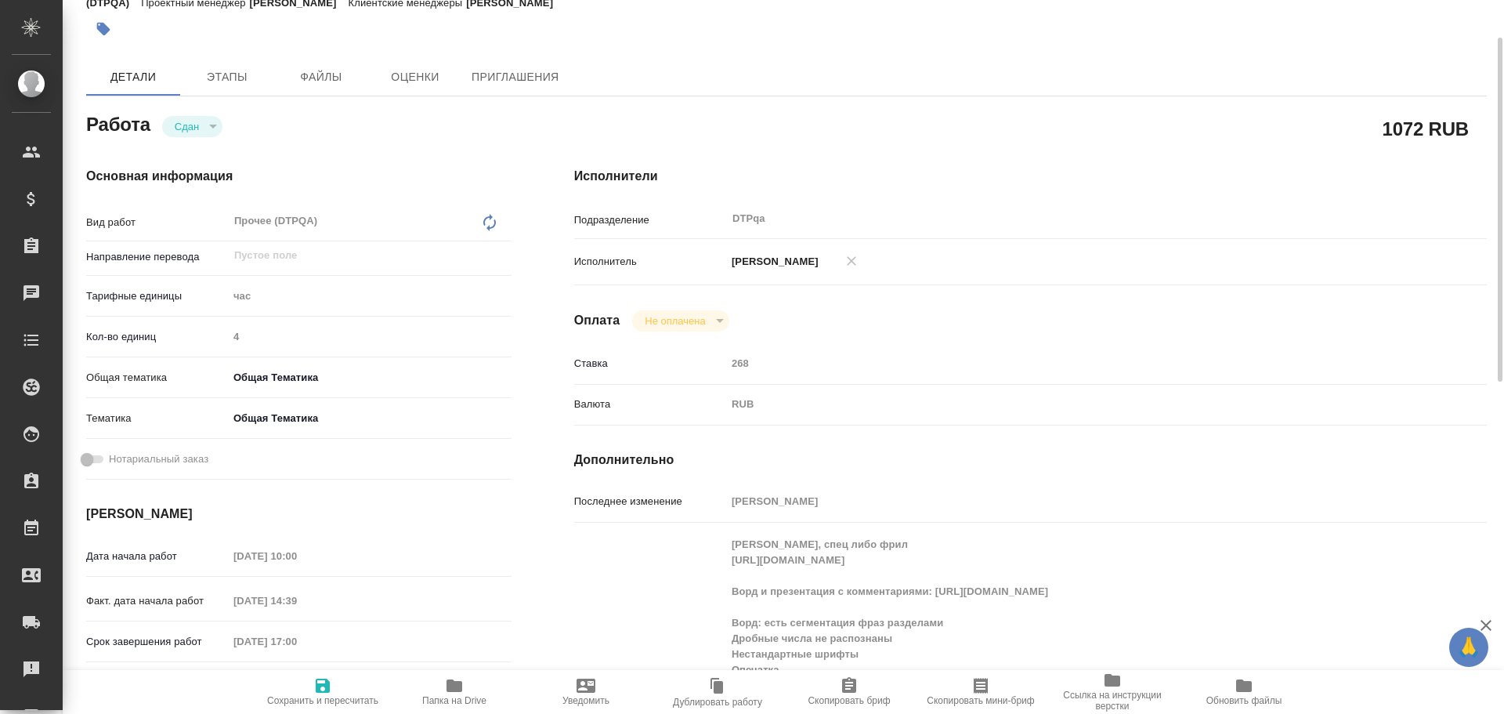
type textarea "x"
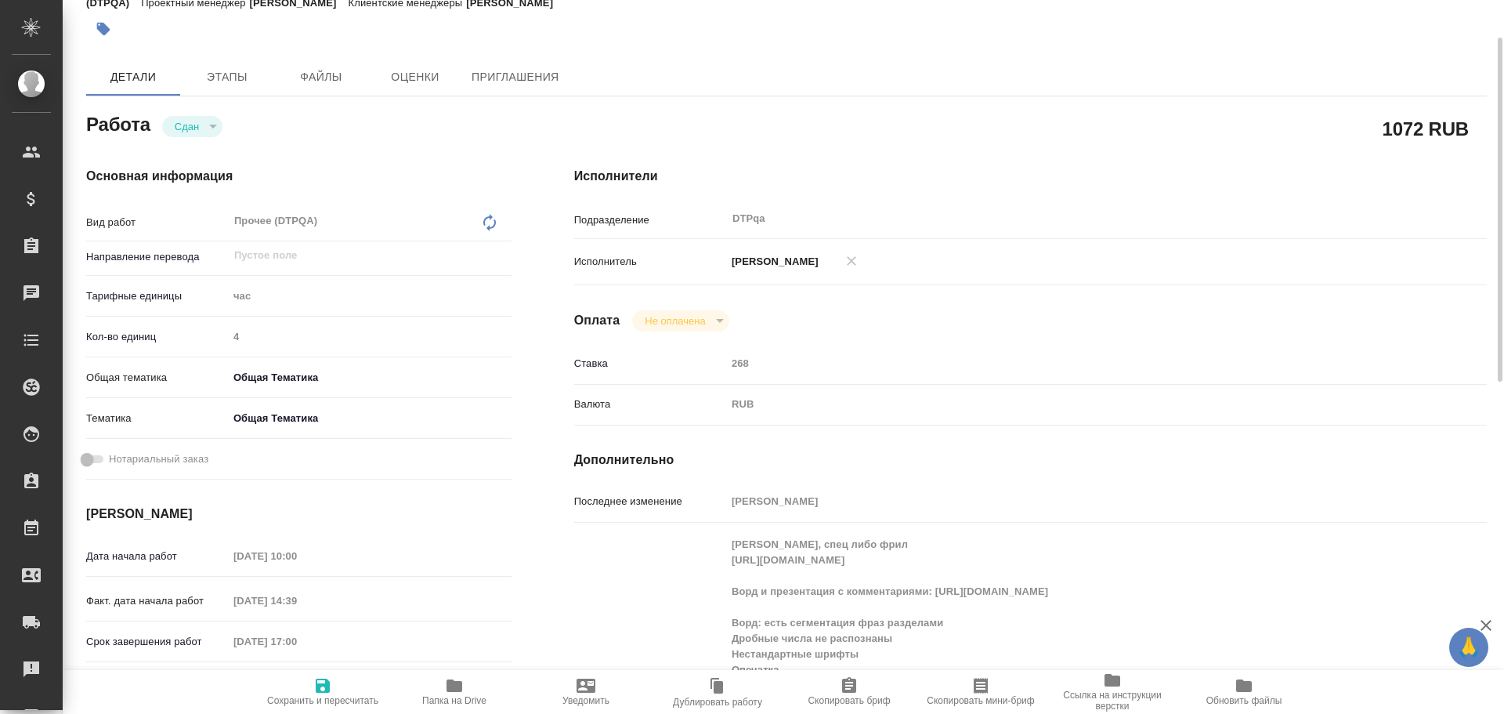
type textarea "x"
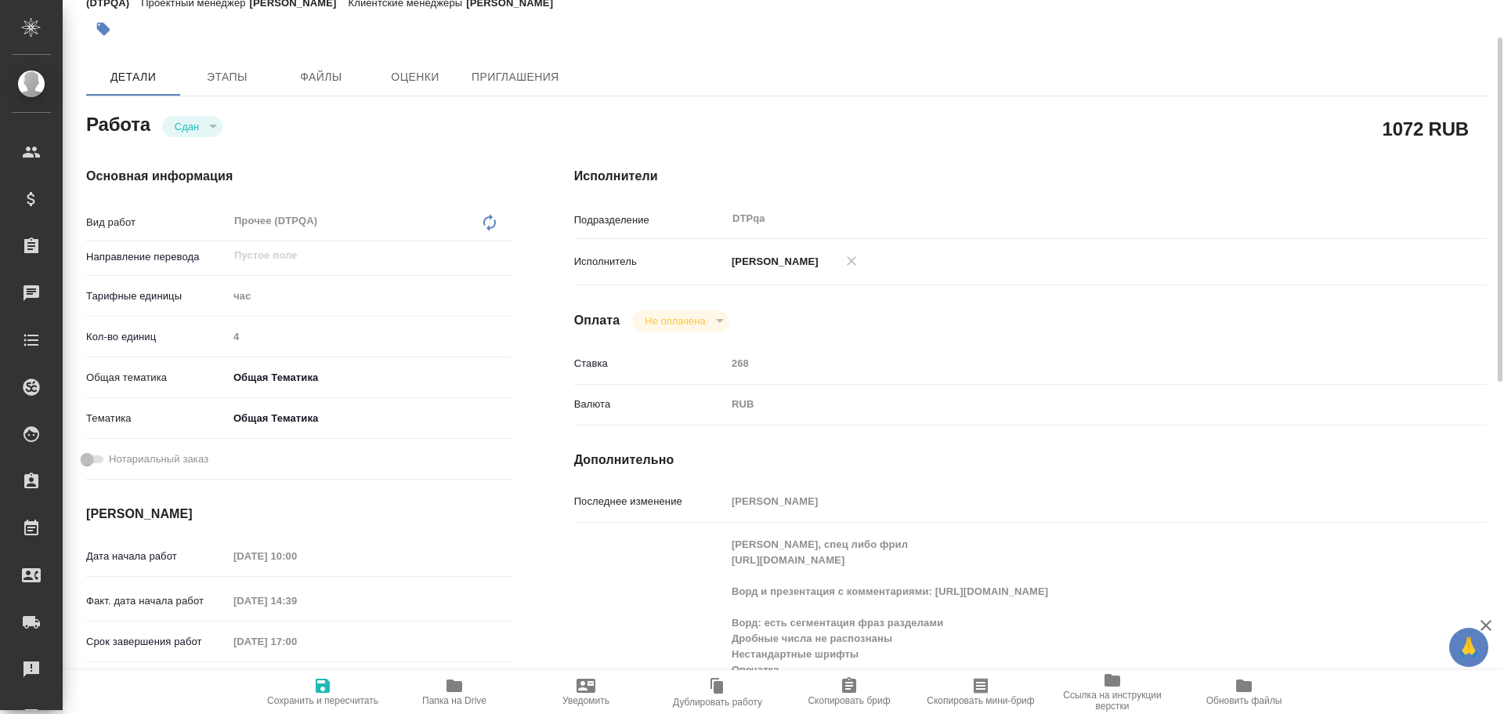
type textarea "x"
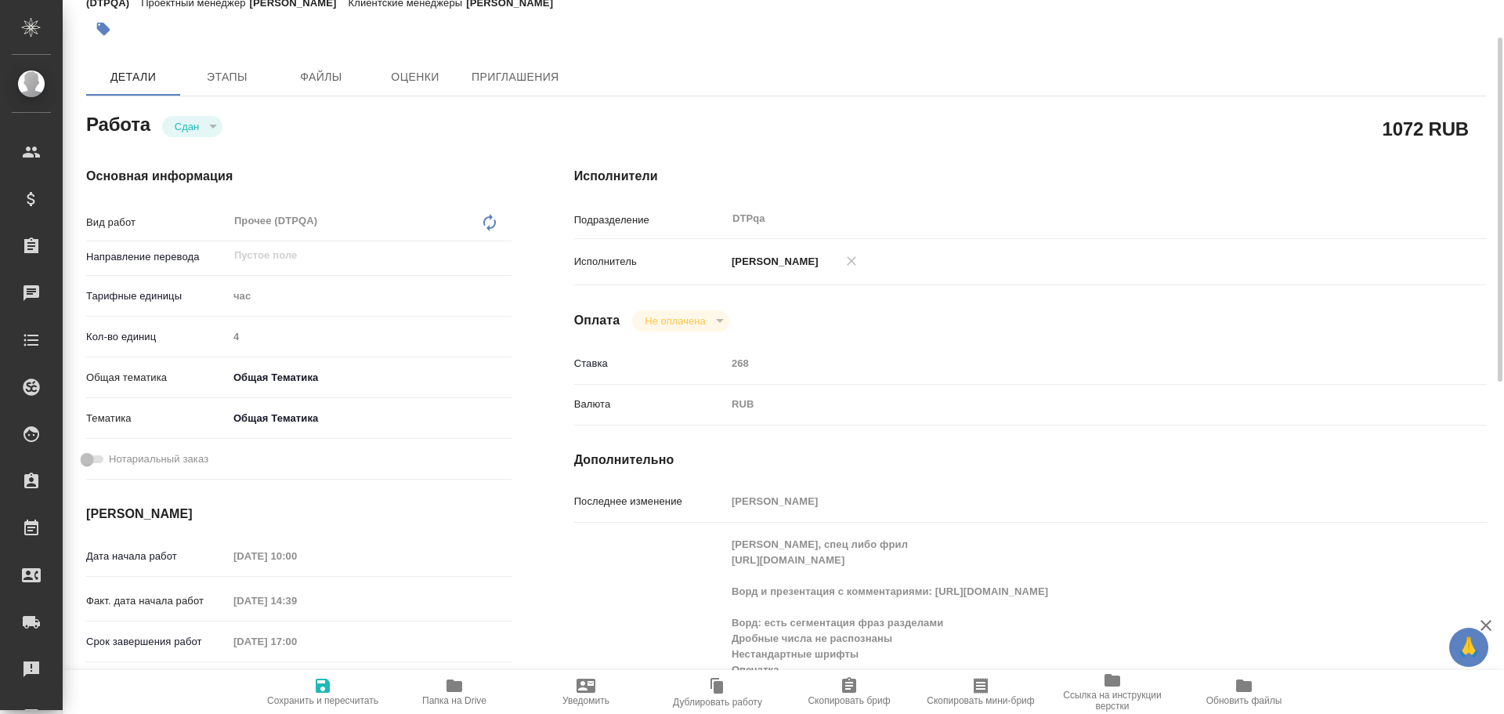
type textarea "x"
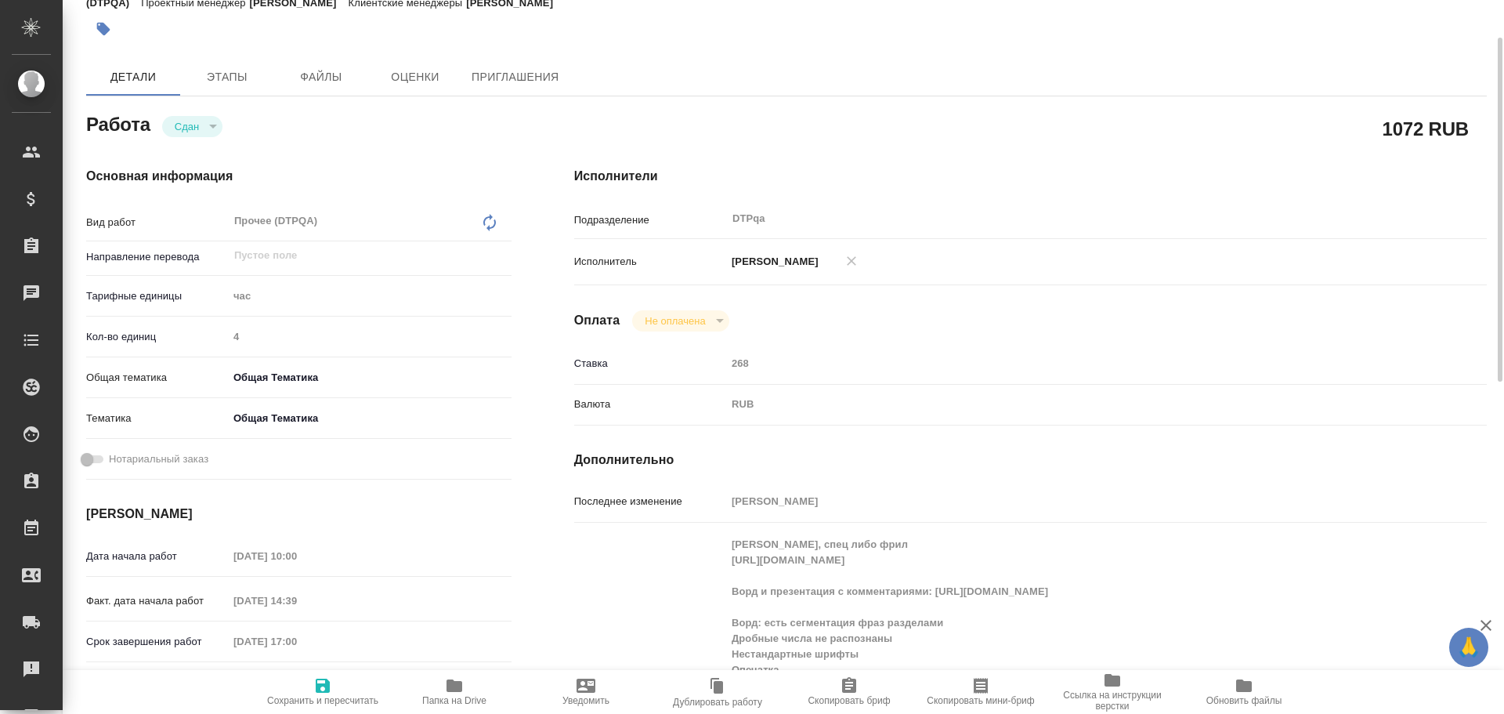
type textarea "x"
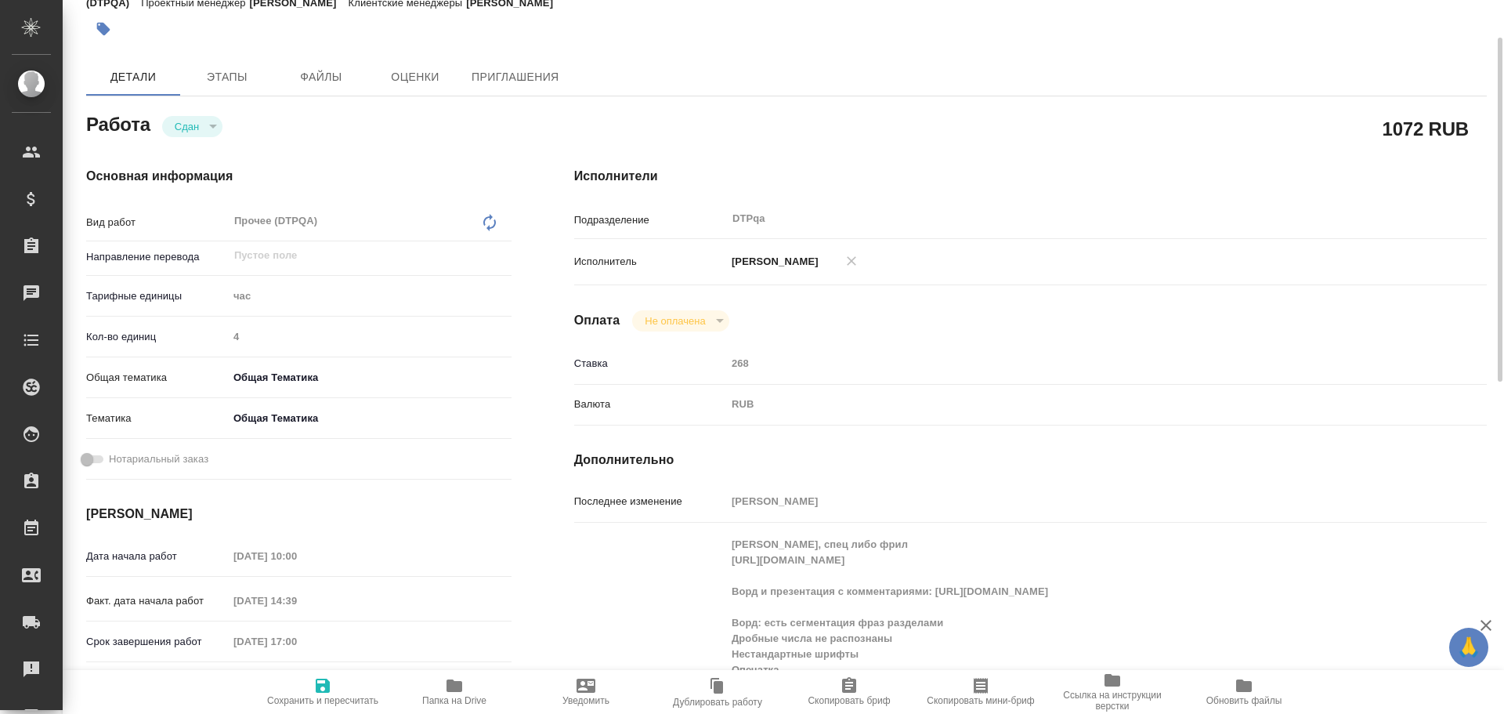
type textarea "x"
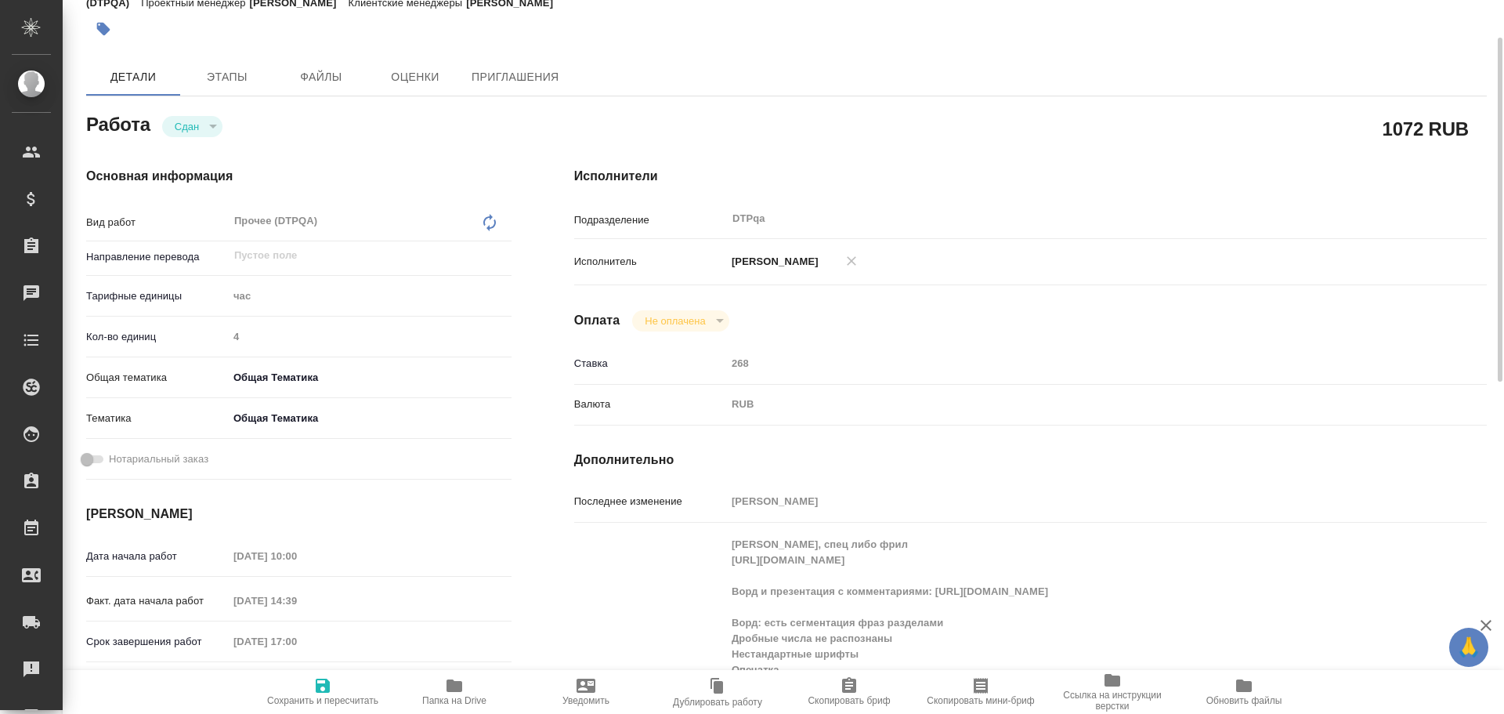
type textarea "x"
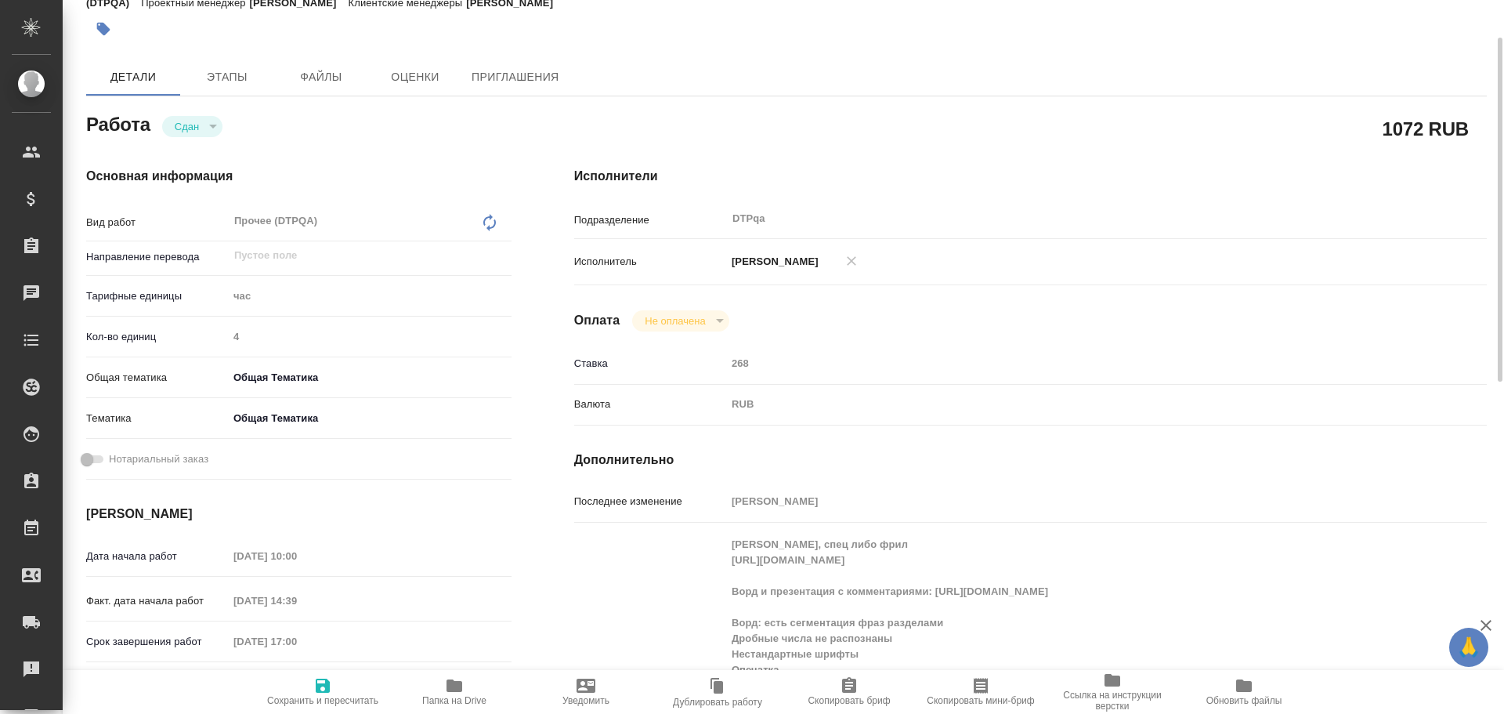
scroll to position [157, 0]
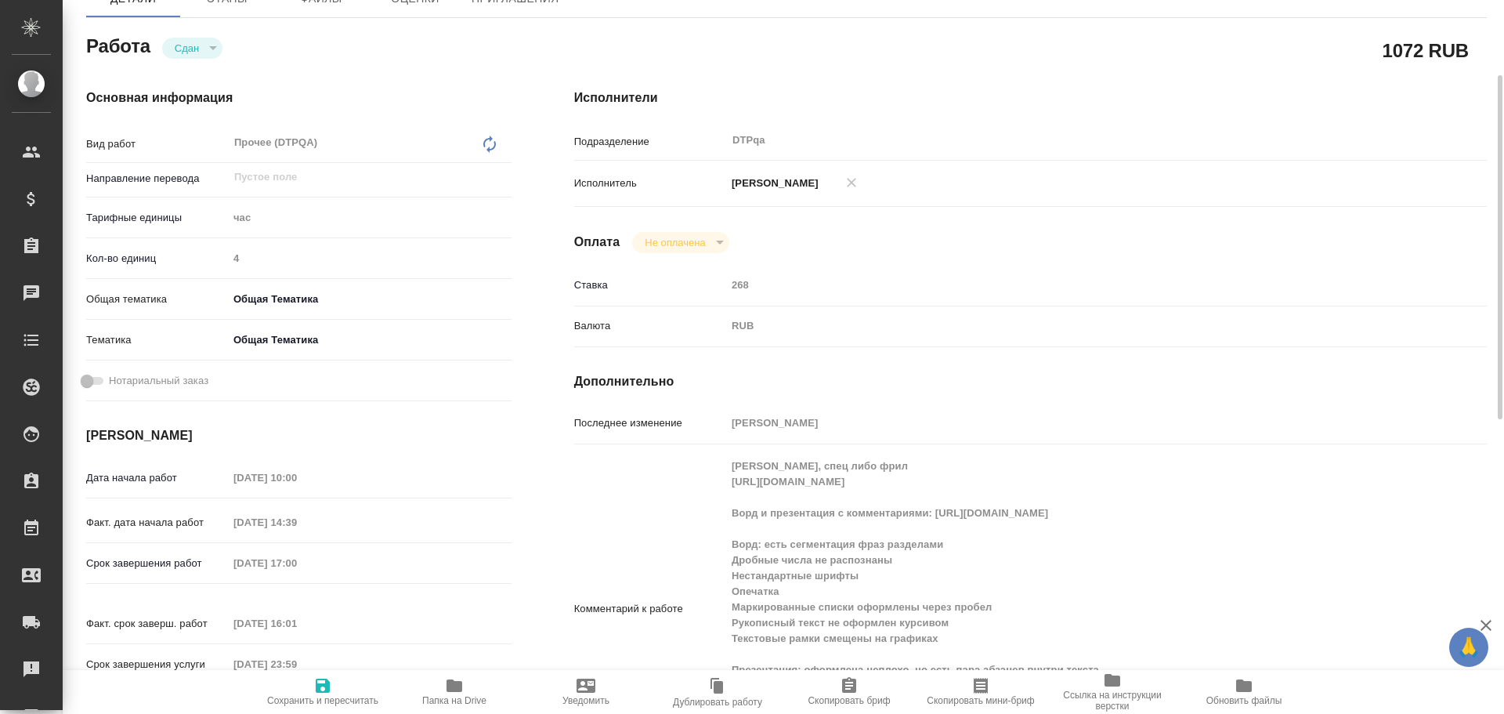
type textarea "x"
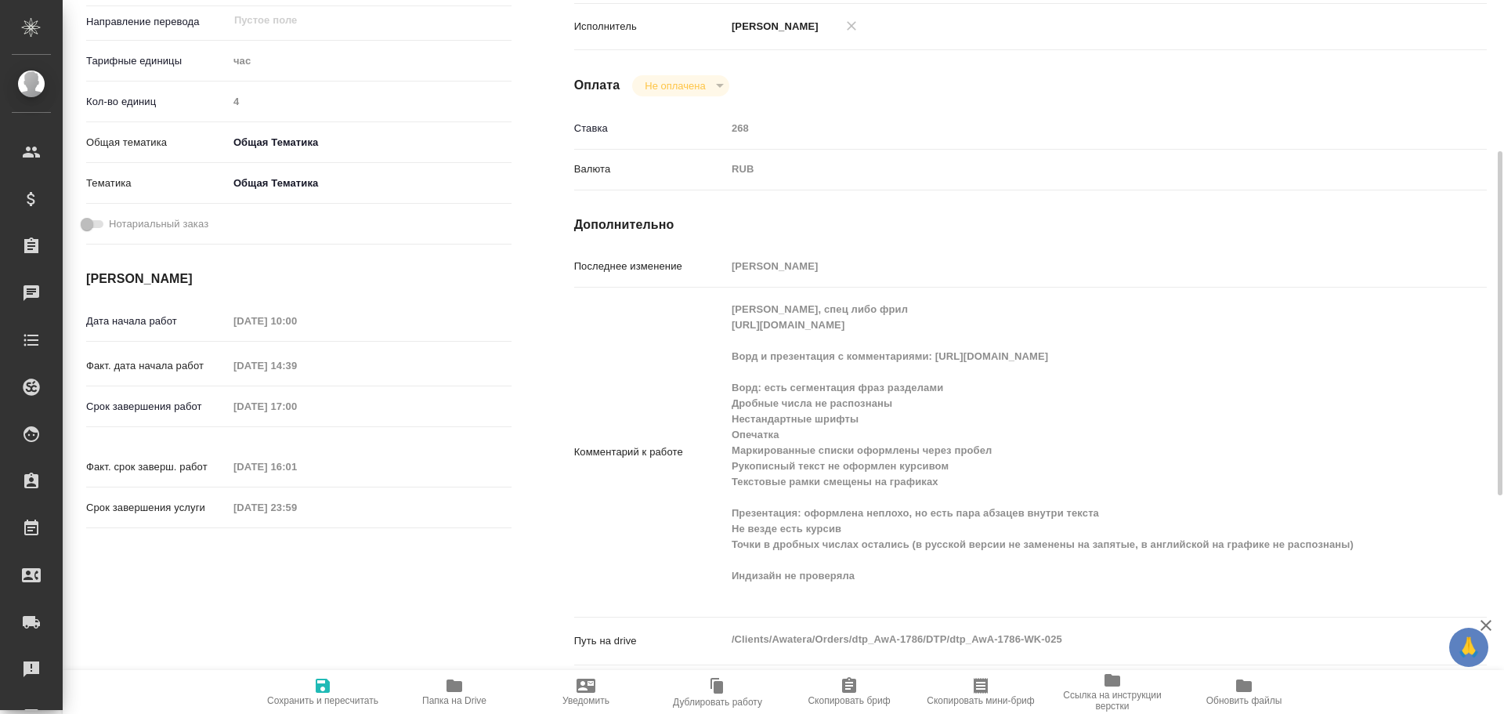
scroll to position [235, 0]
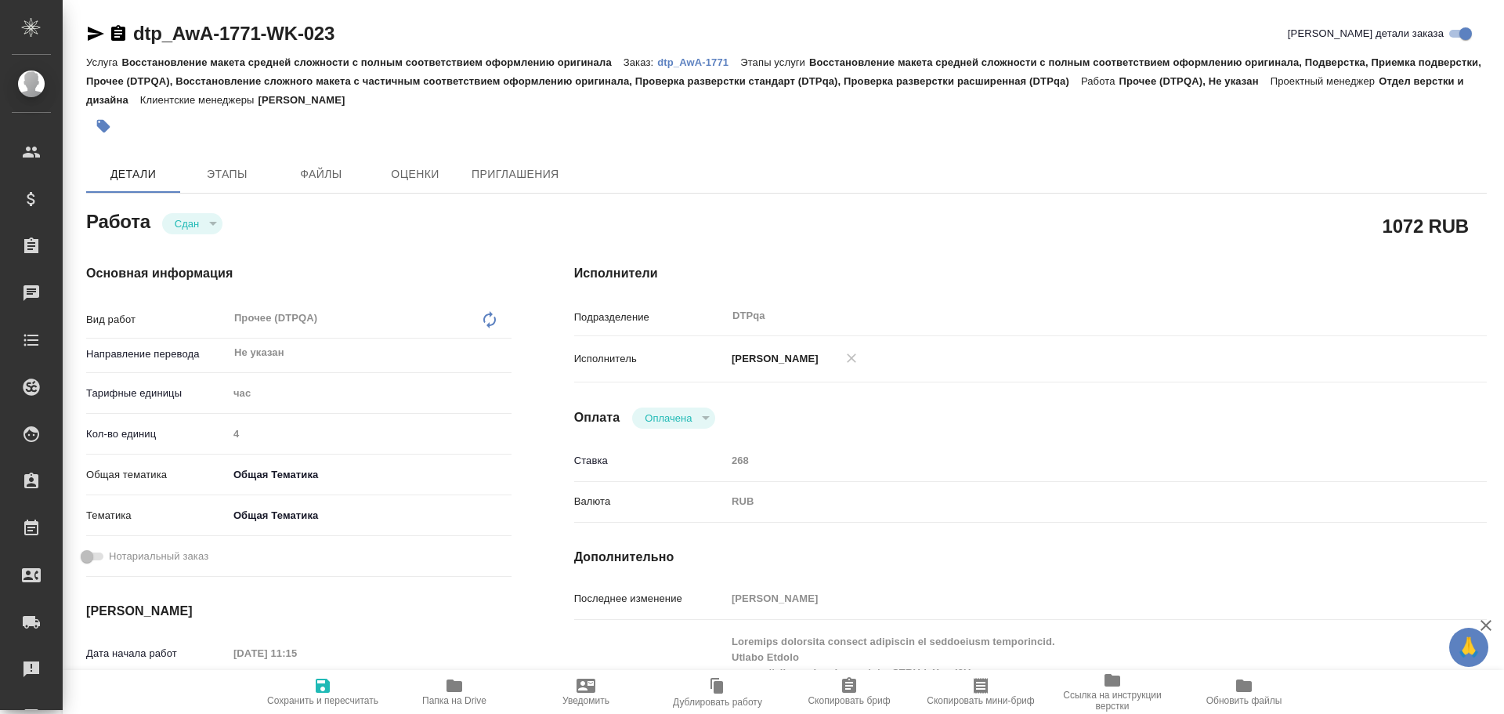
type textarea "x"
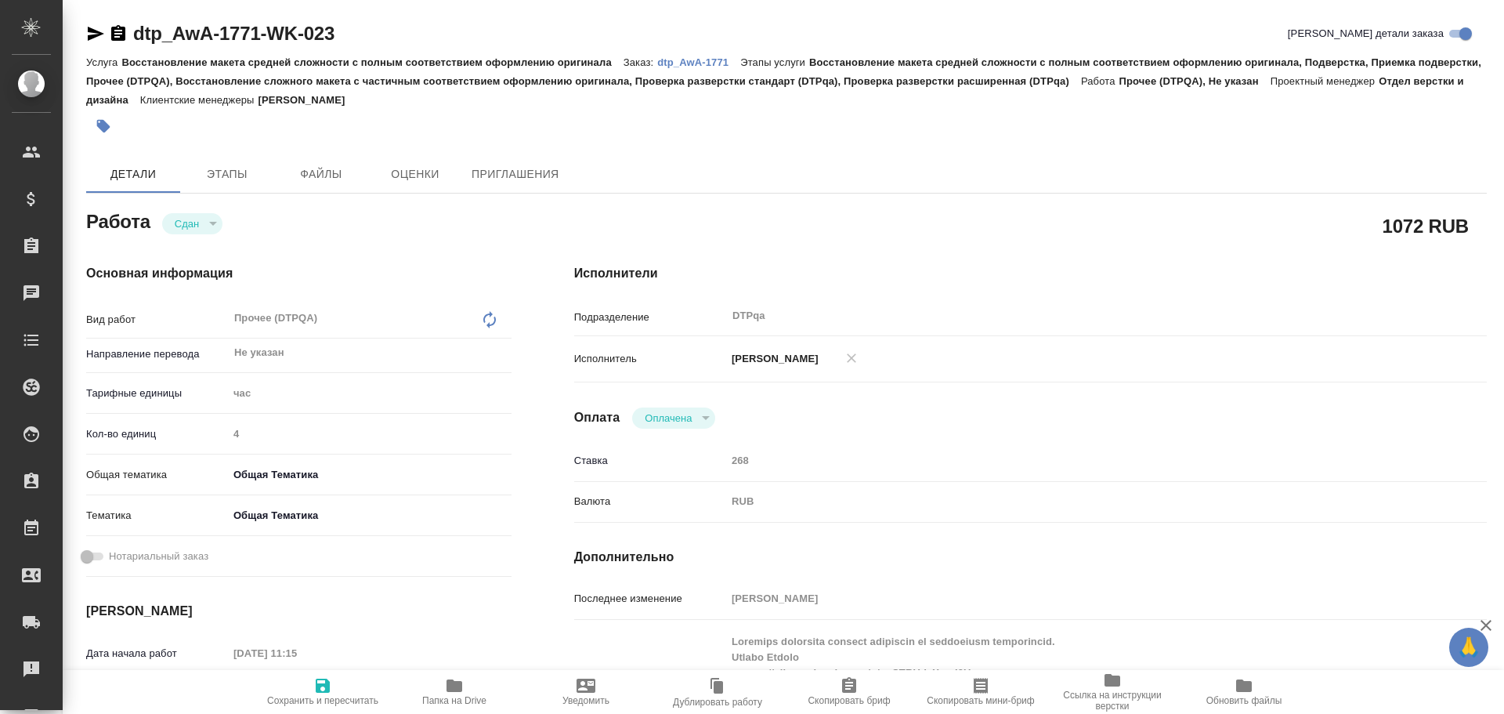
type textarea "x"
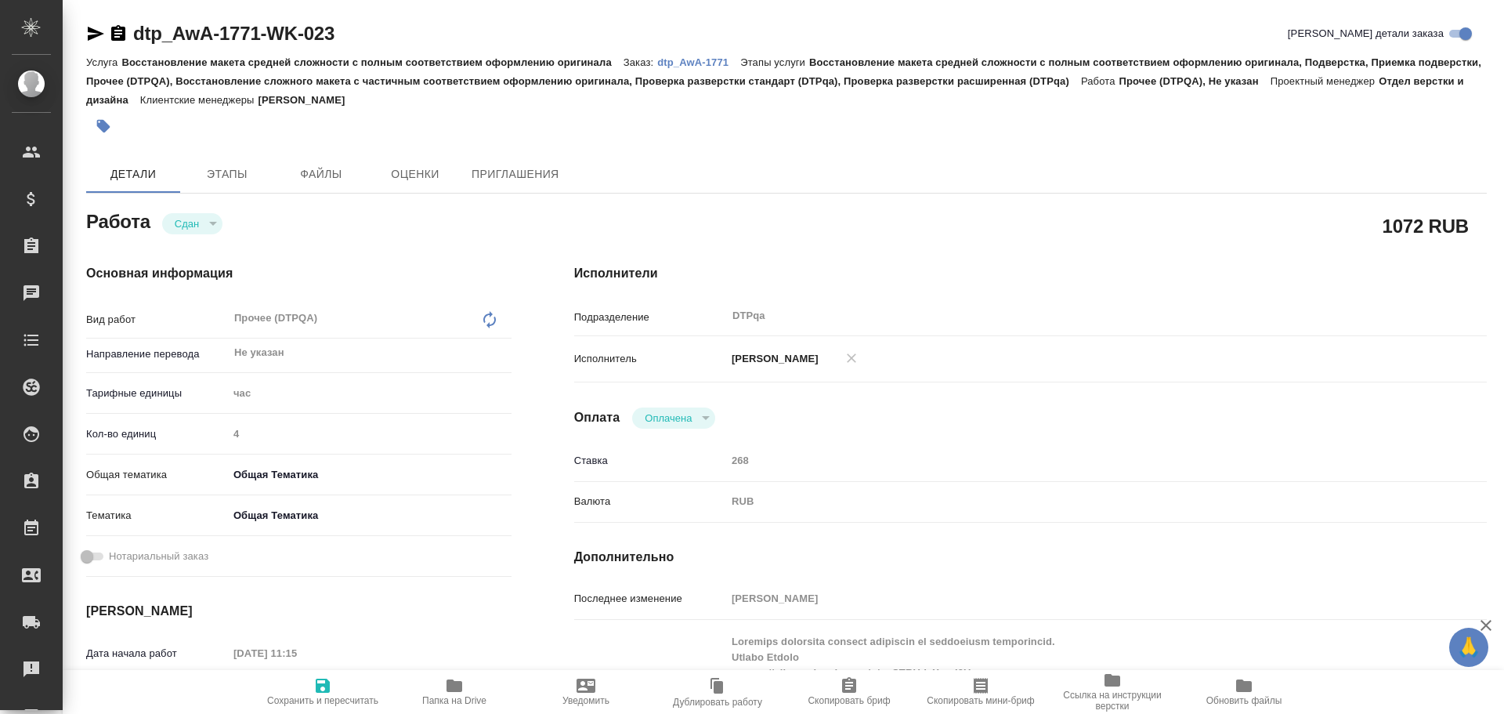
type textarea "x"
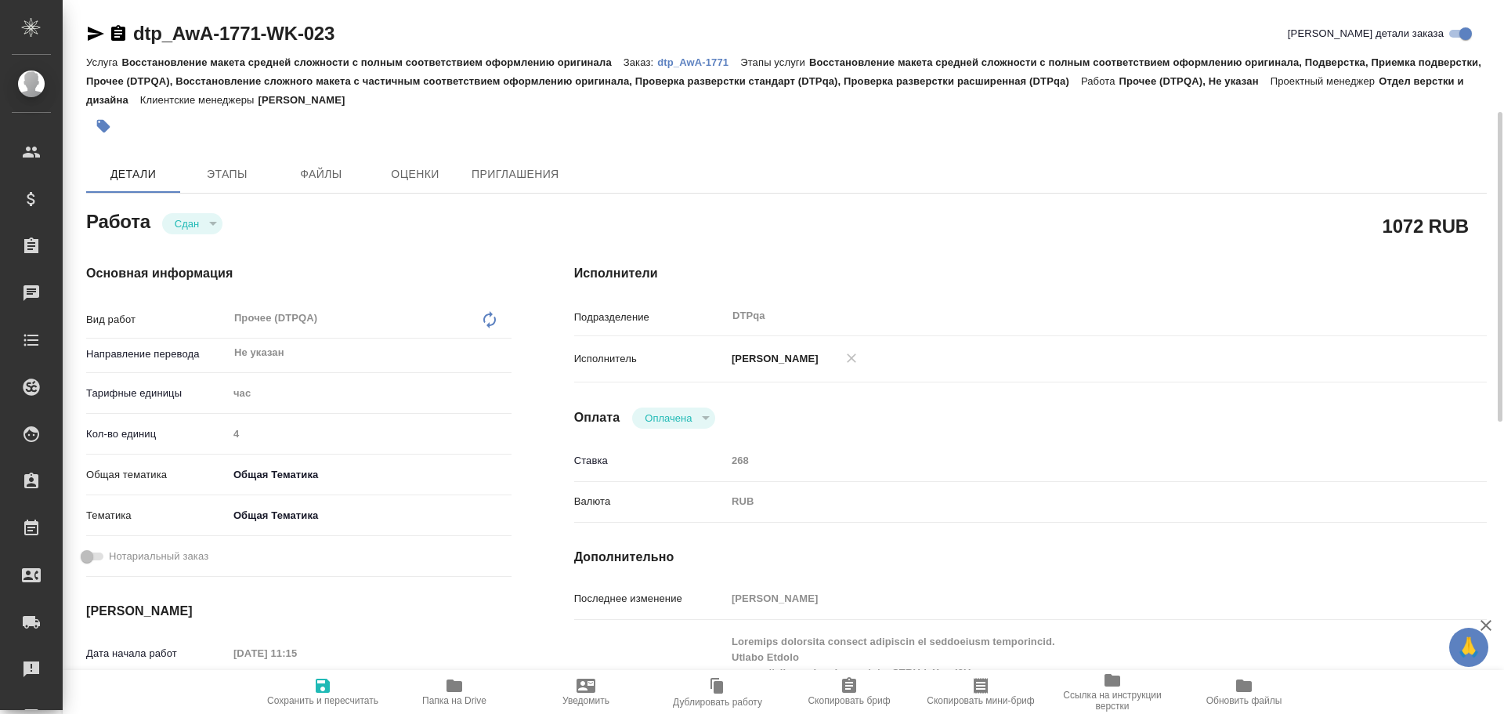
scroll to position [78, 0]
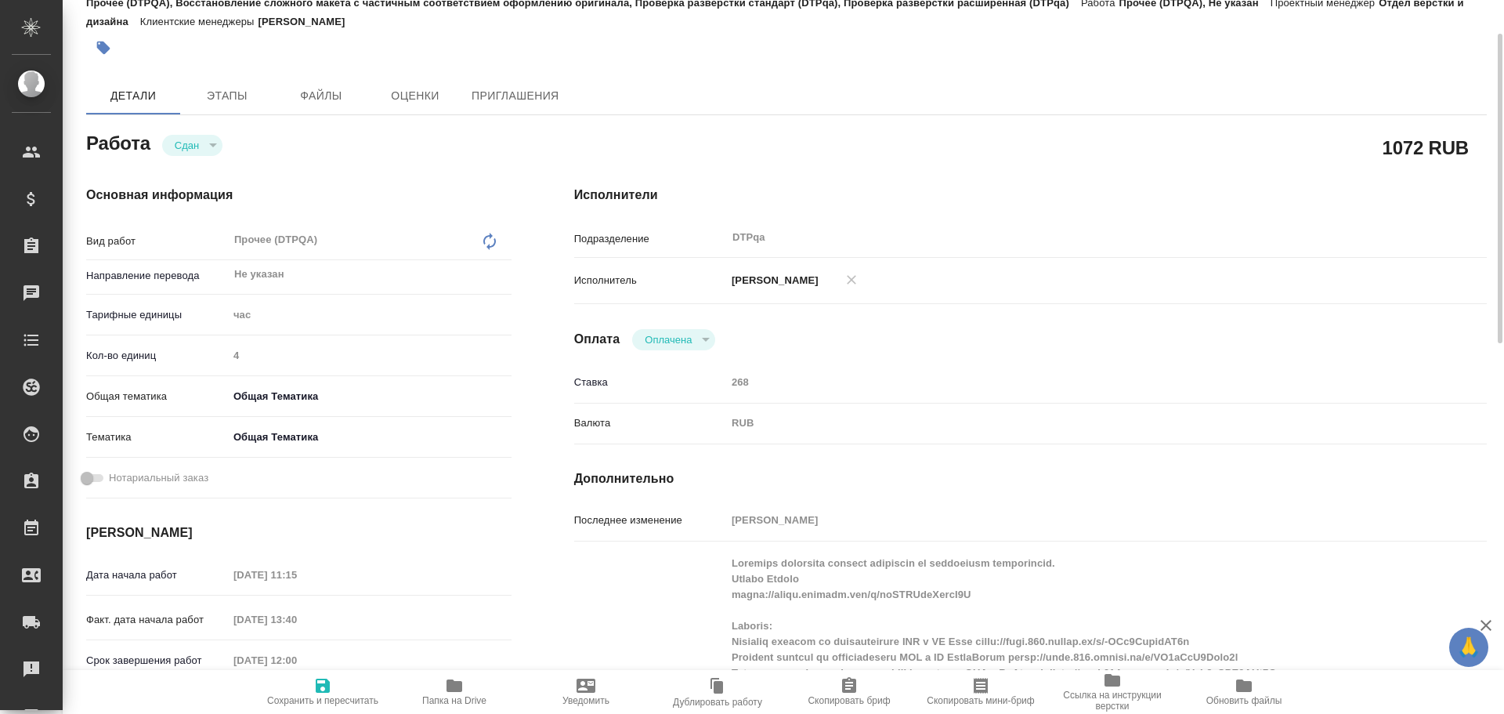
type textarea "x"
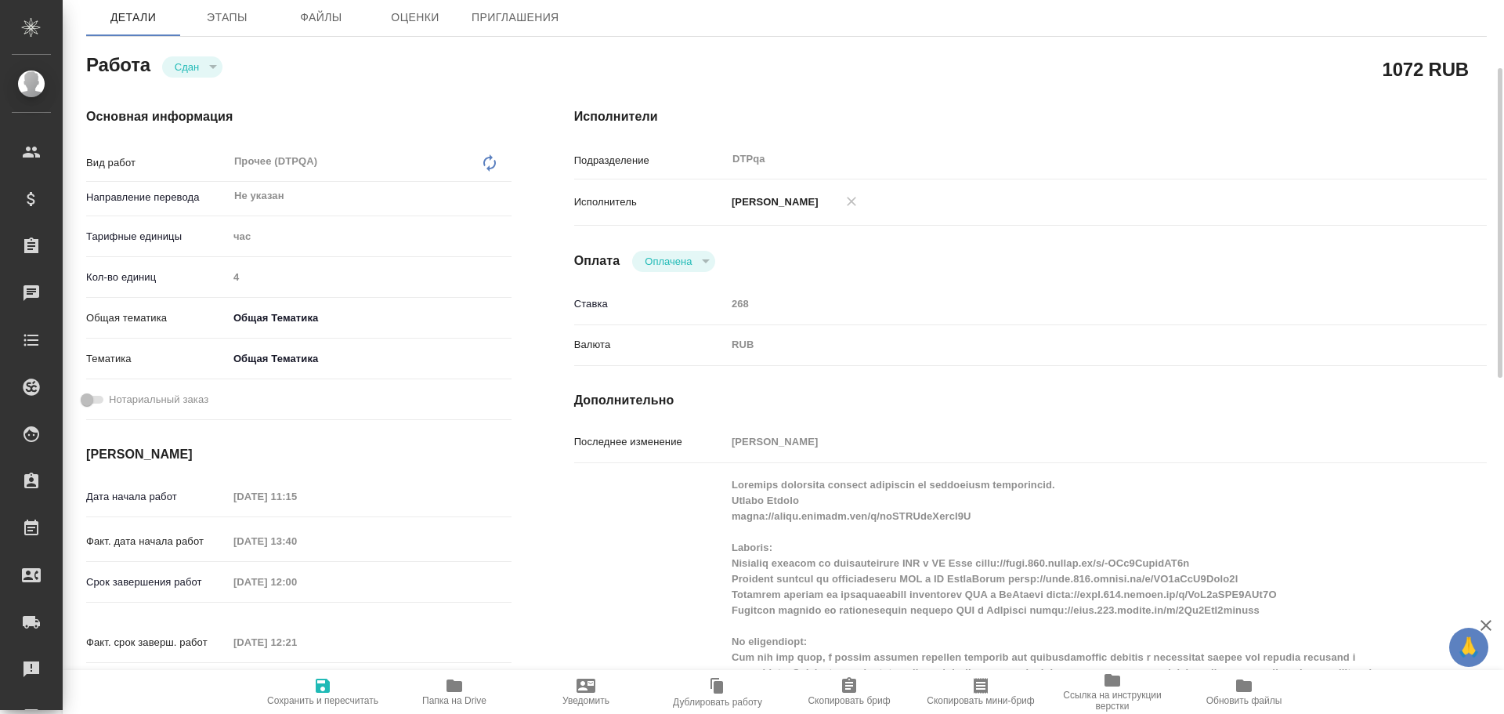
type textarea "x"
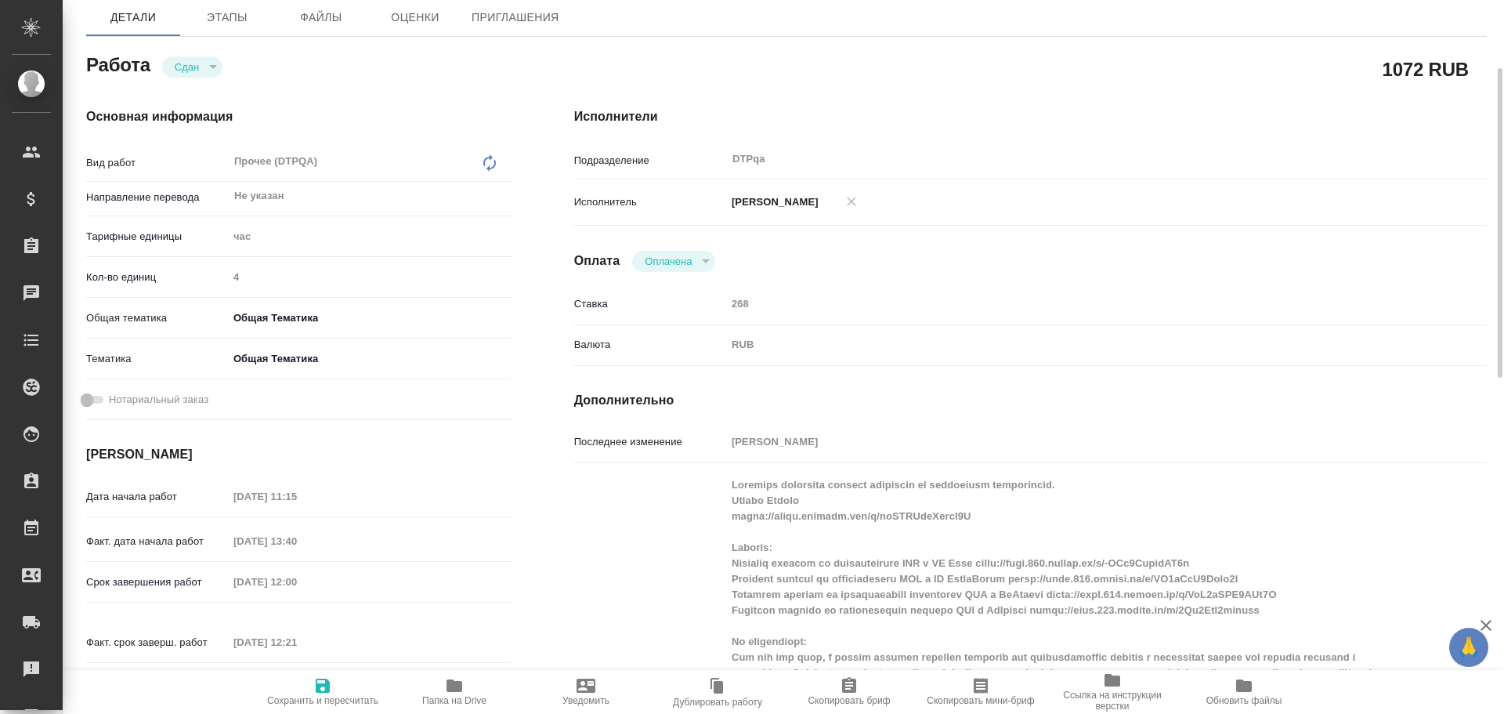
scroll to position [235, 0]
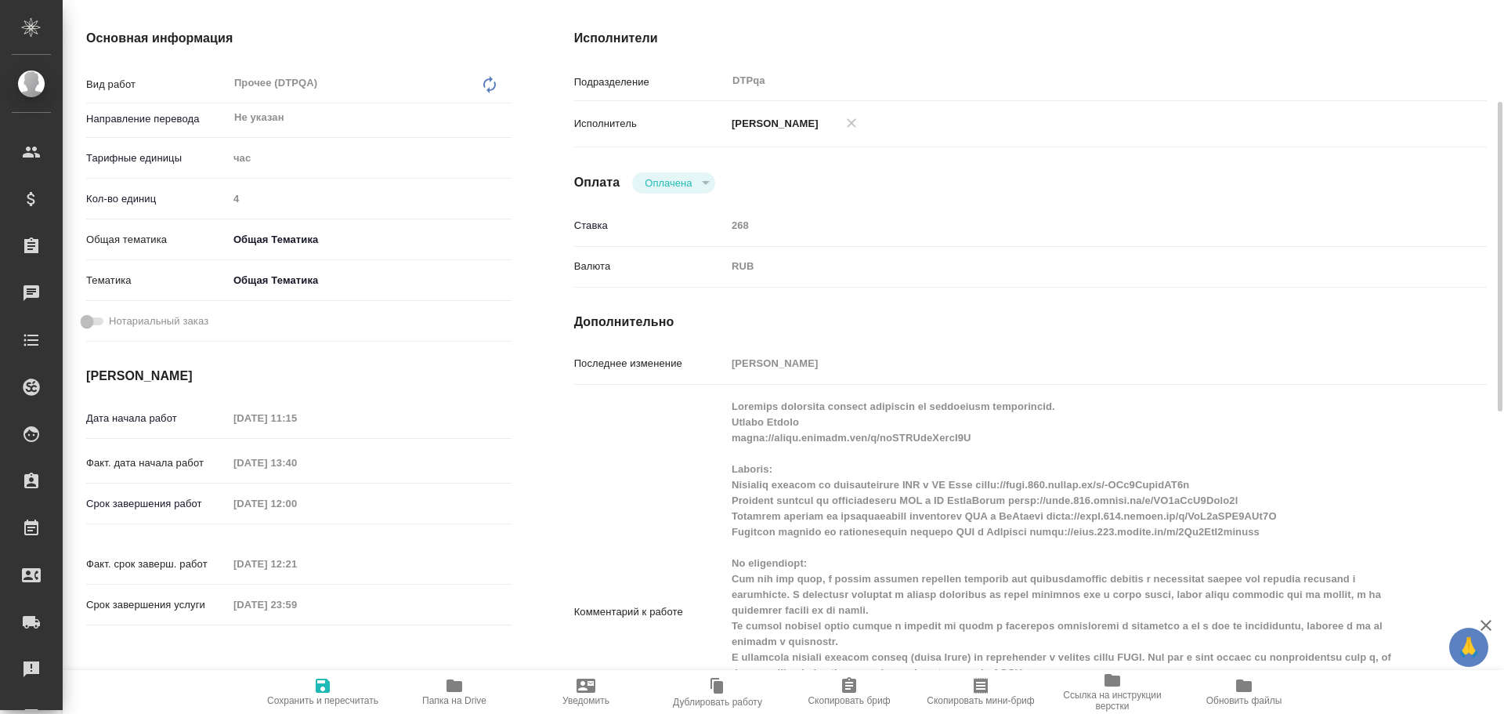
type textarea "x"
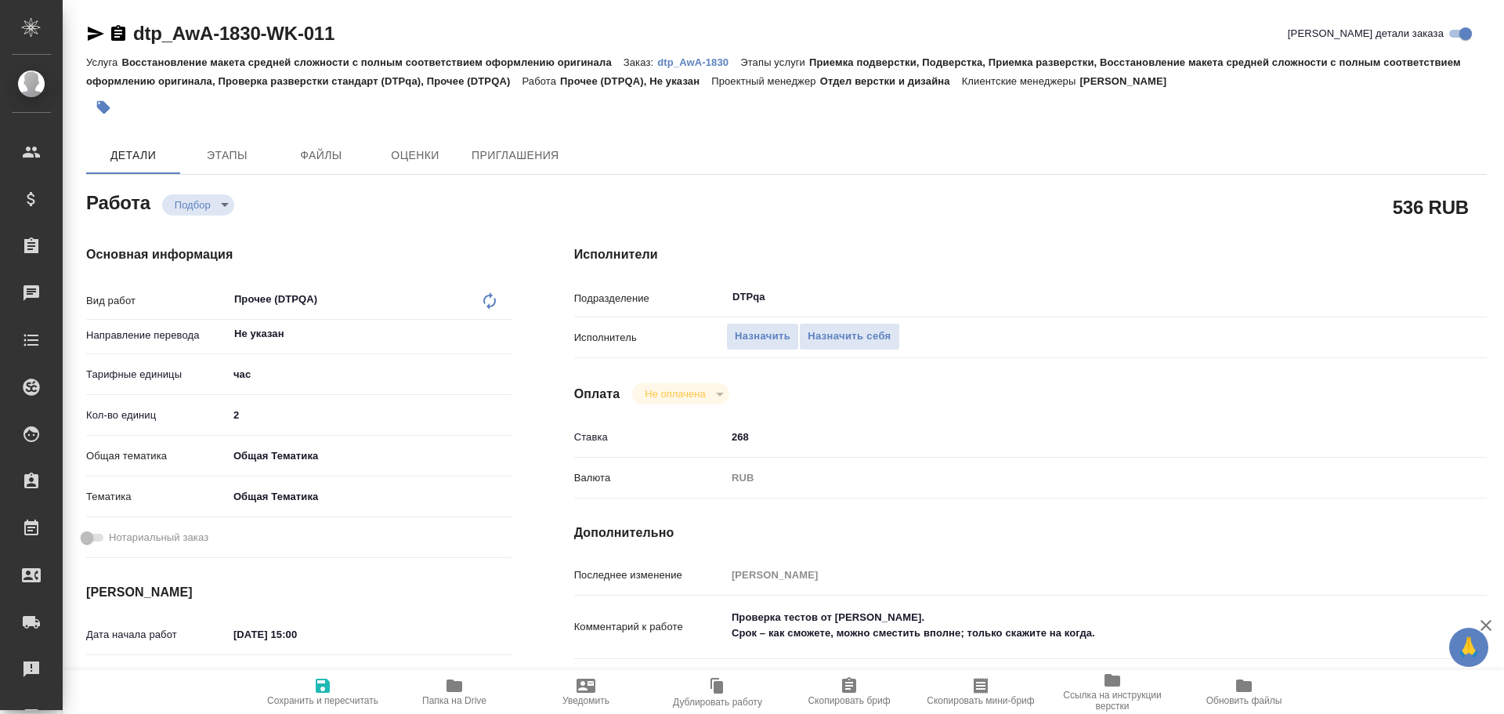
type textarea "x"
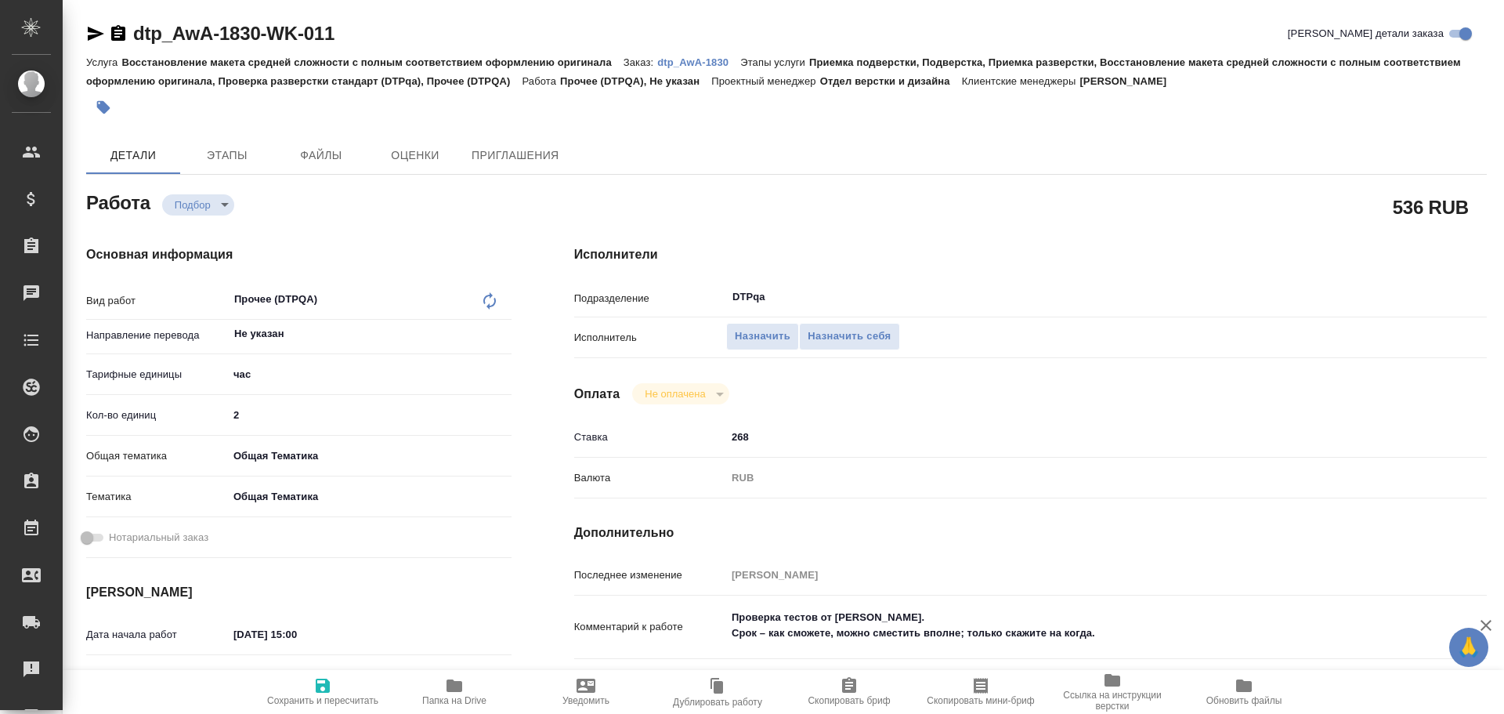
type textarea "x"
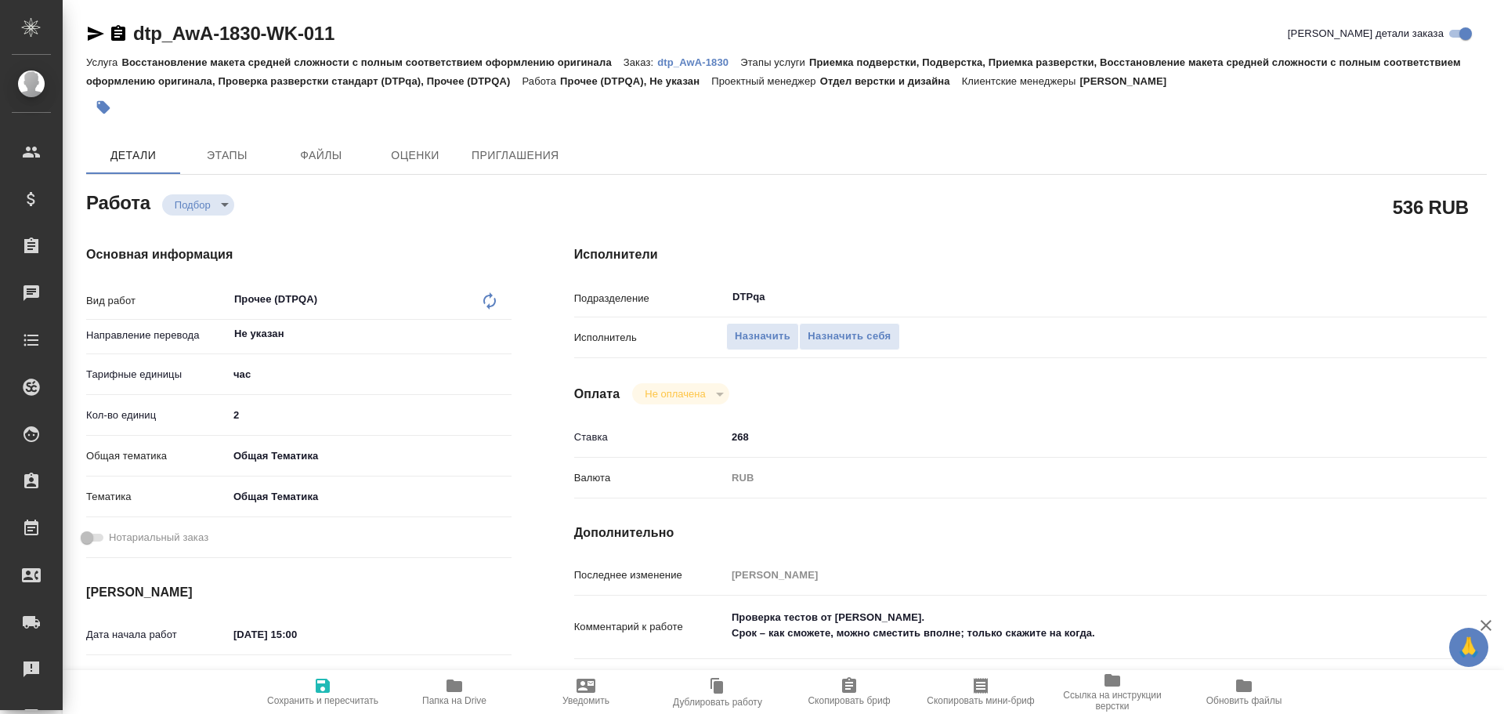
type textarea "x"
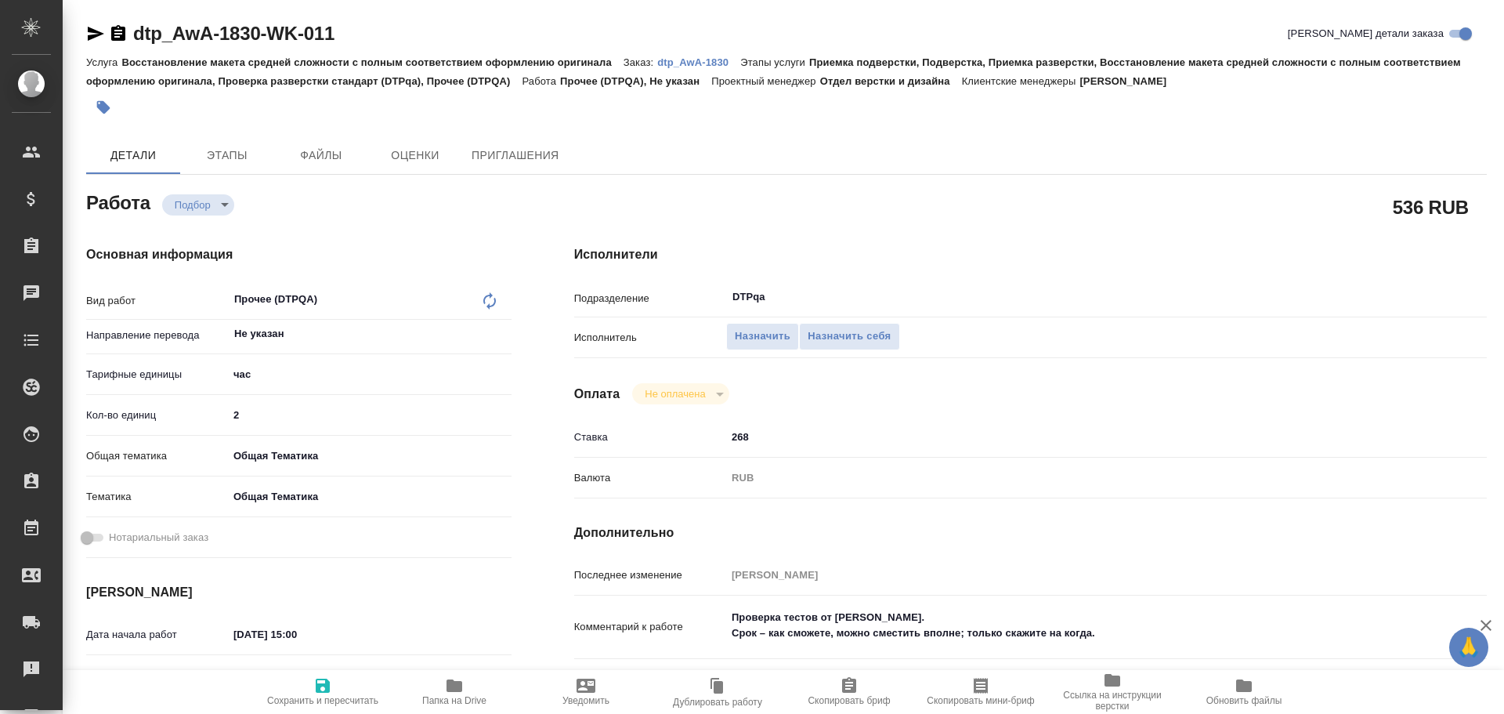
type textarea "x"
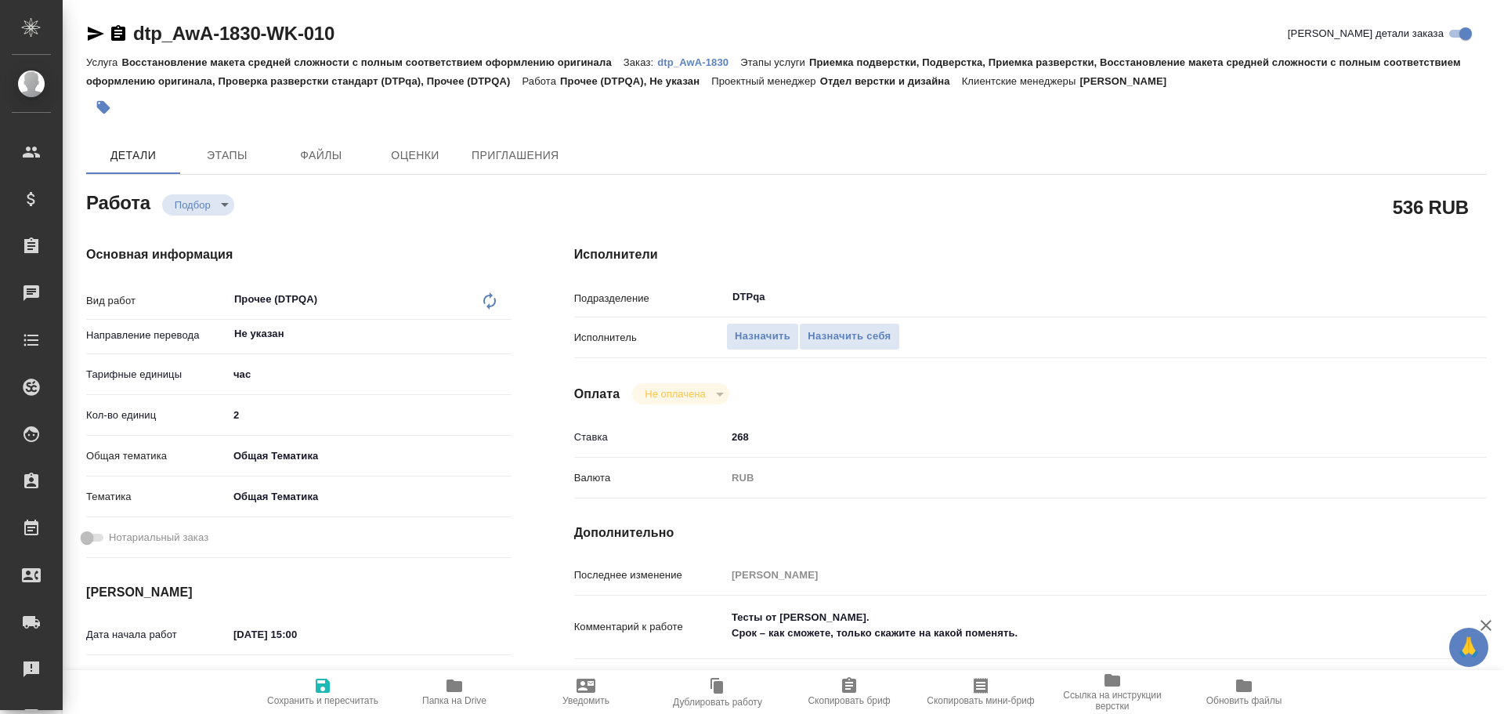
type textarea "x"
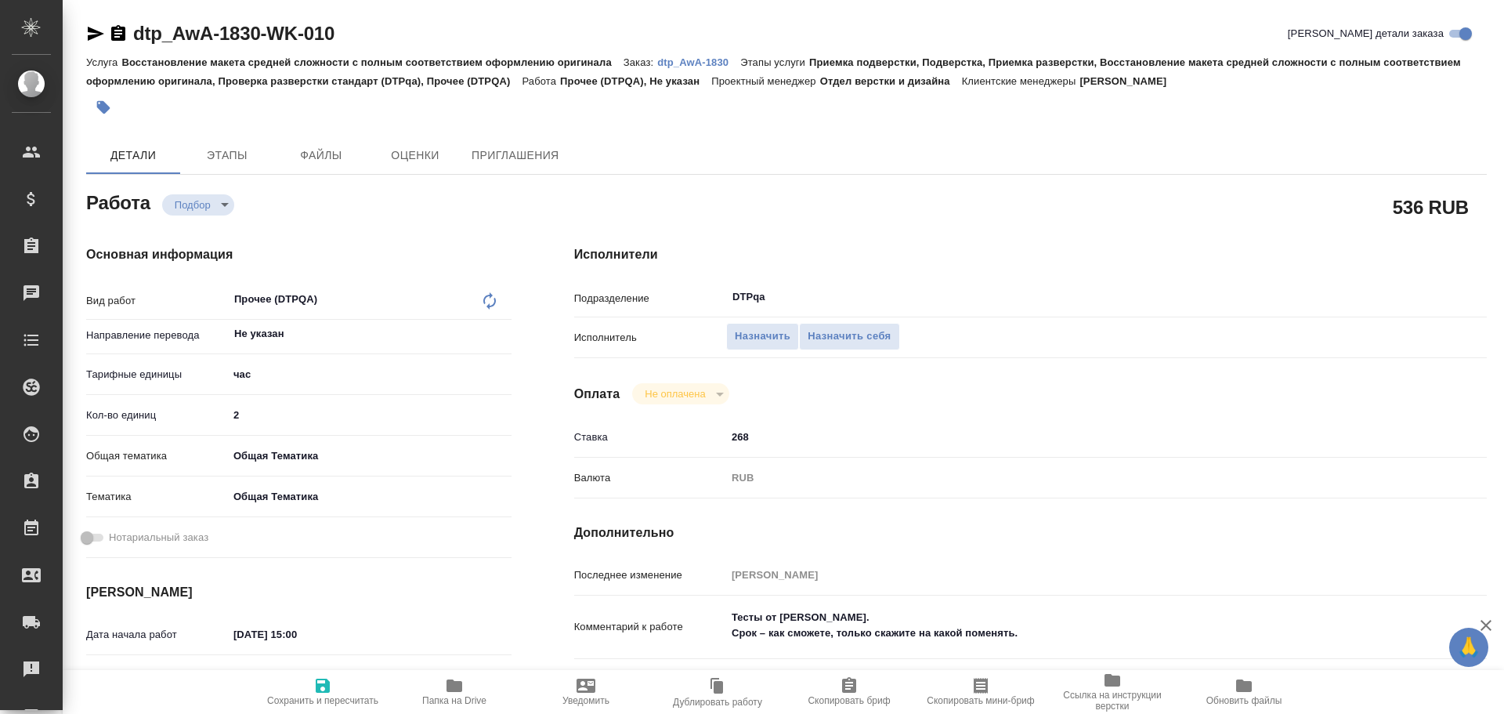
type textarea "x"
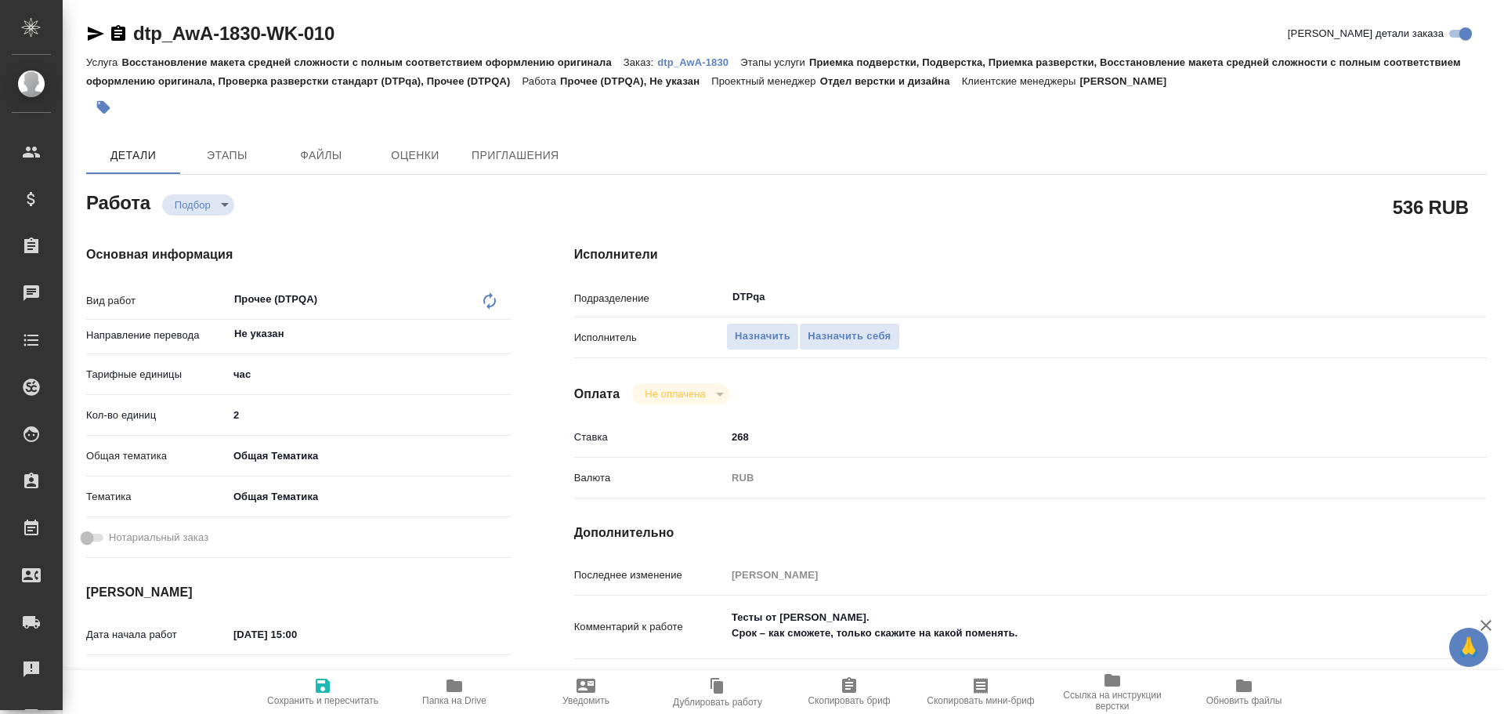
type textarea "x"
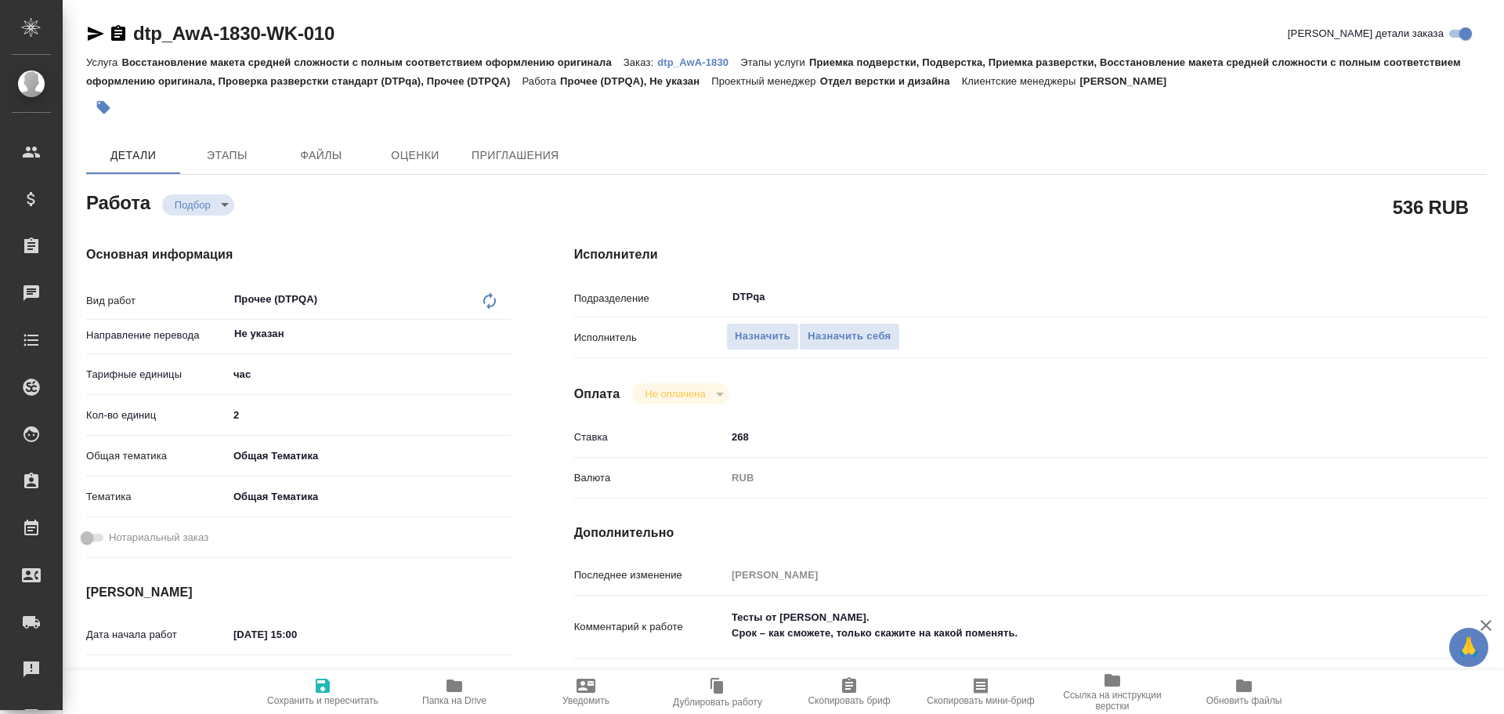
type textarea "x"
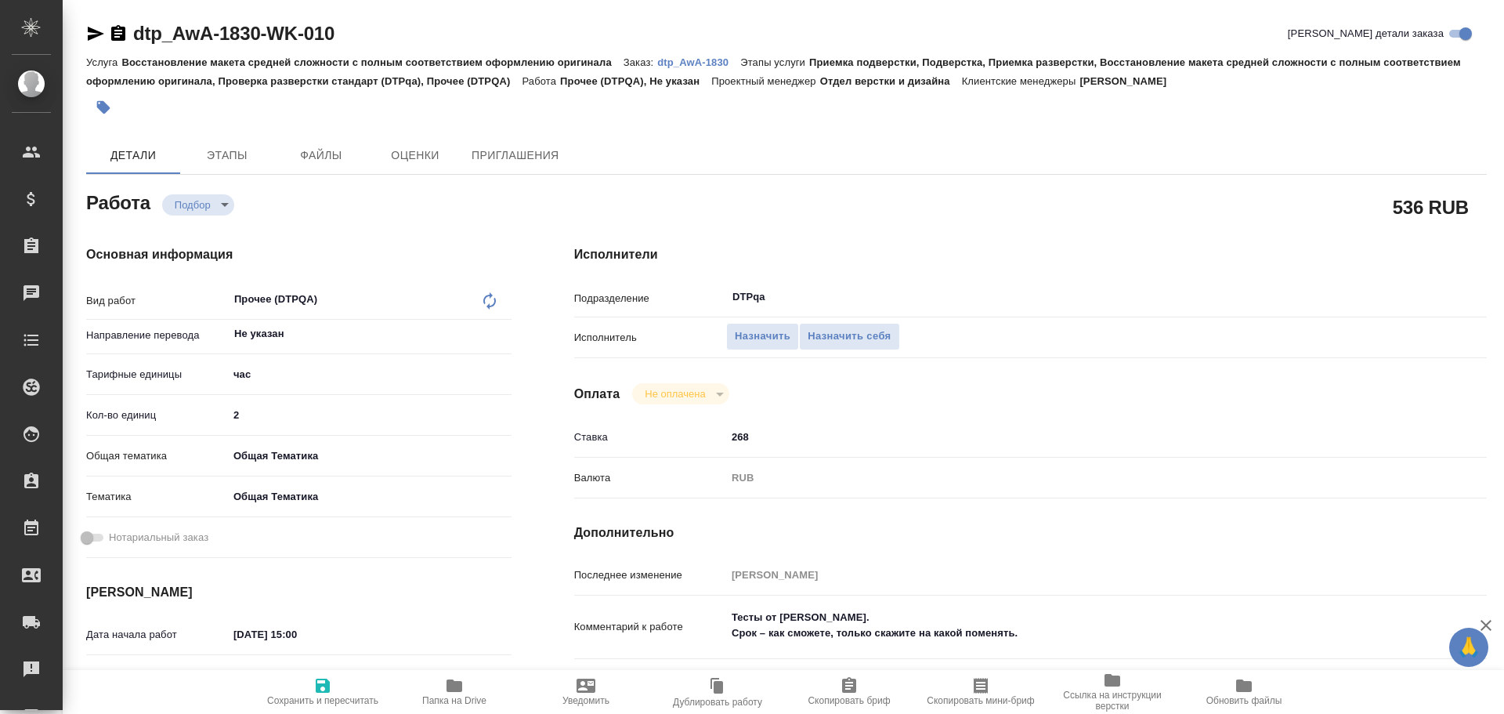
scroll to position [78, 0]
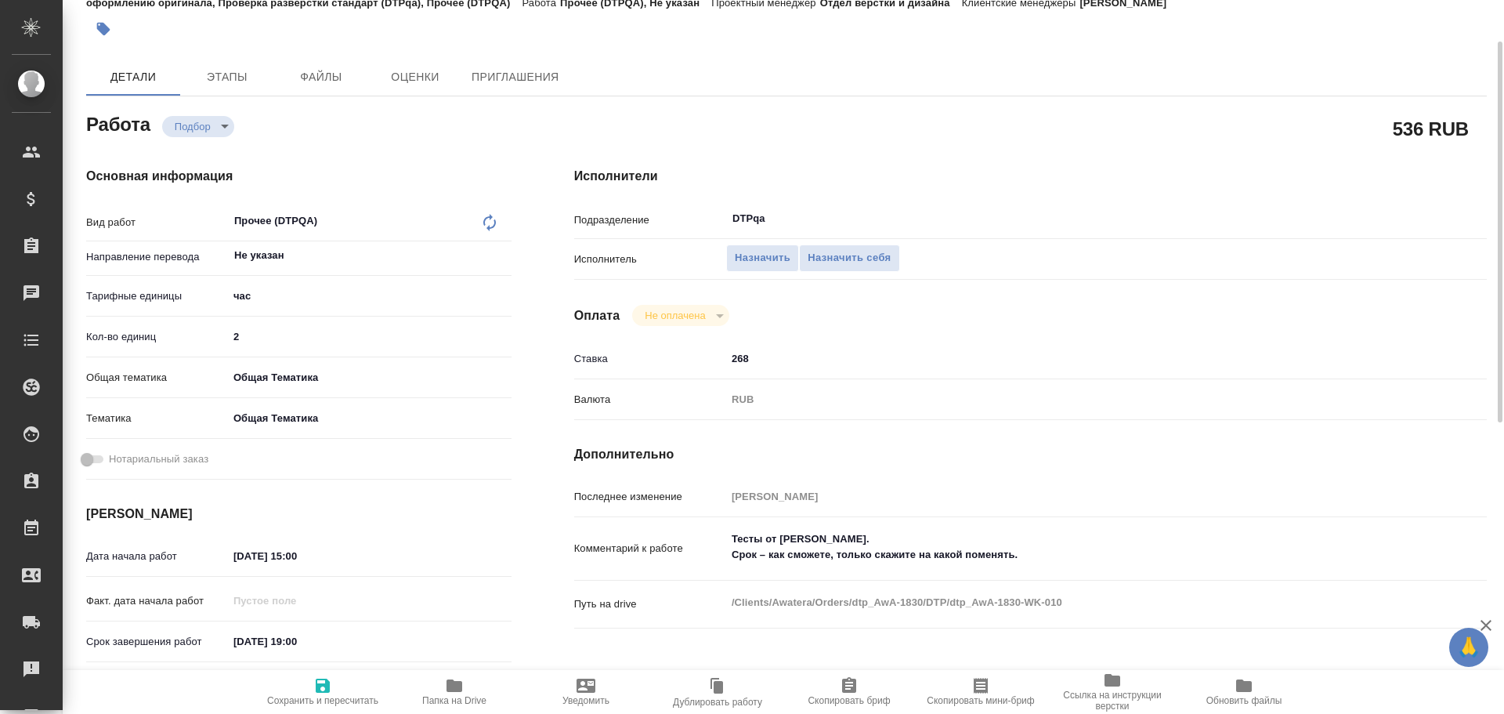
type textarea "x"
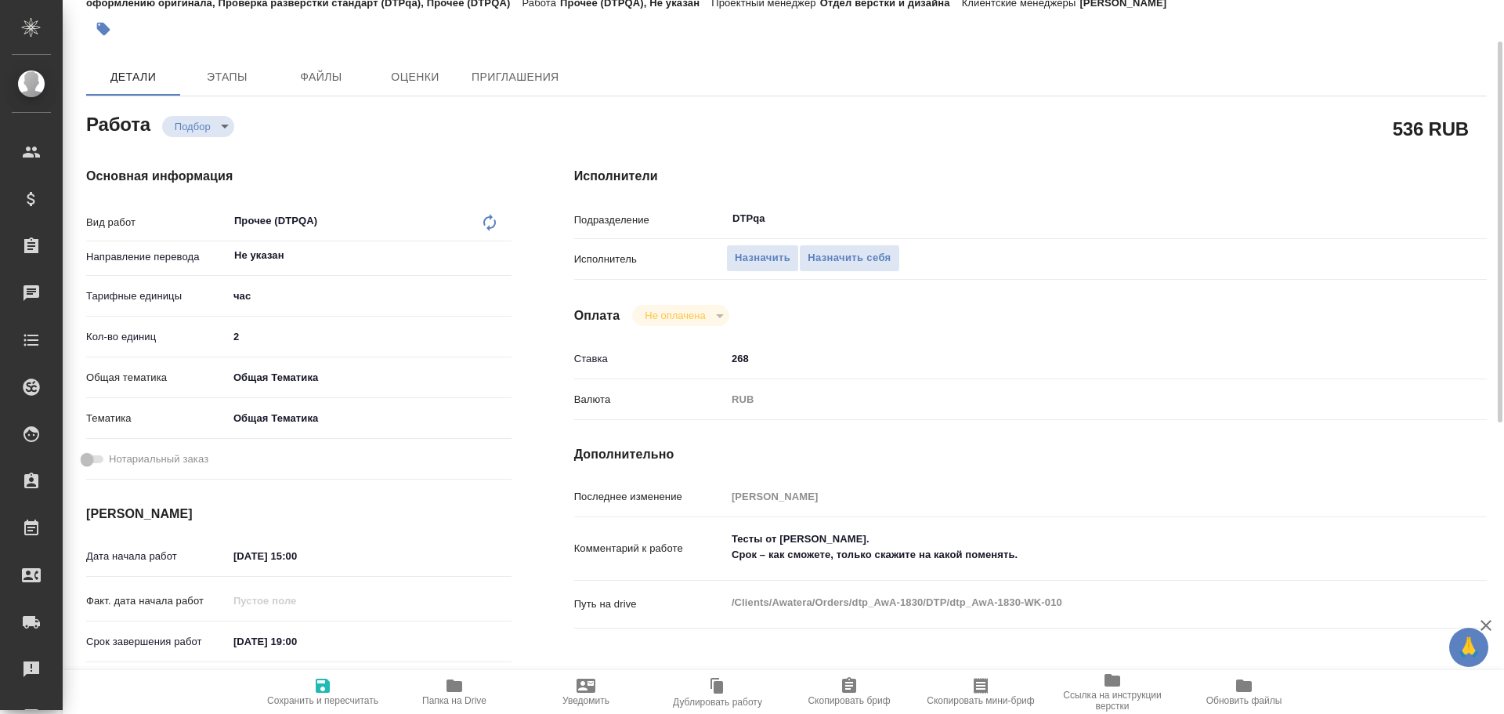
type textarea "x"
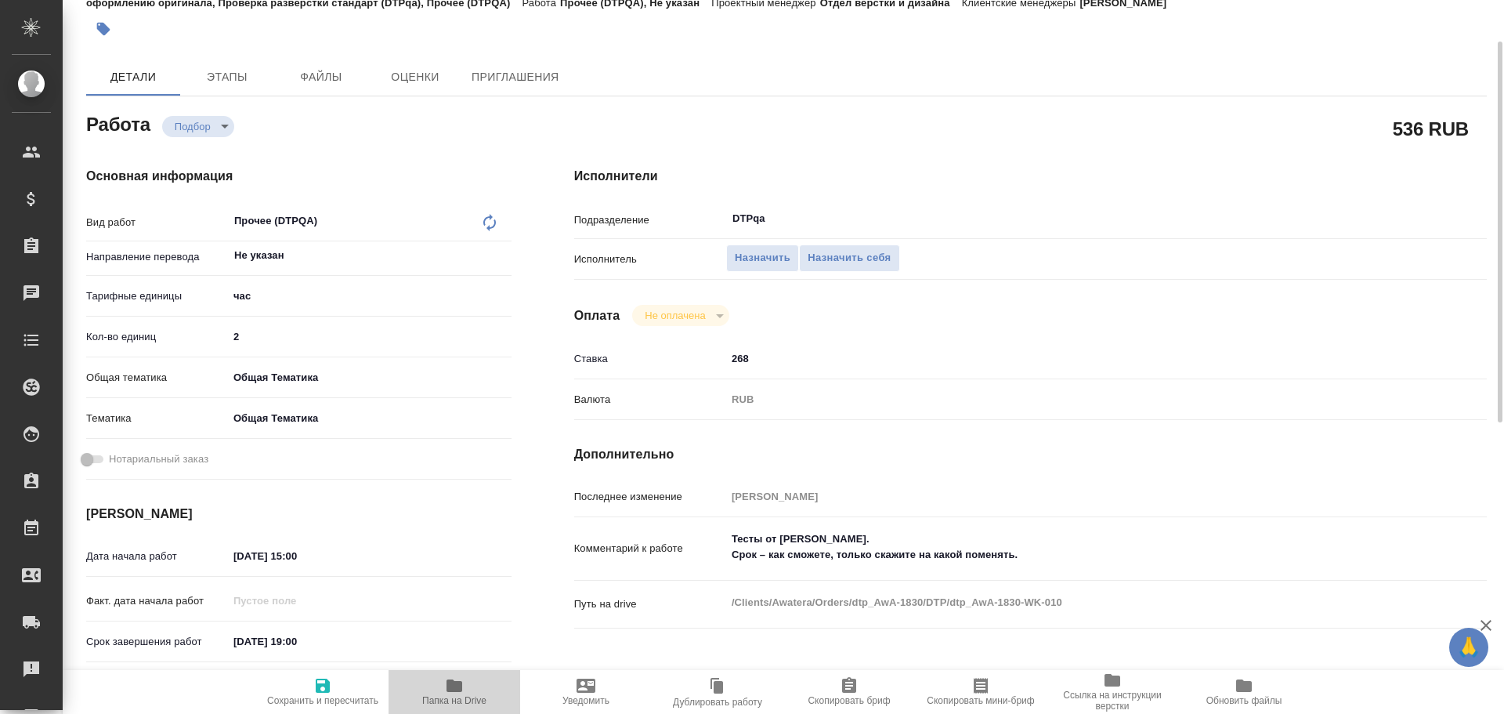
click at [447, 694] on icon "button" at bounding box center [454, 685] width 19 height 19
type textarea "x"
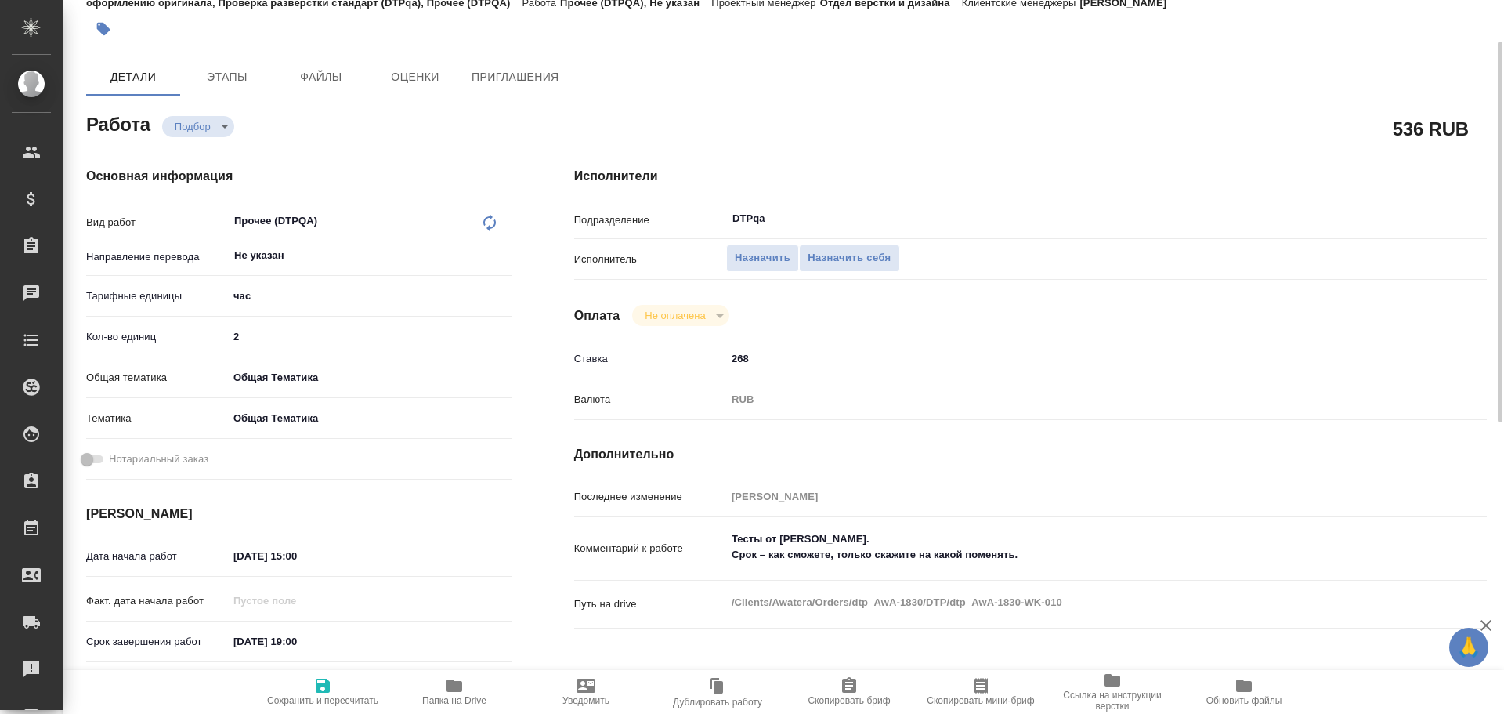
type textarea "x"
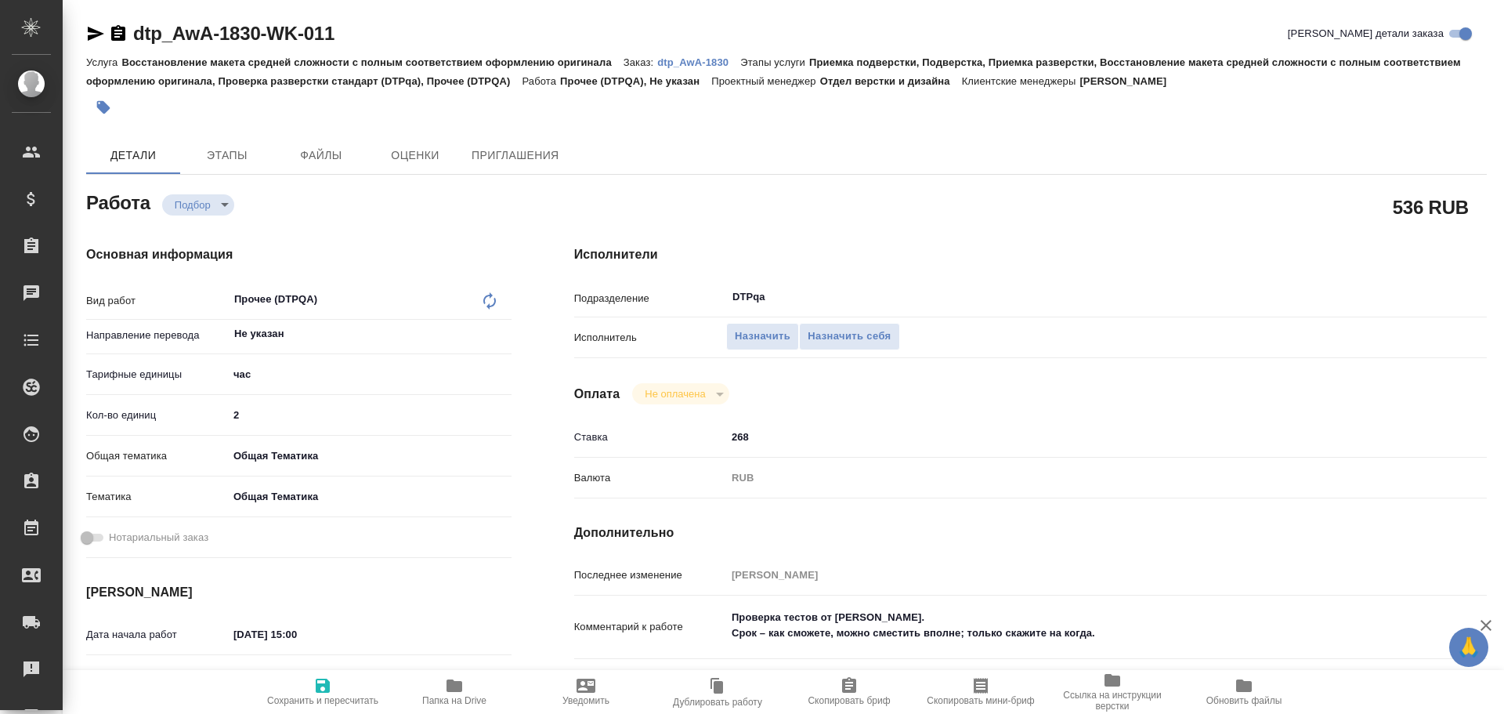
type textarea "x"
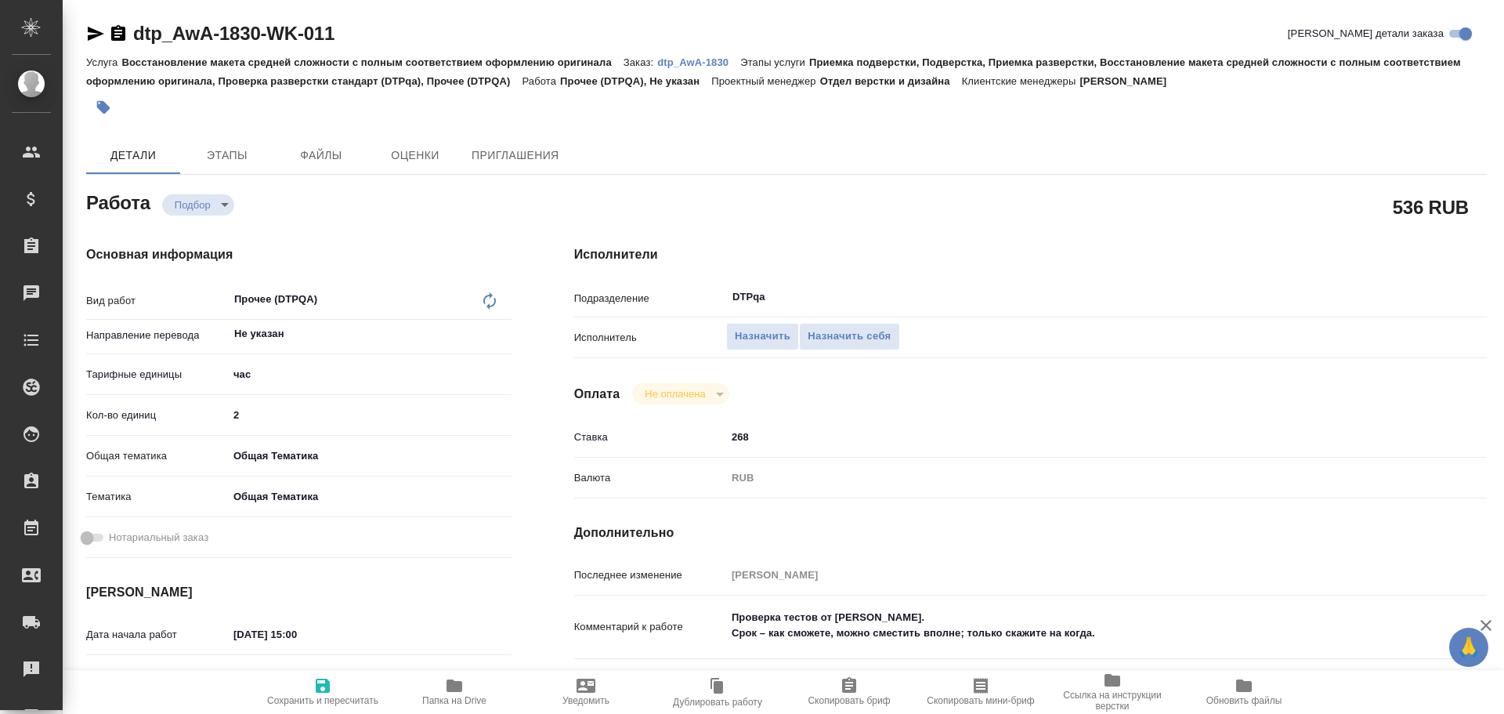
type textarea "x"
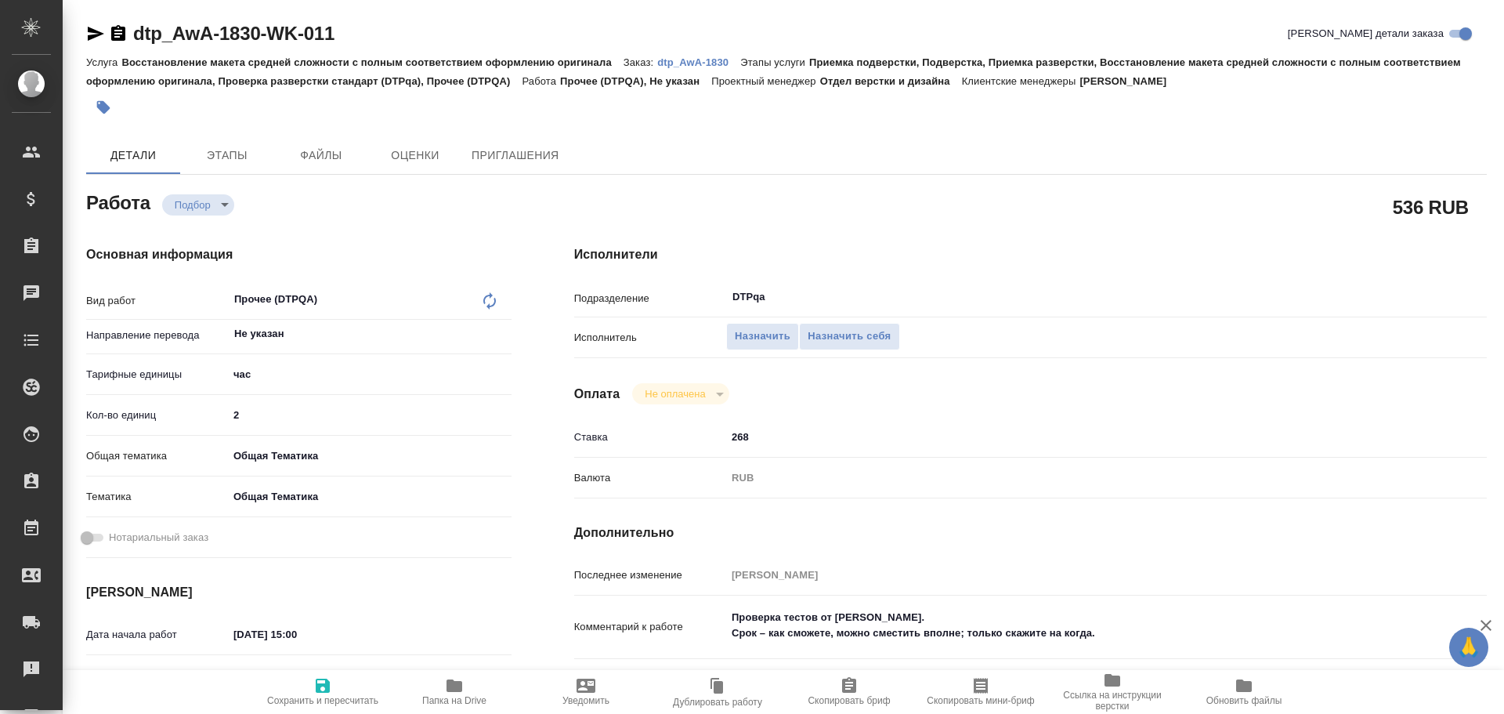
click at [445, 693] on icon "button" at bounding box center [454, 685] width 19 height 19
type textarea "x"
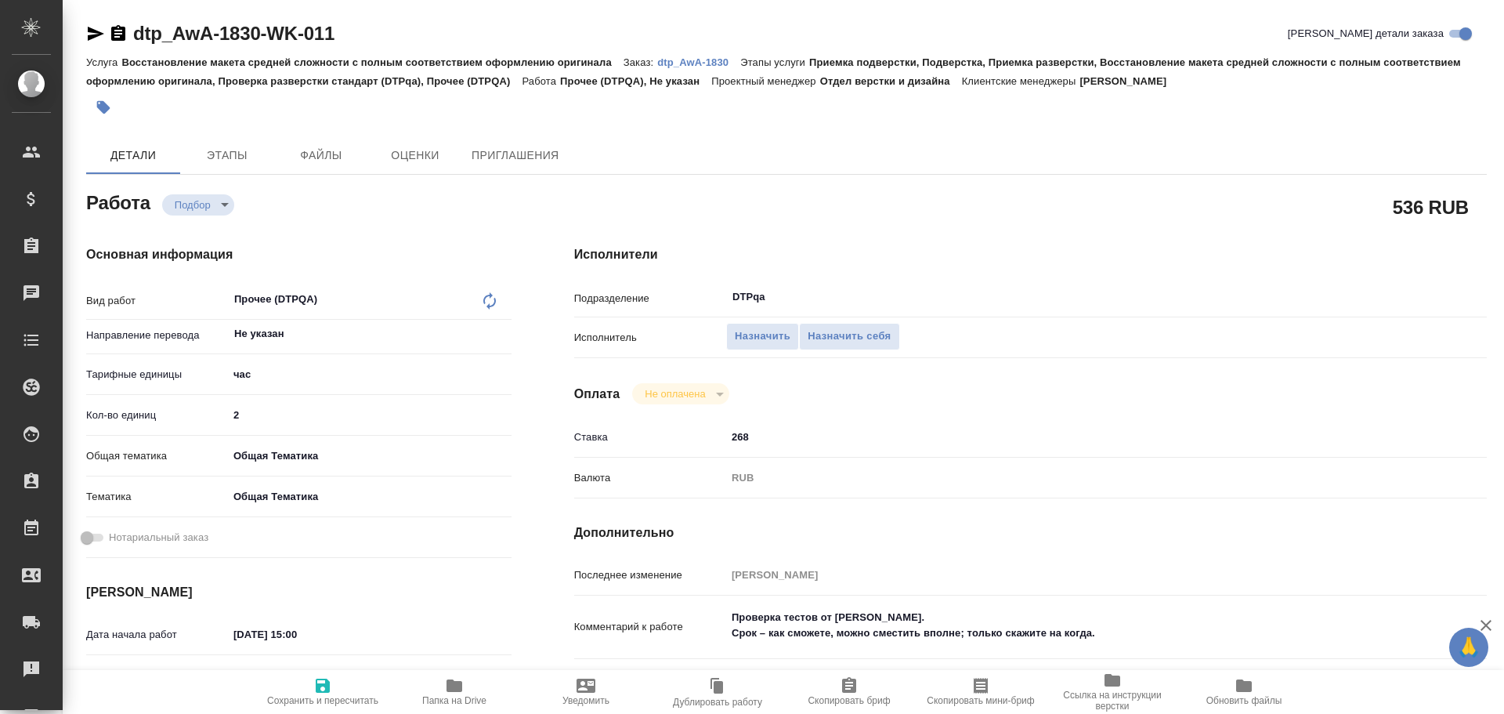
type textarea "x"
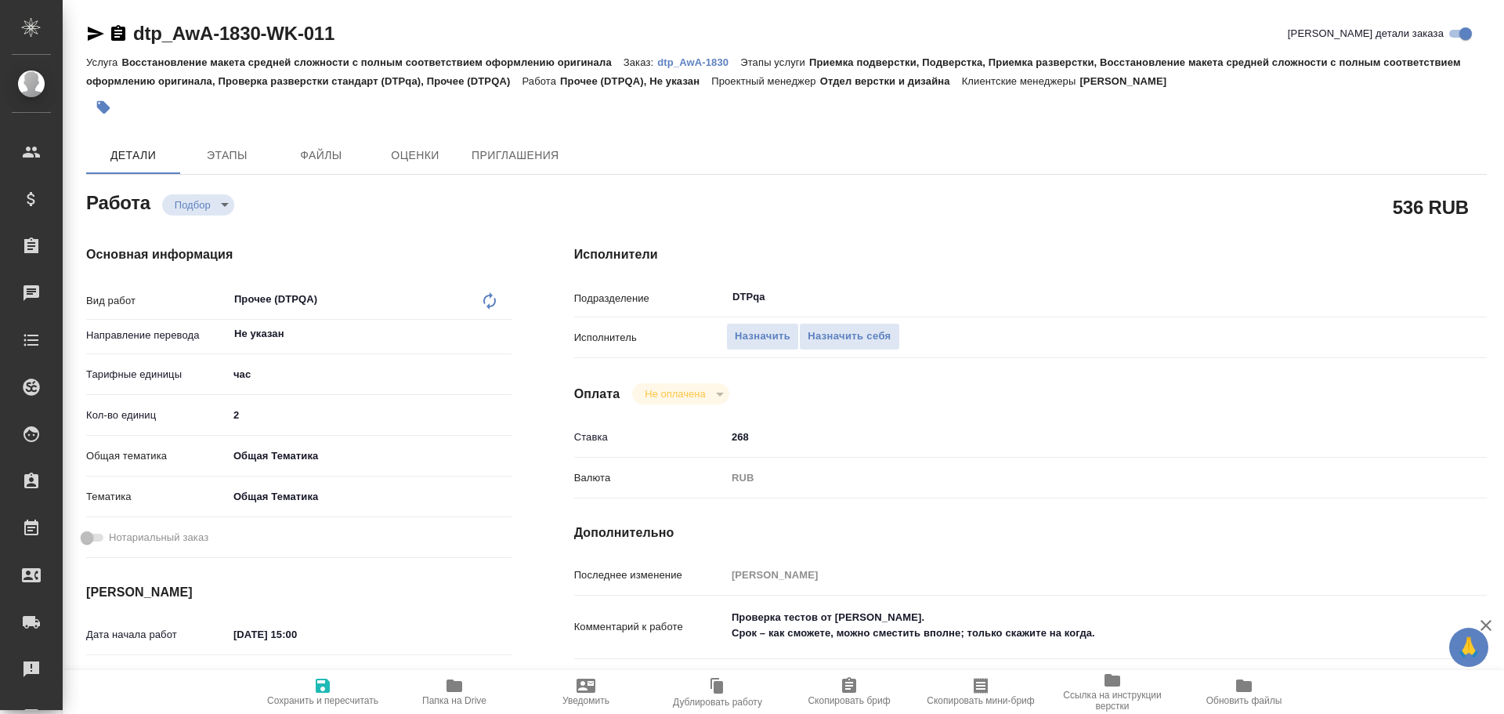
type textarea "x"
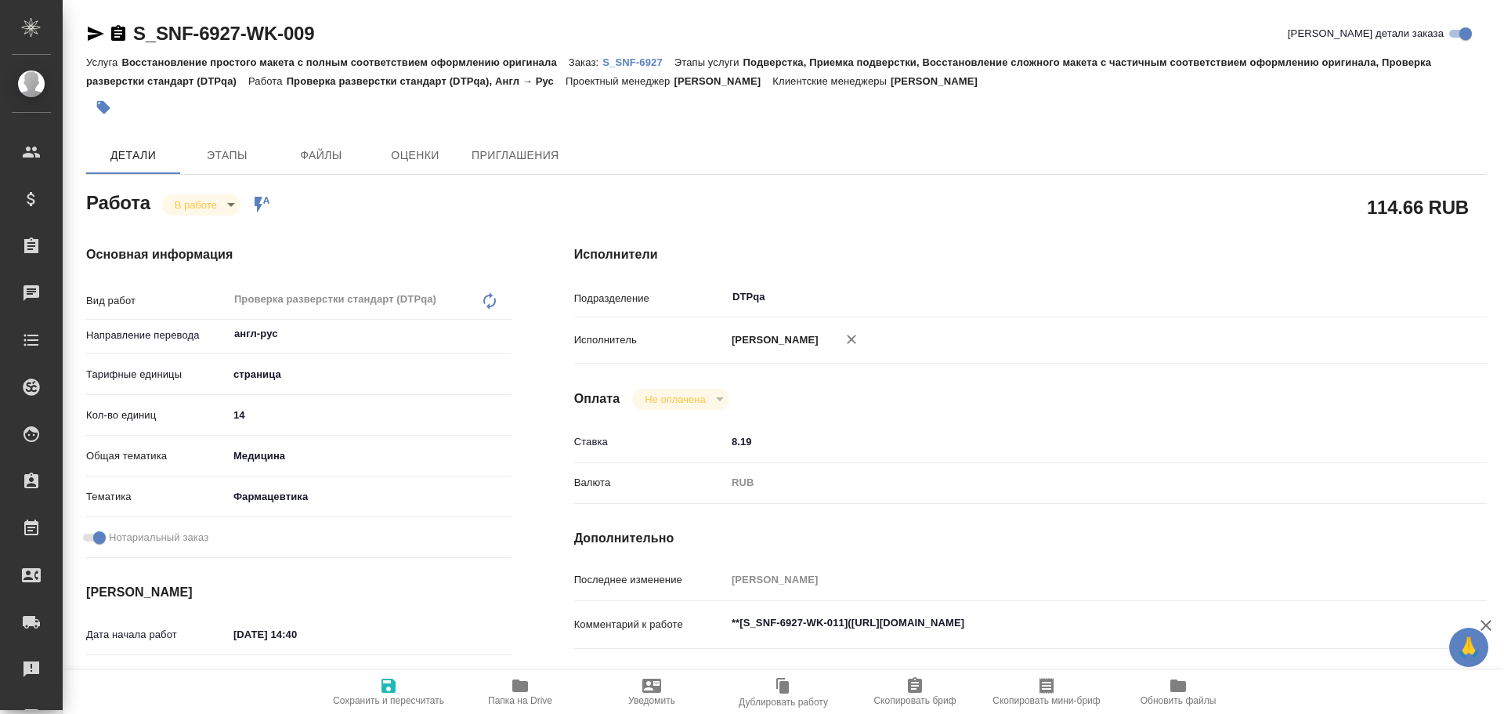
type textarea "x"
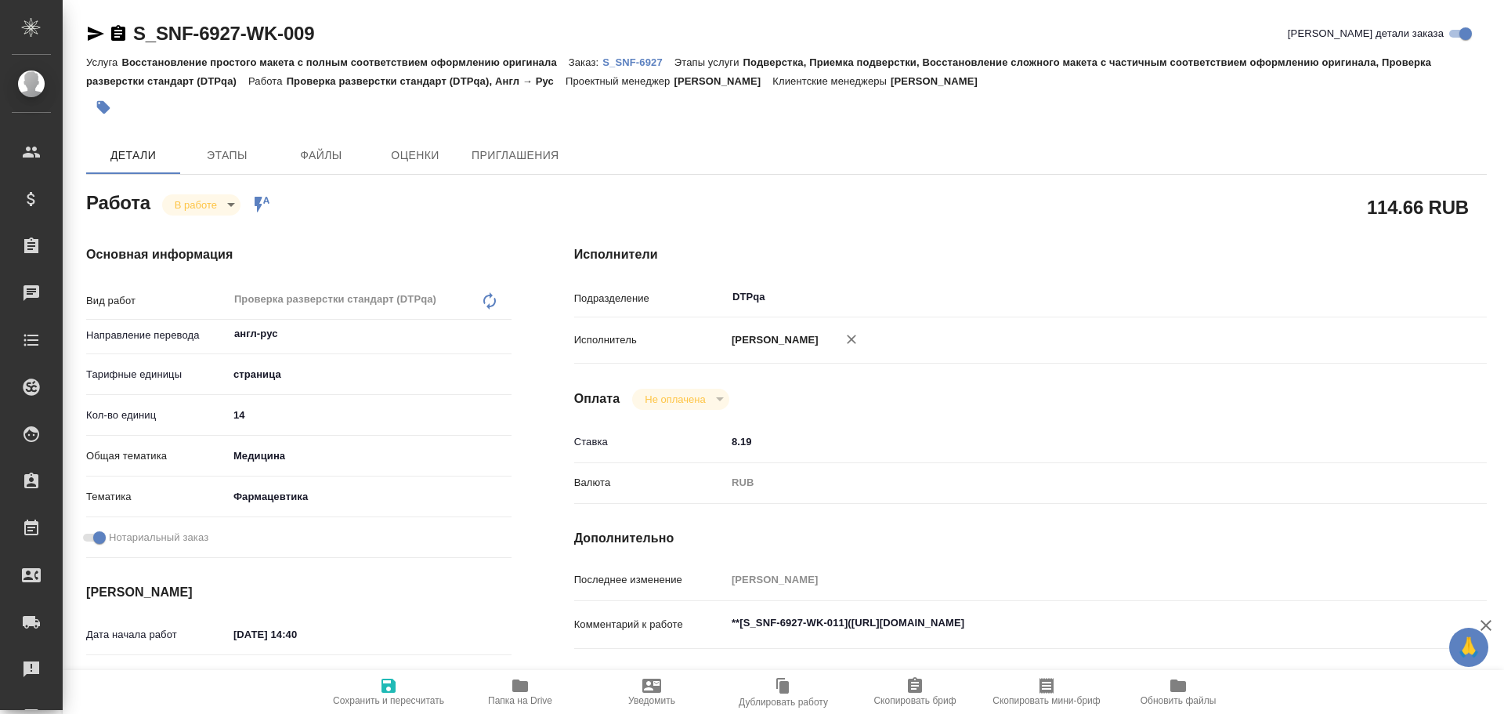
type textarea "x"
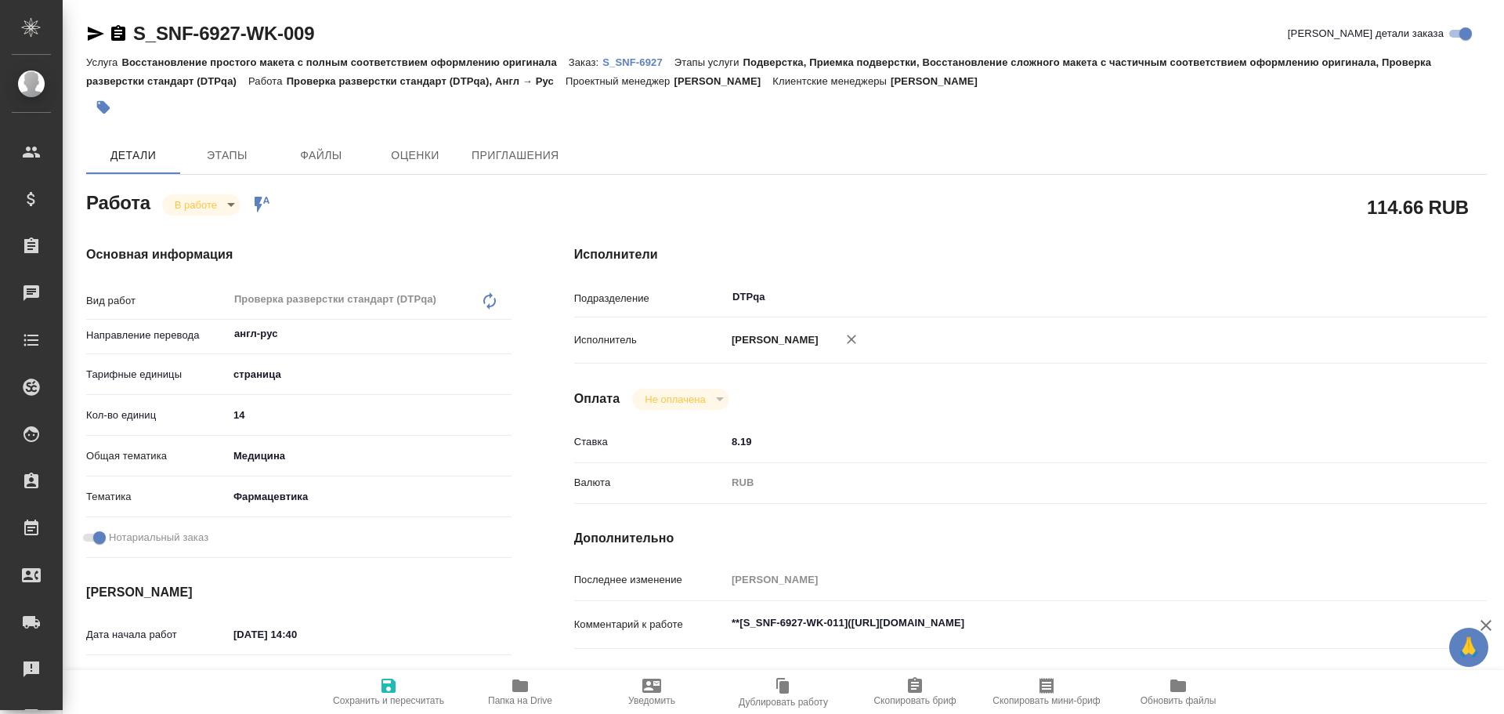
type textarea "x"
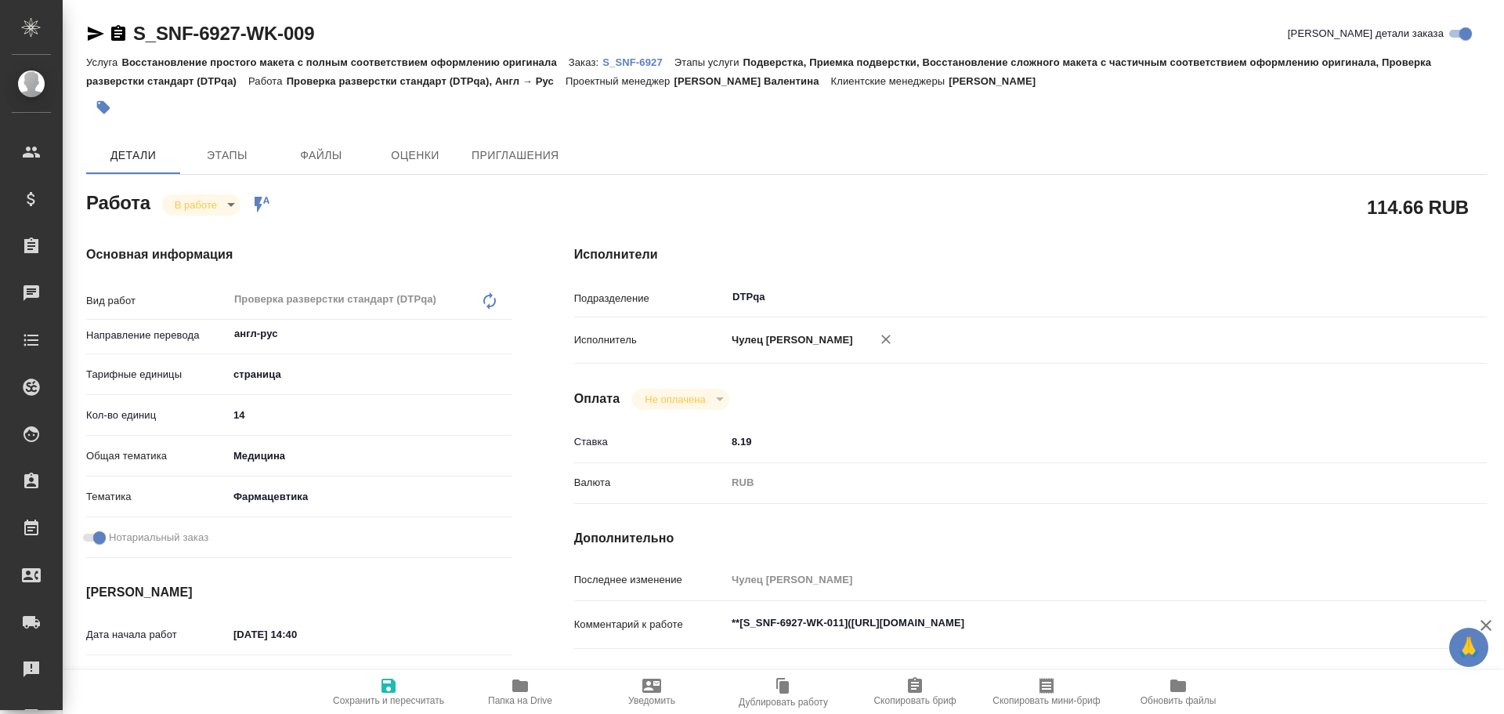
type textarea "x"
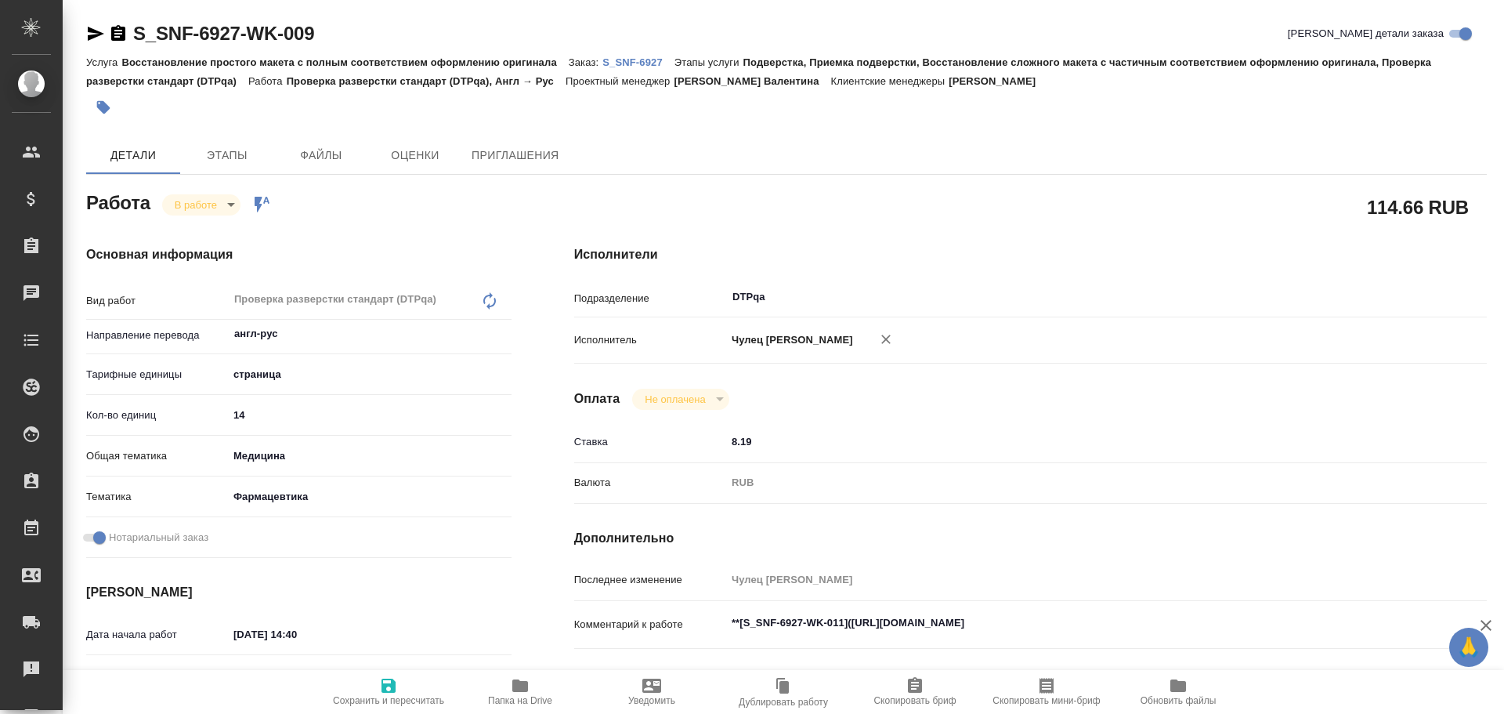
type textarea "x"
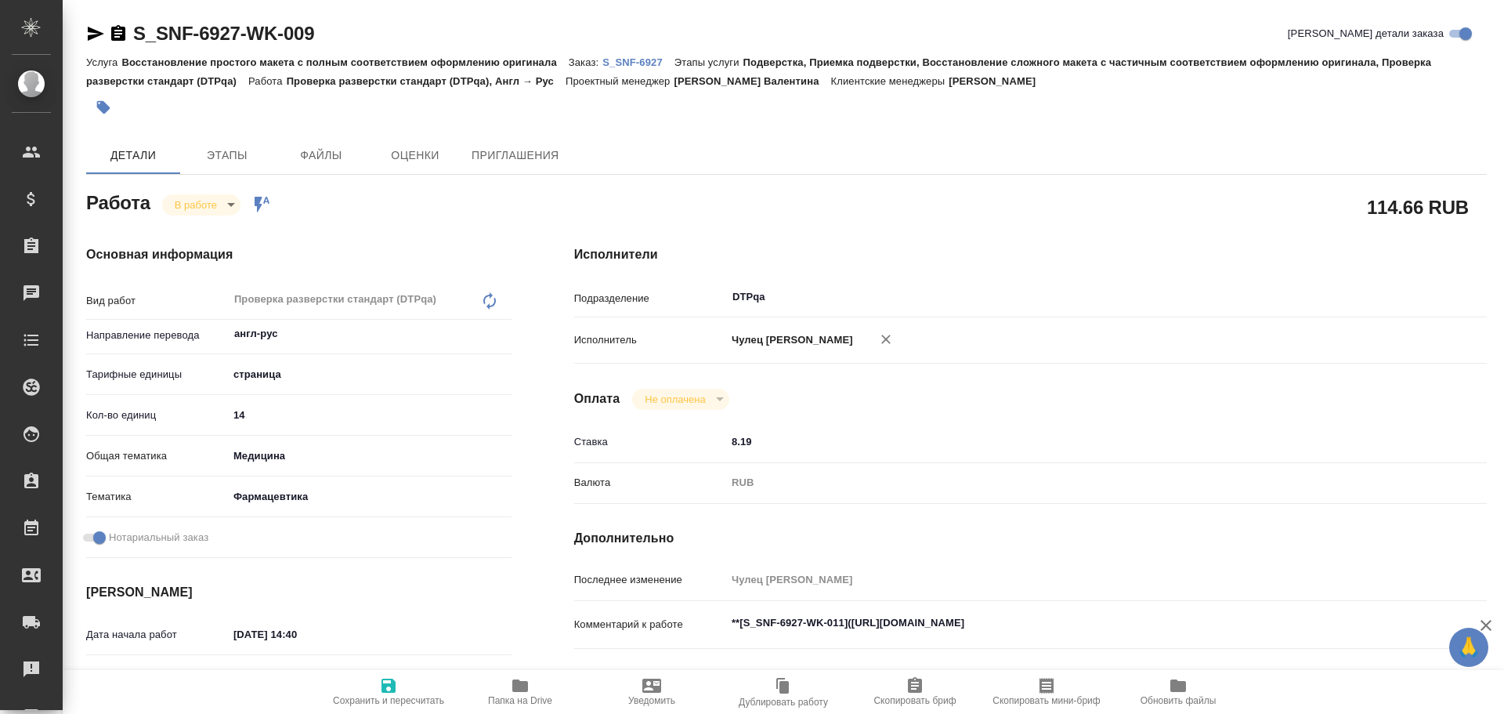
type textarea "x"
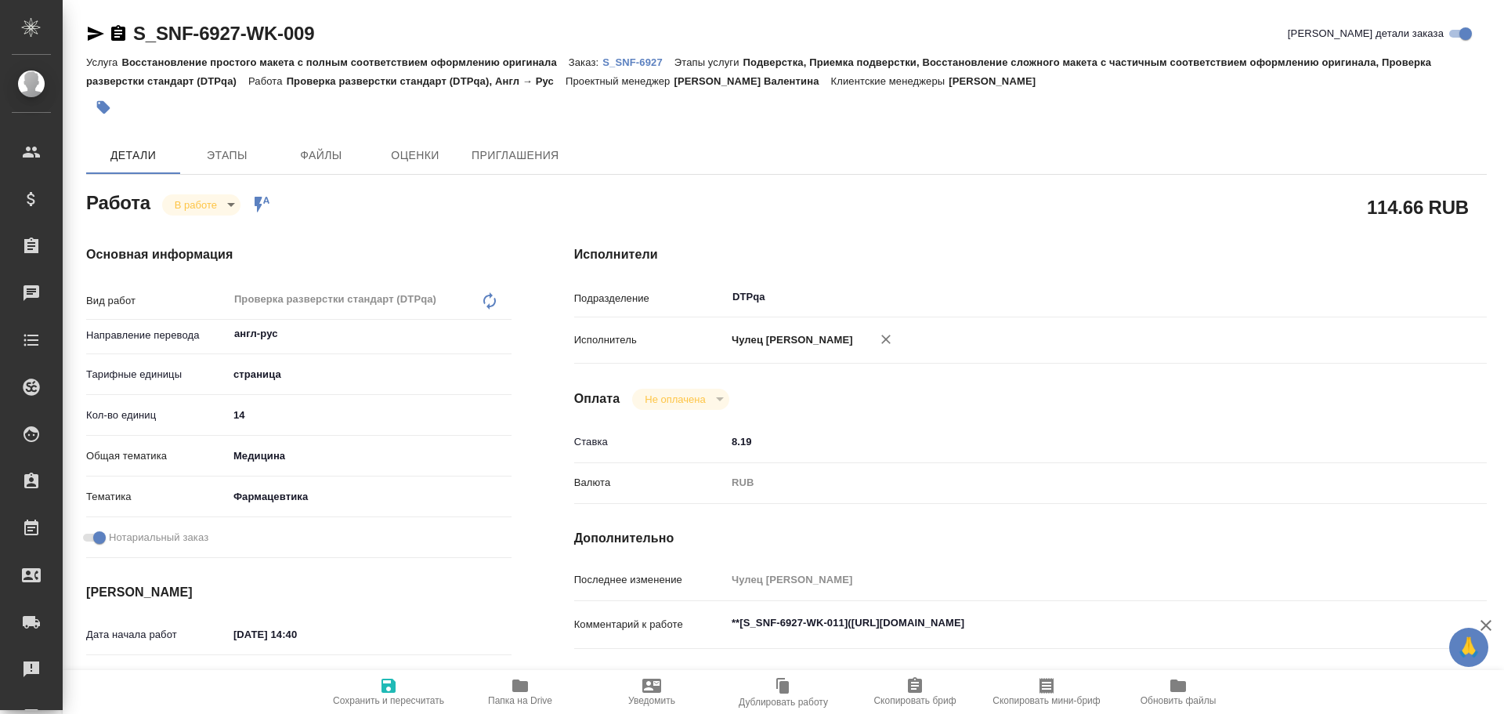
type textarea "x"
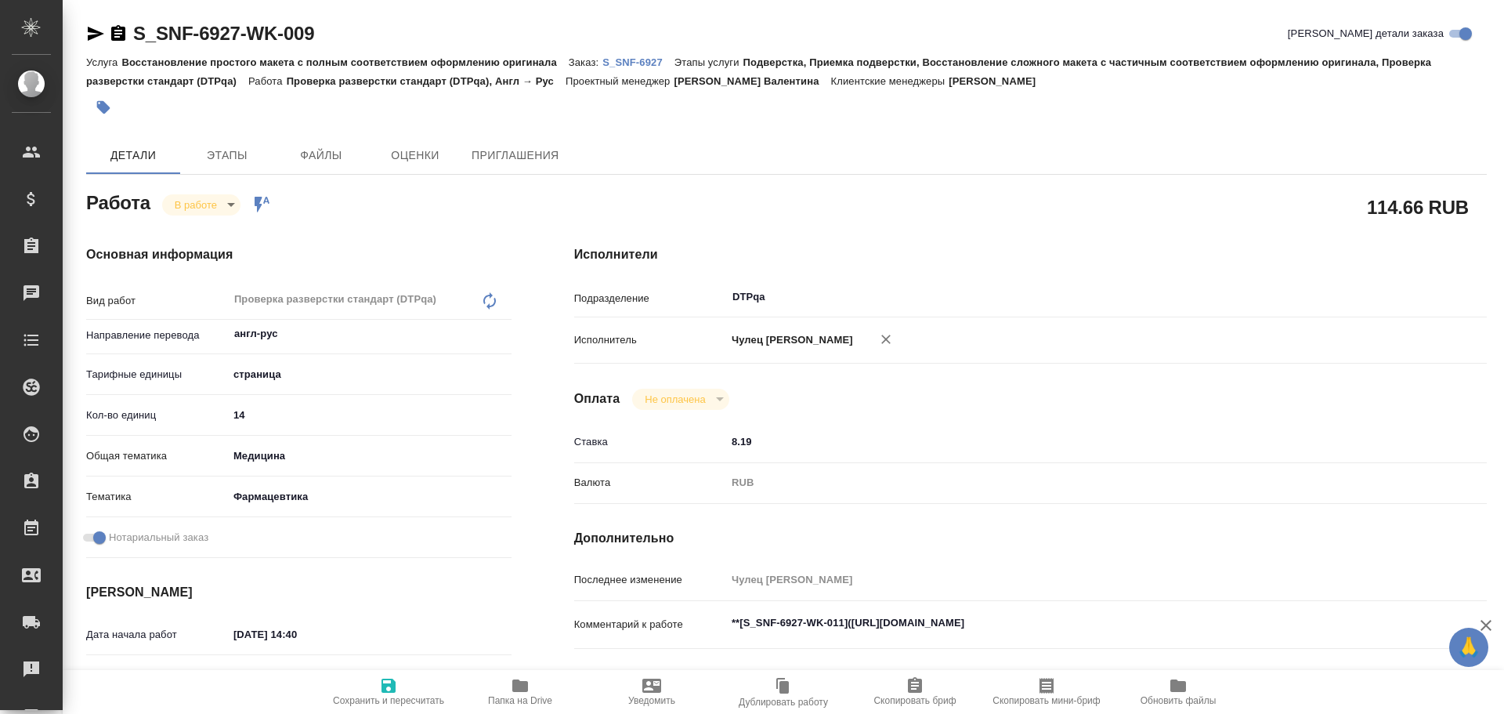
click at [523, 679] on icon "button" at bounding box center [520, 685] width 19 height 19
type textarea "x"
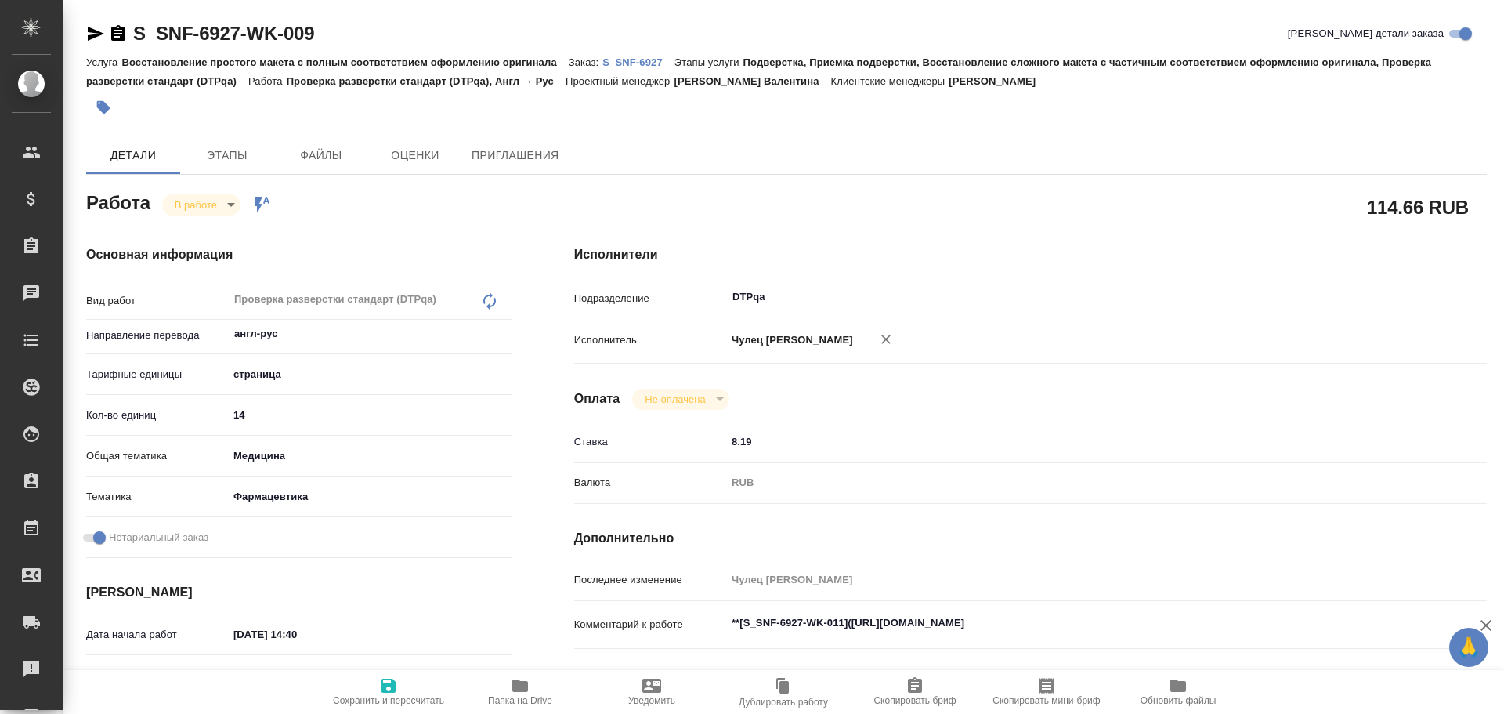
type textarea "x"
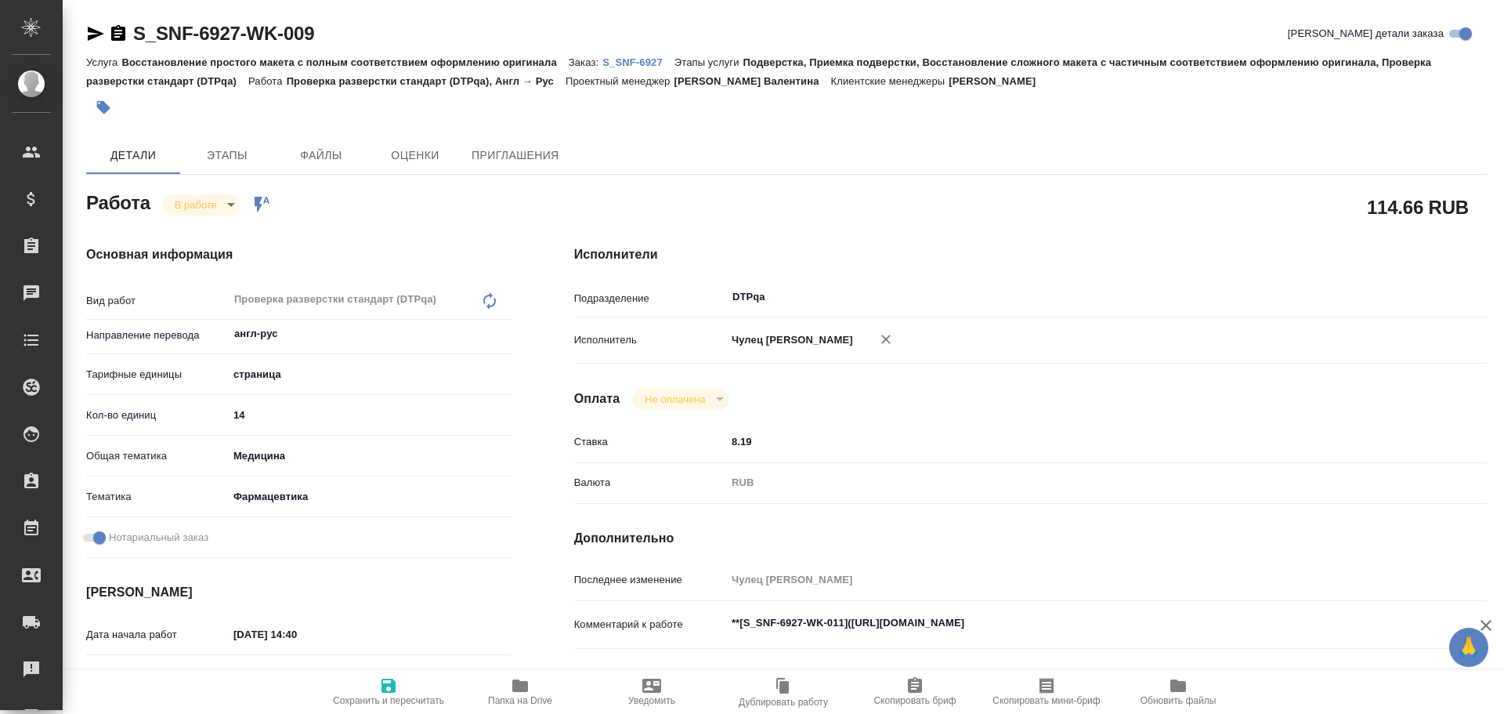
type textarea "x"
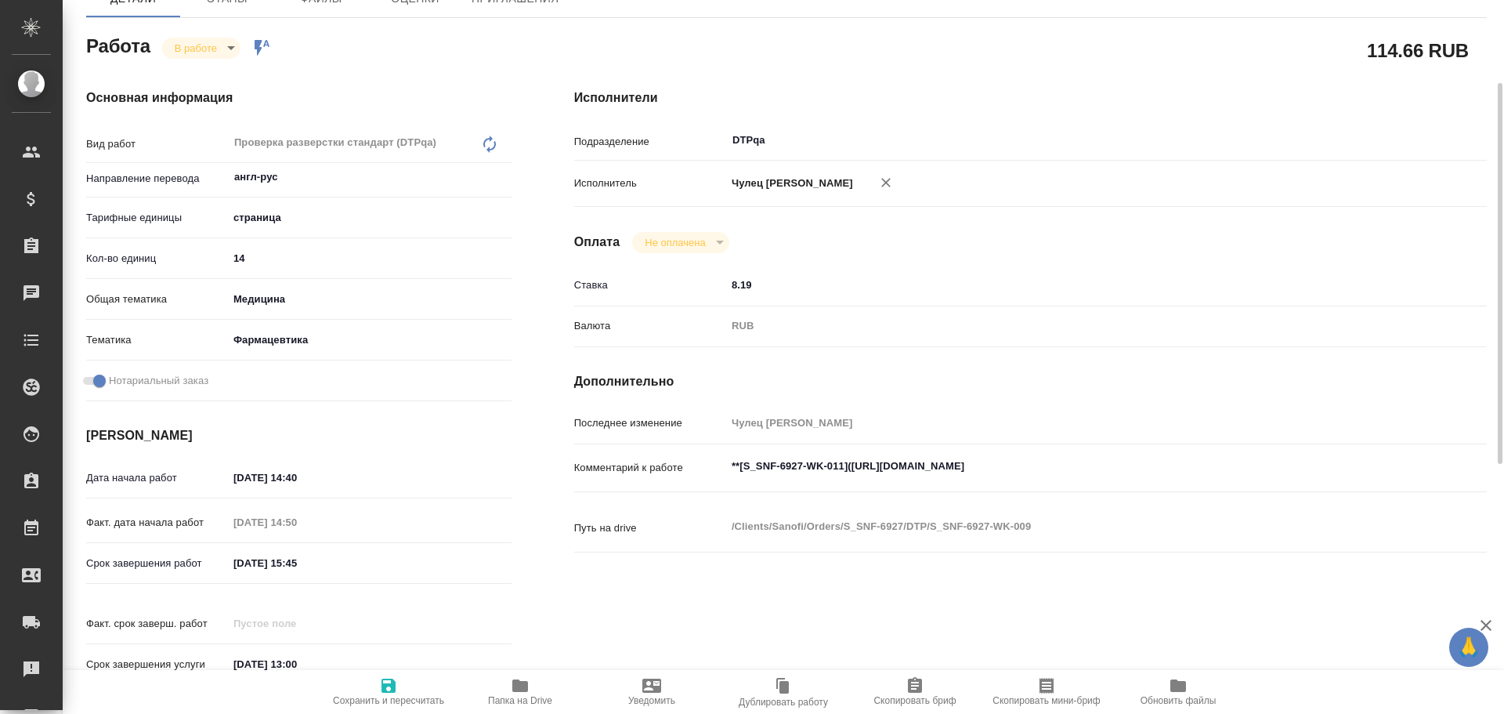
type textarea "x"
click at [1193, 454] on textarea "**[S_SNF-6927-WK-011](https://tera.awatera.com/Work/68db9634e030799b5eca4bf0/)**" at bounding box center [1068, 466] width 685 height 27
type textarea "x"
type textarea "**[S_SNF-6927-WK-011](https://tera.awatera.com/Work/68db9634e030799b5eca4bf0/)**"
type textarea "x"
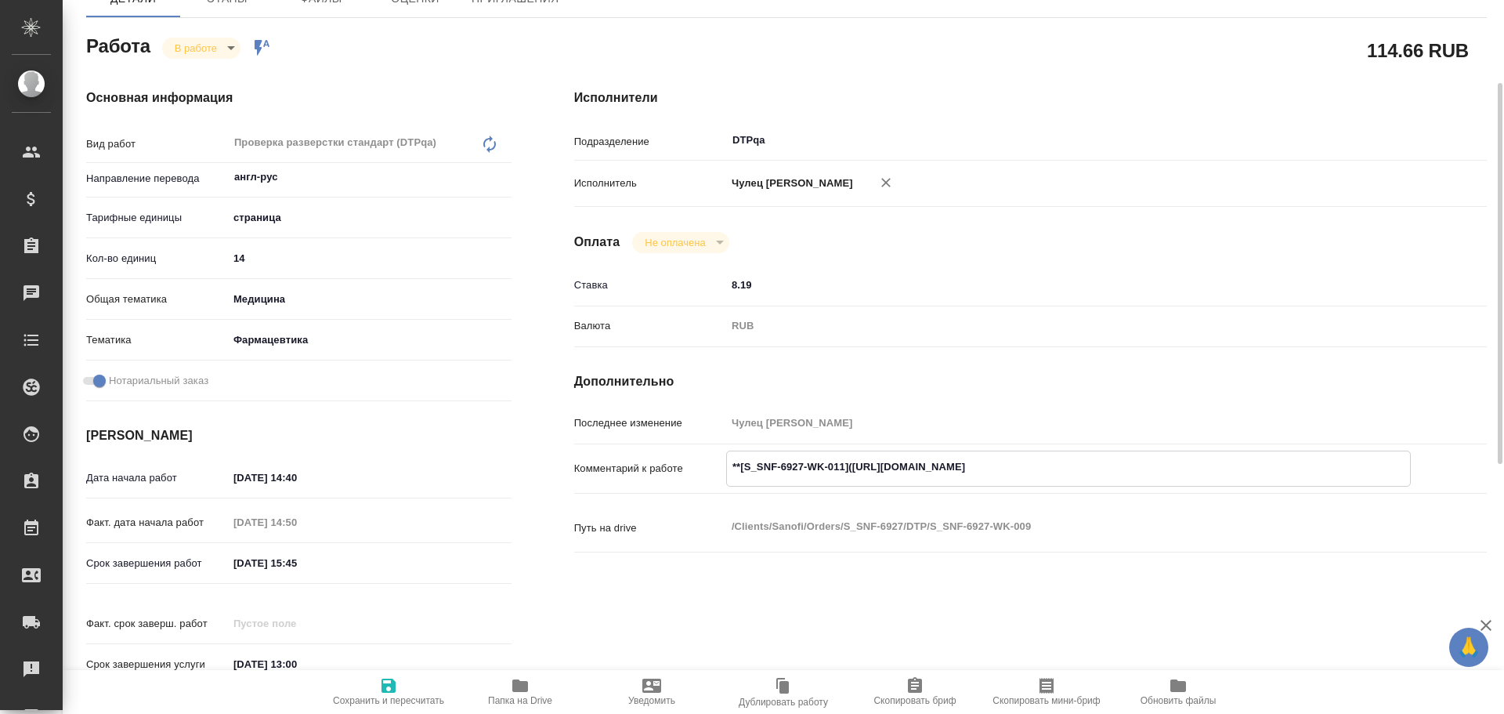
type textarea "x"
type textarea "**[S_SNF-6927-WK-011](https://tera.awatera.com/Work/68db9634e030799b5eca4bf0/)*…"
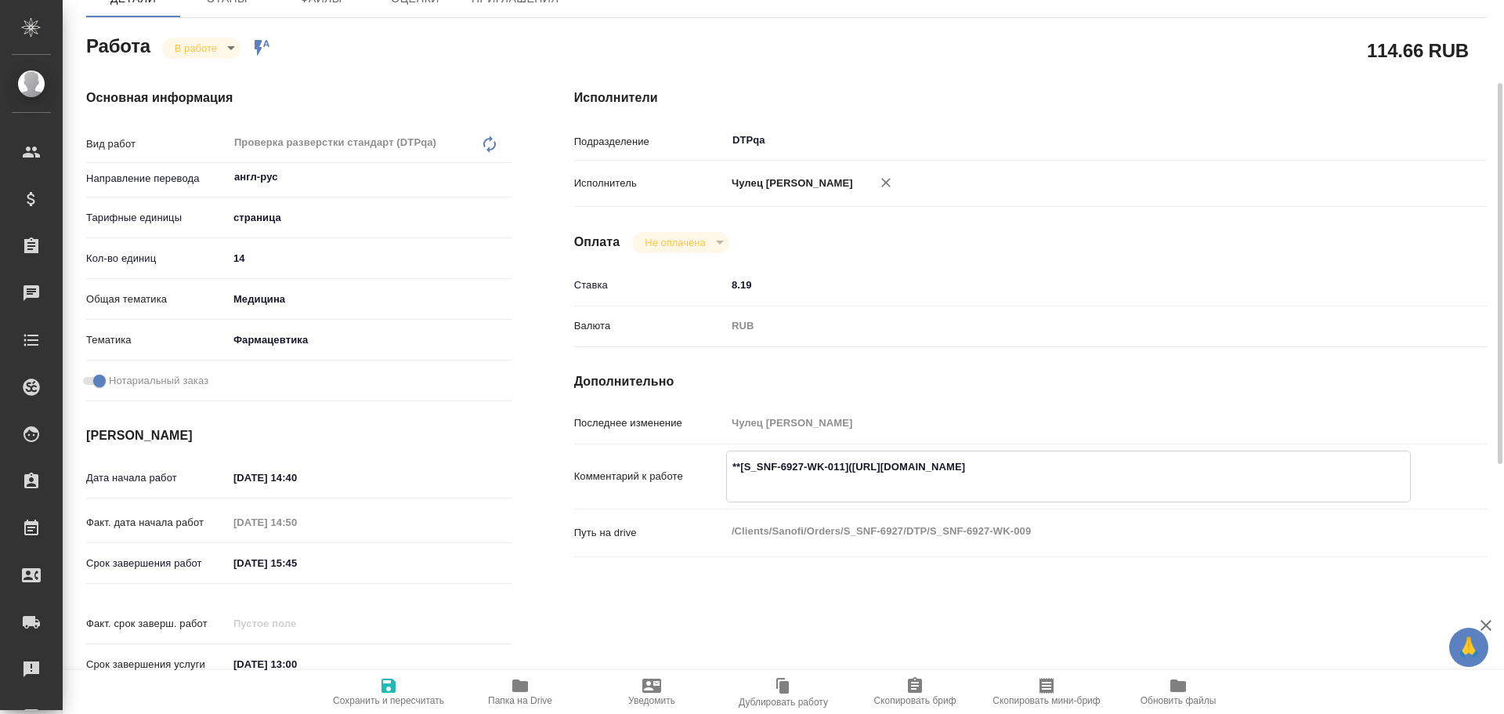
type textarea "x"
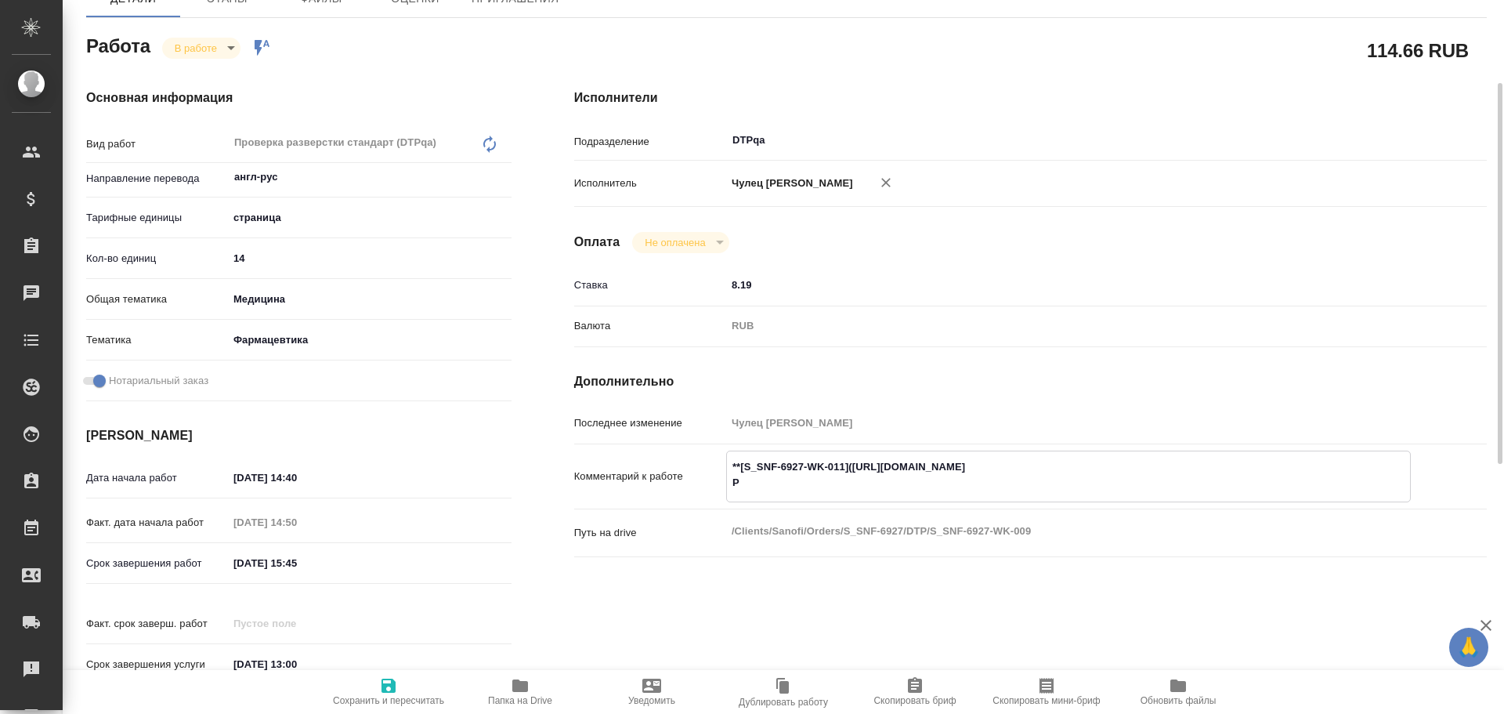
type textarea "**[S_SNF-6927-WK-011](https://tera.awatera.com/Work/68db9634e030799b5eca4bf0/)*…"
type textarea "x"
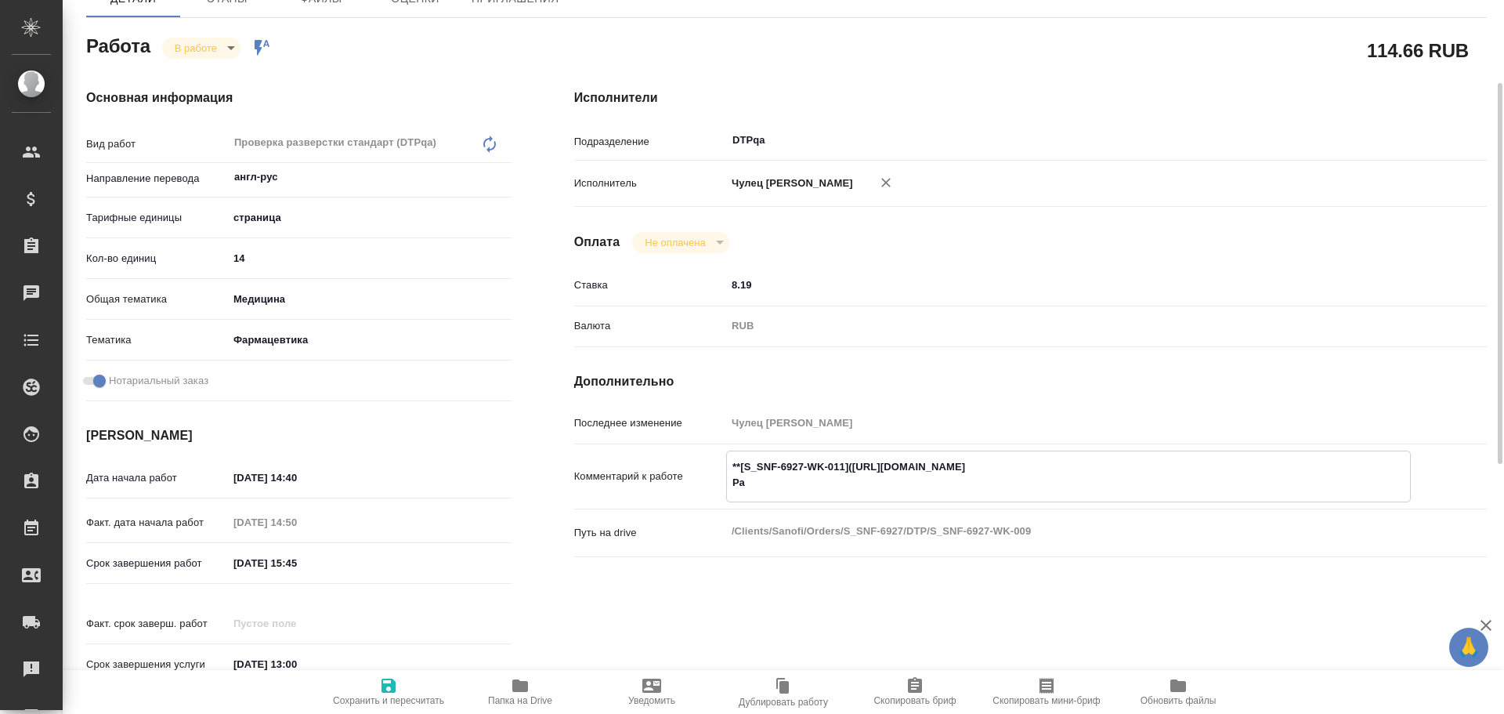
type textarea "x"
type textarea "**[S_SNF-6927-WK-011](https://tera.awatera.com/Work/68db9634e030799b5eca4bf0/)*…"
type textarea "x"
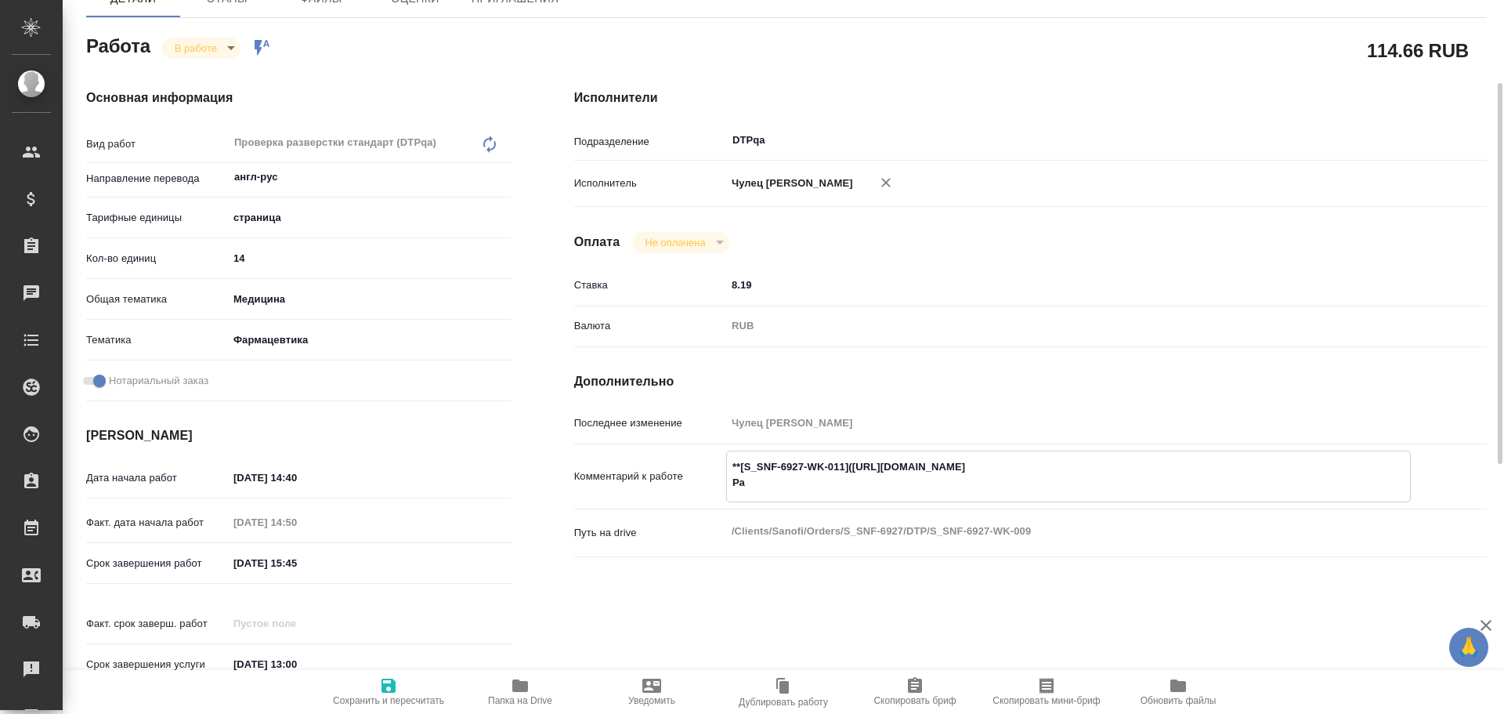
type textarea "x"
type textarea "**[S_SNF-6927-WK-011](https://tera.awatera.com/Work/68db9634e030799b5eca4bf0/)*…"
type textarea "x"
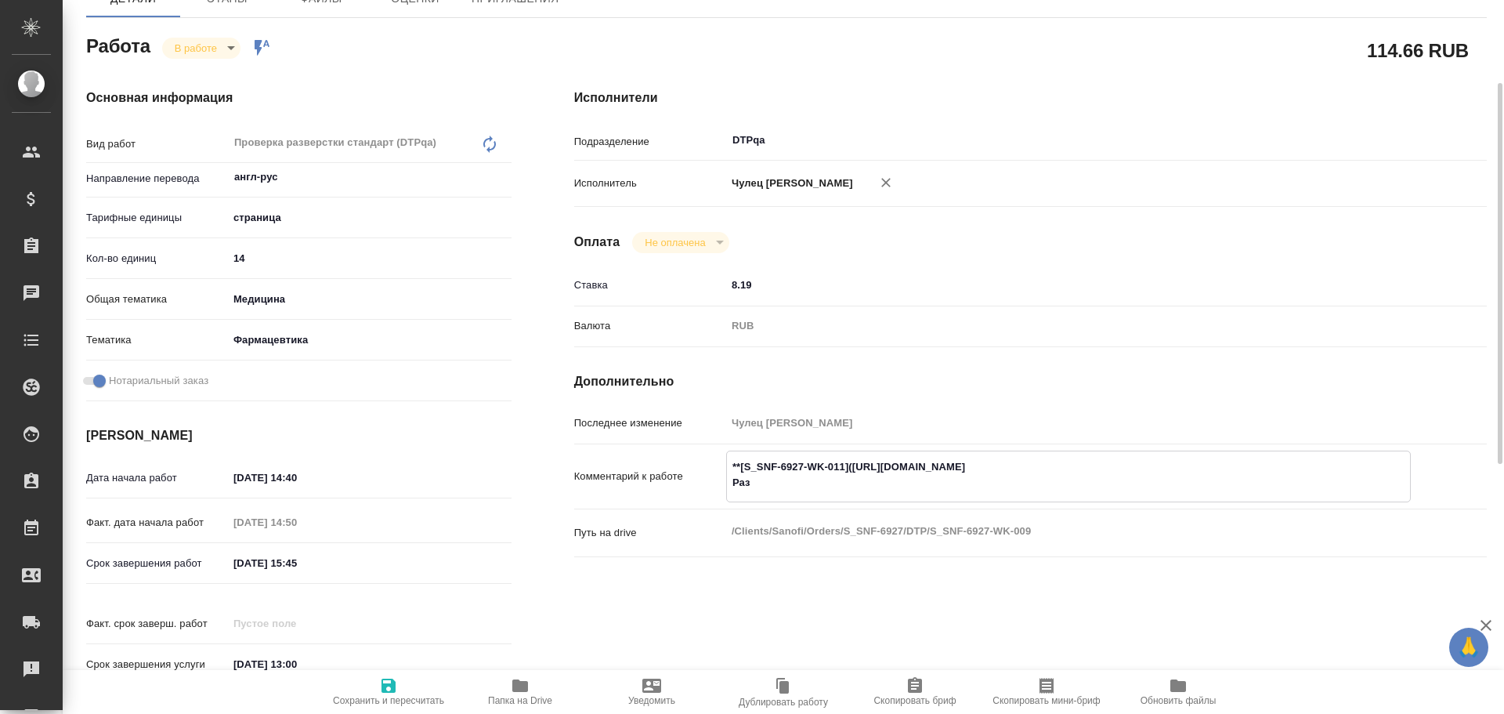
type textarea "x"
type textarea "**[S_SNF-6927-WK-011](https://tera.awatera.com/Work/68db9634e030799b5eca4bf0/)*…"
type textarea "x"
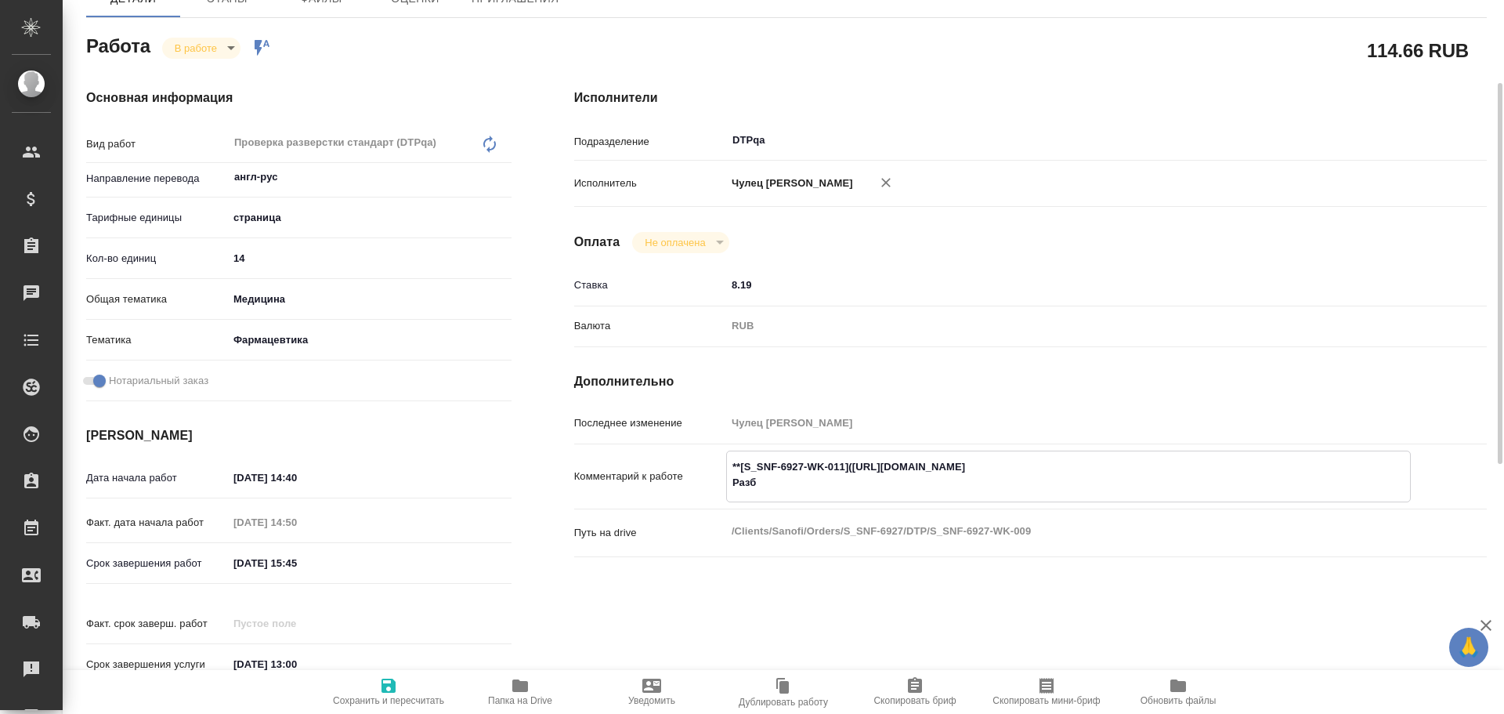
type textarea "x"
type textarea "**[S_SNF-6927-WK-011](https://tera.awatera.com/Work/68db9634e030799b5eca4bf0/)*…"
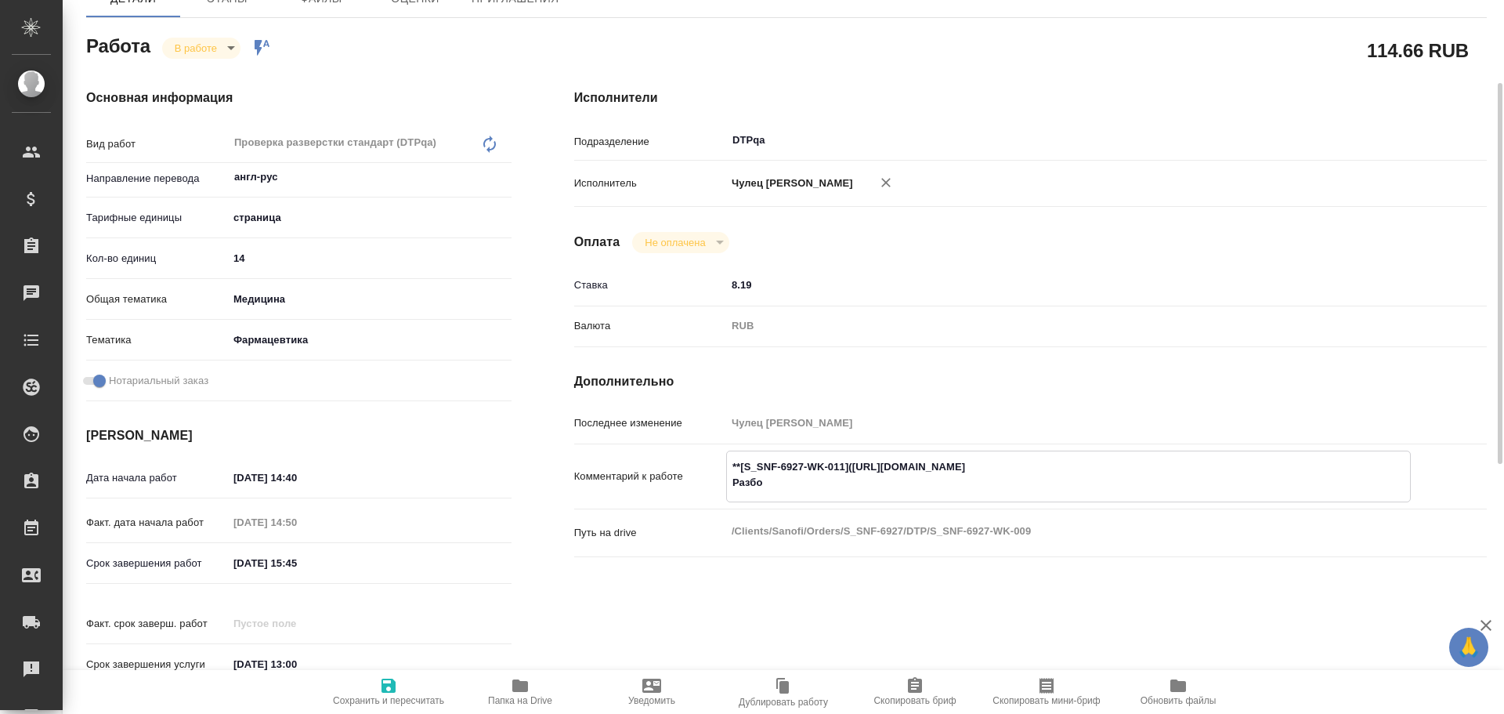
type textarea "x"
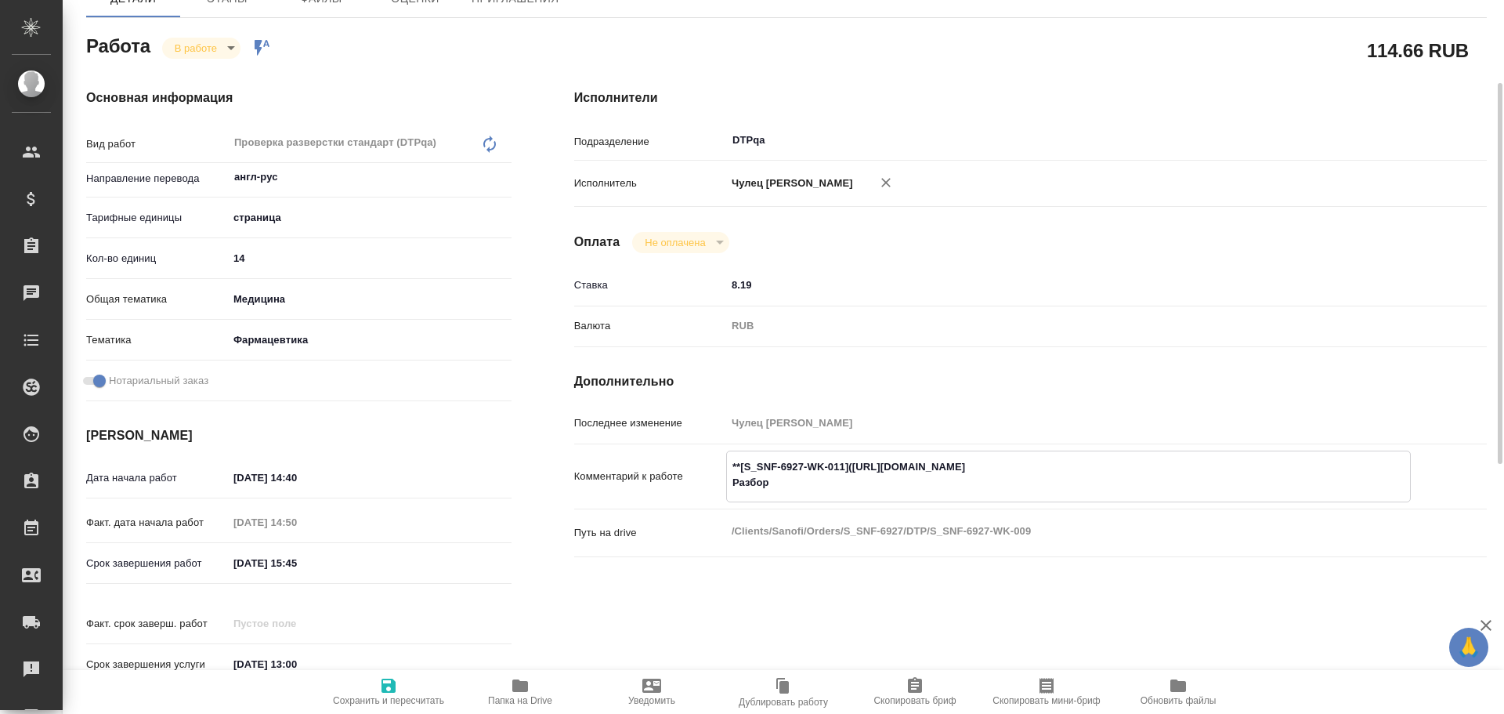
type textarea "**[S_SNF-6927-WK-011](https://tera.awatera.com/Work/68db9634e030799b5eca4bf0/)*…"
type textarea "x"
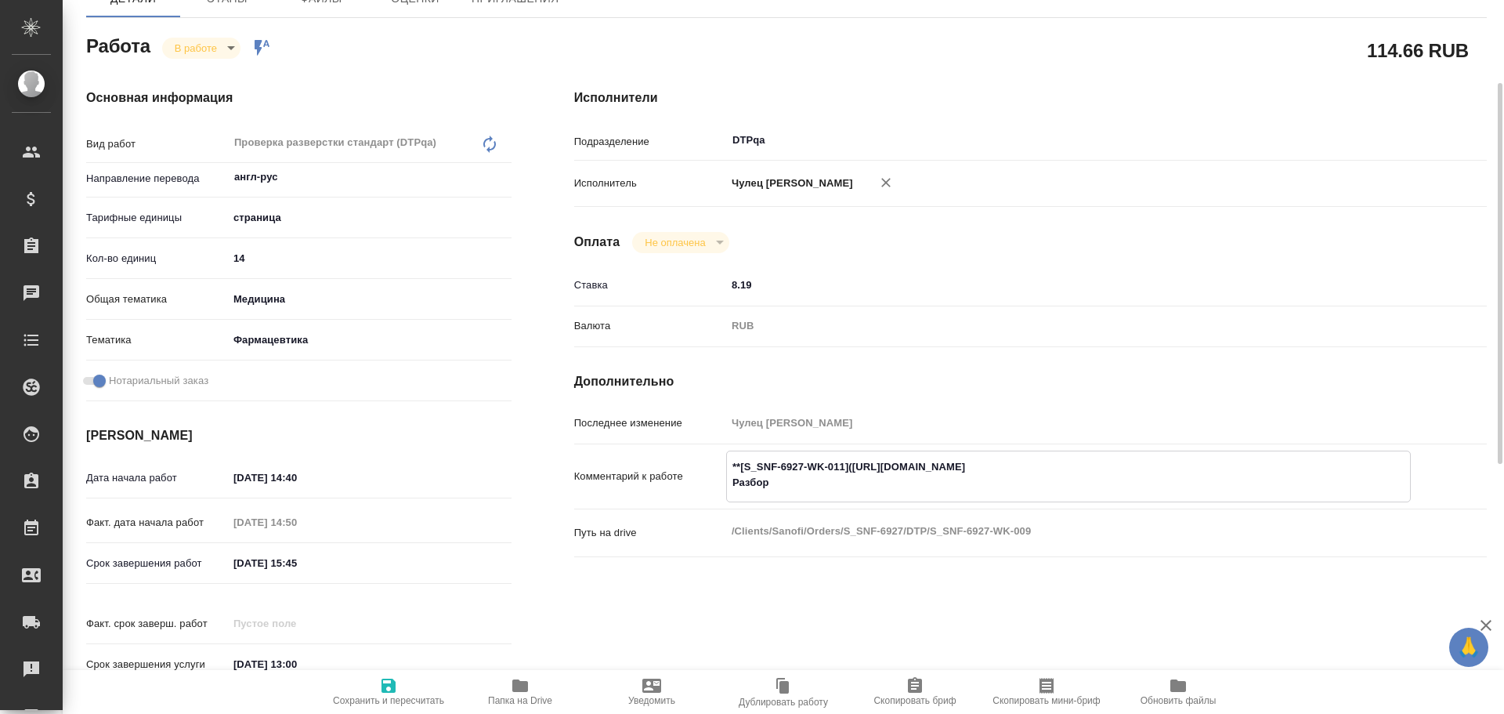
paste textarea "https://drive.awatera.com/f/10545778"
type textarea "x"
type textarea "**[S_SNF-6927-WK-011](https://tera.awatera.com/Work/68db9634e030799b5eca4bf0/)*…"
type textarea "x"
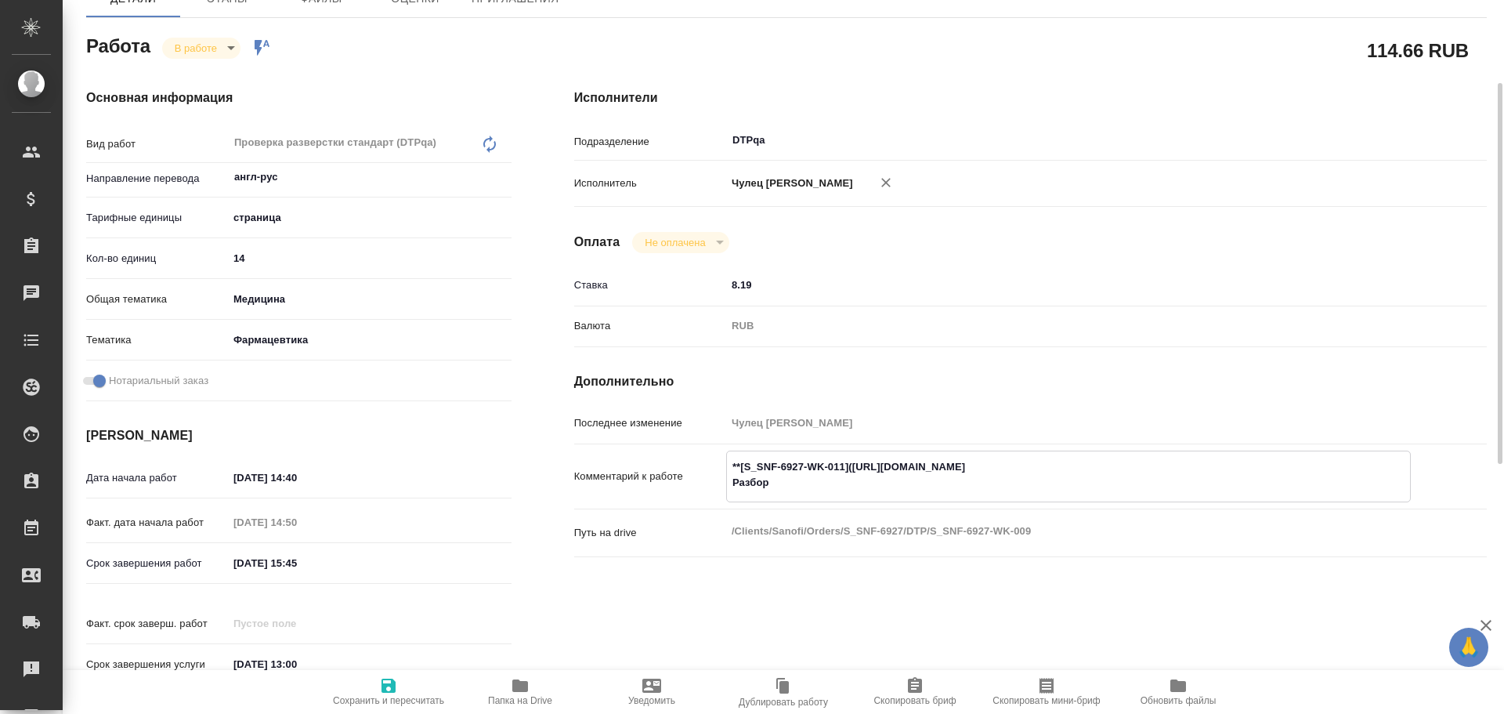
type textarea "x"
type textarea "**[S_SNF-6927-WK-011](https://tera.awatera.com/Work/68db9634e030799b5eca4bf0/)*…"
type textarea "x"
click at [392, 690] on icon "button" at bounding box center [389, 686] width 14 height 14
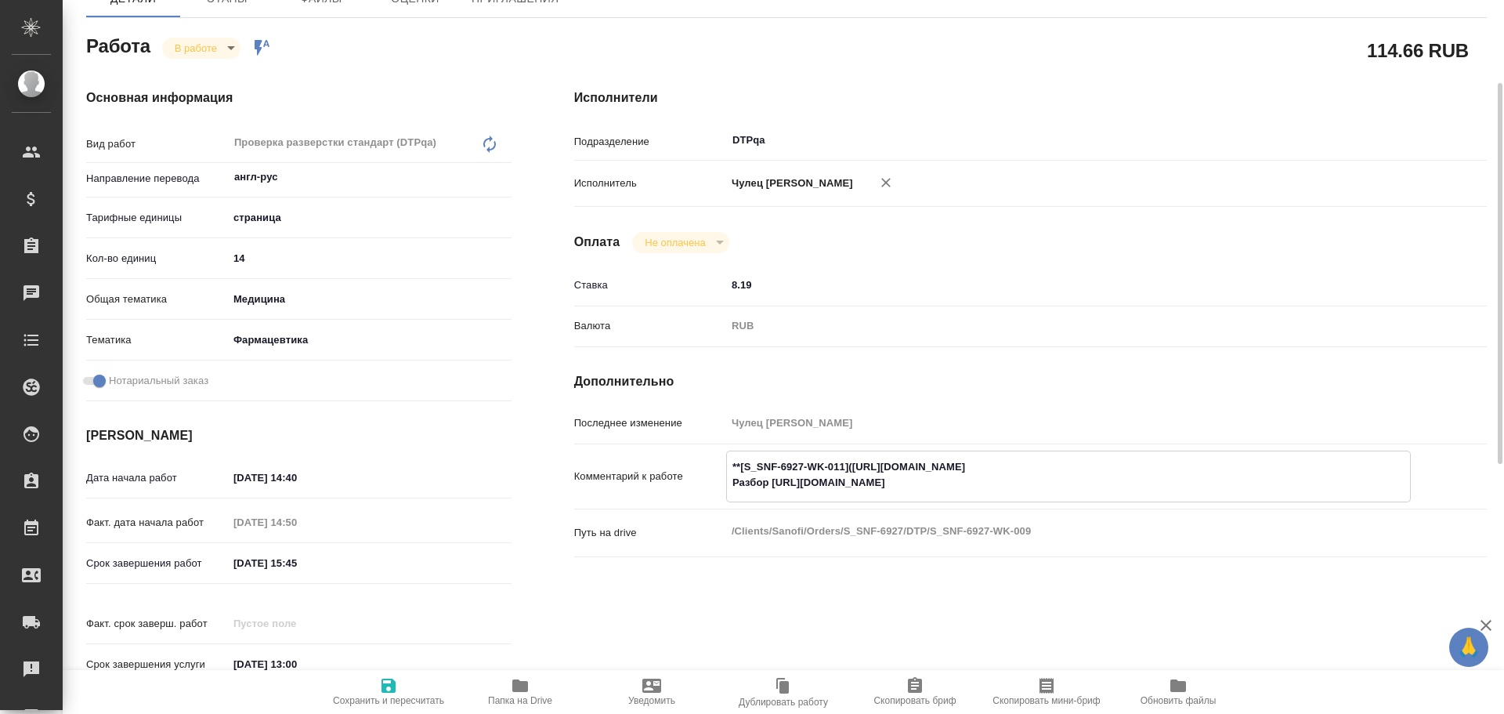
type textarea "x"
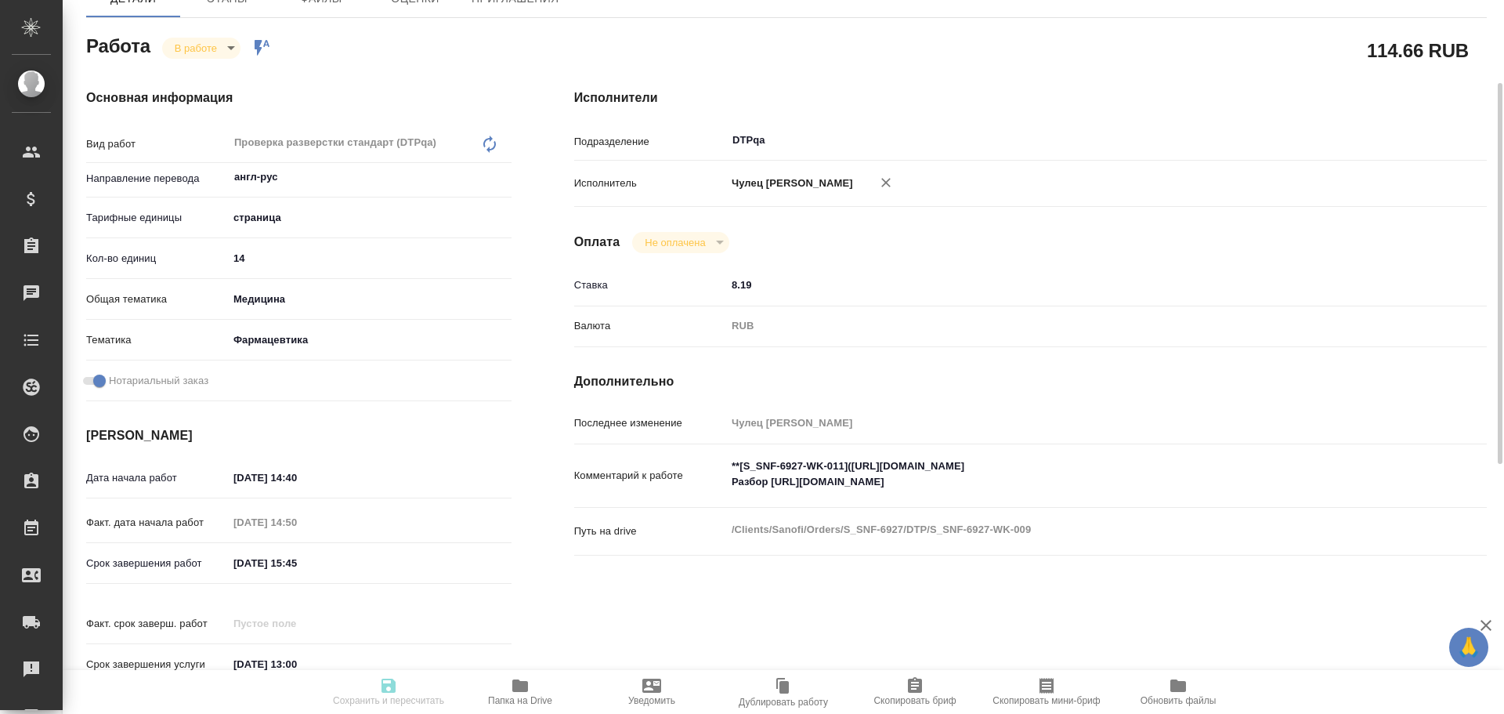
type textarea "x"
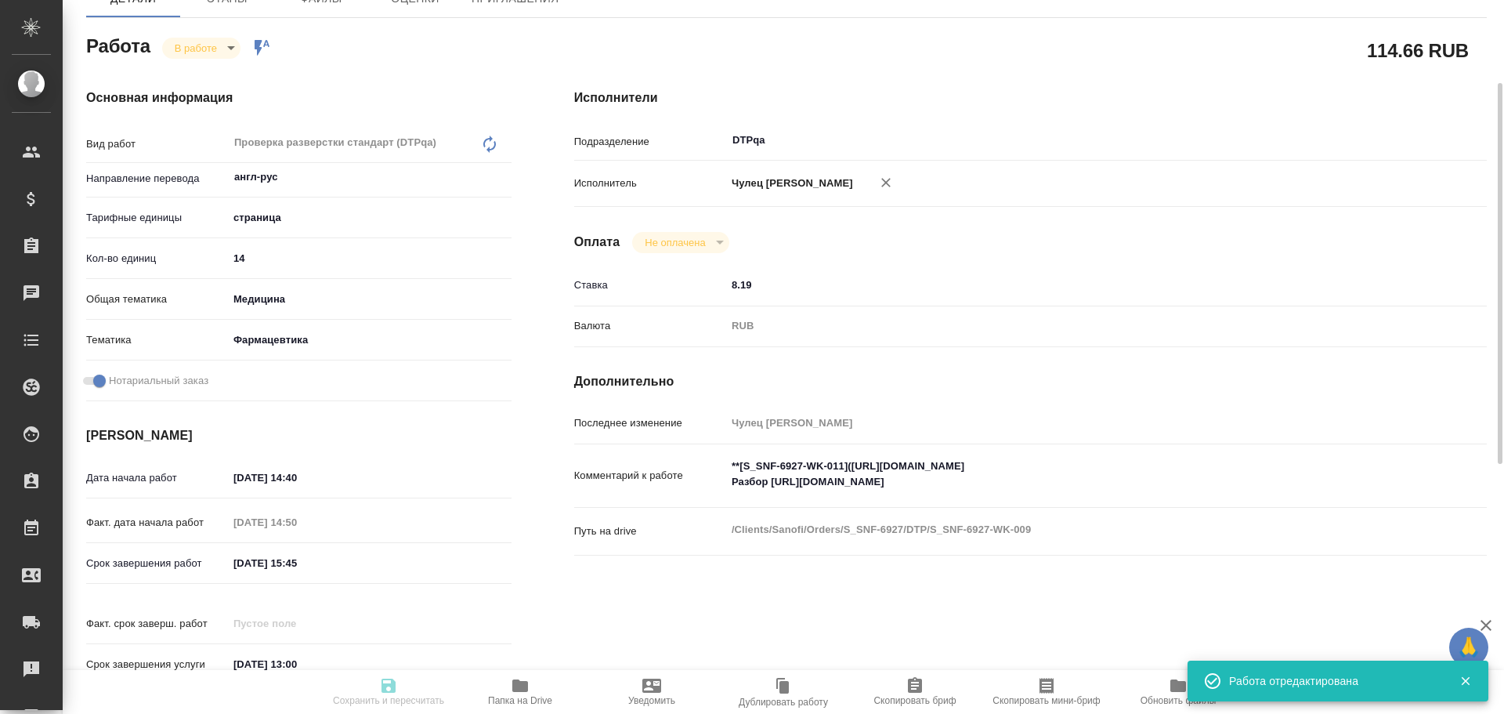
type textarea "x"
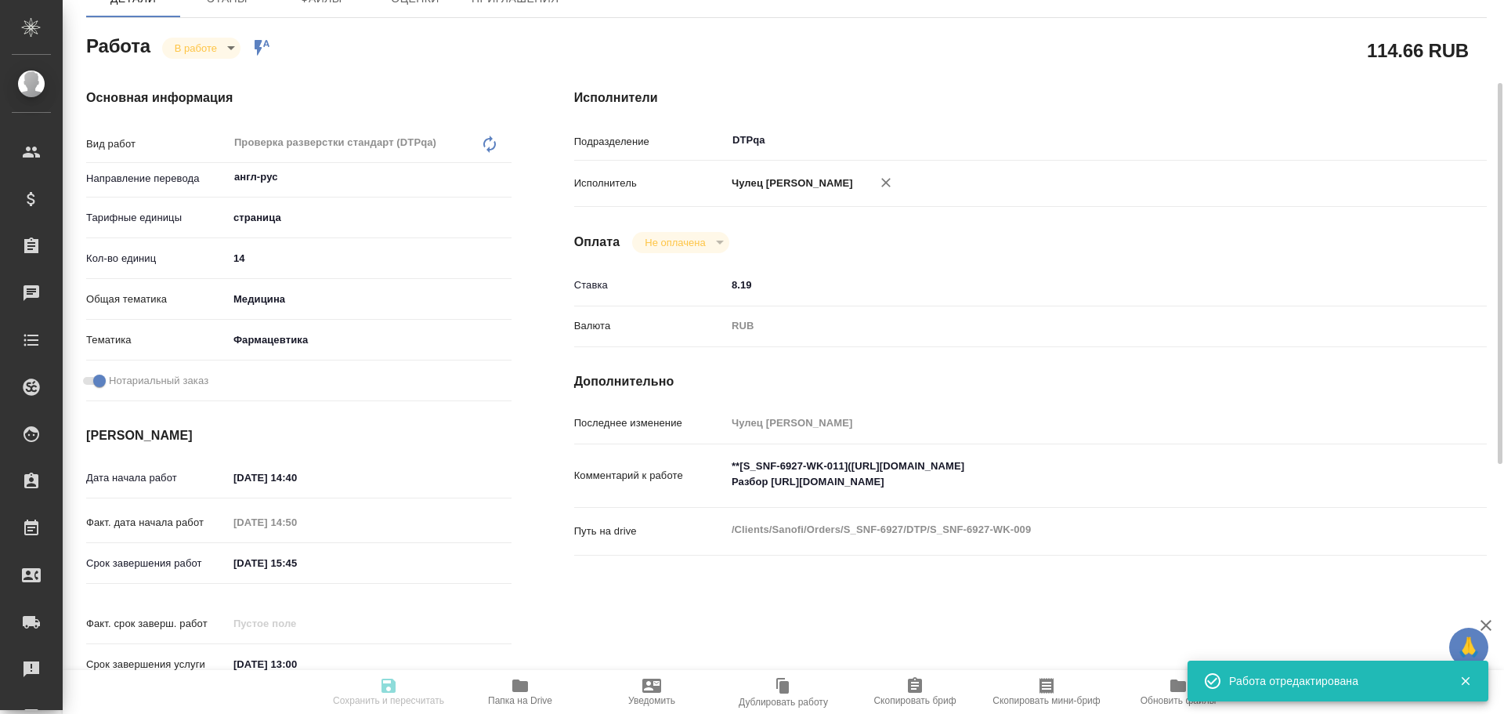
type input "inProgress"
type textarea "Проверка разверстки стандарт (DTPqa)"
type textarea "x"
type input "англ-рус"
type input "5a8b1489cc6b4906c91bfdb2"
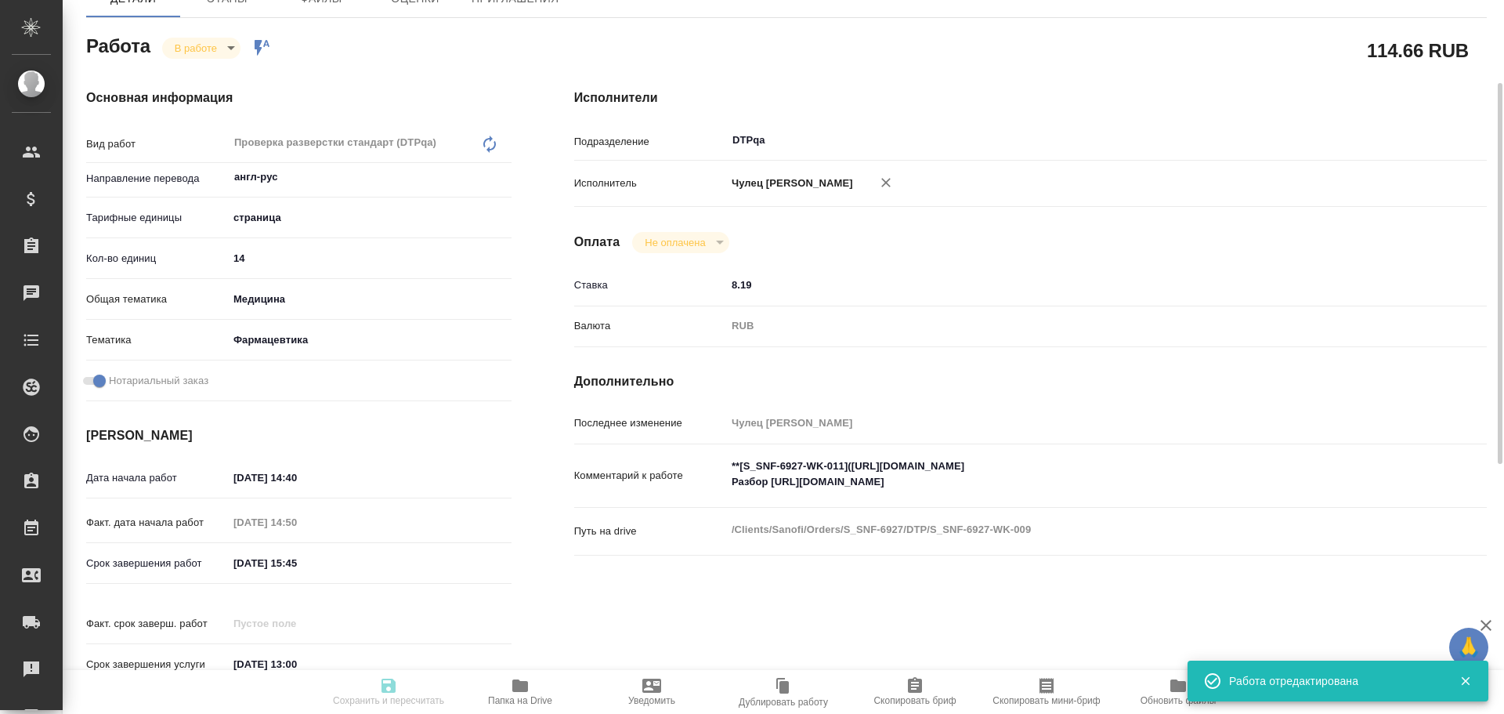
type input "14"
type input "med"
type input "6149832f2b7be24903fd7a82"
checkbox input "true"
type input "30.09.2025 14:40"
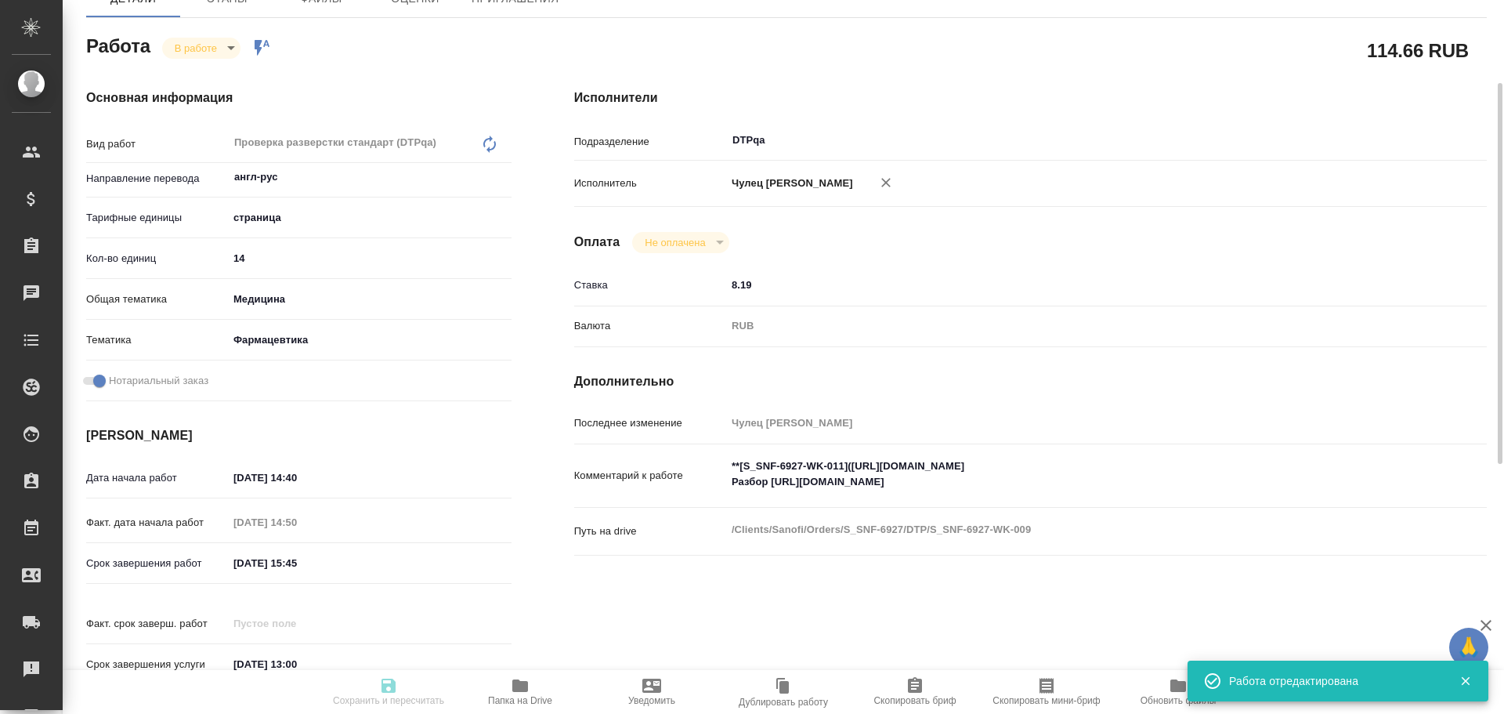
type input "30.09.2025 14:50"
type input "30.09.2025 15:45"
type input "02.10.2025 13:00"
type input "DTPqa"
type input "notPayed"
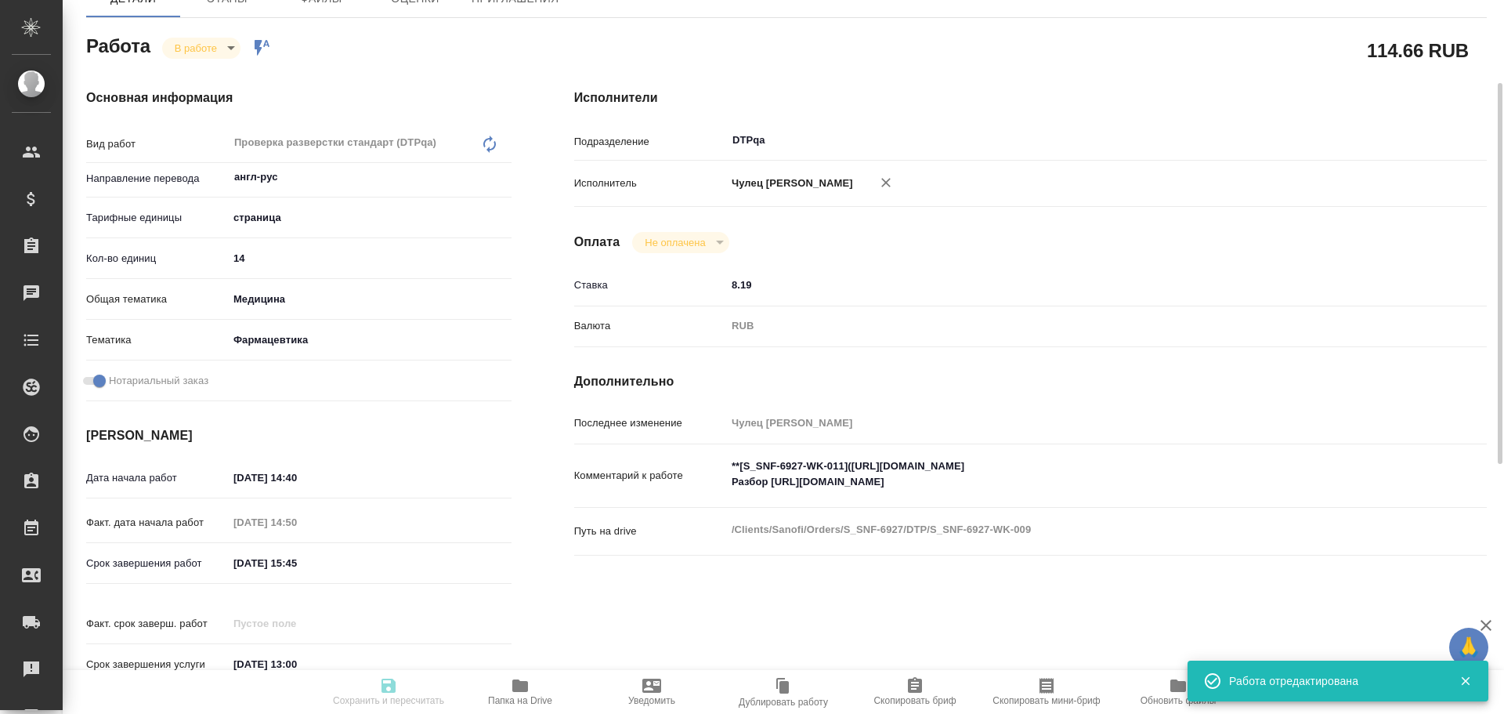
type input "8.19"
type input "RUB"
type input "[PERSON_NAME]"
type textarea "**[S_SNF-6927-WK-011](https://tera.awatera.com/Work/68db9634e030799b5eca4bf0/)*…"
type textarea "x"
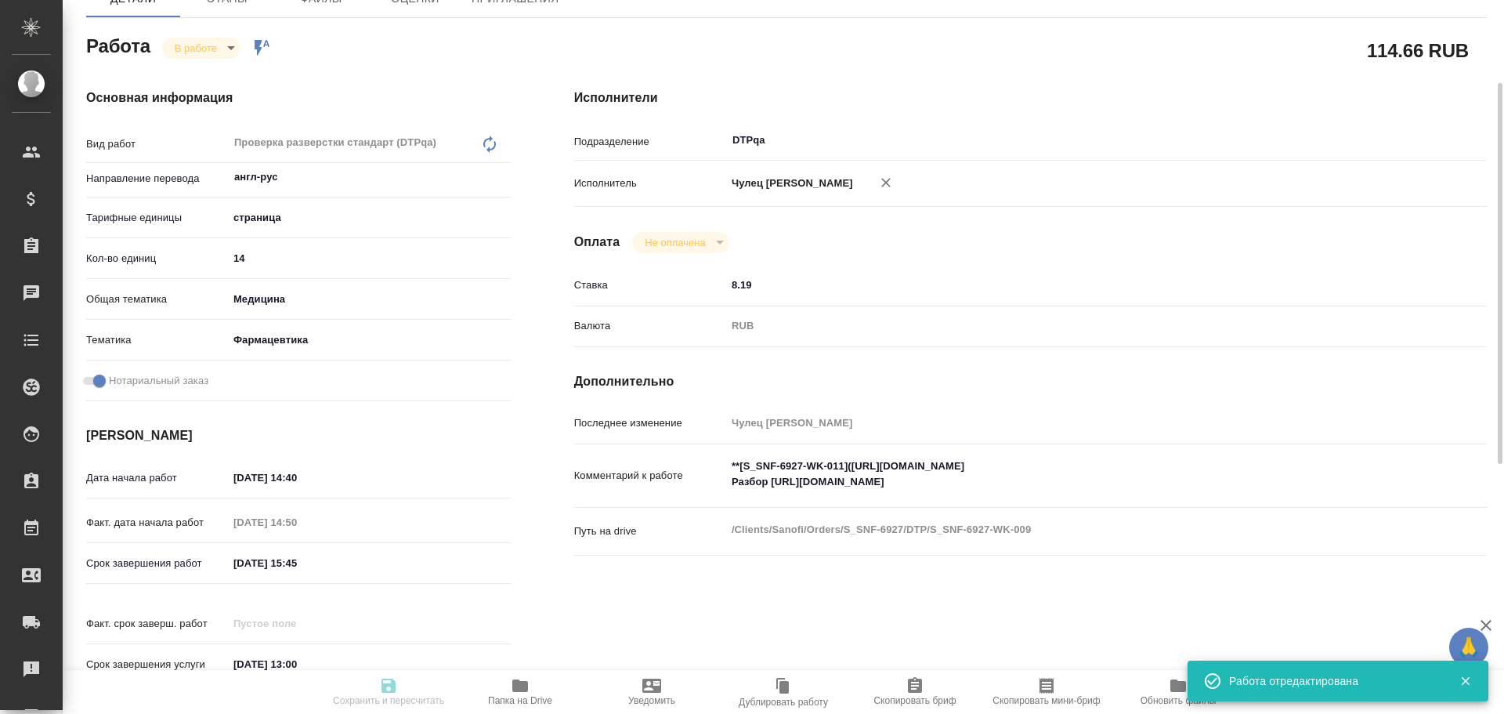
type textarea "/Clients/Sanofi/Orders/S_SNF-6927/DTP/S_SNF-6927-WK-009"
type textarea "x"
type input "S_SNF-6927"
type input "E005878979"
type input "Восстановление простого макета с полным соответствием оформлению оригинала"
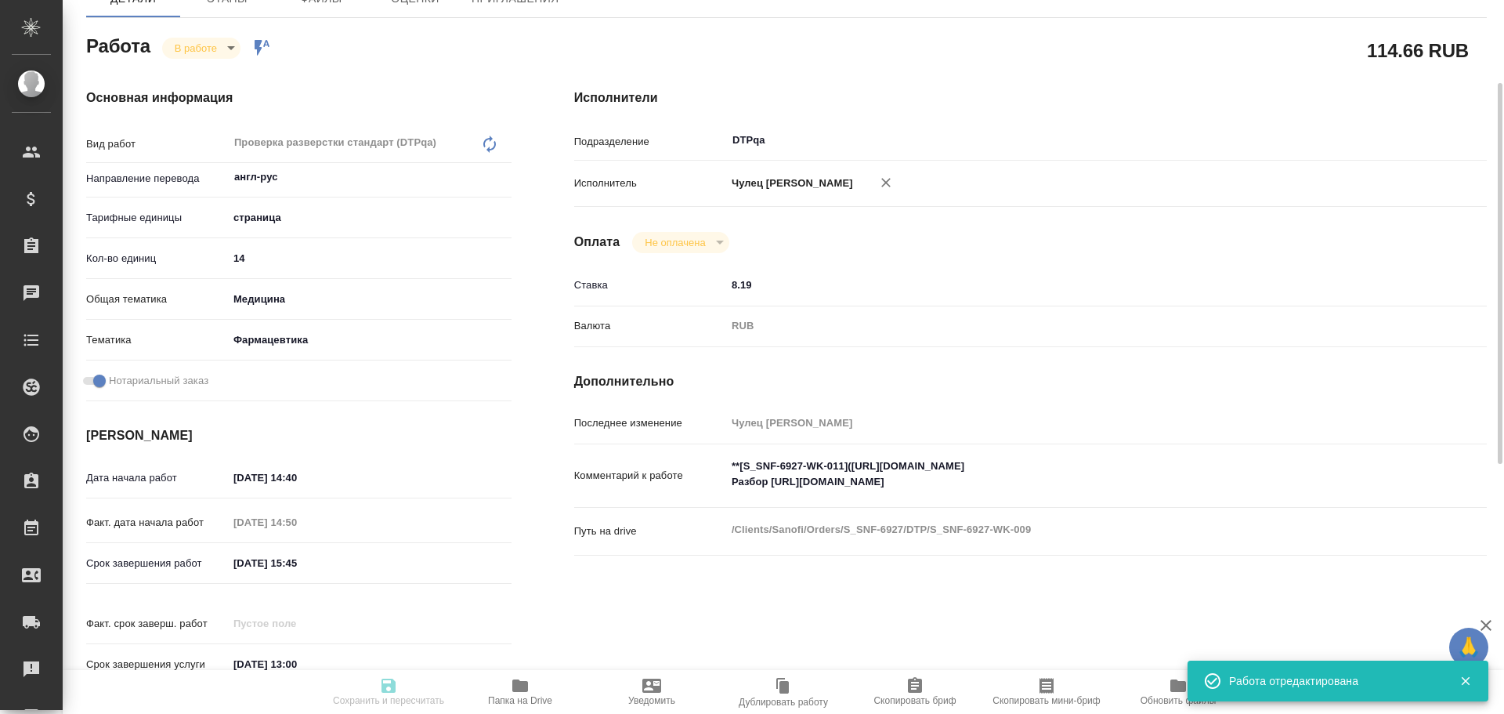
type input "Подверстка, Приемка подверстки, Восстановление сложного макета с частичным соот…"
type input "Сайдашева Диляра"
type input "[PERSON_NAME]"
type input "/Clients/Sanofi/Orders/S_SNF-6927"
type textarea "x"
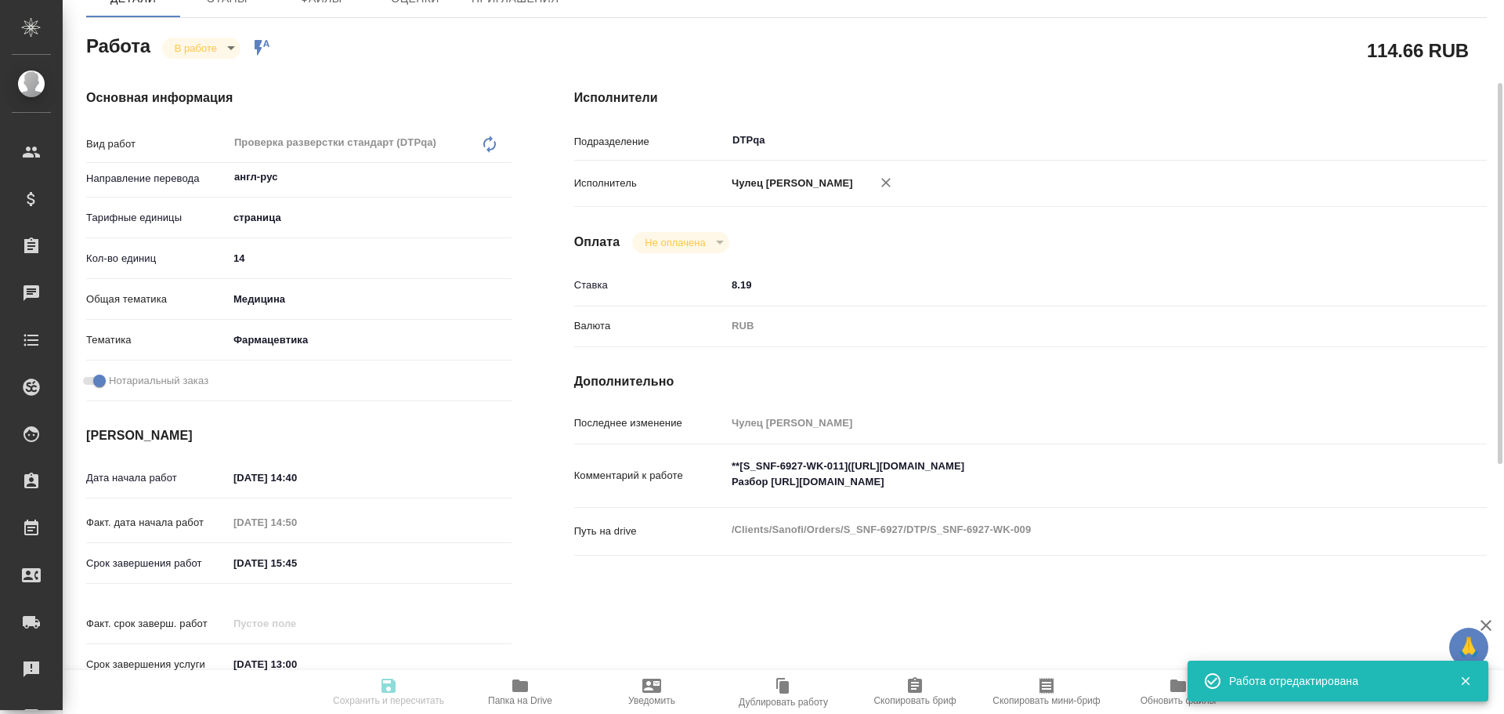
type textarea "x"
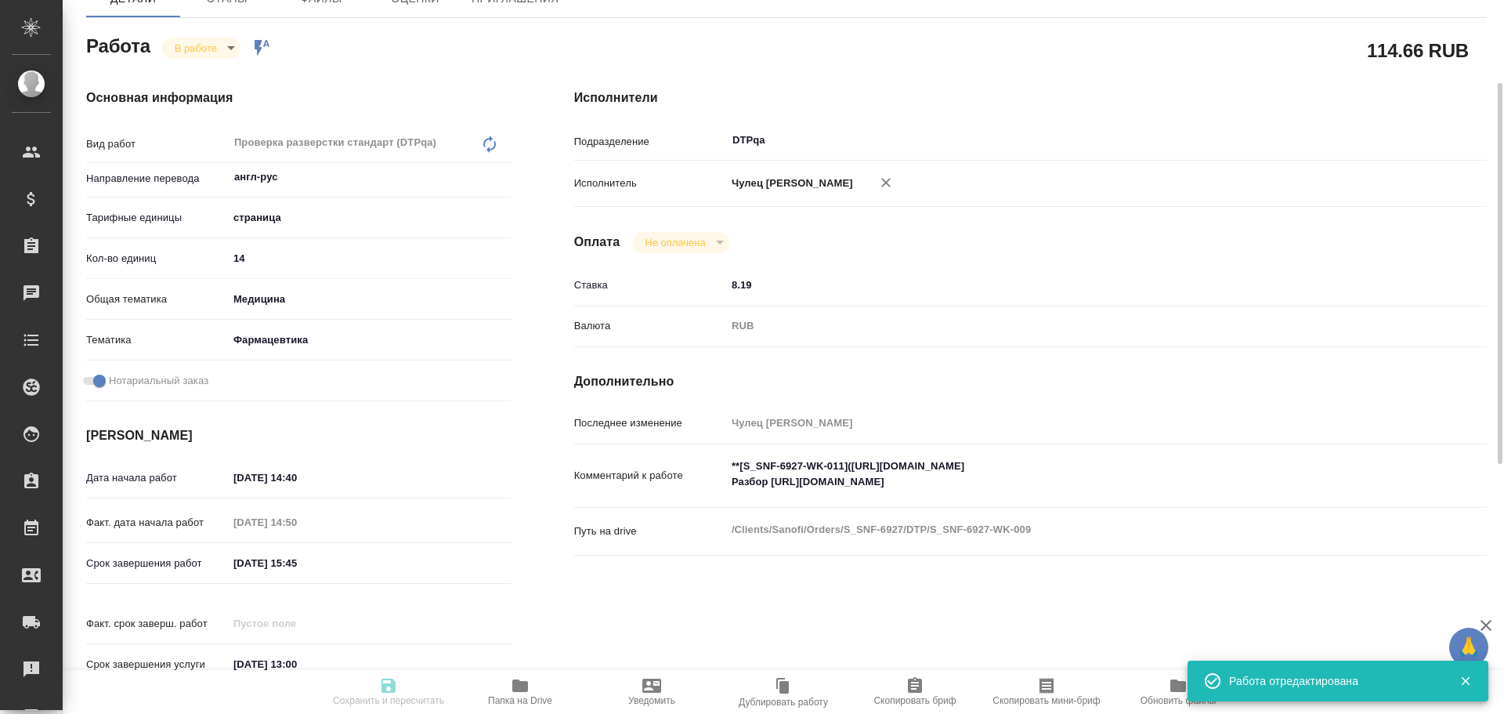
type textarea "x"
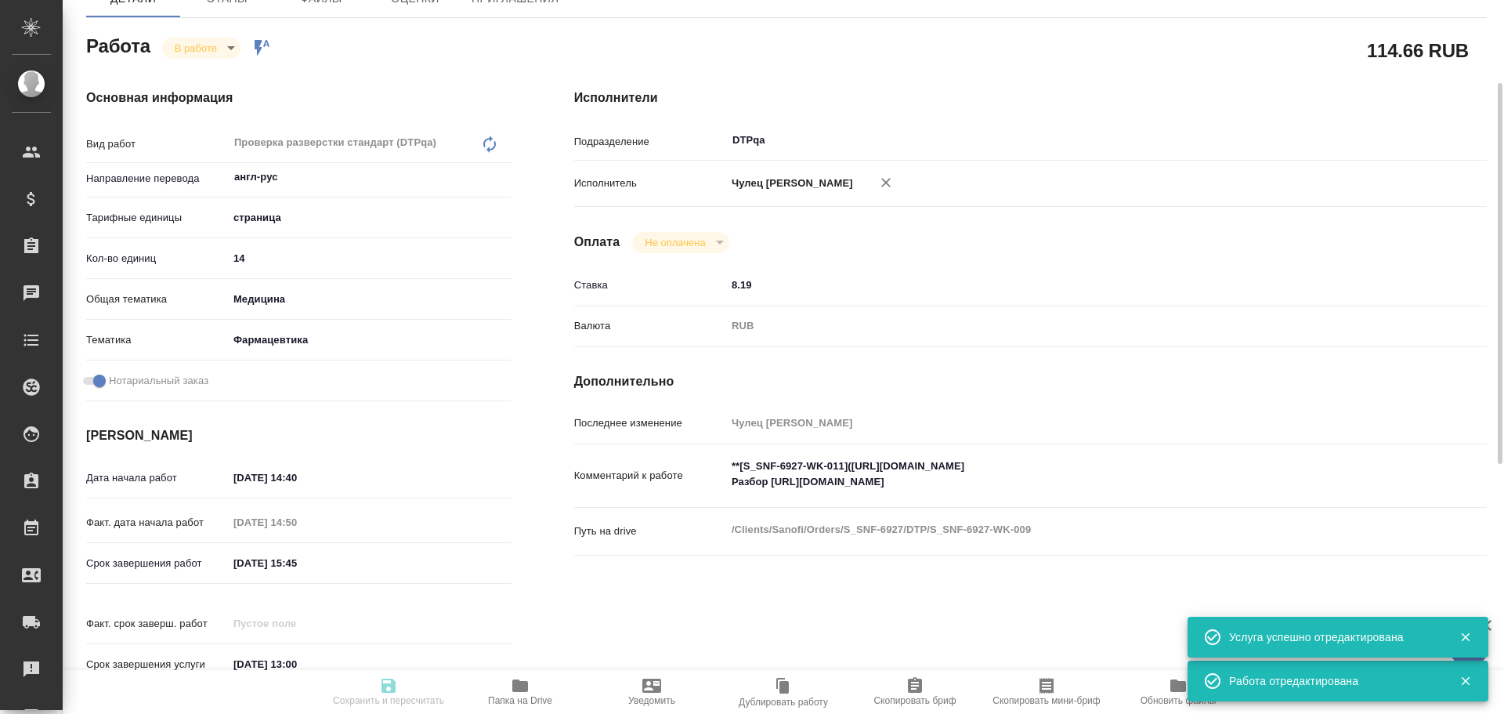
type textarea "x"
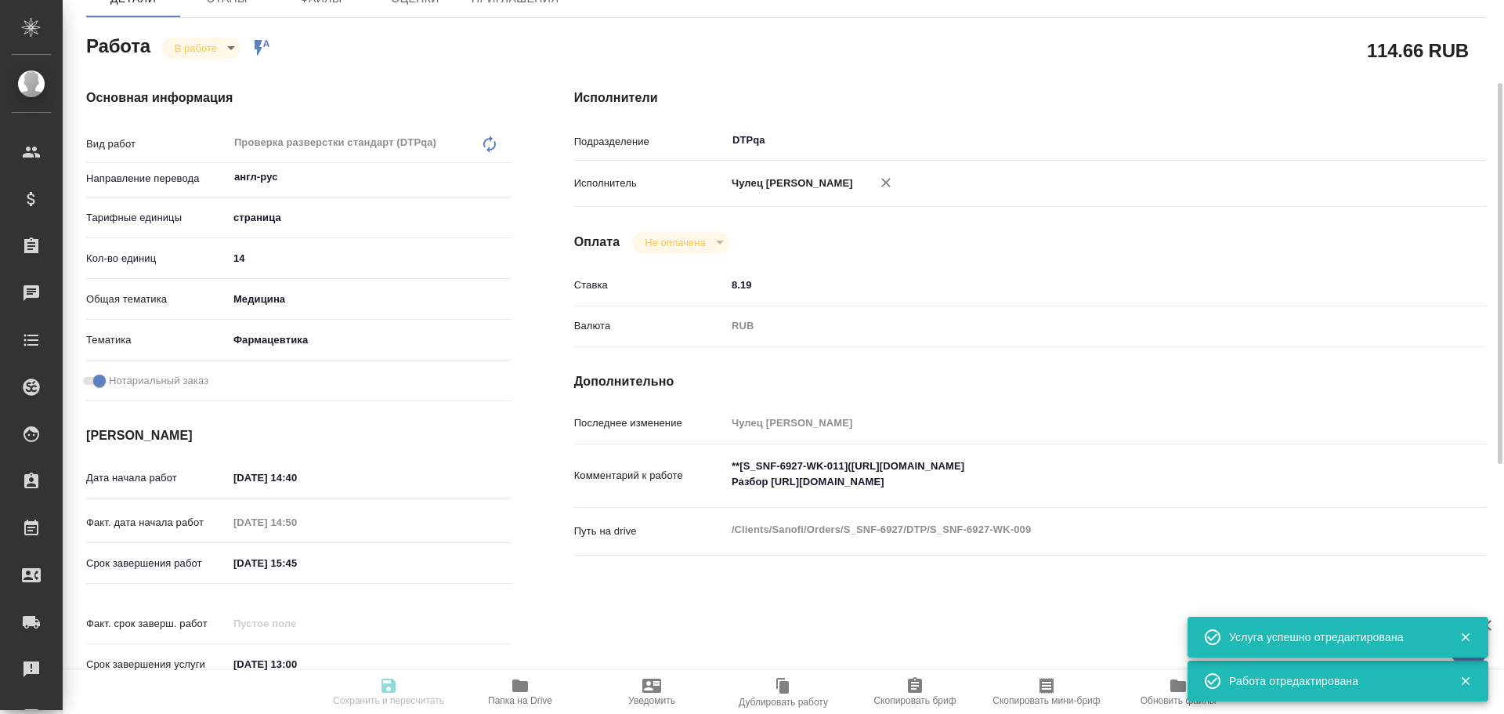
type textarea "x"
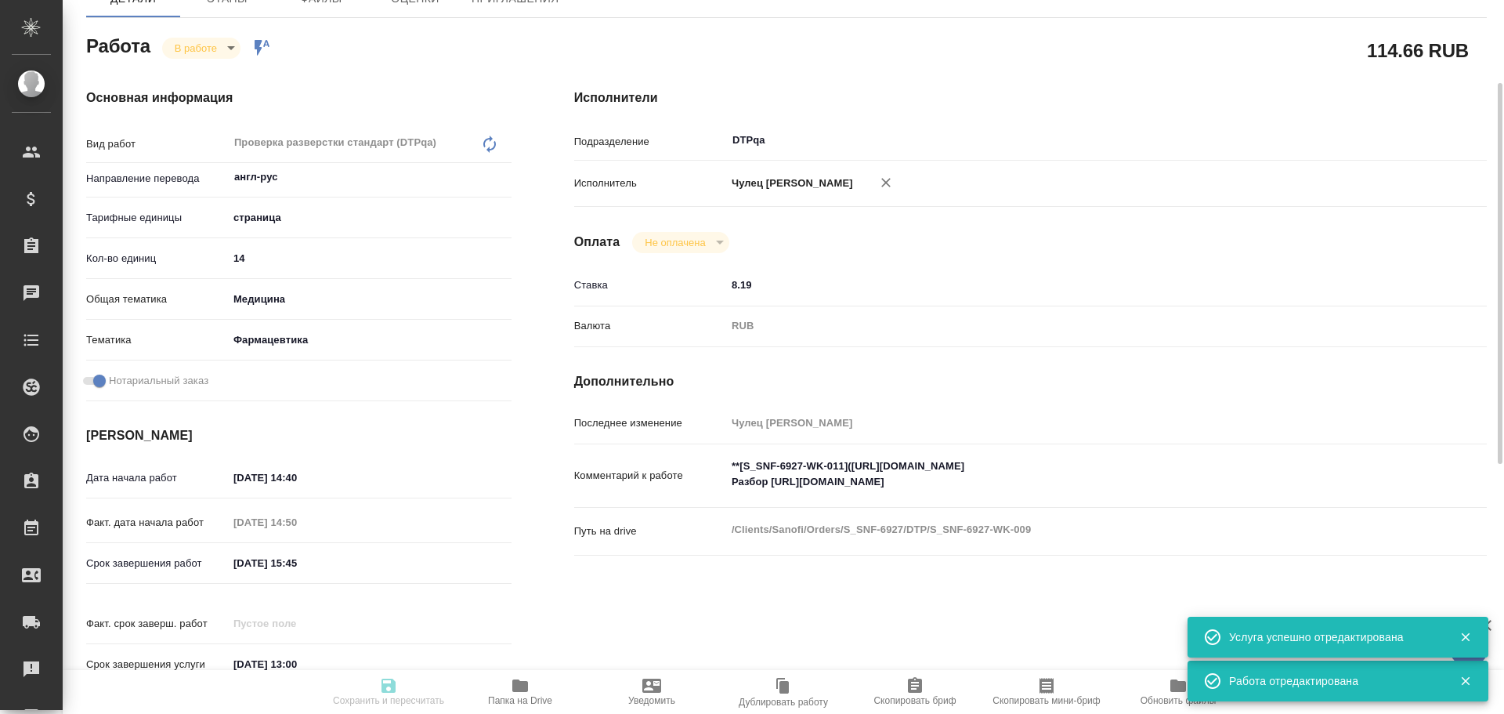
type textarea "x"
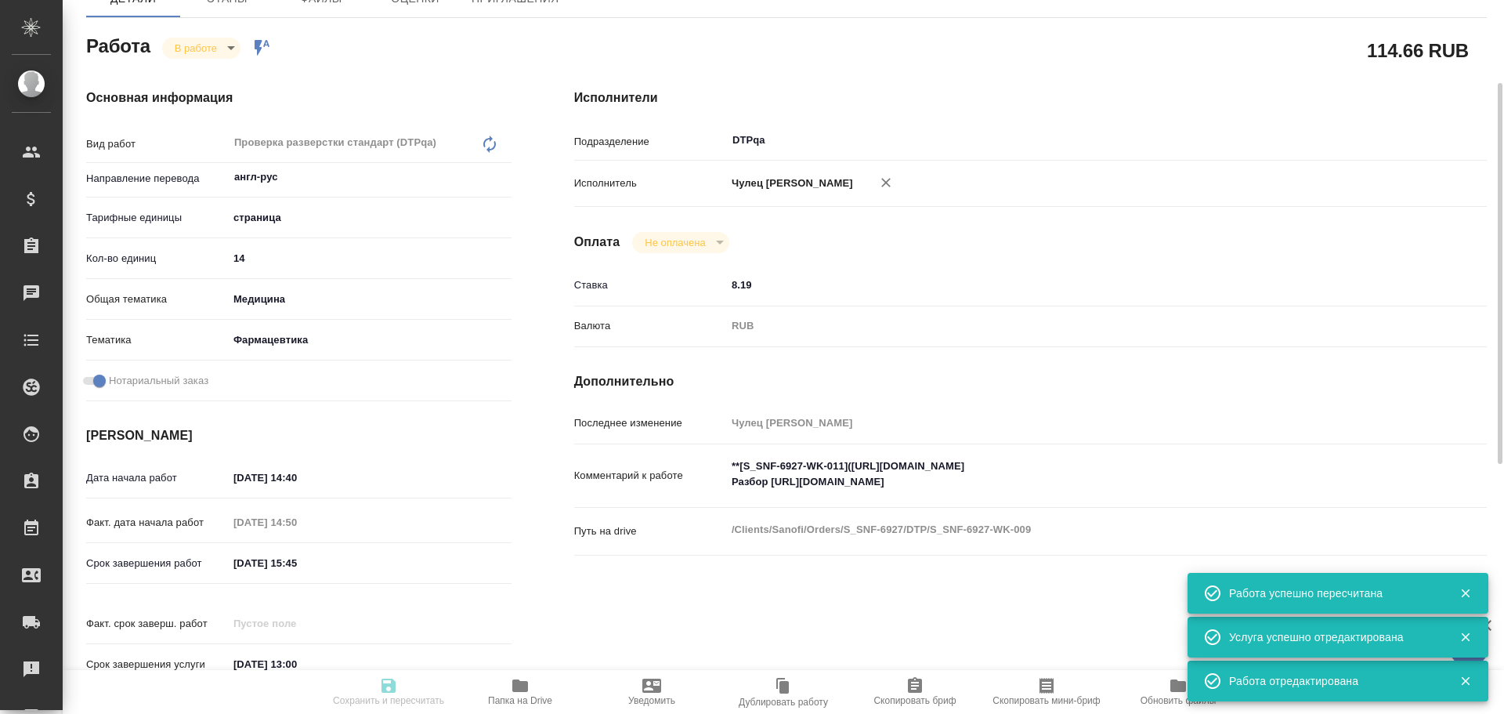
type input "inProgress"
type textarea "Проверка разверстки стандарт (DTPqa)"
type textarea "x"
type input "англ-рус"
type input "5a8b1489cc6b4906c91bfdb2"
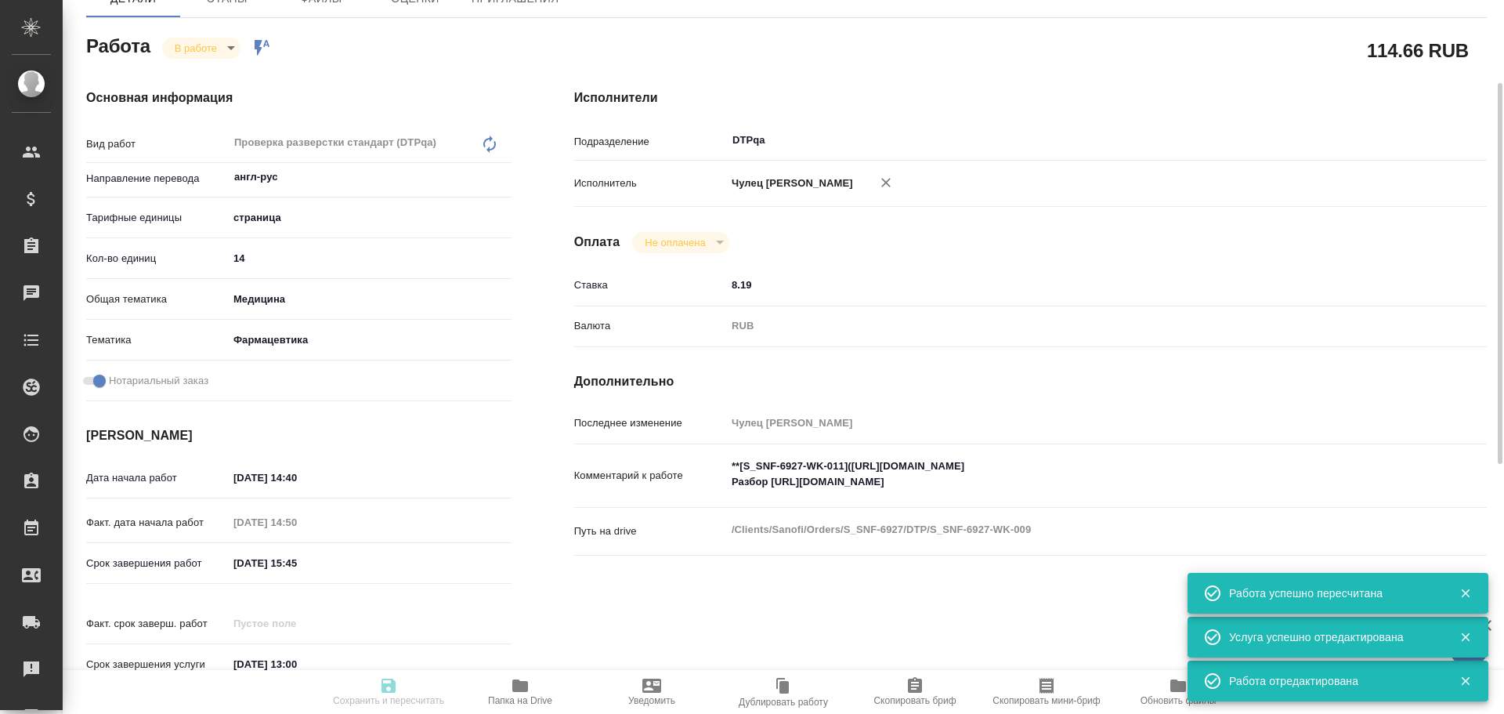
type input "14"
type input "med"
type input "6149832f2b7be24903fd7a82"
checkbox input "true"
type input "30.09.2025 14:40"
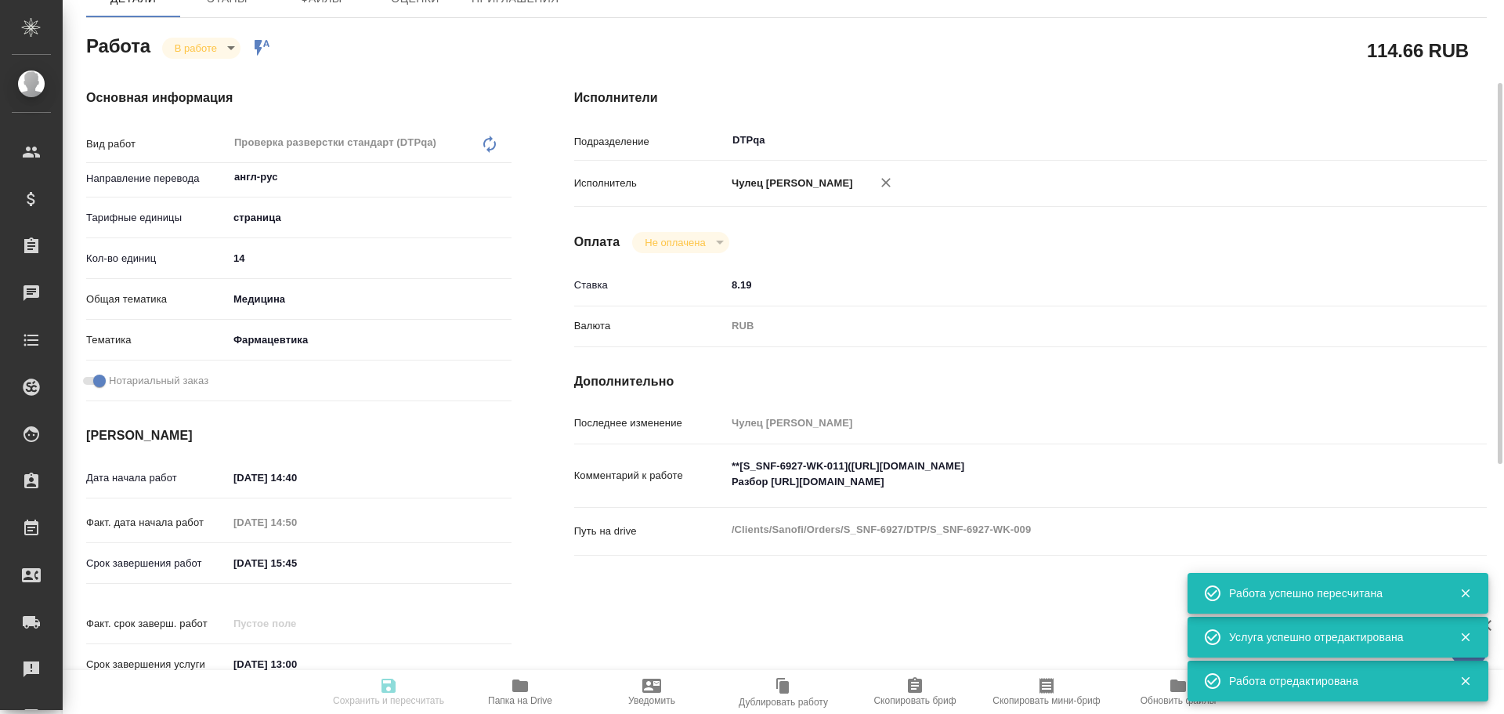
type input "30.09.2025 14:50"
type input "30.09.2025 15:45"
type input "02.10.2025 13:00"
type input "DTPqa"
type input "notPayed"
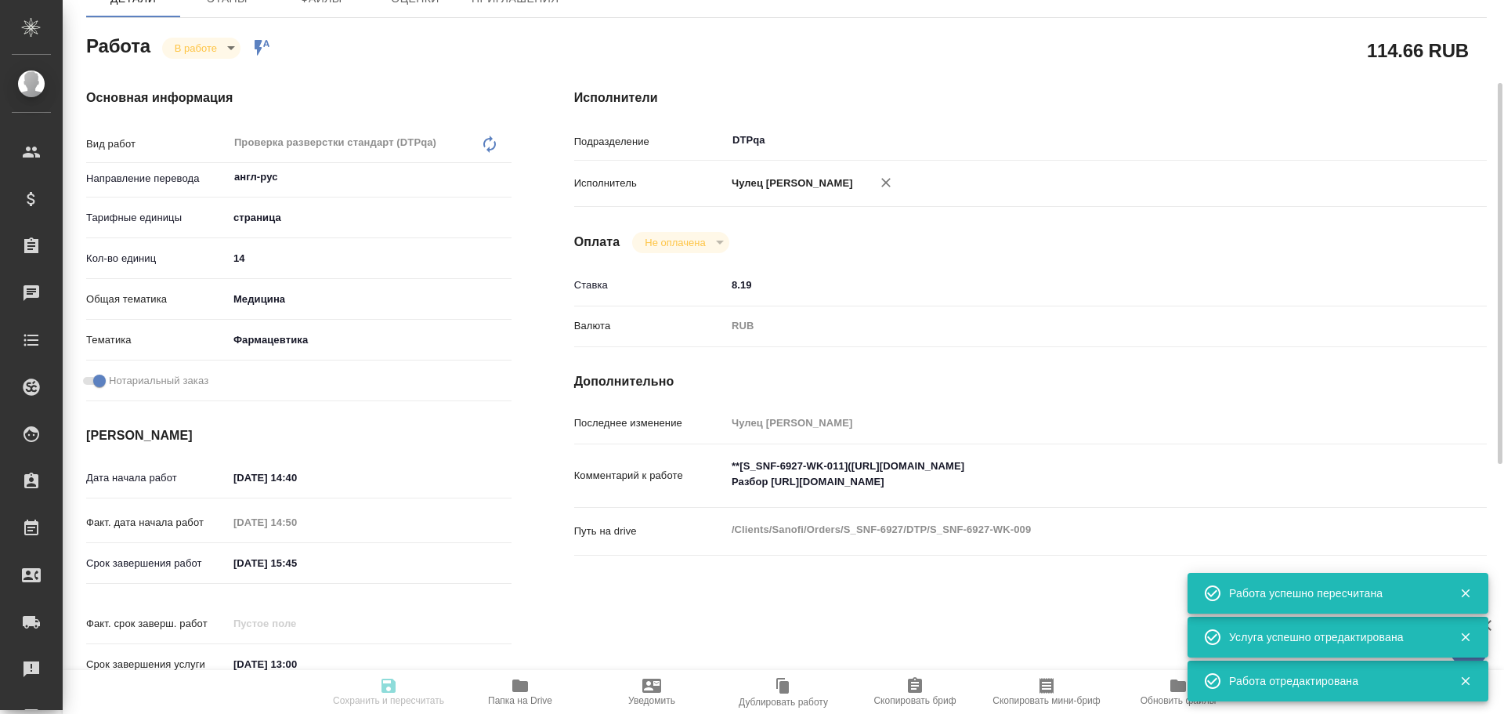
type input "8.19"
type input "RUB"
type input "[PERSON_NAME]"
type textarea "**[S_SNF-6927-WK-011](https://tera.awatera.com/Work/68db9634e030799b5eca4bf0/)*…"
type textarea "x"
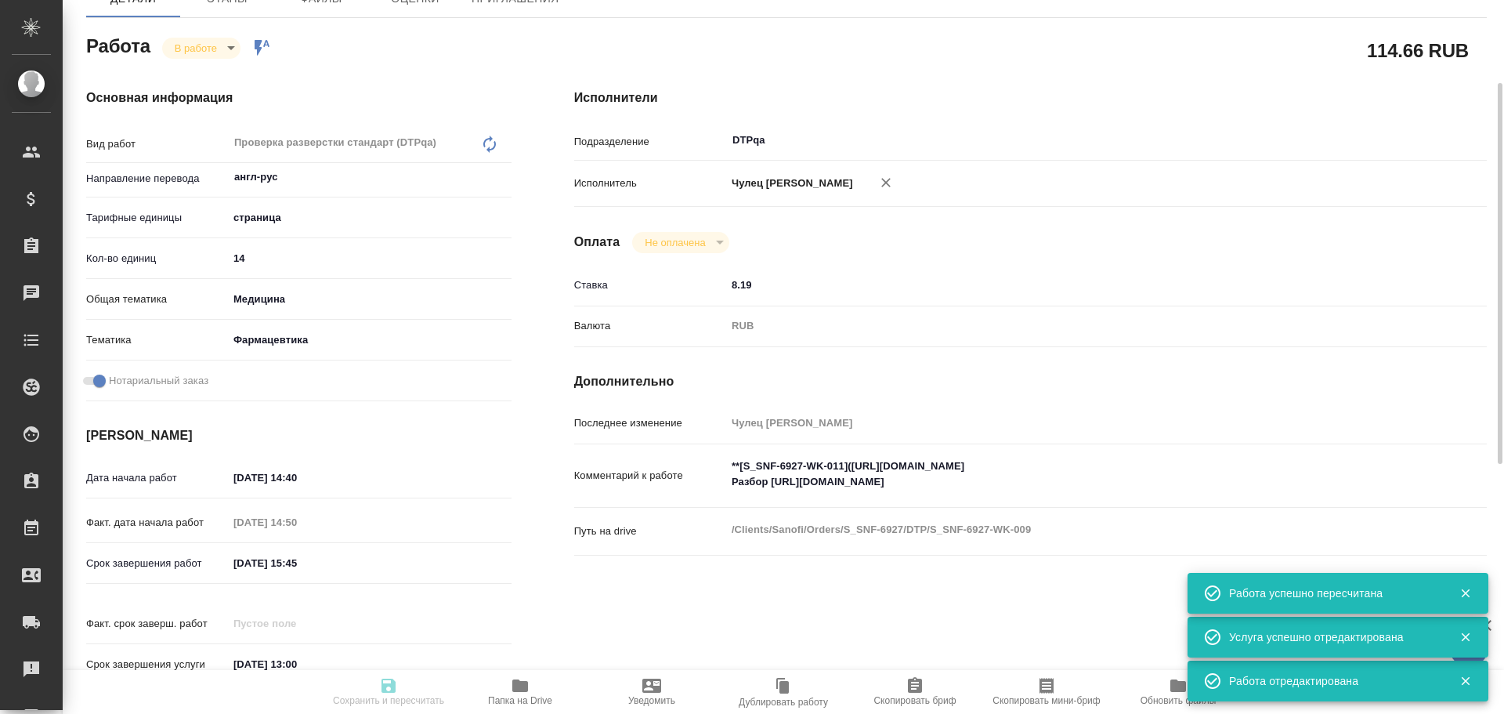
type textarea "/Clients/Sanofi/Orders/S_SNF-6927/DTP/S_SNF-6927-WK-009"
type textarea "x"
type input "S_SNF-6927"
type input "E005878979"
type input "Восстановление простого макета с полным соответствием оформлению оригинала"
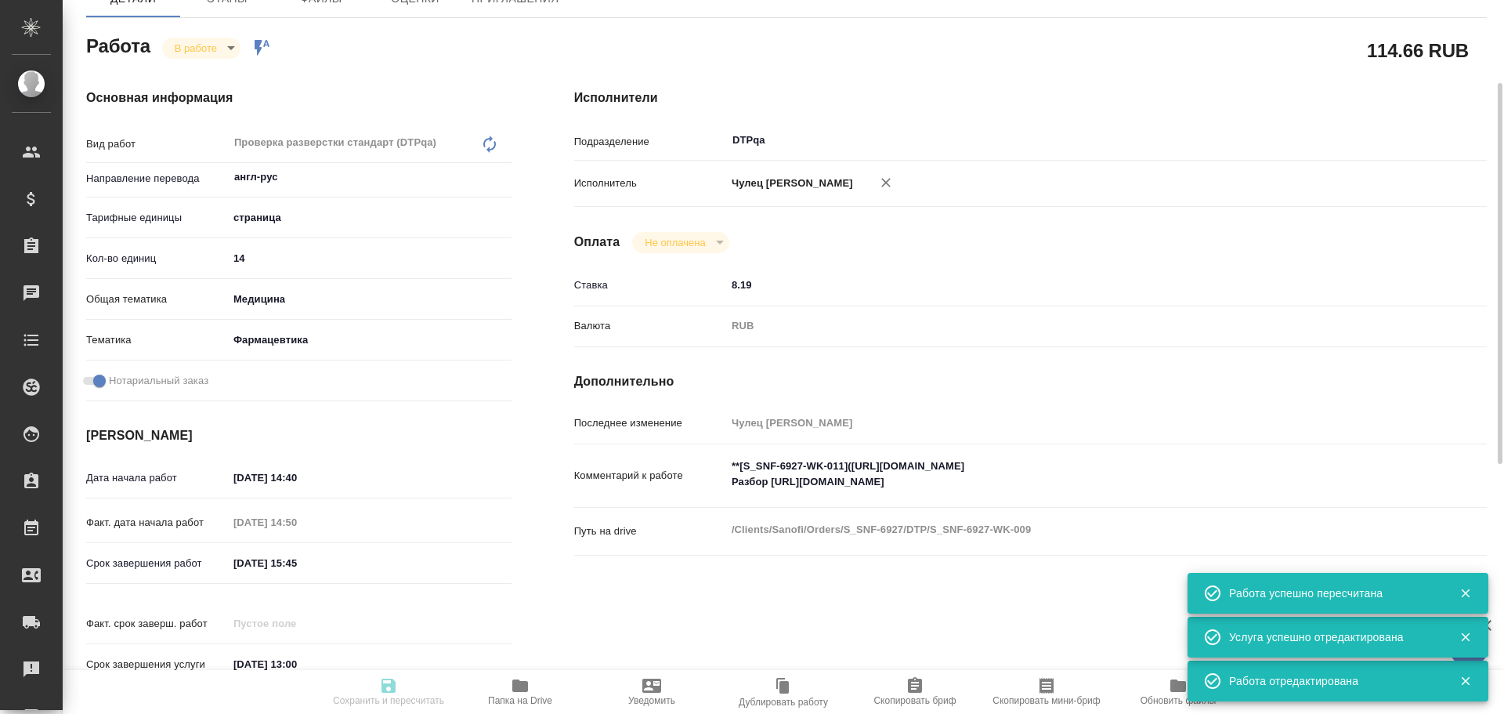
type input "Подверстка, Приемка подверстки, Восстановление сложного макета с частичным соот…"
type input "Сайдашева Диляра"
type input "[PERSON_NAME]"
type input "/Clients/Sanofi/Orders/S_SNF-6927"
type textarea "x"
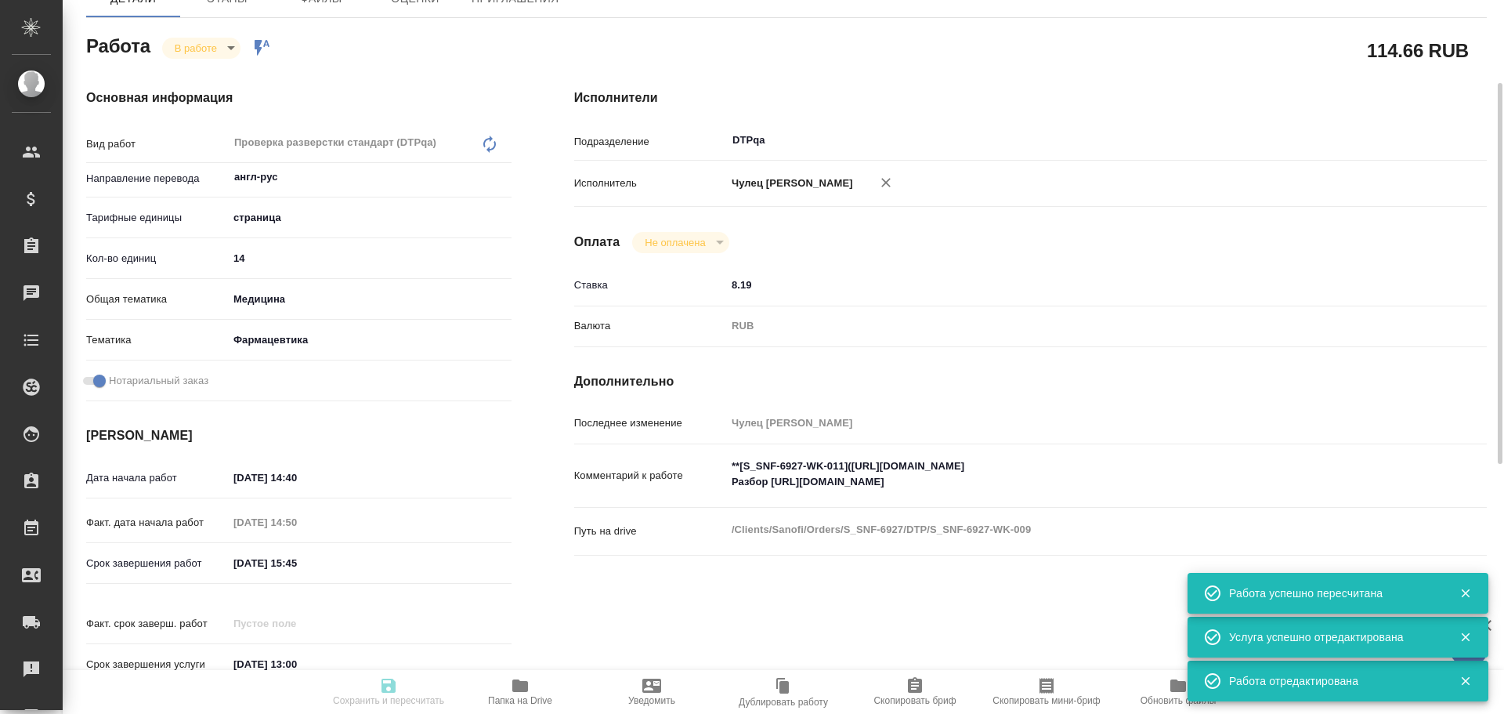
type textarea "x"
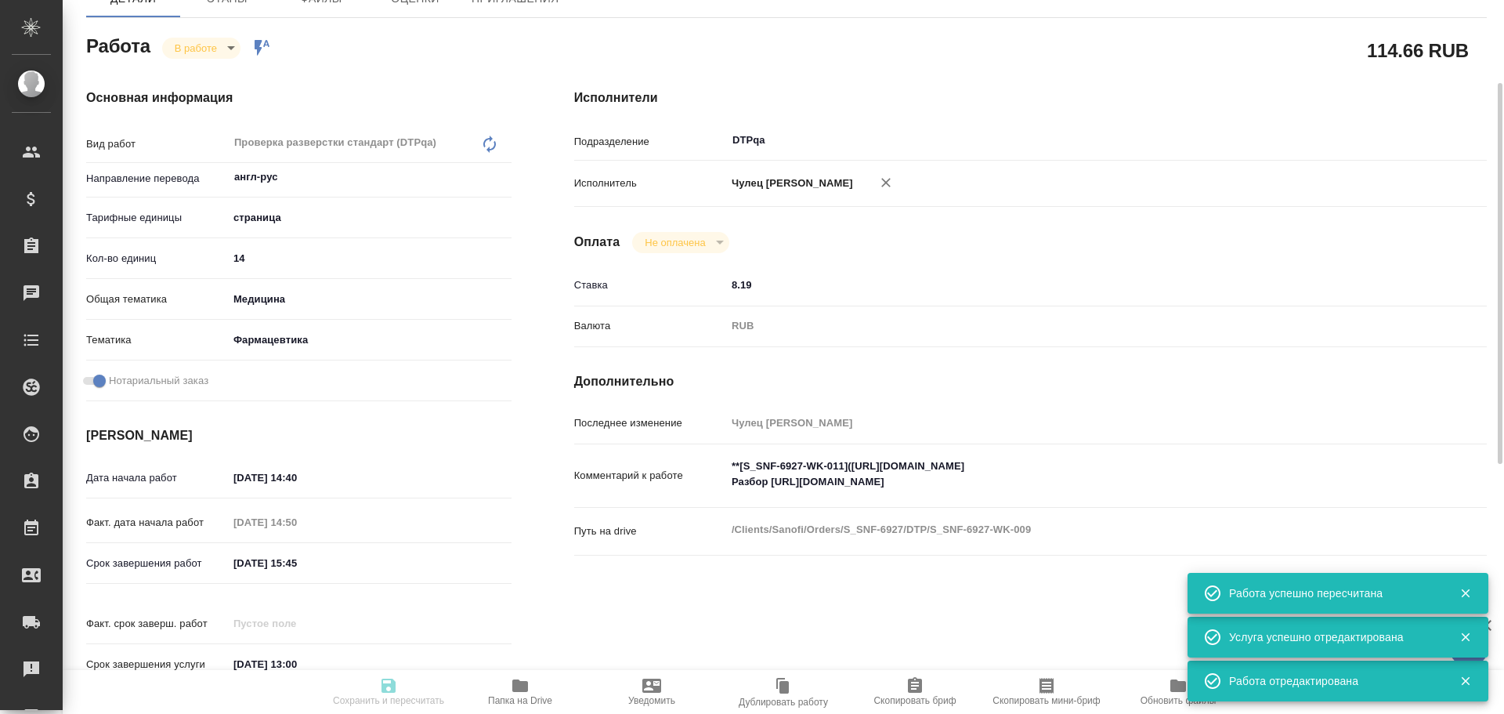
type textarea "x"
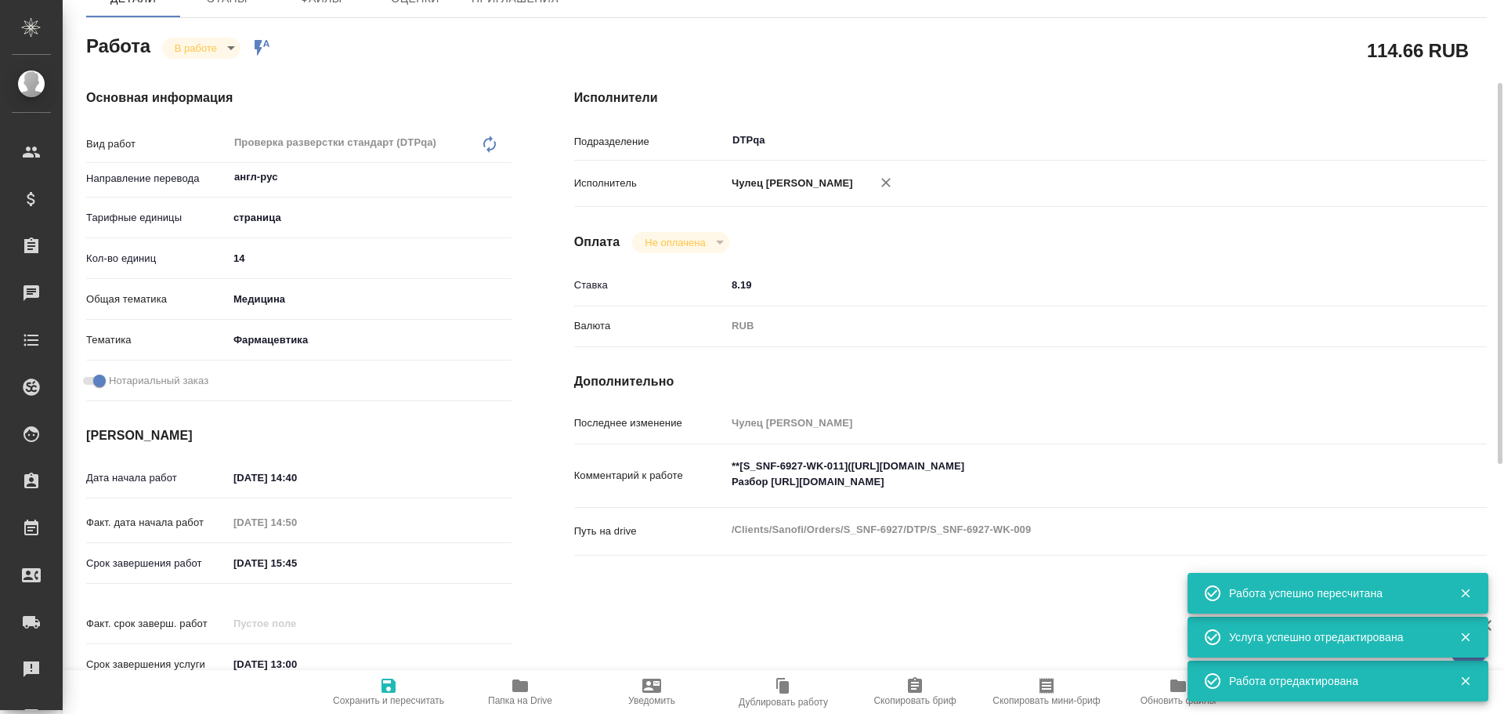
type textarea "x"
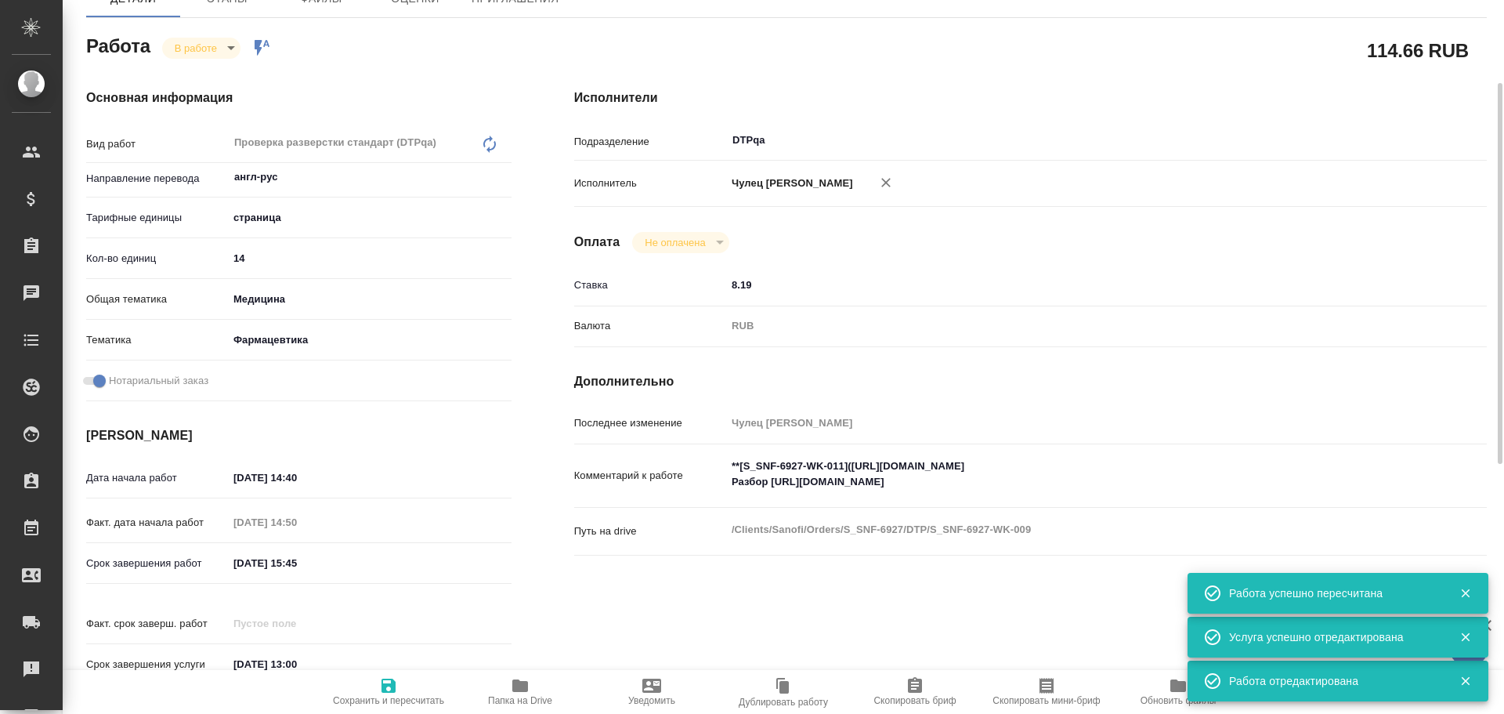
type textarea "x"
click at [182, 40] on body "🙏 .cls-1 fill:#fff; AWATERA Chulets Elena Клиенты Спецификации Заказы 0 Чаты To…" at bounding box center [752, 357] width 1504 height 714
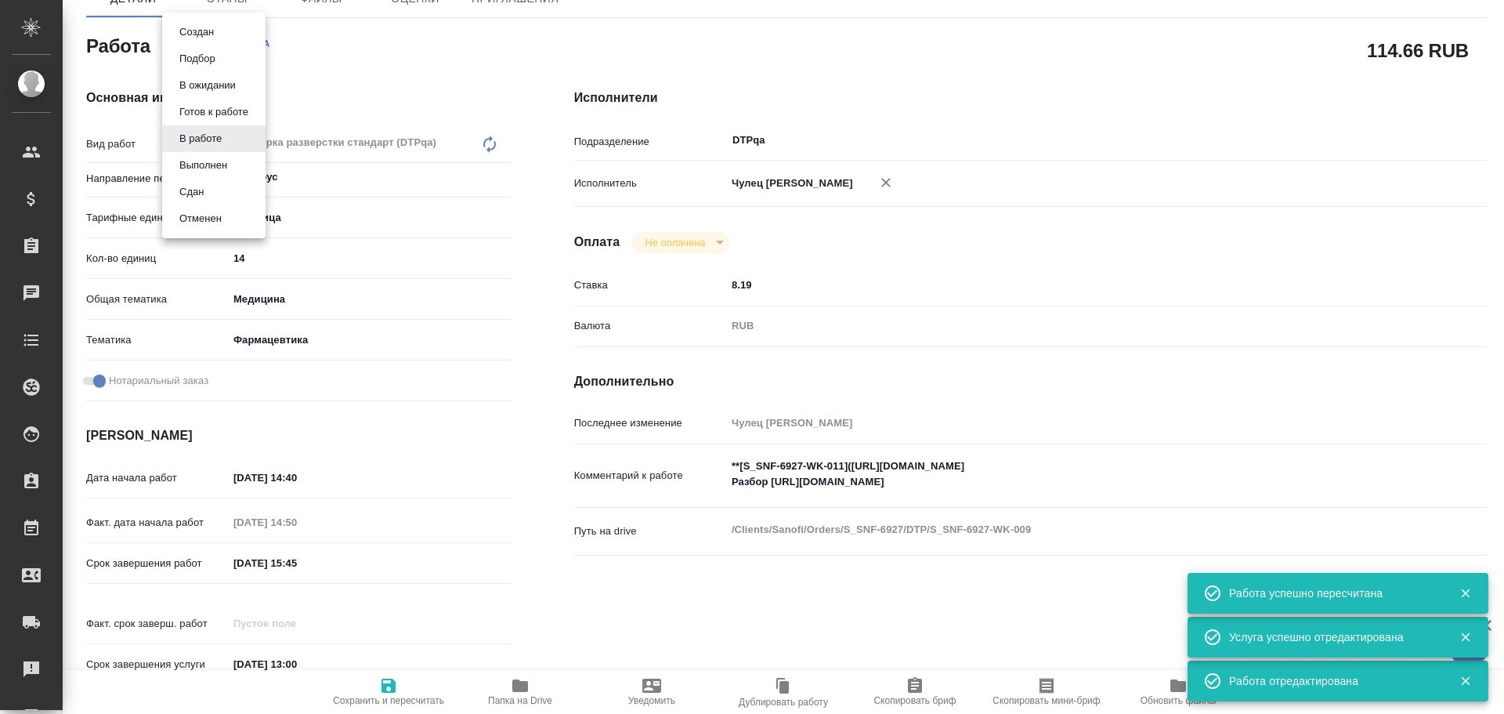
click at [187, 158] on button "Выполнен" at bounding box center [203, 165] width 57 height 17
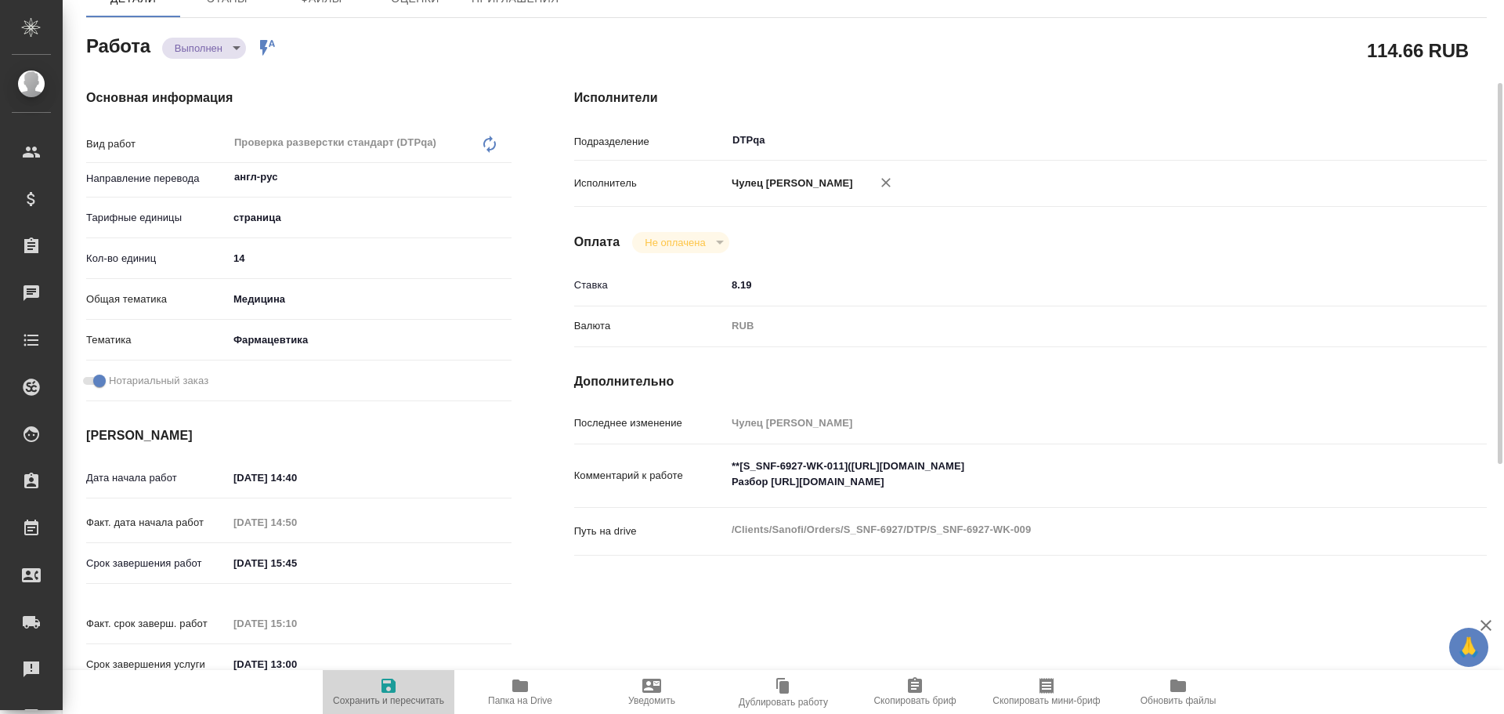
click at [373, 693] on span "Сохранить и пересчитать" at bounding box center [388, 691] width 113 height 30
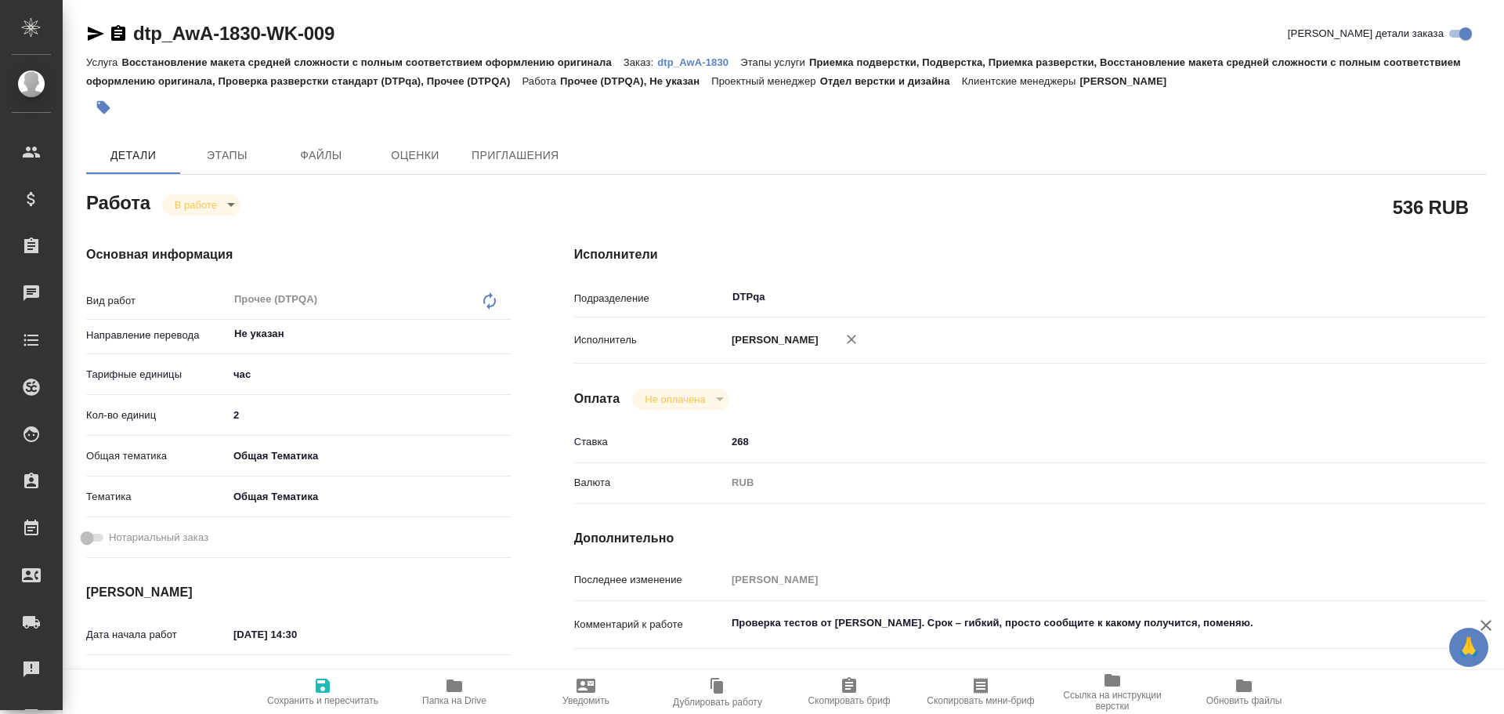
type textarea "x"
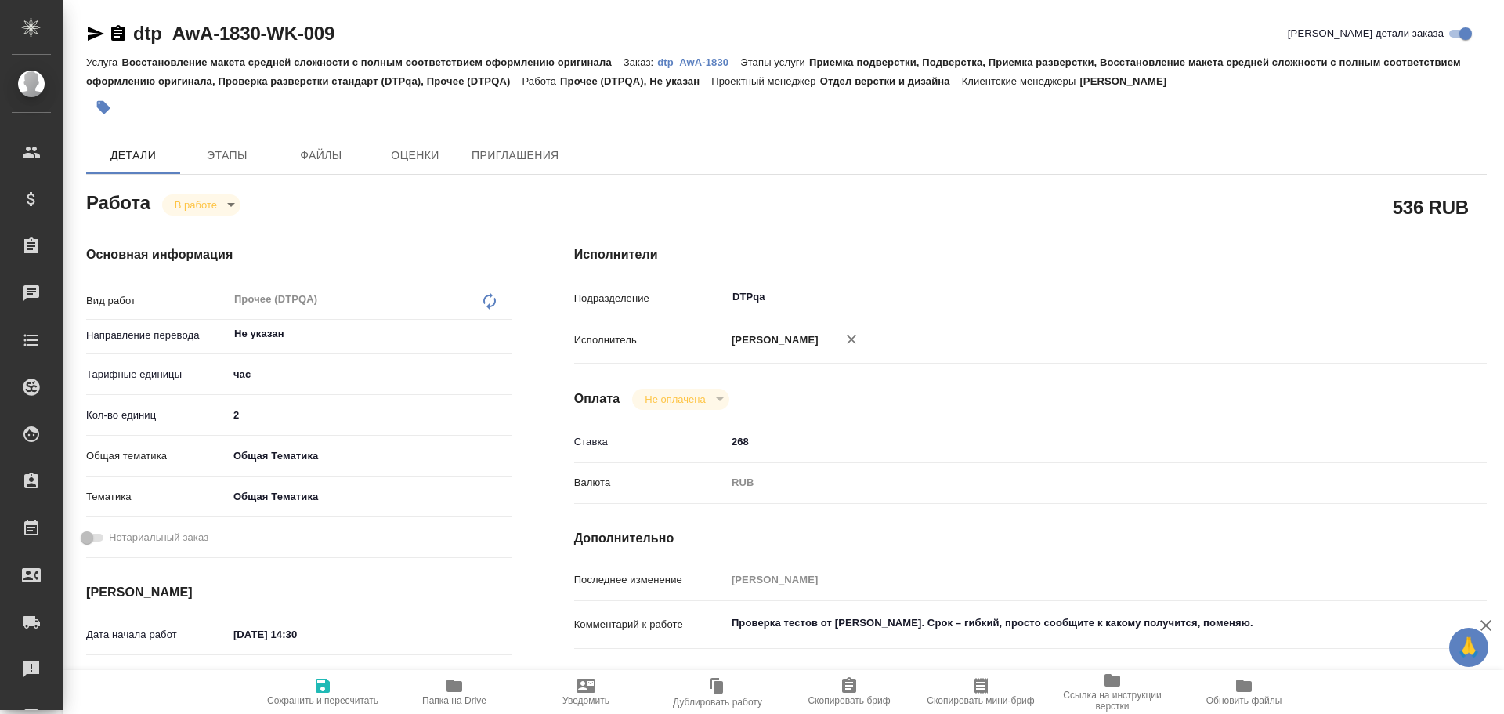
type textarea "x"
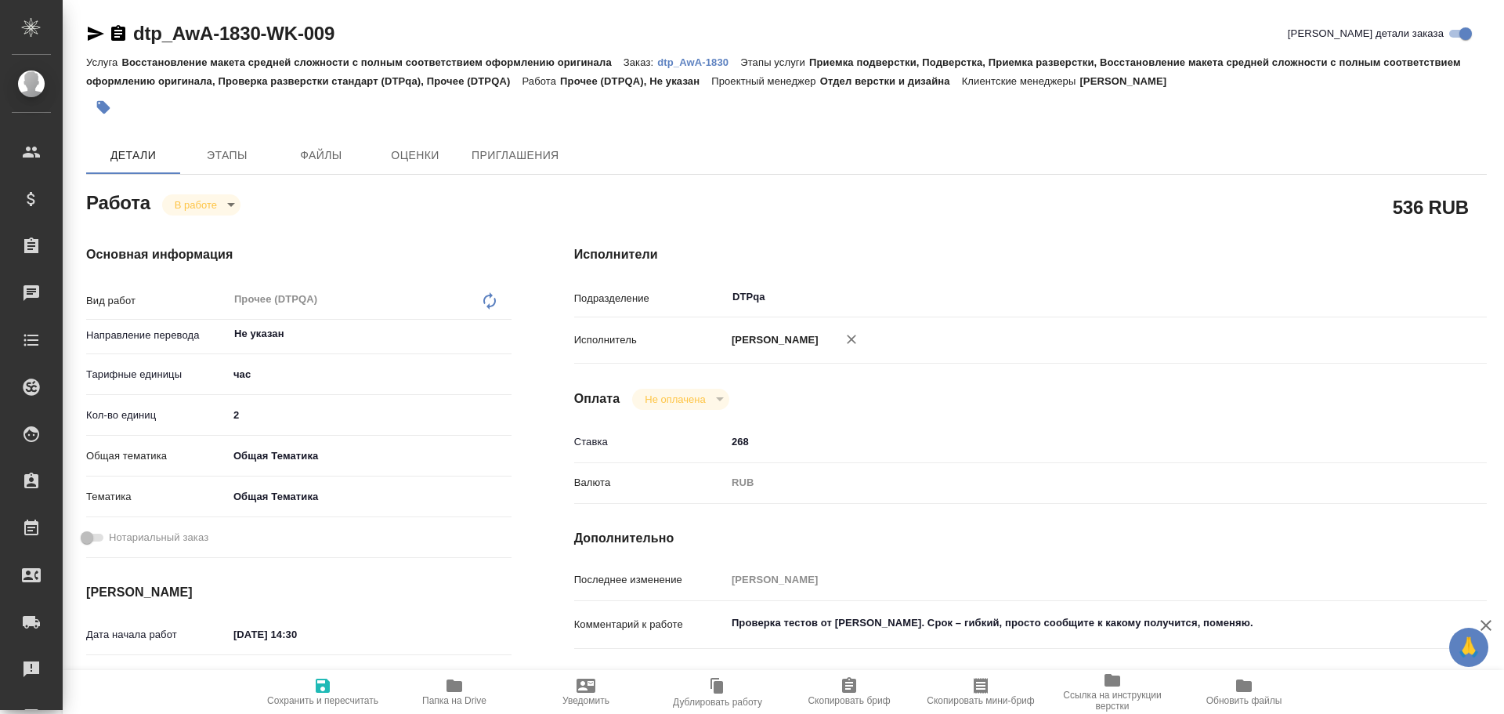
type textarea "x"
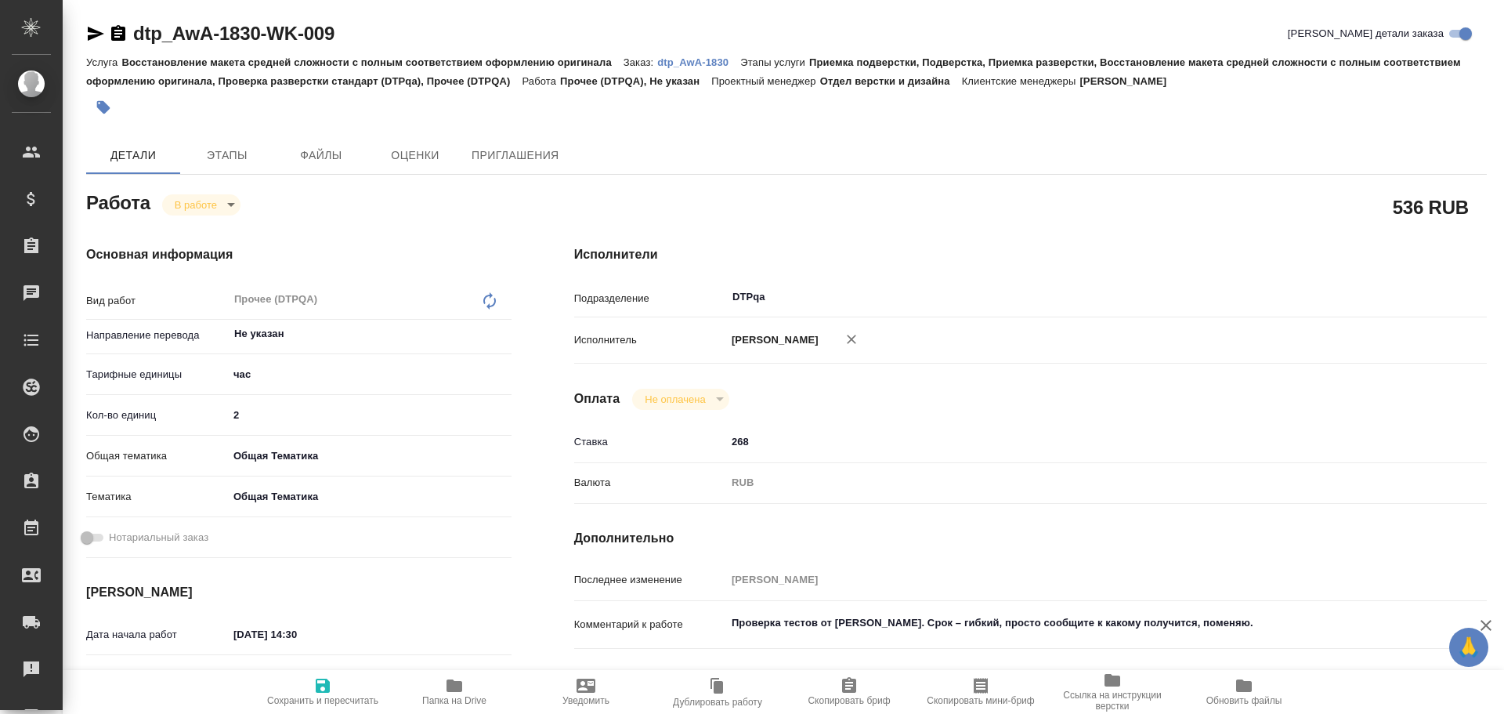
type textarea "x"
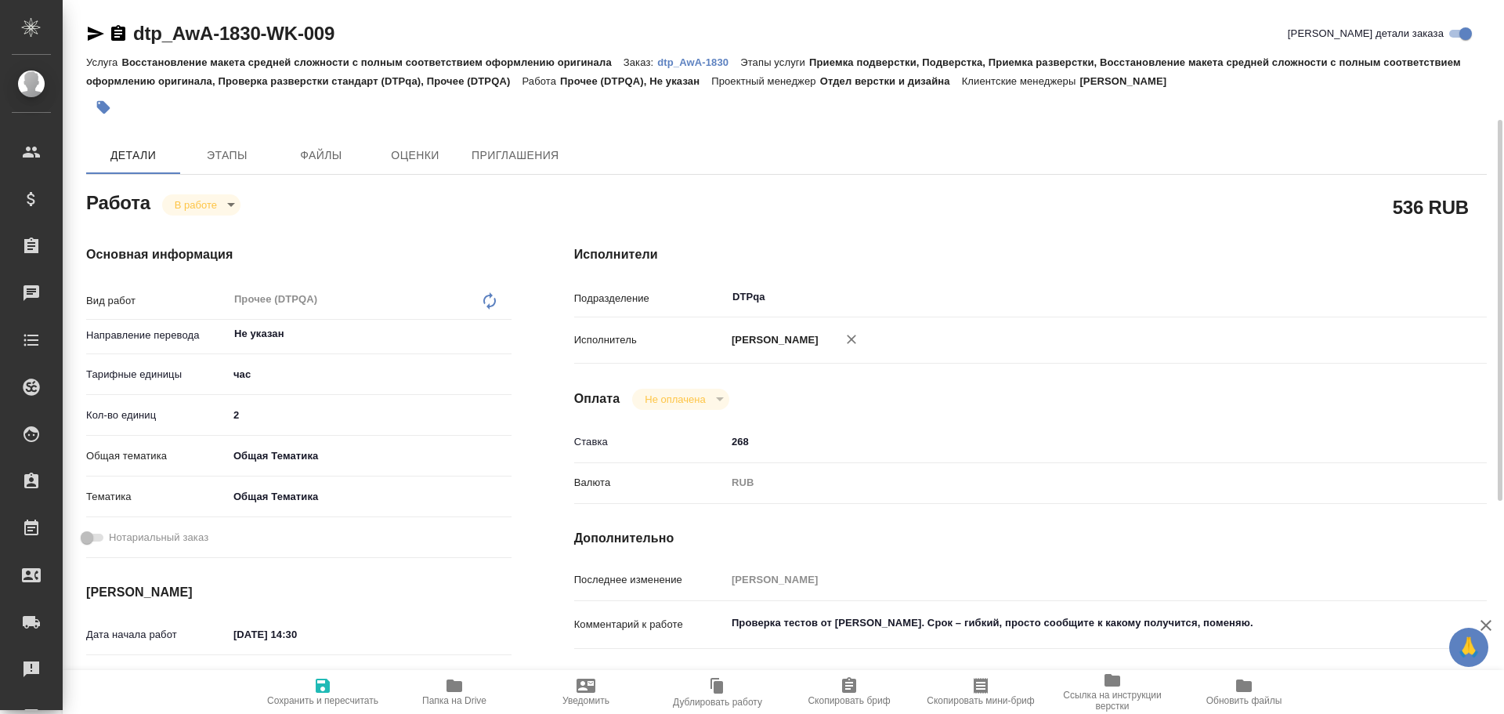
scroll to position [78, 0]
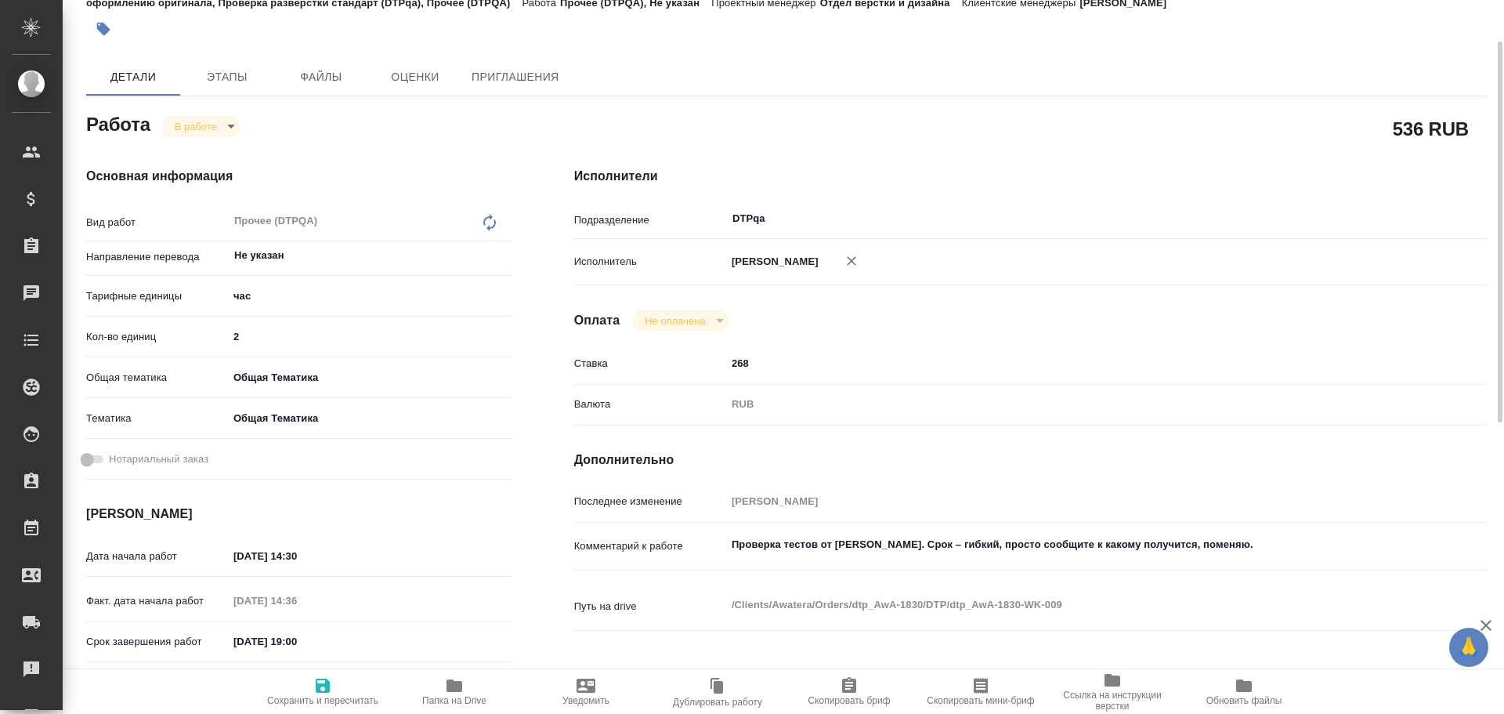
type textarea "x"
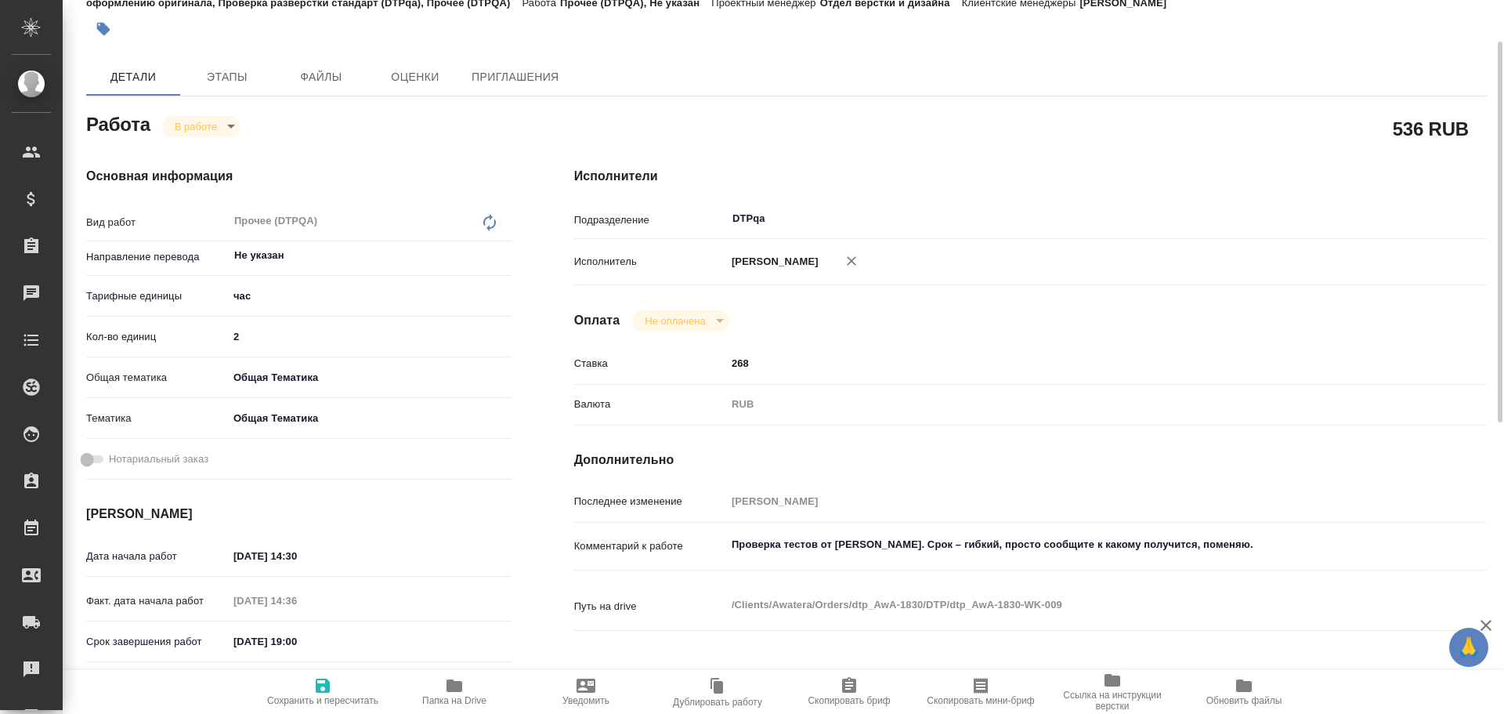
type textarea "x"
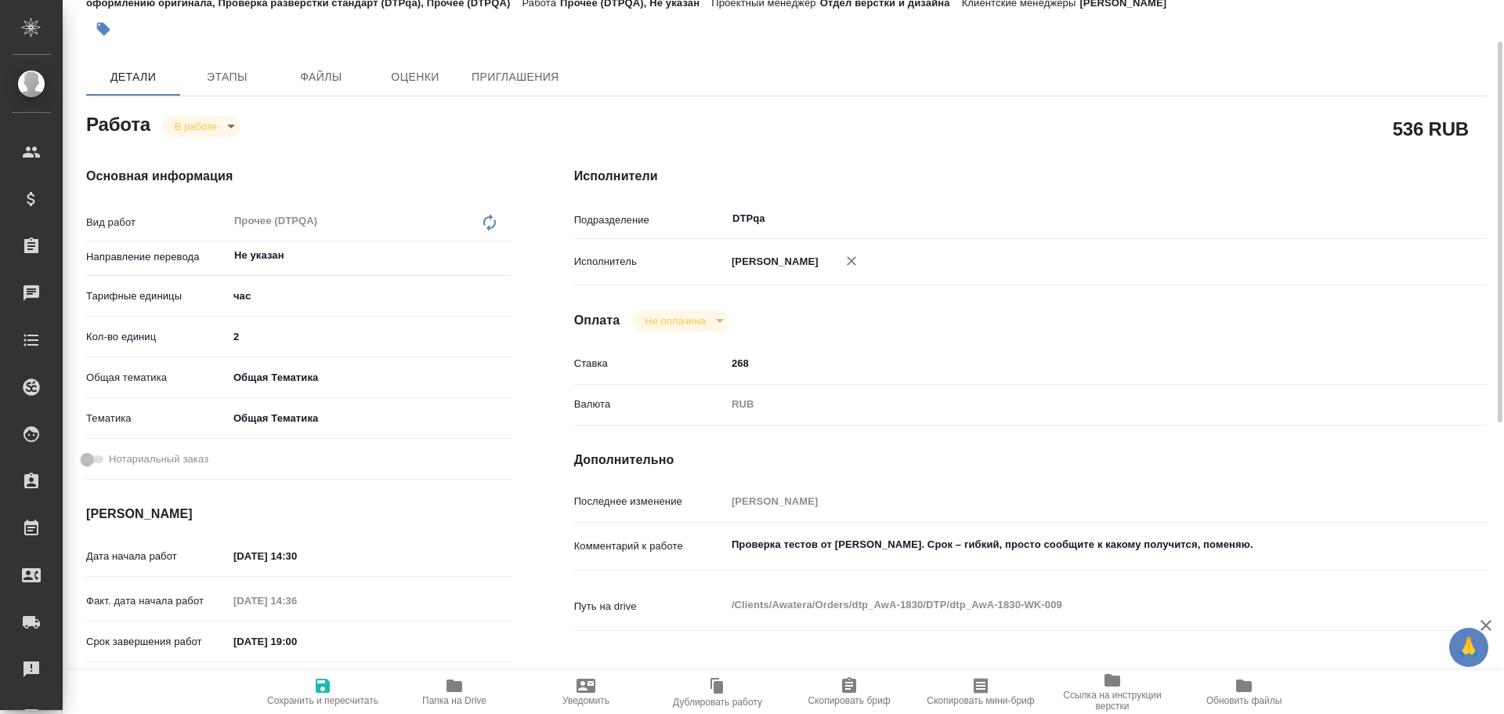
click at [465, 693] on span "Папка на Drive" at bounding box center [454, 691] width 113 height 30
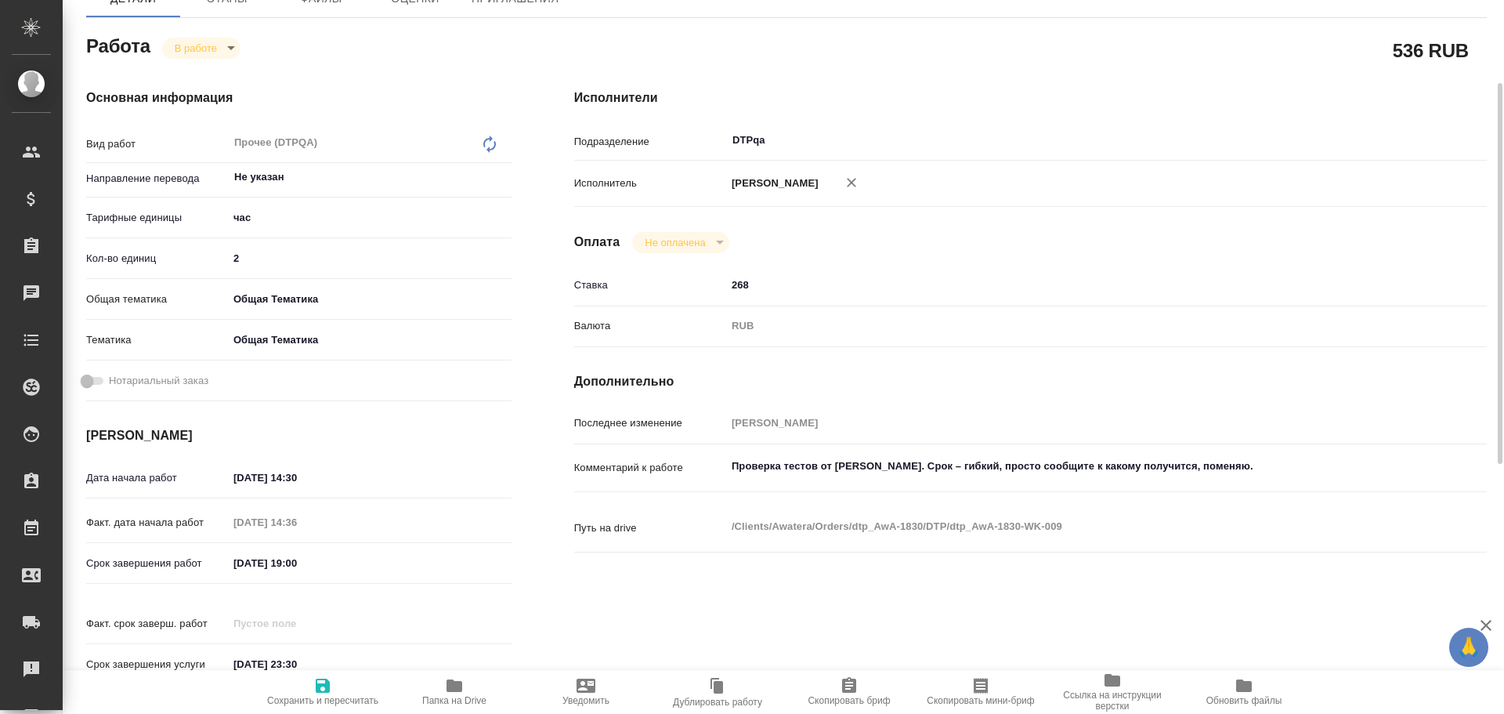
type textarea "x"
click at [1310, 469] on textarea "Проверка тестов от [PERSON_NAME]. Срок – гибкий, просто сообщите к какому получ…" at bounding box center [1068, 467] width 683 height 27
type textarea "x"
type textarea "Проверка тестов от [PERSON_NAME]. Срок – гибкий, просто сообщите к какому получ…"
type textarea "x"
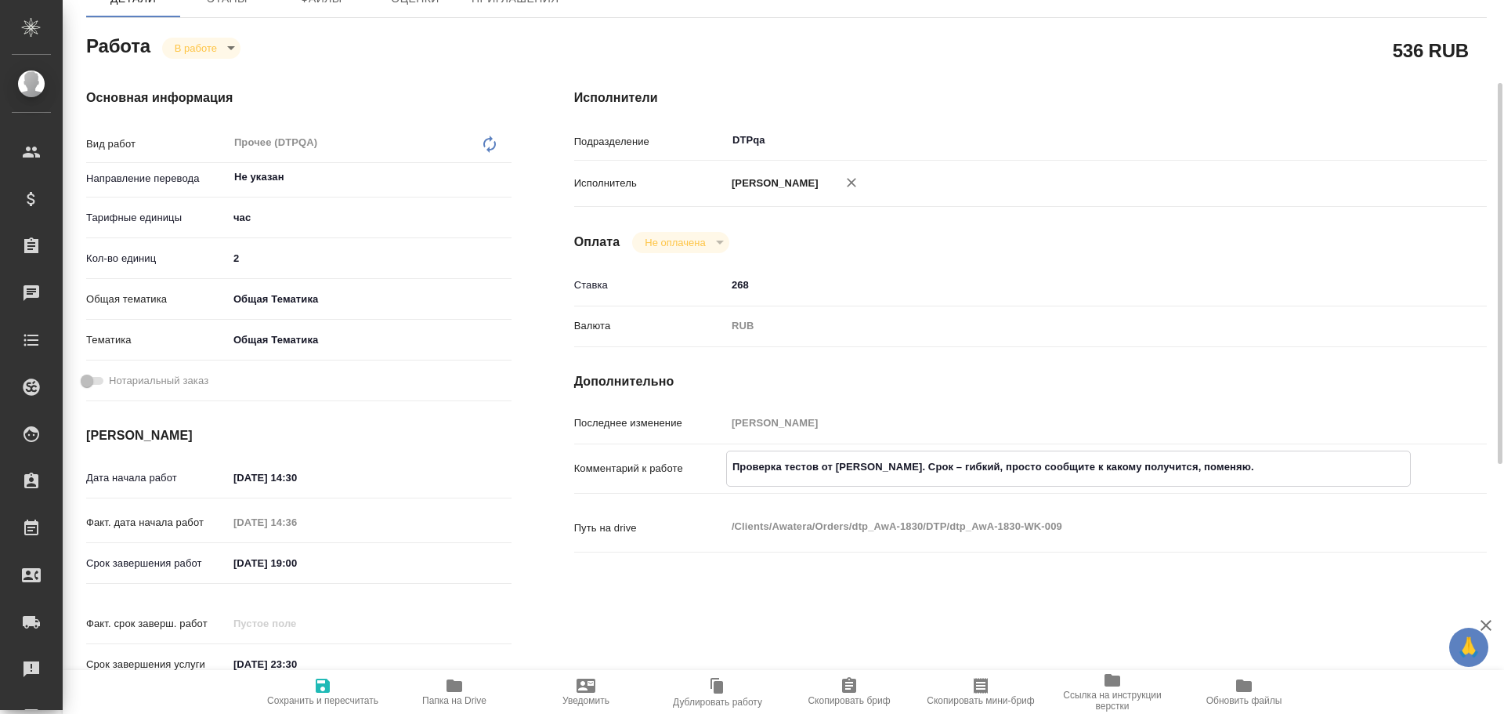
type textarea "x"
type textarea "Проверка тестов от [PERSON_NAME]. Срок – гибкий, просто сообщите к какому получ…"
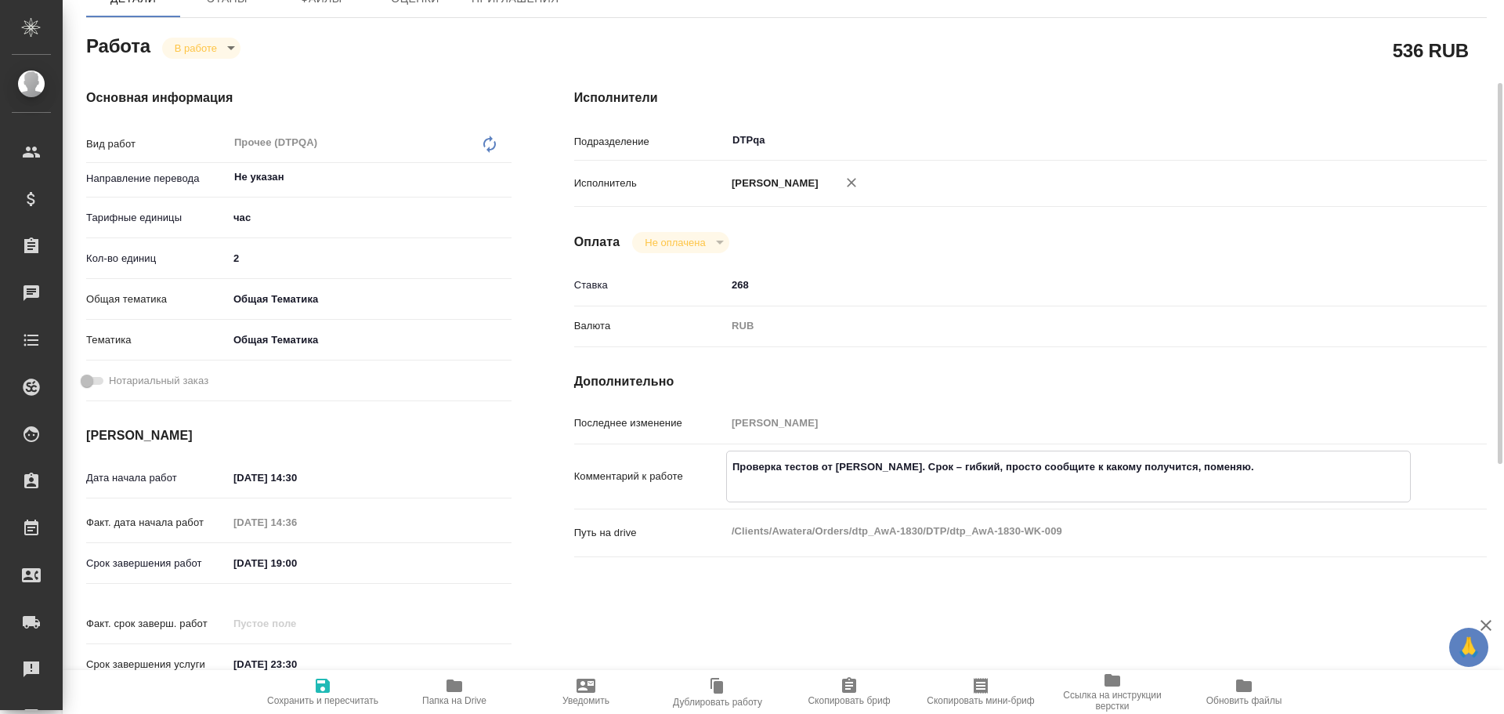
type textarea "x"
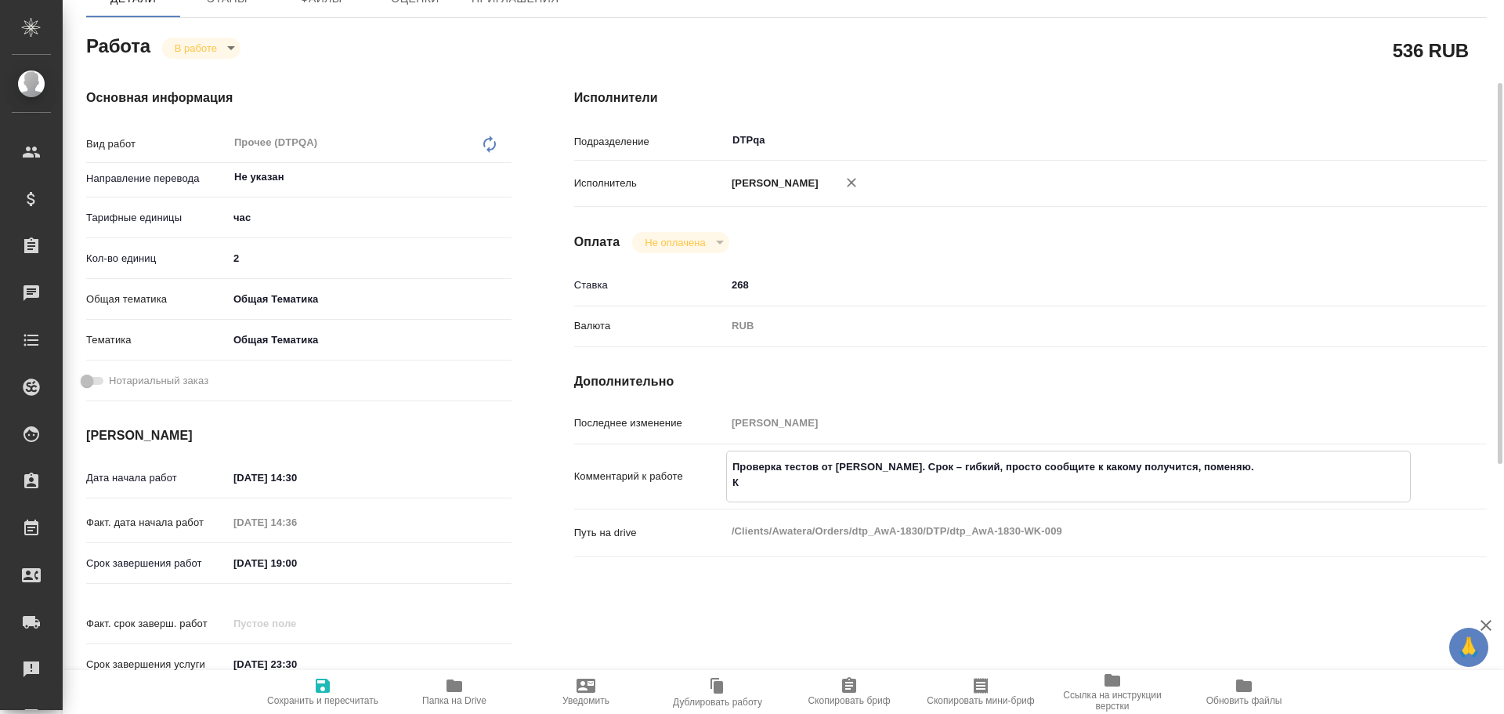
type textarea "Проверка тестов от [PERSON_NAME]. Срок – гибкий, просто сообщите к какому получ…"
type textarea "x"
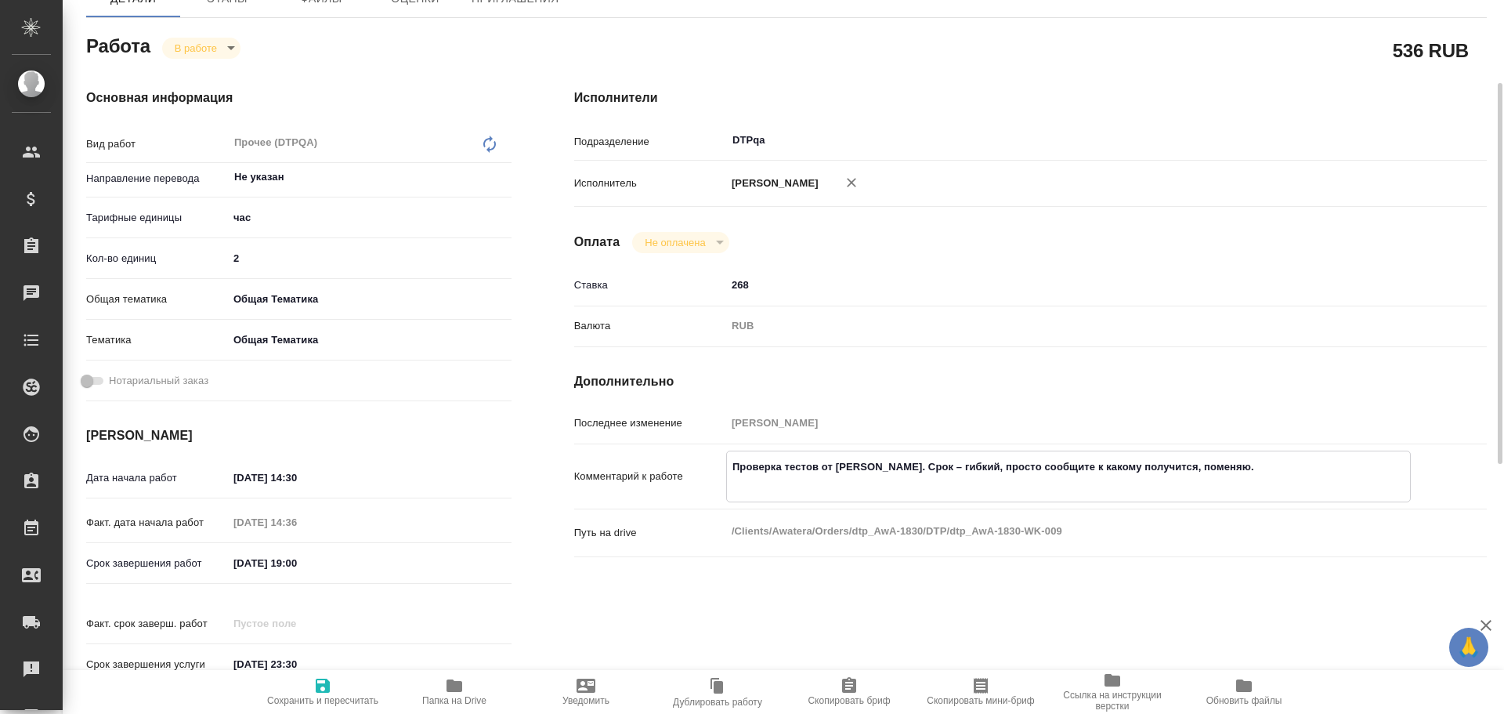
type textarea "x"
type textarea "Проверка тестов от [PERSON_NAME]. Срок – гибкий, просто сообщите к какому получ…"
type textarea "x"
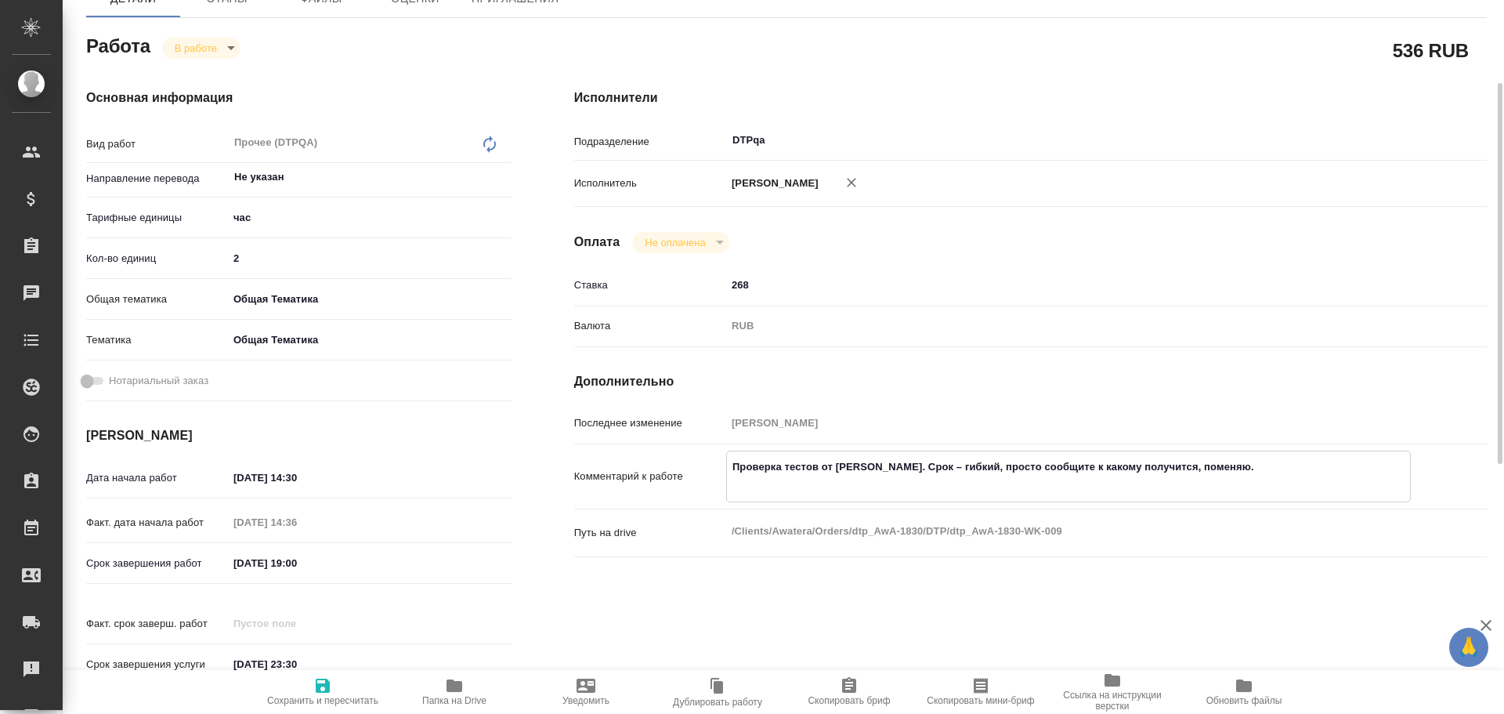
type textarea "x"
type textarea "Проверка тестов от [PERSON_NAME]. Срок – гибкий, просто сообщите к какому получ…"
type textarea "x"
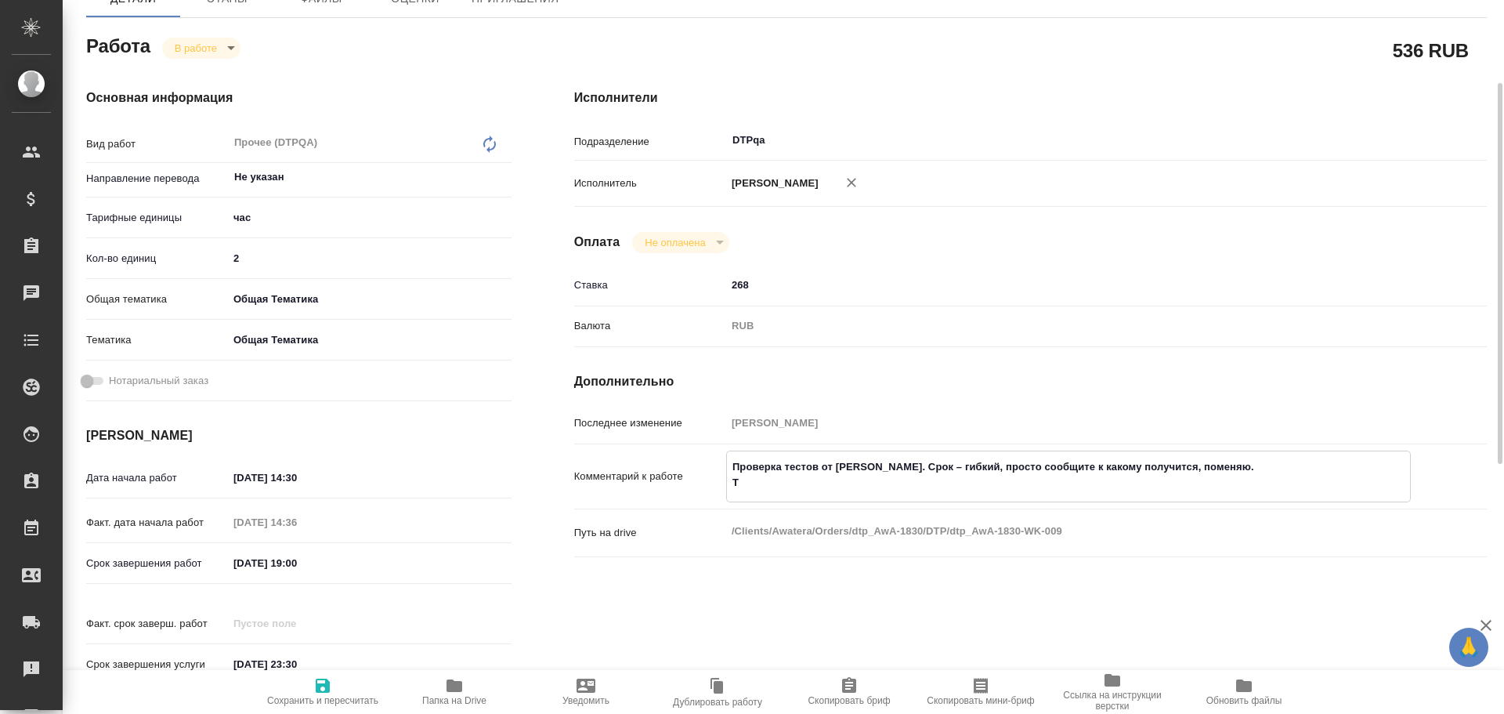
type textarea "x"
type textarea "Проверка тестов от [PERSON_NAME]. Срок – гибкий, просто сообщите к какому получ…"
type textarea "x"
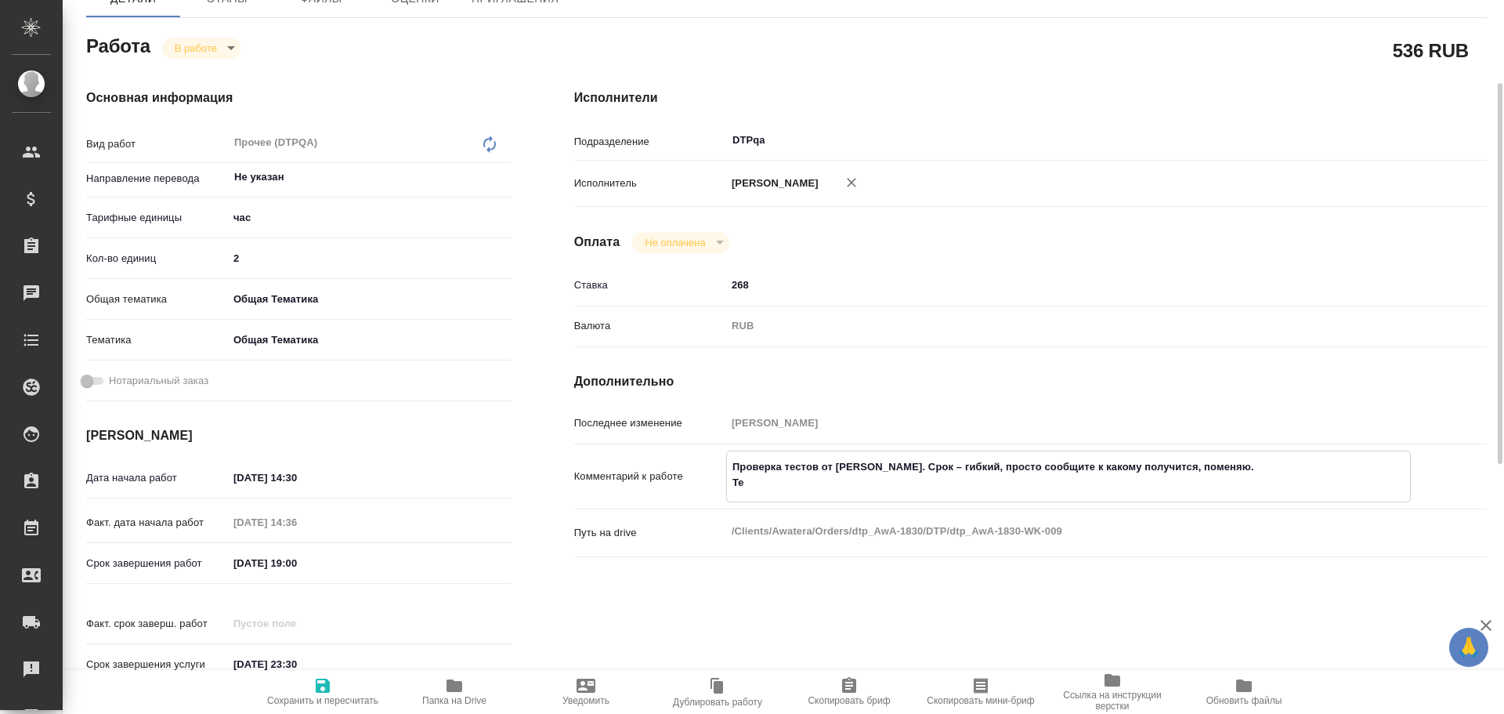
type textarea "x"
type textarea "Проверка тестов от Ларцевой Татьяны. Срок – гибкий, просто сообщите к какому по…"
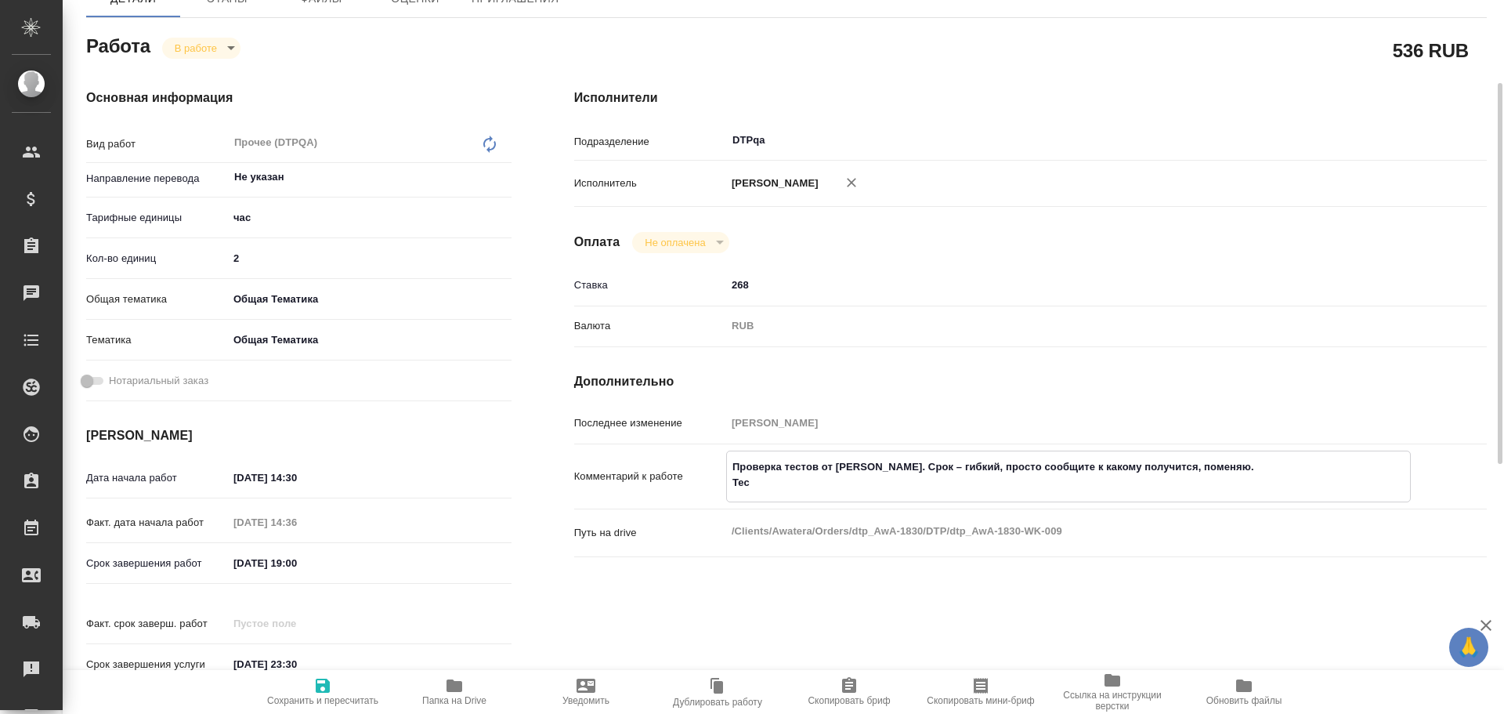
type textarea "x"
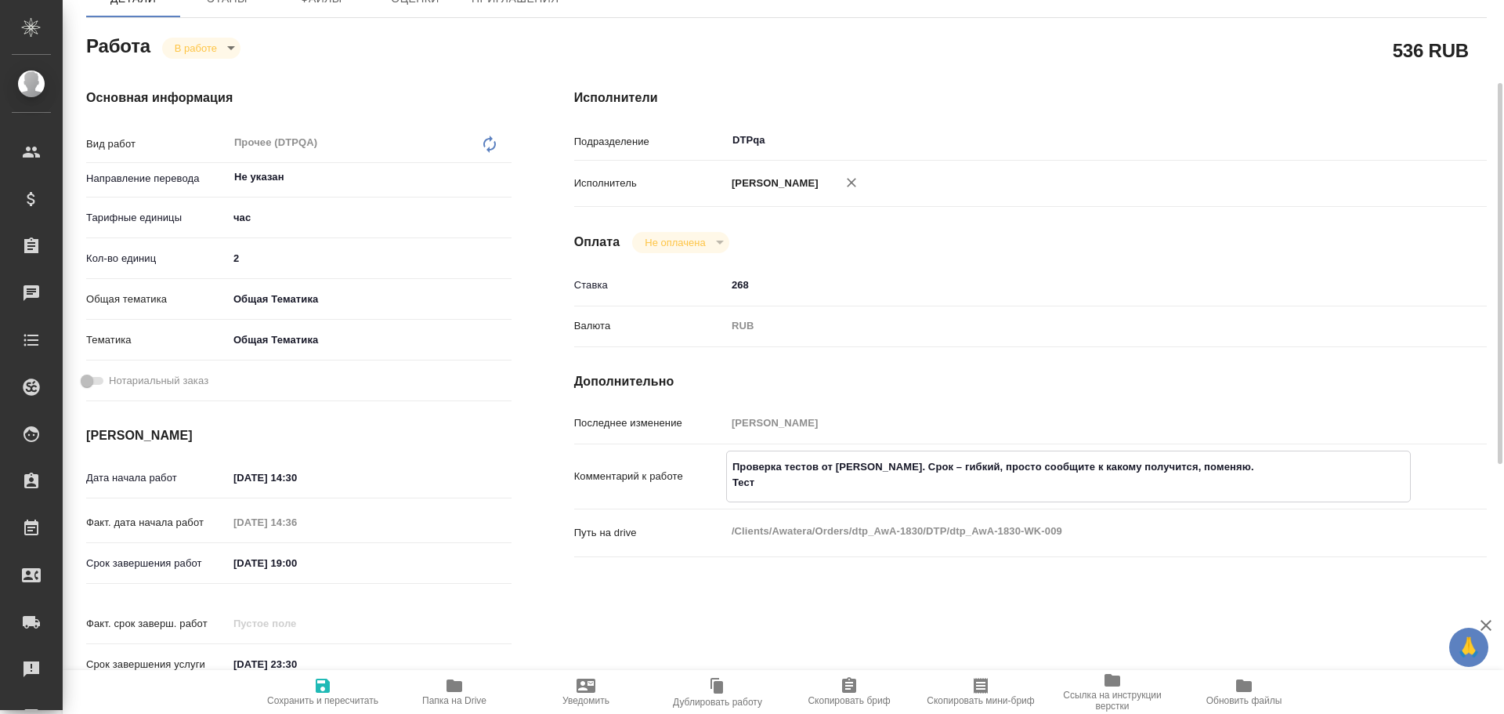
type textarea "Проверка тестов от Ларцевой Татьяны. Срок – гибкий, просто сообщите к какому по…"
type textarea "x"
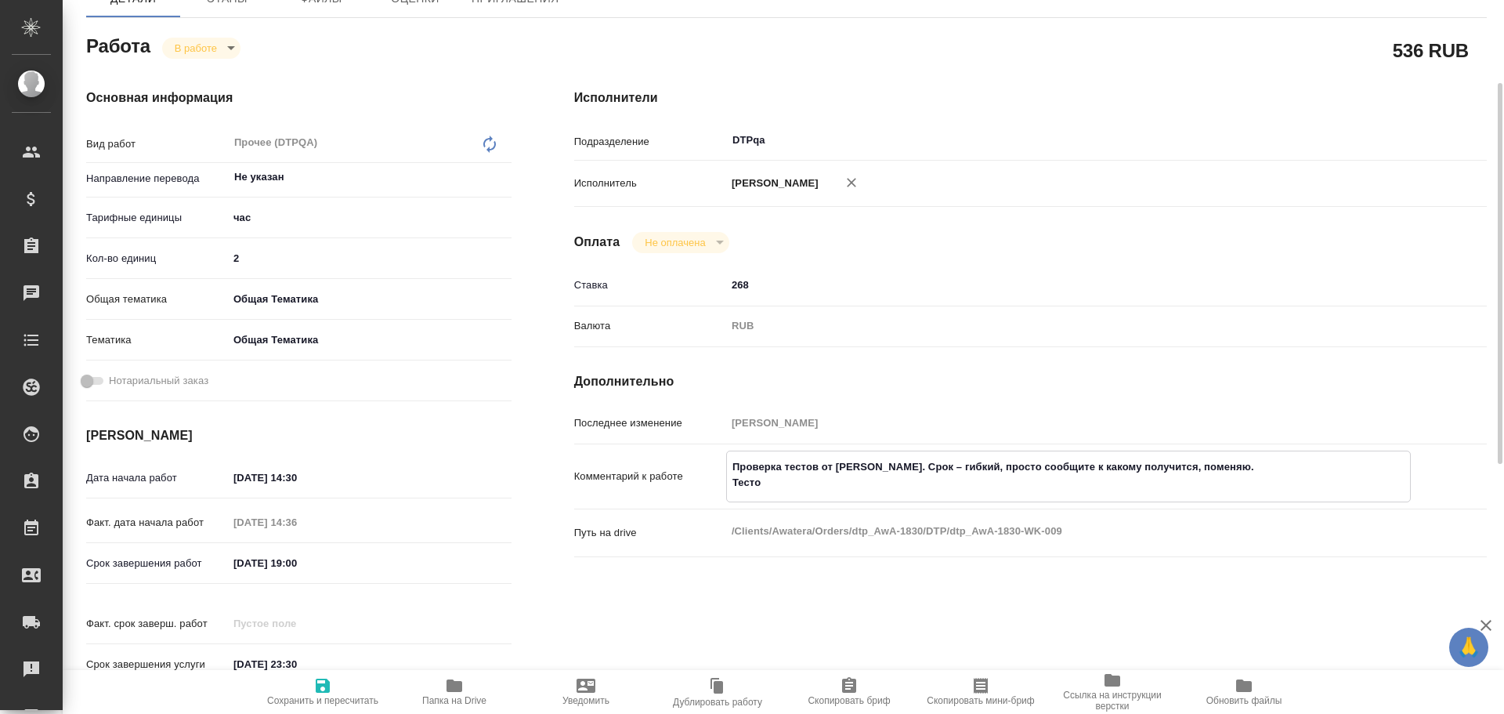
type textarea "x"
type textarea "Проверка тестов от Ларцевой Татьяны. Срок – гибкий, просто сообщите к какому по…"
type textarea "x"
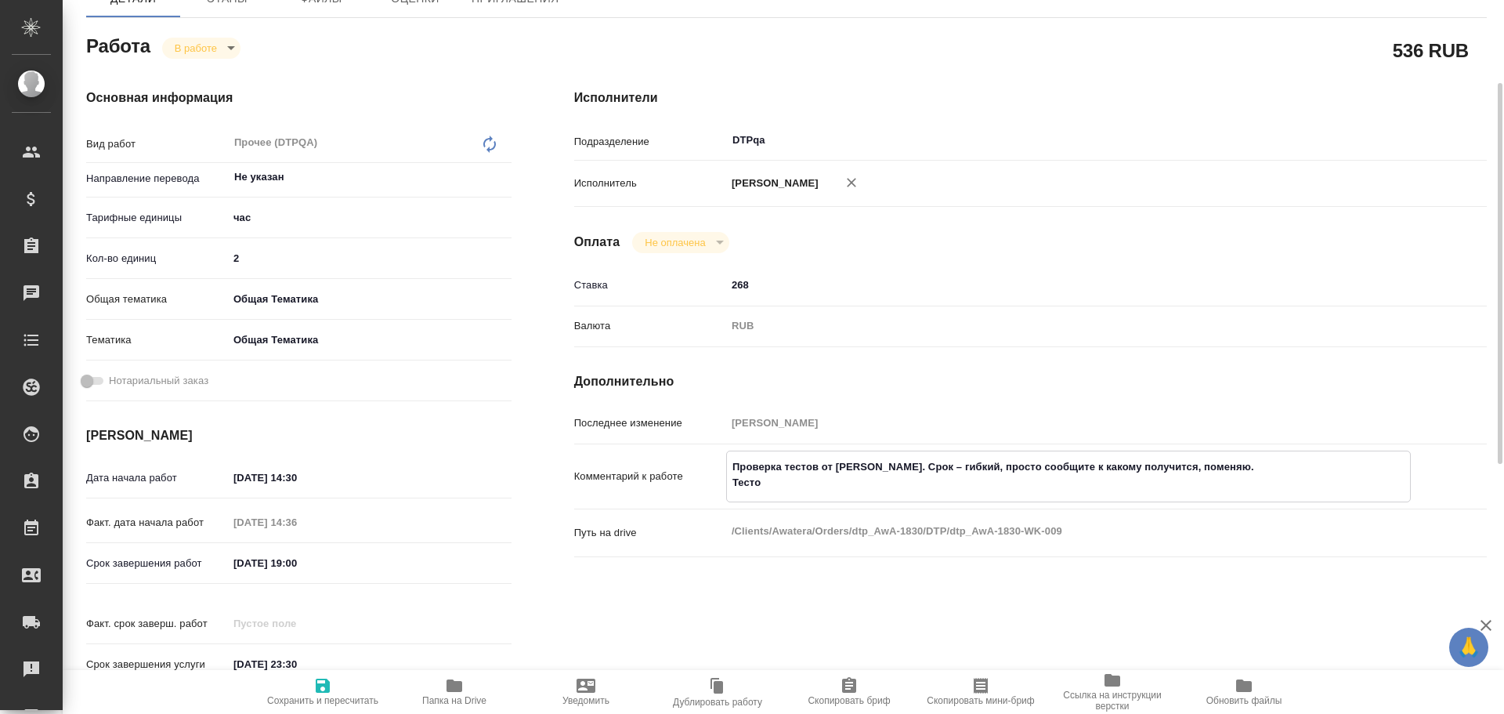
type textarea "x"
type textarea "Проверка тестов от Ларцевой Татьяны. Срок – гибкий, просто сообщите к какому по…"
type textarea "x"
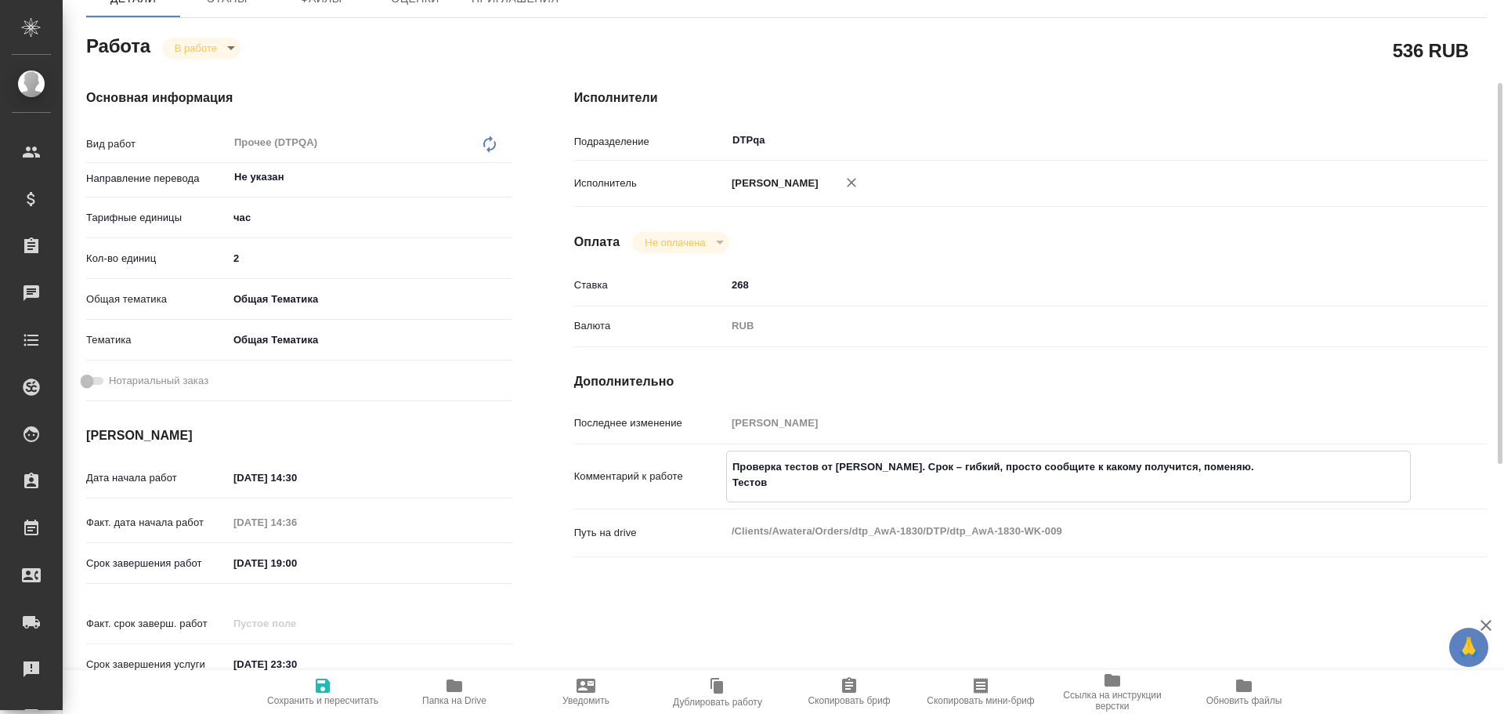
type textarea "x"
type textarea "Проверка тестов от Ларцевой Татьяны. Срок – гибкий, просто сообщите к какому по…"
type textarea "x"
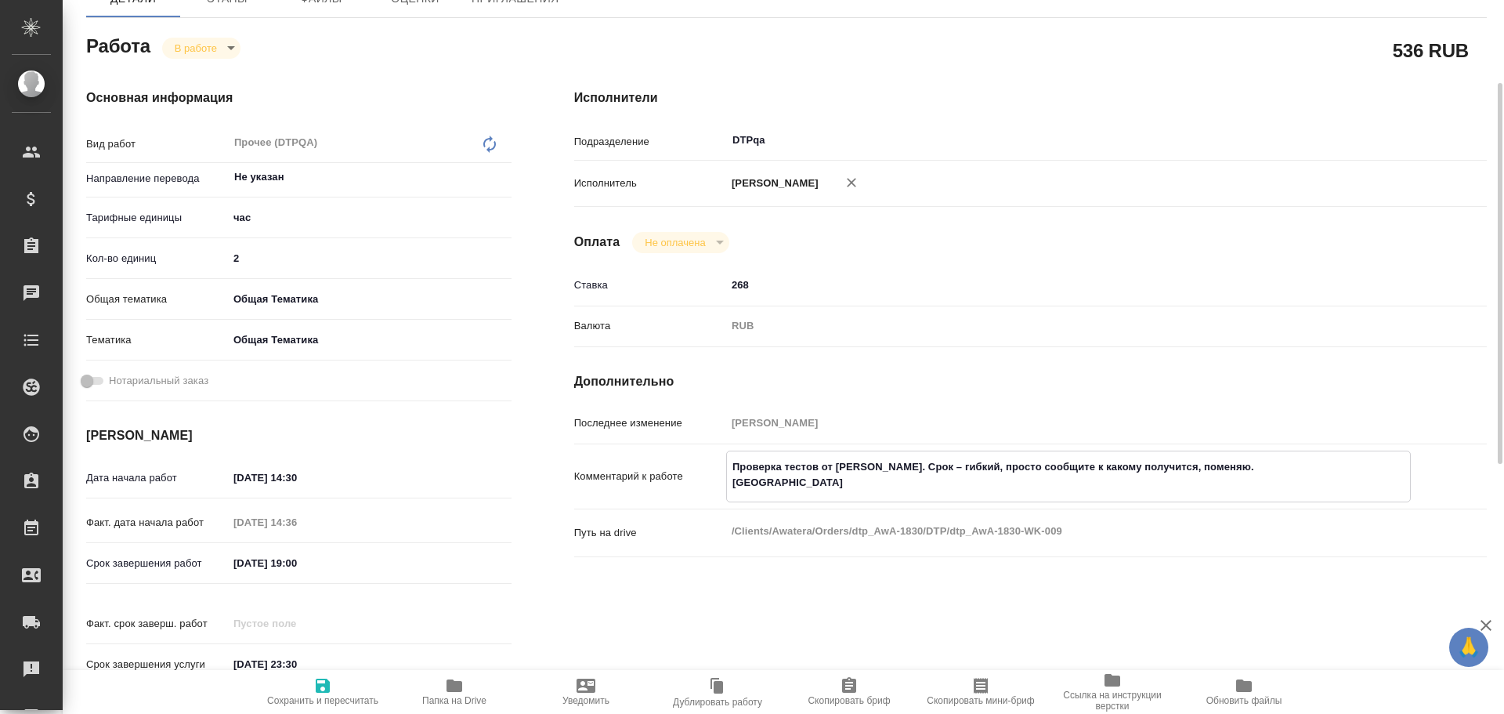
type textarea "x"
type textarea "Проверка тестов от Ларцевой Татьяны. Срок – гибкий, просто сообщите к какому по…"
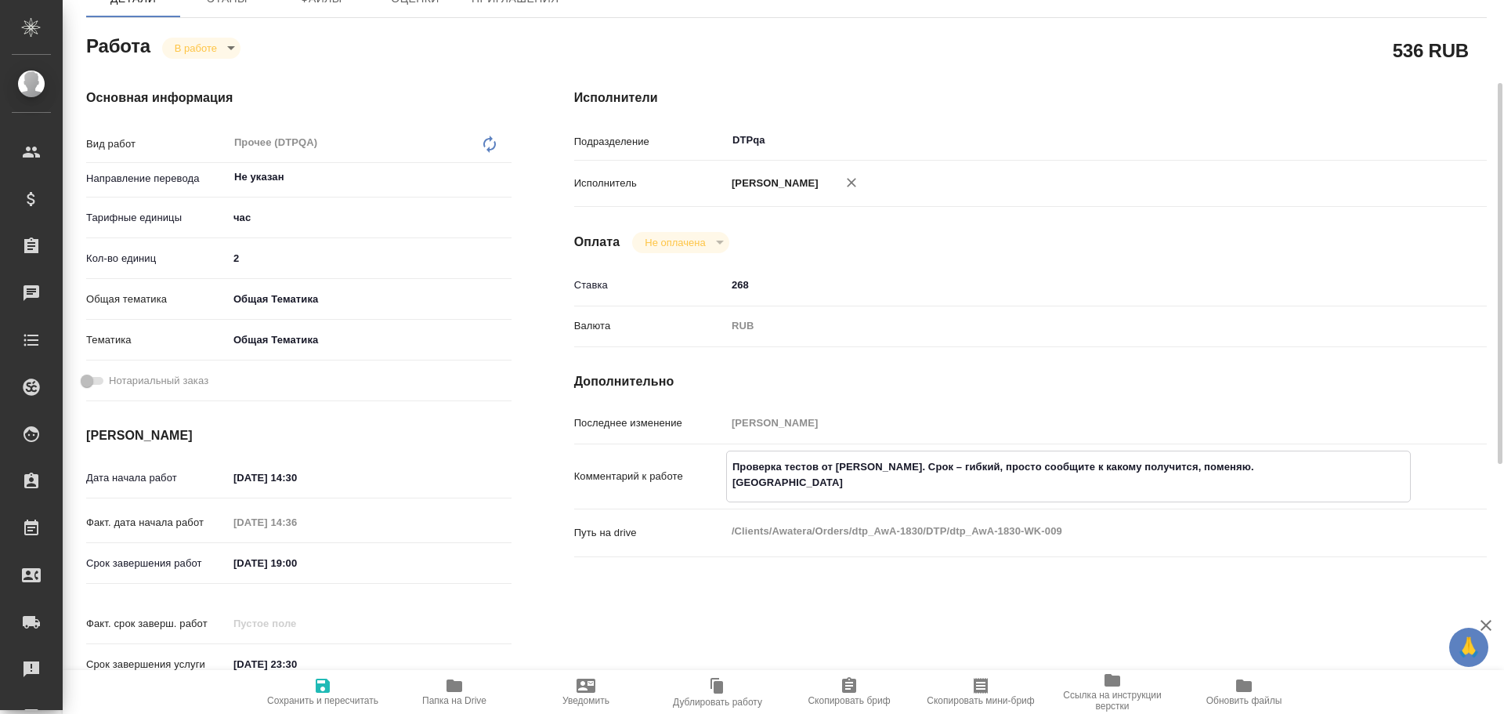
type textarea "x"
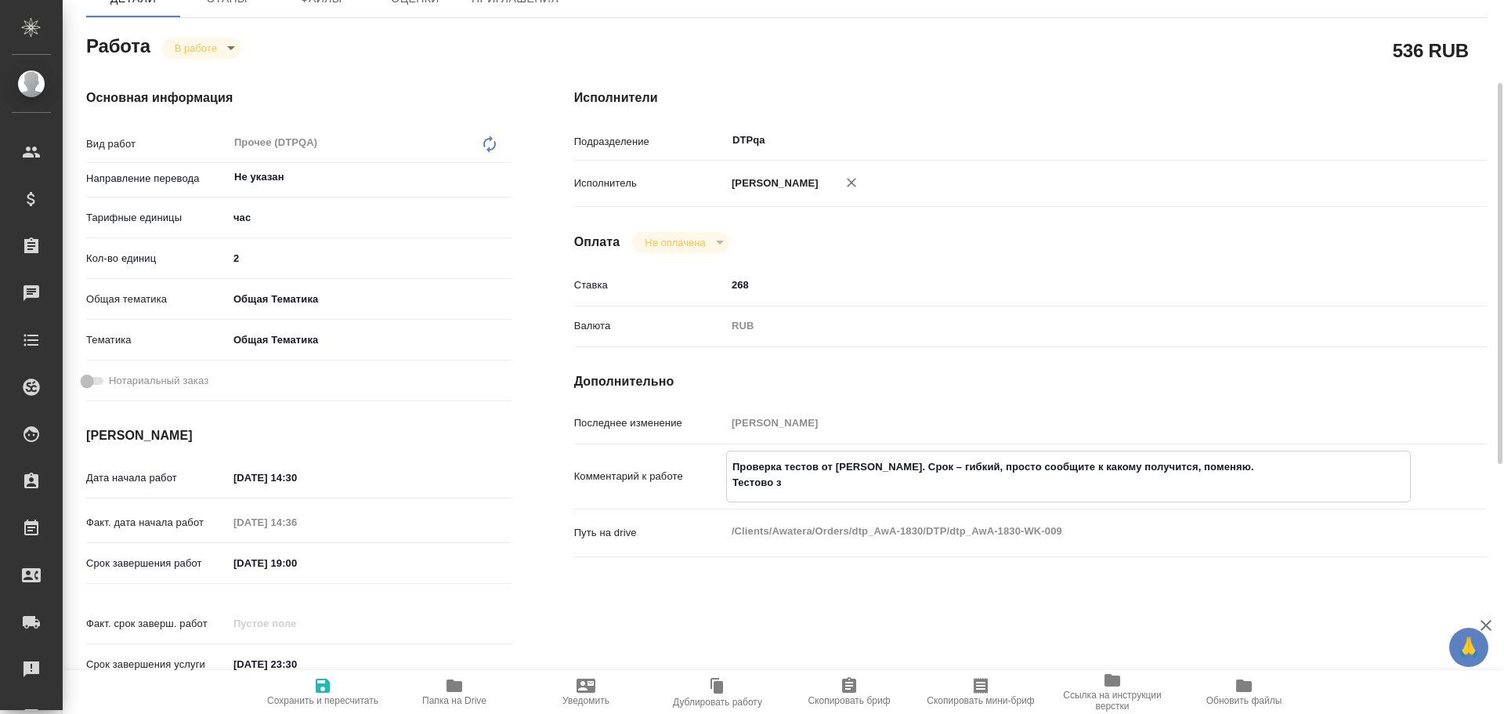
type textarea "Проверка тестов от Ларцевой Татьяны. Срок – гибкий, просто сообщите к какому по…"
type textarea "x"
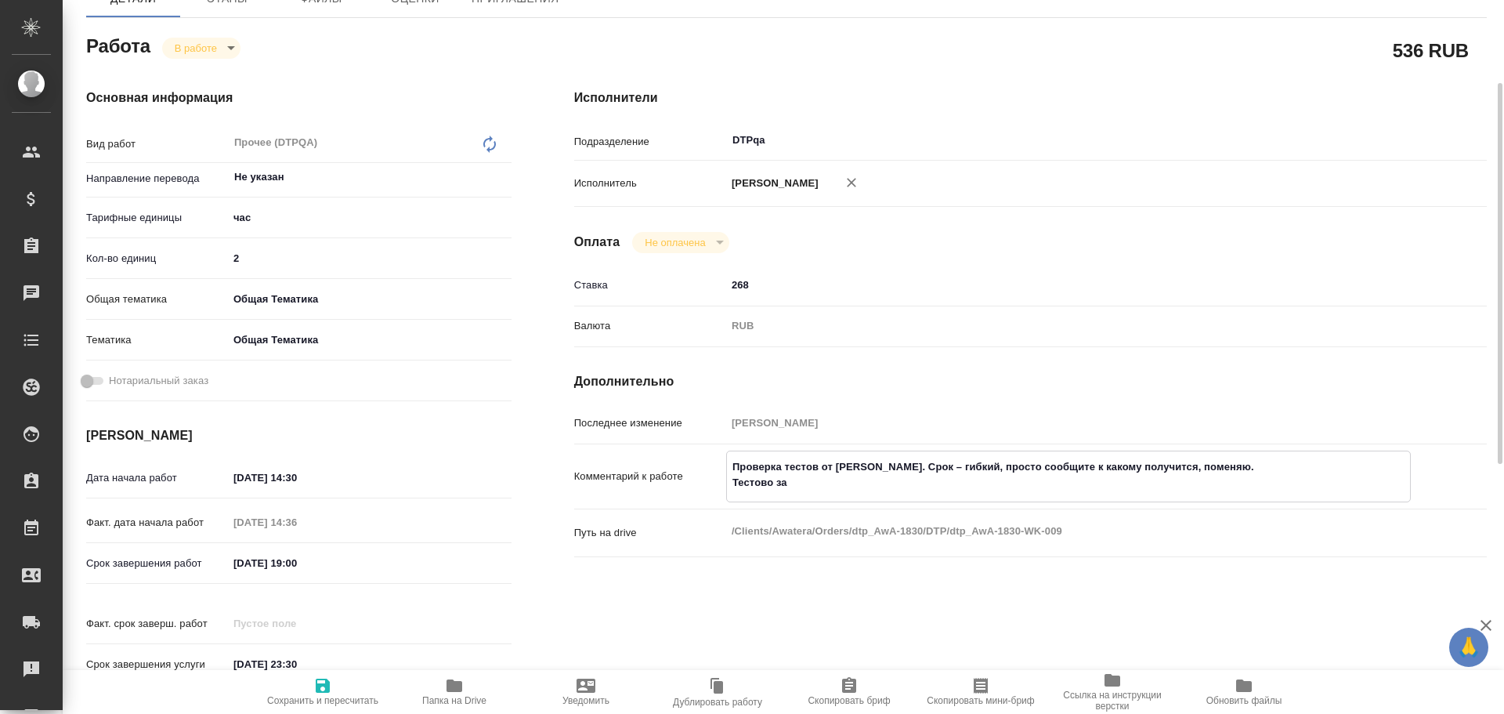
type textarea "x"
type textarea "Проверка тестов от Ларцевой Татьяны. Срок – гибкий, просто сообщите к какому по…"
type textarea "x"
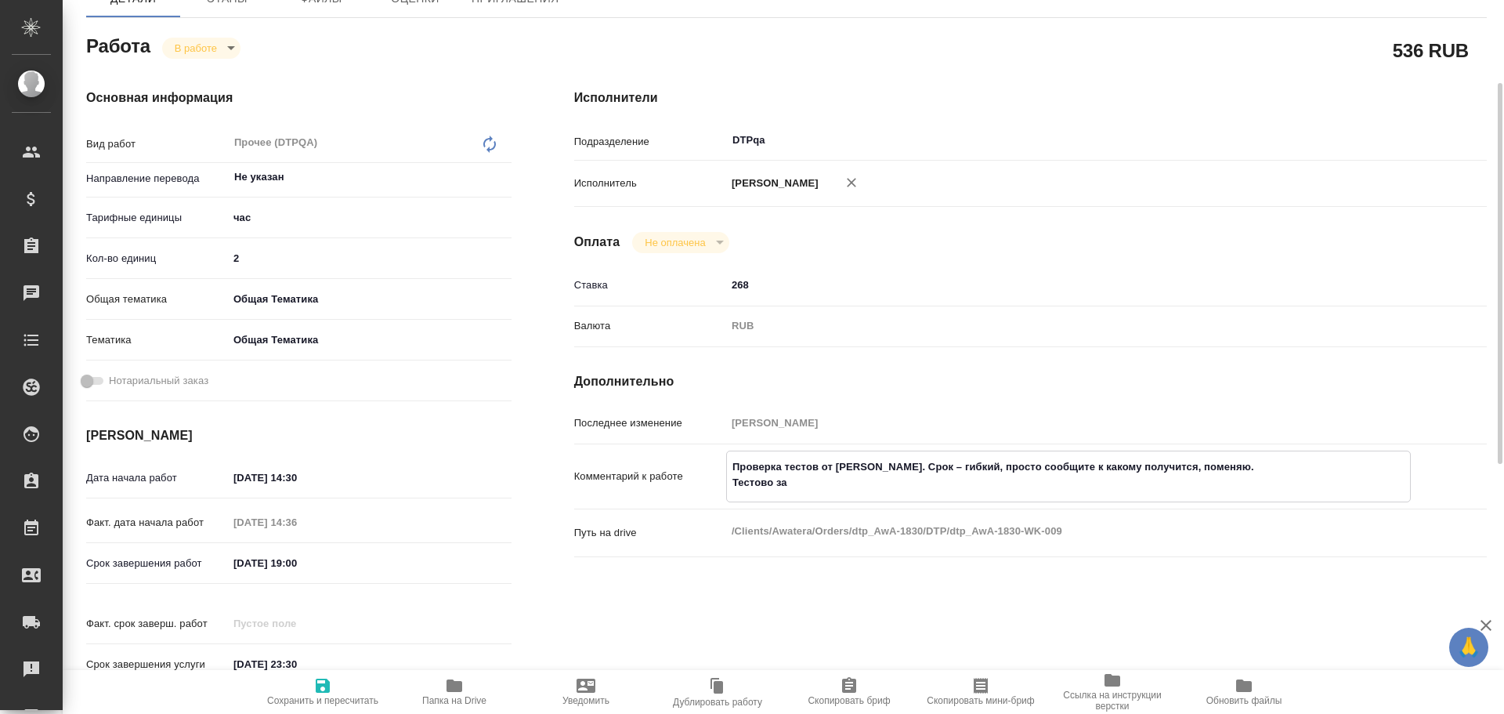
type textarea "x"
type textarea "Проверка тестов от Ларцевой Татьяны. Срок – гибкий, просто сообщите к какому по…"
type textarea "x"
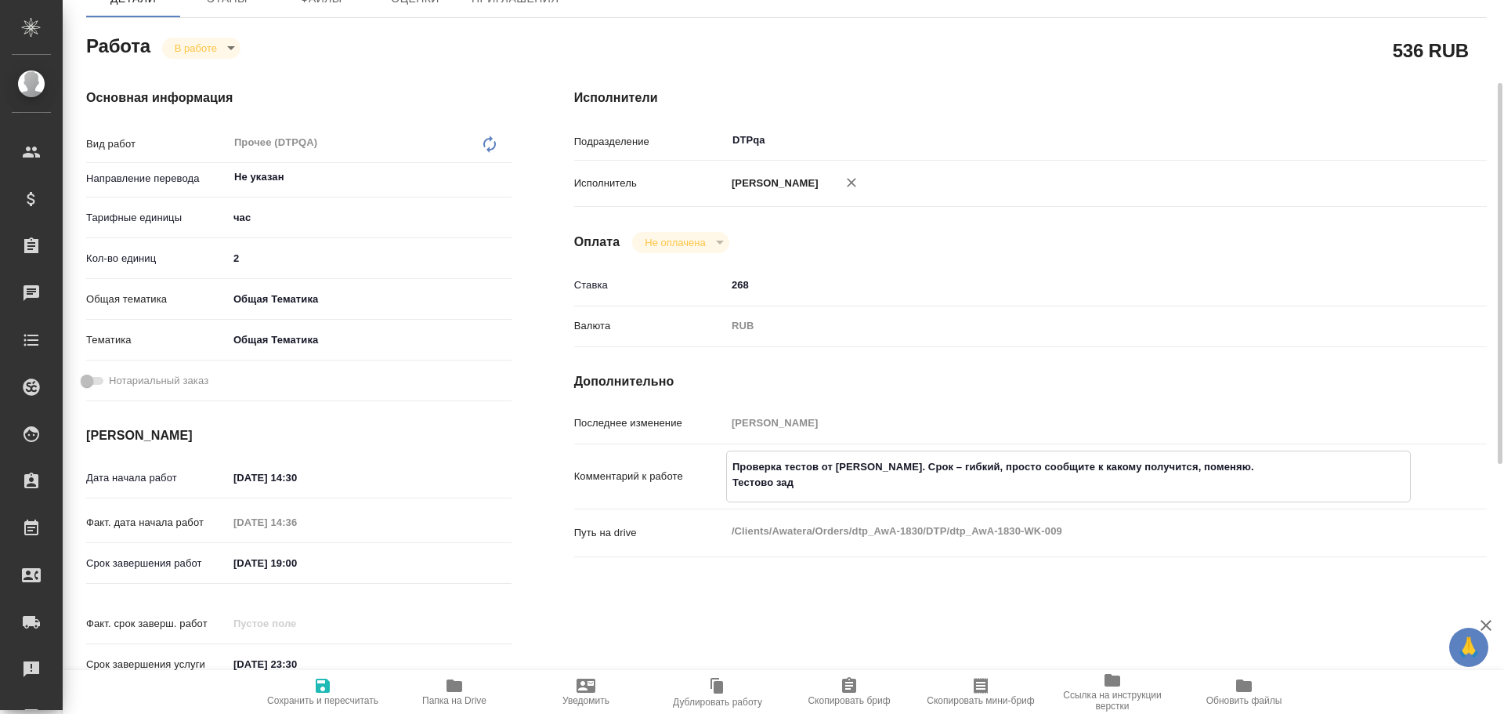
type textarea "x"
type textarea "Проверка тестов от Ларцевой Татьяны. Срок – гибкий, просто сообщите к какому по…"
type textarea "x"
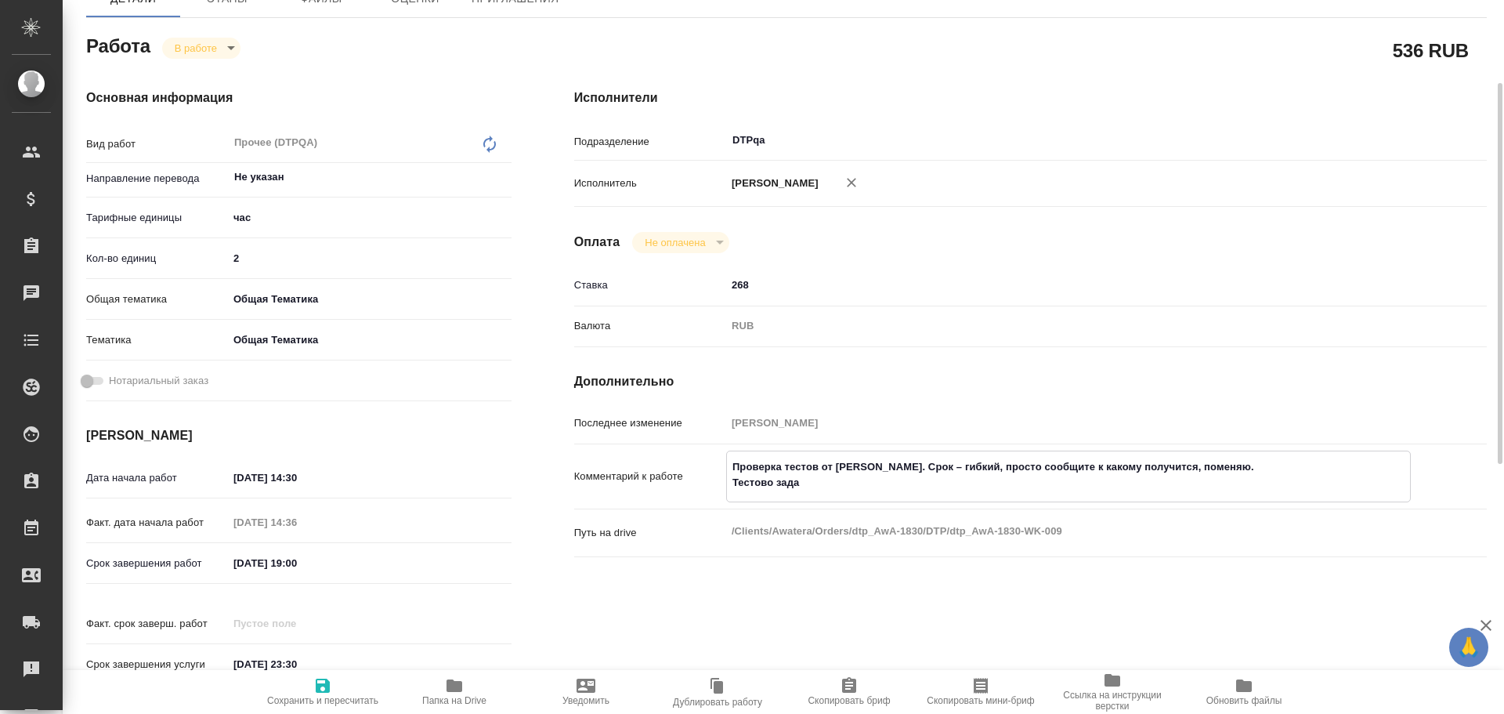
type textarea "x"
type textarea "Проверка тестов от Ларцевой Татьяны. Срок – гибкий, просто сообщите к какому по…"
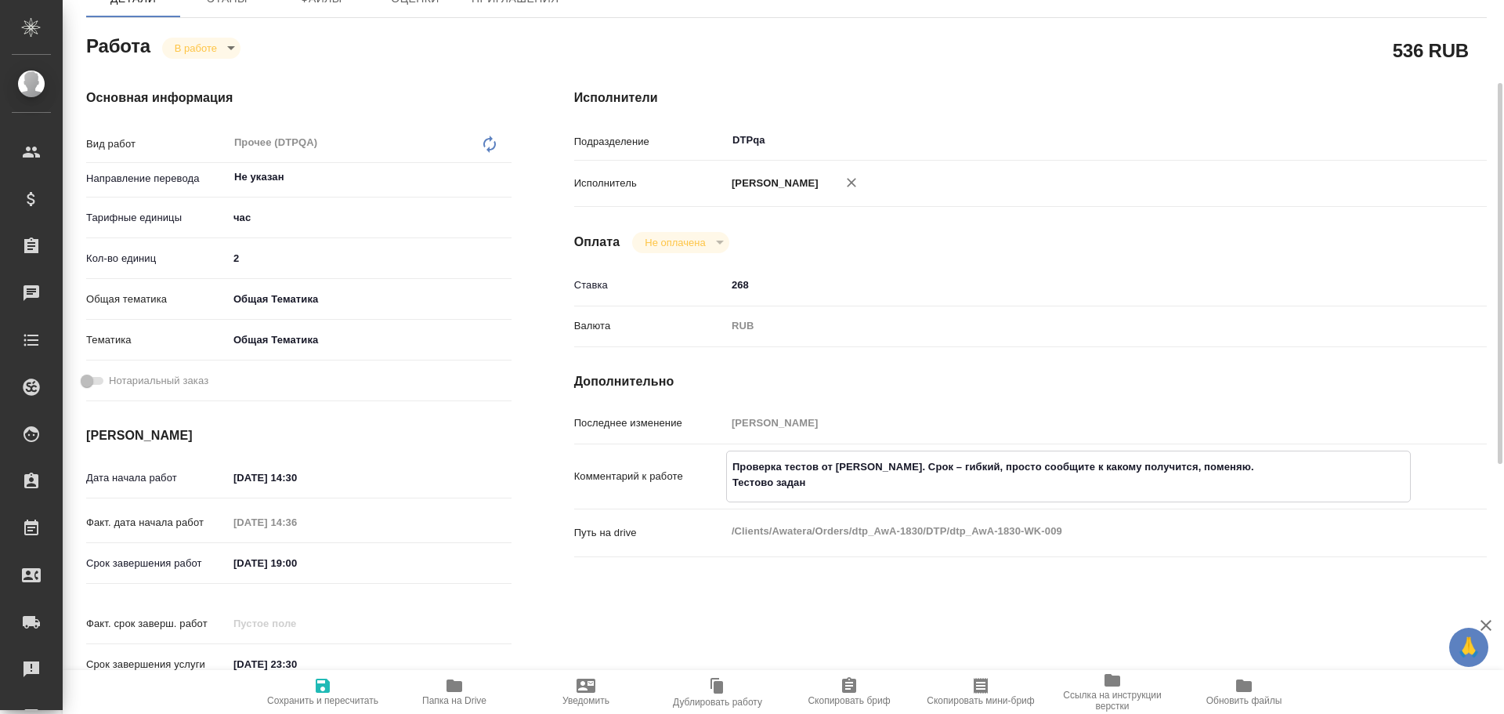
type textarea "x"
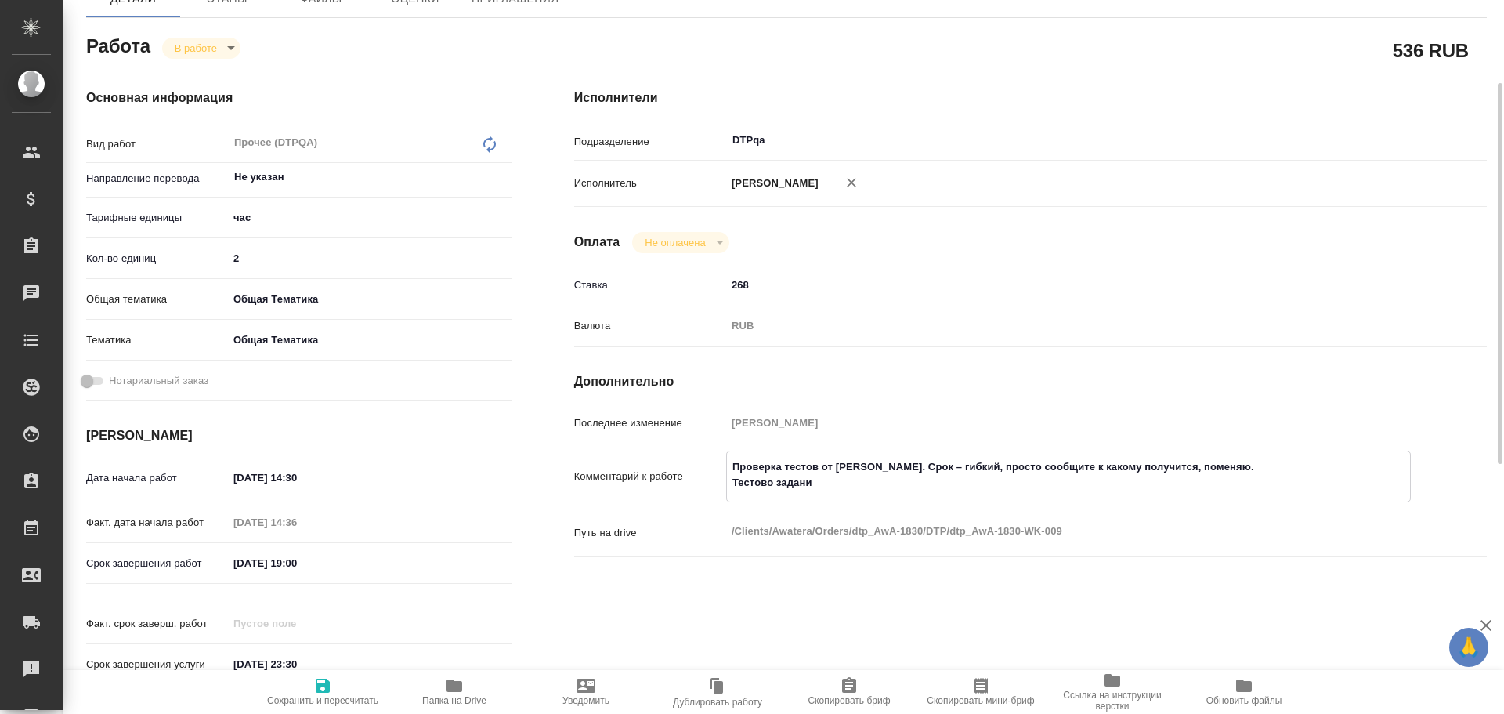
type textarea "Проверка тестов от Ларцевой Татьяны. Срок – гибкий, просто сообщите к какому по…"
type textarea "x"
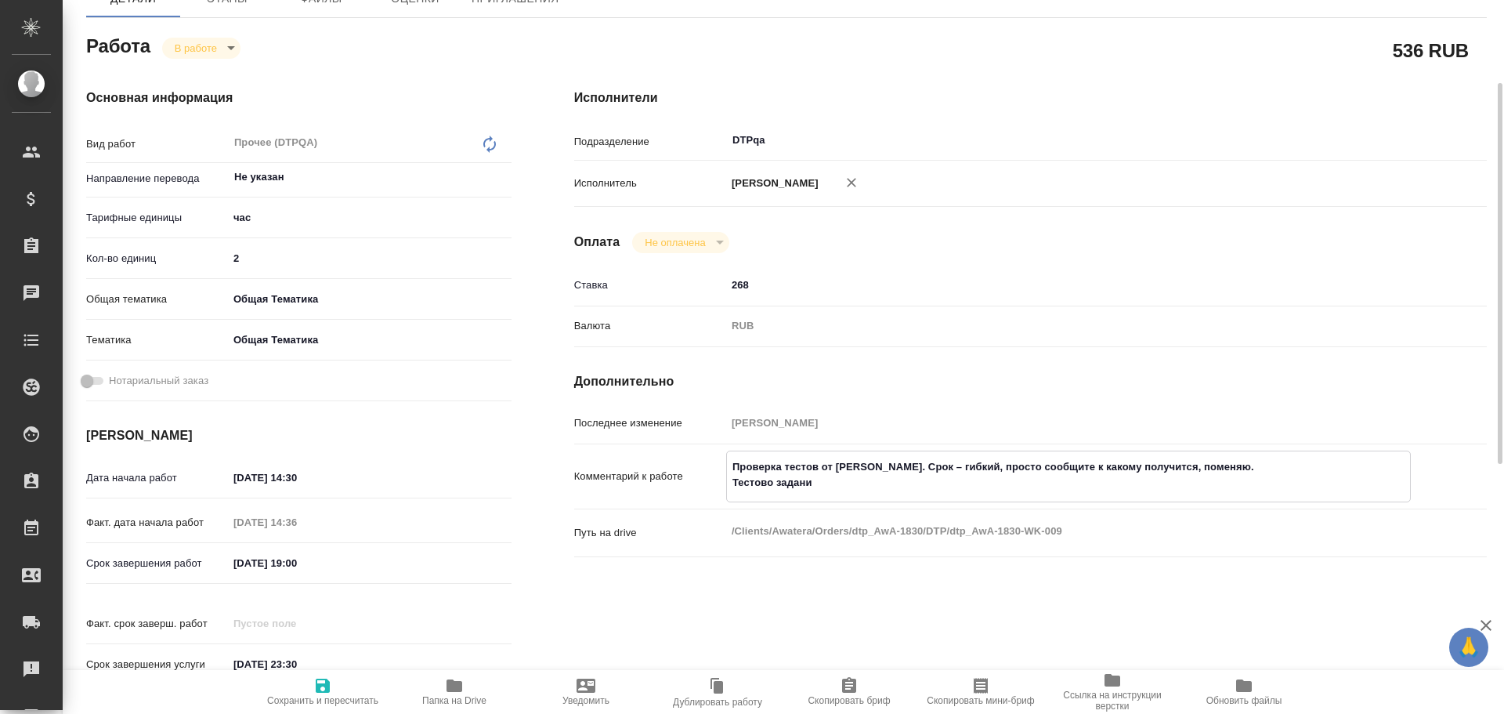
type textarea "x"
type textarea "Проверка тестов от Ларцевой Татьяны. Срок – гибкий, просто сообщите к какому по…"
type textarea "x"
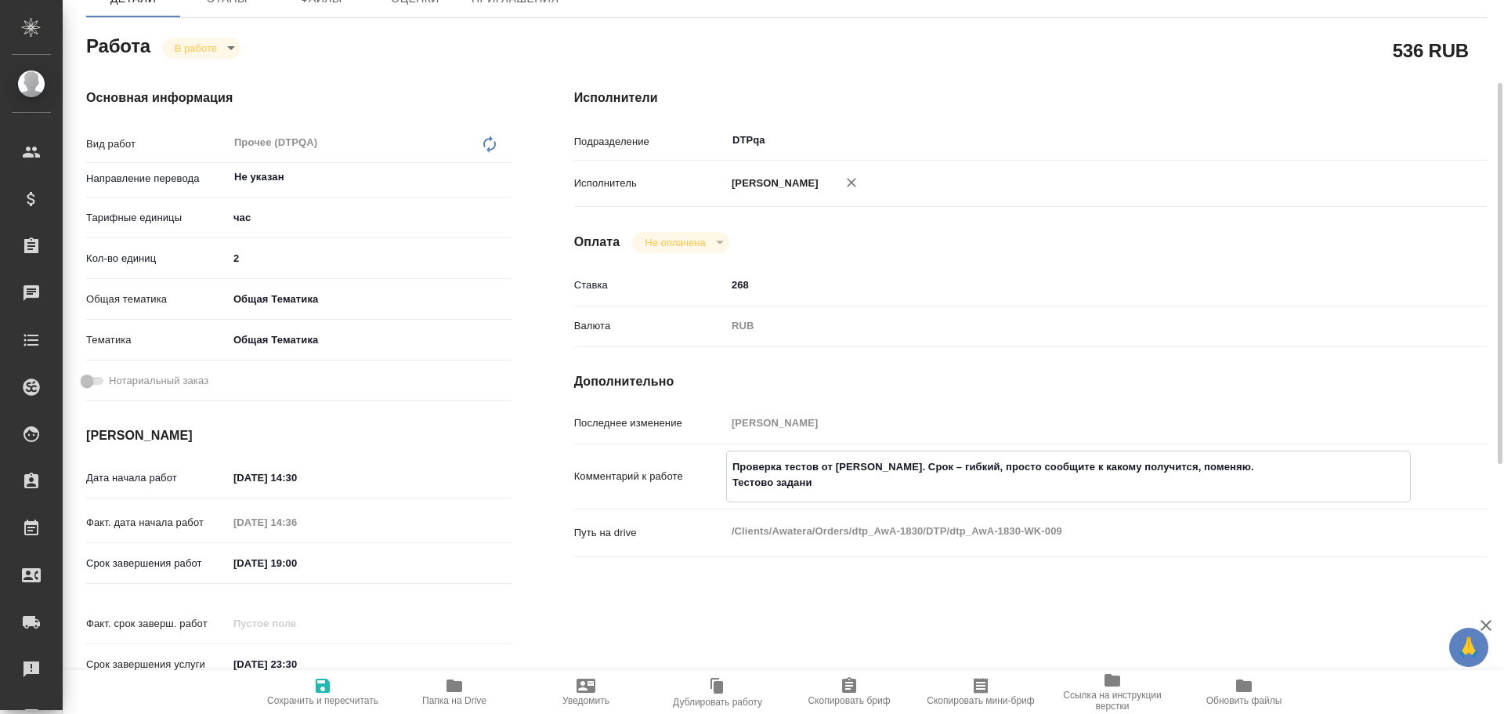
type textarea "x"
type textarea "Проверка тестов от Ларцевой Татьяны. Срок – гибкий, просто сообщите к какому по…"
type textarea "x"
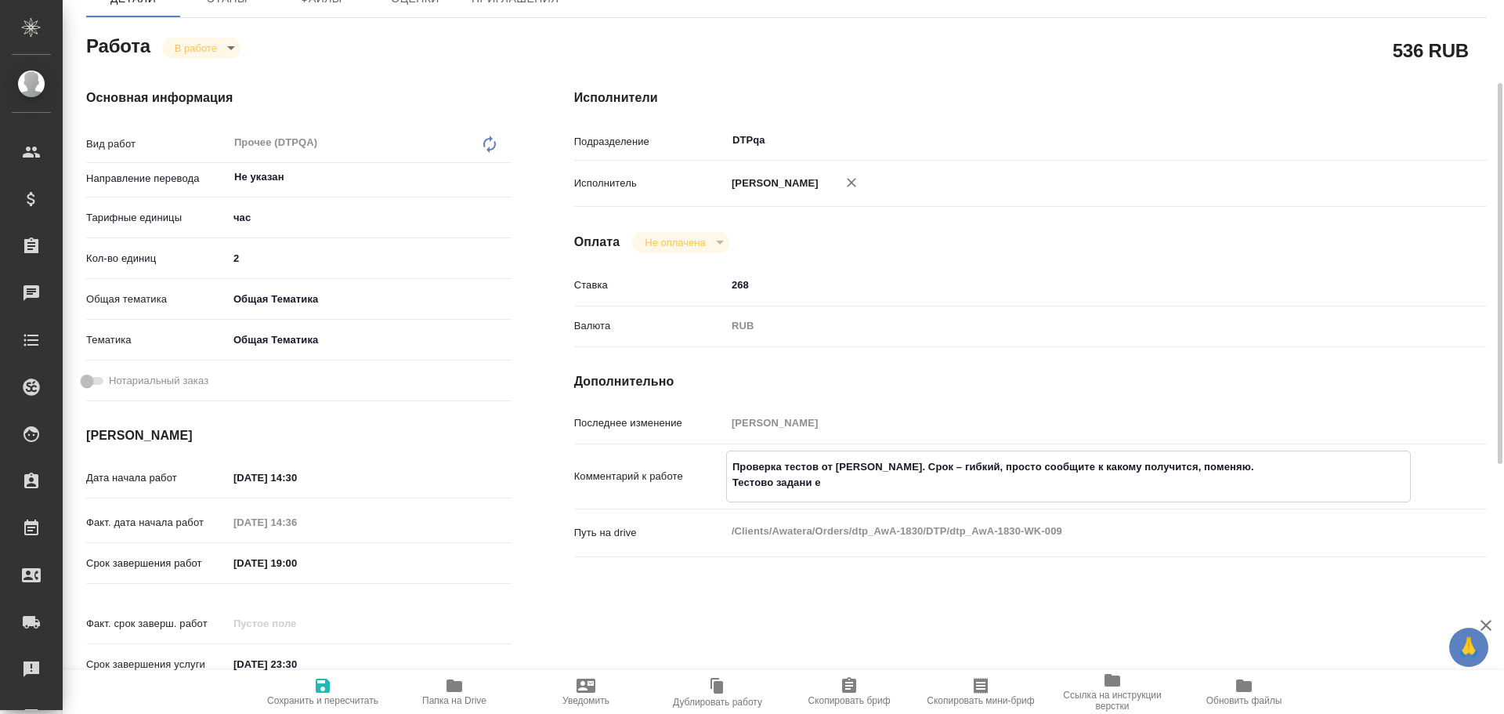
type textarea "x"
type textarea "Проверка тестов от Ларцевой Татьяны. Срок – гибкий, просто сообщите к какому по…"
type textarea "x"
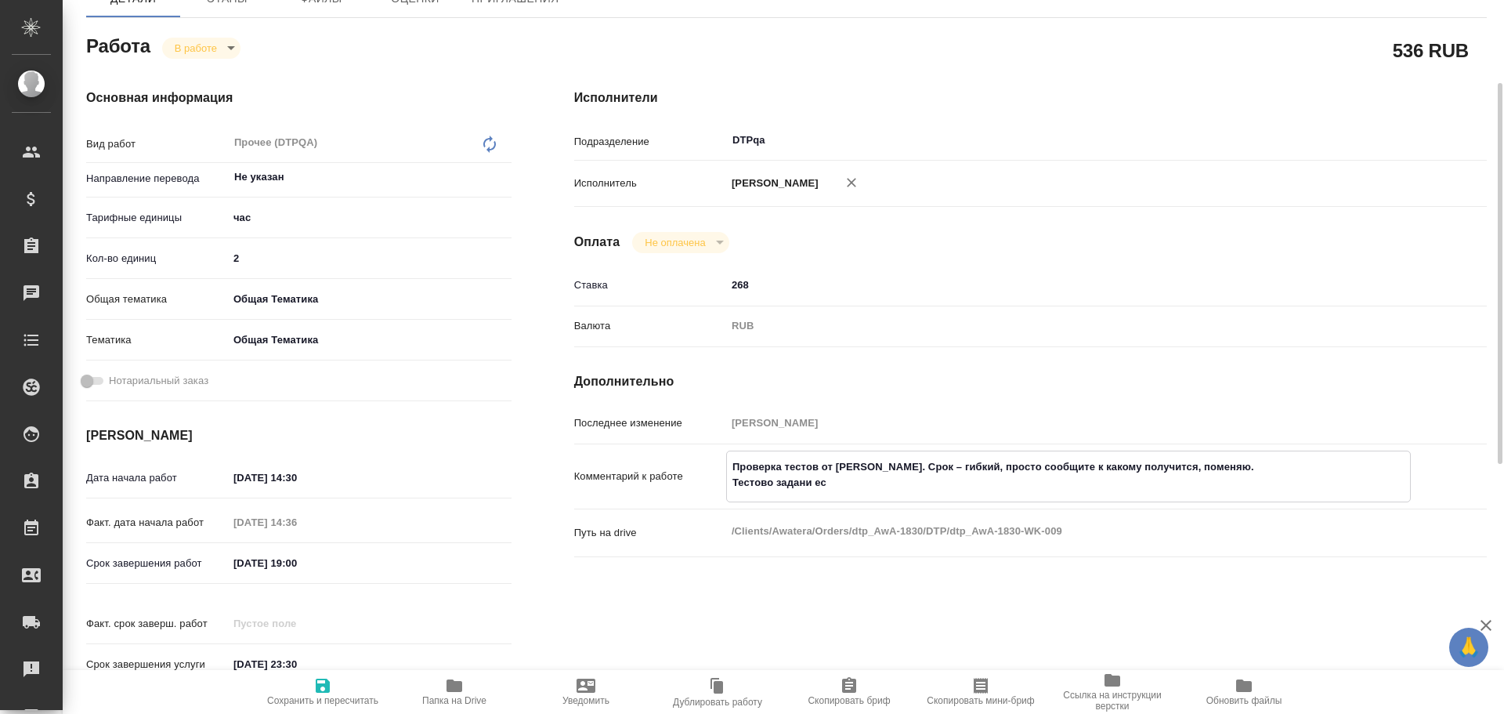
type textarea "x"
type textarea "Проверка тестов от Ларцевой Татьяны. Срок – гибкий, просто сообщите к какому по…"
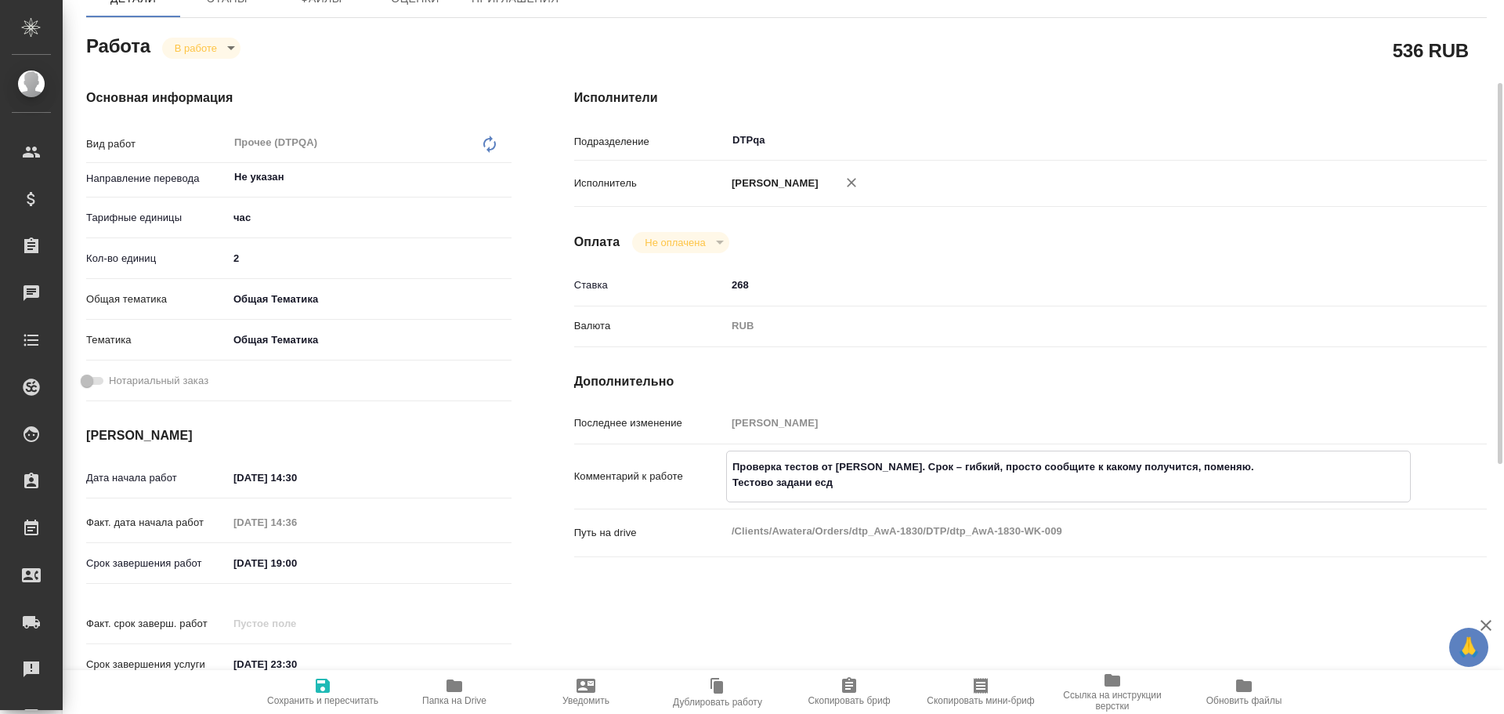
type textarea "x"
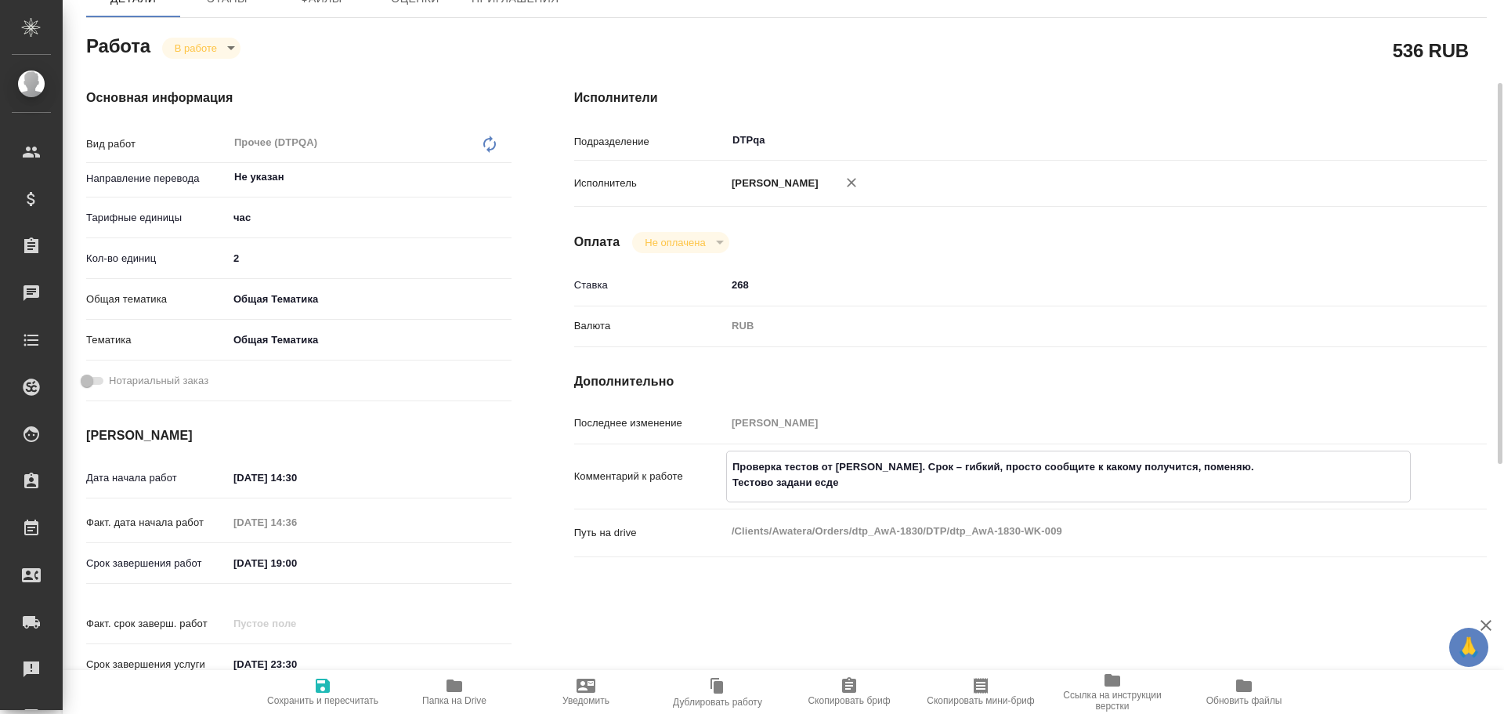
type textarea "Проверка тестов от Ларцевой Татьяны. Срок – гибкий, просто сообщите к какому по…"
type textarea "x"
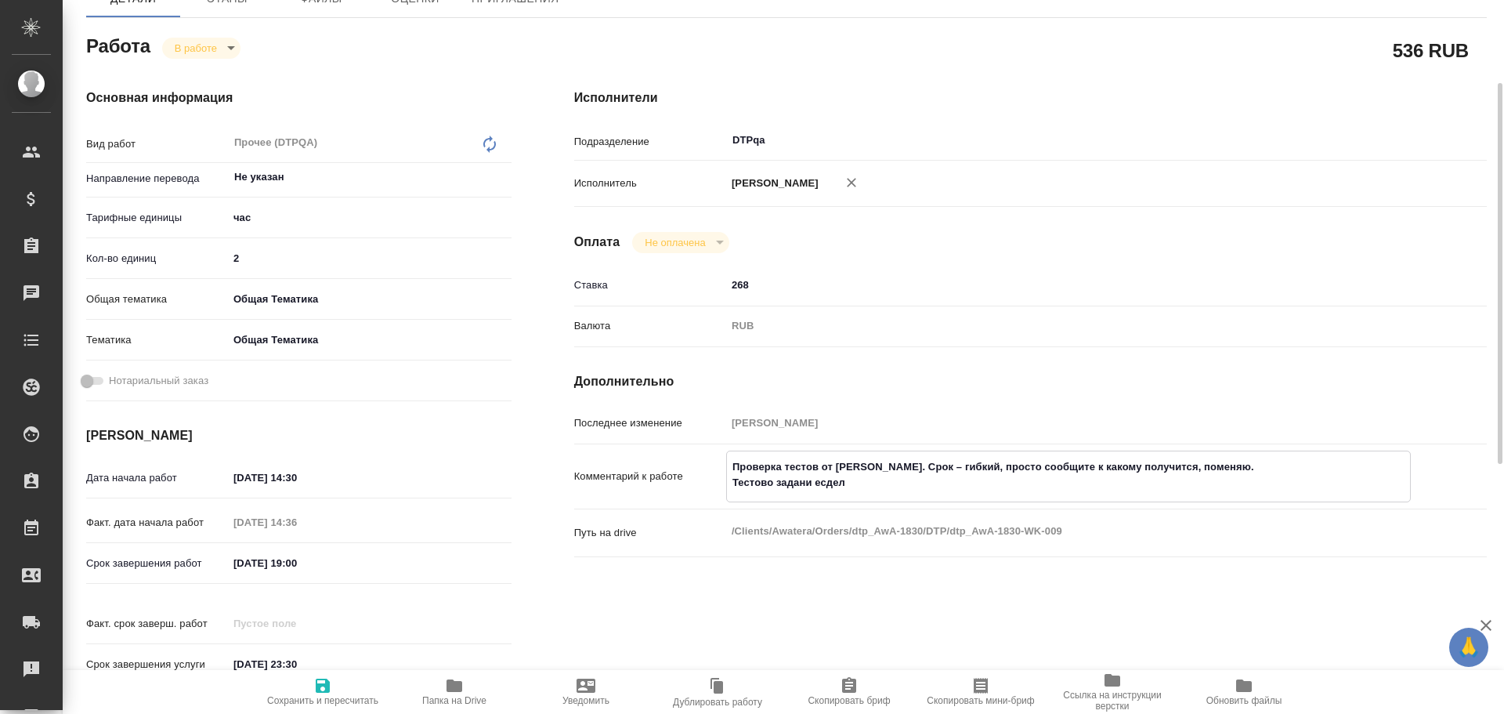
type textarea "x"
type textarea "Проверка тестов от Ларцевой Татьяны. Срок – гибкий, просто сообщите к какому по…"
type textarea "x"
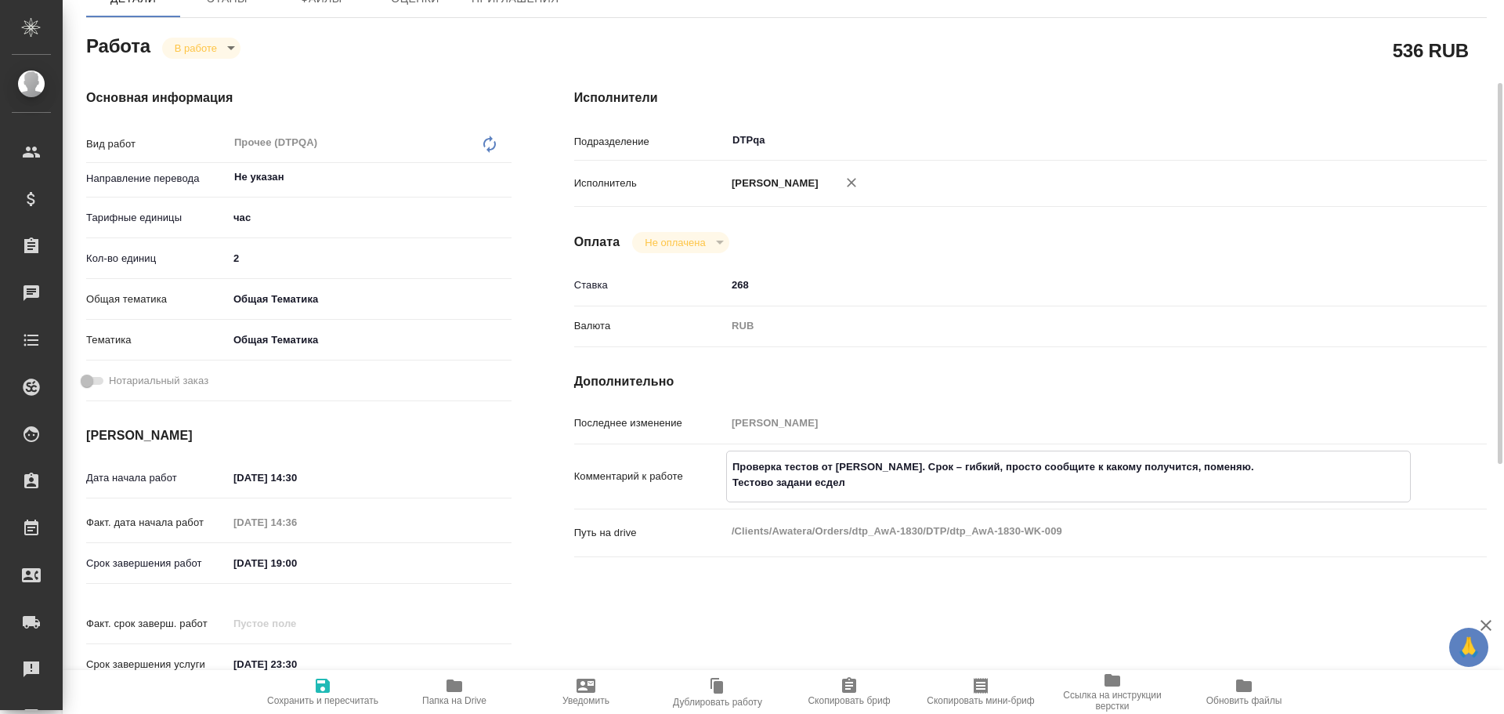
type textarea "x"
type textarea "Проверка тестов от Ларцевой Татьяны. Срок – гибкий, просто сообщите к какому по…"
type textarea "x"
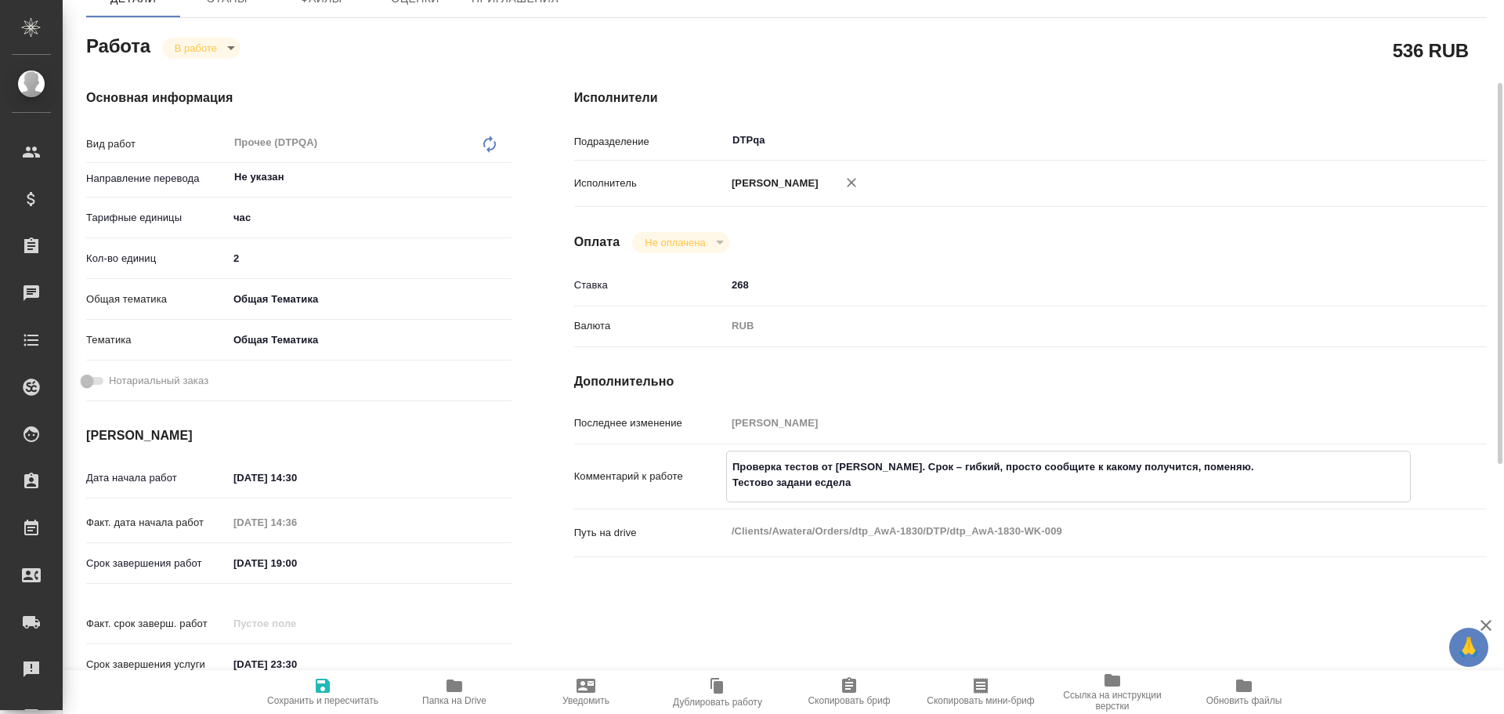
type textarea "x"
type textarea "Проверка тестов от Ларцевой Татьяны. Срок – гибкий, просто сообщите к какому по…"
type textarea "x"
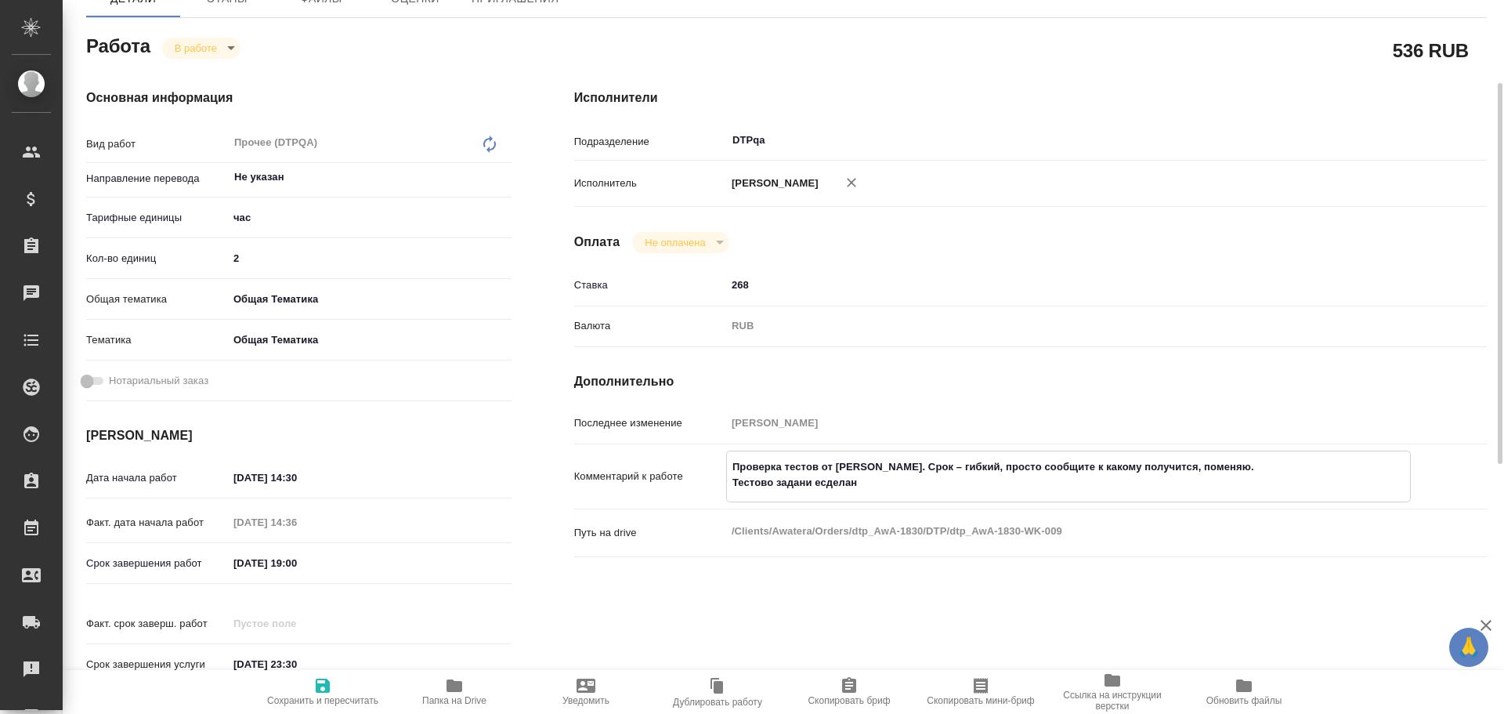
type textarea "x"
type textarea "Проверка тестов от Ларцевой Татьяны. Срок – гибкий, просто сообщите к какому по…"
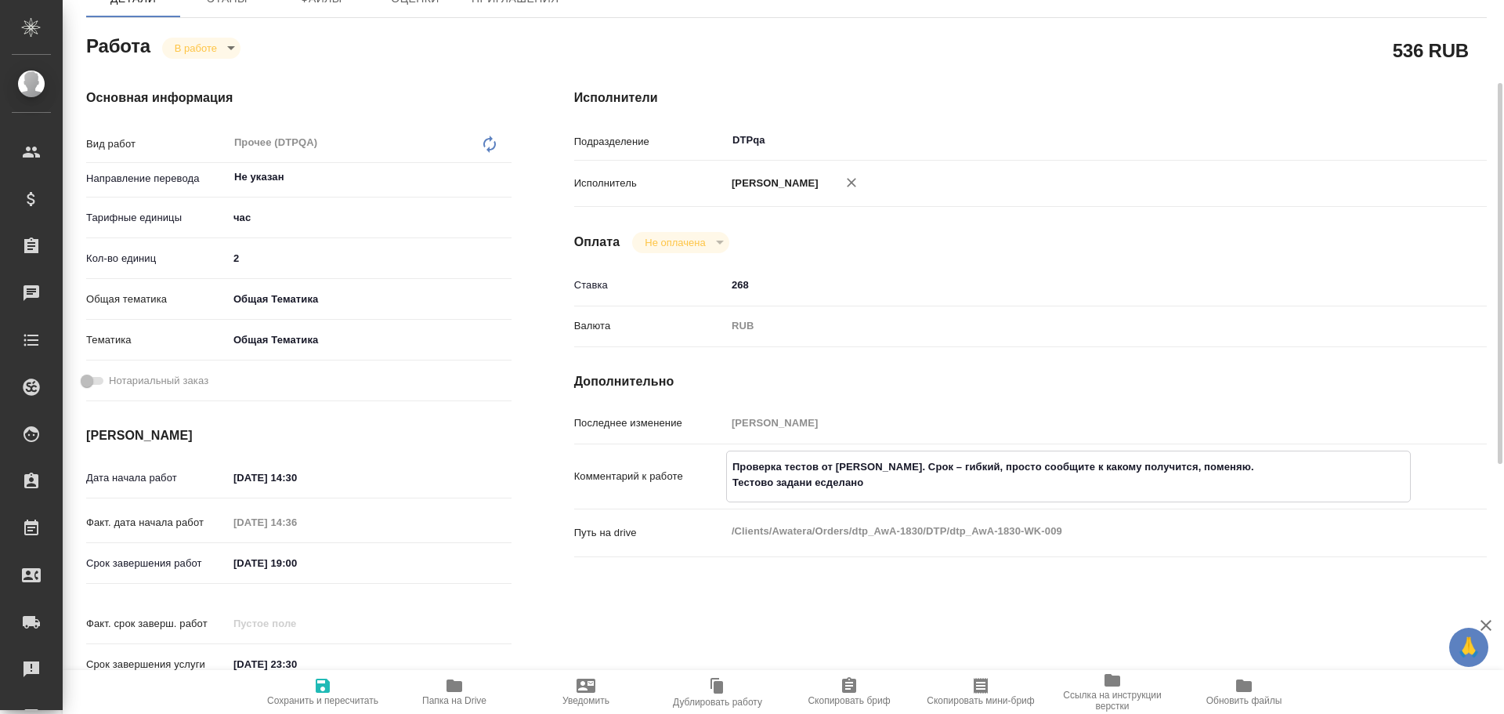
type textarea "x"
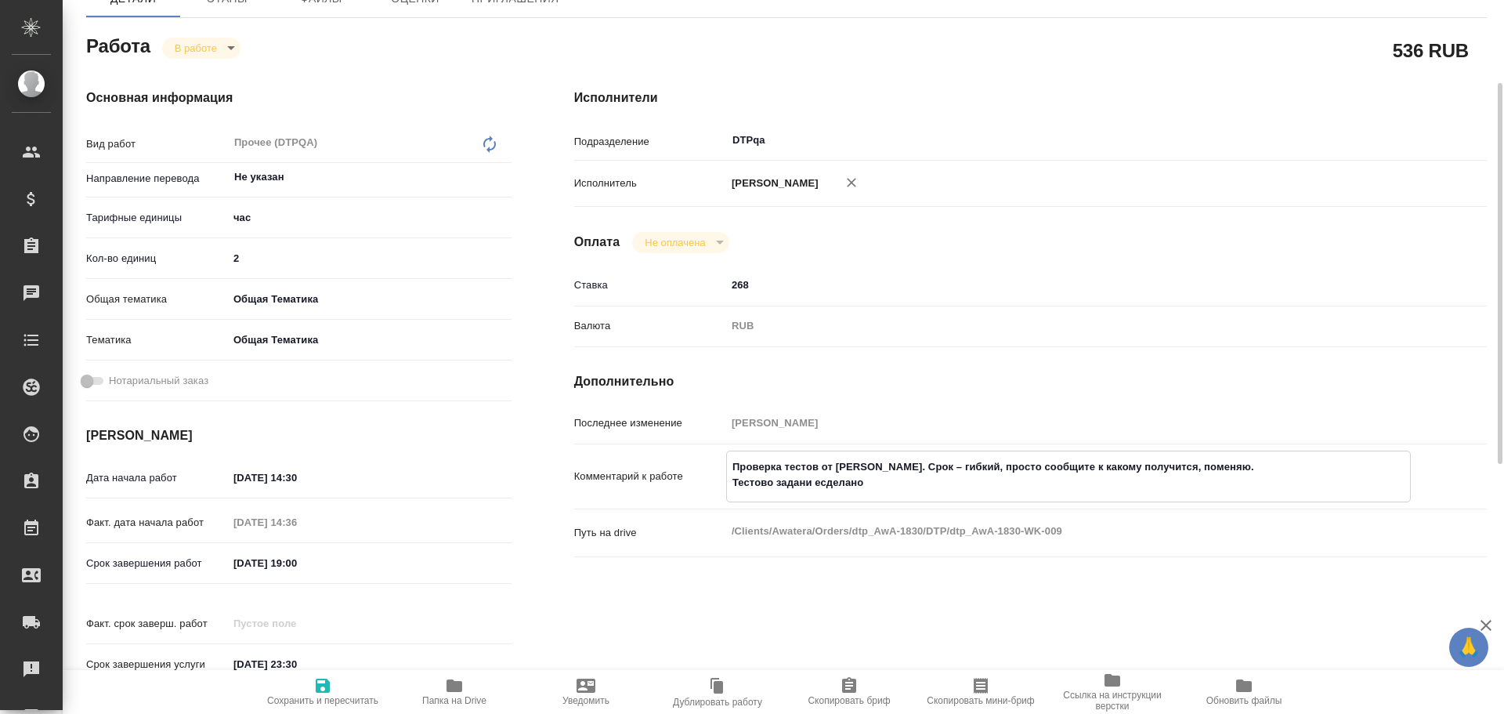
type textarea "Проверка тестов от Ларцевой Татьяны. Срок – гибкий, просто сообщите к какому по…"
type textarea "x"
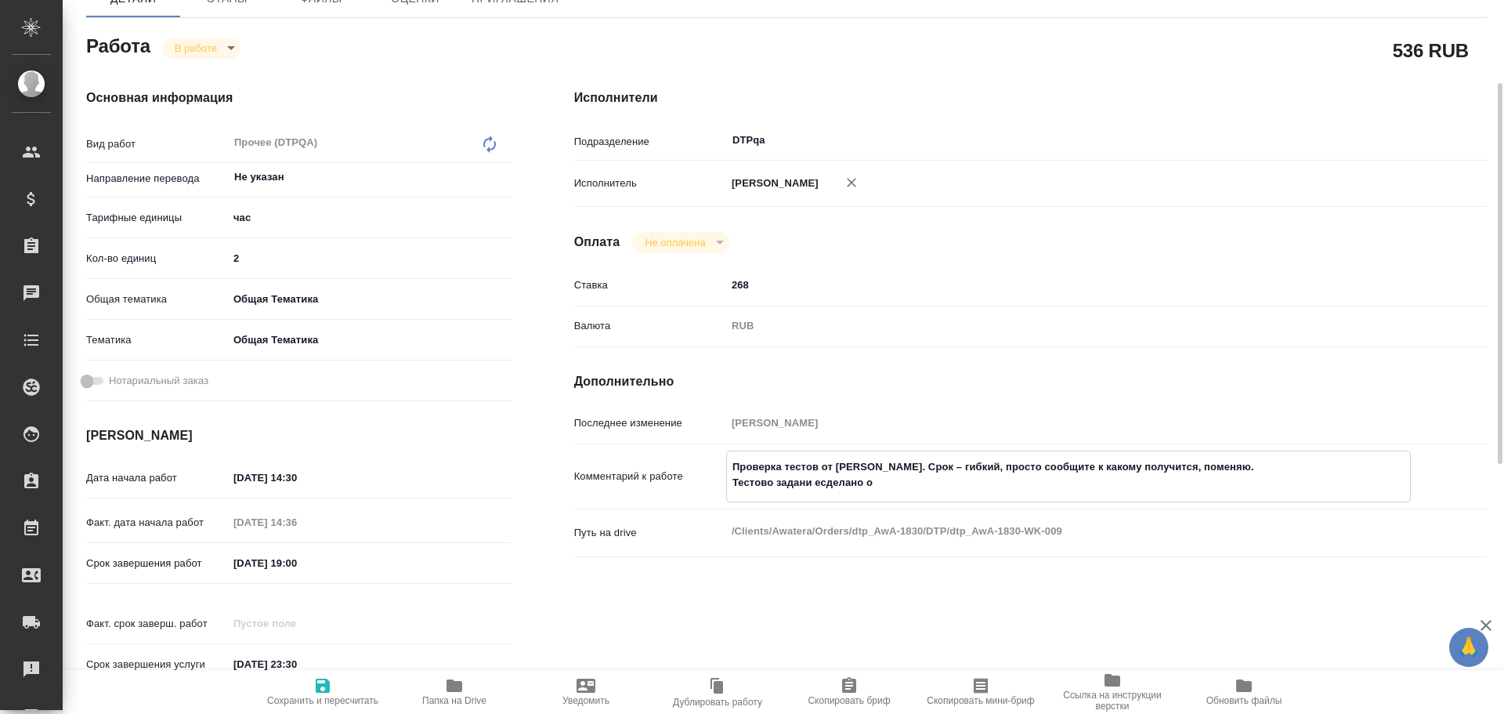
type textarea "x"
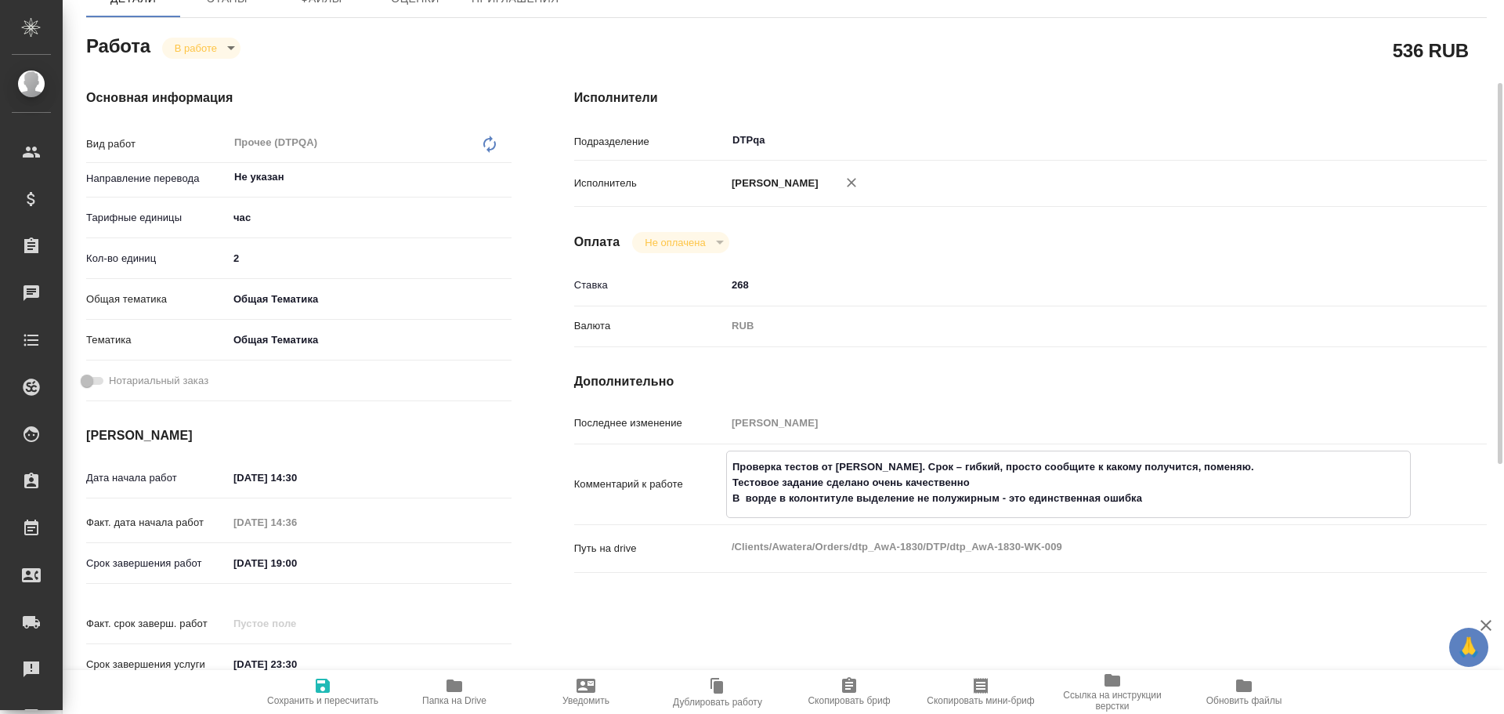
click at [776, 499] on textarea "Проверка тестов от Ларцевой Татьяны. Срок – гибкий, просто сообщите к какому по…" at bounding box center [1068, 483] width 683 height 58
click at [795, 498] on textarea "Проверка тестов от Ларцевой Татьяны. Срок – гибкий, просто сообщите к какому по…" at bounding box center [1068, 483] width 683 height 58
click at [1207, 501] on textarea "Проверка тестов от Ларцевой Татьяны. Срок – гибкий, просто сообщите к какому по…" at bounding box center [1068, 483] width 683 height 58
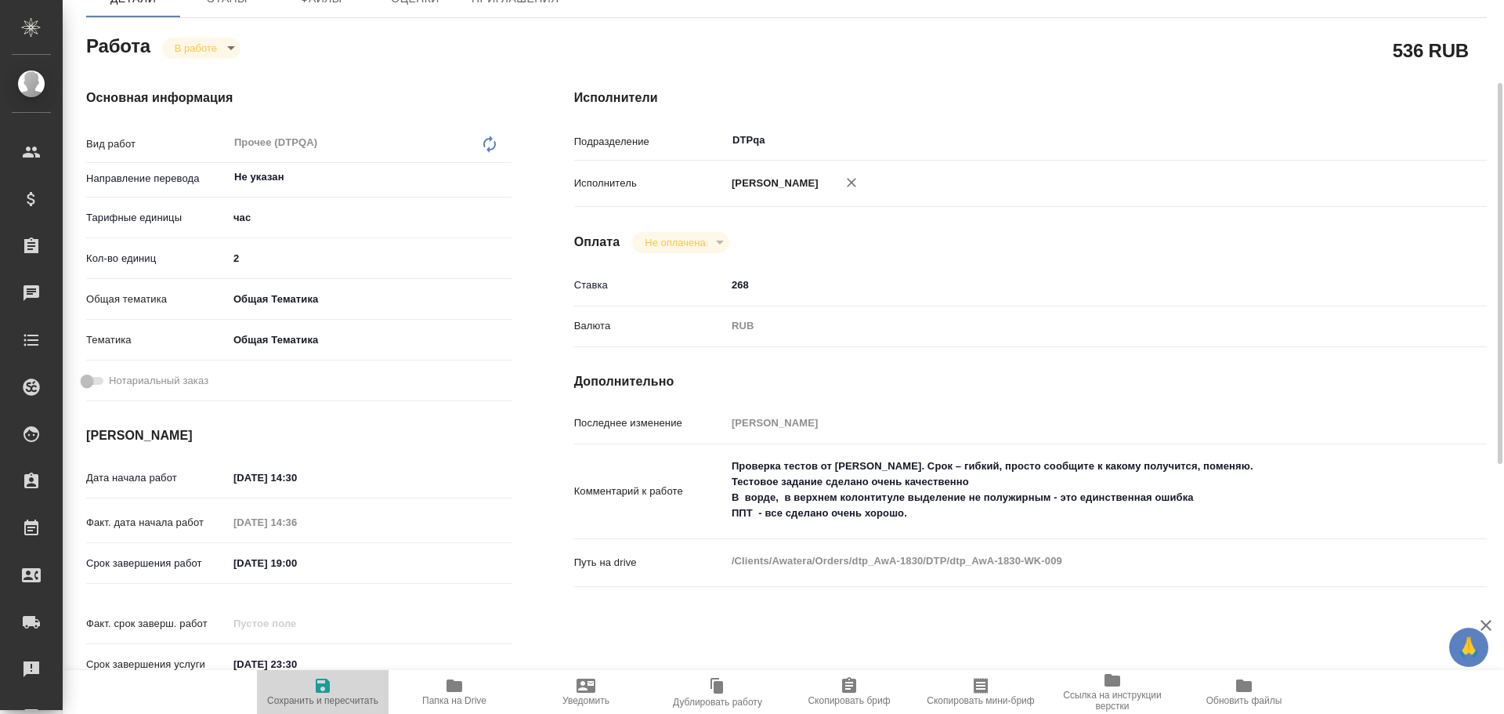
drag, startPoint x: 338, startPoint y: 685, endPoint x: 353, endPoint y: 682, distance: 14.3
click at [338, 685] on span "Сохранить и пересчитать" at bounding box center [322, 691] width 113 height 30
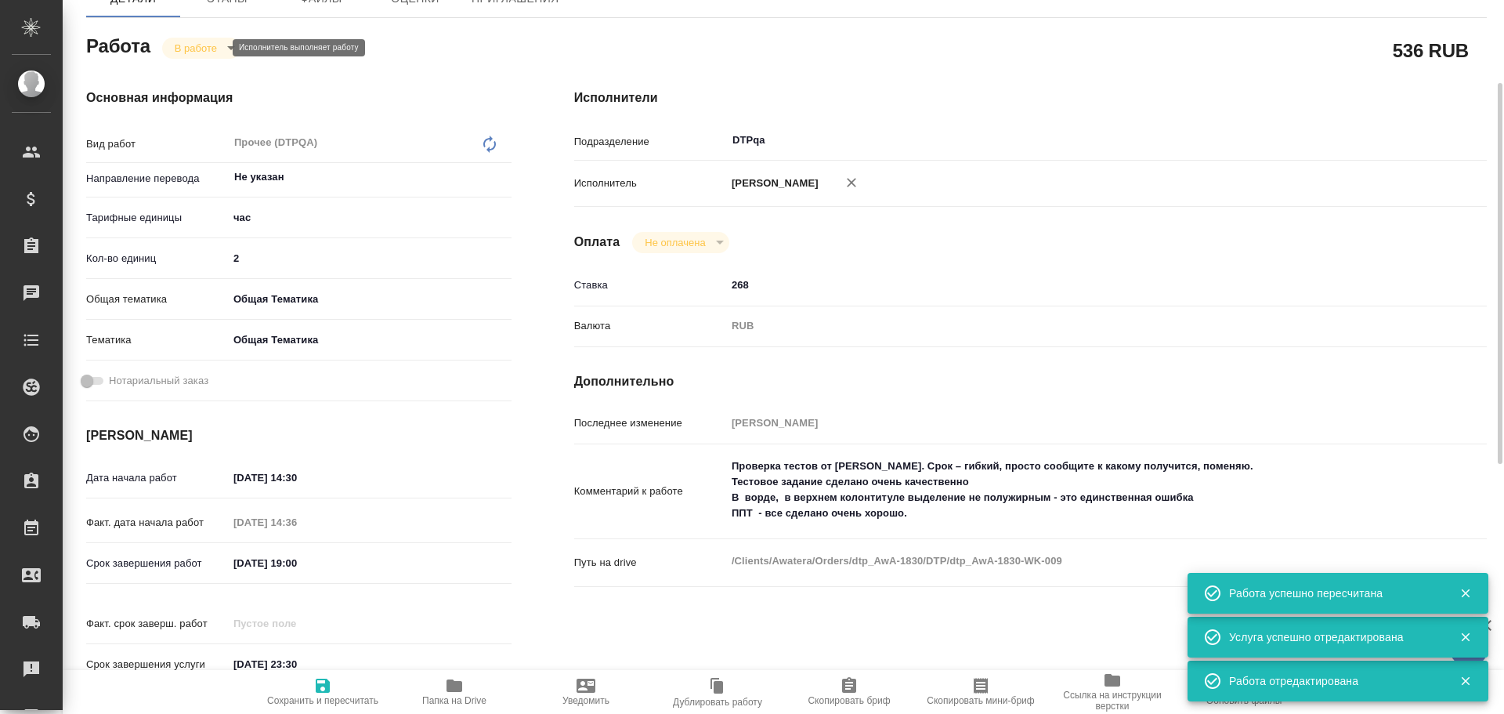
click at [187, 49] on body "🙏 .cls-1 fill:#fff; AWATERA Chulets Elena Клиенты Спецификации Заказы 0 Чаты To…" at bounding box center [752, 357] width 1504 height 714
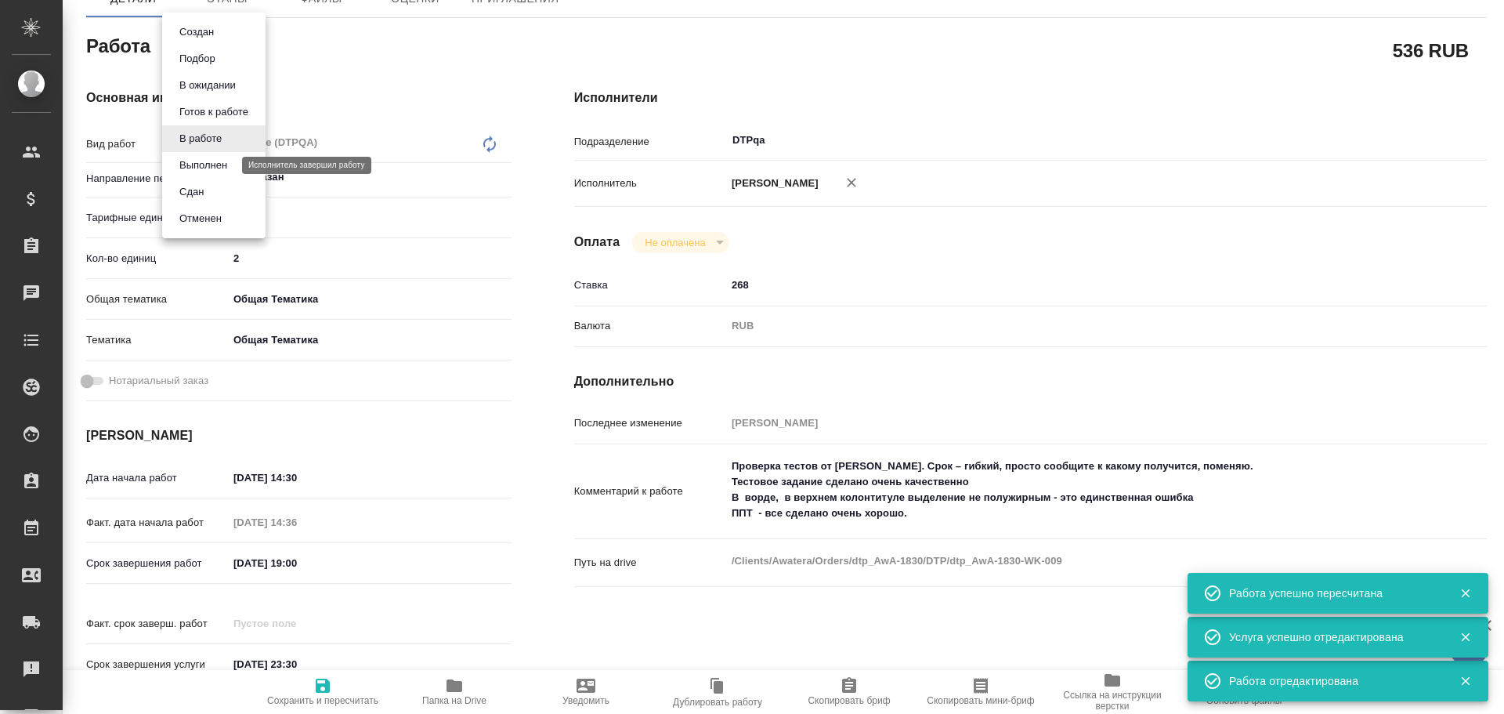
click at [215, 165] on button "Выполнен" at bounding box center [203, 165] width 57 height 17
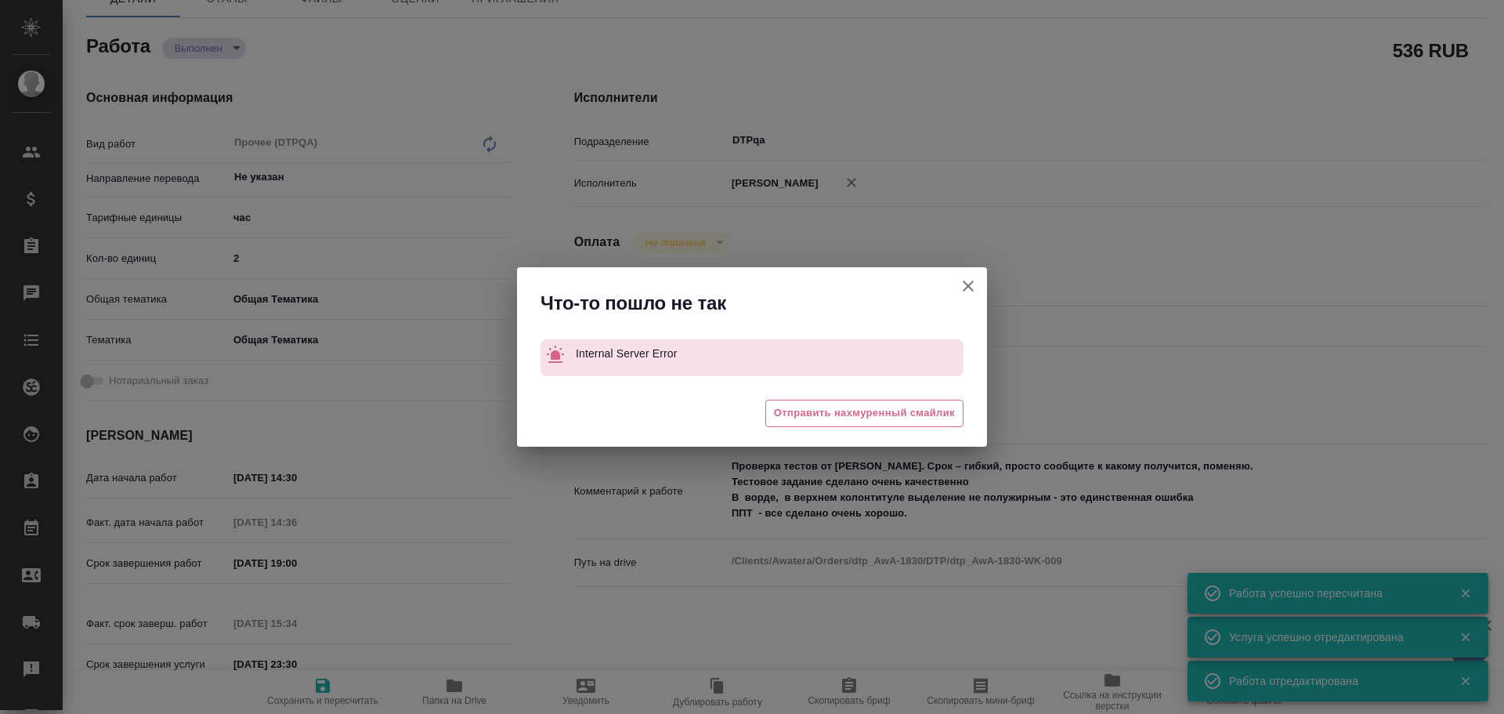
click at [962, 284] on icon "button" at bounding box center [968, 286] width 19 height 19
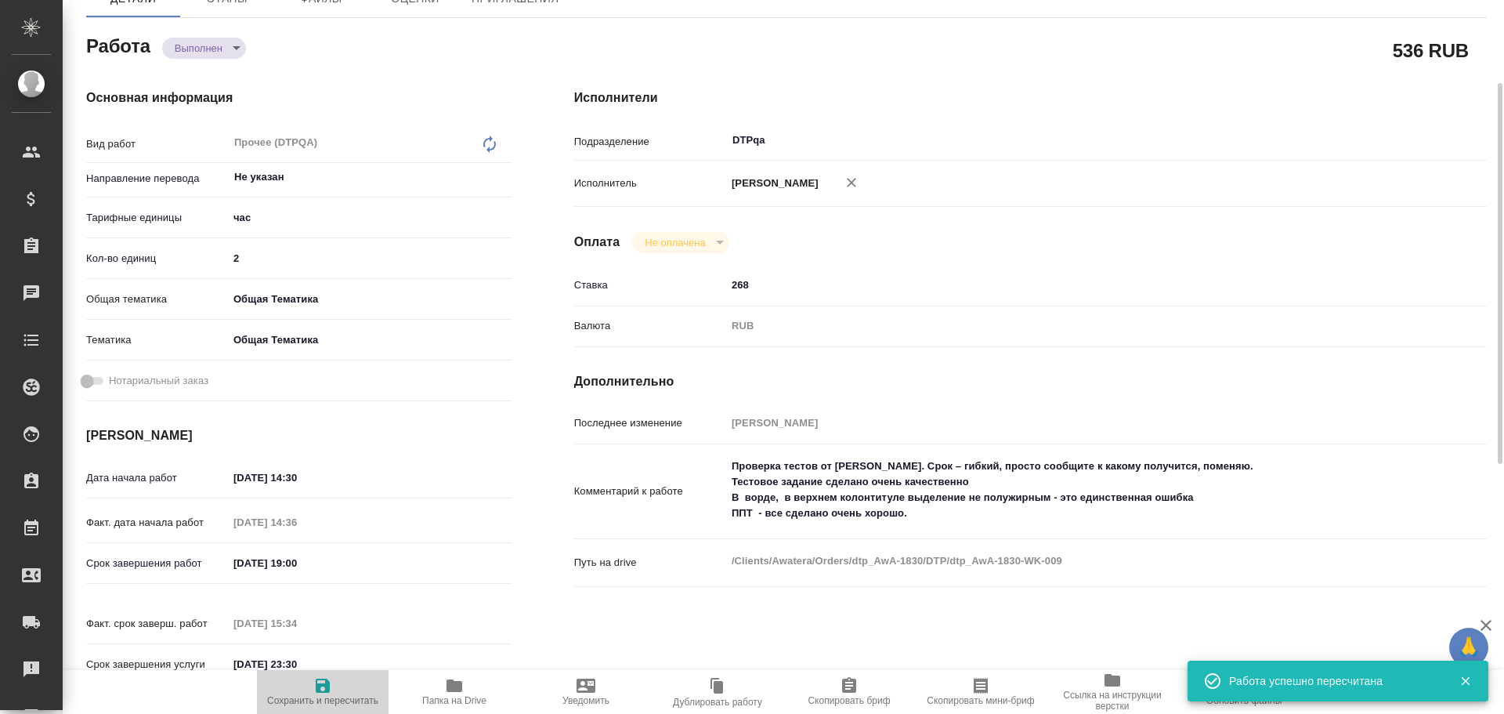
click at [327, 693] on icon "button" at bounding box center [323, 686] width 14 height 14
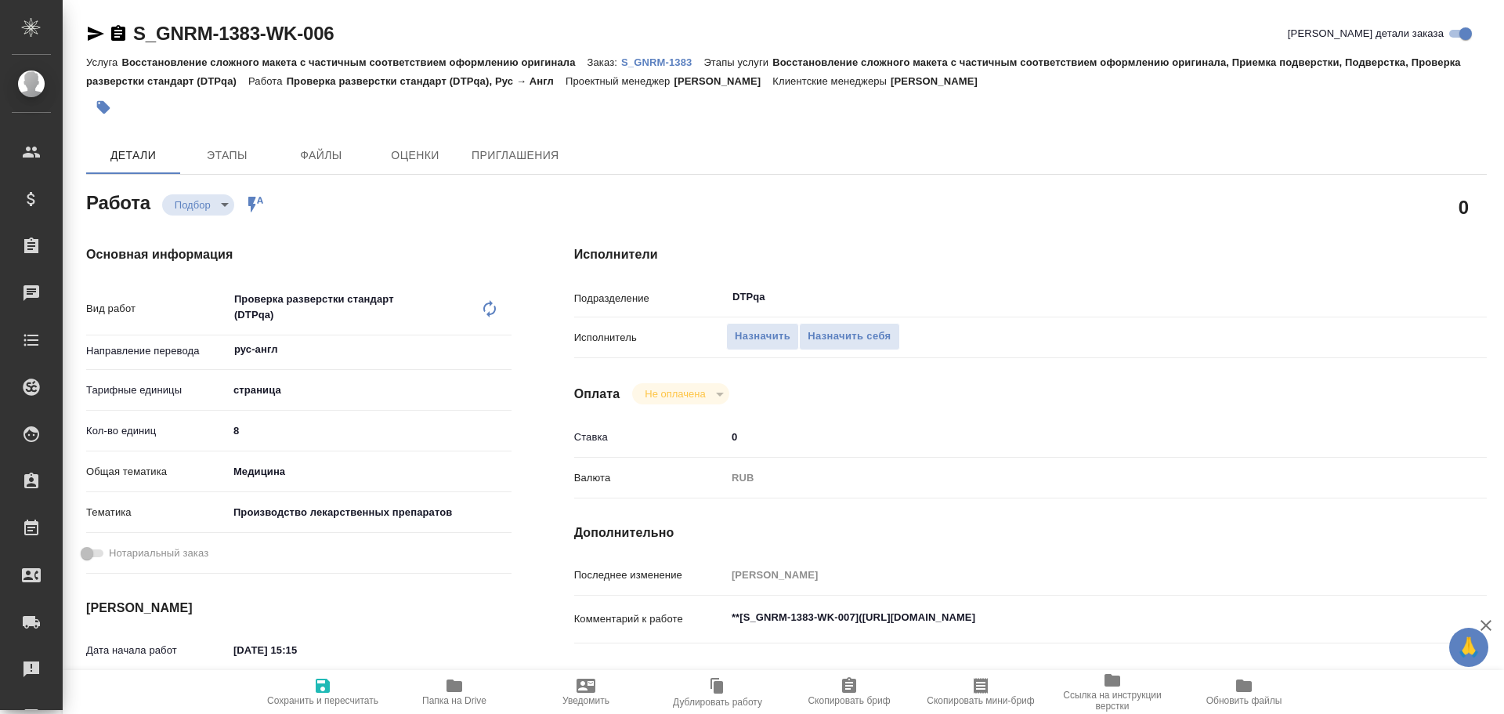
type textarea "x"
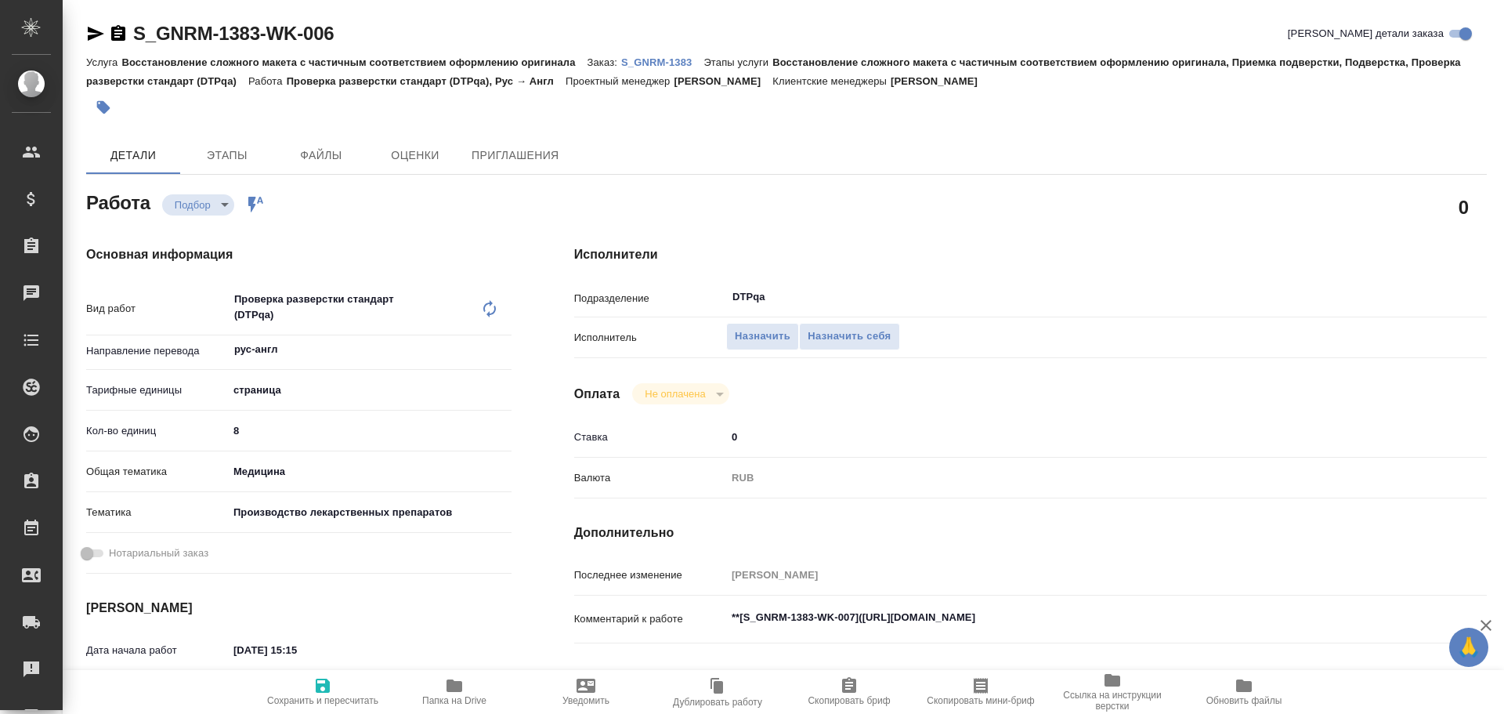
type textarea "x"
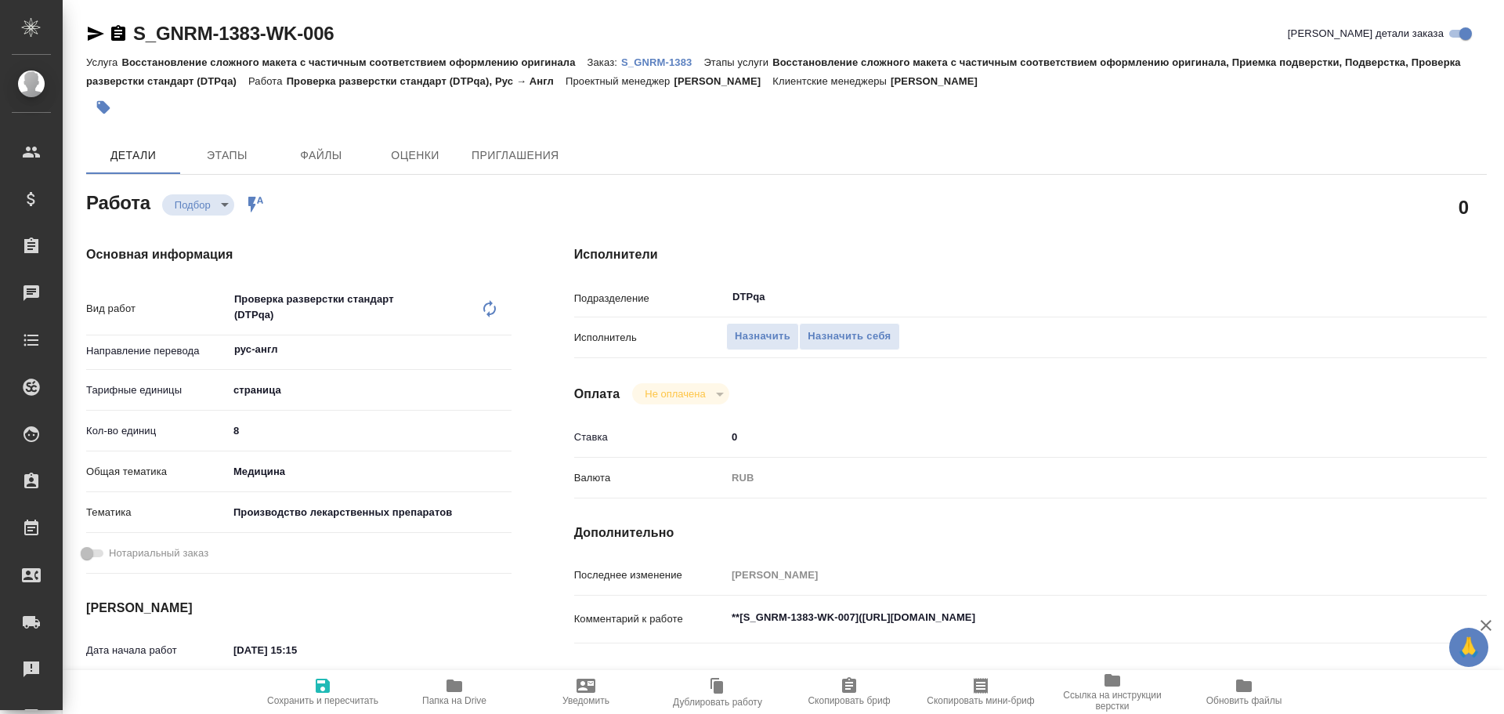
type textarea "x"
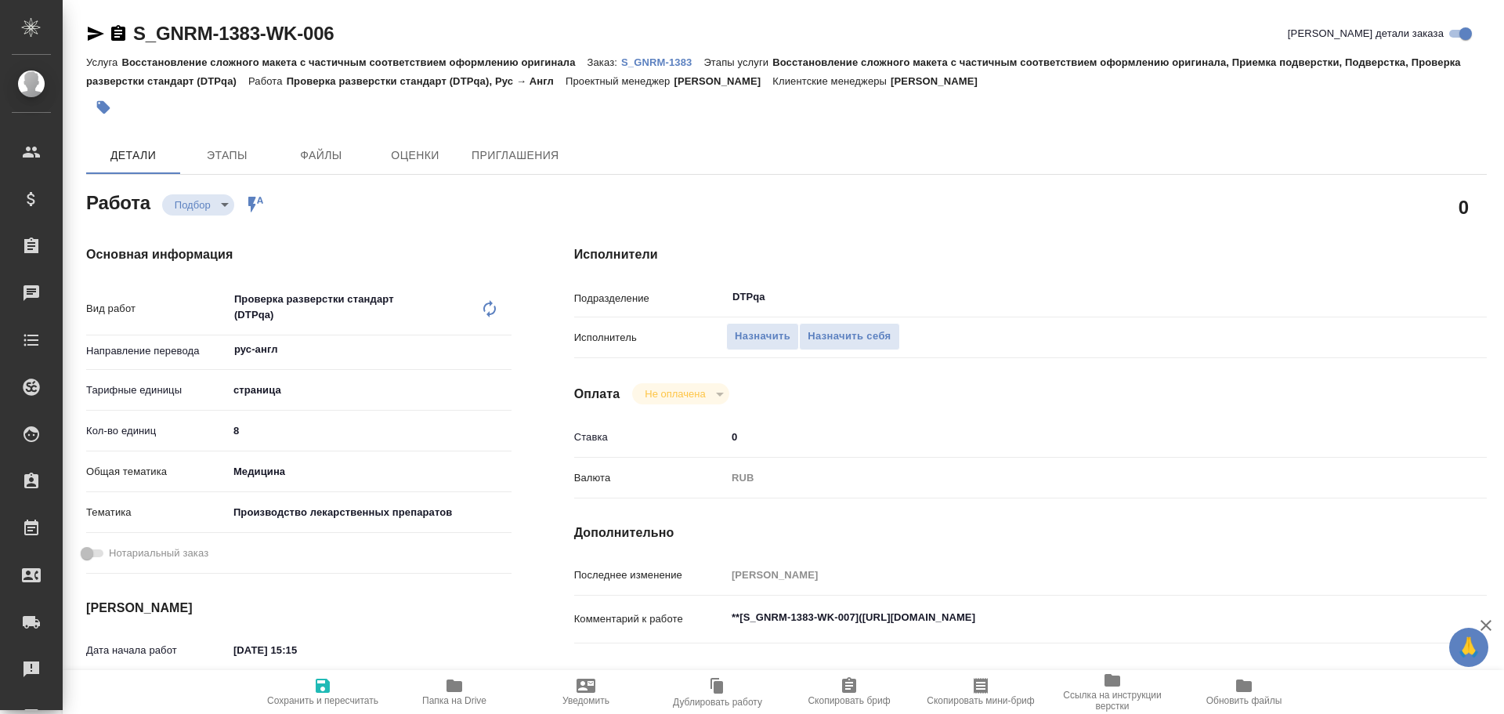
type textarea "x"
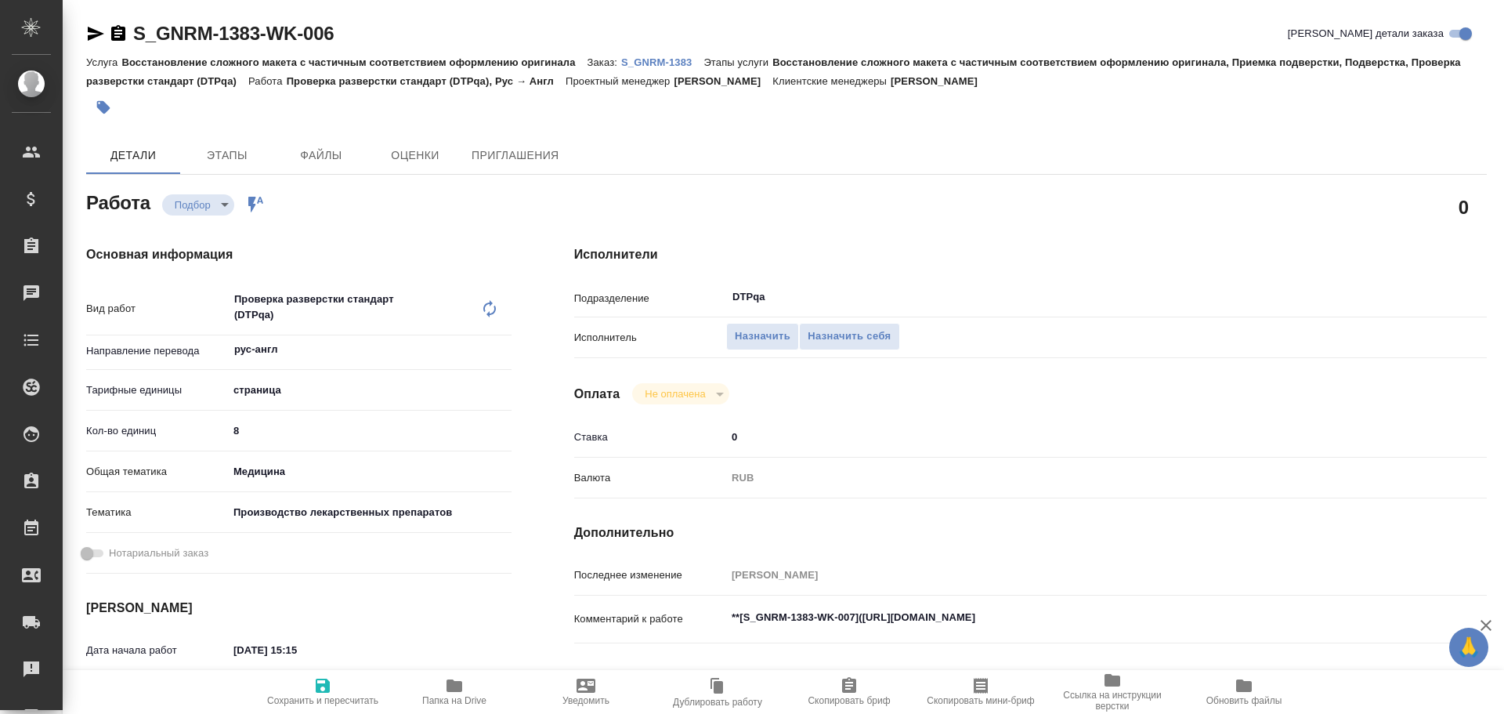
type textarea "x"
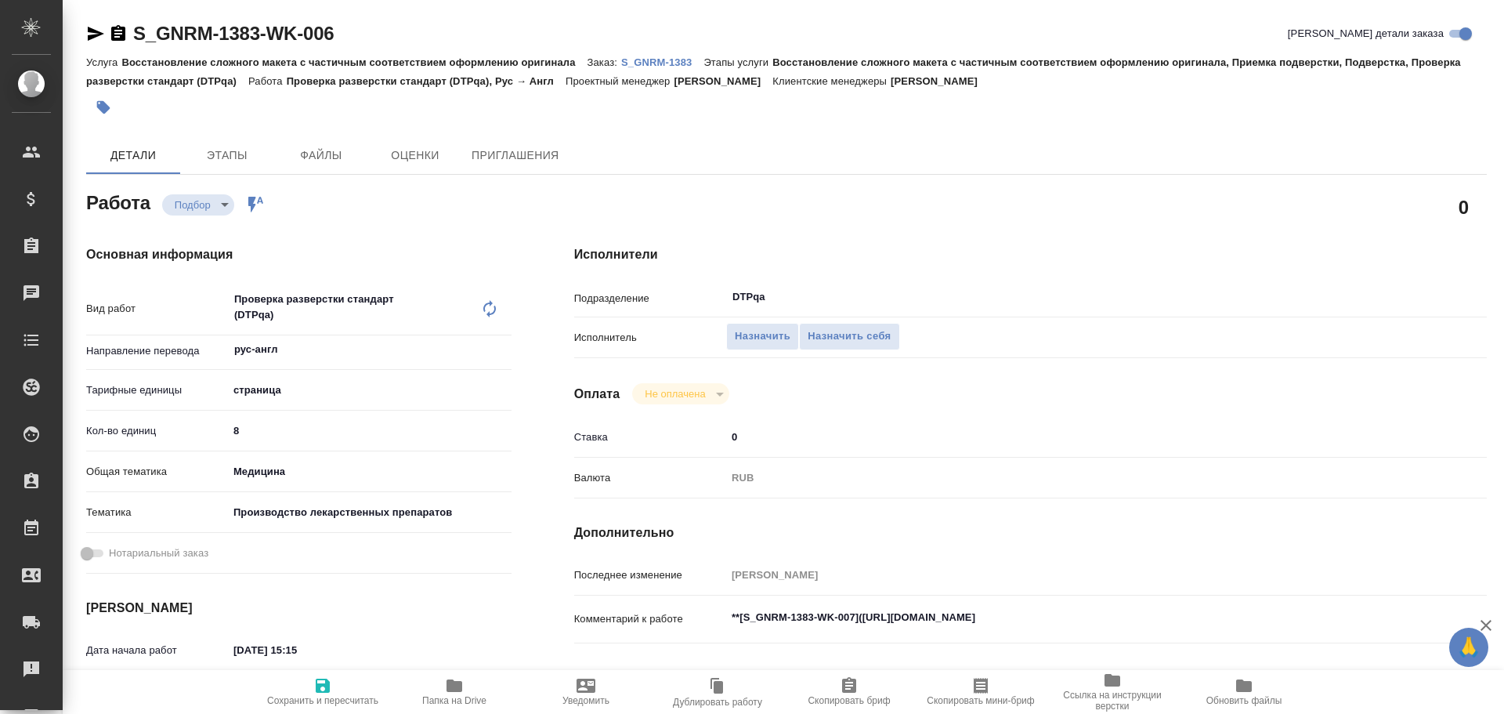
type textarea "x"
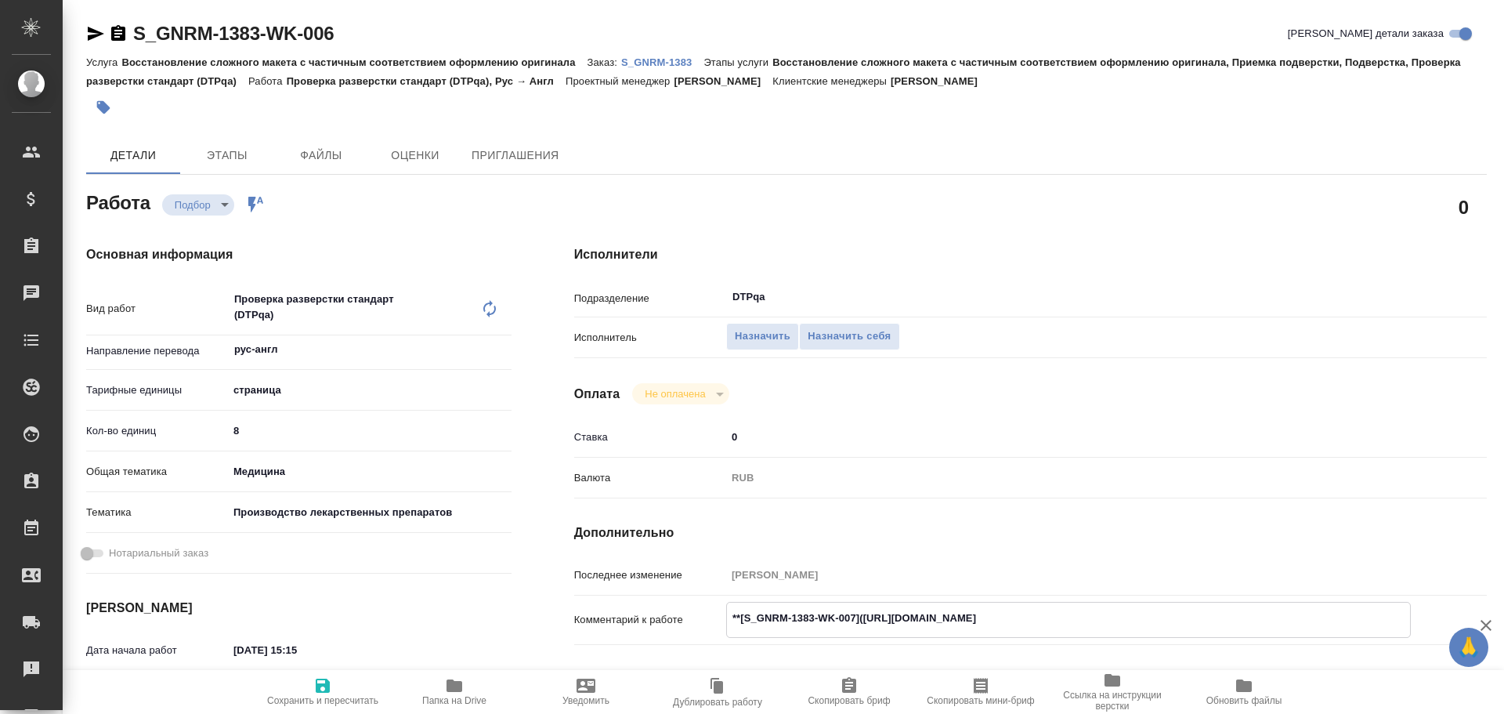
type textarea "x"
drag, startPoint x: 862, startPoint y: 619, endPoint x: 1152, endPoint y: 620, distance: 289.9
click at [1152, 620] on textarea "**[S_GNRM-1383-WK-007]([URL][DOMAIN_NAME]" at bounding box center [1068, 618] width 683 height 27
type textarea "x"
click at [837, 344] on span "Назначить себя" at bounding box center [849, 337] width 83 height 18
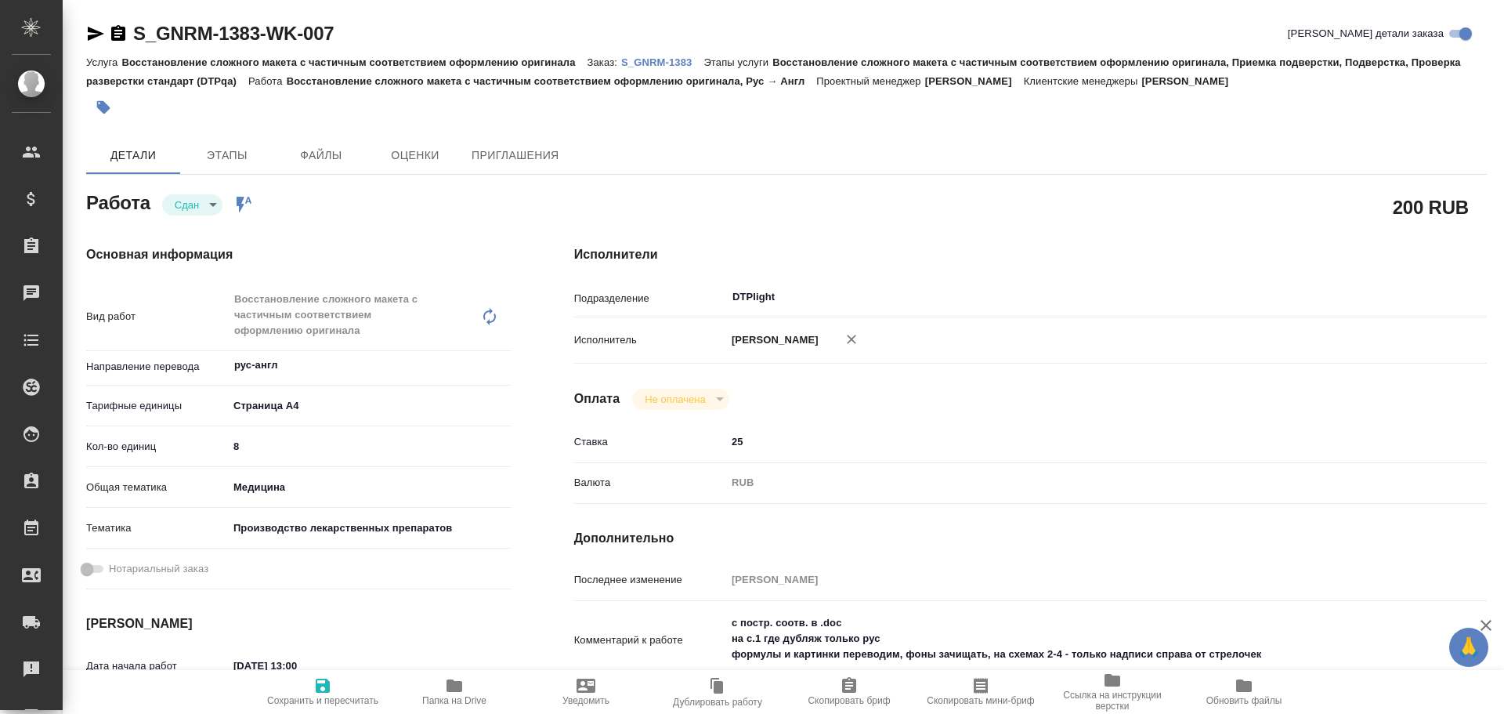
type textarea "x"
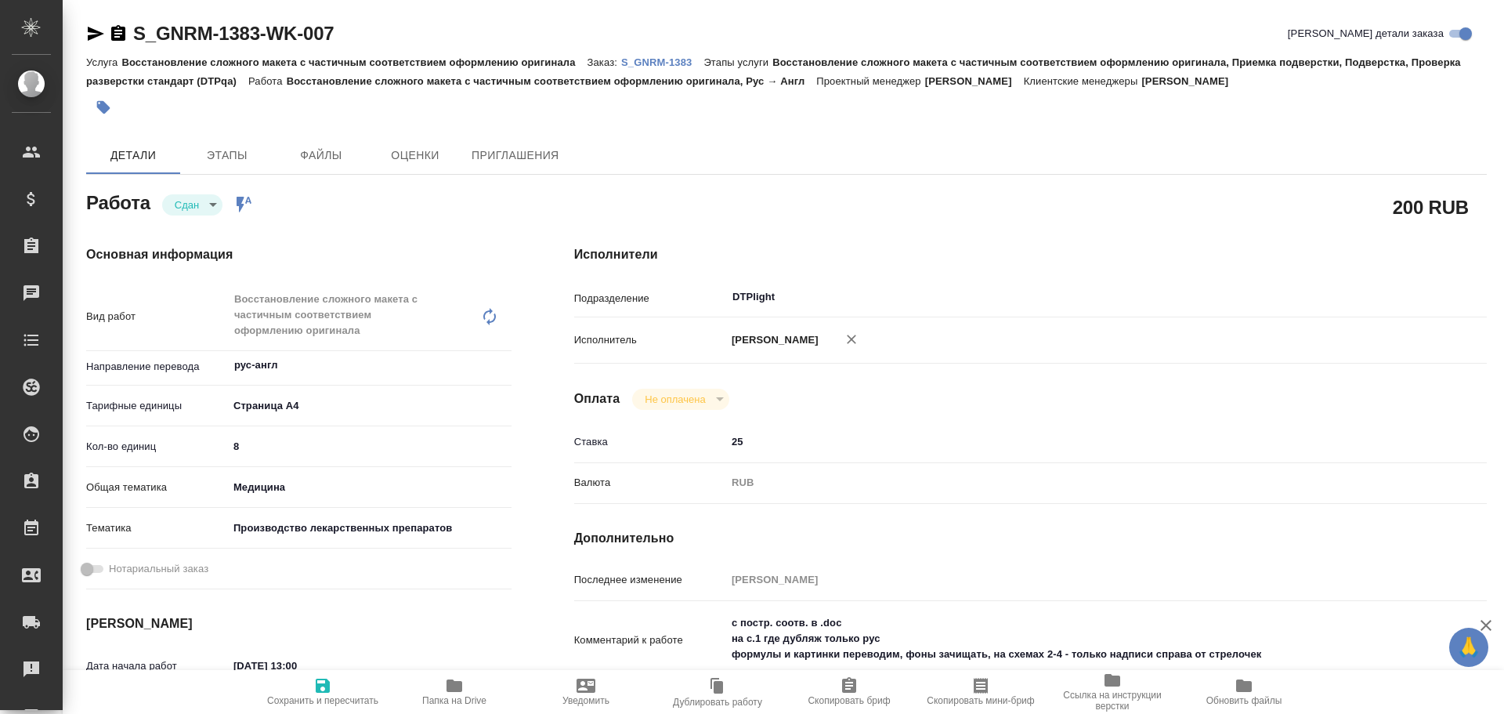
type textarea "x"
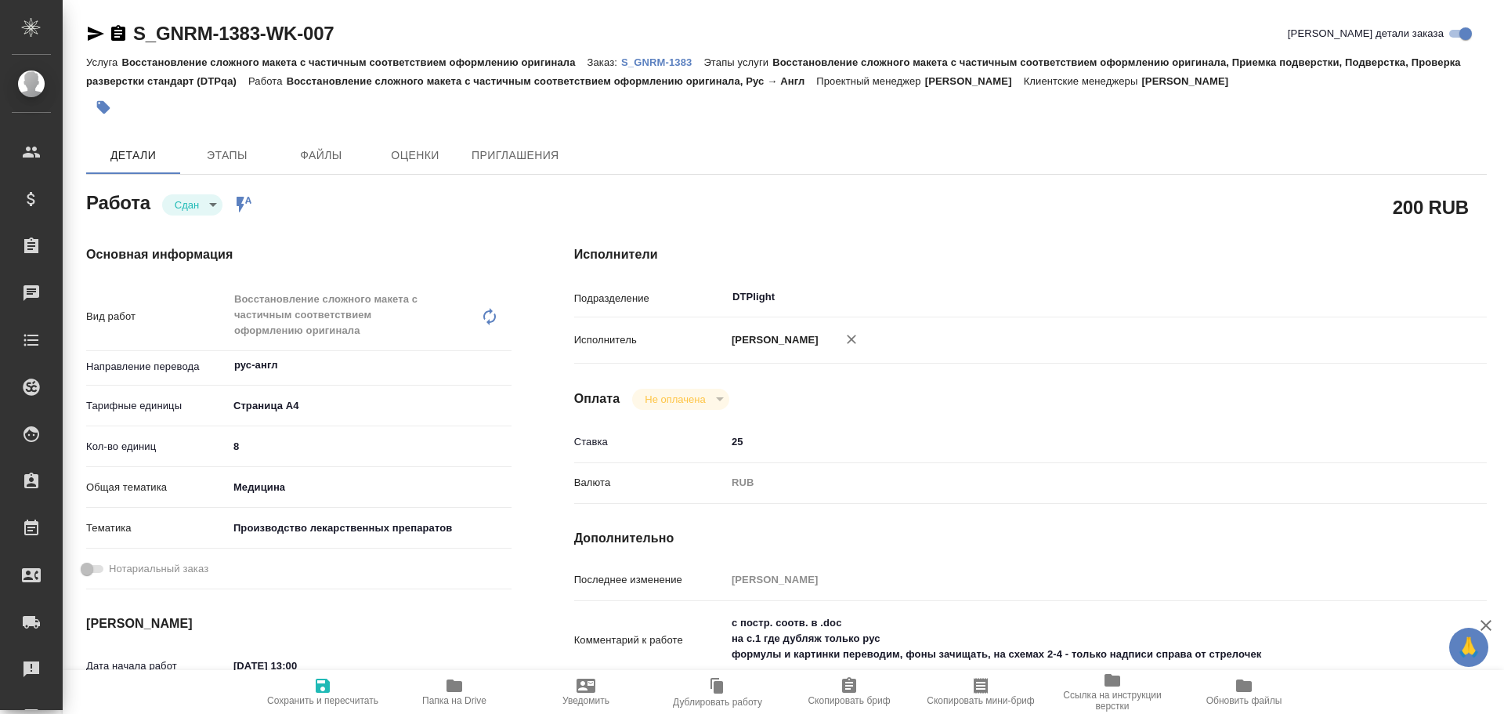
type textarea "x"
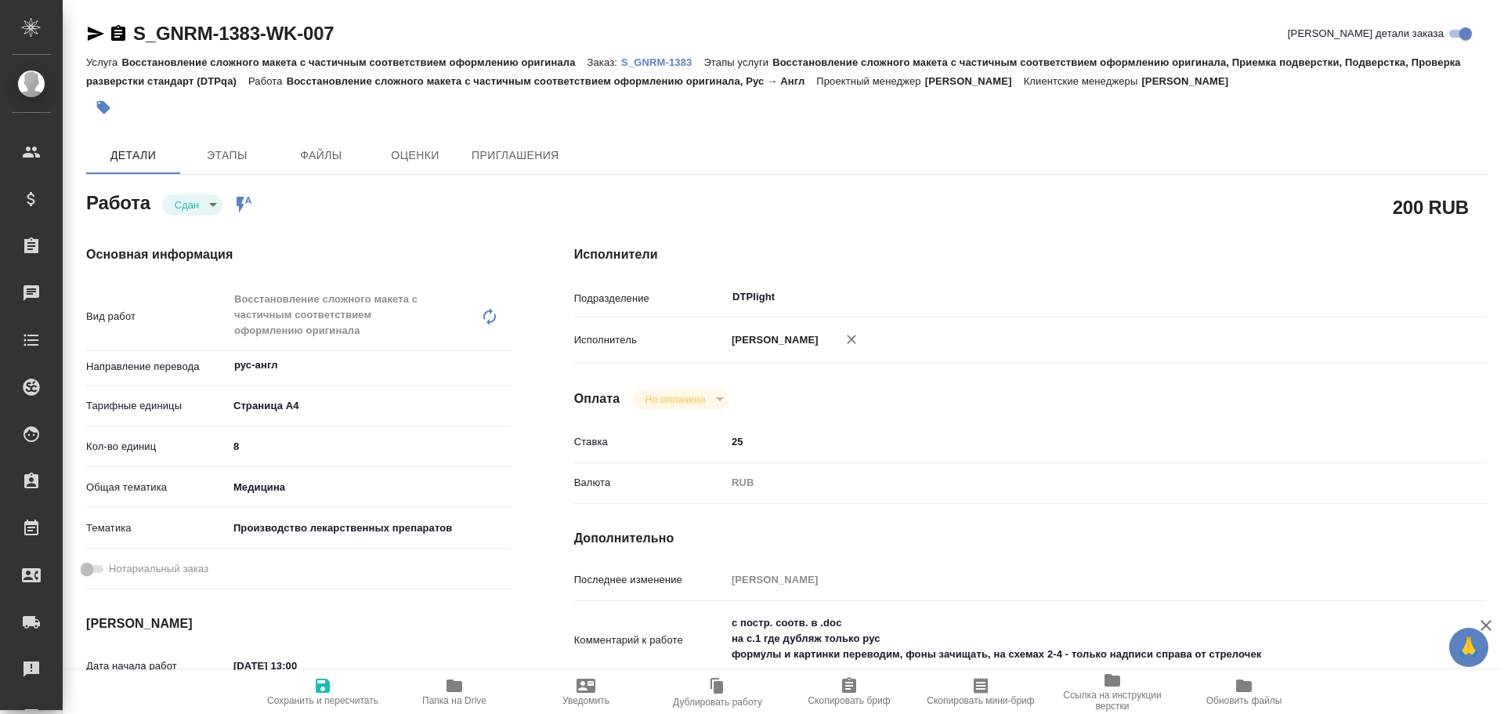
type textarea "x"
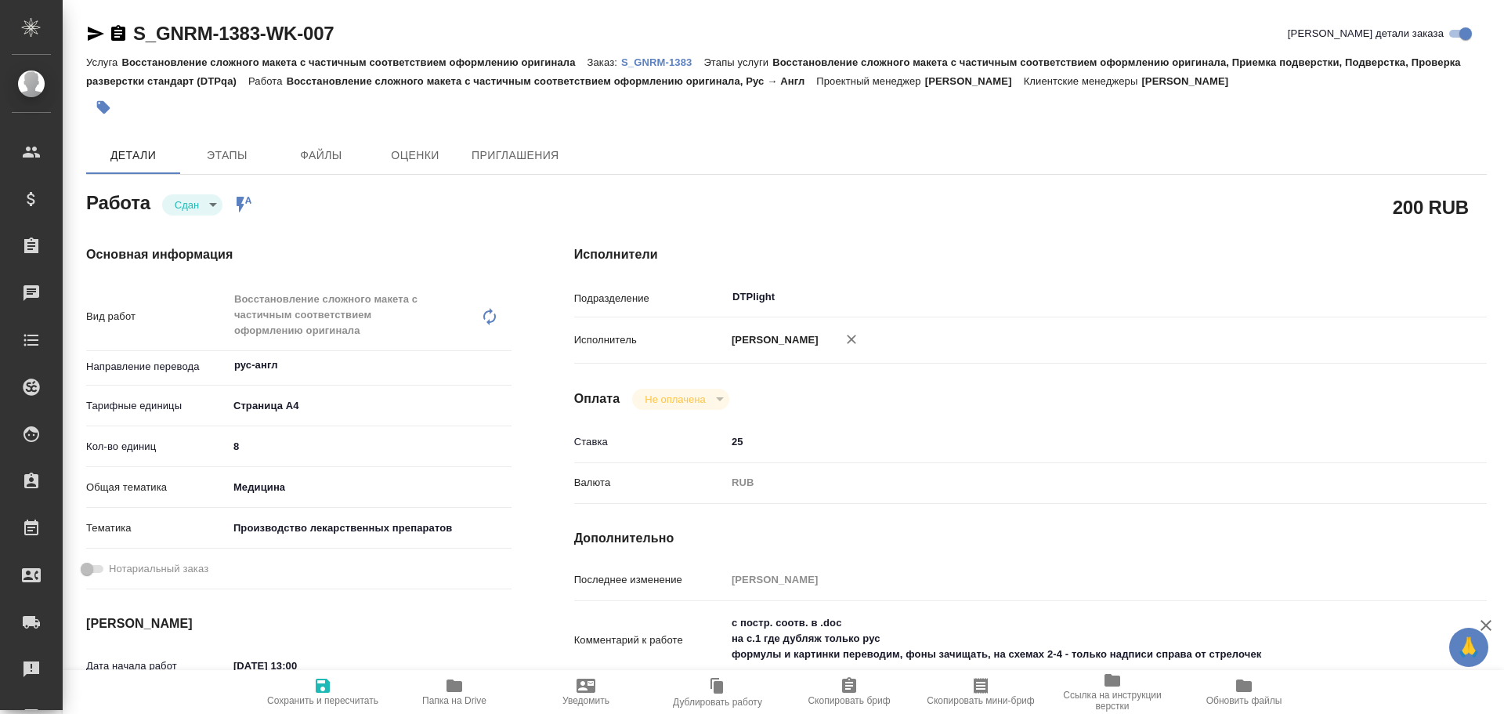
type textarea "x"
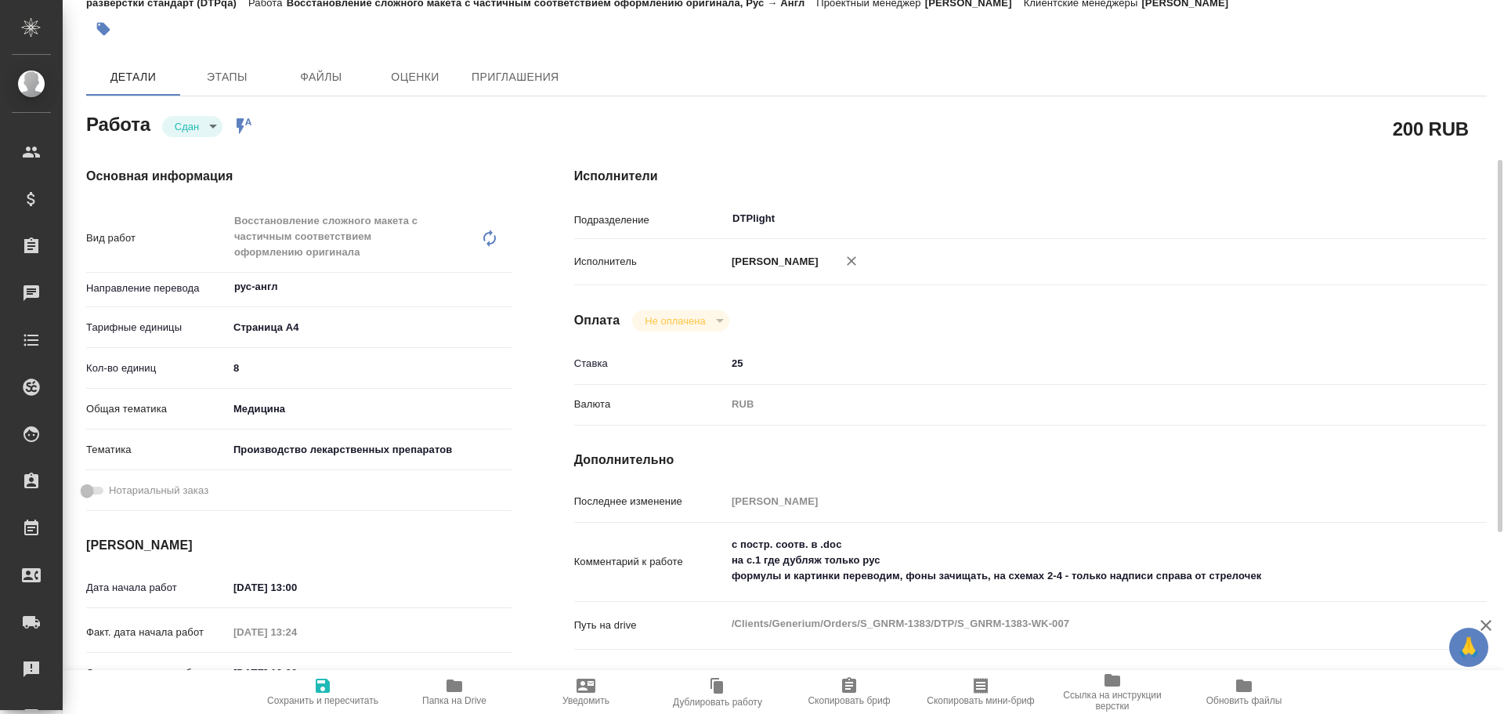
scroll to position [157, 0]
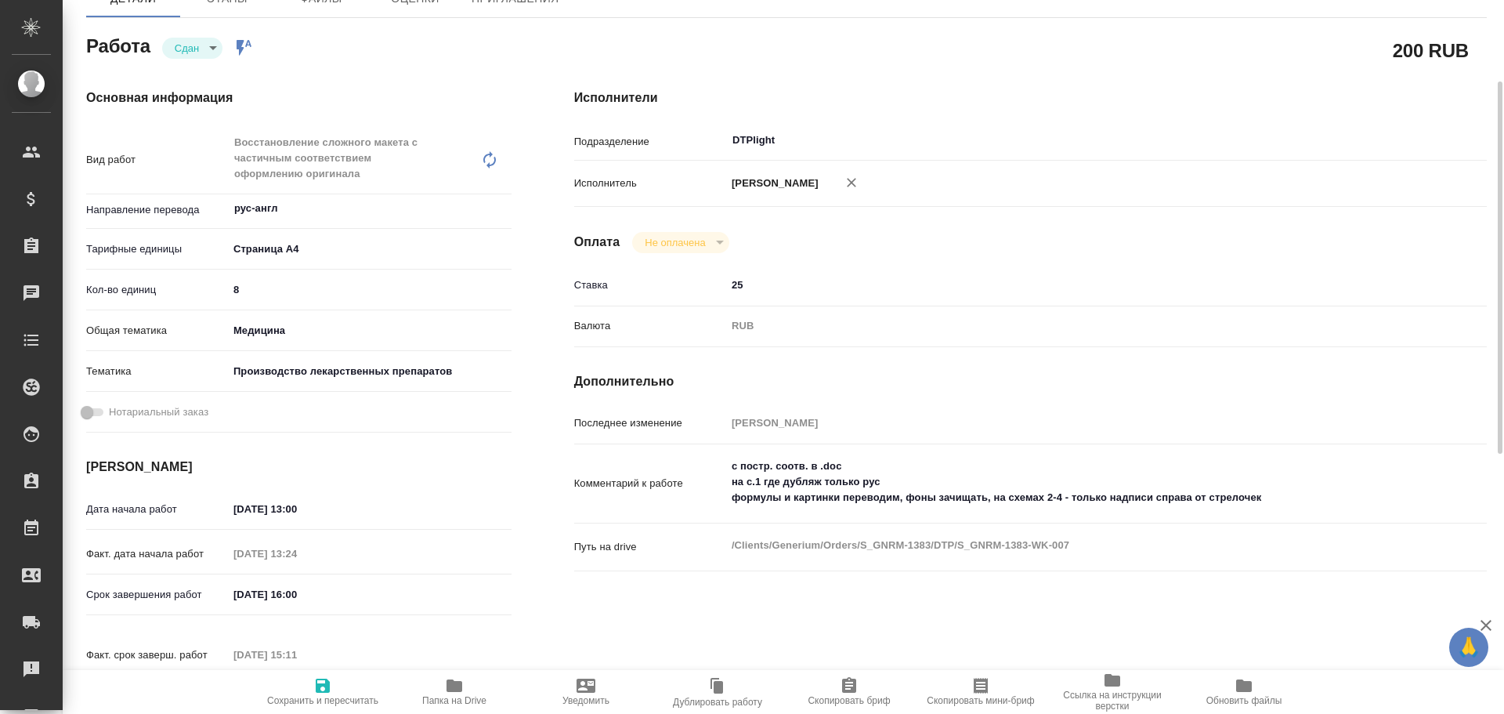
click at [442, 693] on span "Папка на Drive" at bounding box center [454, 691] width 113 height 30
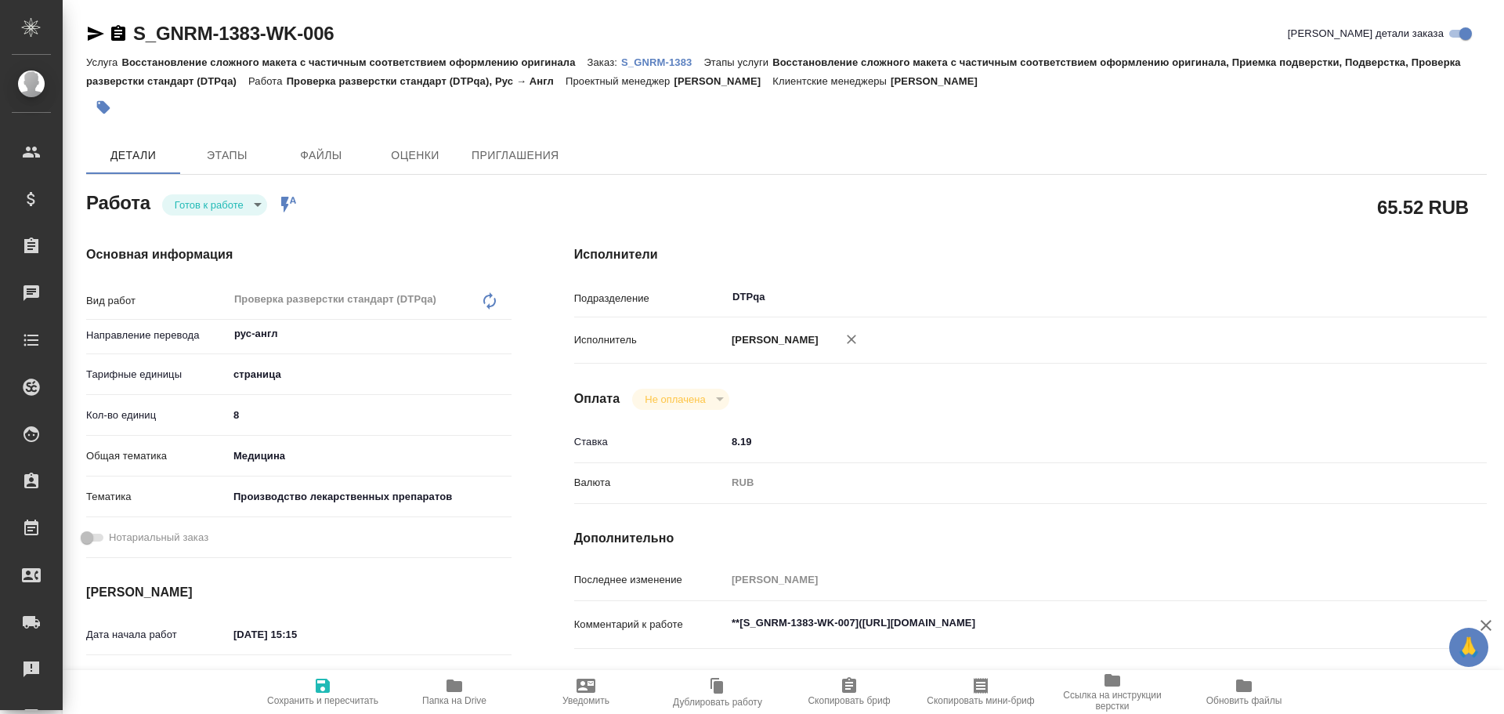
type textarea "x"
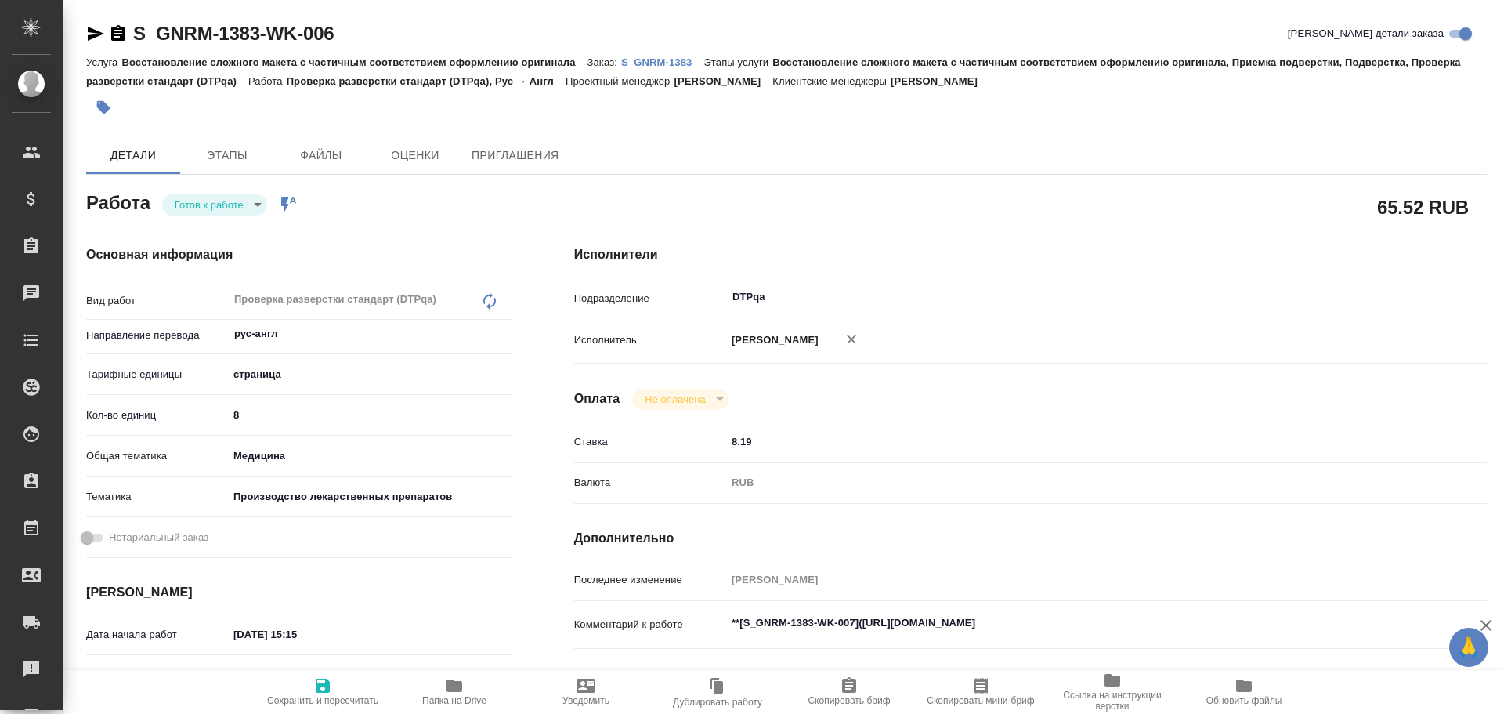
type textarea "x"
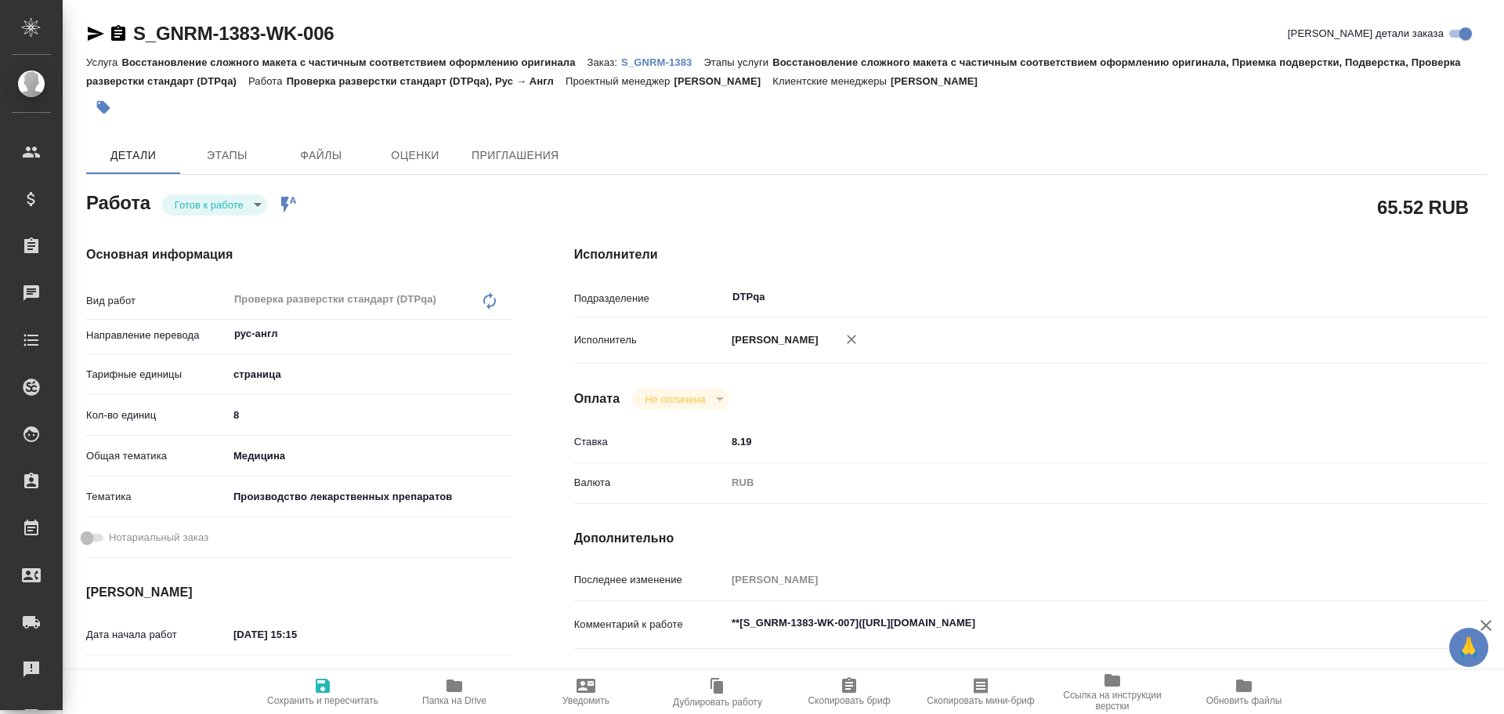
type textarea "x"
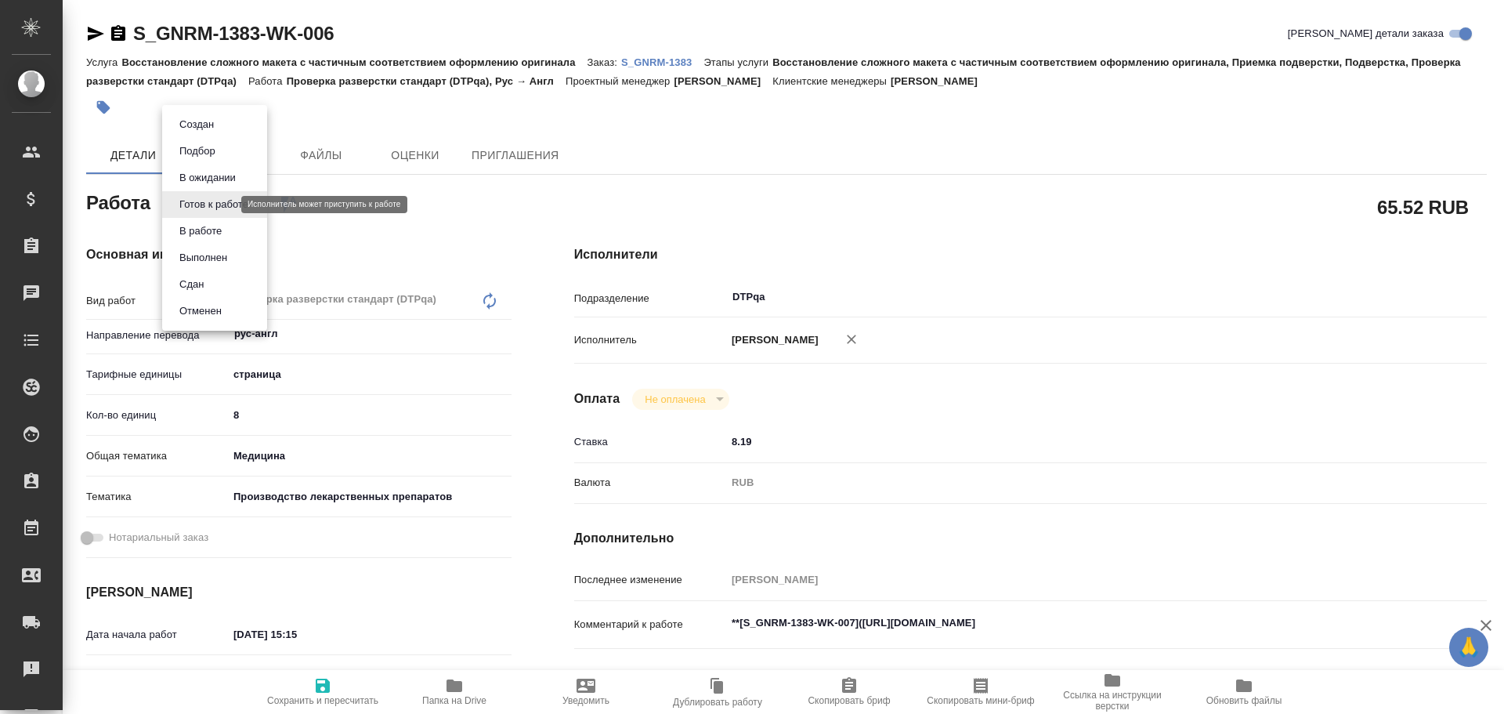
click at [203, 204] on body "🙏 .cls-1 fill:#fff; AWATERA Chulets [PERSON_NAME] Спецификации Заказы Чаты Todo…" at bounding box center [752, 357] width 1504 height 714
type textarea "x"
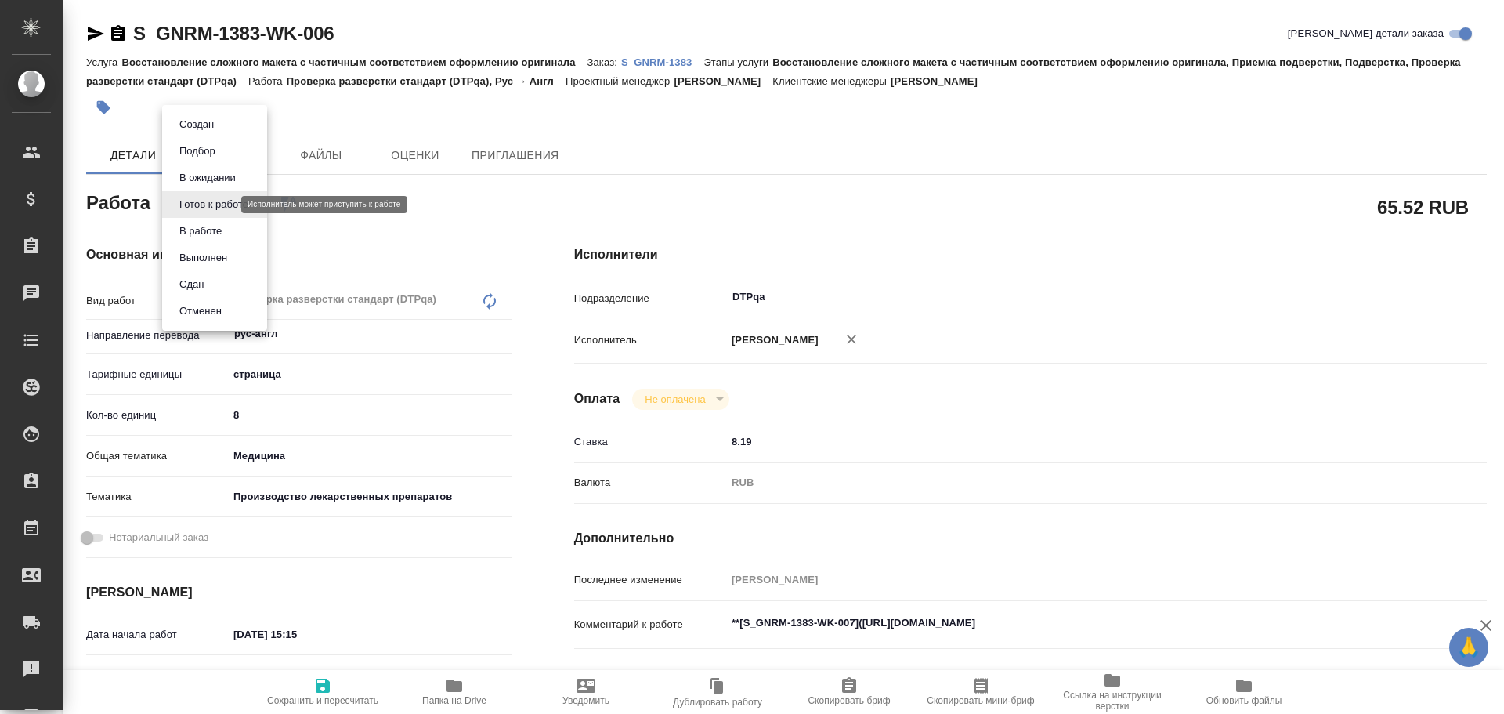
type textarea "x"
click at [200, 231] on button "В работе" at bounding box center [201, 231] width 52 height 17
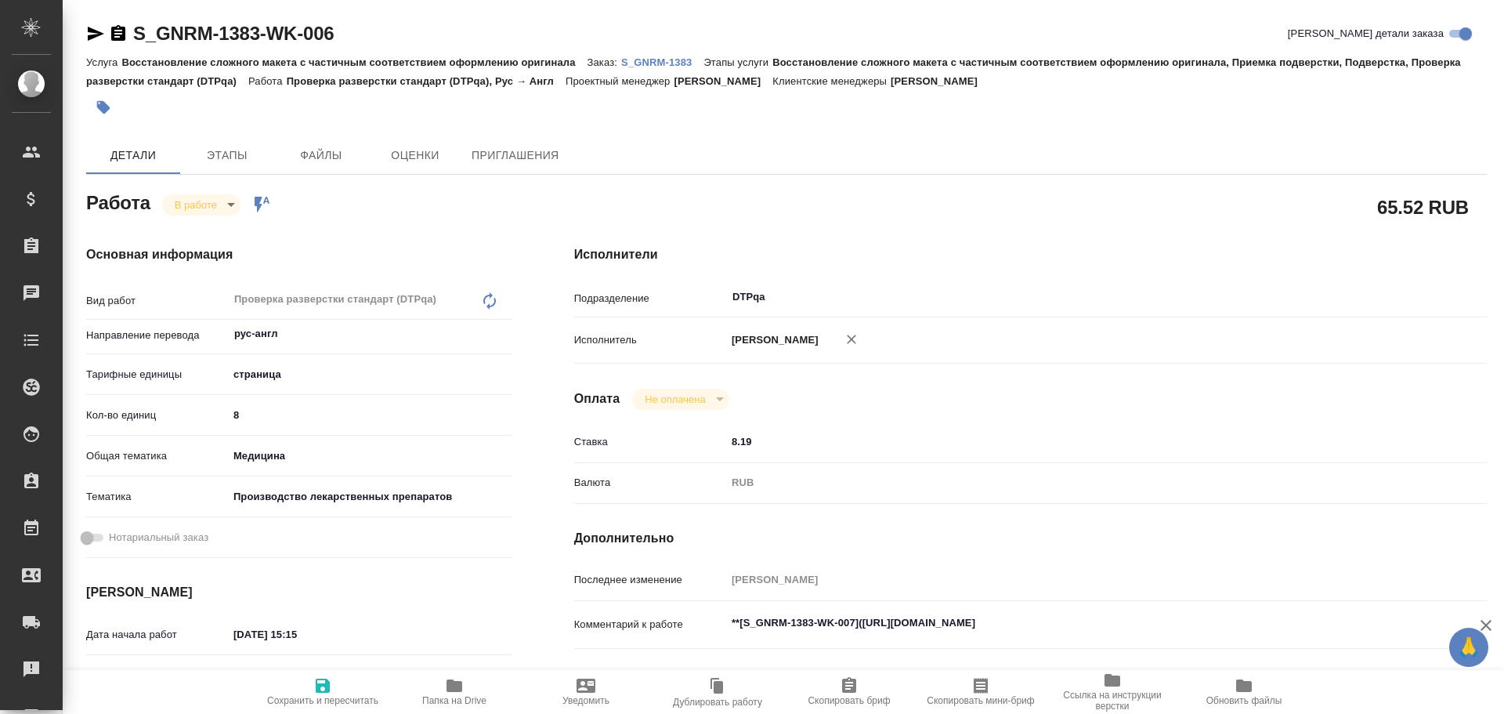
type textarea "x"
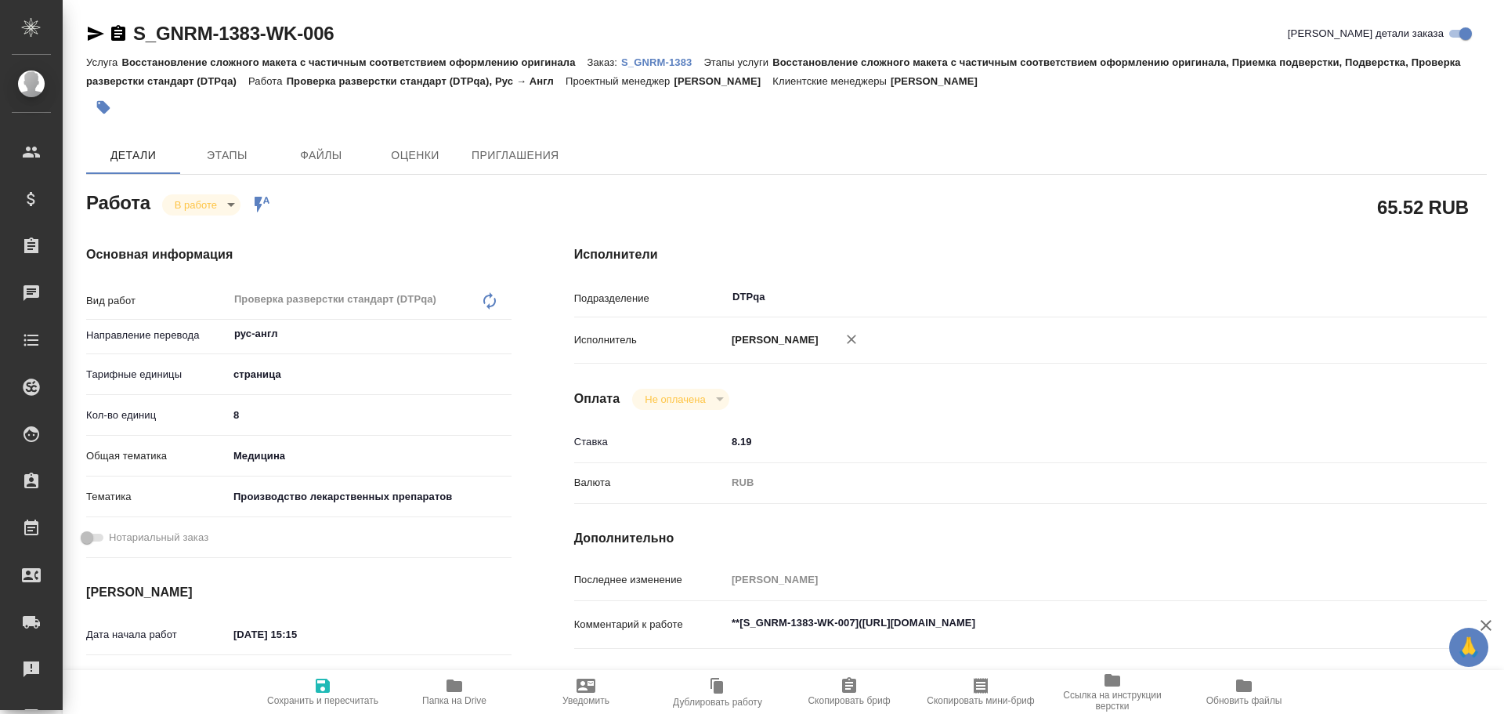
type textarea "x"
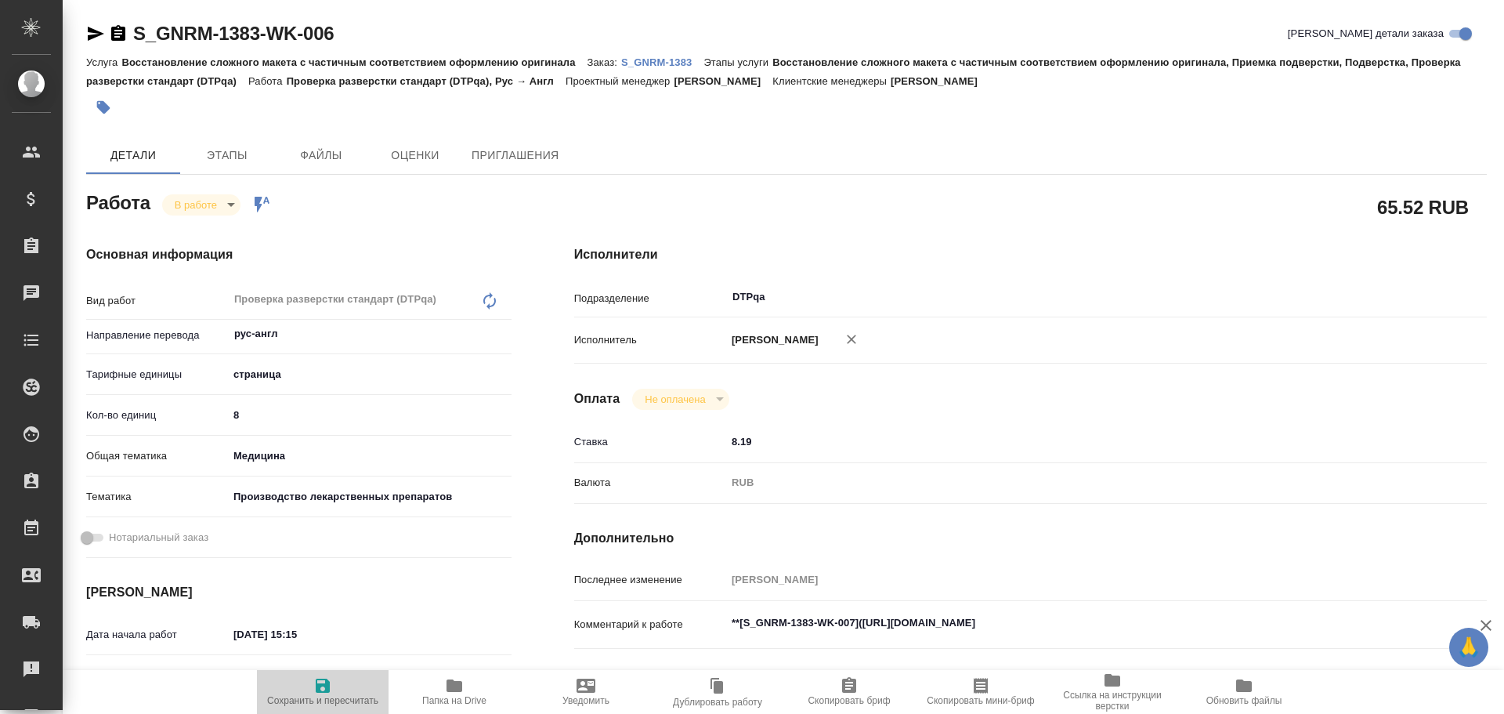
click at [333, 697] on span "Сохранить и пересчитать" at bounding box center [322, 700] width 111 height 11
type textarea "x"
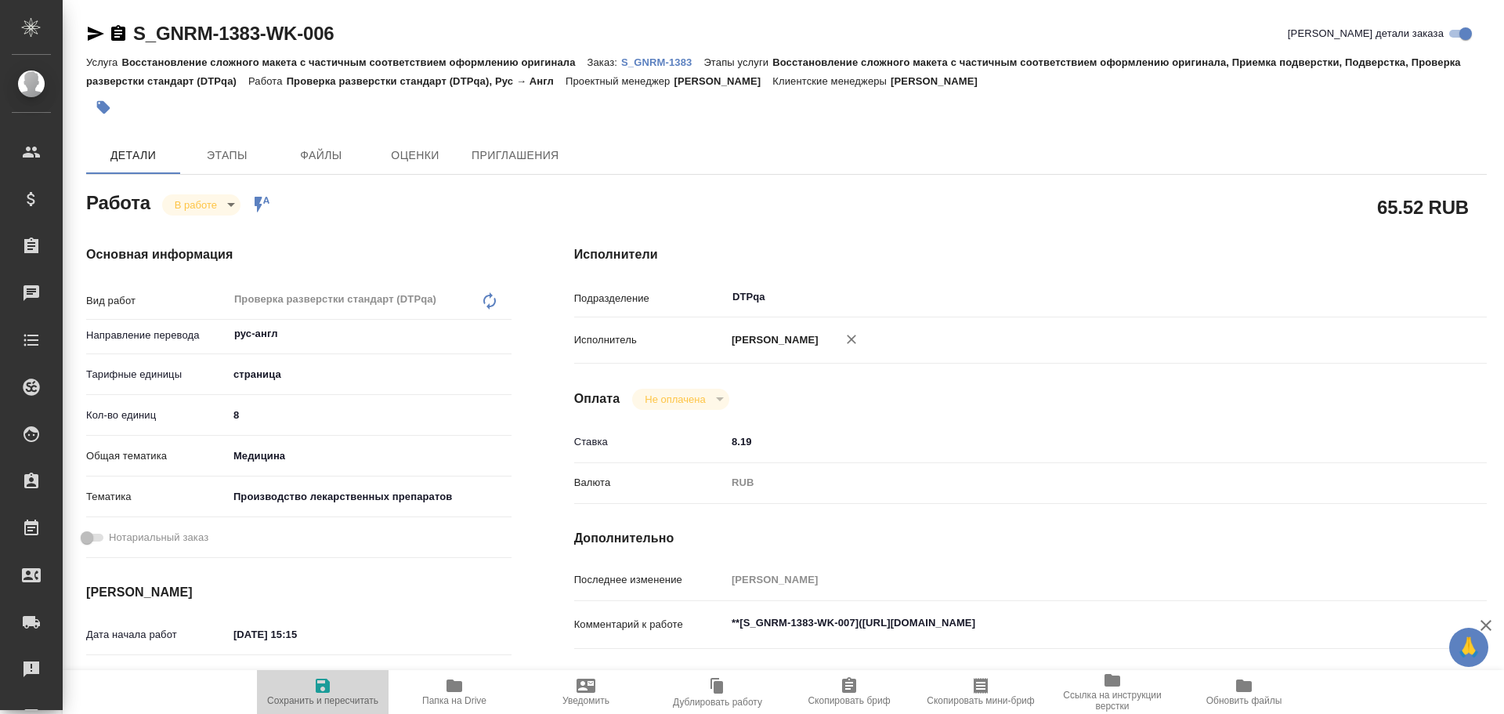
type textarea "x"
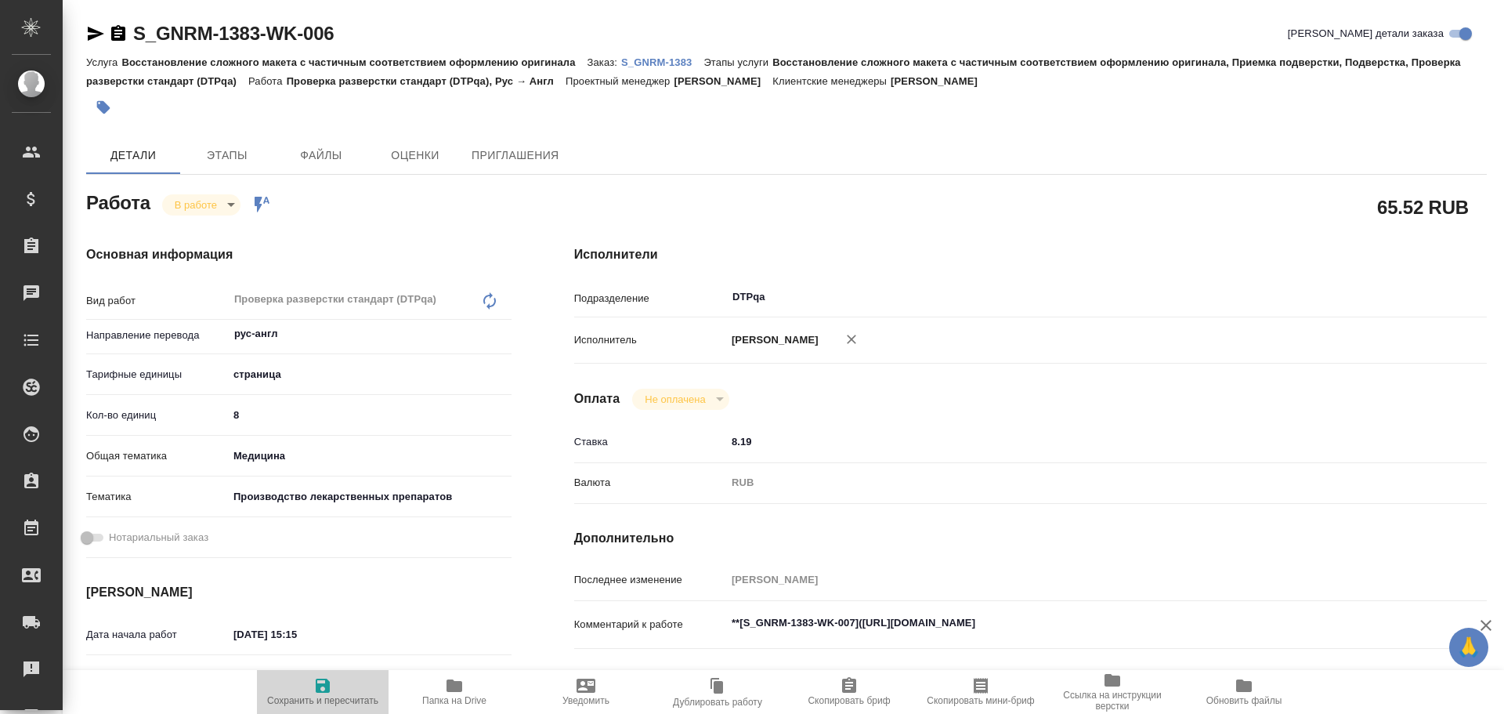
type textarea "x"
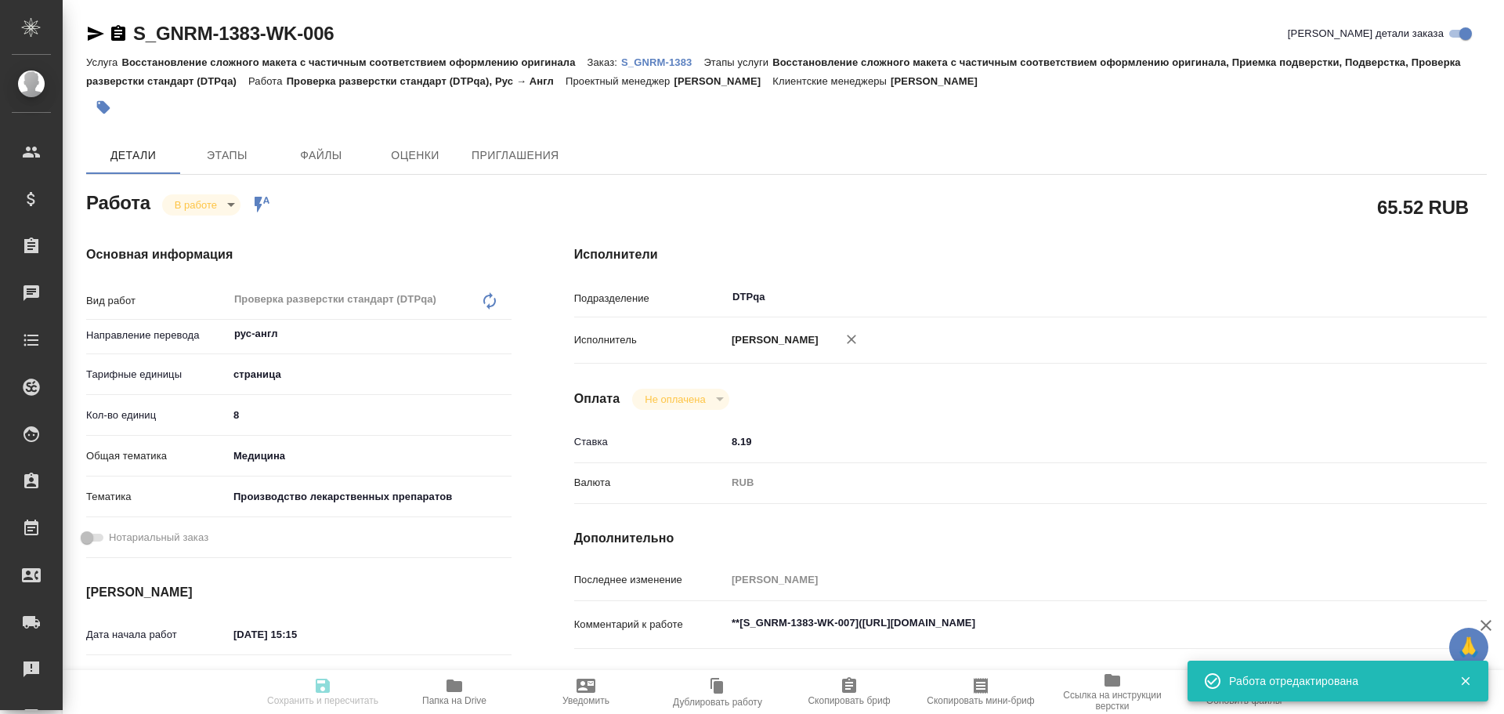
type textarea "x"
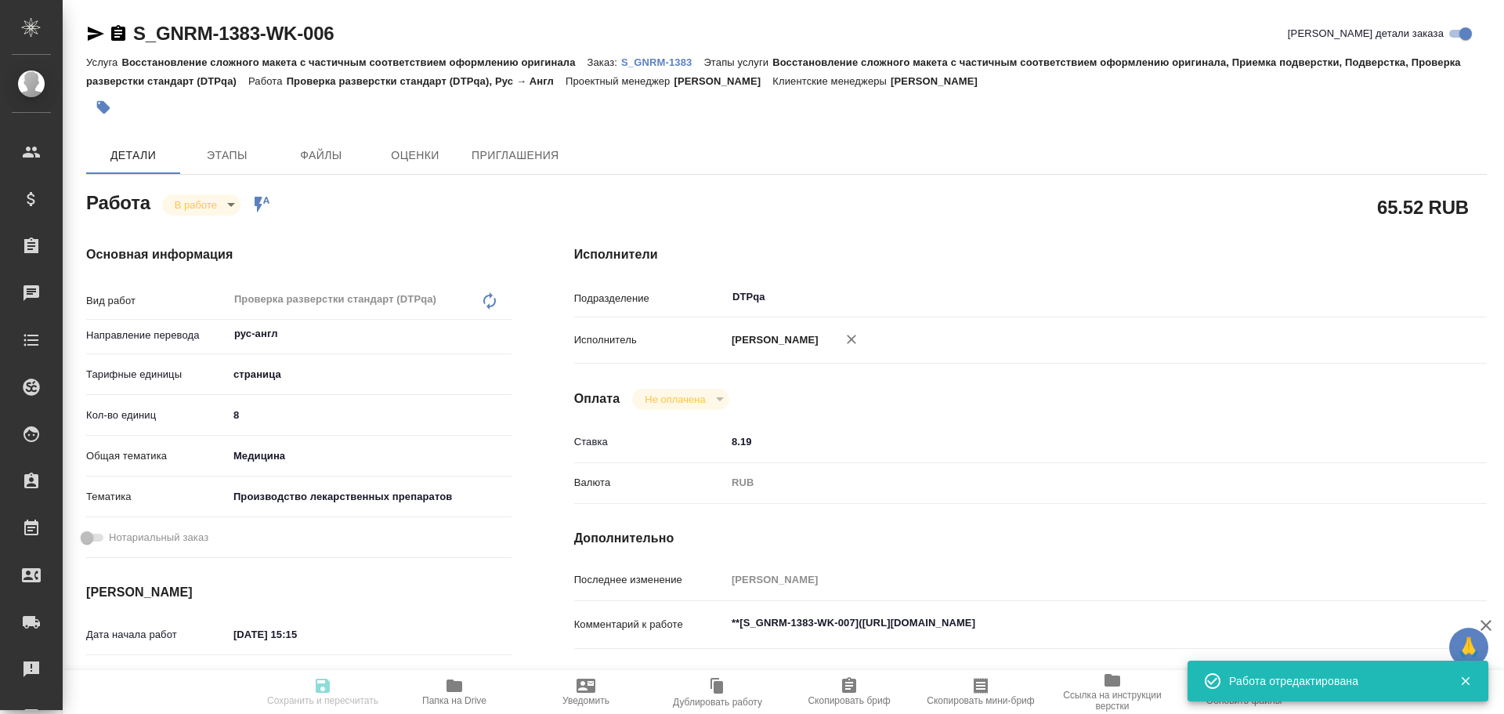
type textarea "x"
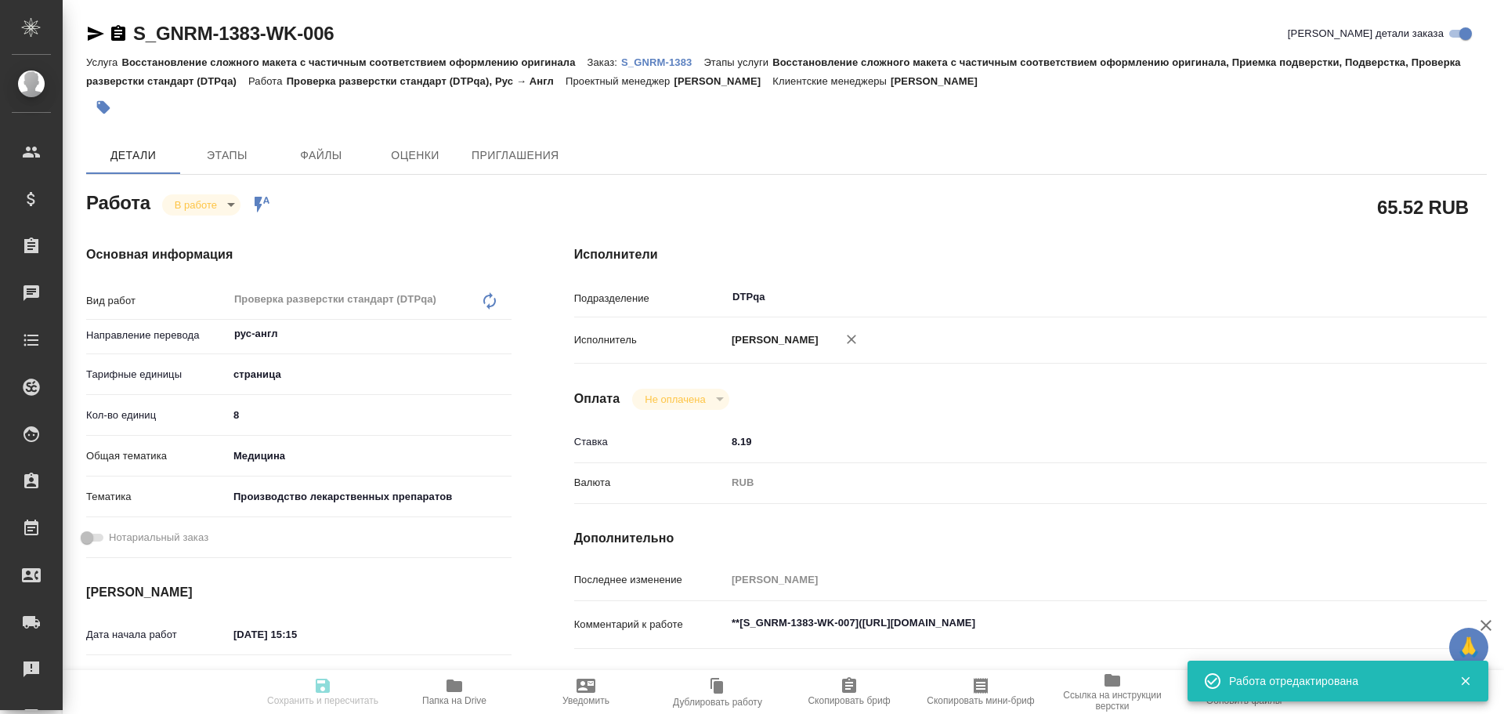
type input "inProgress"
type textarea "Проверка разверстки стандарт (DTPqa)"
type textarea "x"
type input "рус-англ"
type input "5a8b1489cc6b4906c91bfdb2"
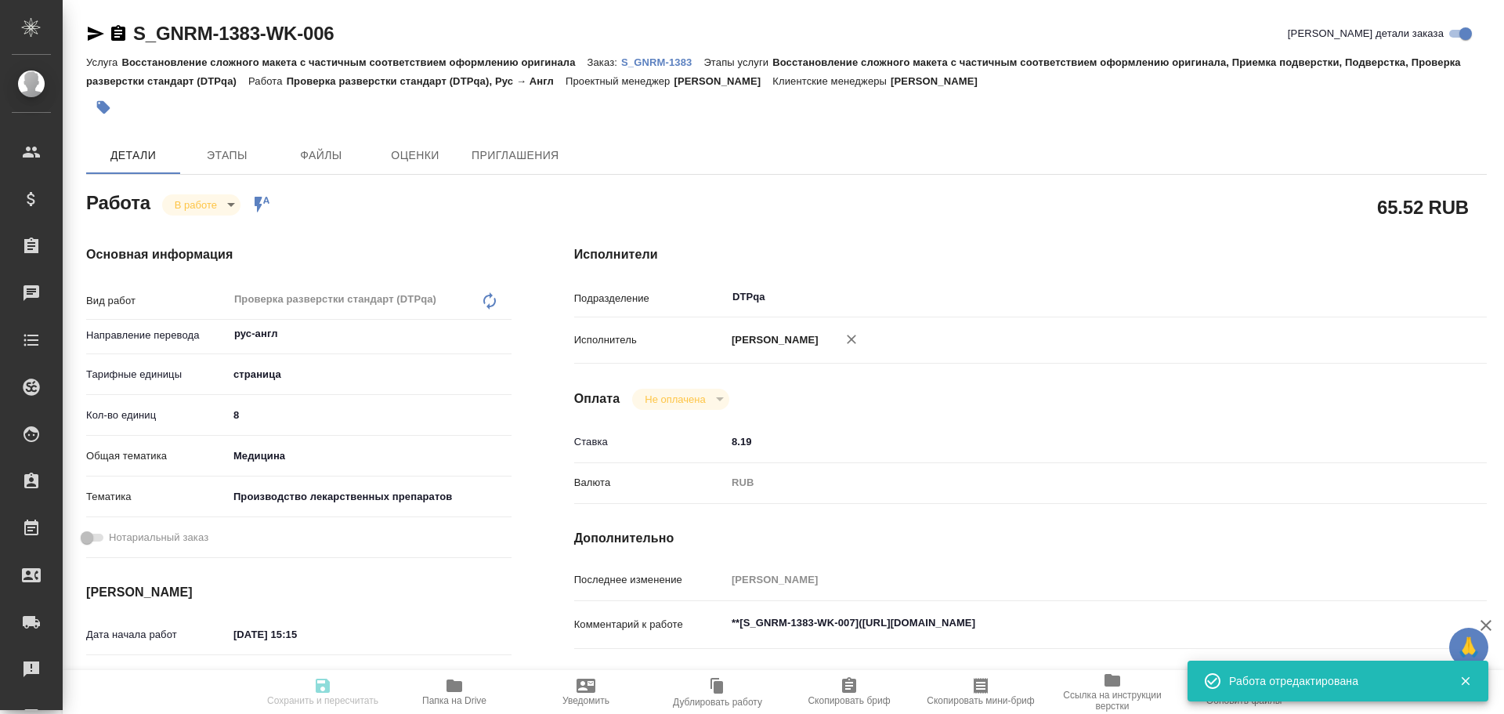
type input "8"
type input "med"
type input "614982fec5ecbb70f805293f"
type input "[DATE] 15:15"
type input "[DATE] 15:34"
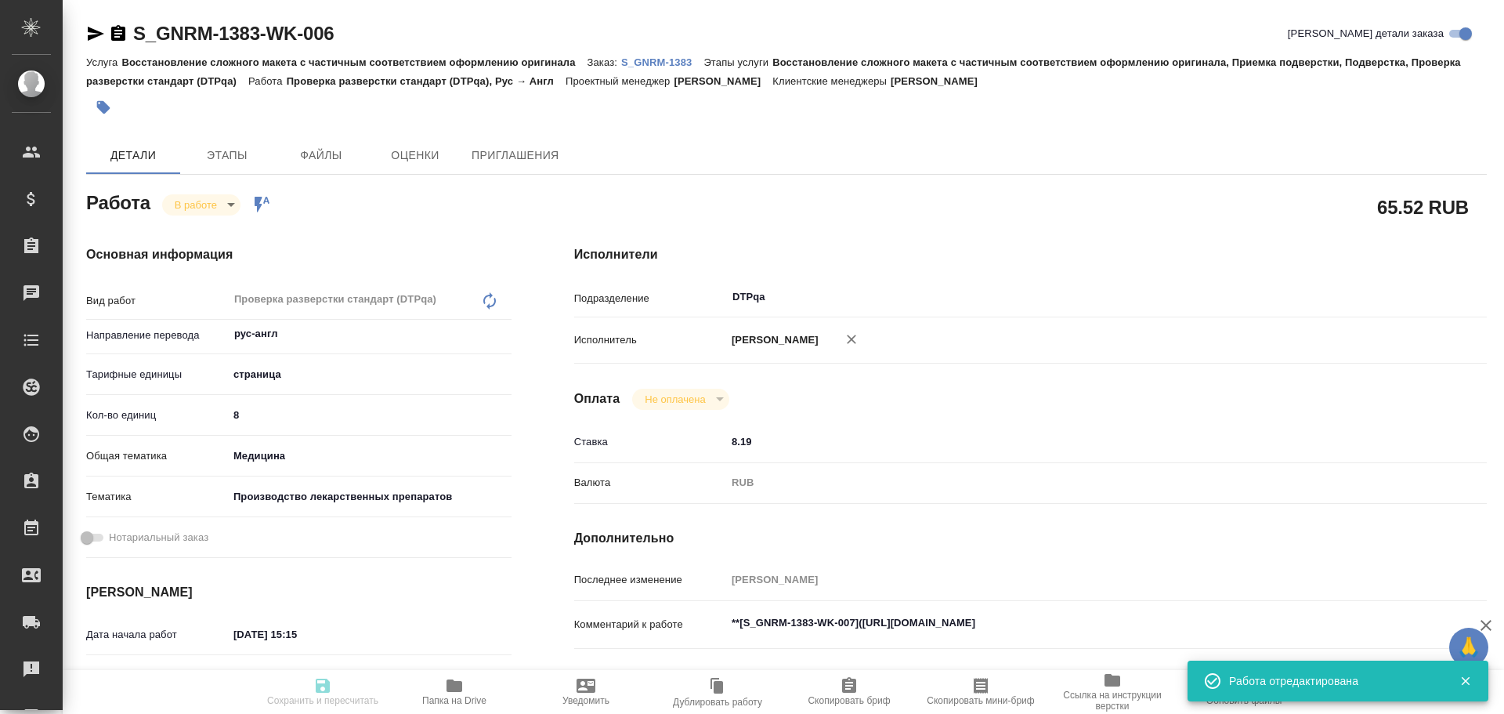
type input "[DATE] 17:00"
type input "[DATE] 16:00"
type input "DTPqa"
type input "notPayed"
type input "8.19"
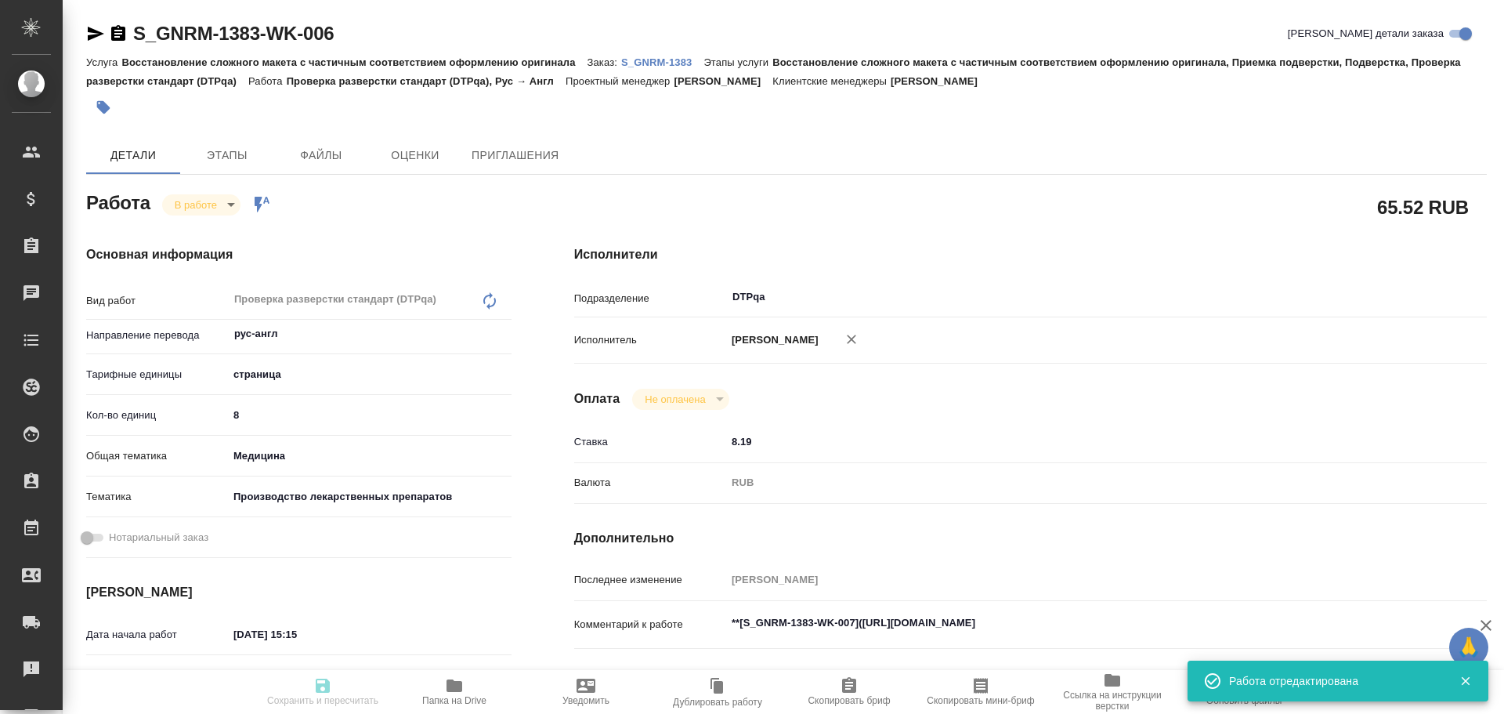
type input "RUB"
type input "[PERSON_NAME]"
type textarea "**[S_GNRM-1383-WK-007]([URL][DOMAIN_NAME]"
type textarea "x"
type textarea "/Clients/Generium/Orders/S_GNRM-1383/DTP/S_GNRM-1383-WK-006"
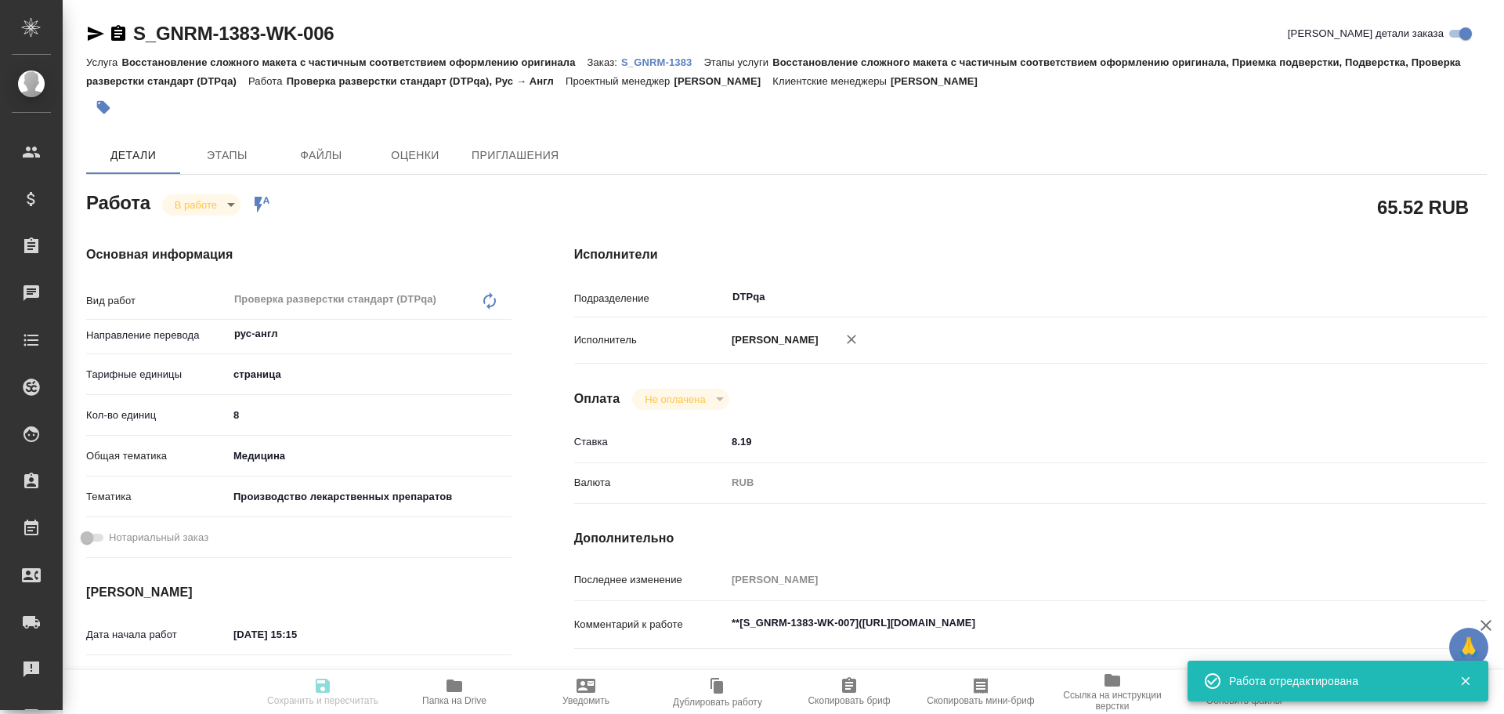
type textarea "x"
type input "S_GNRM-1383"
type input "Восстановление сложного макета с частичным соответствием оформлению оригинала"
type input "Восстановление сложного макета с частичным соответствием оформлению оригинала, …"
type input "[PERSON_NAME]"
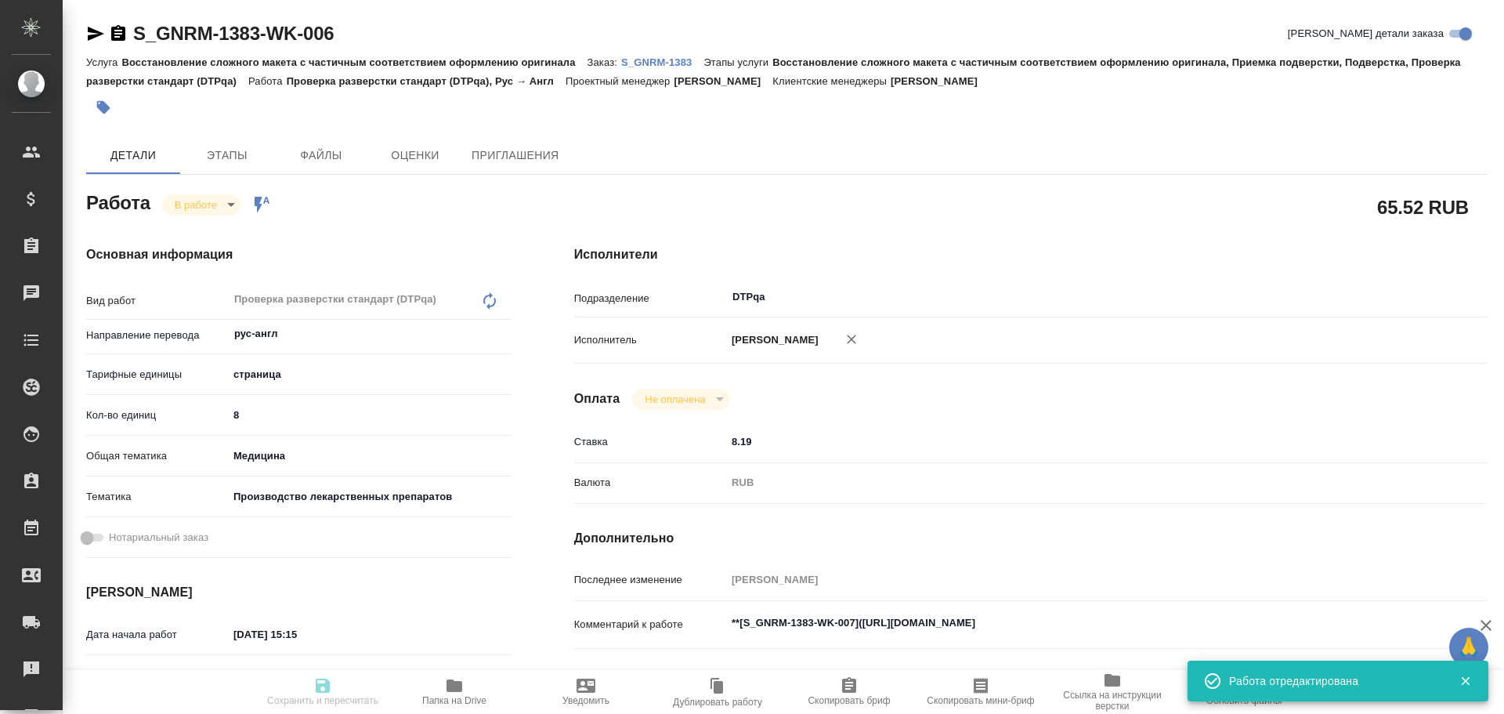
type input "[PERSON_NAME]"
type input "/Clients/Generium/Orders/S_GNRM-1383"
type textarea "x"
type textarea "[PERSON_NAME] взять в перевод с русского на английский язык документ во вложени…"
type textarea "x"
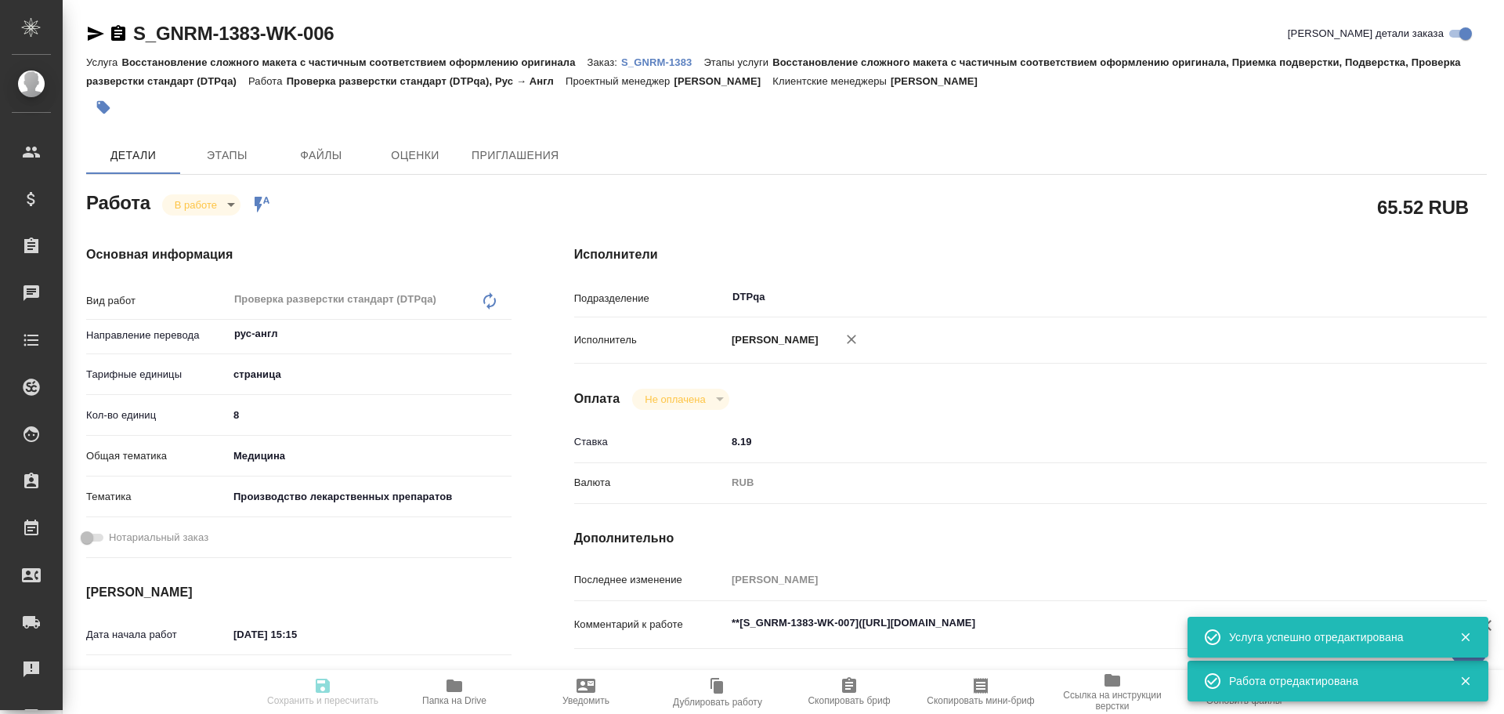
type textarea "x"
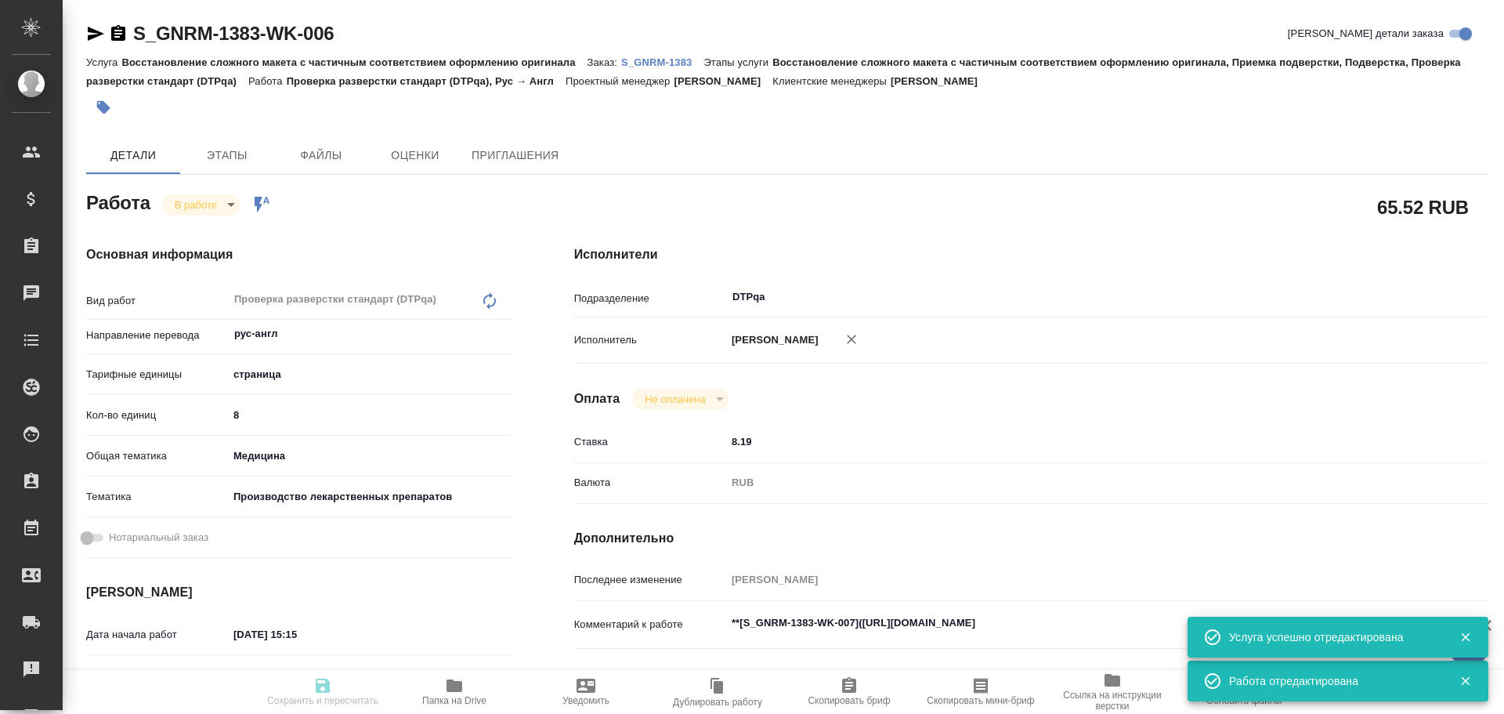
type textarea "x"
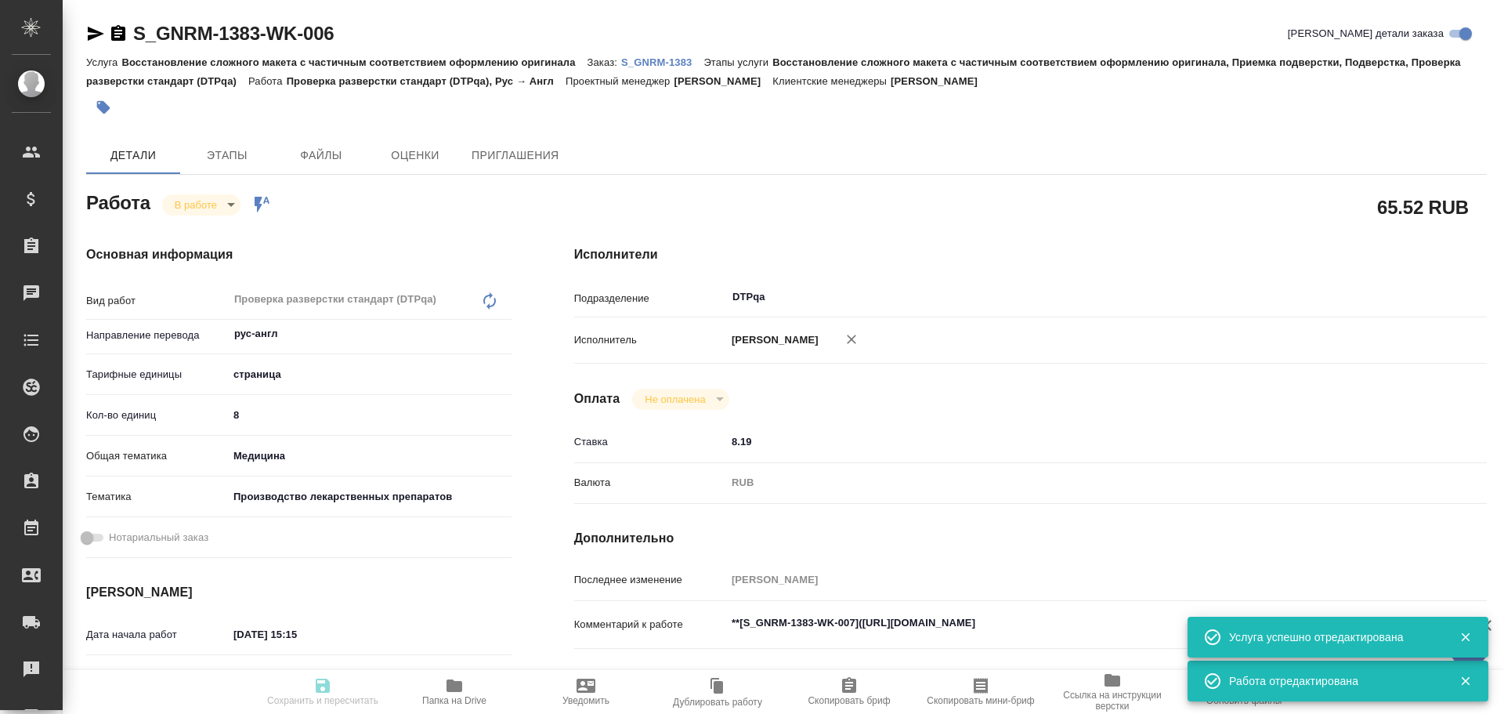
type textarea "x"
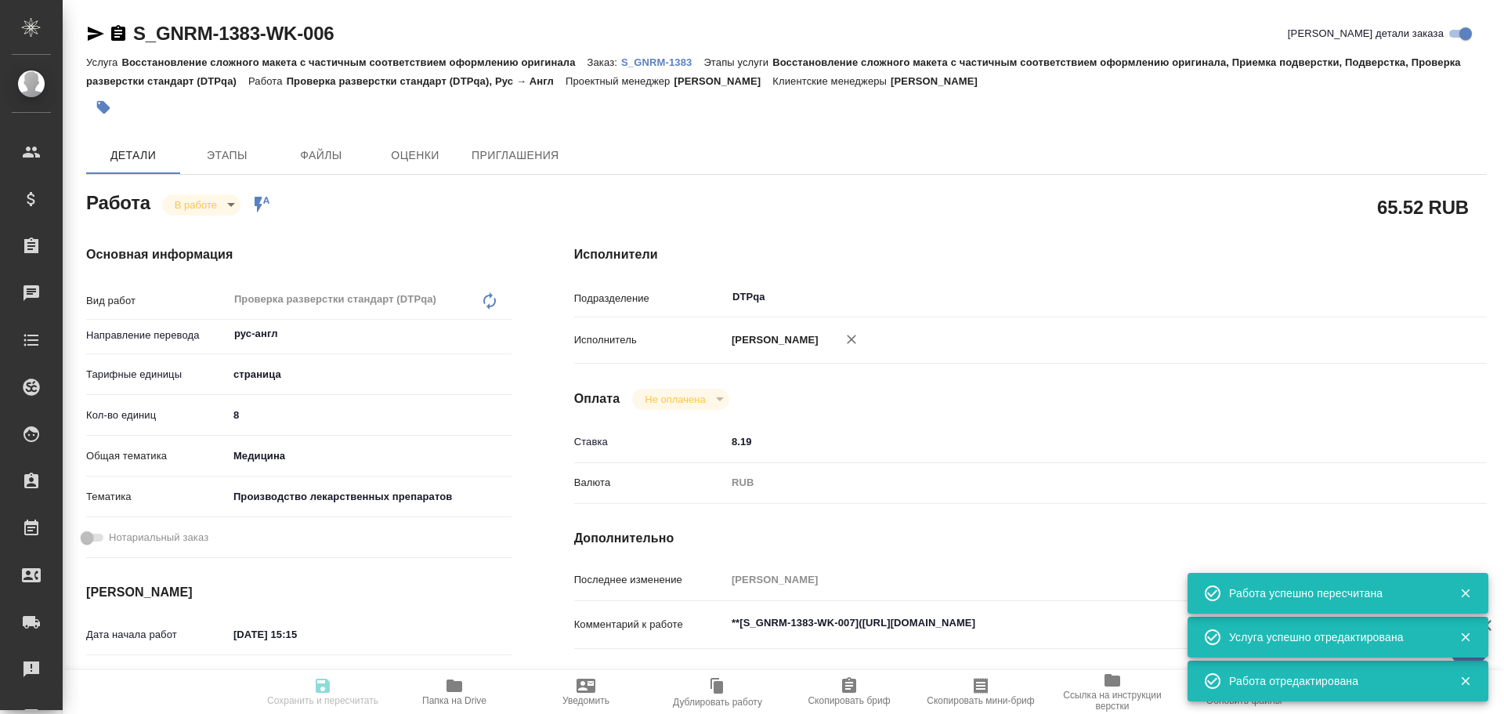
type input "inProgress"
type textarea "Проверка разверстки стандарт (DTPqa)"
type textarea "x"
type input "рус-англ"
type input "5a8b1489cc6b4906c91bfdb2"
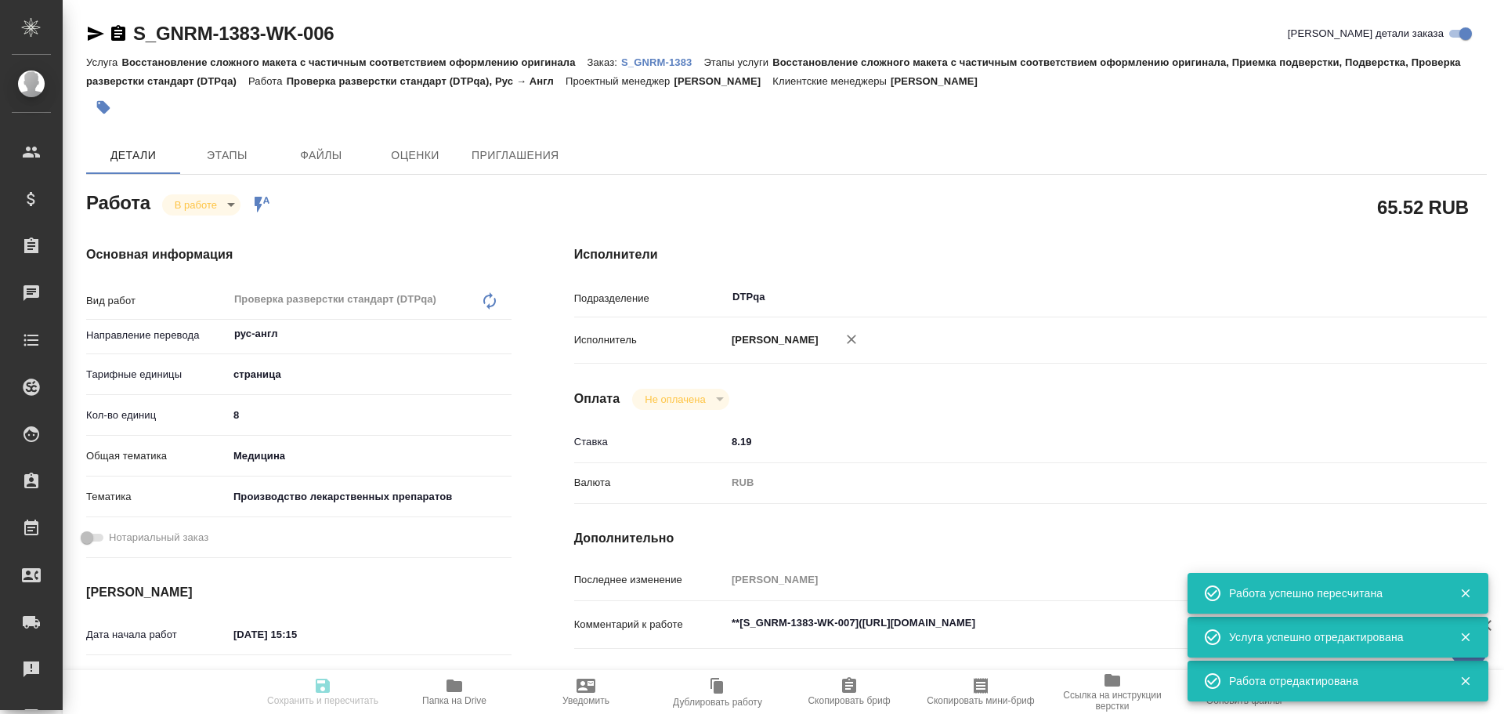
type input "8"
type input "med"
type input "614982fec5ecbb70f805293f"
type input "[DATE] 15:15"
type input "[DATE] 15:34"
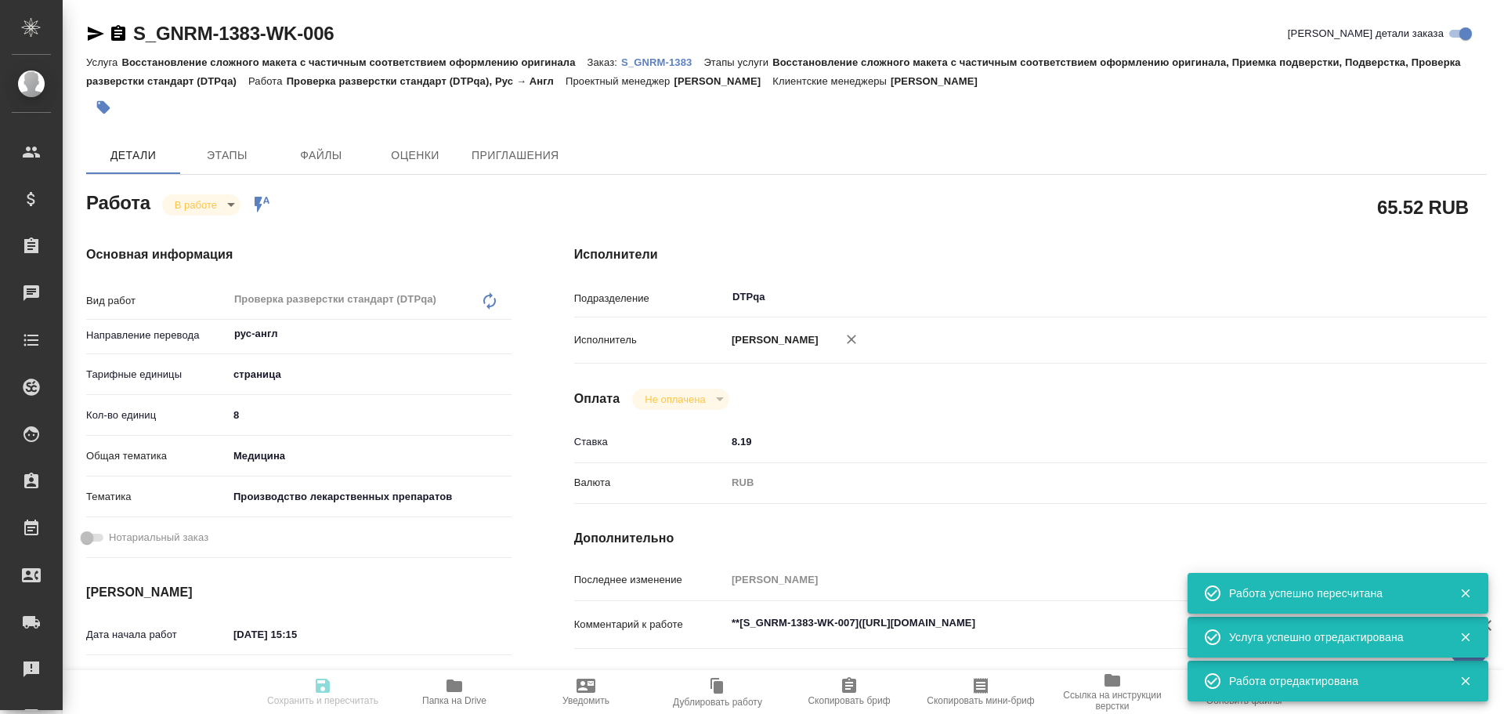
type input "[DATE] 17:00"
type input "[DATE] 16:00"
type input "DTPqa"
type input "notPayed"
type input "8.19"
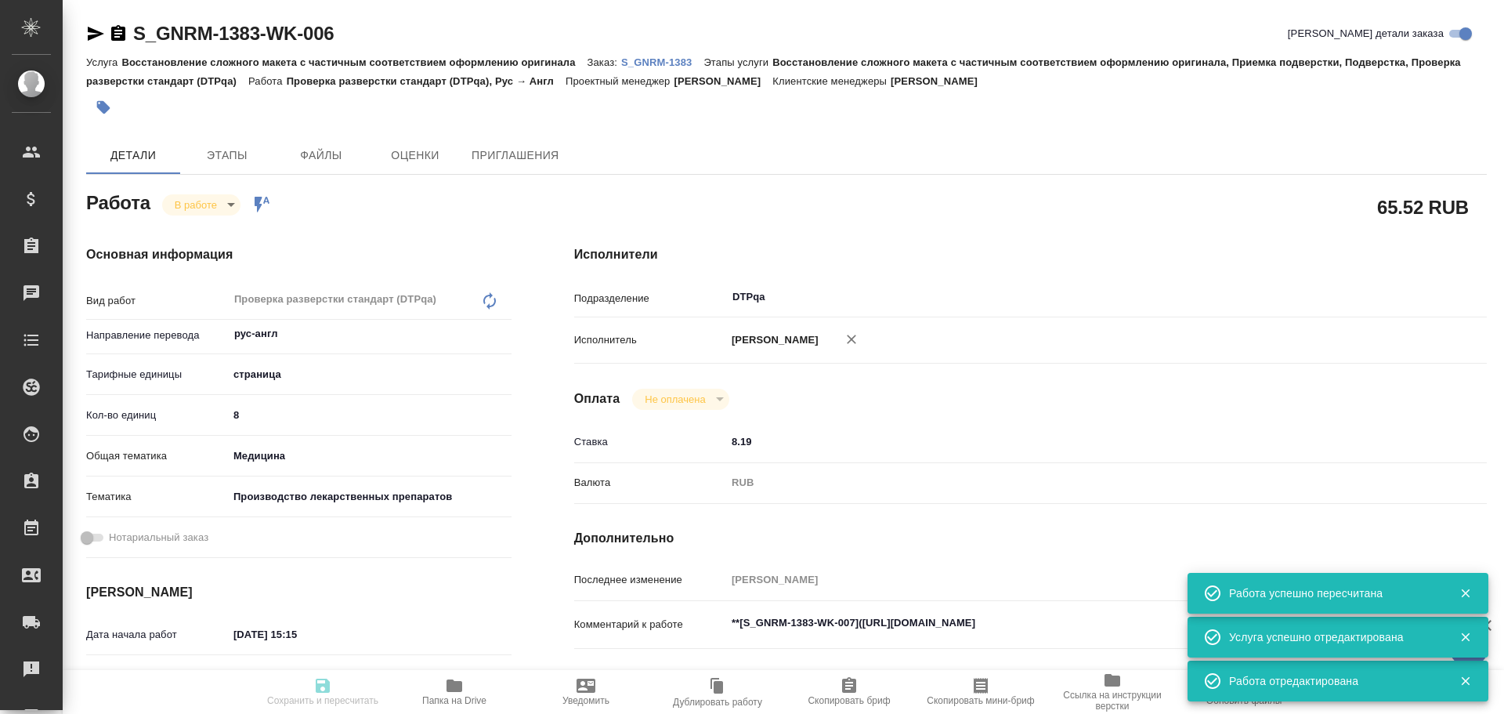
type input "RUB"
type input "[PERSON_NAME]"
type textarea "**[S_GNRM-1383-WK-007]([URL][DOMAIN_NAME]"
type textarea "x"
type textarea "/Clients/Generium/Orders/S_GNRM-1383/DTP/S_GNRM-1383-WK-006"
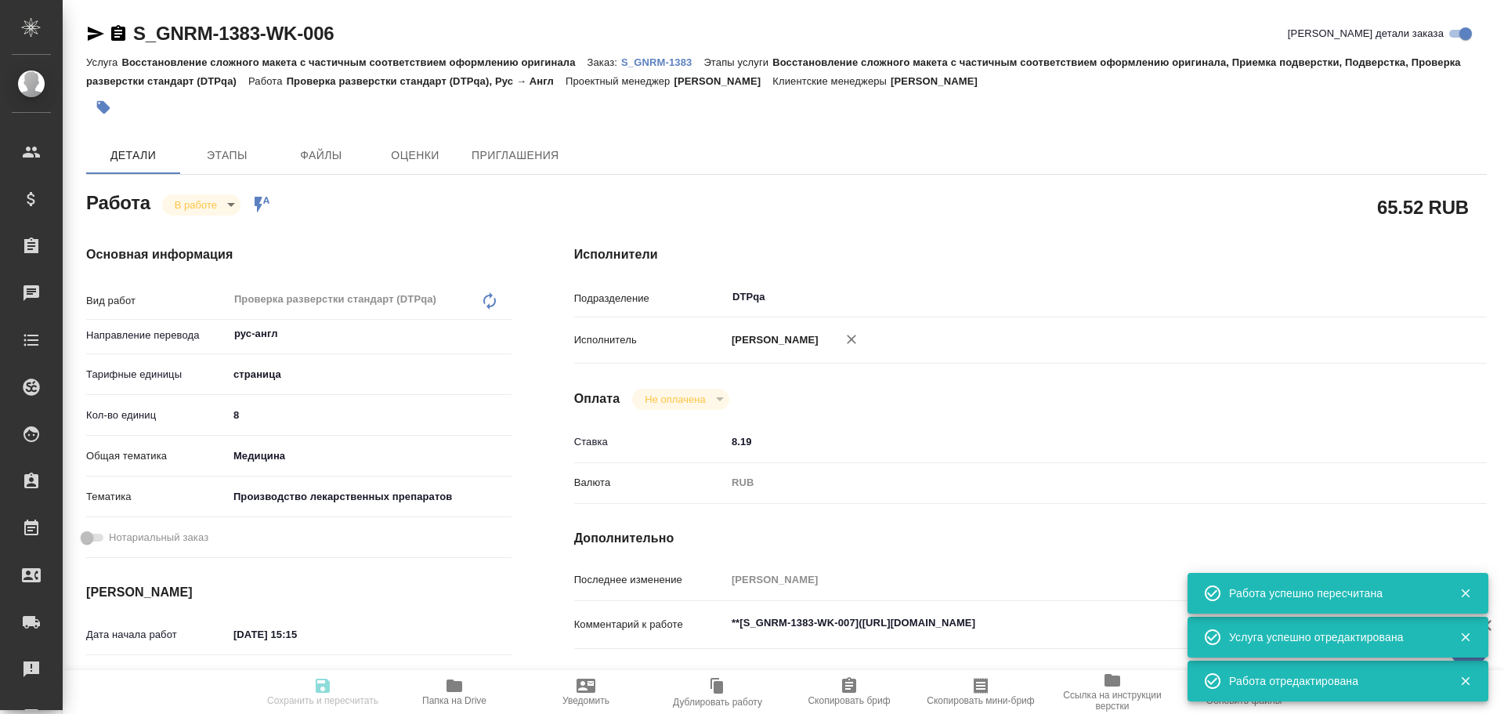
type textarea "x"
type input "S_GNRM-1383"
type input "Восстановление сложного макета с частичным соответствием оформлению оригинала"
type input "Восстановление сложного макета с частичным соответствием оформлению оригинала, …"
type input "[PERSON_NAME]"
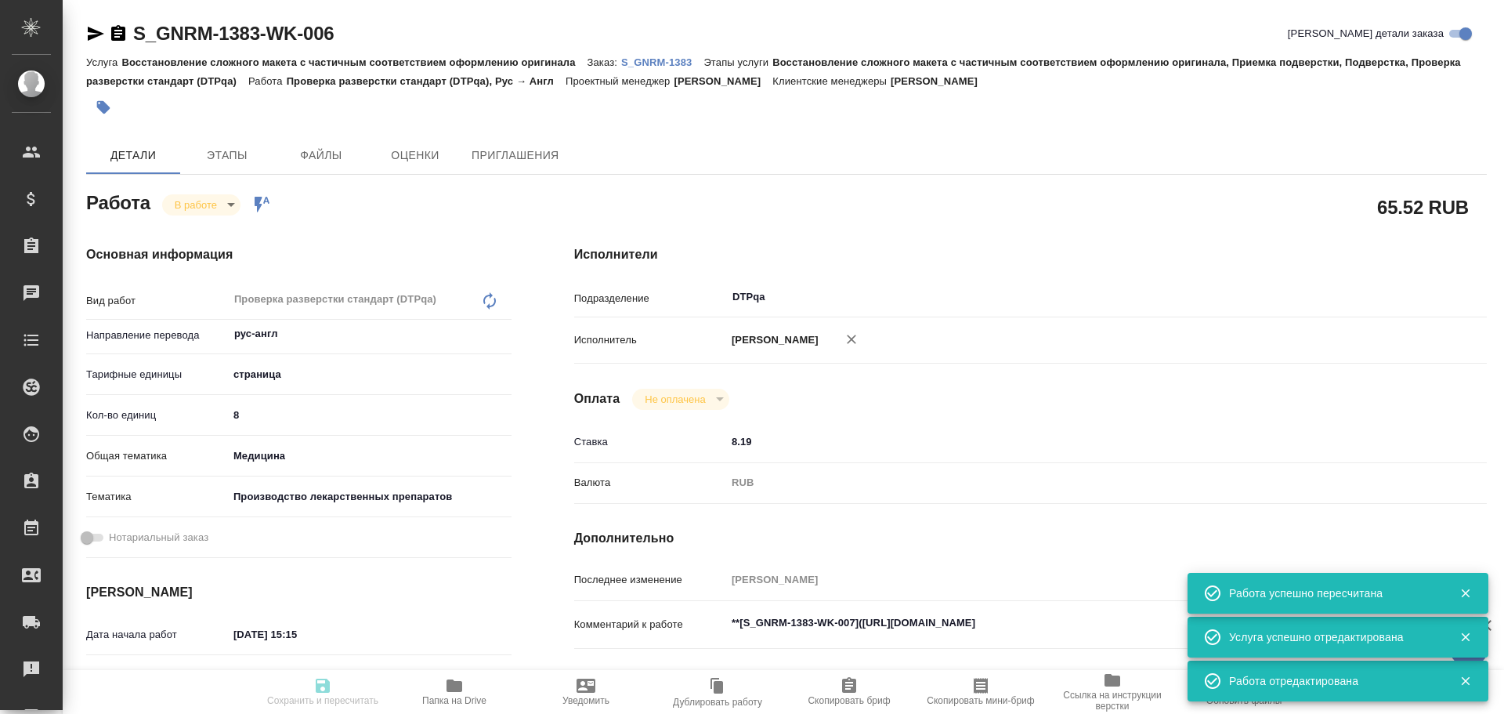
type input "[PERSON_NAME]"
type input "/Clients/Generium/Orders/S_GNRM-1383"
type textarea "x"
type textarea "[PERSON_NAME] взять в перевод с русского на английский язык документ во вложени…"
type textarea "x"
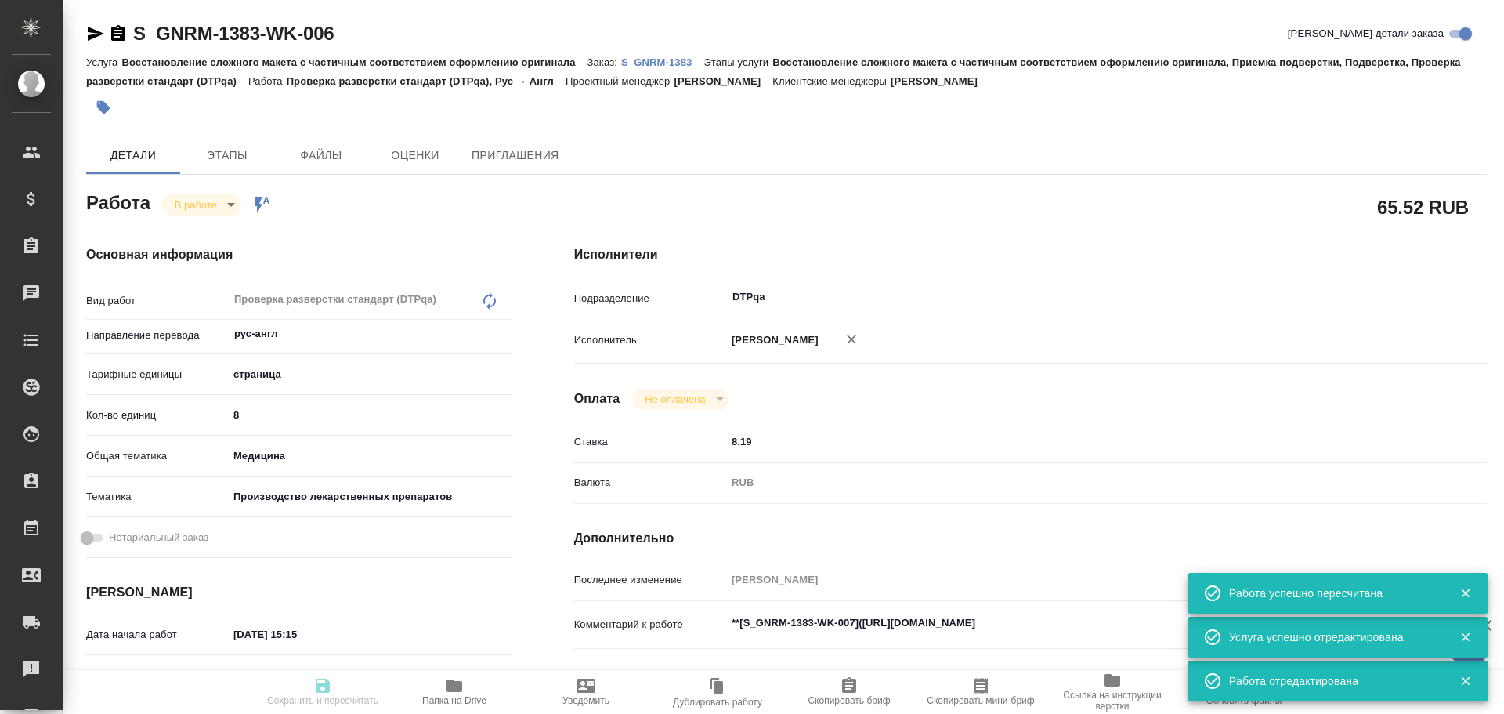
type textarea "x"
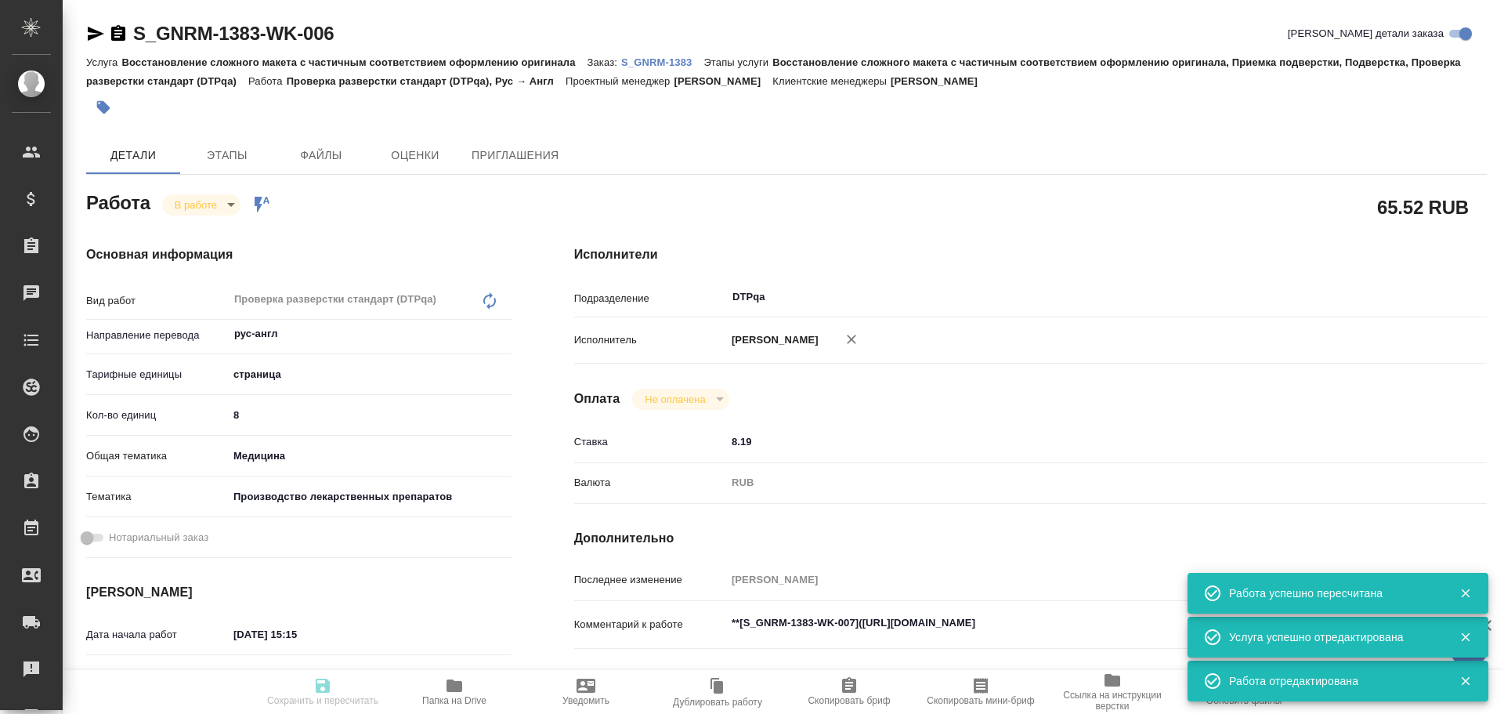
type textarea "x"
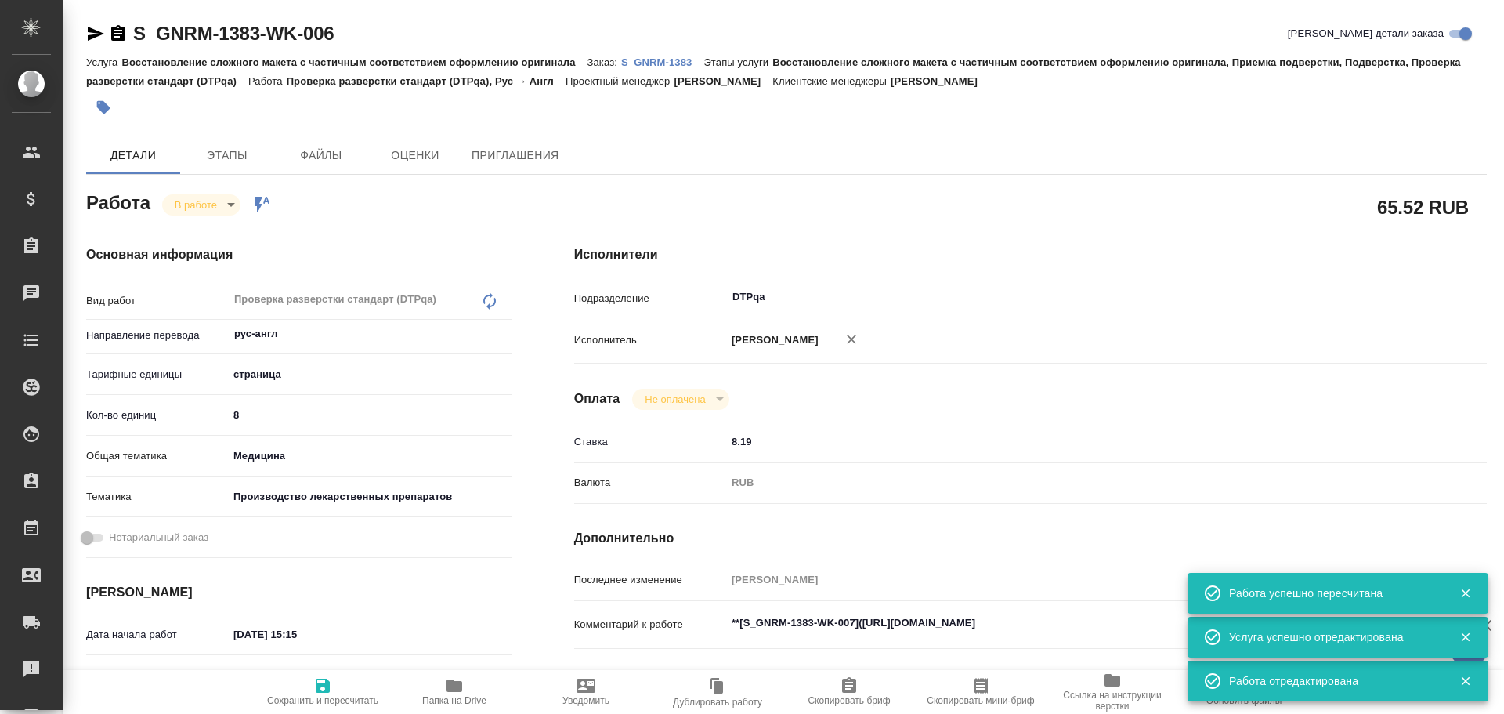
type textarea "x"
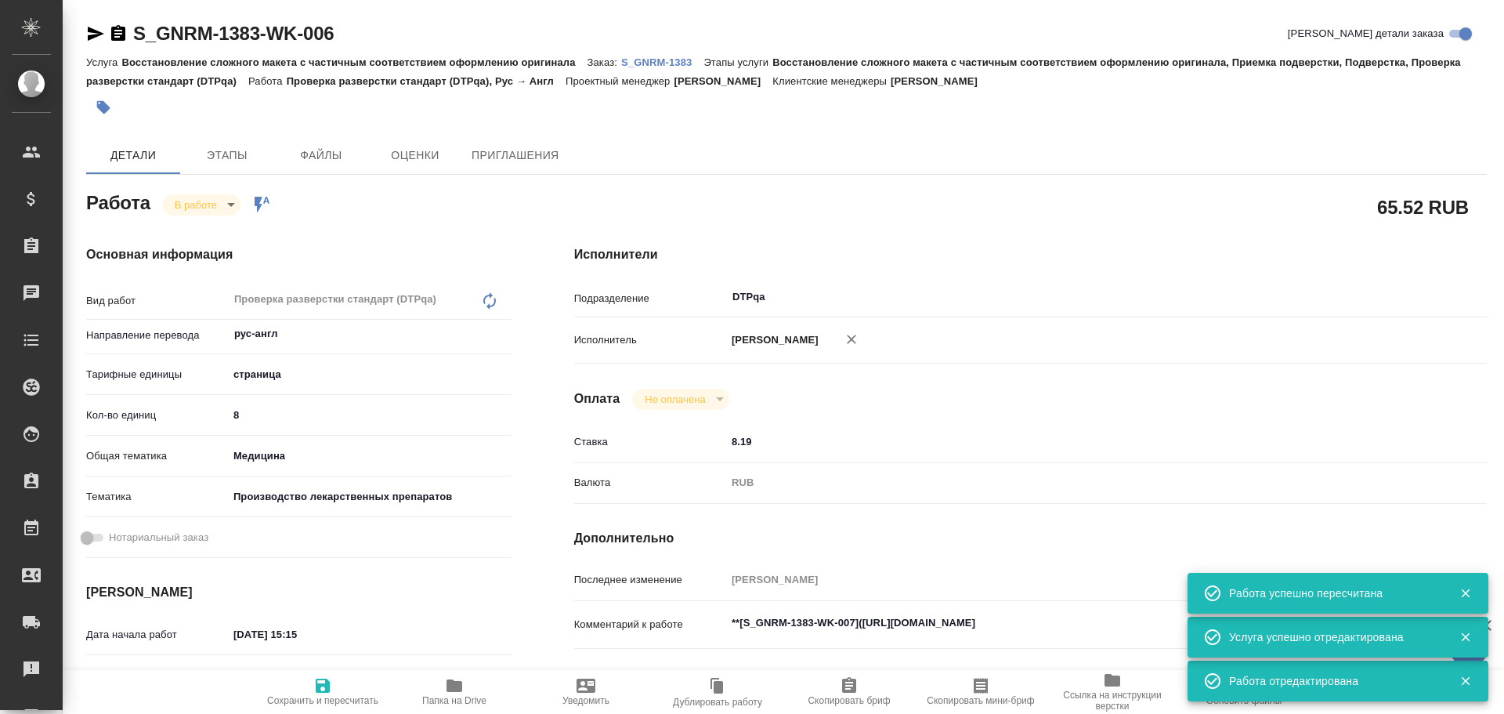
type textarea "x"
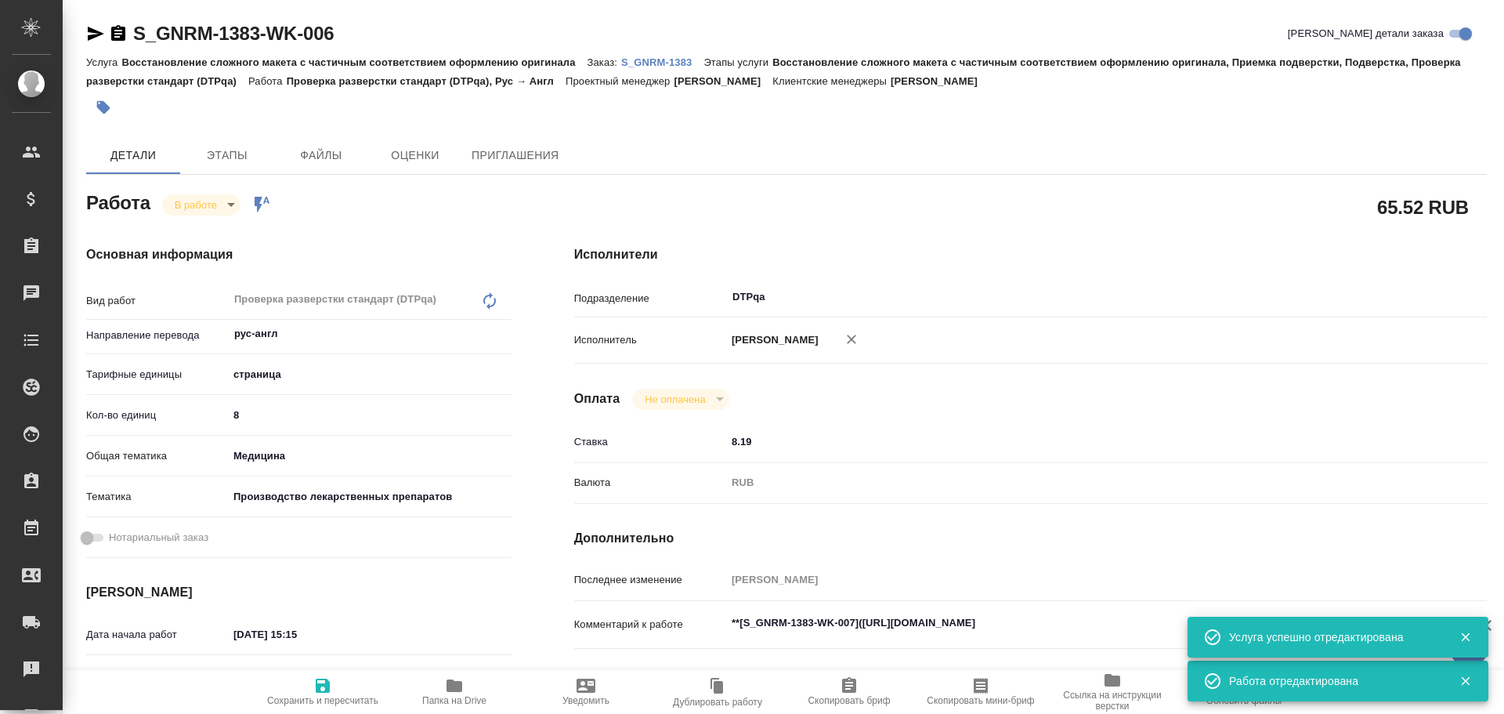
click at [459, 685] on icon "button" at bounding box center [455, 685] width 16 height 13
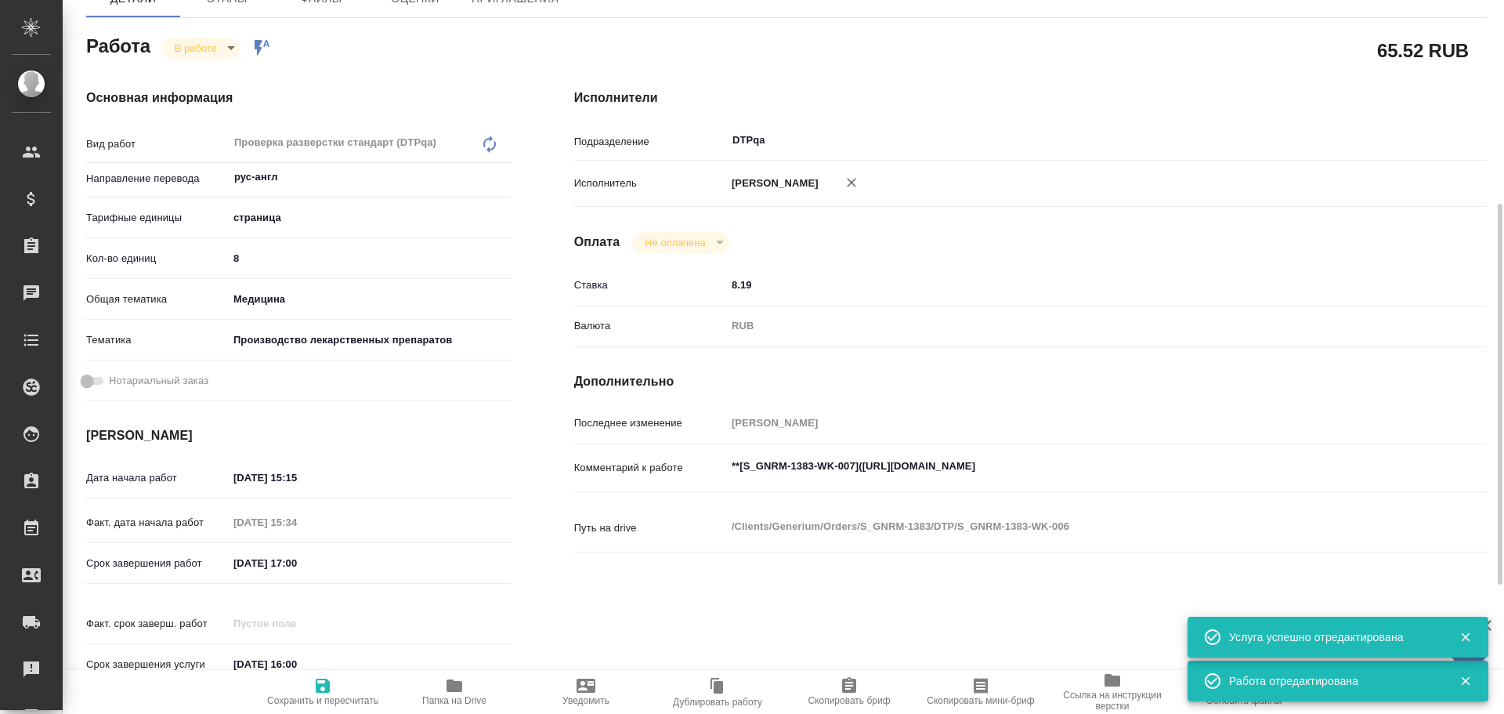
scroll to position [235, 0]
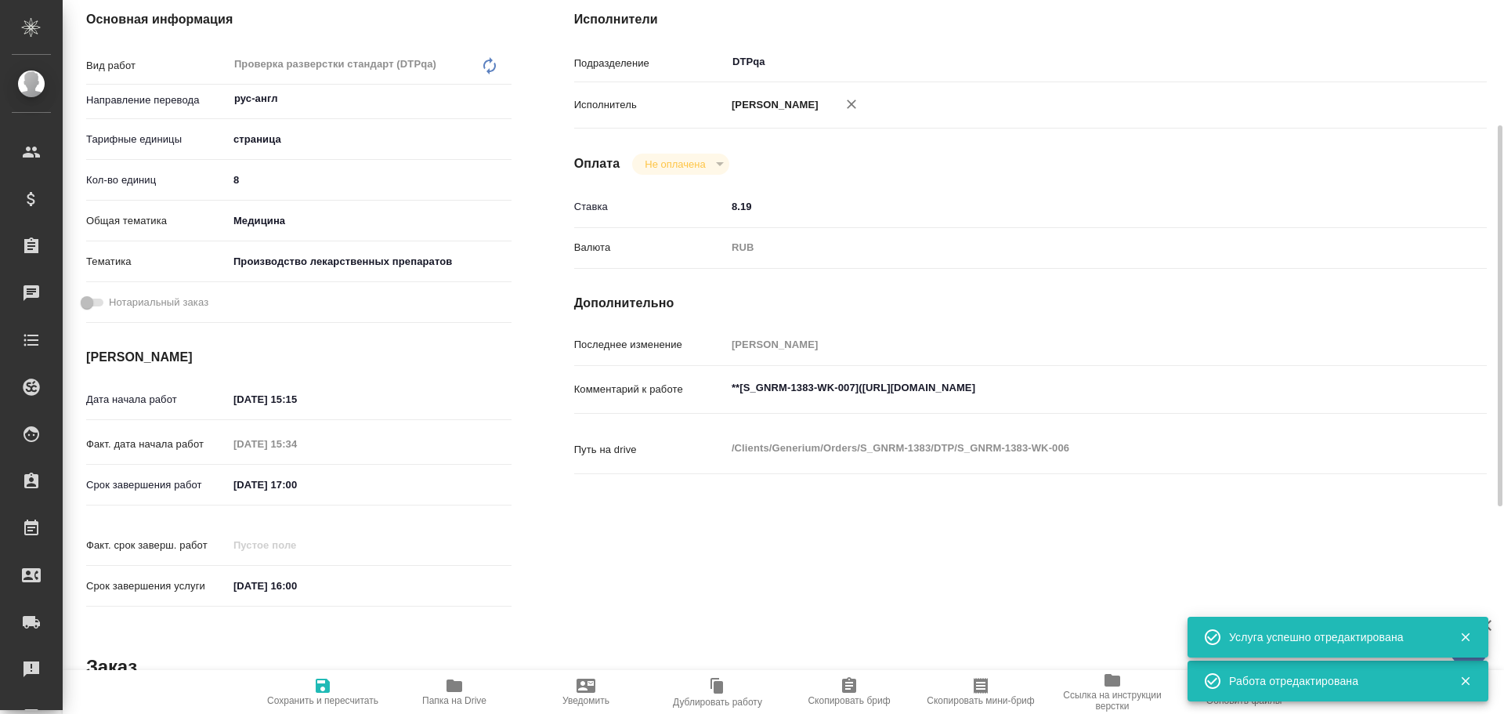
type textarea "x"
click at [1187, 380] on textarea "**[S_GNRM-1383-WK-007]([URL][DOMAIN_NAME]" at bounding box center [1068, 388] width 685 height 27
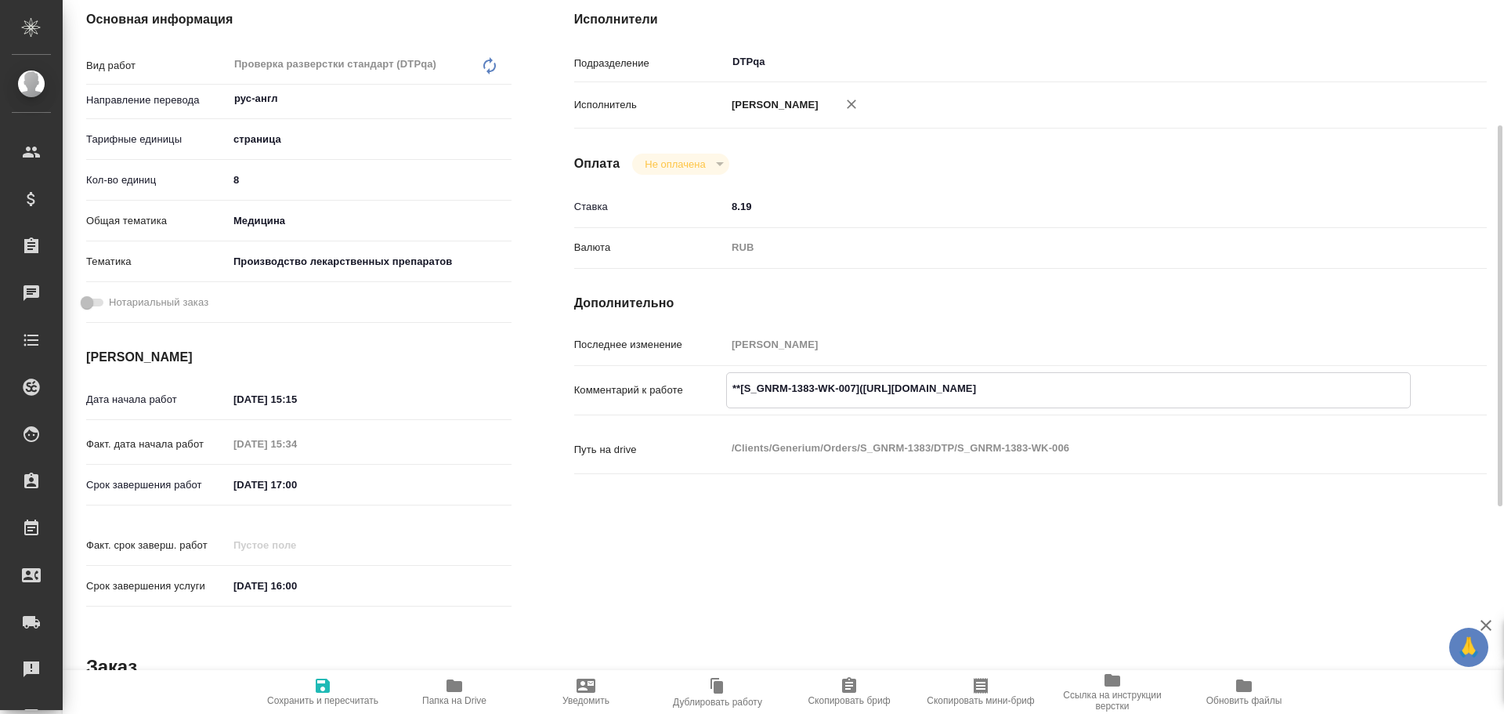
type textarea "x"
type textarea "**[S_GNRM-1383-WK-007]([URL][DOMAIN_NAME]"
type textarea "x"
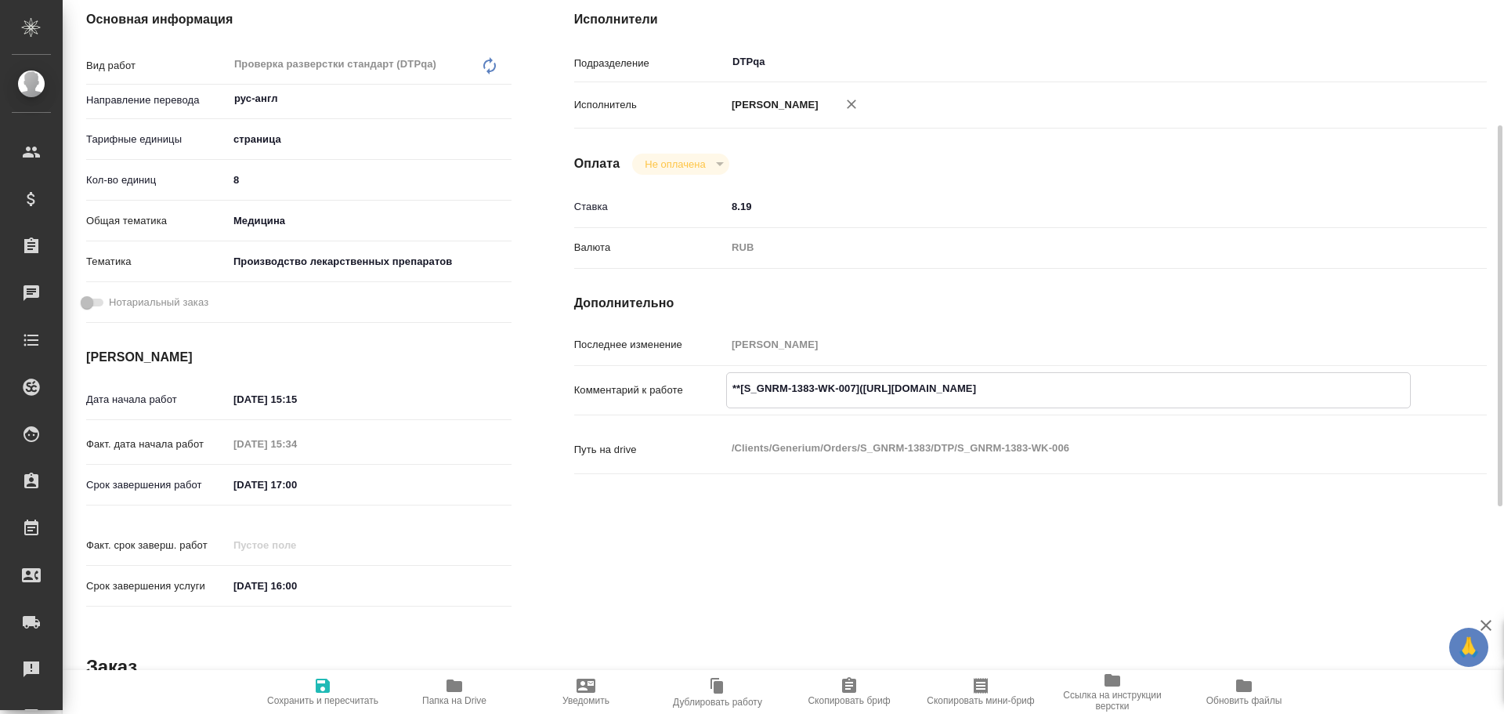
type textarea "x"
type textarea "**[S_GNRM-1383-WK-007]([URL][DOMAIN_NAME] Р"
type textarea "x"
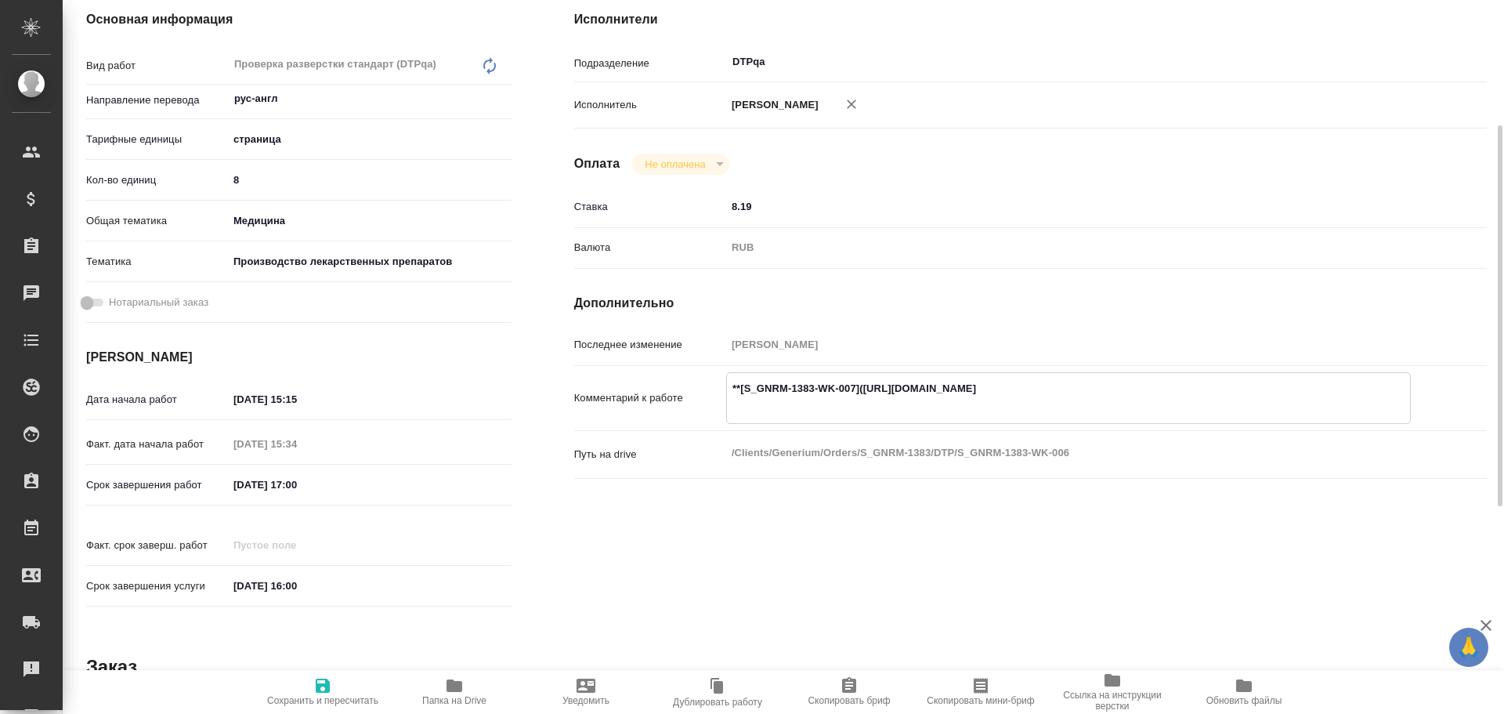
type textarea "x"
type textarea "**[S_GNRM-1383-WK-007]([URL][DOMAIN_NAME] Ра"
type textarea "x"
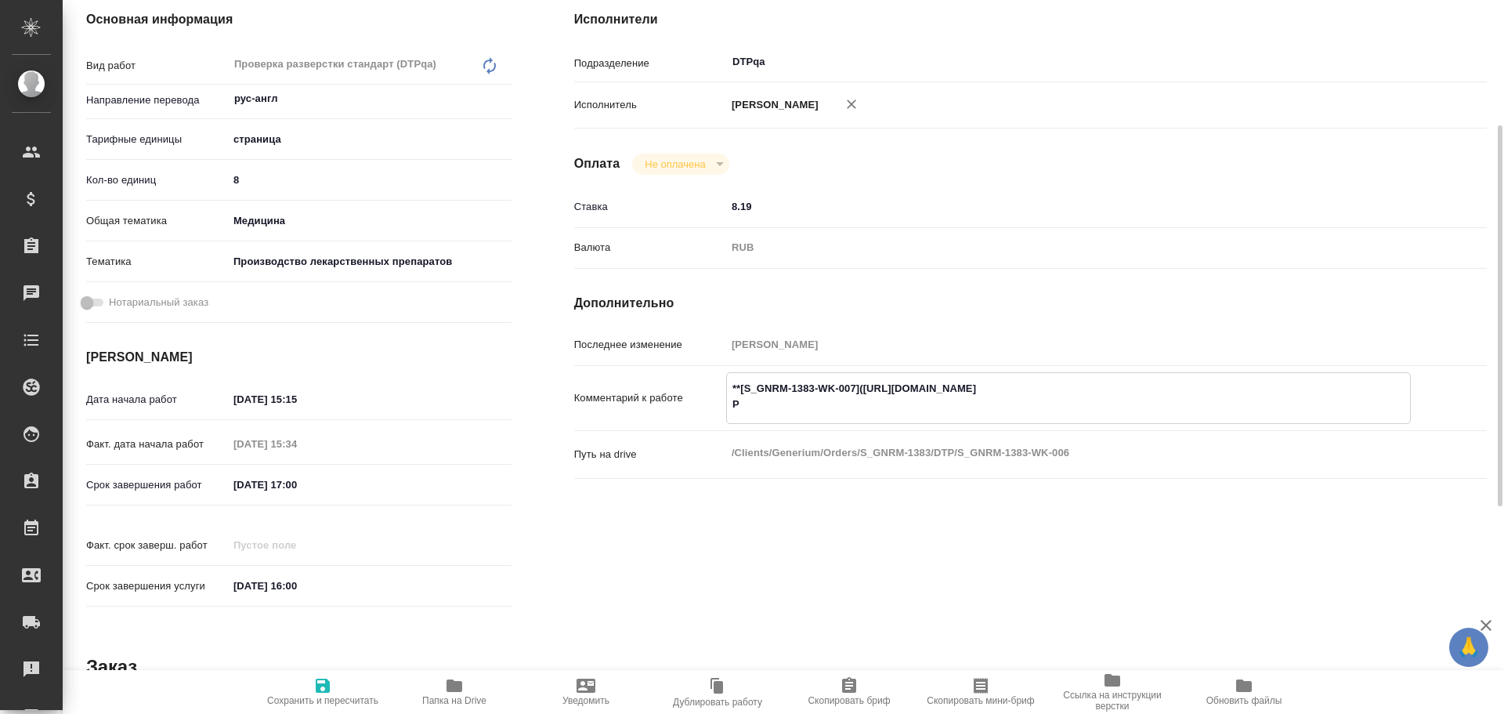
type textarea "x"
type textarea "**[S_GNRM-1383-WK-007]([URL][DOMAIN_NAME] Раз"
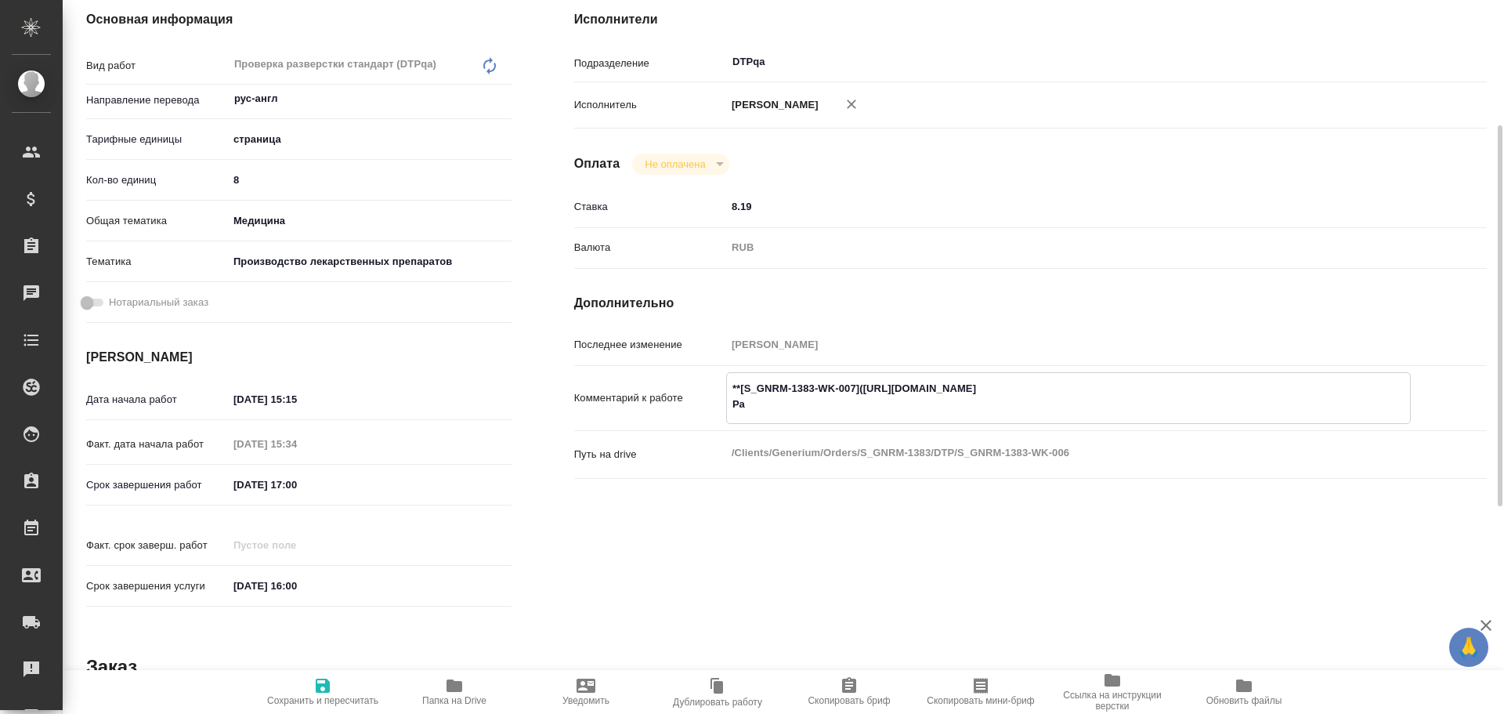
type textarea "x"
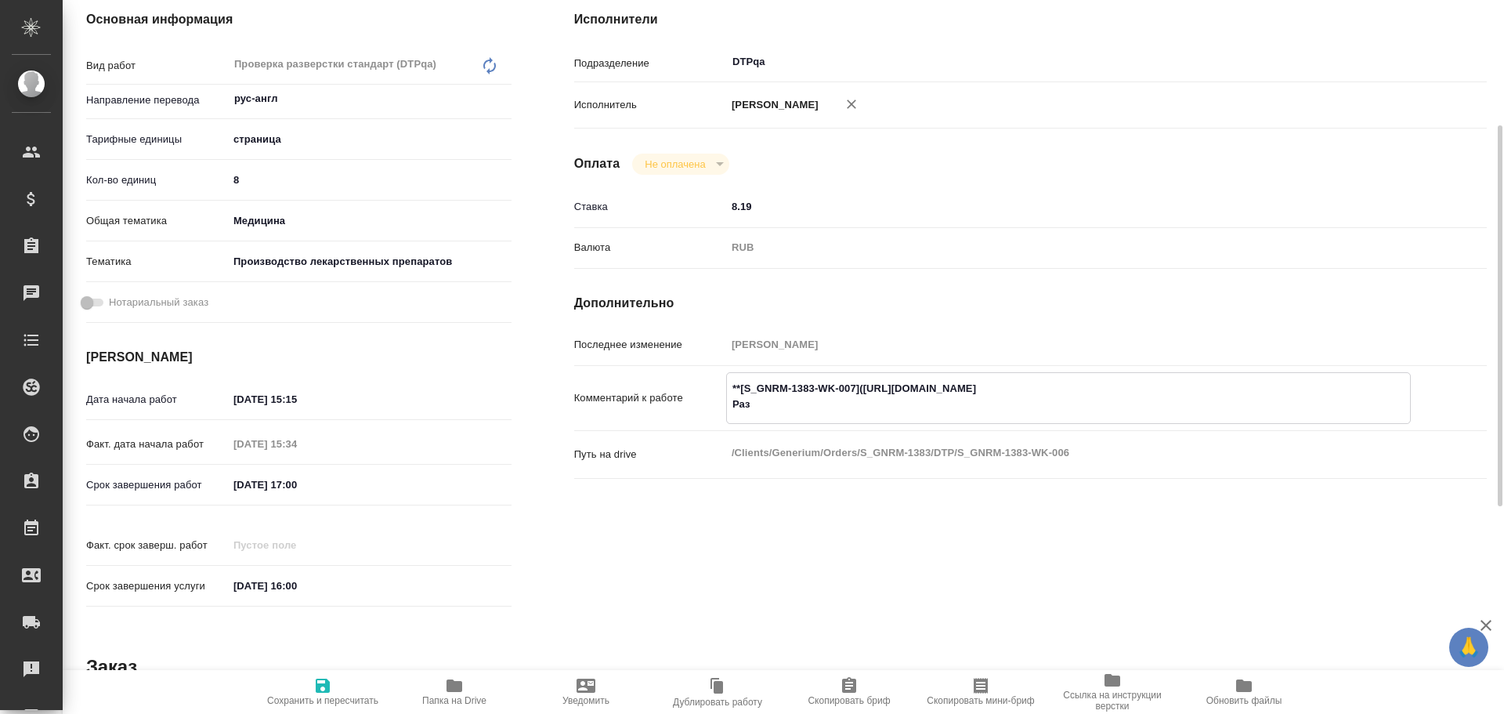
type textarea "**[S_GNRM-1383-WK-007]([URL][DOMAIN_NAME] Разб"
type textarea "x"
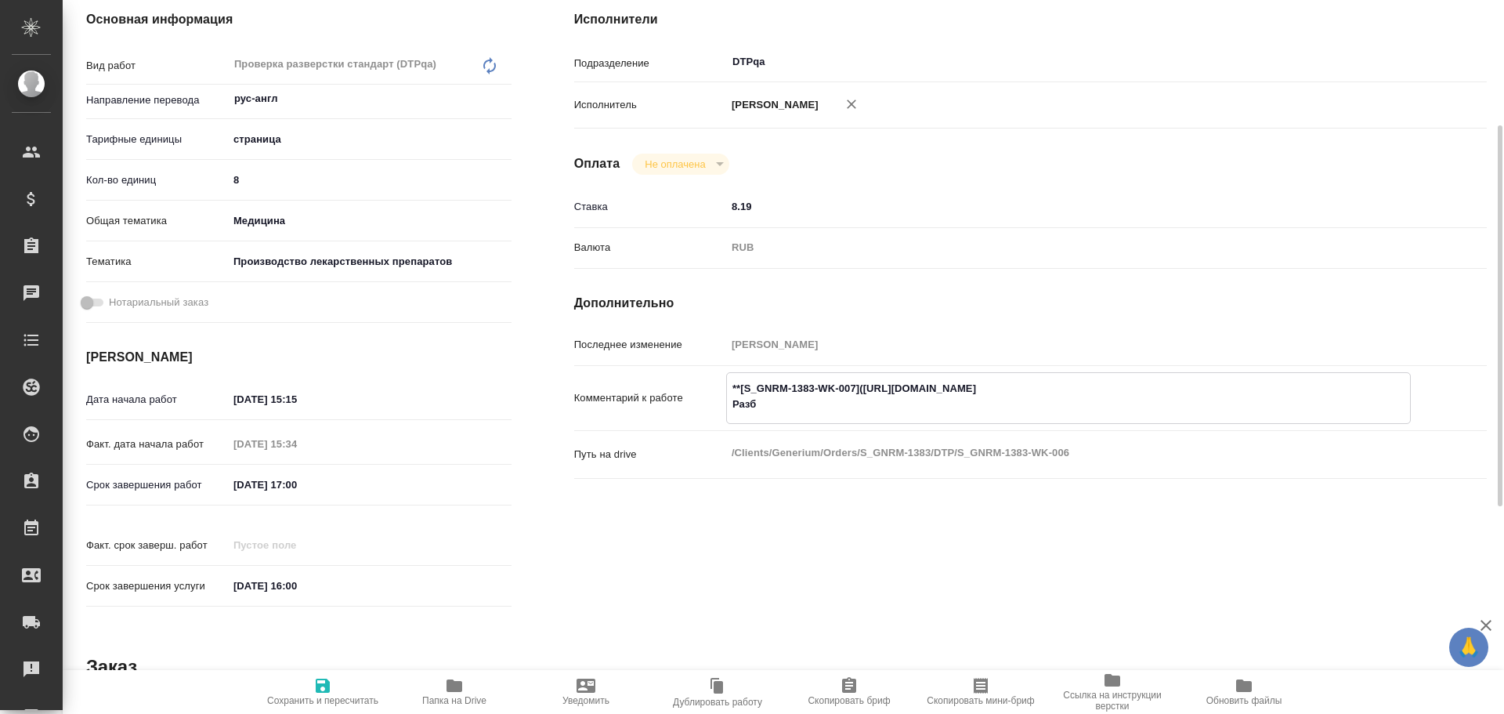
type textarea "x"
type textarea "**[S_GNRM-1383-WK-007]([URL][DOMAIN_NAME] Разбо"
type textarea "x"
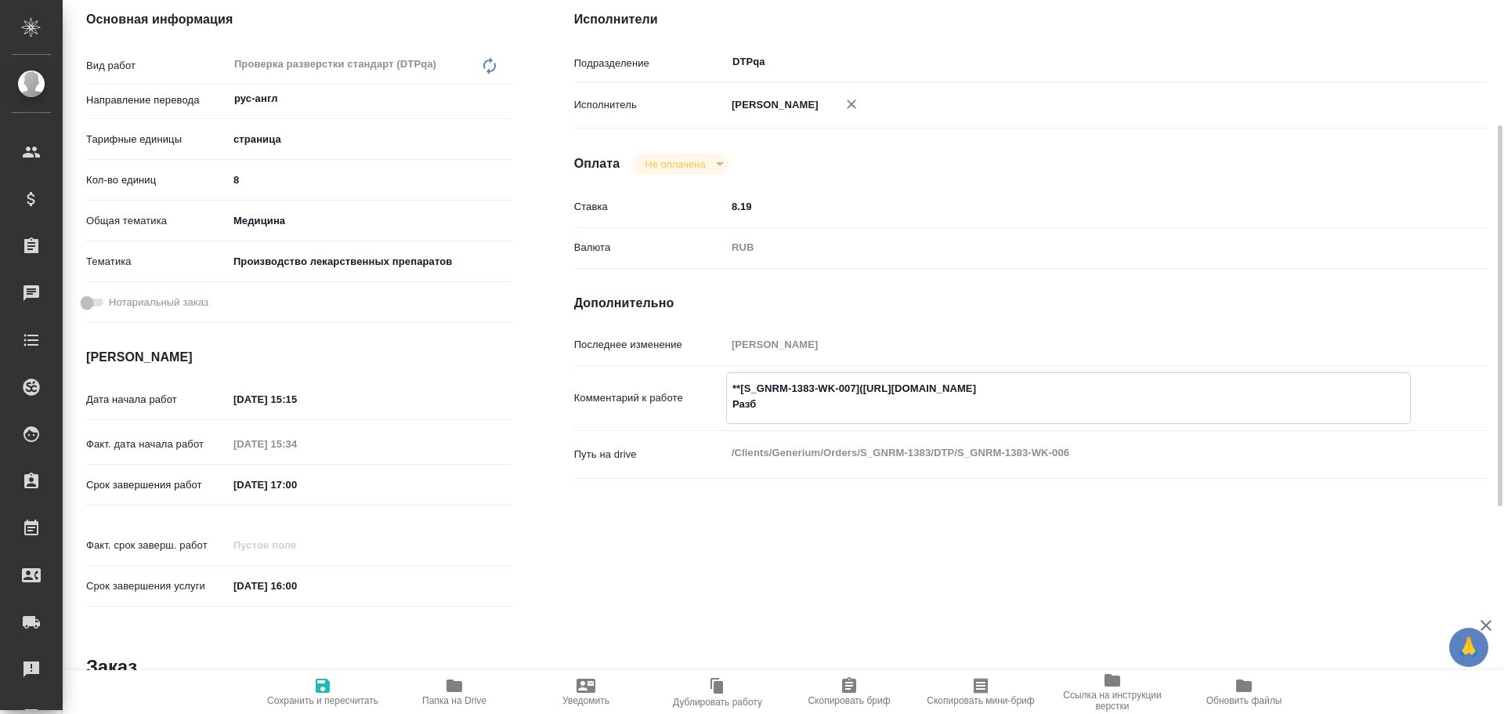
type textarea "x"
type textarea "**[S_GNRM-1383-WK-007]([URL][DOMAIN_NAME] Разбор"
type textarea "x"
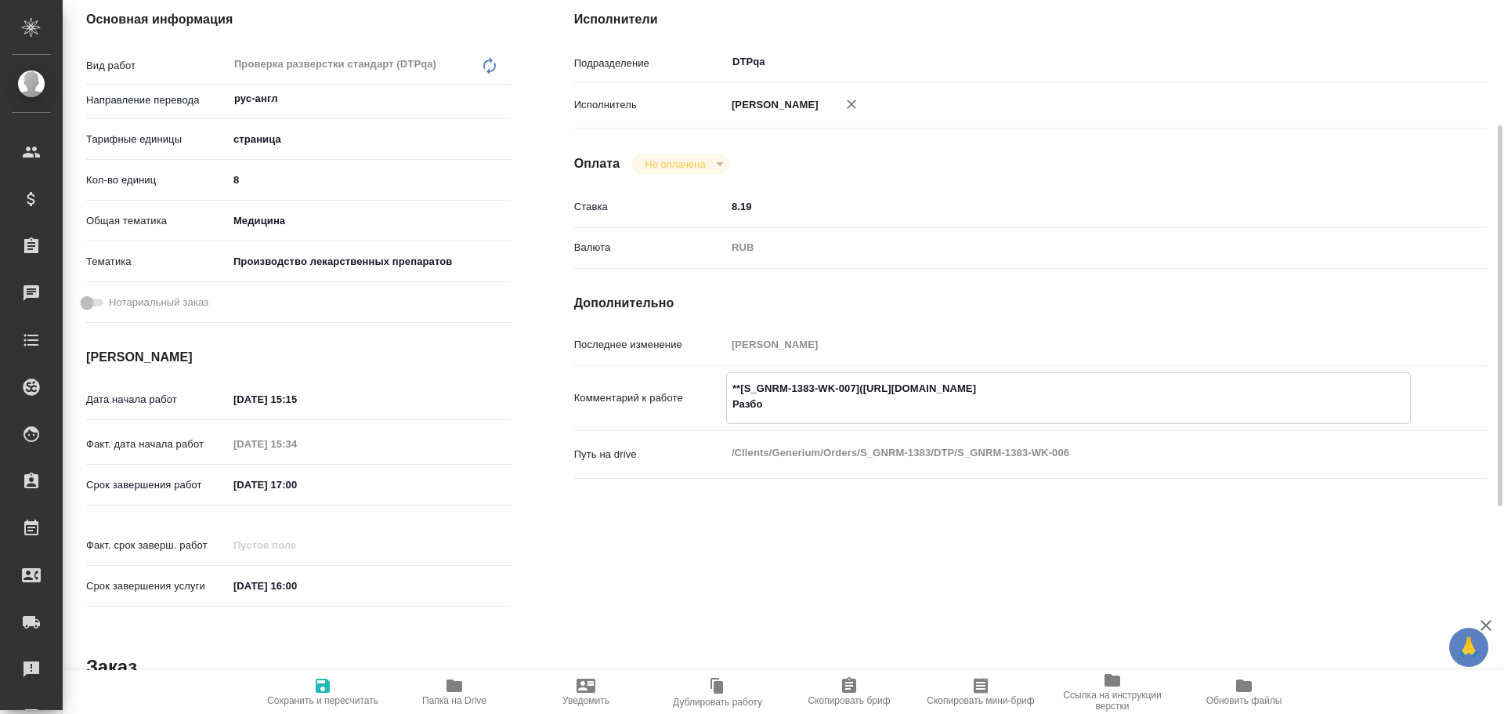
type textarea "x"
type textarea "**[S_GNRM-1383-WK-007]([URL][DOMAIN_NAME] Разбор"
type textarea "x"
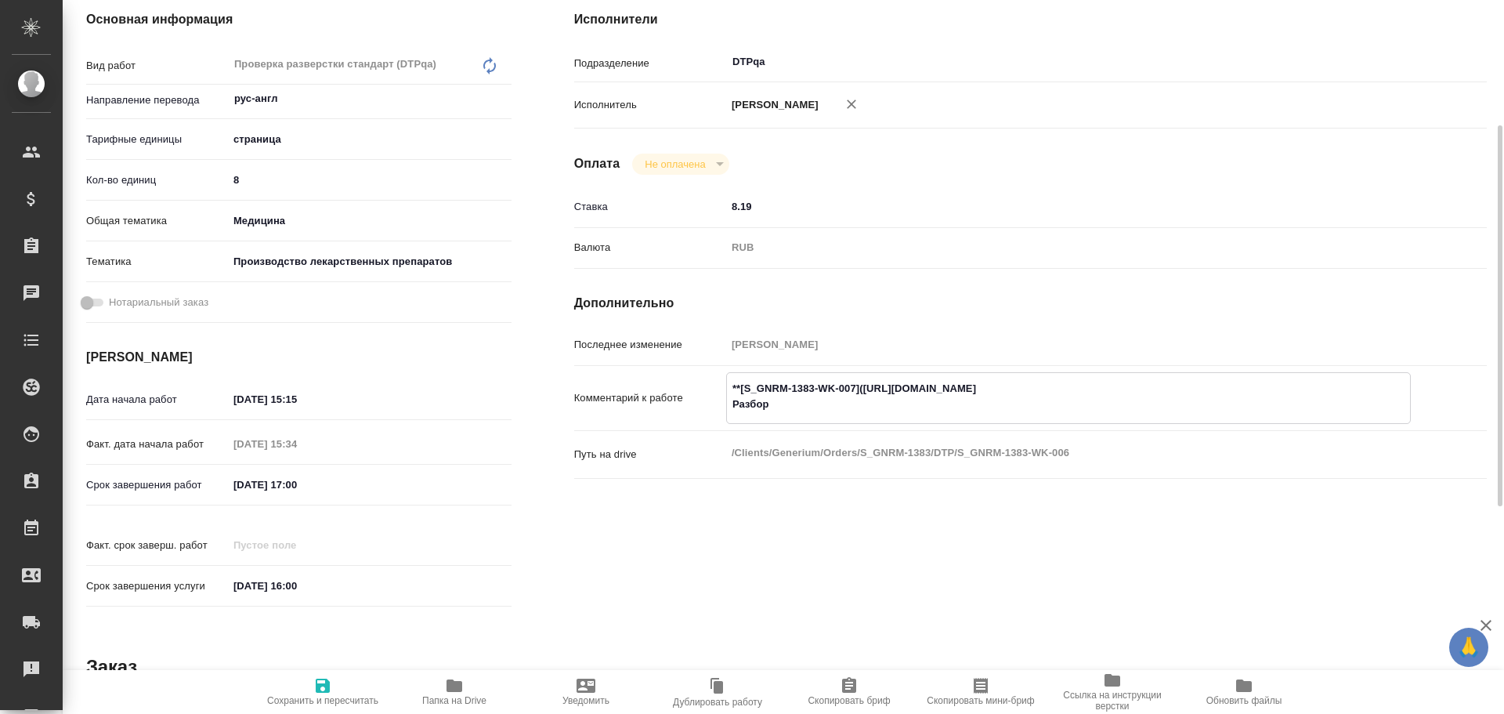
type textarea "x"
paste textarea "[URL][DOMAIN_NAME]"
type textarea "x"
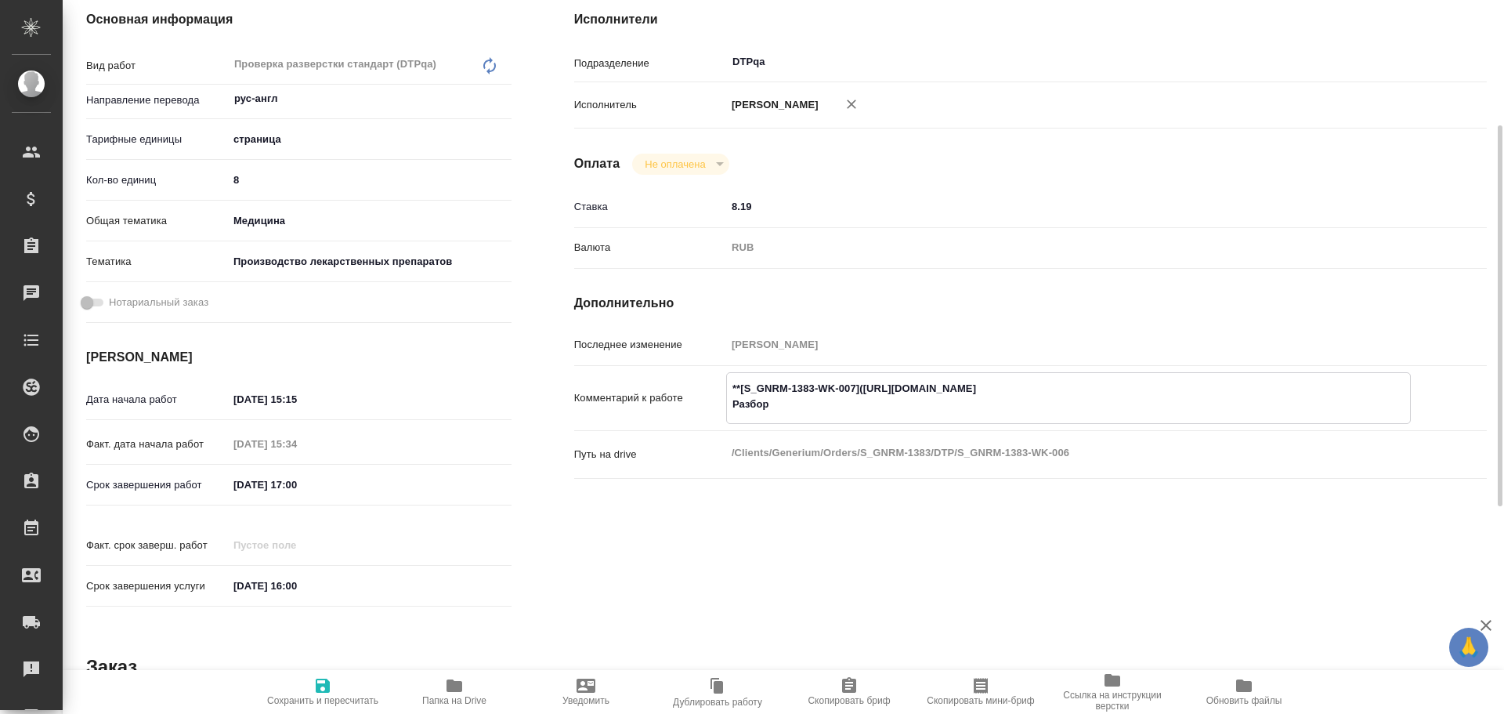
type textarea "**[S_GNRM-1383-WK-007]([URL][DOMAIN_NAME] Разбор [URL][DOMAIN_NAME]"
type textarea "x"
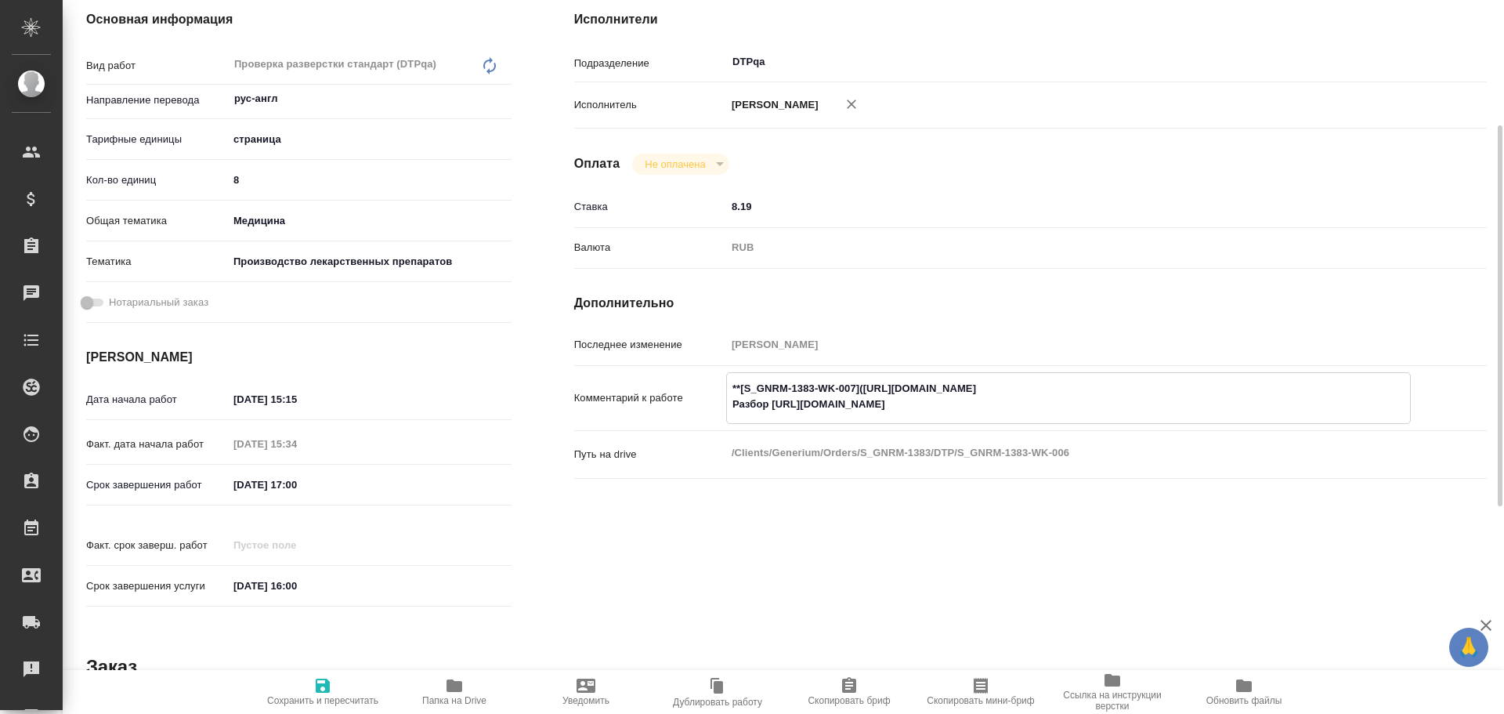
click at [320, 686] on icon "button" at bounding box center [323, 686] width 14 height 14
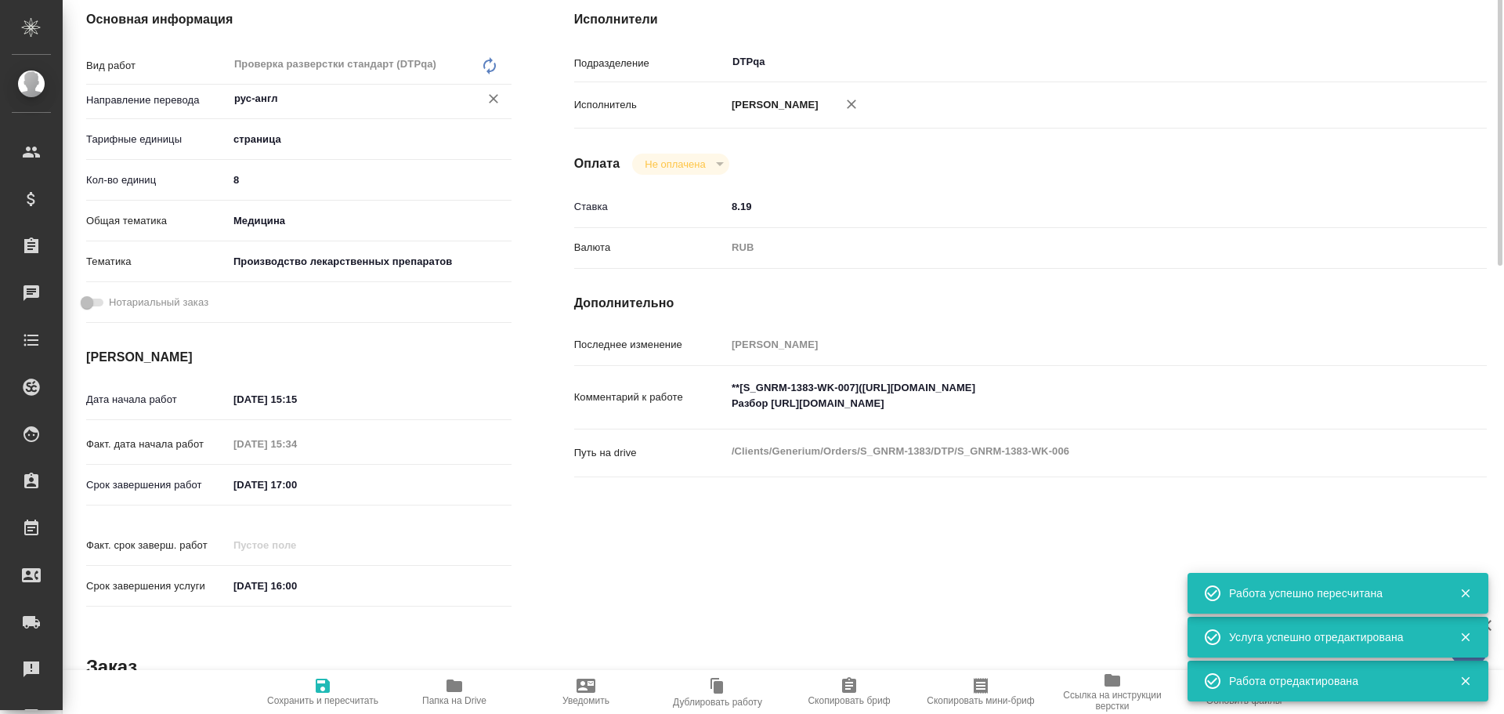
scroll to position [78, 0]
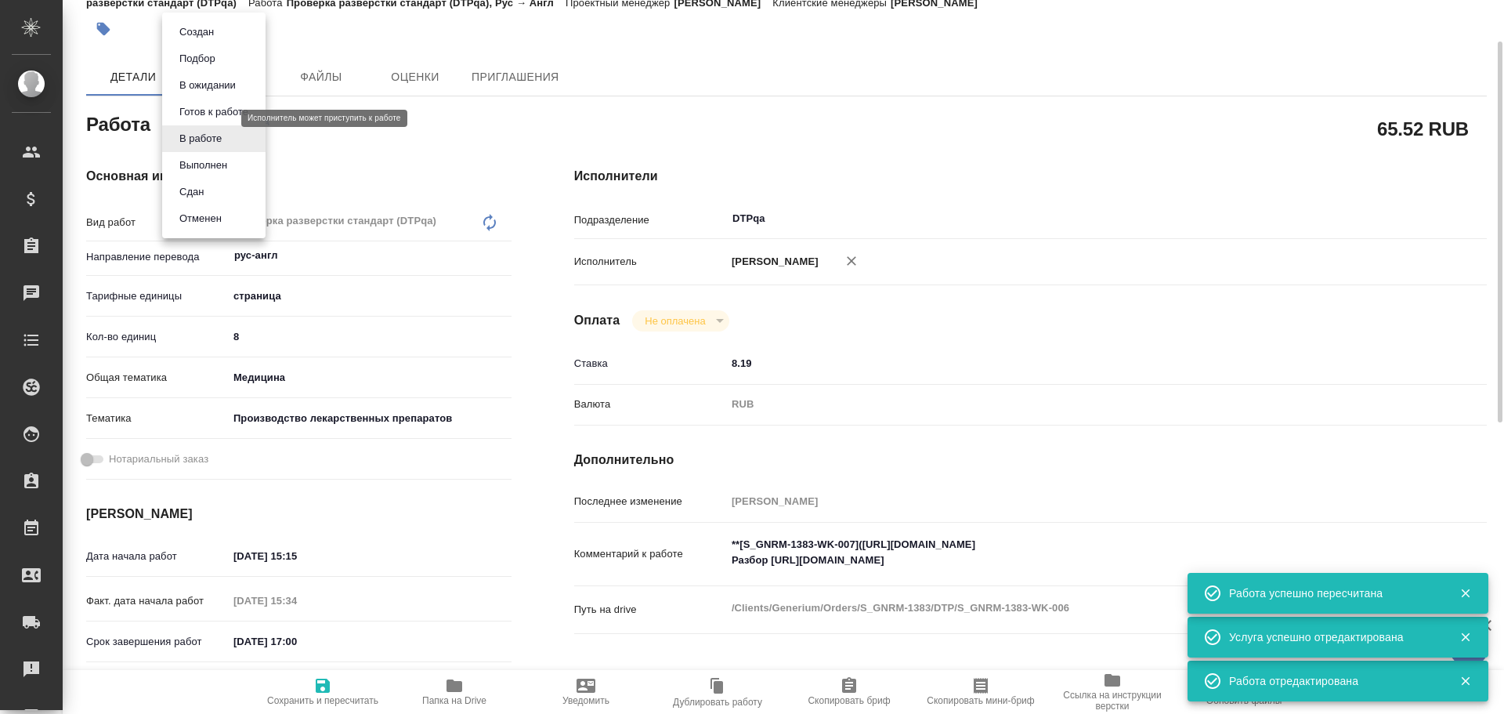
click at [186, 123] on body "🙏 .cls-1 fill:#fff; AWATERA Chulets [PERSON_NAME] Спецификации Заказы 0 Чаты To…" at bounding box center [752, 357] width 1504 height 714
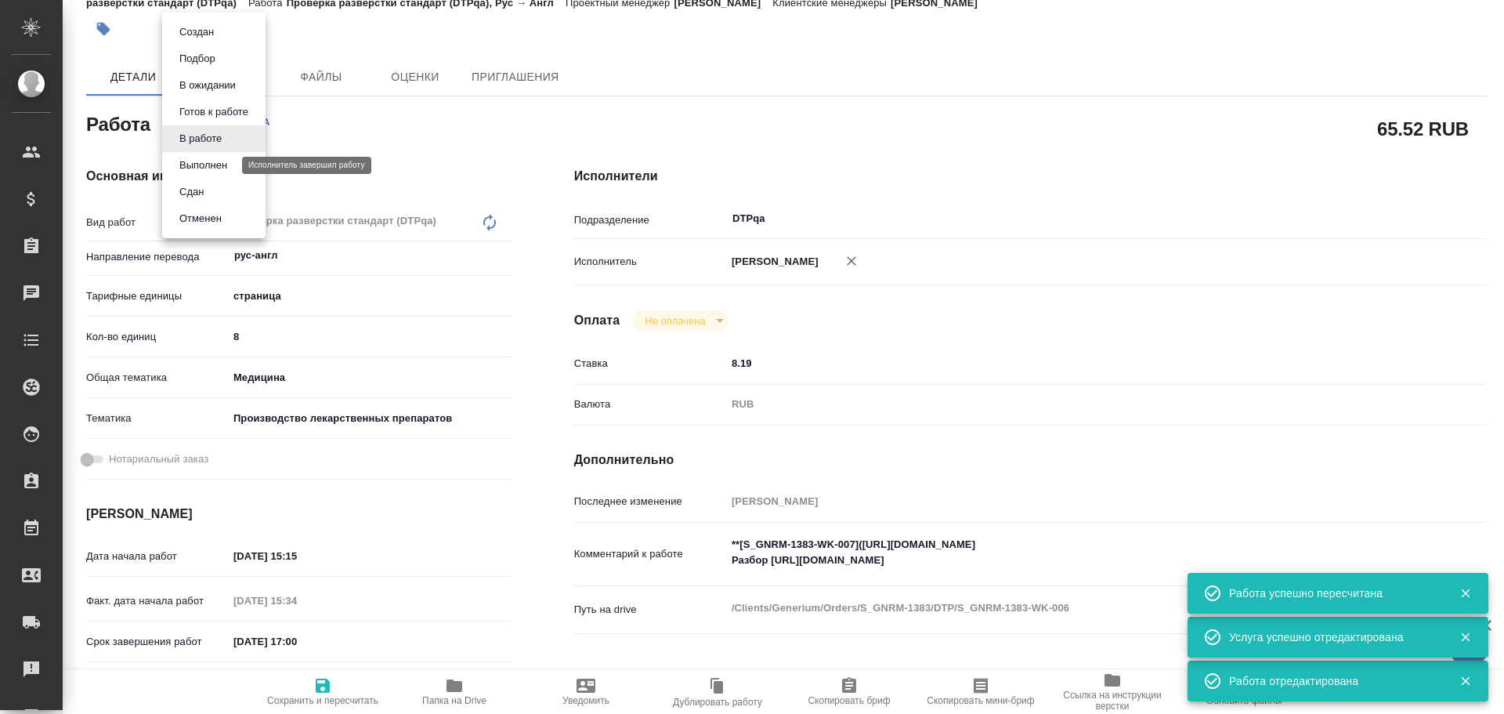
click at [204, 160] on button "Выполнен" at bounding box center [203, 165] width 57 height 17
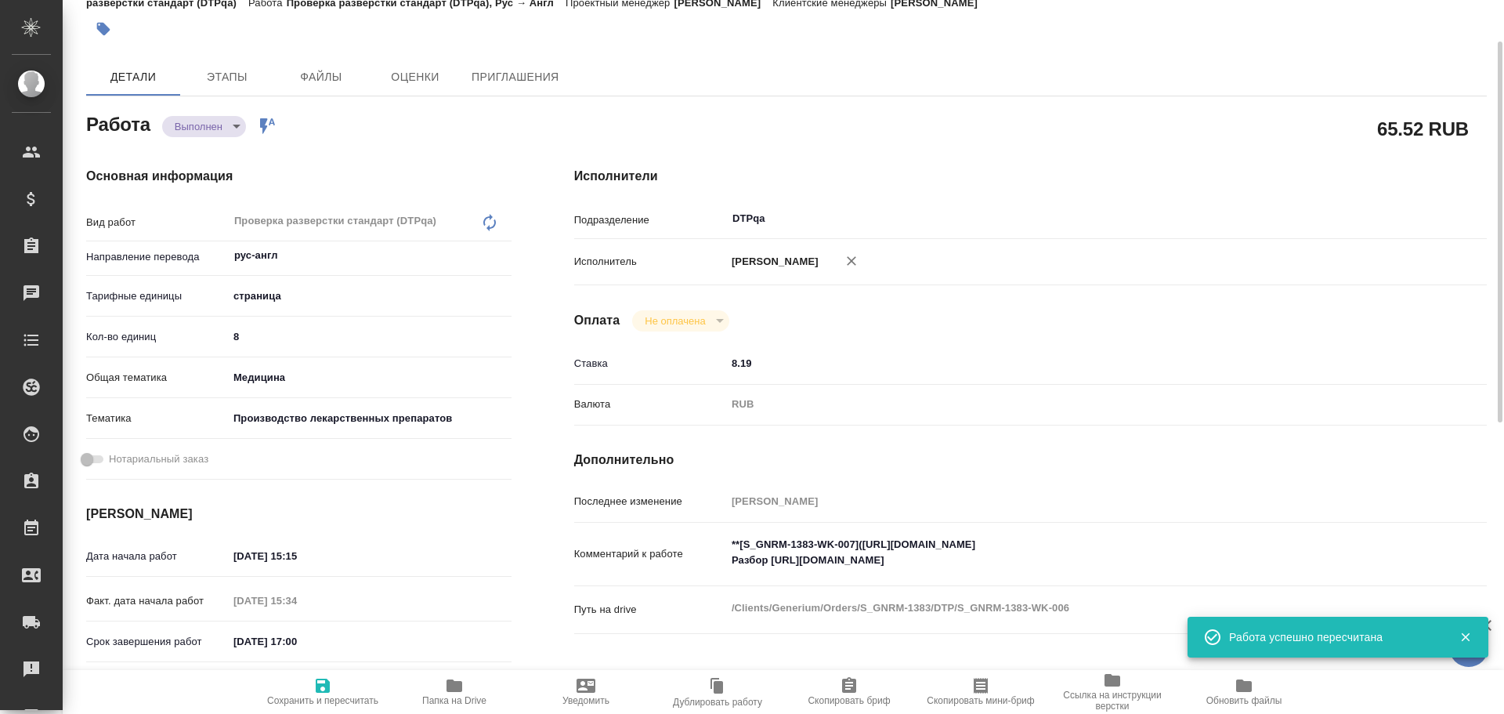
click at [312, 689] on span "Сохранить и пересчитать" at bounding box center [322, 691] width 113 height 30
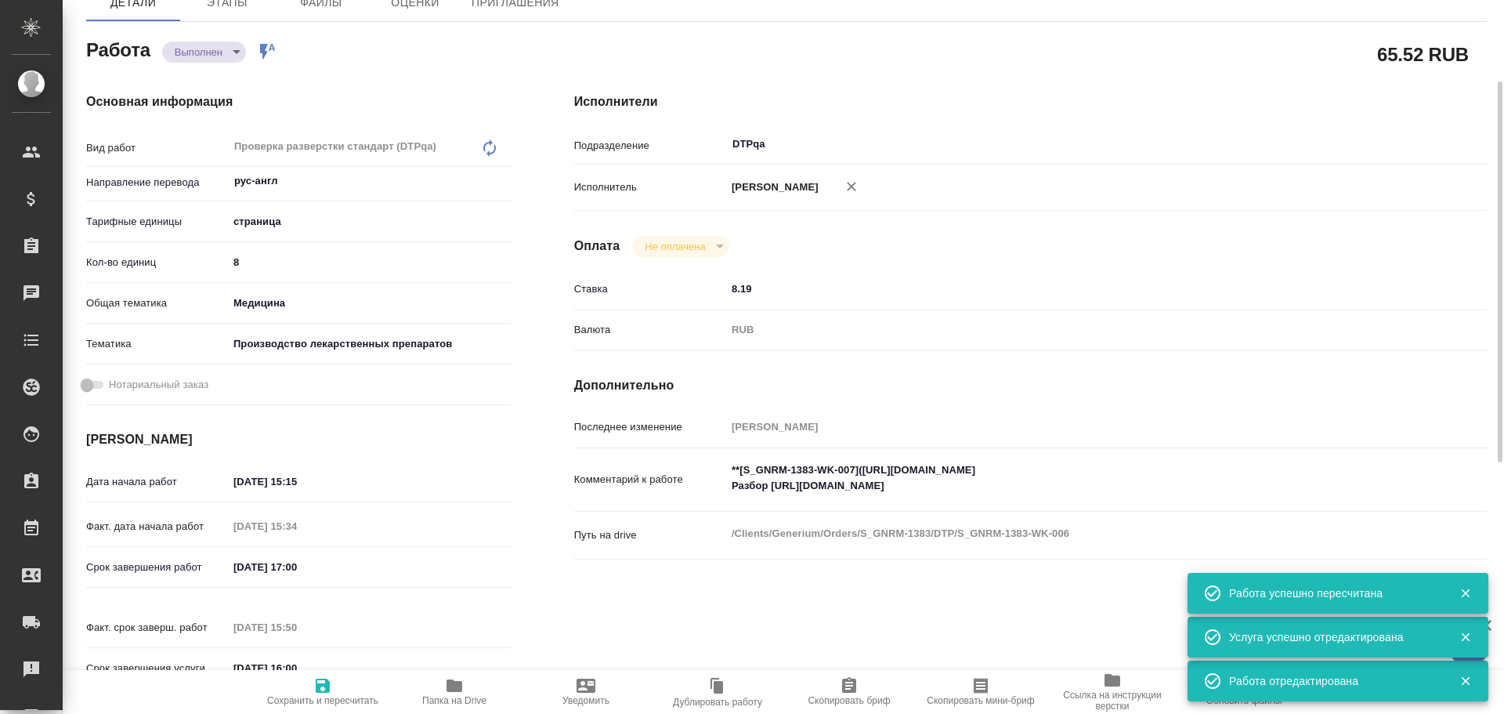
scroll to position [0, 0]
